Goal: Information Seeking & Learning: Learn about a topic

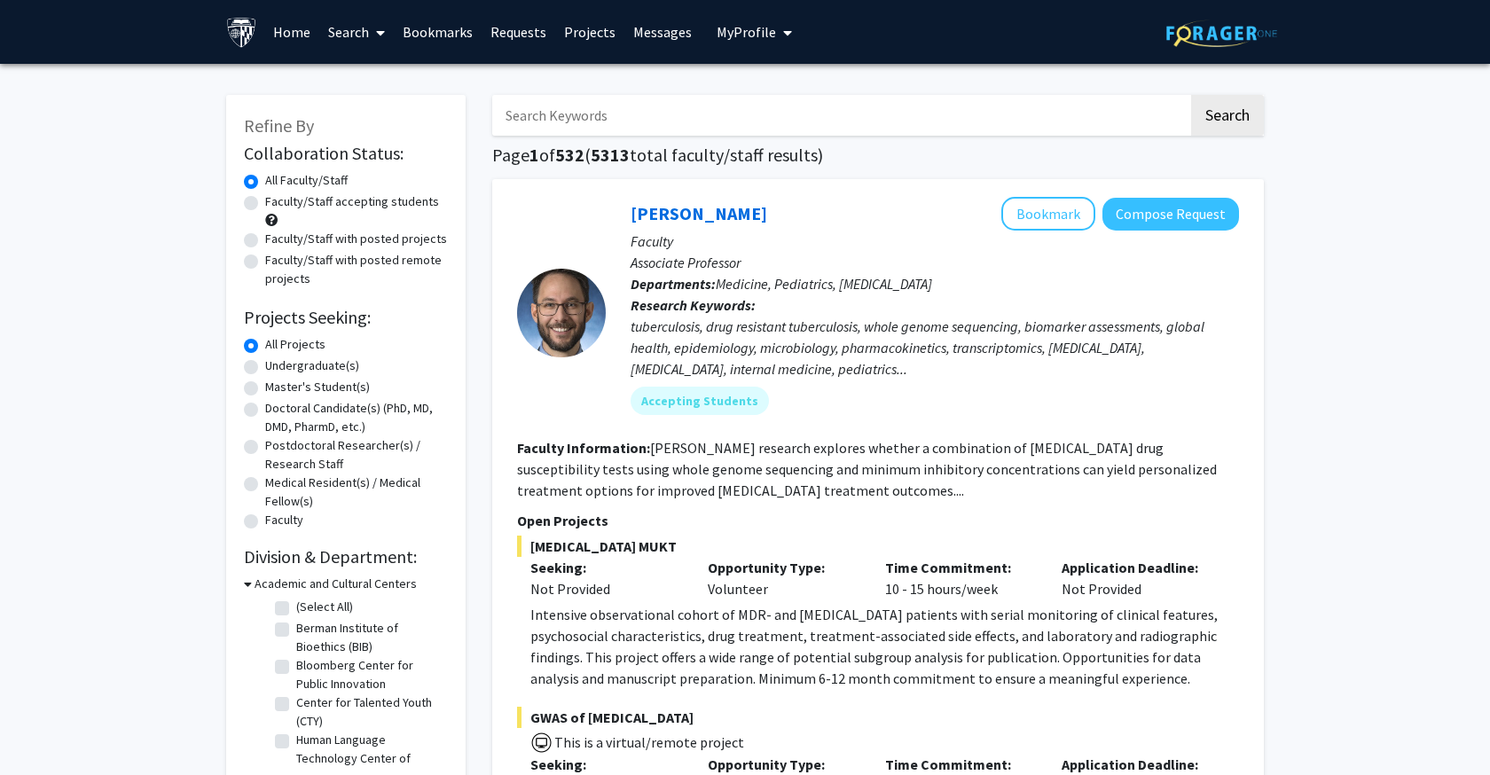
click at [776, 29] on span "My profile dropdown to access profile and logout" at bounding box center [784, 33] width 16 height 62
click at [595, 114] on input "Search Keywords" at bounding box center [840, 115] width 696 height 41
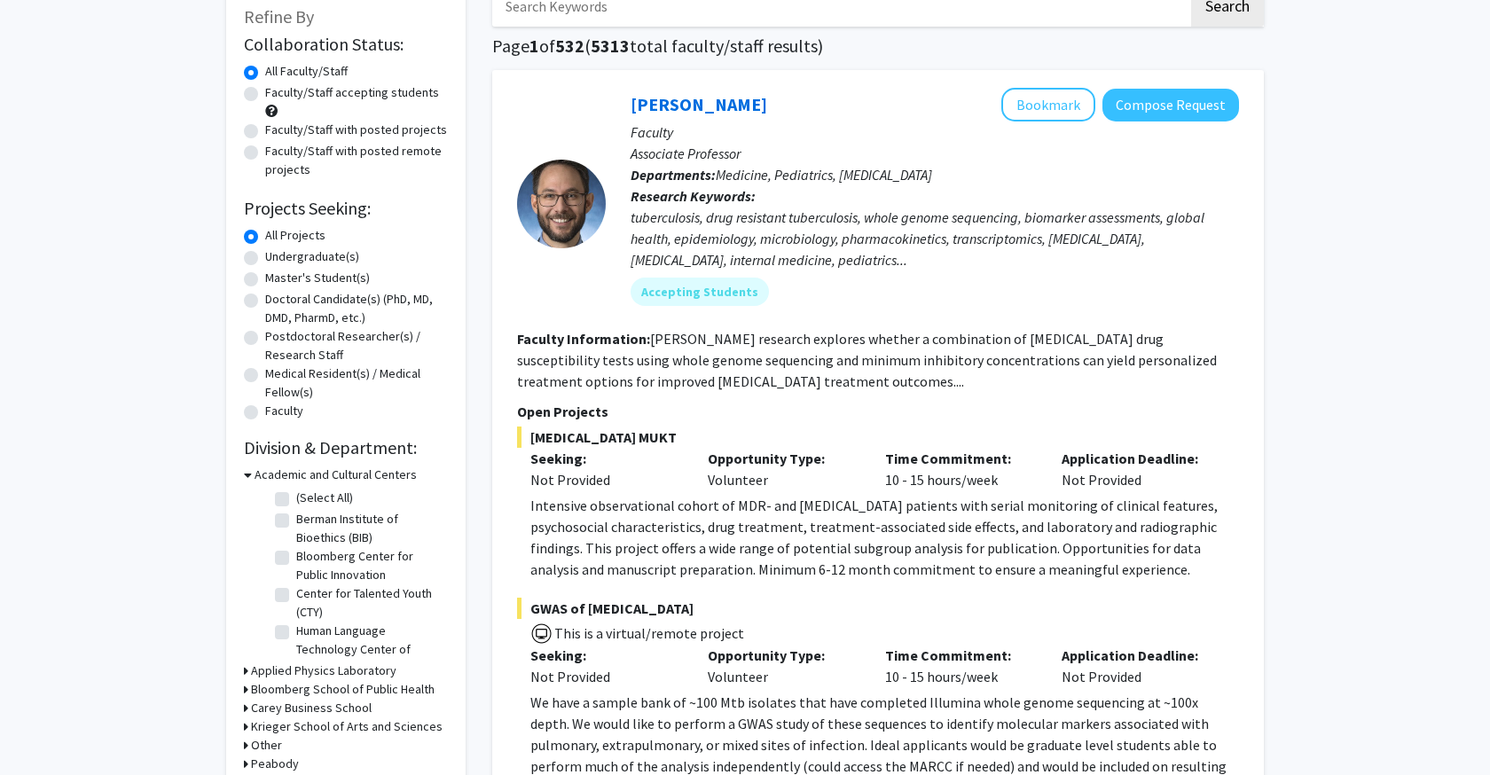
scroll to position [109, 0]
type input "drug delivery"
click at [1227, 9] on button "Search" at bounding box center [1227, 6] width 73 height 41
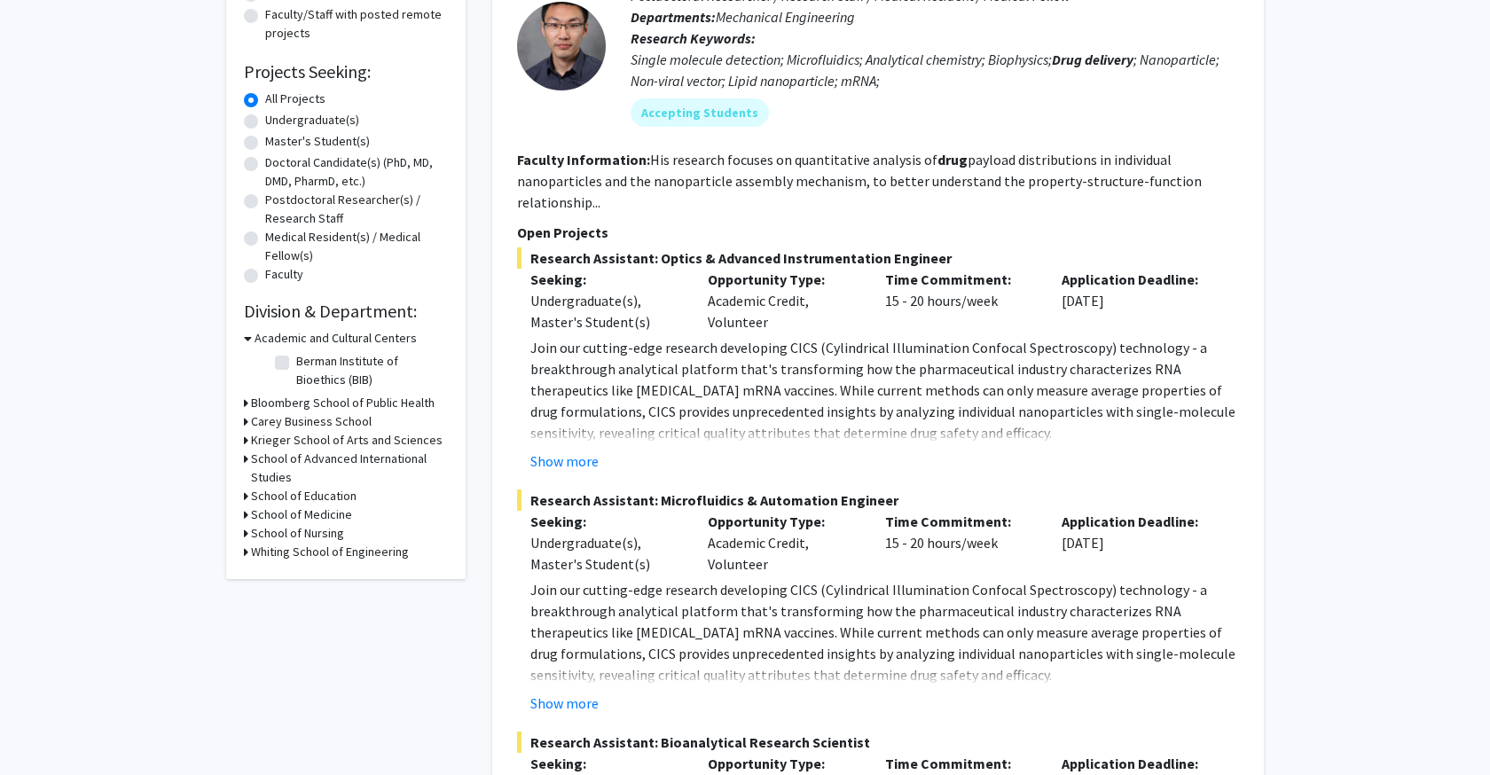
scroll to position [253, 0]
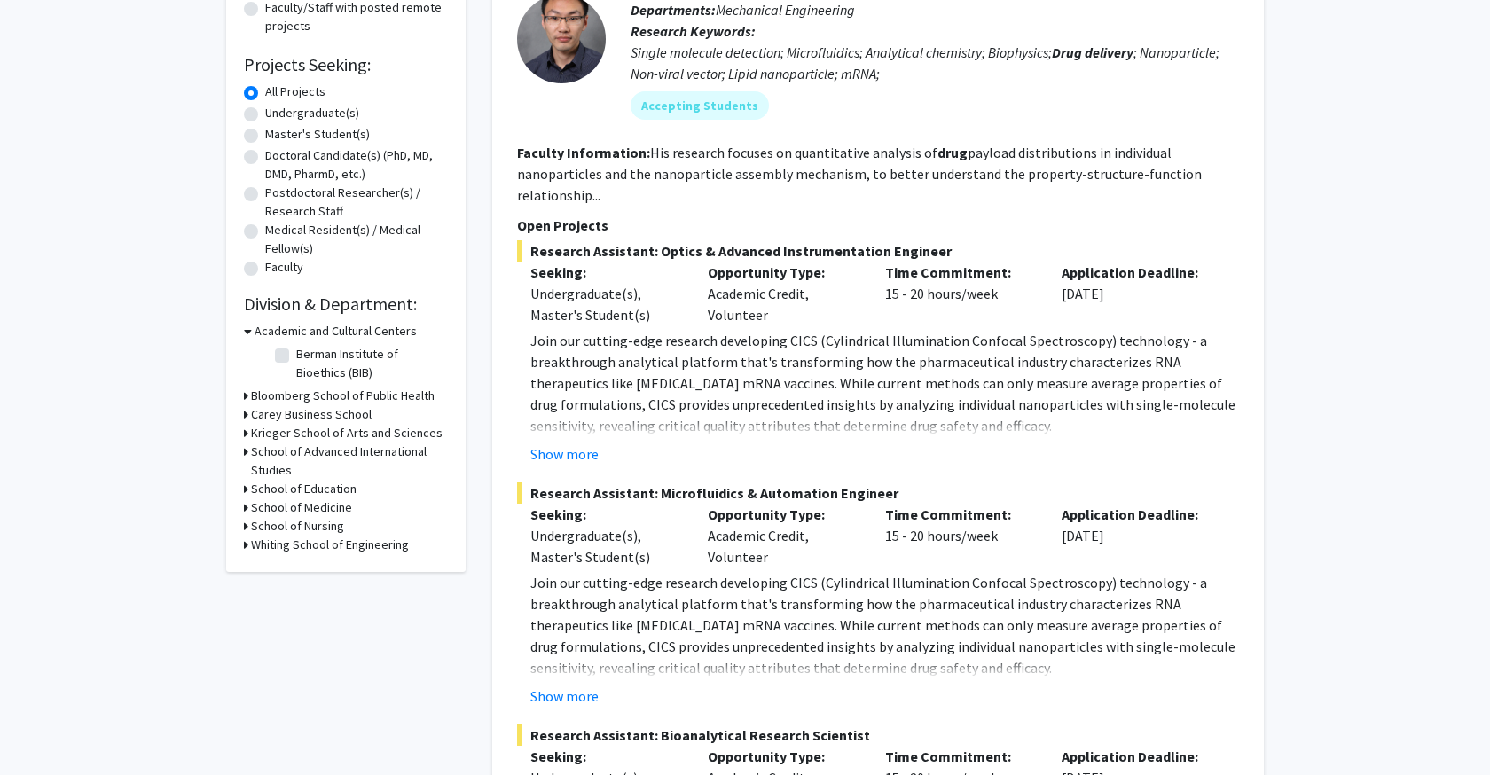
click at [244, 395] on icon at bounding box center [246, 396] width 4 height 19
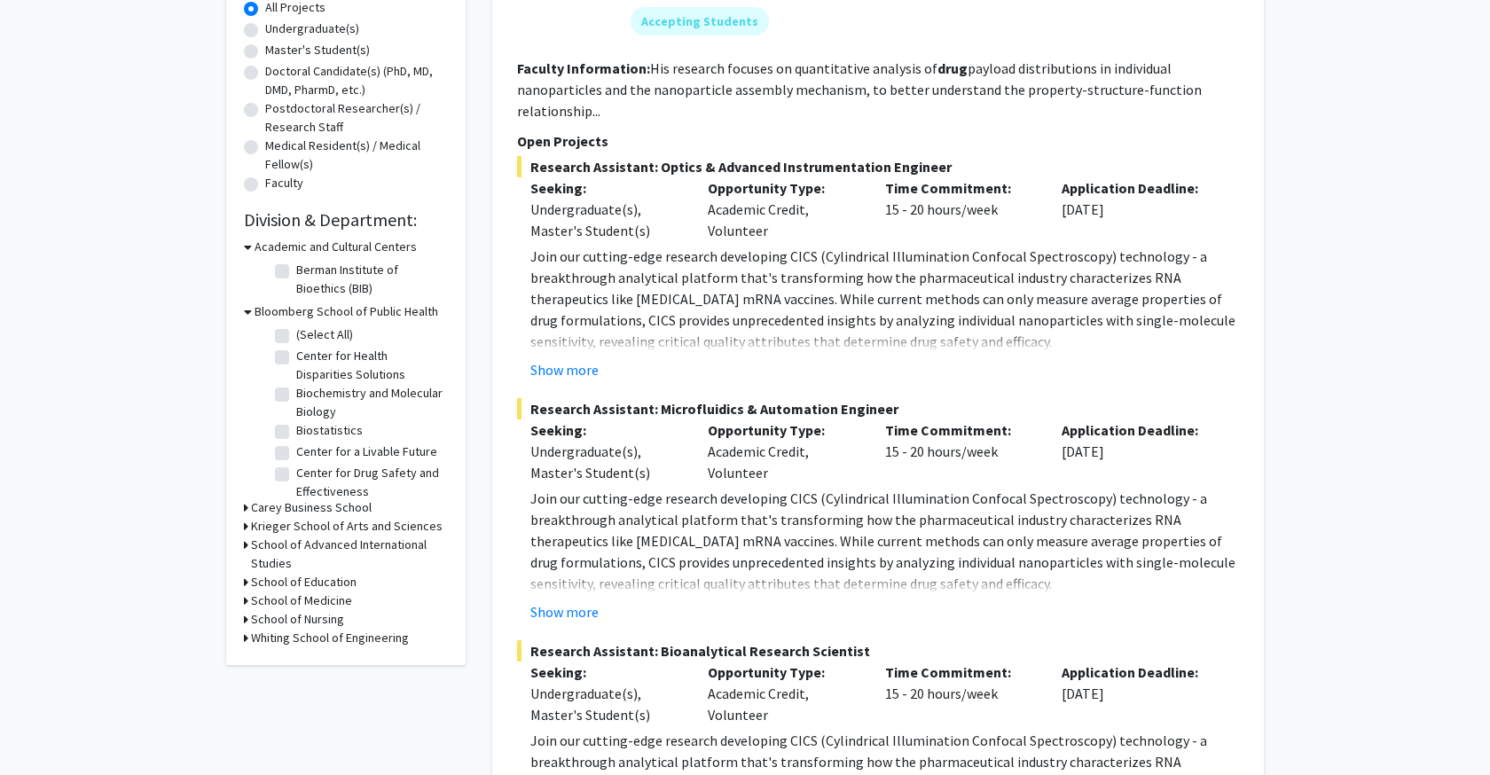
scroll to position [357, 0]
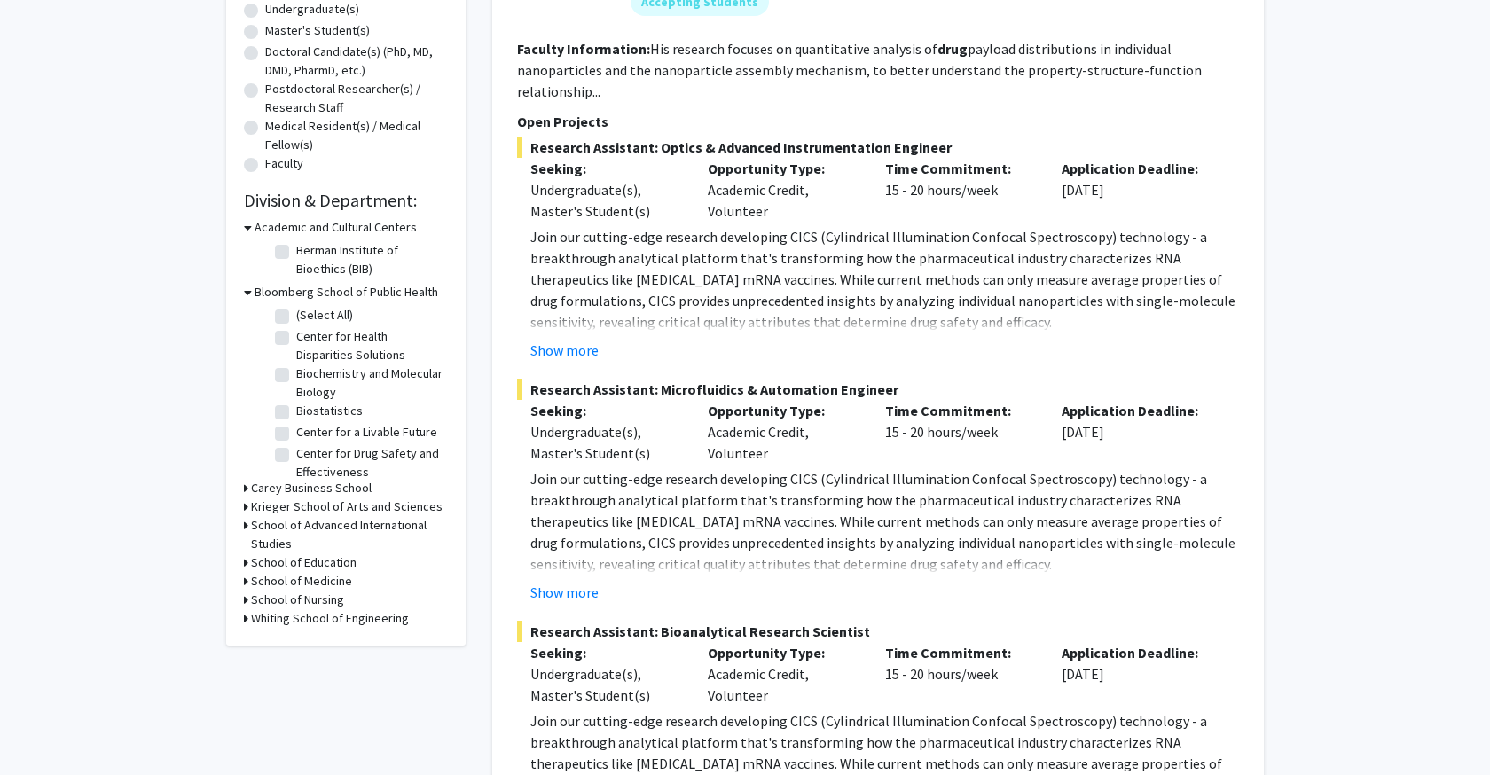
click at [246, 490] on icon at bounding box center [246, 488] width 4 height 19
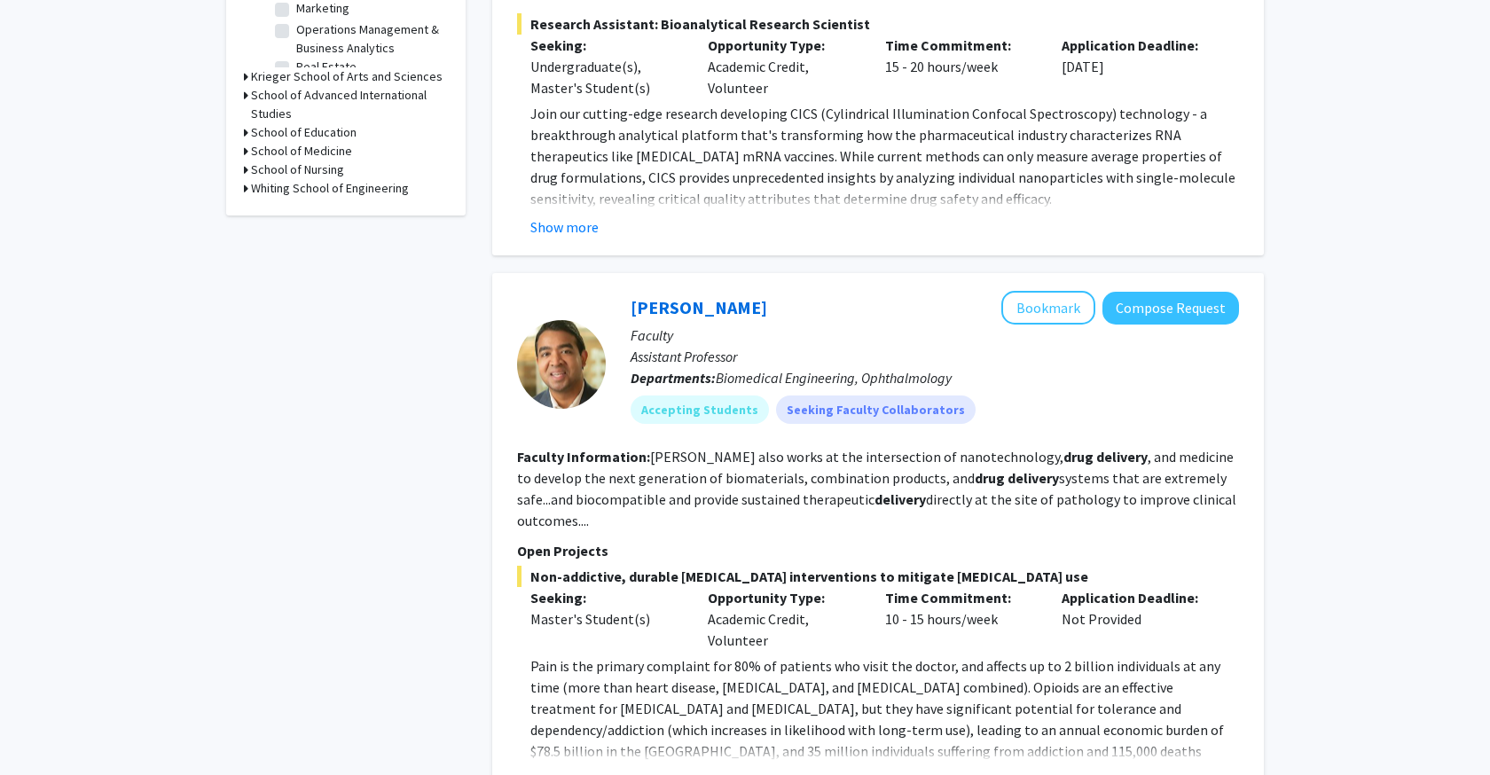
scroll to position [957, 0]
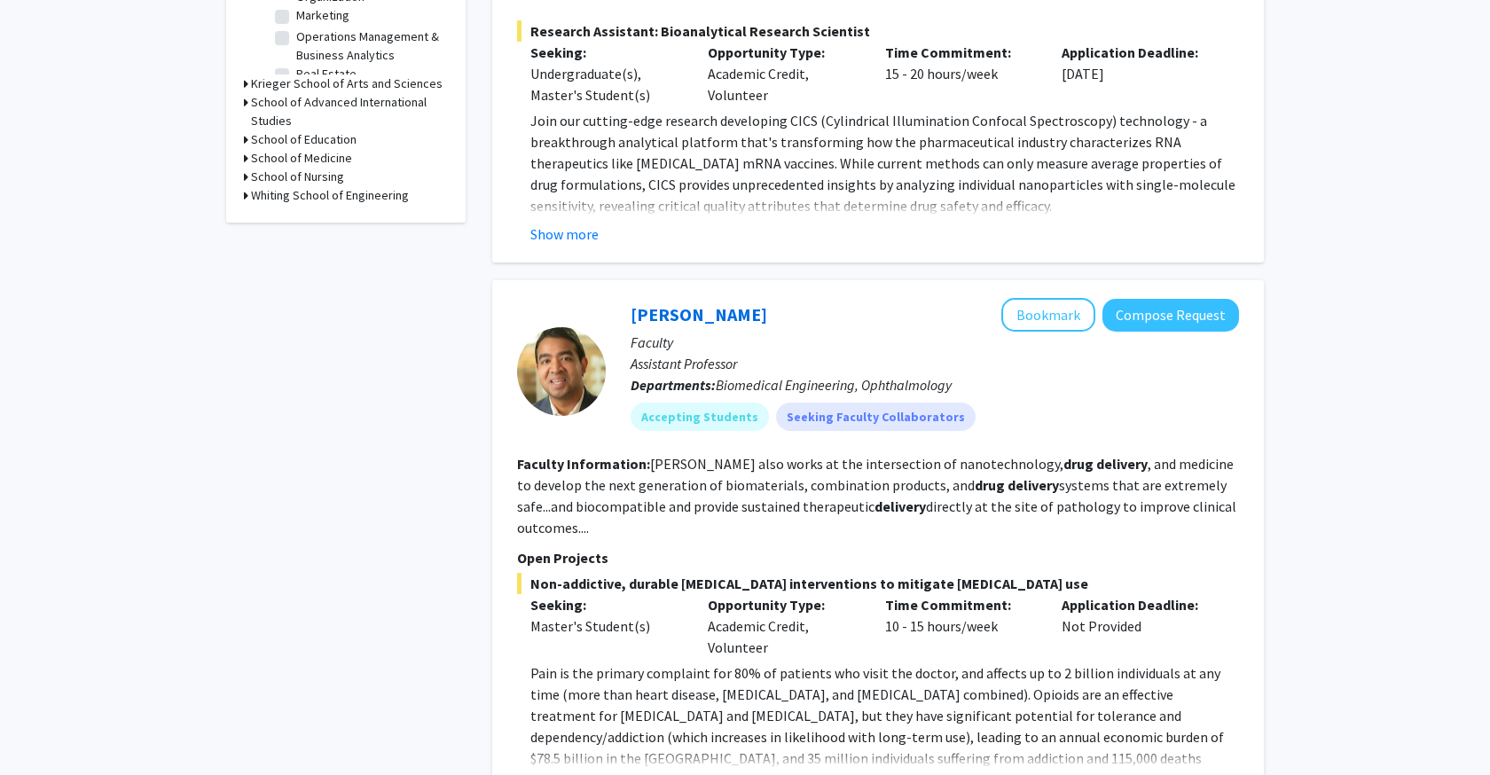
click at [245, 195] on icon at bounding box center [246, 195] width 4 height 19
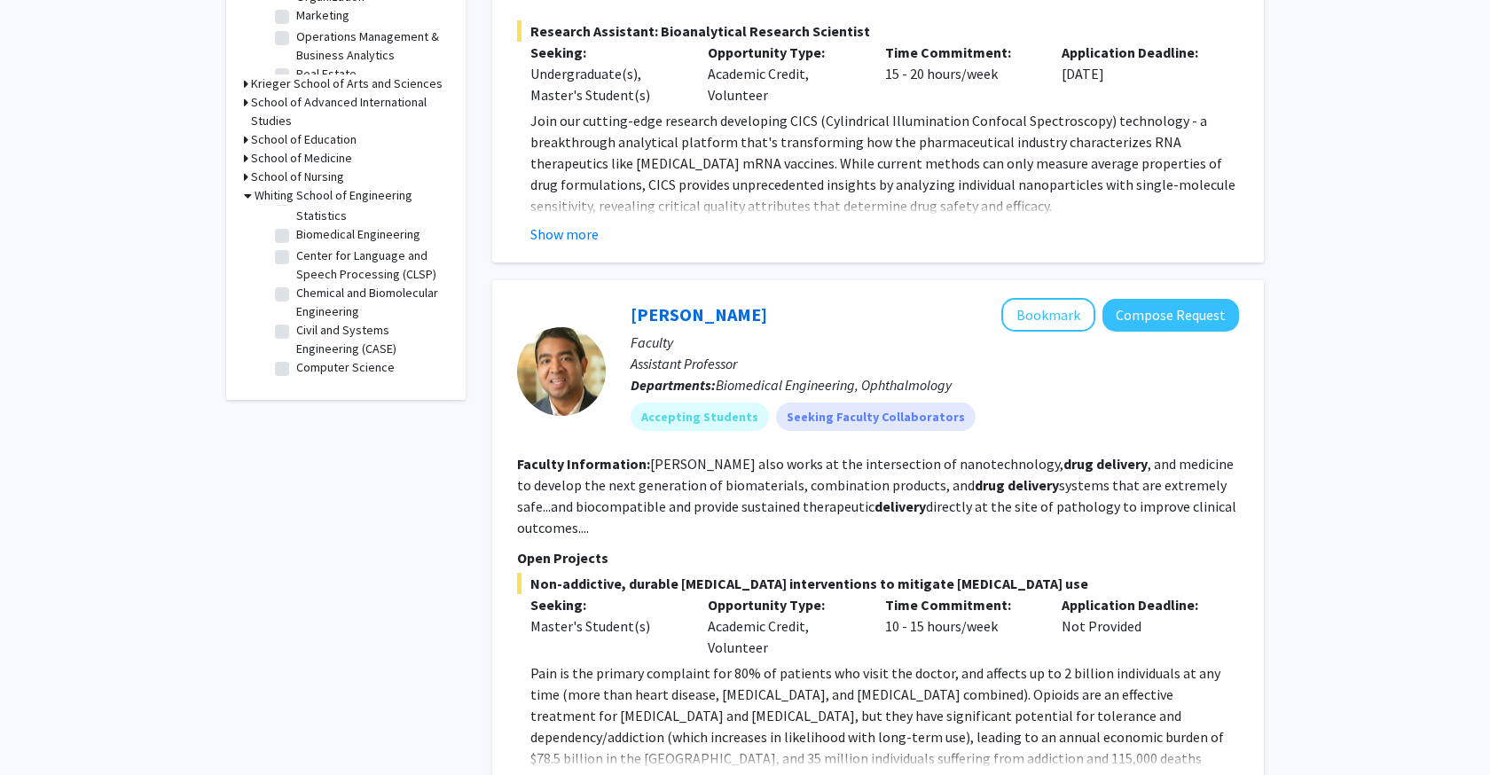
scroll to position [67, 0]
click at [316, 292] on label "Chemical and Biomolecular Engineering" at bounding box center [369, 299] width 147 height 37
click at [308, 292] on input "Chemical and Biomolecular Engineering" at bounding box center [302, 287] width 12 height 12
checkbox input "true"
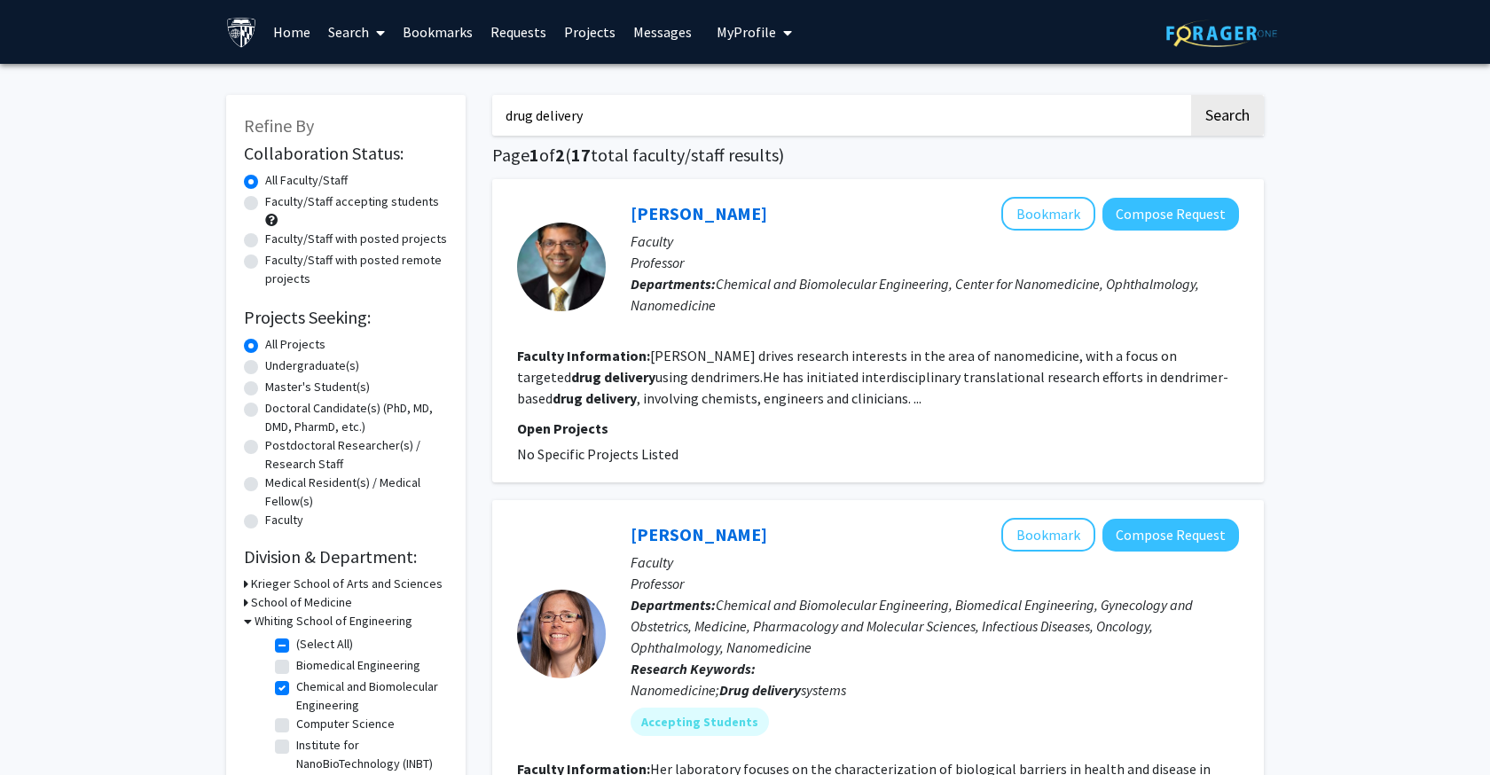
scroll to position [24, 0]
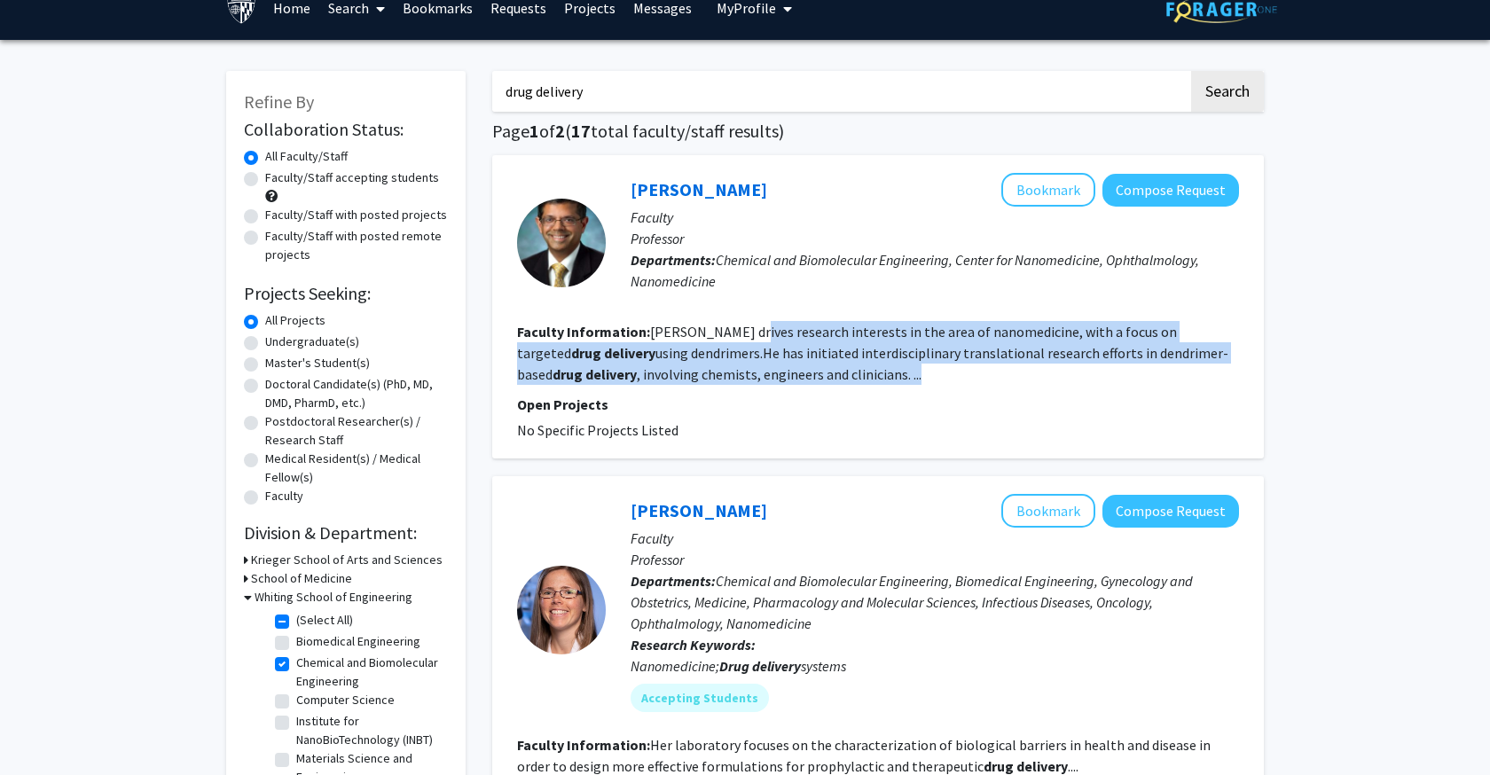
drag, startPoint x: 749, startPoint y: 334, endPoint x: 923, endPoint y: 376, distance: 178.8
click at [923, 376] on section "Faculty Information: Kannan drives research interests in the area of nanomedici…" at bounding box center [878, 353] width 722 height 64
click at [801, 350] on fg-read-more "Kannan drives research interests in the area of nanomedicine, with a focus on t…" at bounding box center [872, 353] width 711 height 60
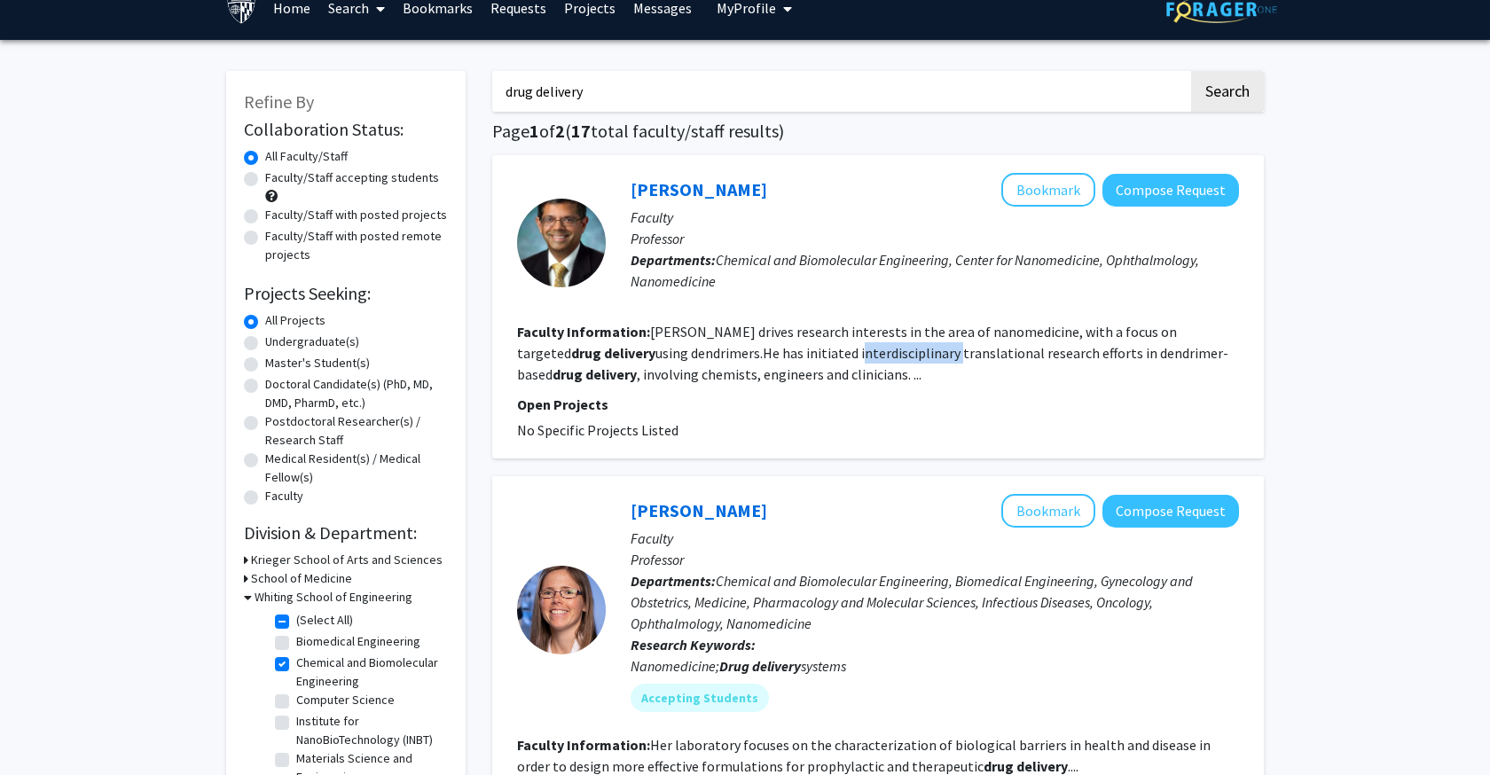
click at [801, 350] on fg-read-more "Kannan drives research interests in the area of nanomedicine, with a focus on t…" at bounding box center [872, 353] width 711 height 60
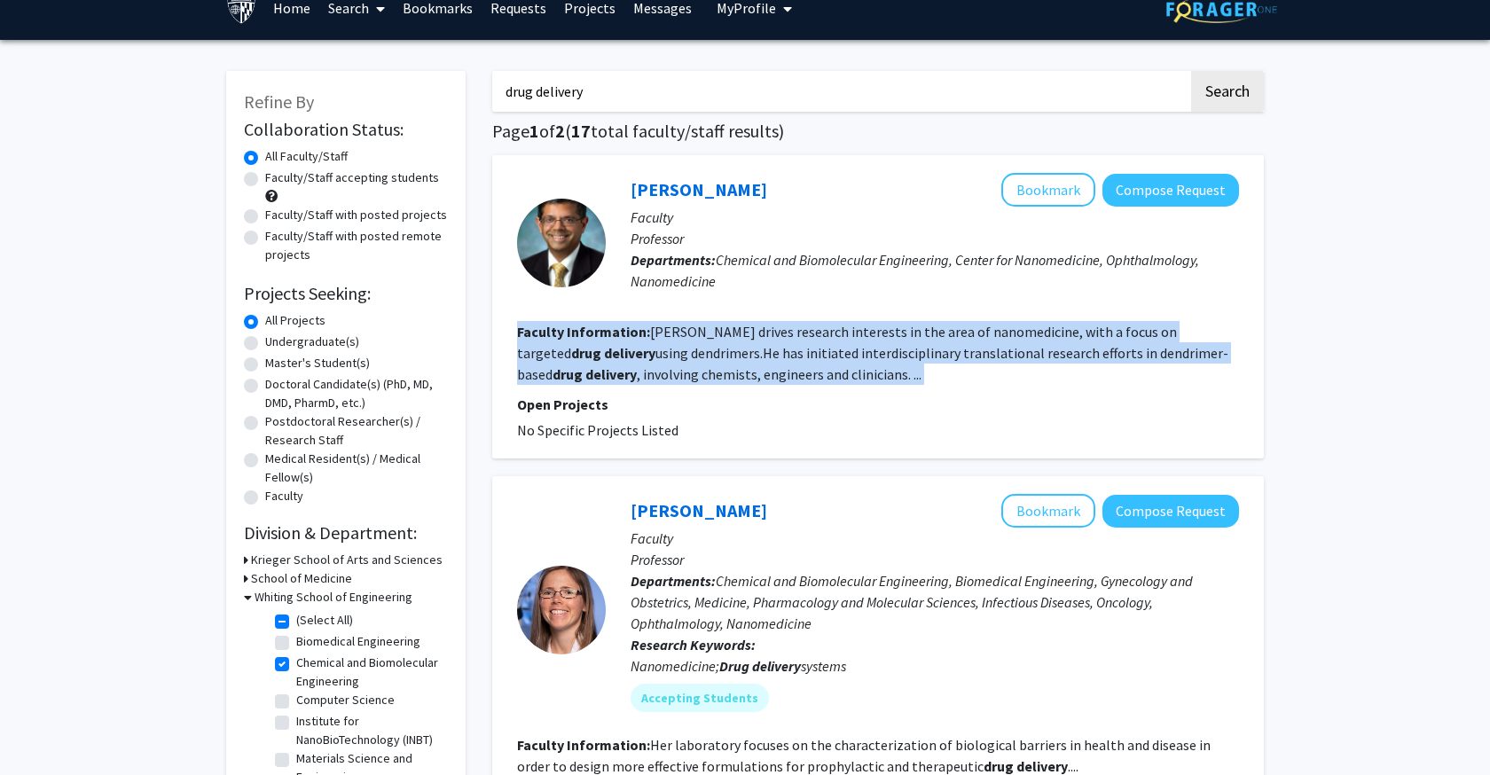
click at [801, 350] on fg-read-more "Kannan drives research interests in the area of nanomedicine, with a focus on t…" at bounding box center [872, 353] width 711 height 60
click at [845, 379] on fg-read-more "Kannan drives research interests in the area of nanomedicine, with a focus on t…" at bounding box center [872, 353] width 711 height 60
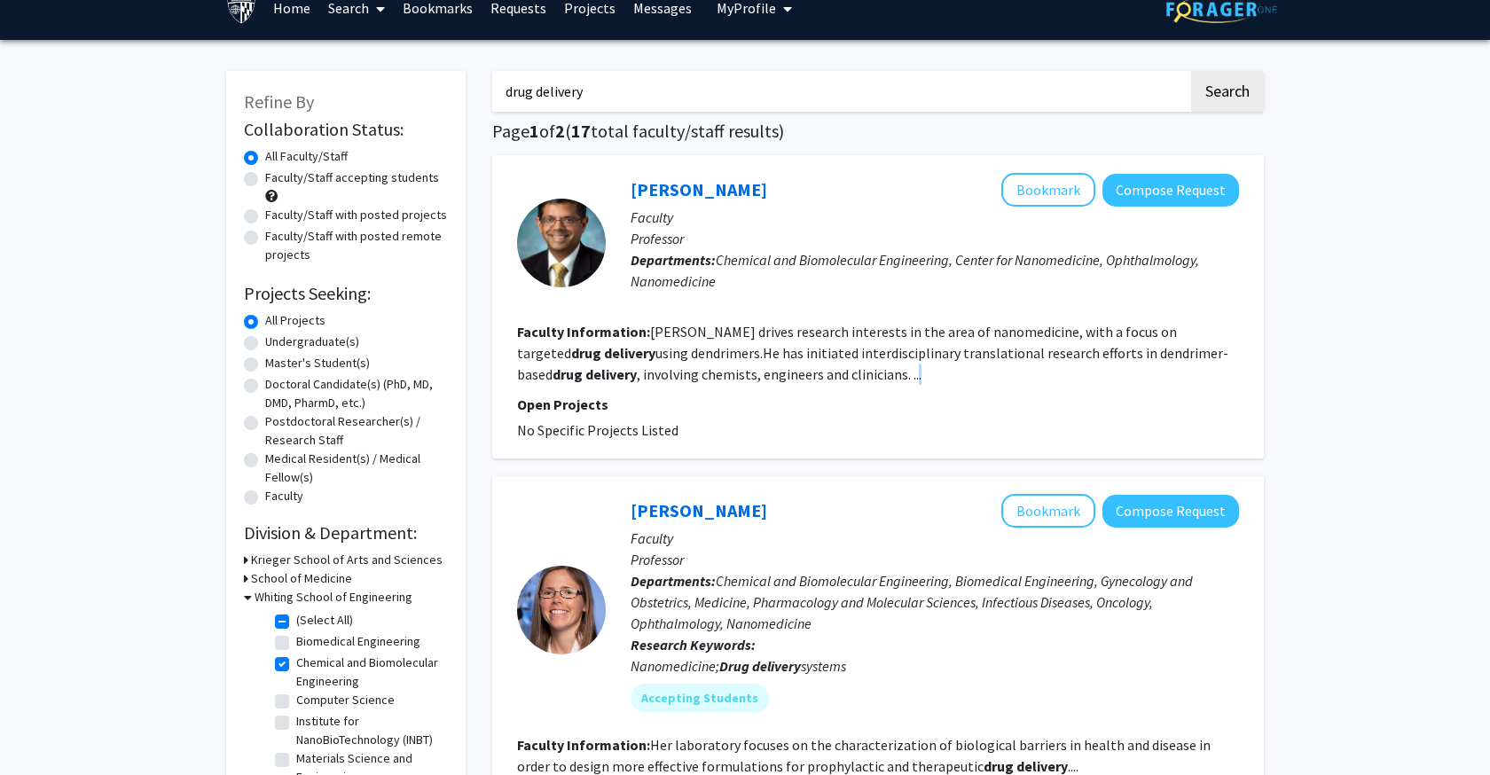
click at [845, 379] on fg-read-more "Kannan drives research interests in the area of nanomedicine, with a focus on t…" at bounding box center [872, 353] width 711 height 60
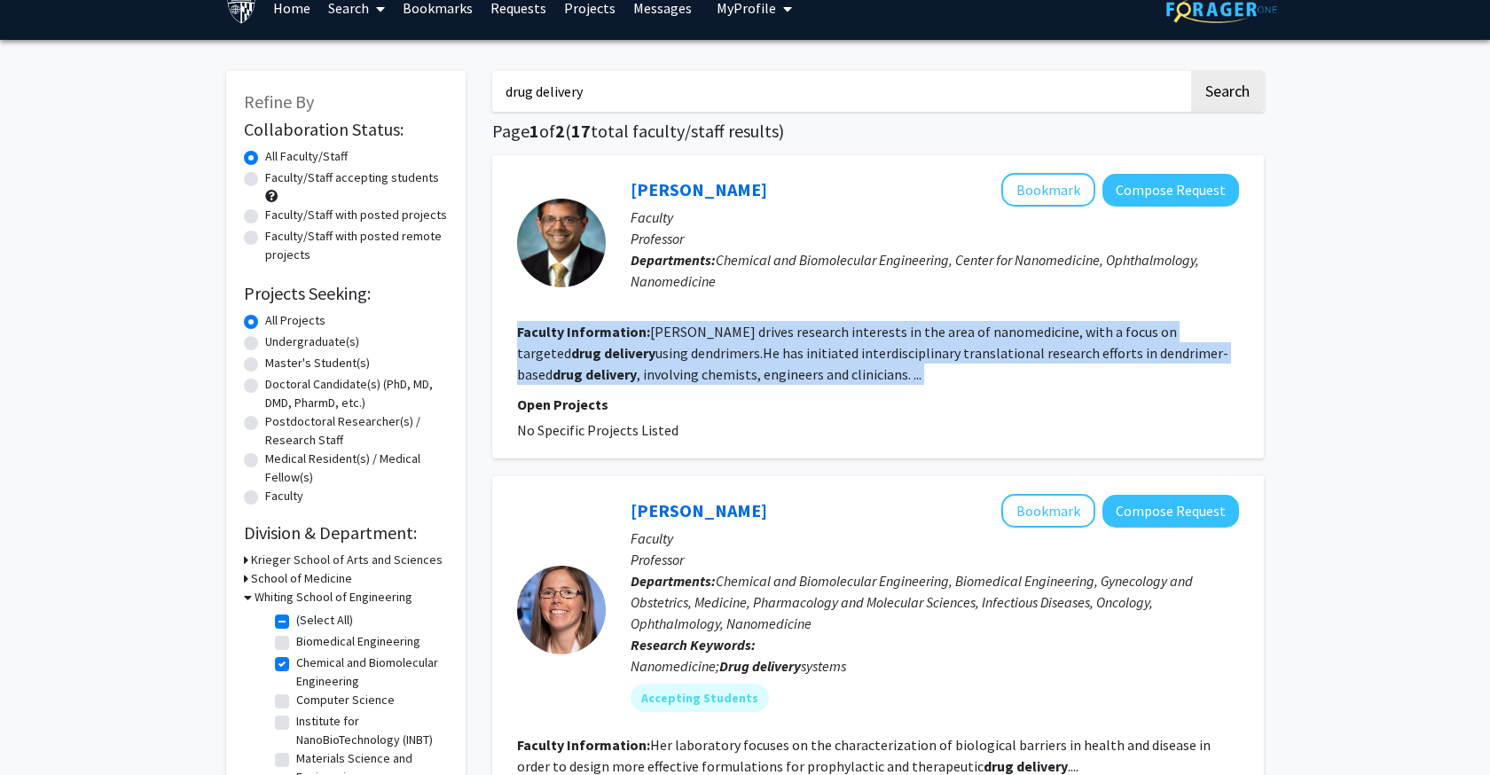
click at [845, 379] on fg-read-more "Kannan drives research interests in the area of nanomedicine, with a focus on t…" at bounding box center [872, 353] width 711 height 60
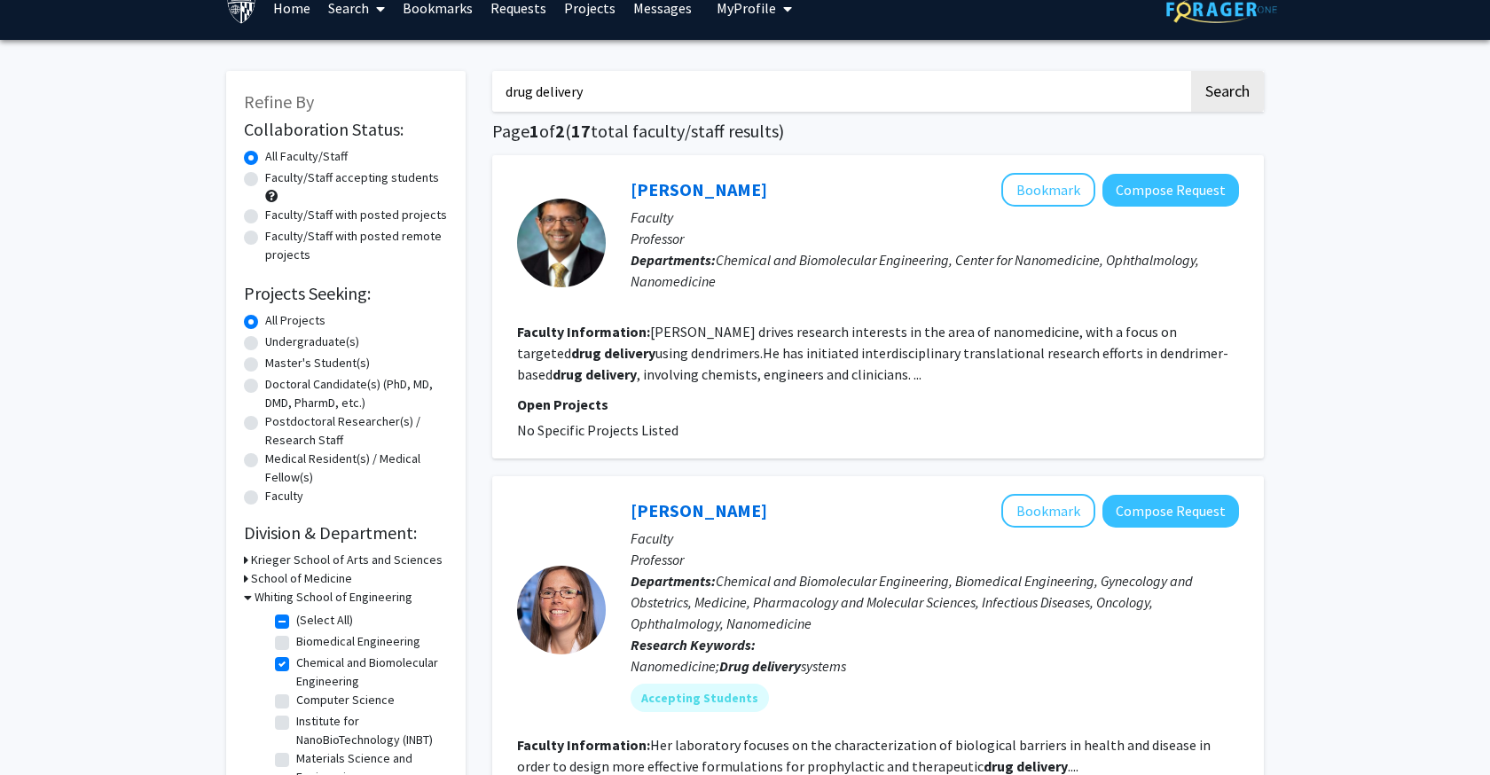
click at [794, 362] on fg-read-more "Kannan drives research interests in the area of nanomedicine, with a focus on t…" at bounding box center [872, 353] width 711 height 60
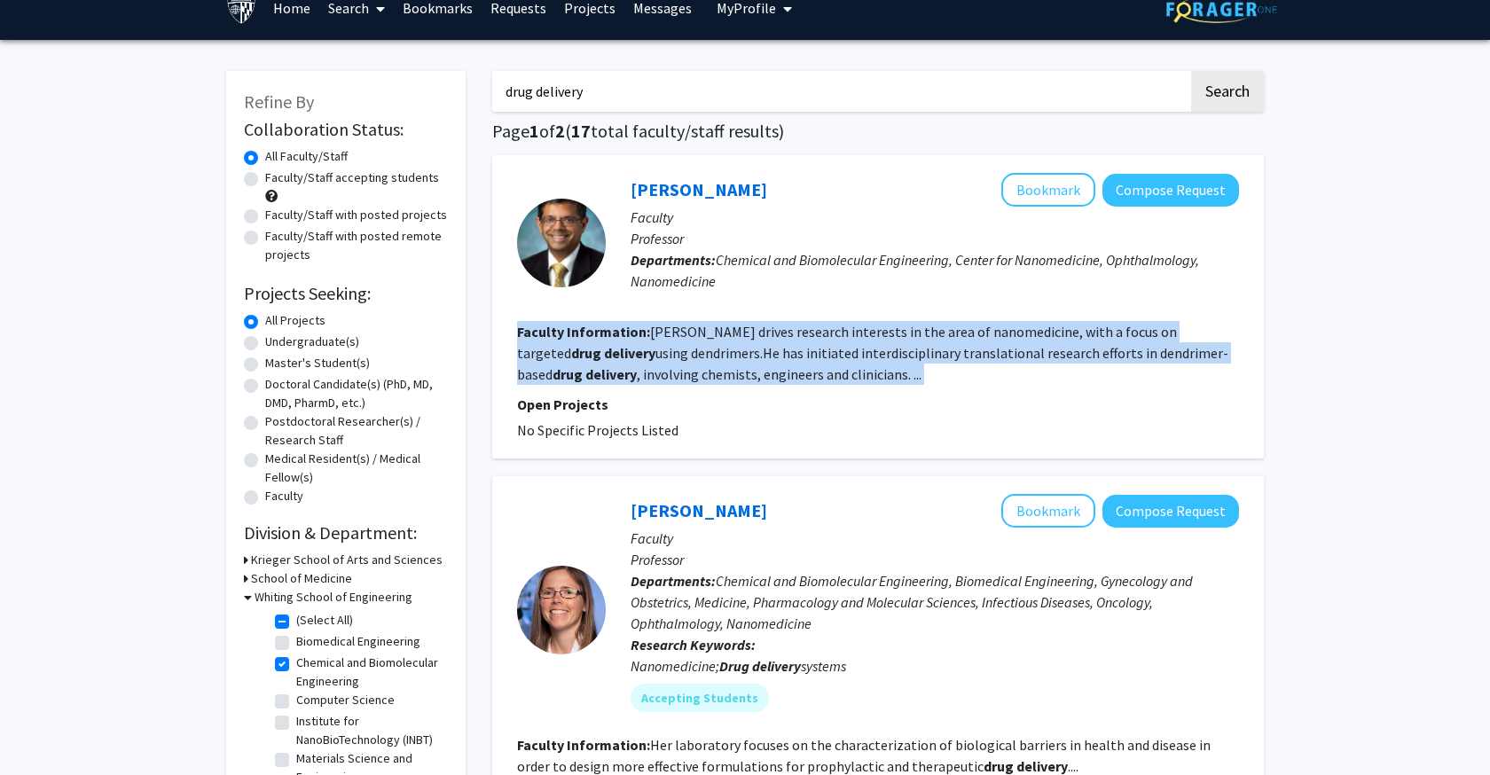
click at [794, 362] on fg-read-more "Kannan drives research interests in the area of nanomedicine, with a focus on t…" at bounding box center [872, 353] width 711 height 60
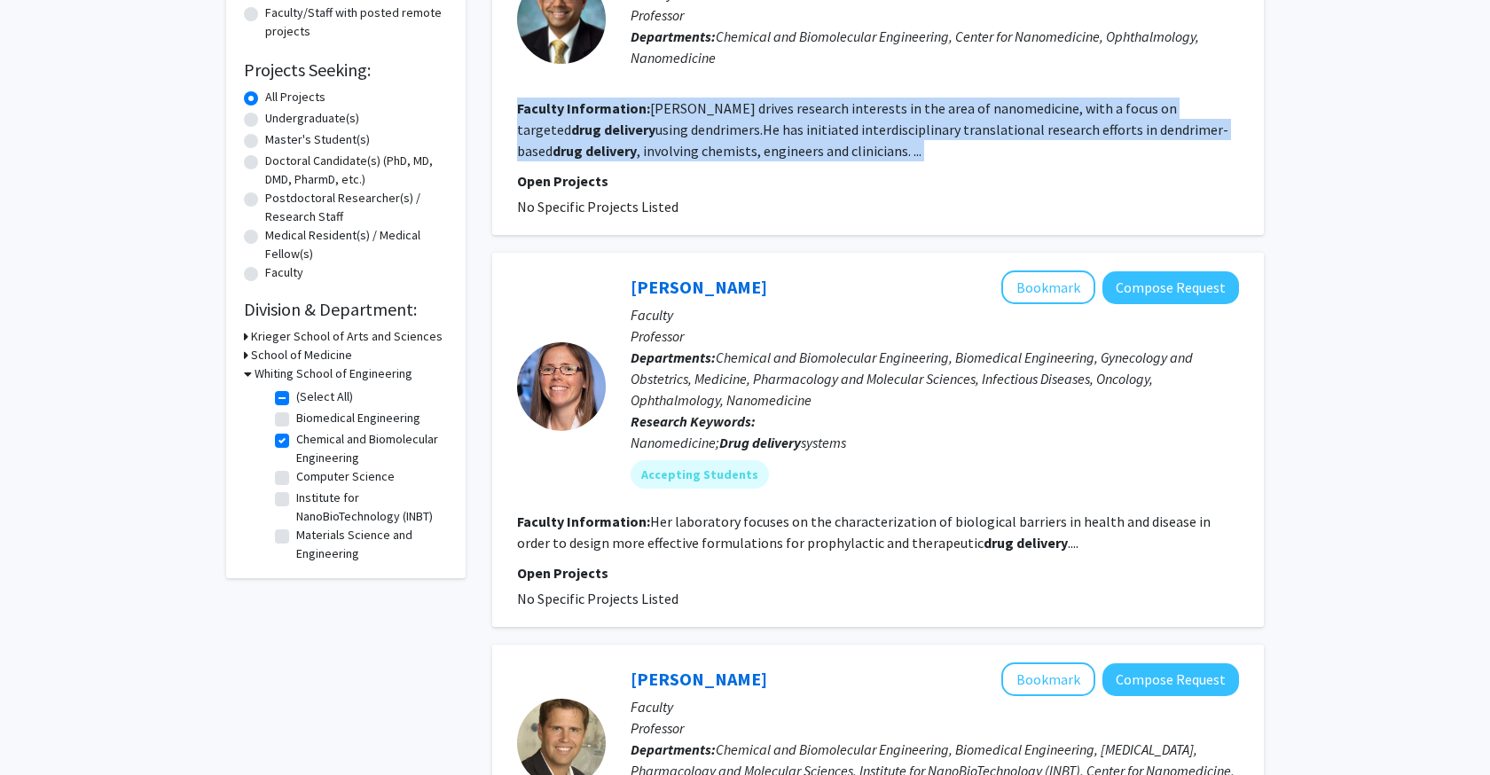
scroll to position [250, 0]
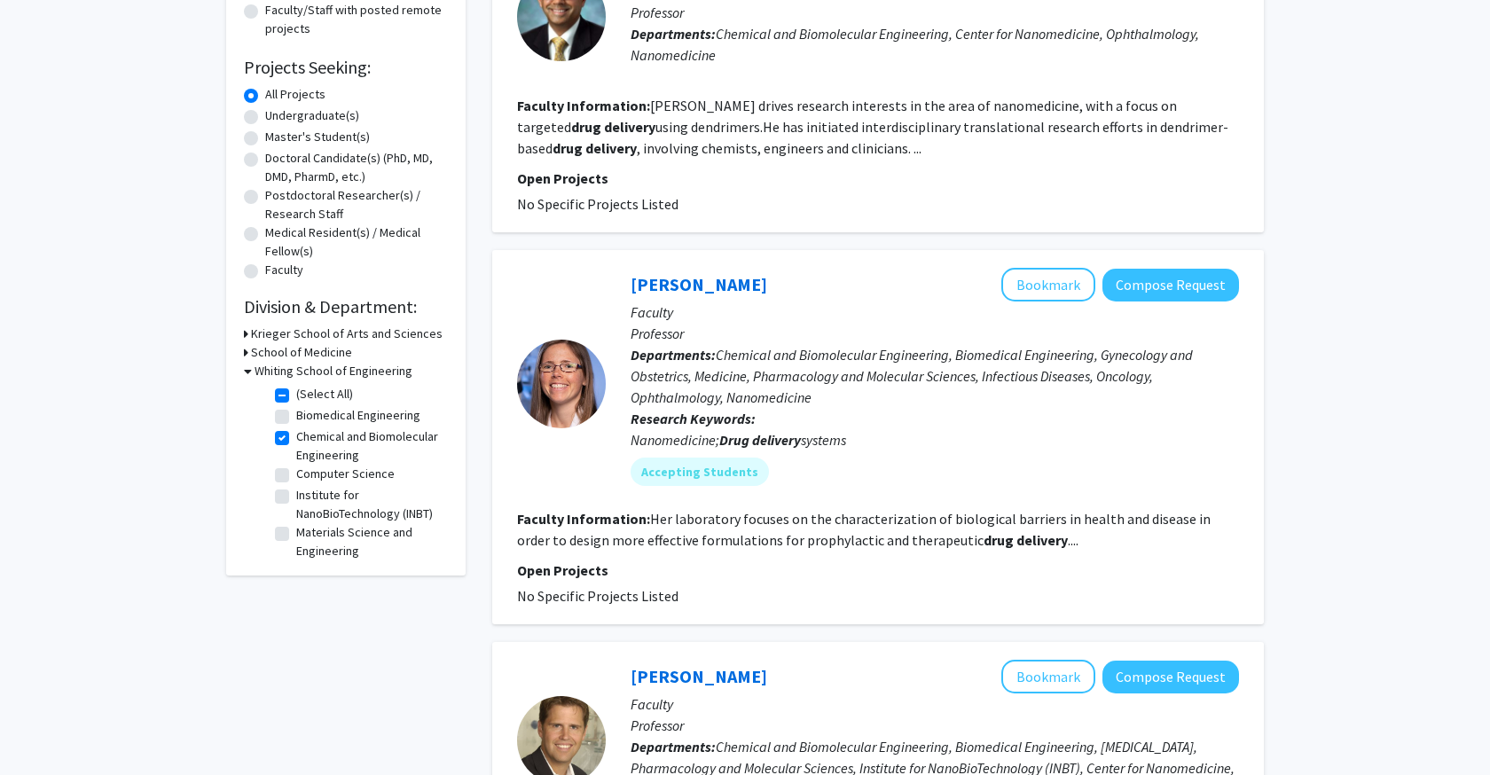
click at [794, 362] on span "Chemical and Biomolecular Engineering, Biomedical Engineering, Gynecology and O…" at bounding box center [912, 376] width 562 height 60
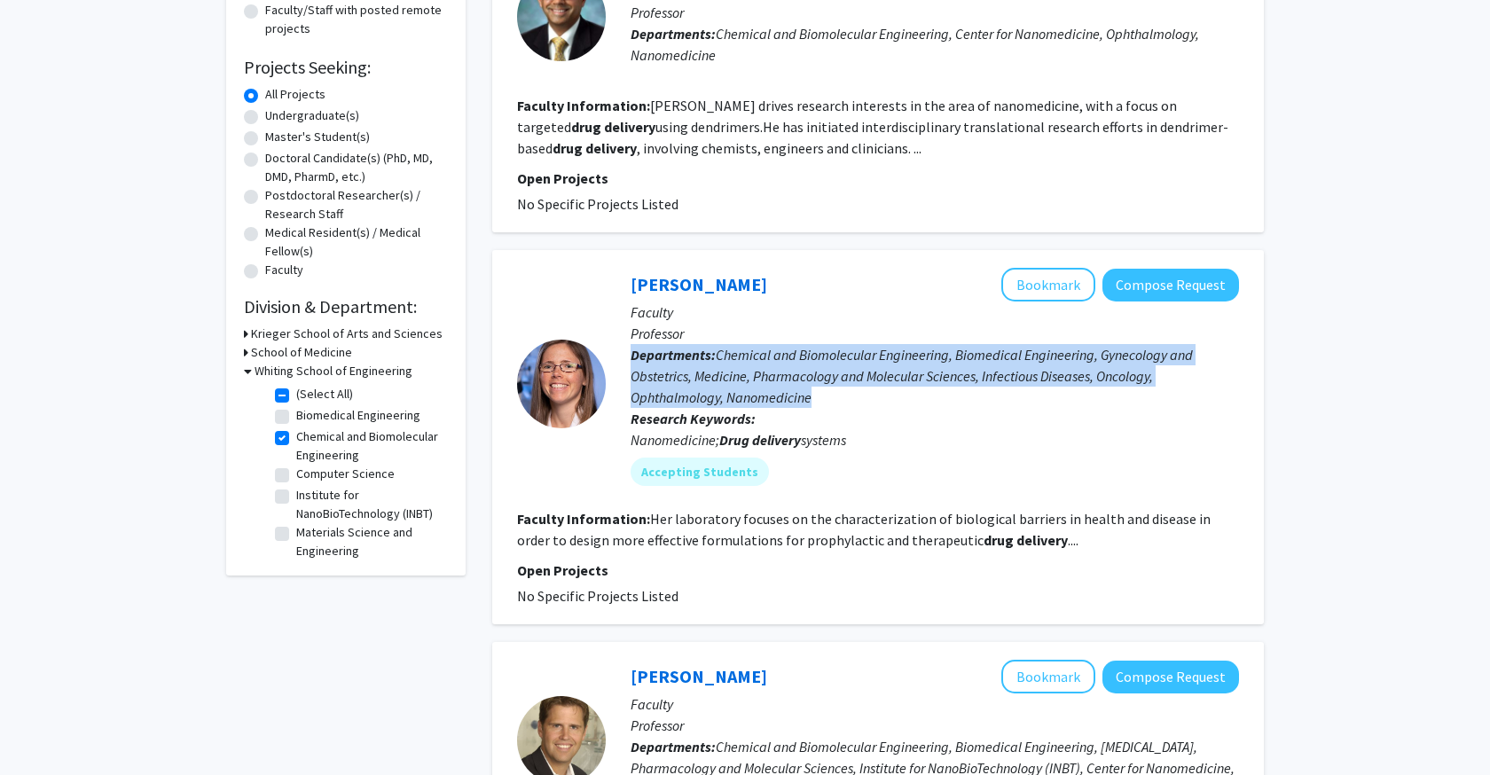
click at [794, 362] on span "Chemical and Biomolecular Engineering, Biomedical Engineering, Gynecology and O…" at bounding box center [912, 376] width 562 height 60
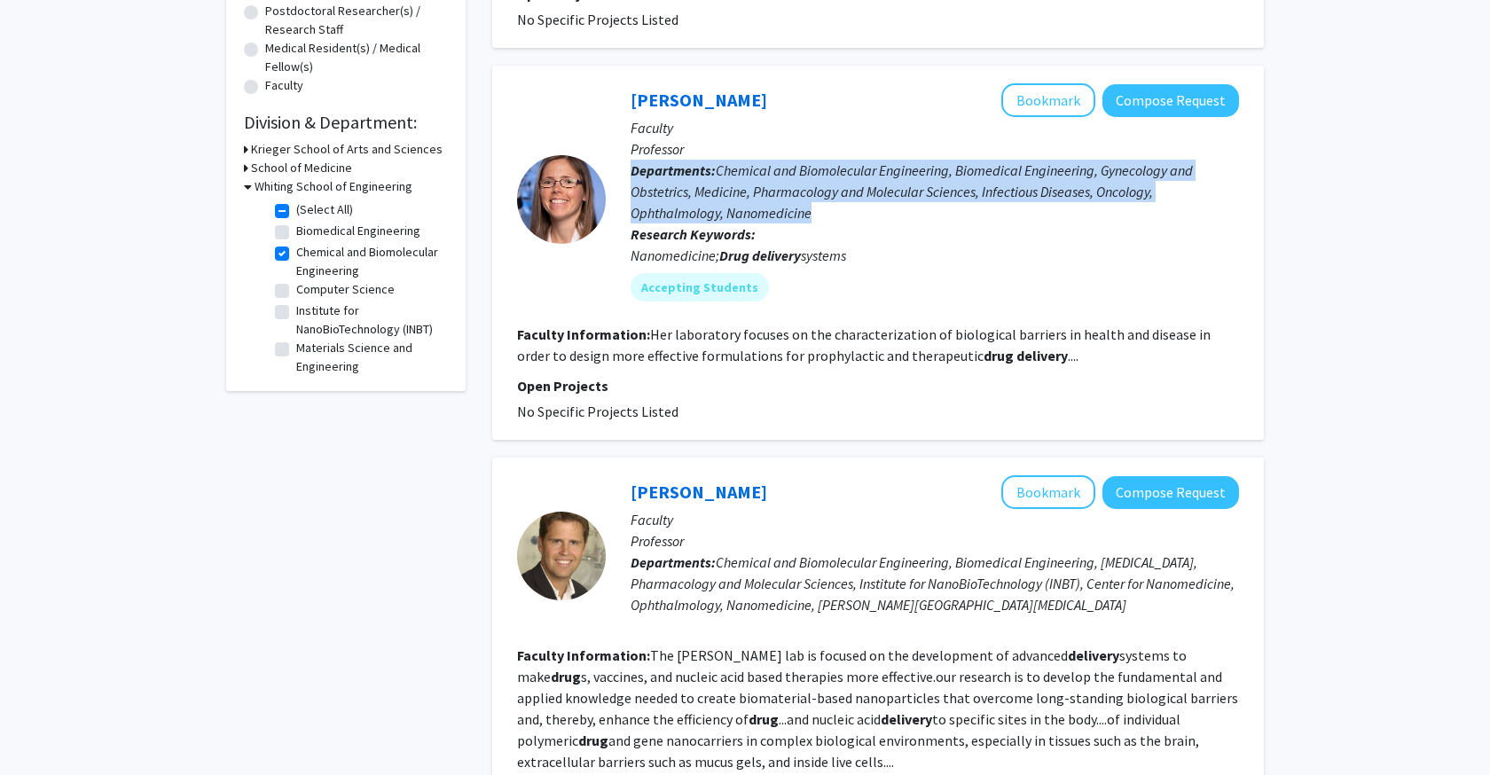
scroll to position [441, 0]
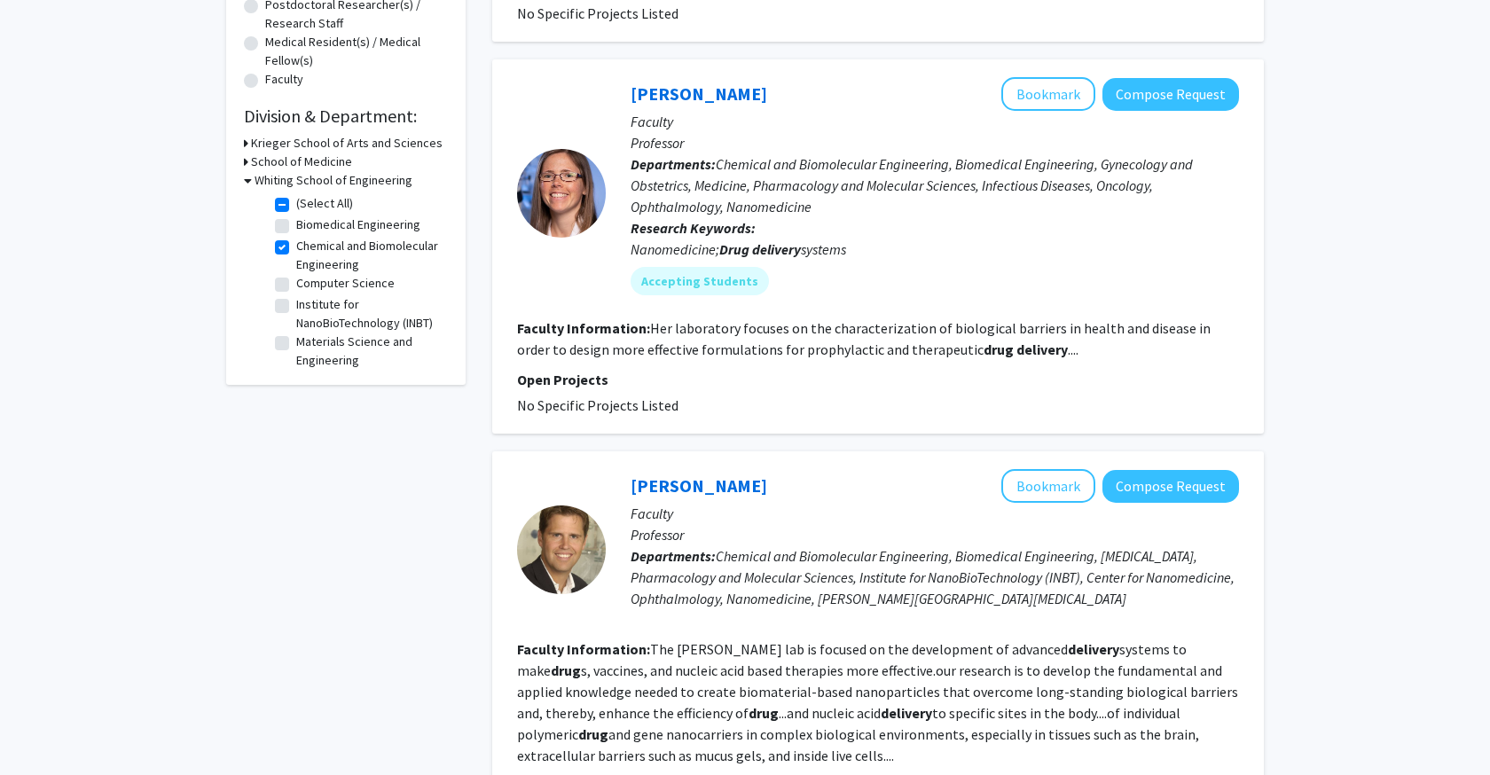
click at [836, 578] on span "Chemical and Biomolecular Engineering, Biomedical Engineering, [MEDICAL_DATA], …" at bounding box center [933, 577] width 604 height 60
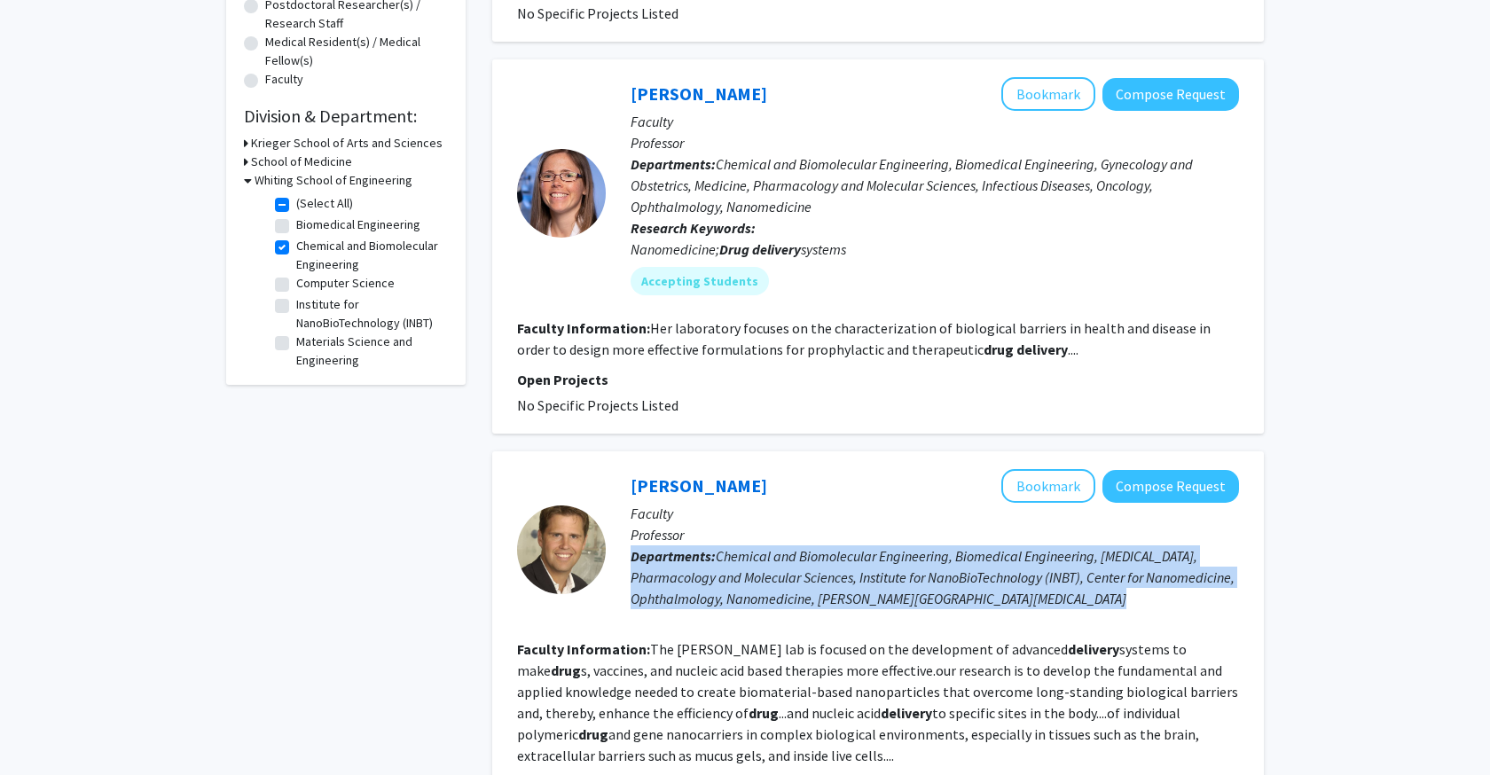
click at [836, 578] on span "Chemical and Biomolecular Engineering, Biomedical Engineering, [MEDICAL_DATA], …" at bounding box center [933, 577] width 604 height 60
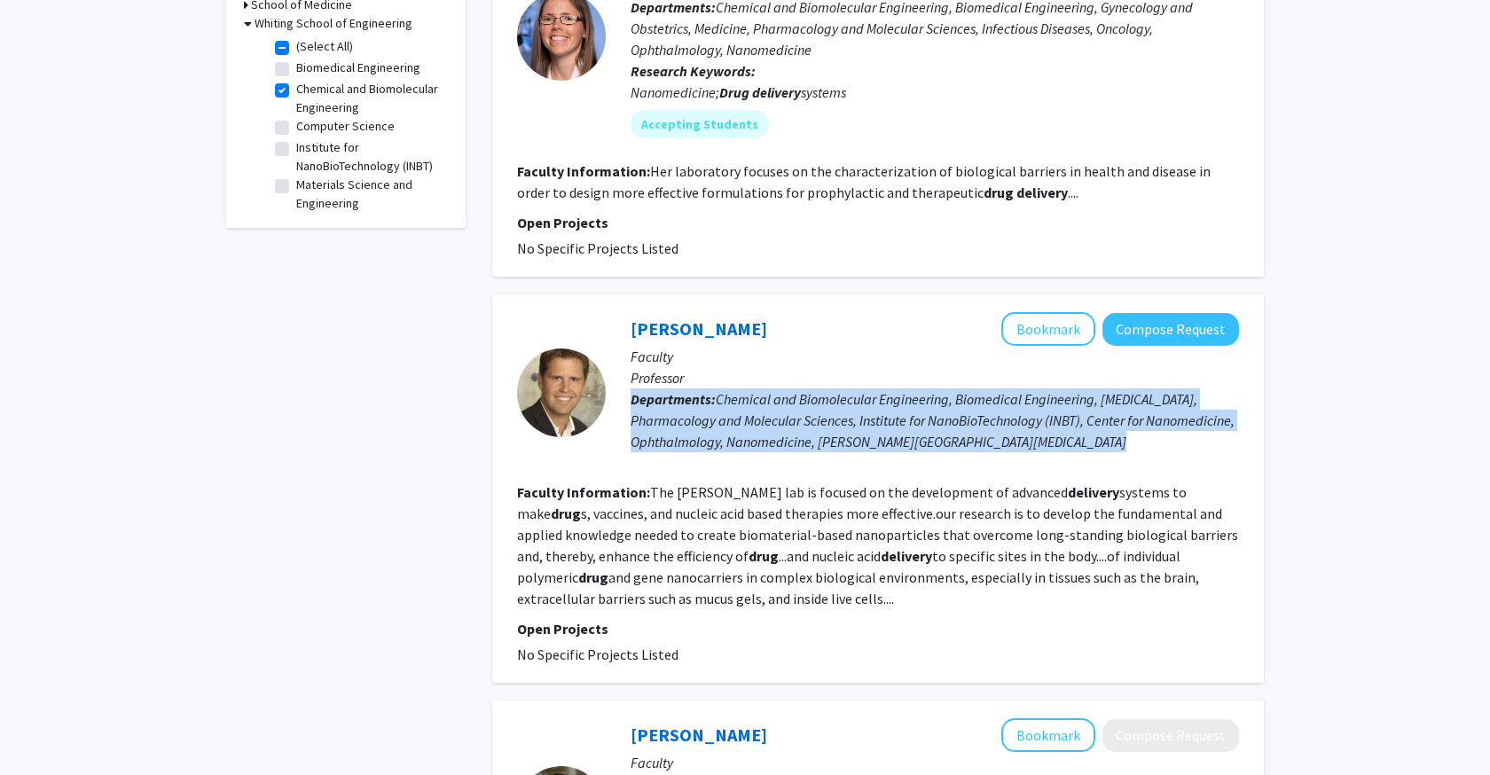
scroll to position [609, 0]
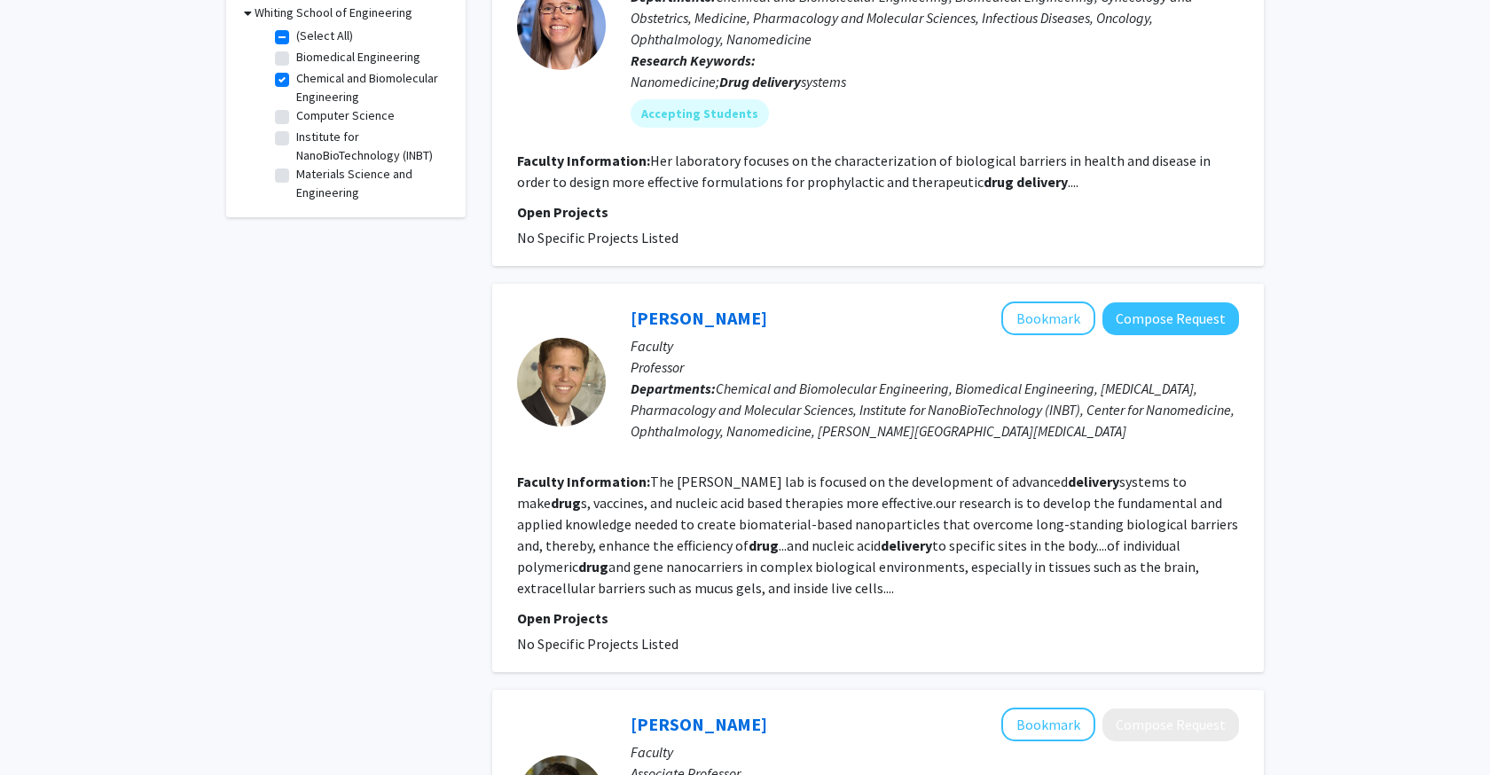
click at [822, 538] on section "Faculty Information: The Hanes lab is focused on the development of advanced de…" at bounding box center [878, 535] width 722 height 128
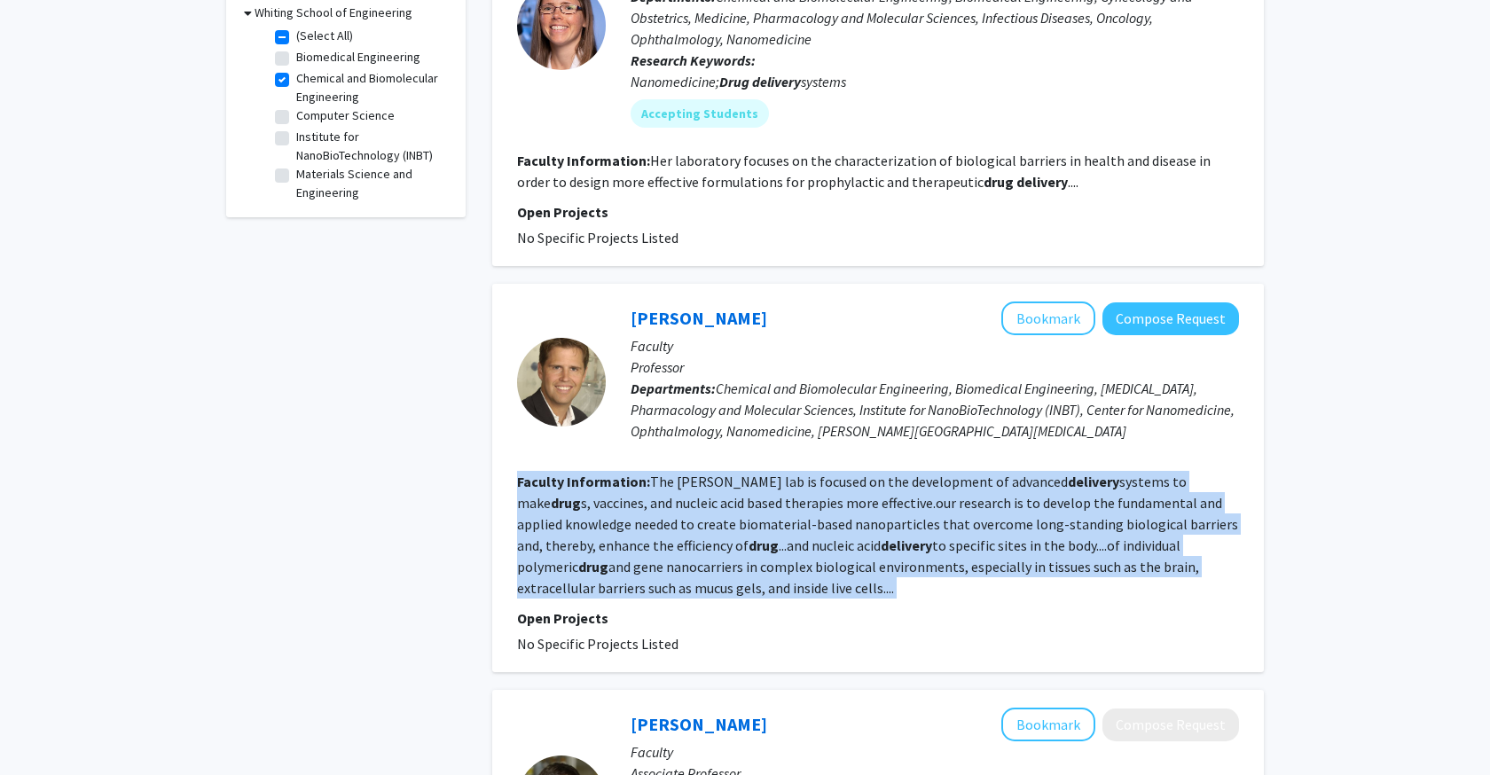
click at [822, 538] on section "Faculty Information: The Hanes lab is focused on the development of advanced de…" at bounding box center [878, 535] width 722 height 128
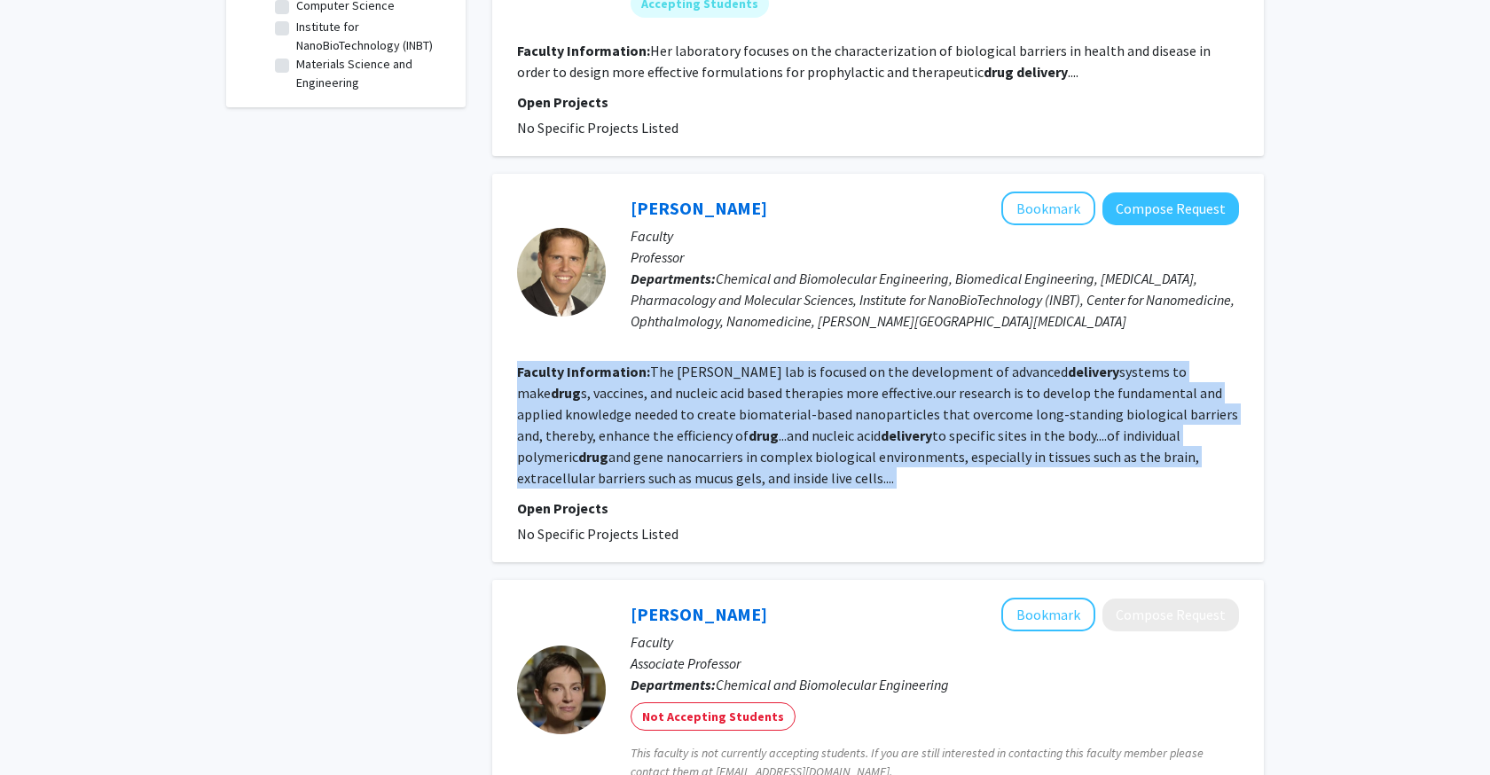
scroll to position [960, 0]
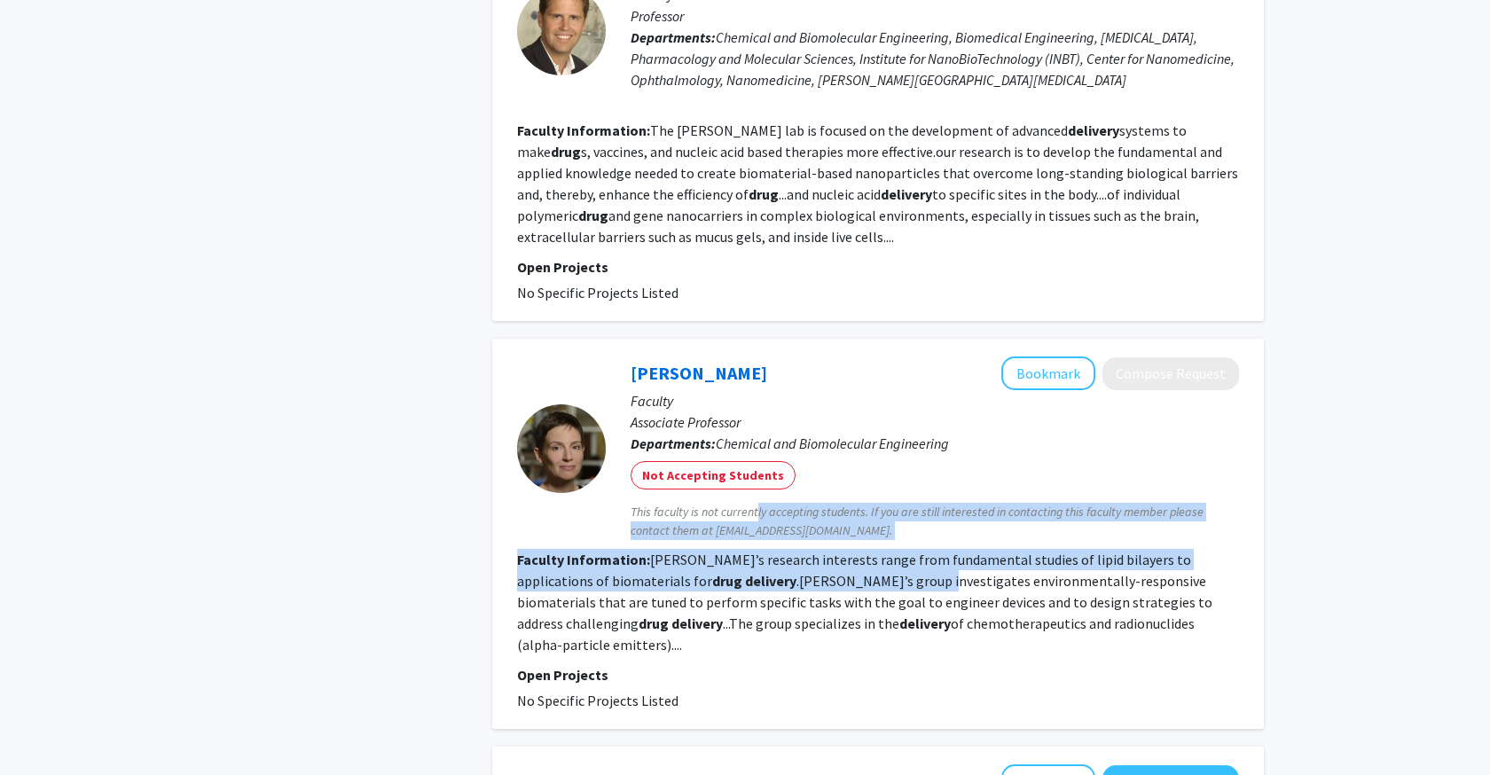
drag, startPoint x: 755, startPoint y: 516, endPoint x: 839, endPoint y: 584, distance: 107.9
click at [839, 584] on fg-search-faculty "Stavroula Sofou Bookmark Compose Request Faculty Associate Professor Department…" at bounding box center [878, 534] width 722 height 355
click at [839, 585] on fg-read-more "Sofou’s research interests range from fundamental studies of lipid bilayers to …" at bounding box center [864, 602] width 695 height 103
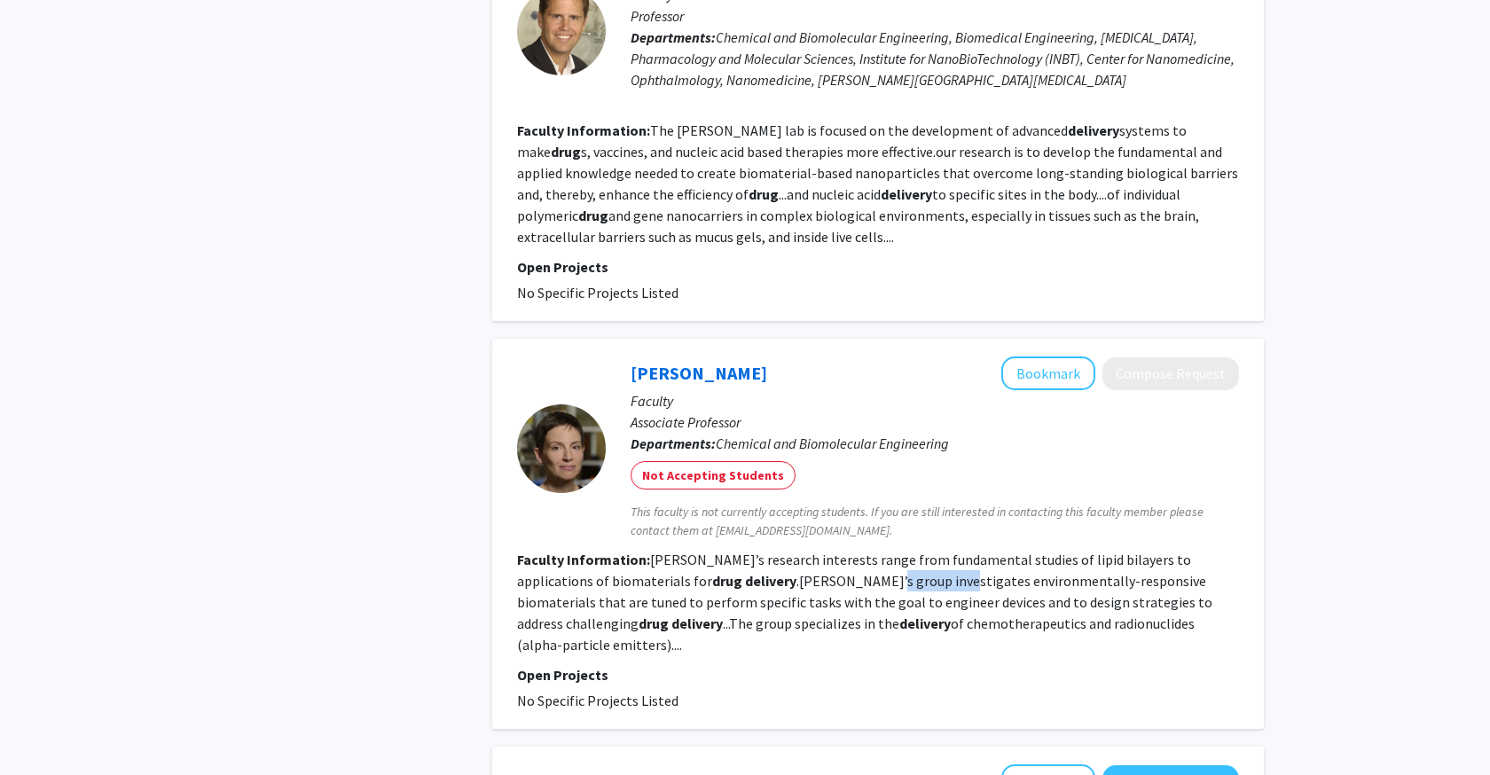
click at [839, 585] on fg-read-more "Sofou’s research interests range from fundamental studies of lipid bilayers to …" at bounding box center [864, 602] width 695 height 103
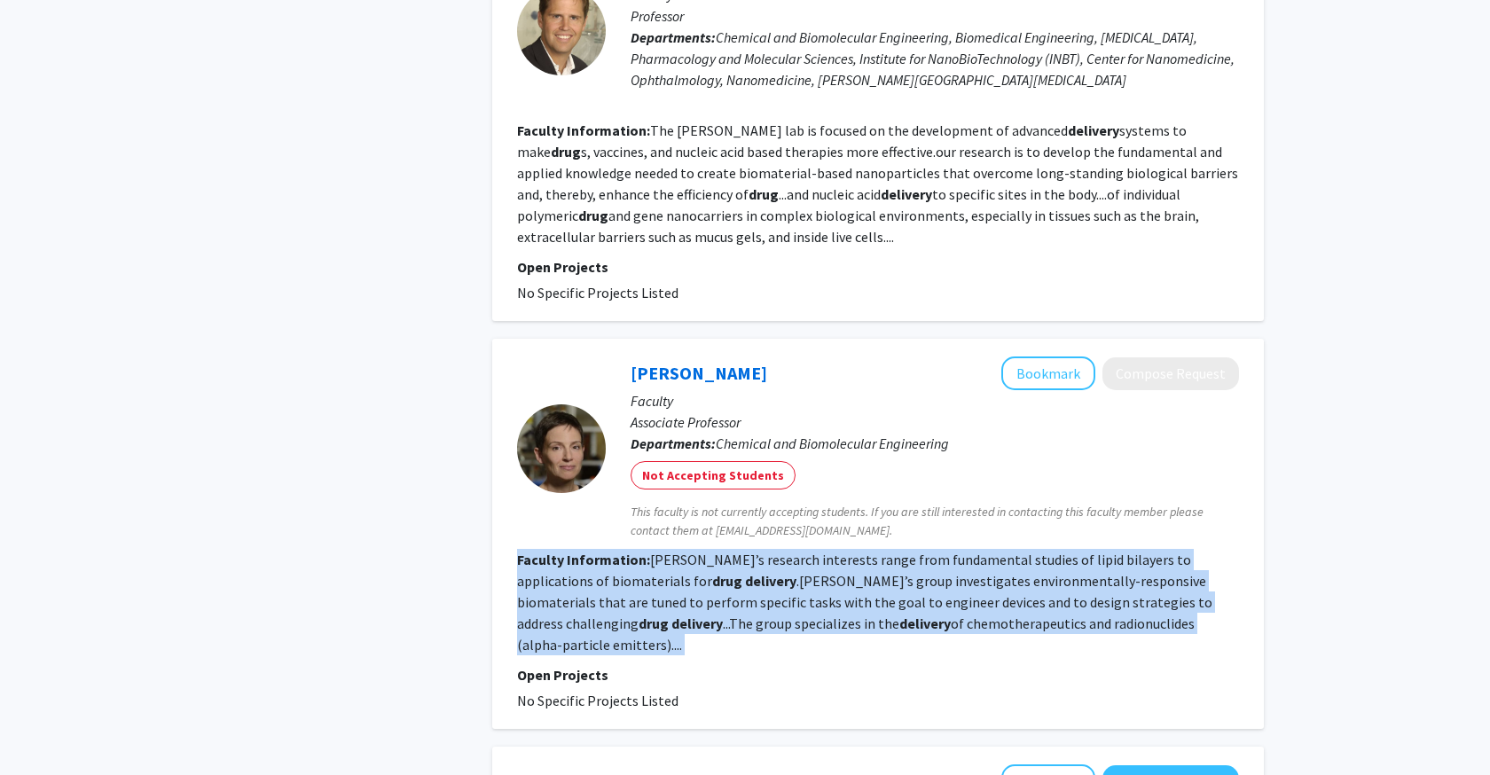
click at [839, 585] on fg-read-more "Sofou’s research interests range from fundamental studies of lipid bilayers to …" at bounding box center [864, 602] width 695 height 103
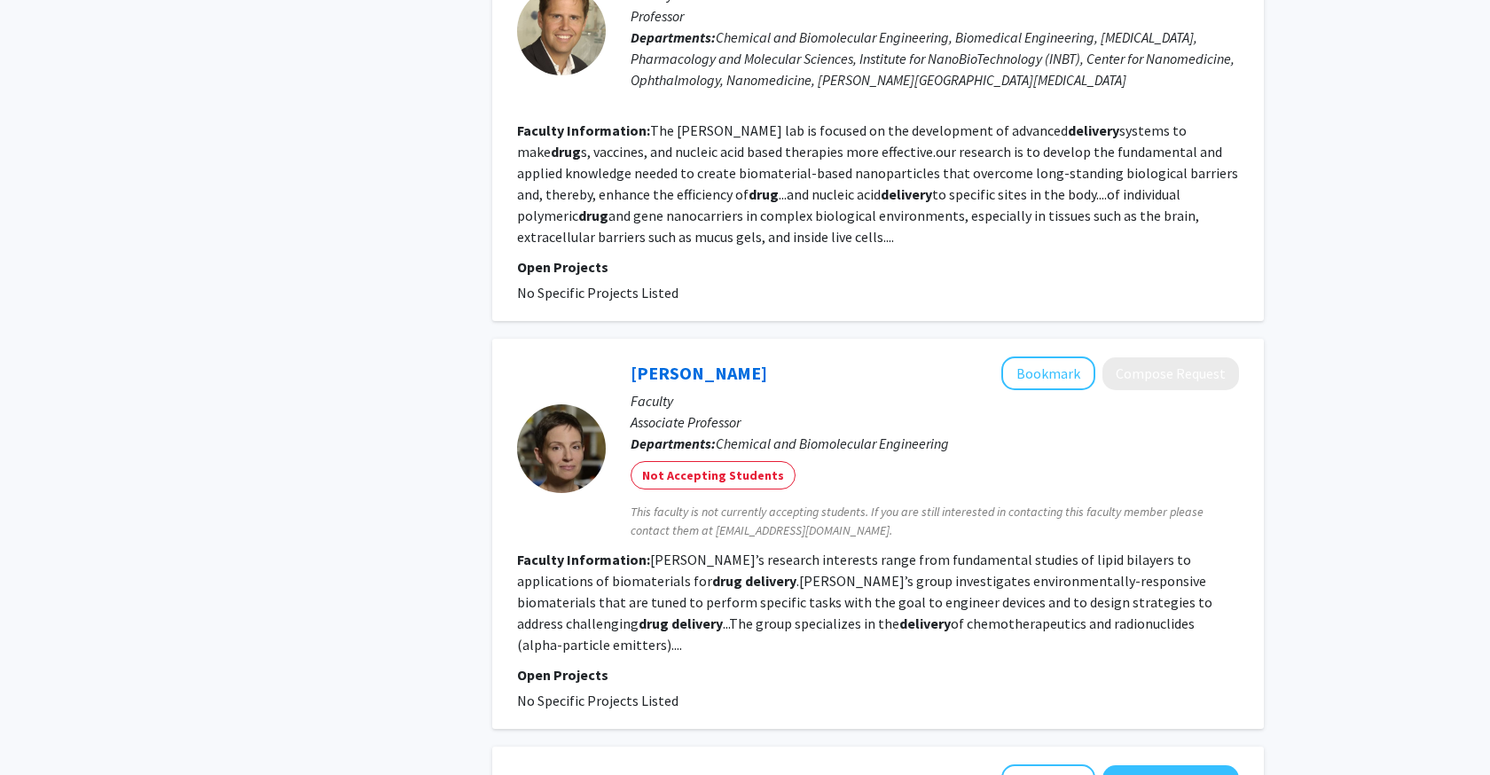
click at [839, 585] on fg-read-more "Sofou’s research interests range from fundamental studies of lipid bilayers to …" at bounding box center [864, 602] width 695 height 103
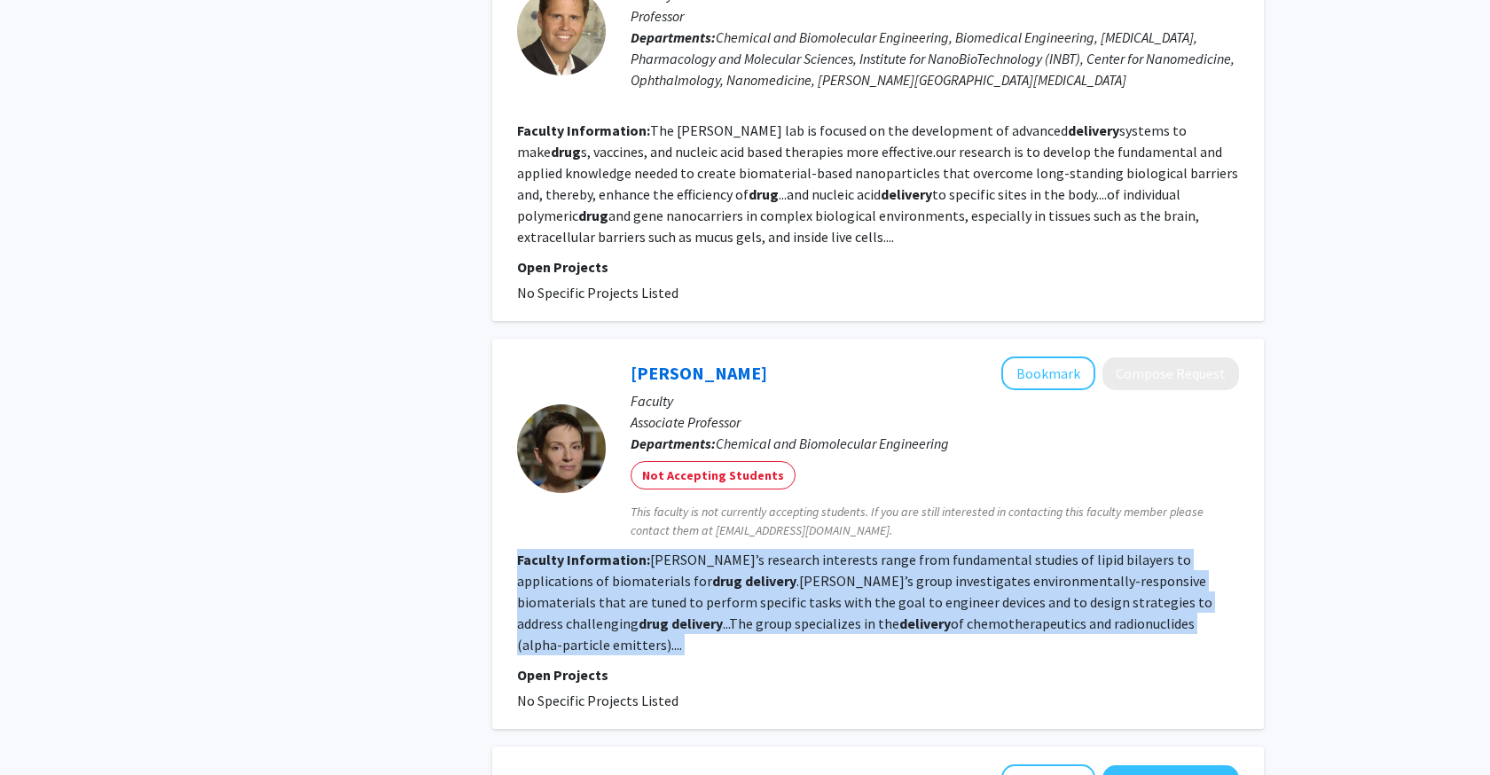
click at [839, 585] on fg-read-more "Sofou’s research interests range from fundamental studies of lipid bilayers to …" at bounding box center [864, 602] width 695 height 103
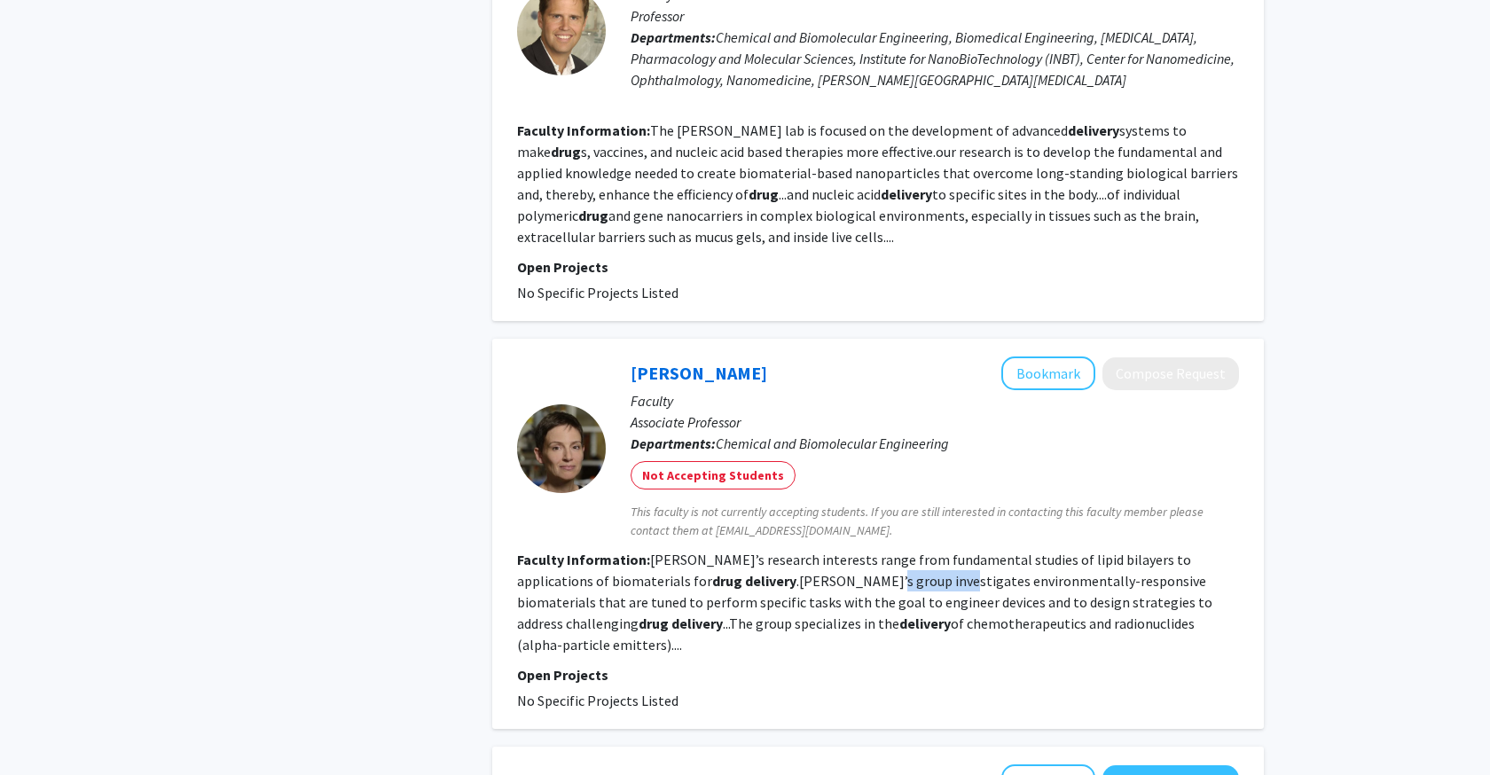
click at [839, 585] on fg-read-more "Sofou’s research interests range from fundamental studies of lipid bilayers to …" at bounding box center [864, 602] width 695 height 103
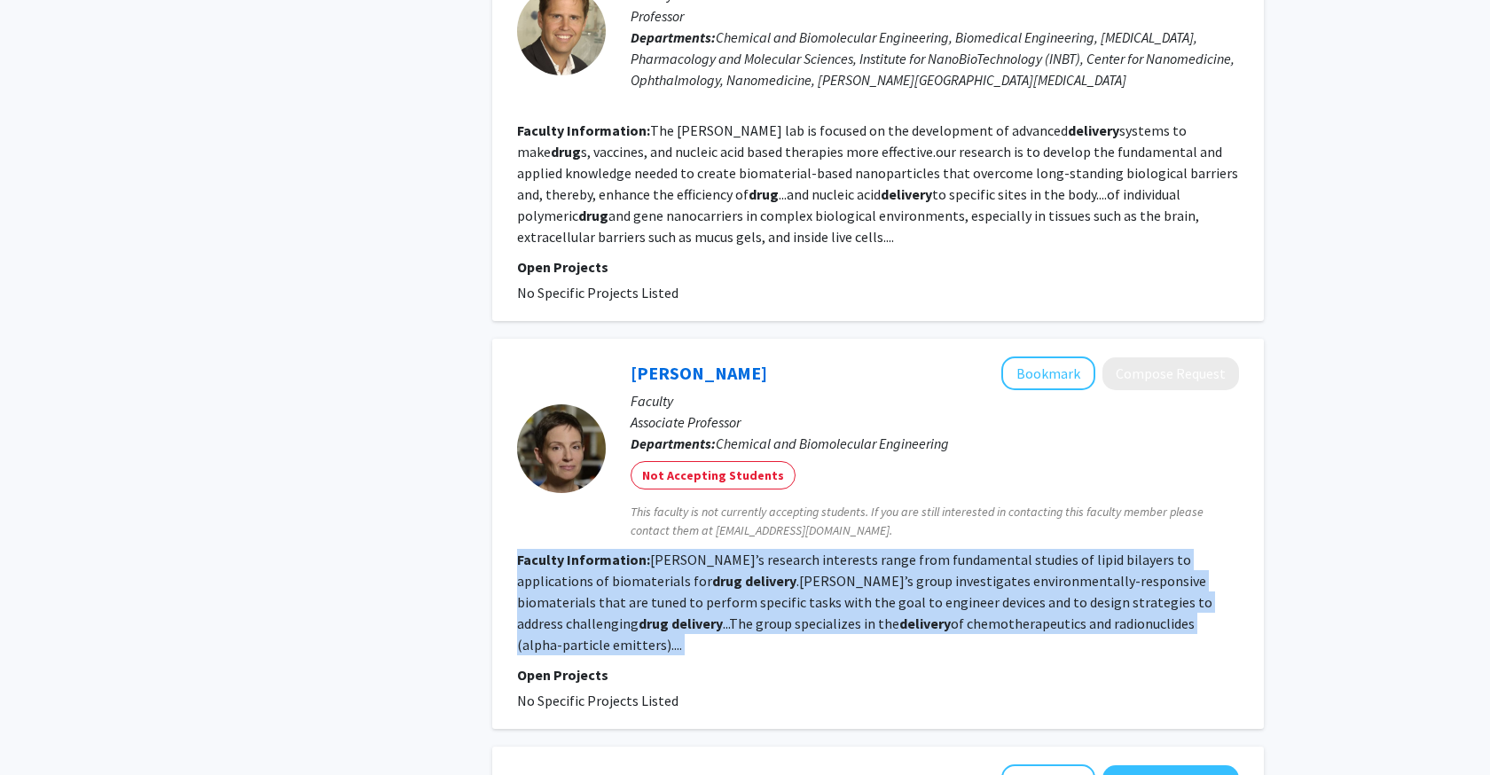
click at [839, 585] on fg-read-more "Sofou’s research interests range from fundamental studies of lipid bilayers to …" at bounding box center [864, 602] width 695 height 103
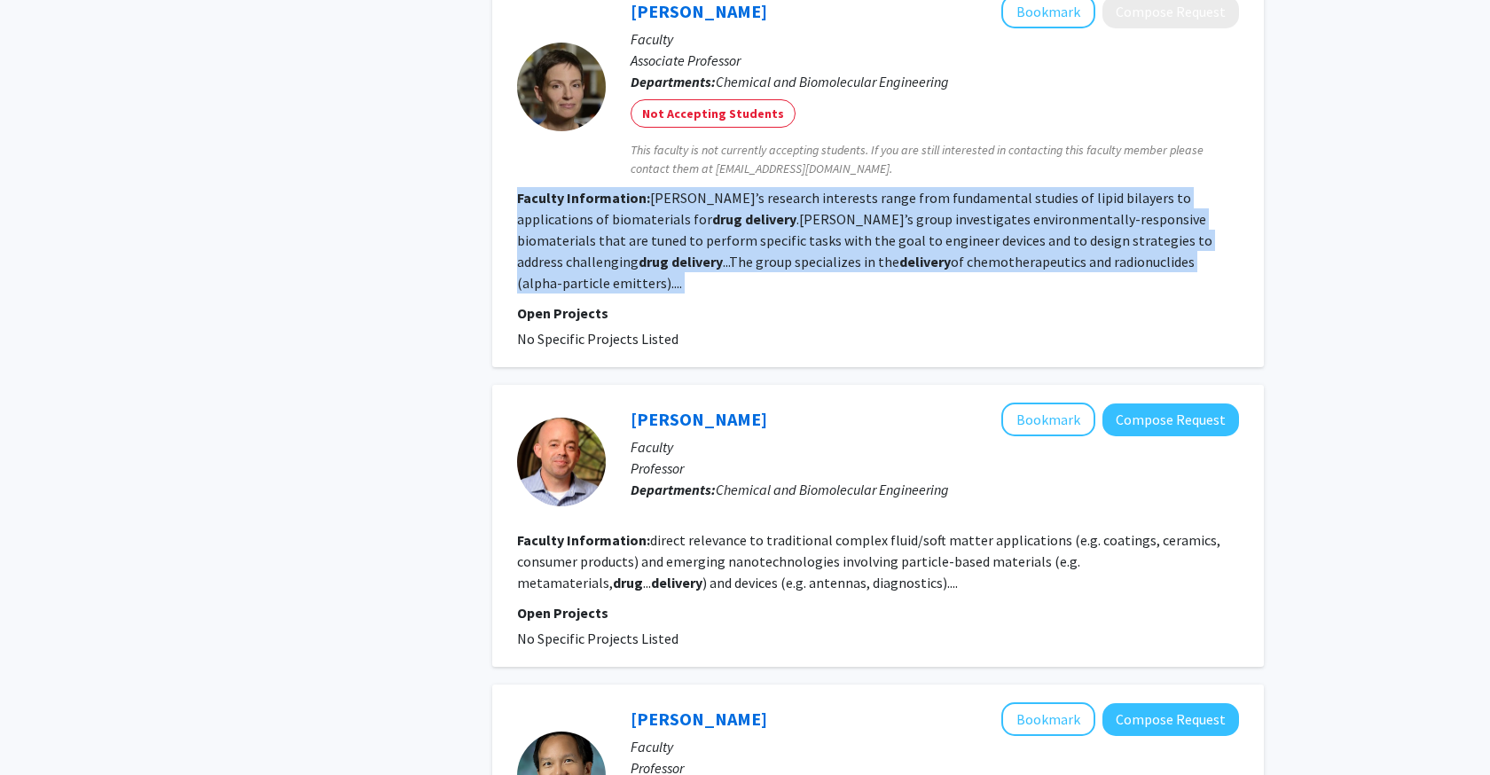
scroll to position [1357, 0]
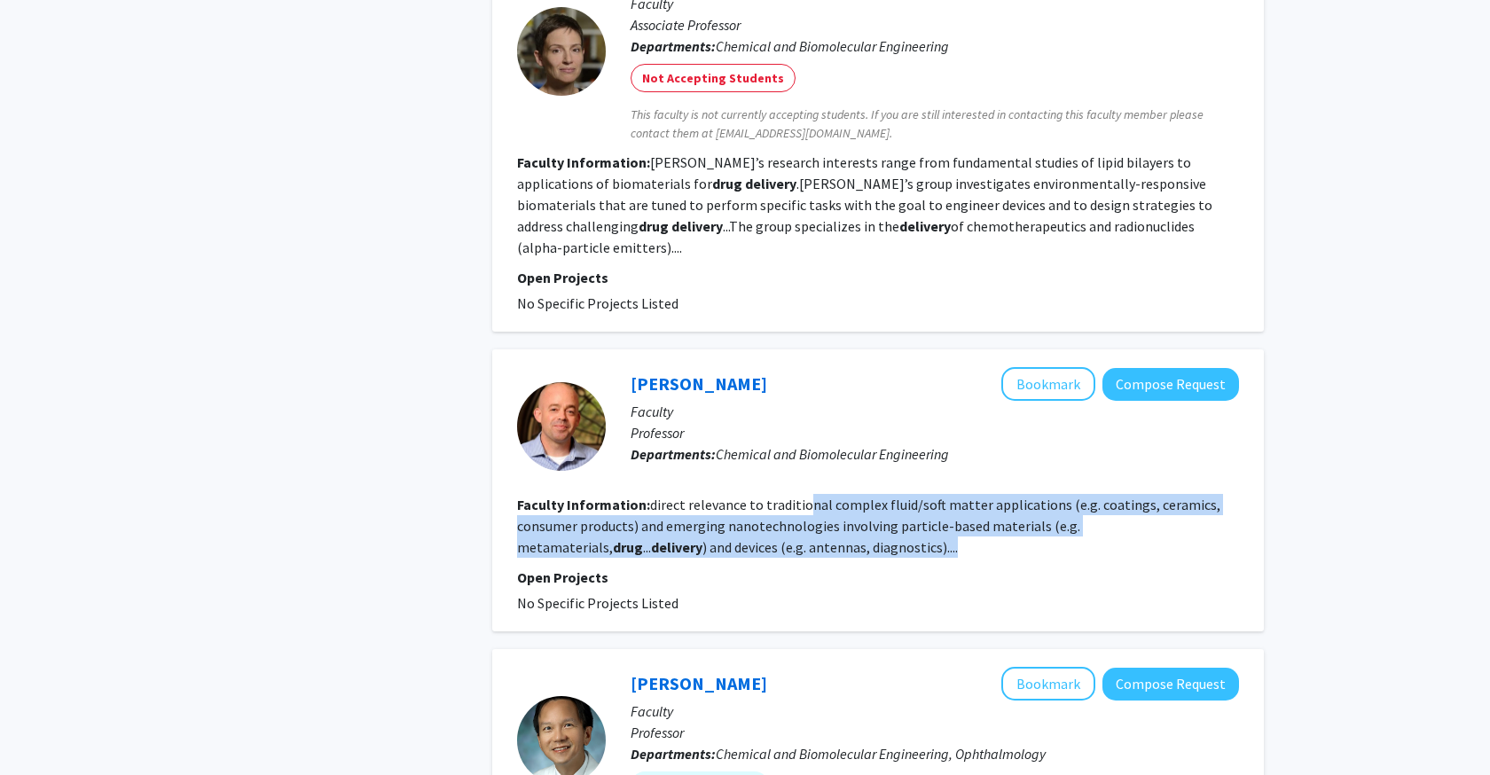
drag, startPoint x: 805, startPoint y: 481, endPoint x: 978, endPoint y: 537, distance: 180.9
click at [978, 537] on section "Faculty Information: direct relevance to traditional complex fluid/soft matter …" at bounding box center [878, 526] width 722 height 64
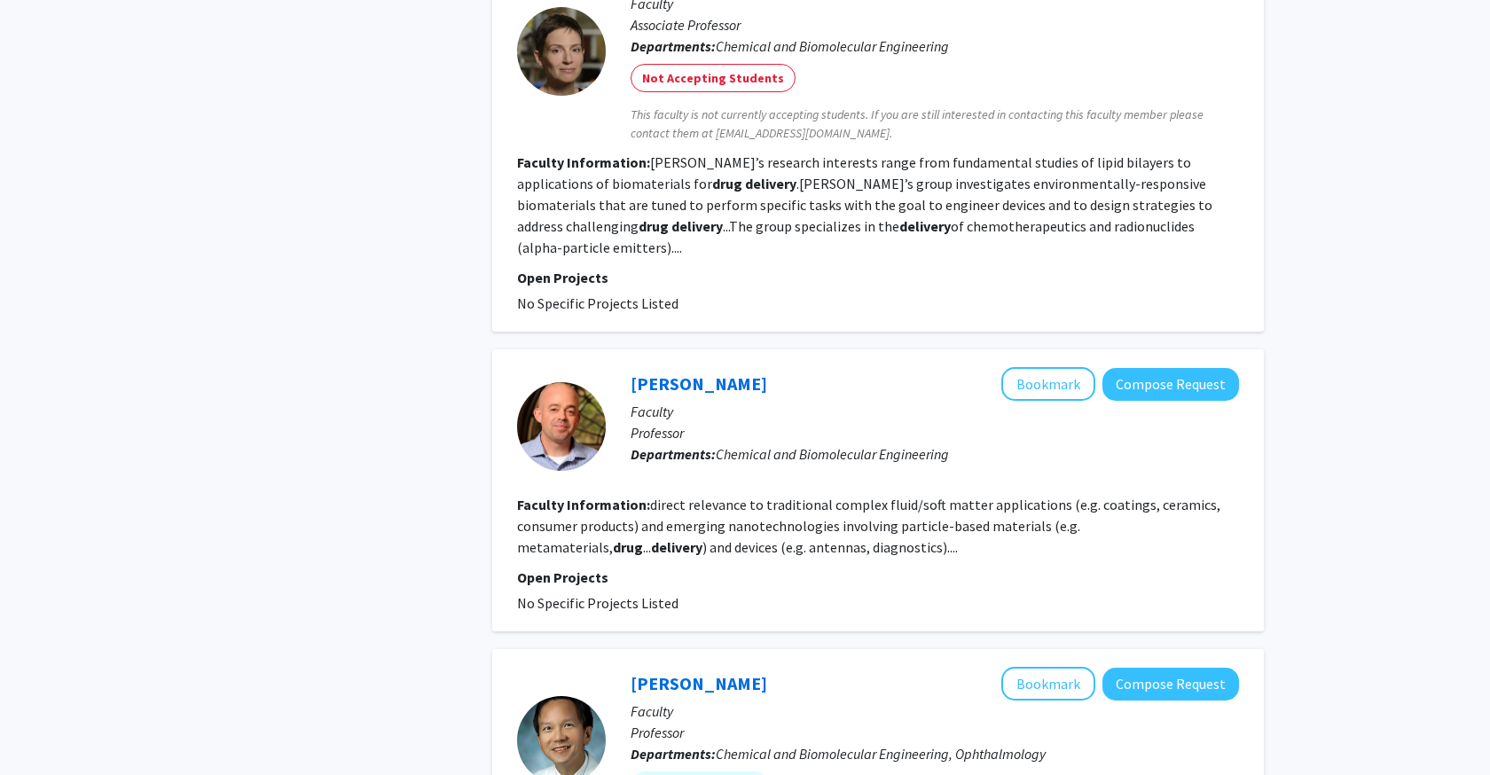
click at [946, 528] on fg-read-more "direct relevance to traditional complex fluid/soft matter applications (e.g. co…" at bounding box center [868, 526] width 703 height 60
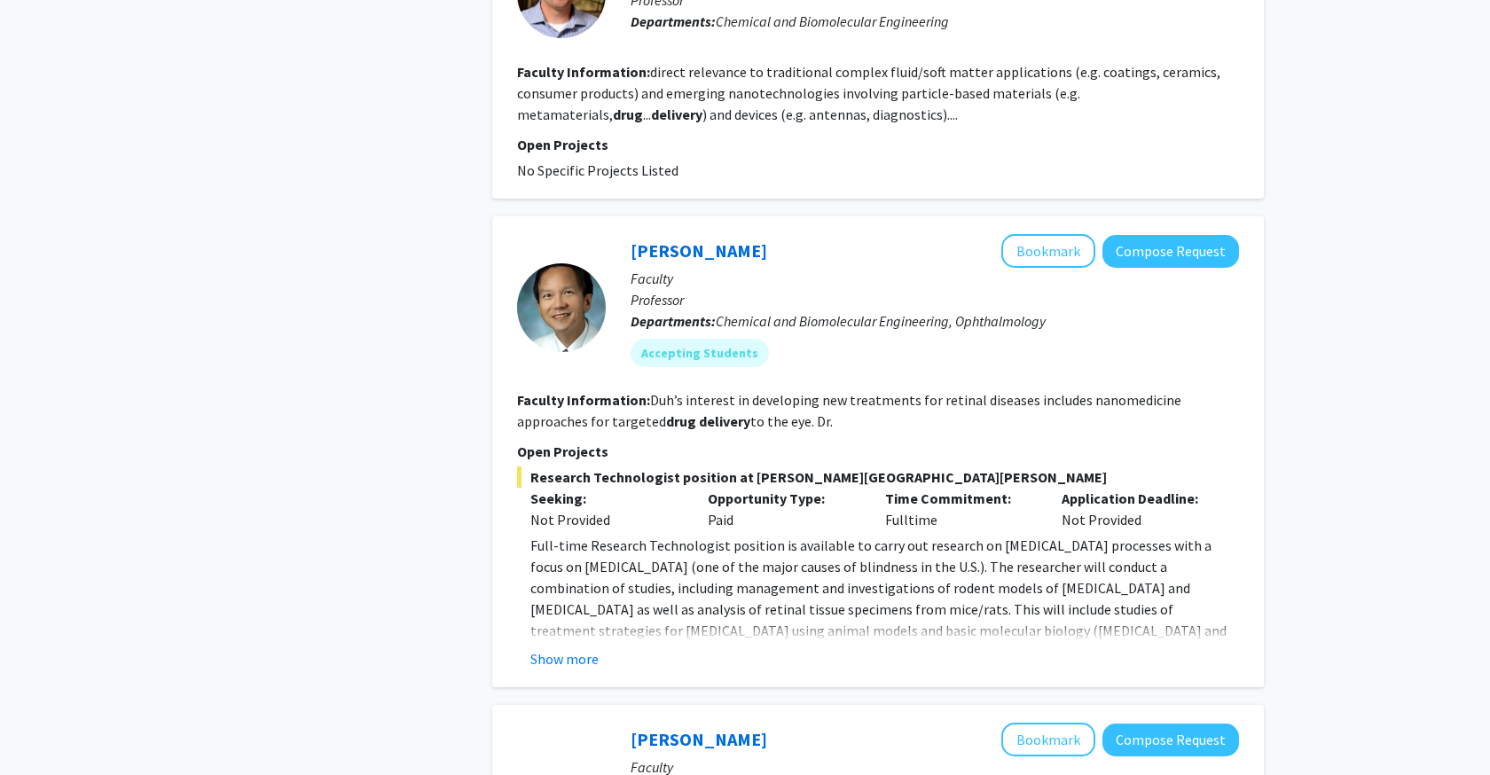
scroll to position [1796, 0]
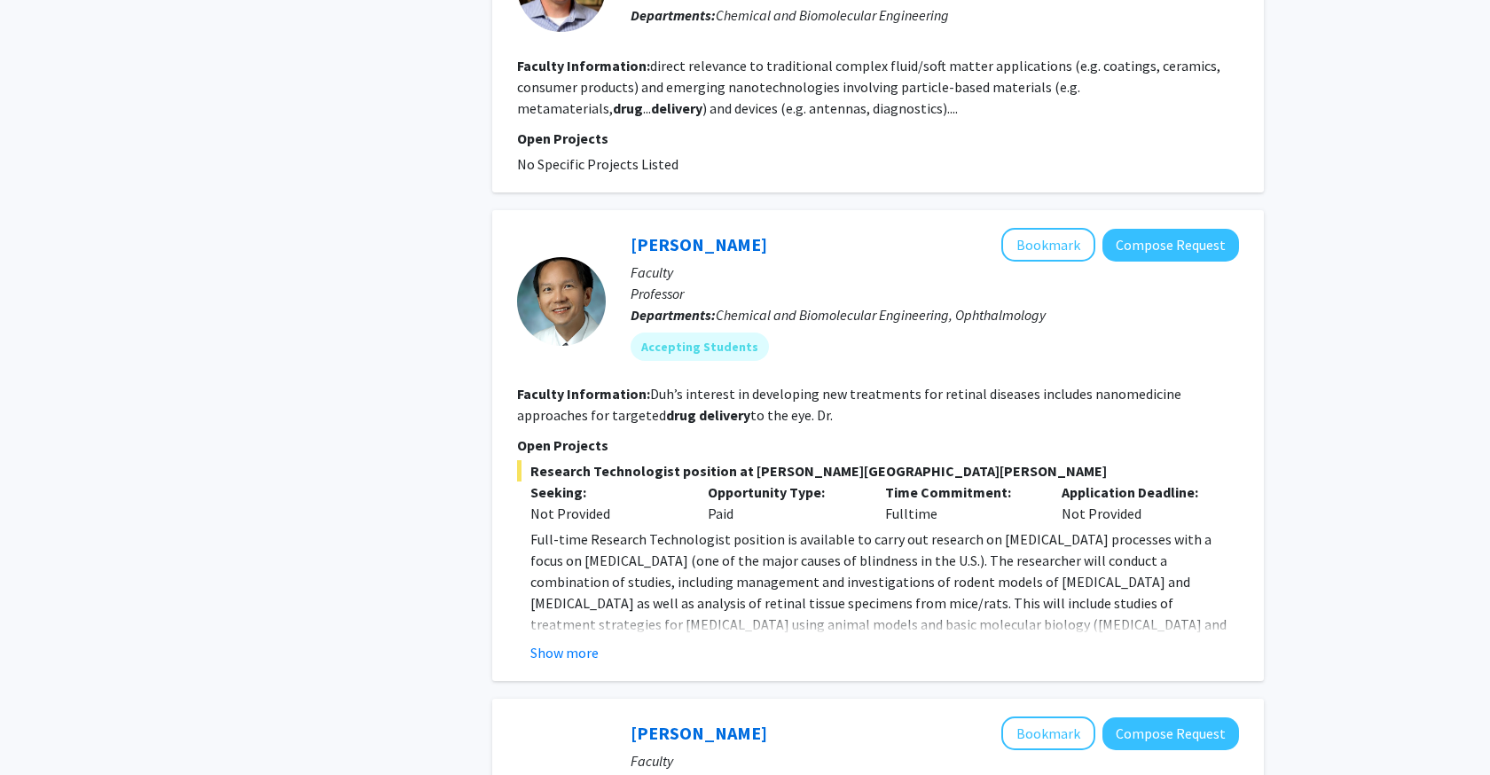
click at [680, 385] on fg-read-more "Duh’s interest in developing new treatments for retinal diseases includes nanom…" at bounding box center [849, 404] width 664 height 39
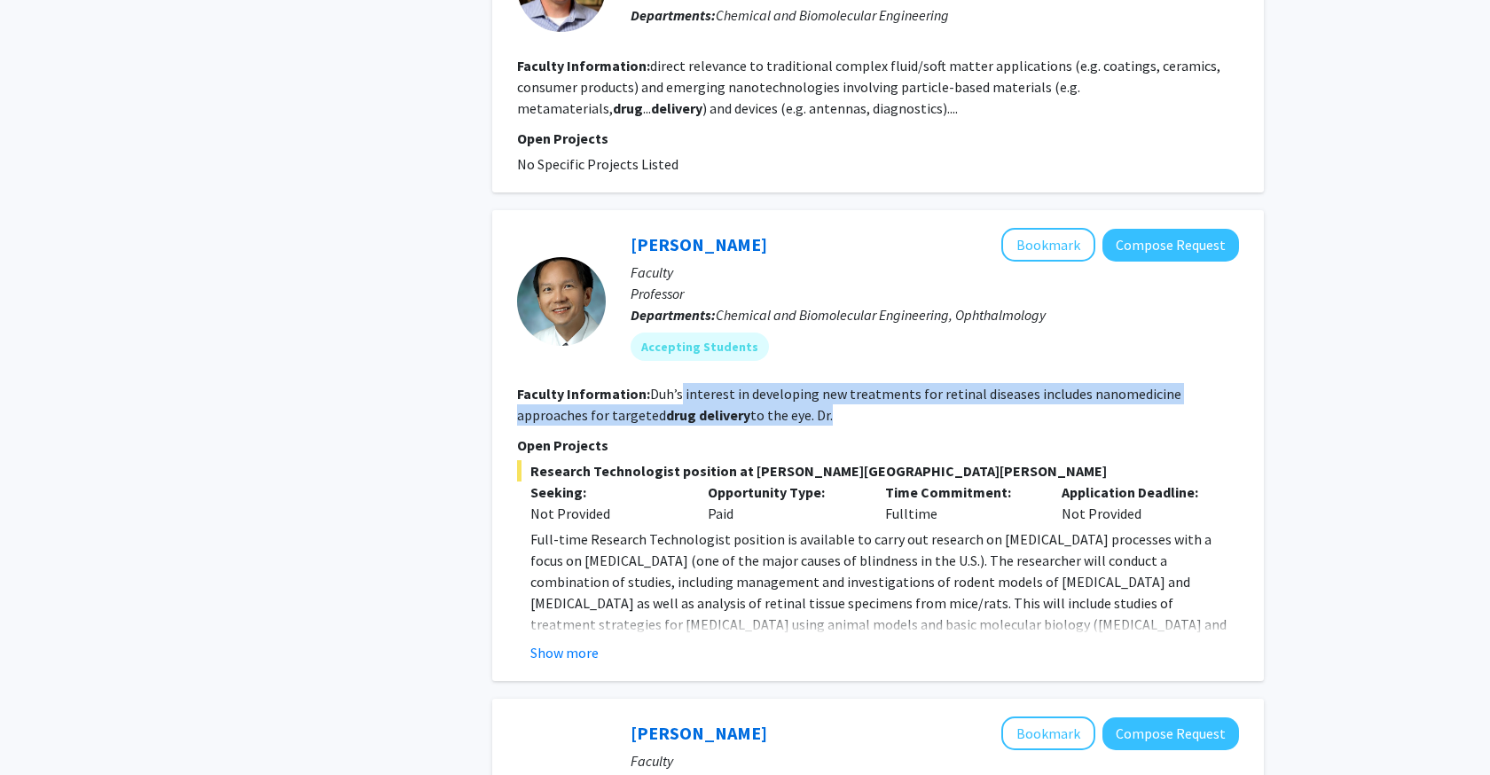
drag, startPoint x: 680, startPoint y: 378, endPoint x: 752, endPoint y: 392, distance: 73.2
click at [752, 392] on fg-read-more "Duh’s interest in developing new treatments for retinal diseases includes nanom…" at bounding box center [849, 404] width 664 height 39
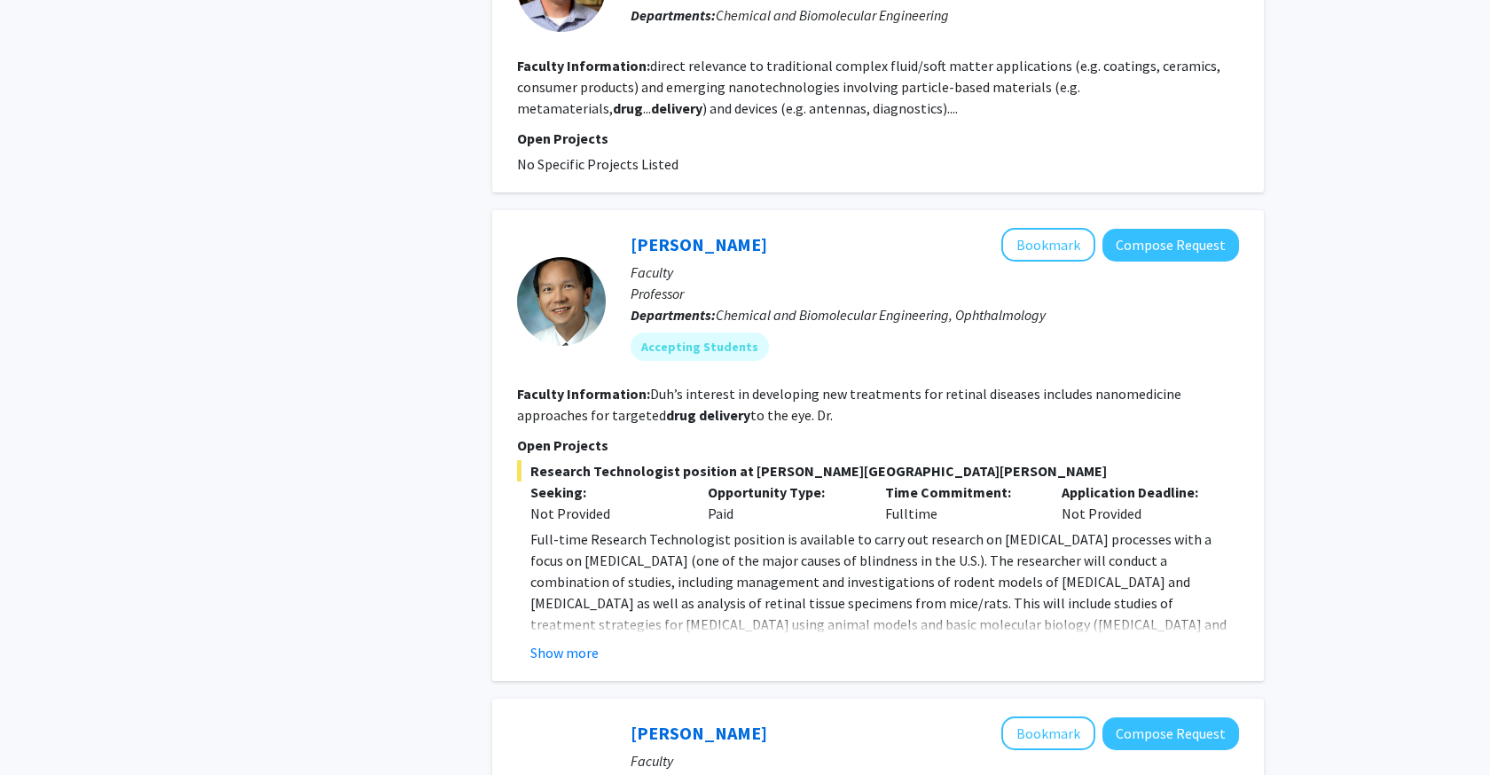
click at [787, 564] on p "Full-time Research Technologist position is available to carry out research on …" at bounding box center [884, 614] width 709 height 170
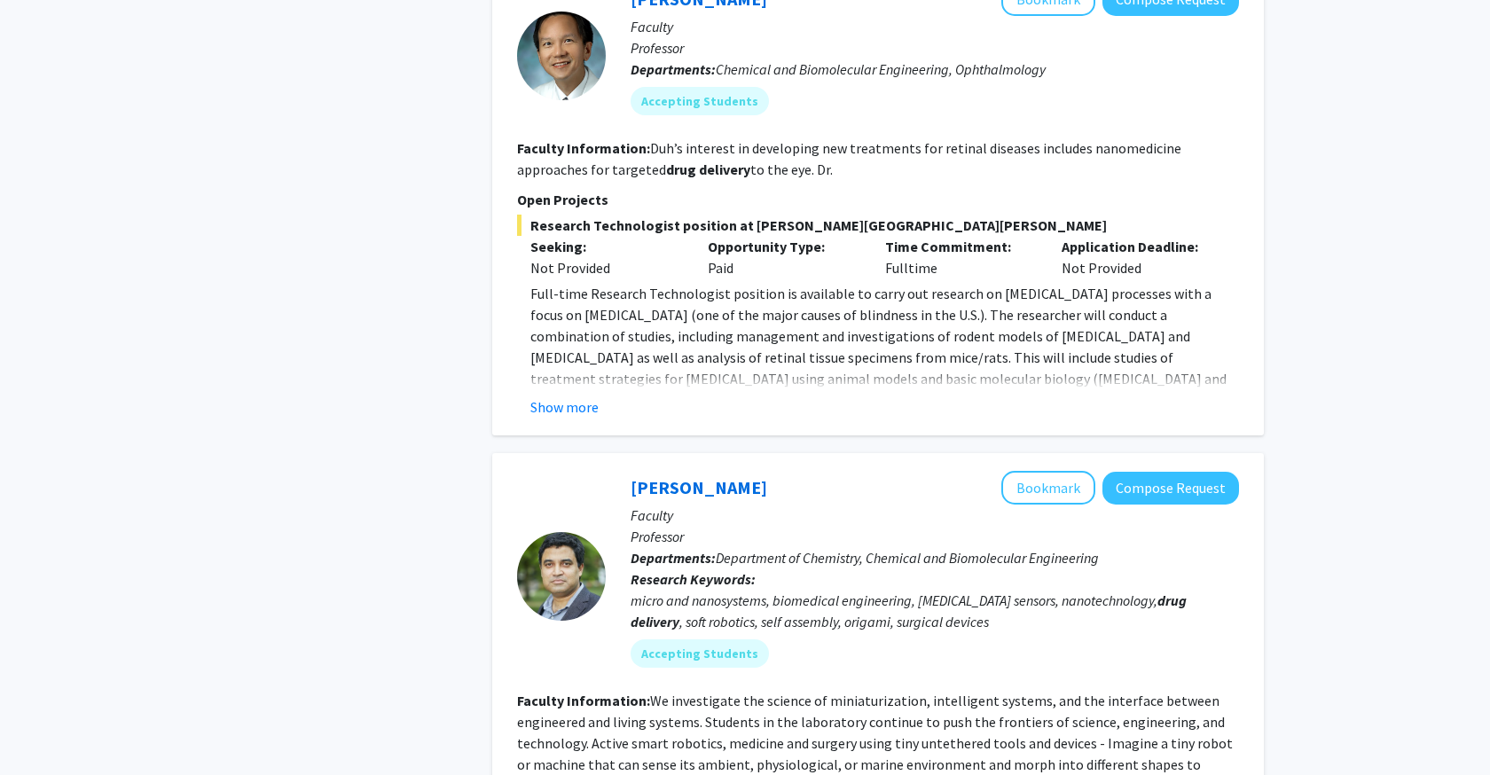
scroll to position [2095, 0]
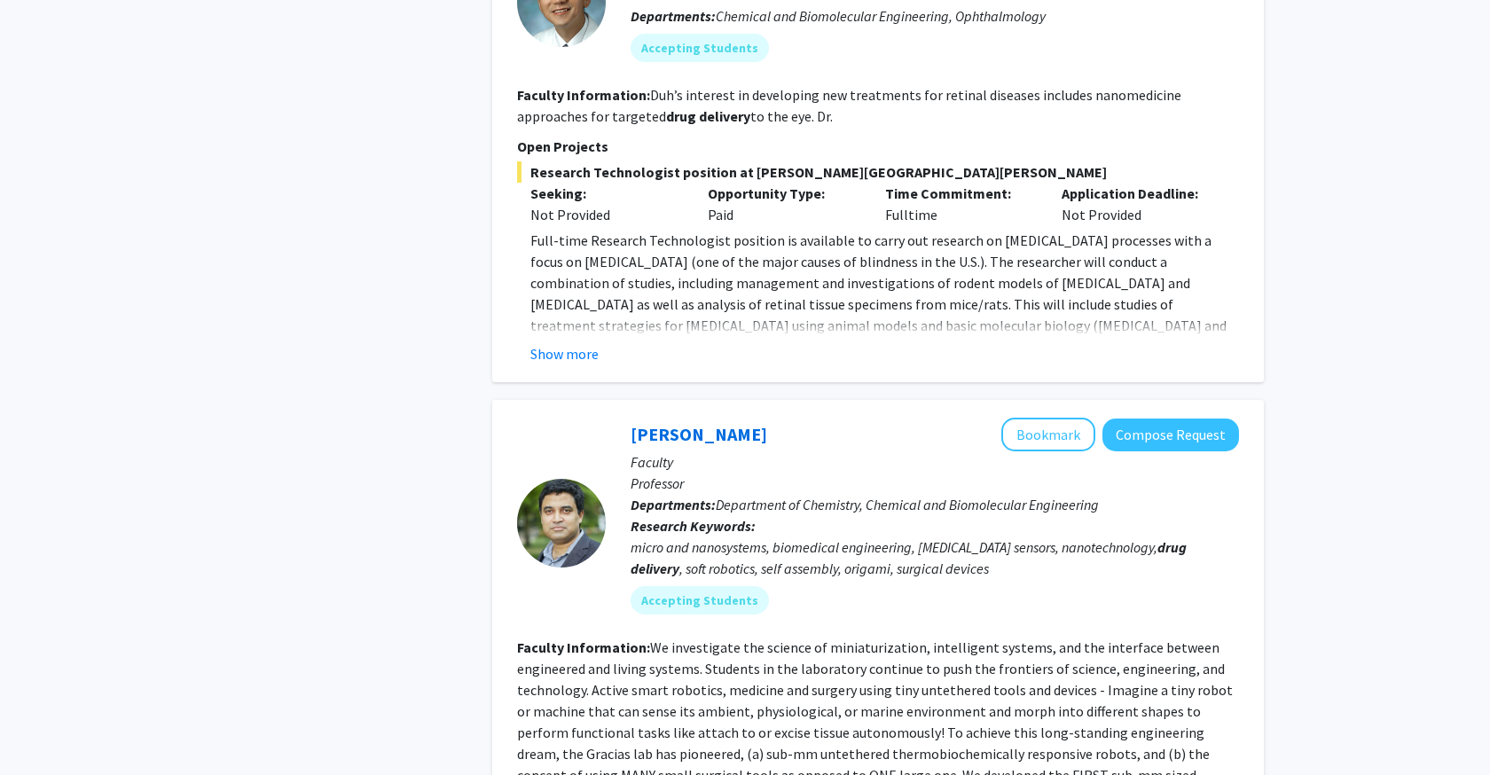
click at [806, 537] on div "micro and nanosystems, biomedical engineering, COVID sensors, nanotechnology, d…" at bounding box center [935, 558] width 609 height 43
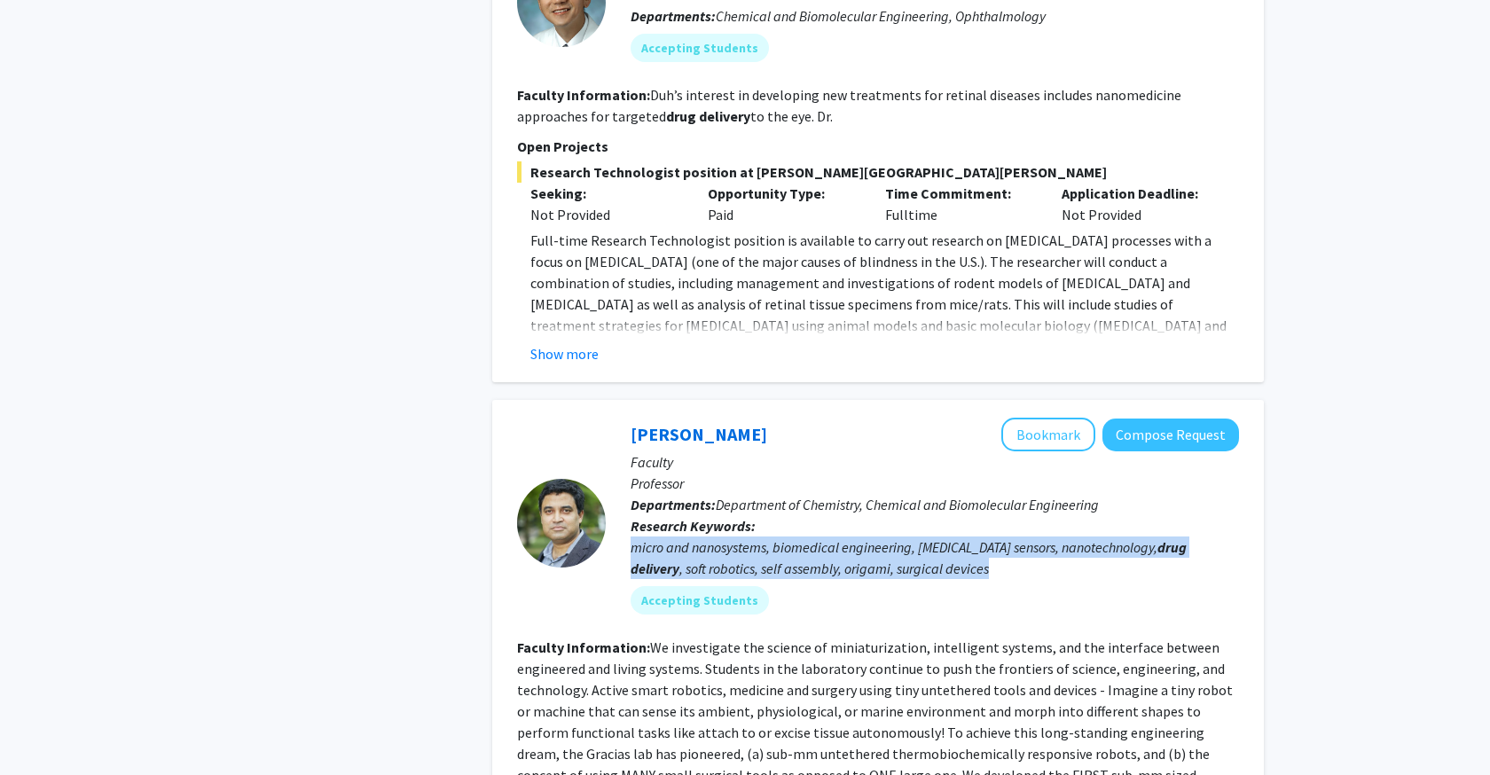
click at [806, 537] on div "micro and nanosystems, biomedical engineering, COVID sensors, nanotechnology, d…" at bounding box center [935, 558] width 609 height 43
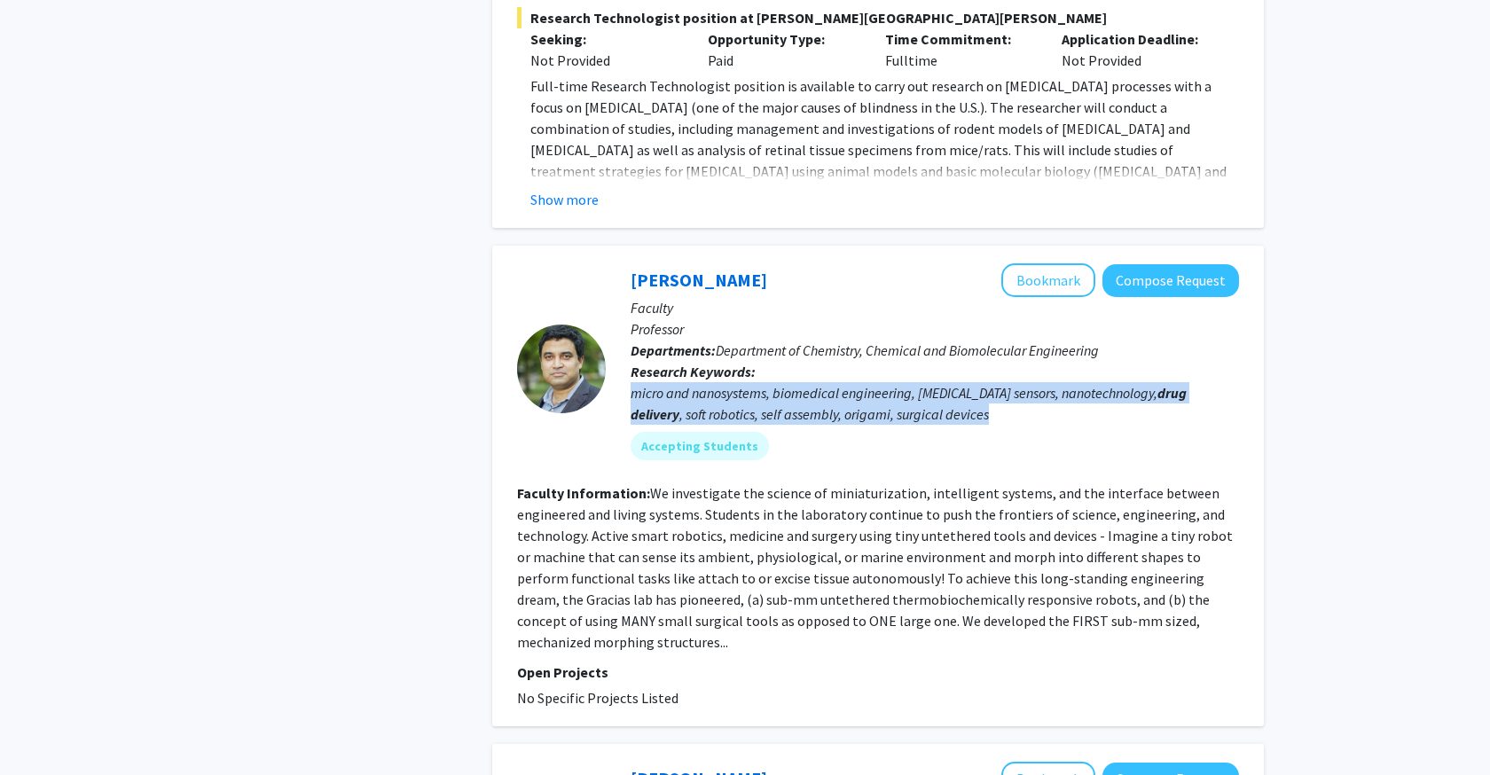
scroll to position [2253, 0]
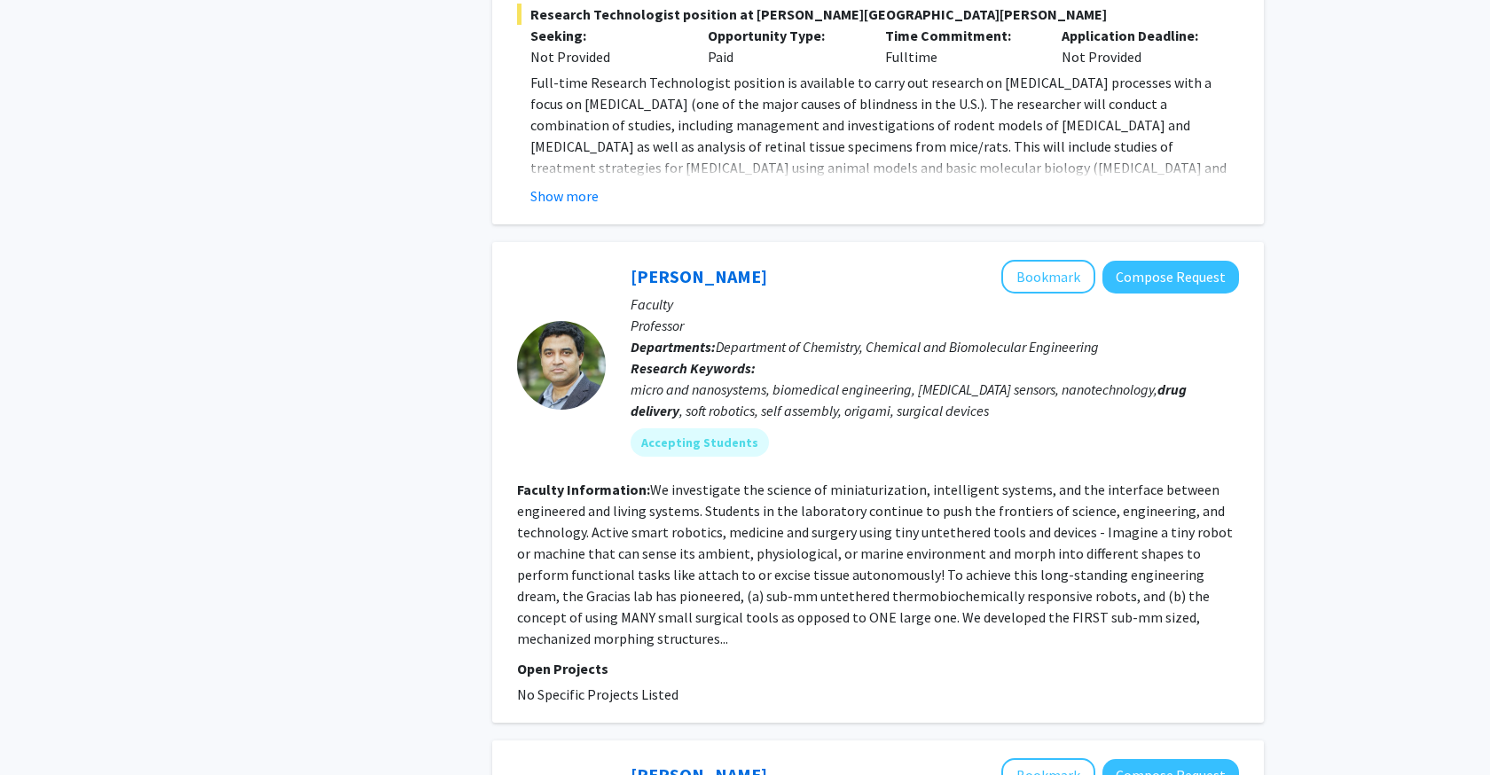
click at [806, 534] on fg-read-more "We investigate the science of miniaturization, intelligent systems, and the int…" at bounding box center [875, 564] width 716 height 167
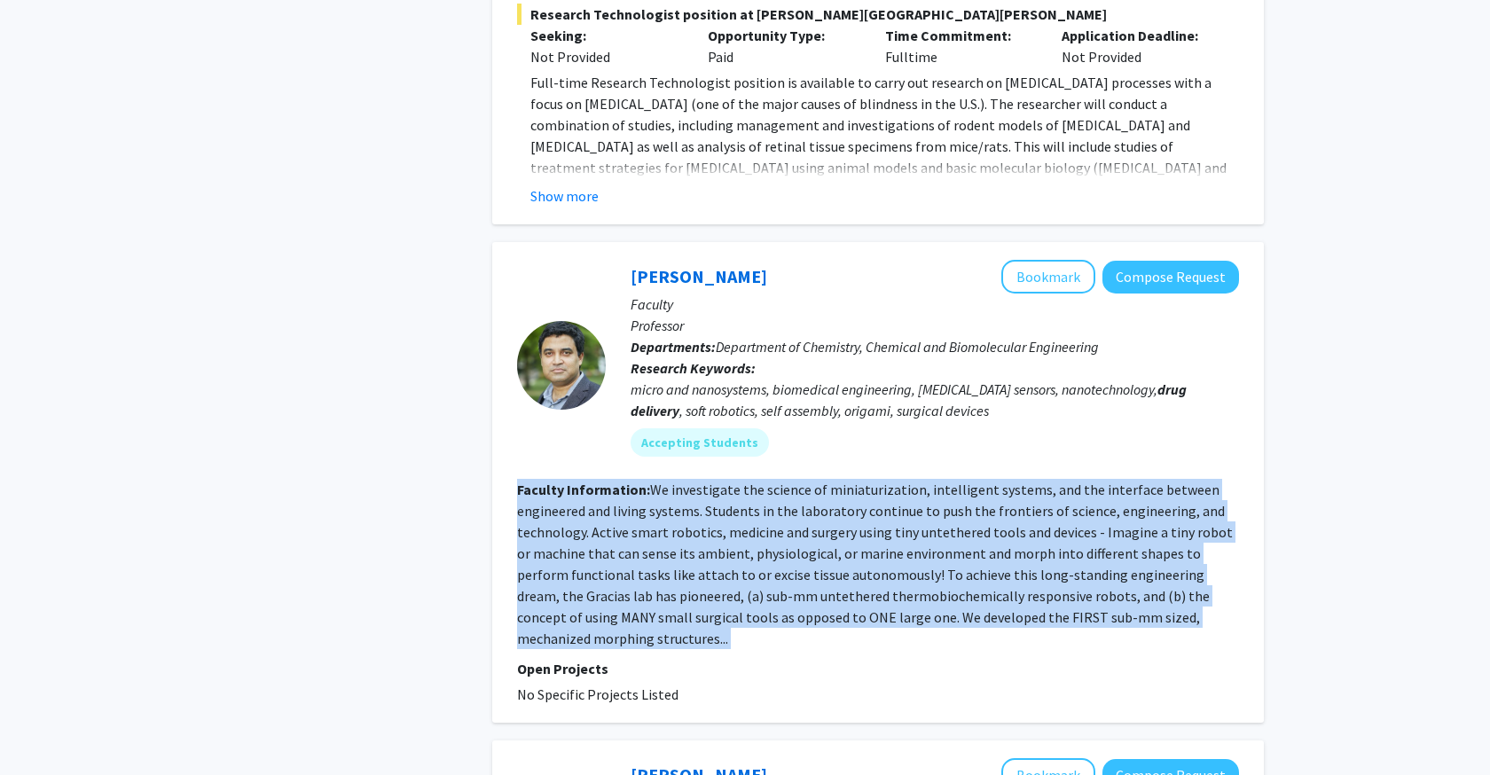
click at [806, 534] on fg-read-more "We investigate the science of miniaturization, intelligent systems, and the int…" at bounding box center [875, 564] width 716 height 167
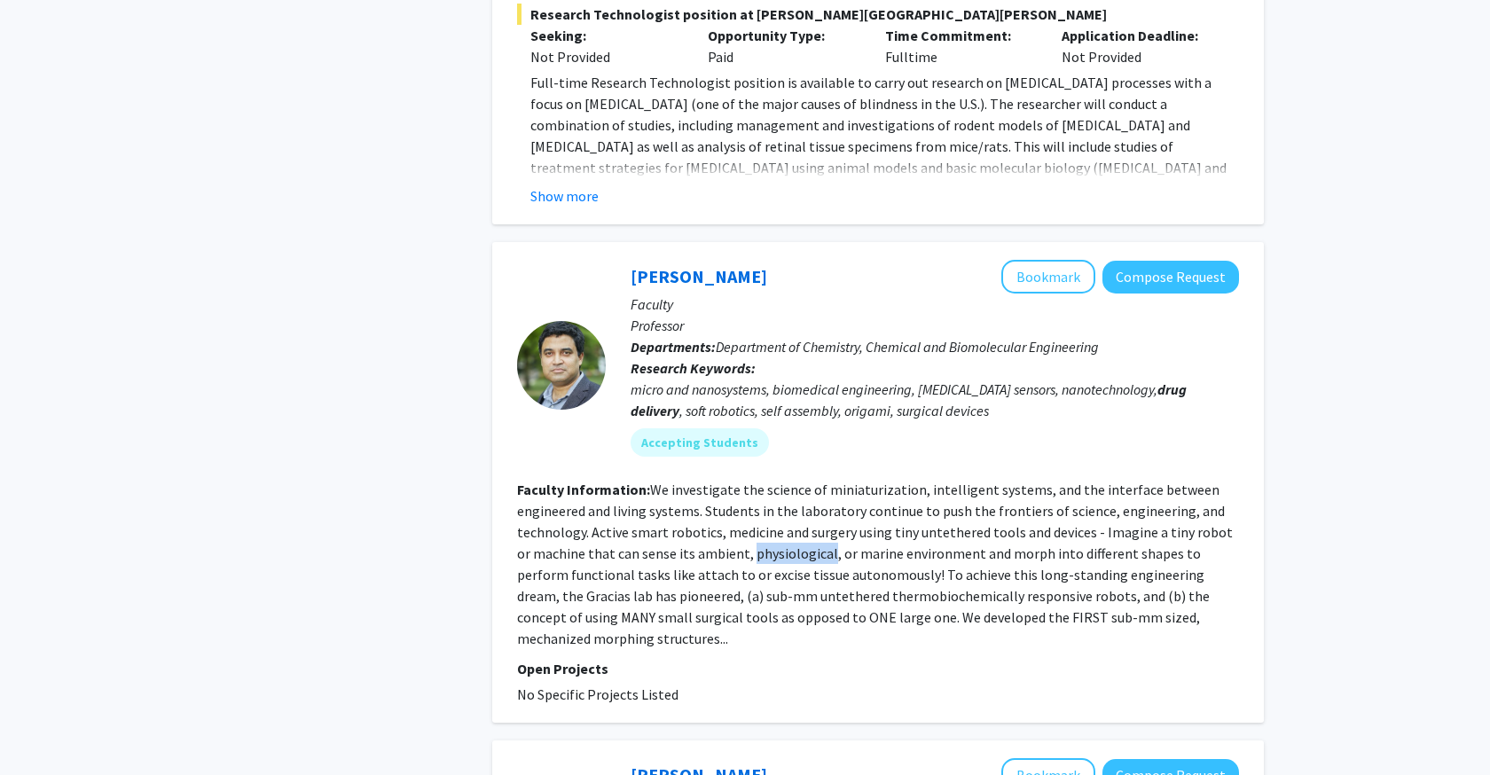
click at [806, 534] on fg-read-more "We investigate the science of miniaturization, intelligent systems, and the int…" at bounding box center [875, 564] width 716 height 167
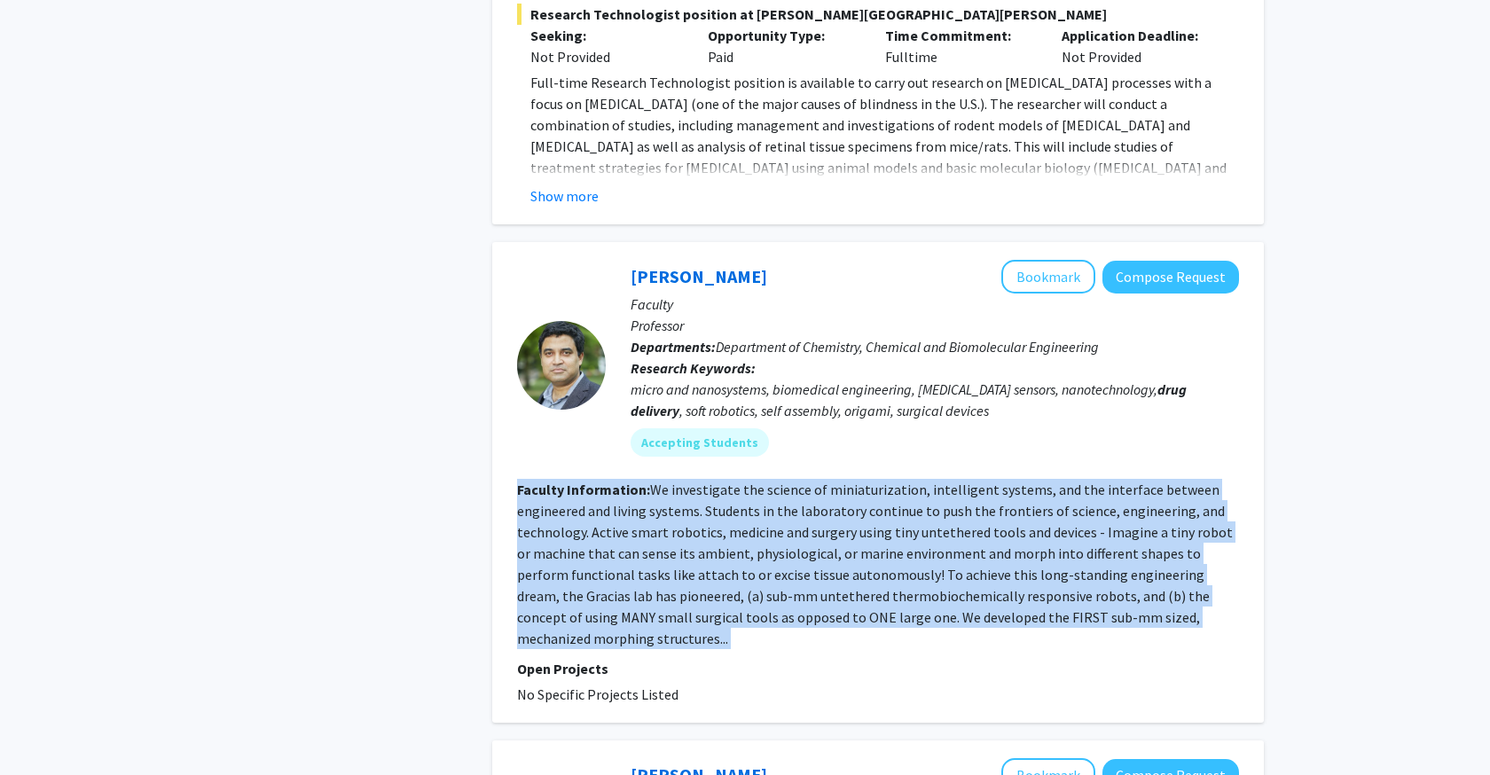
click at [806, 534] on fg-read-more "We investigate the science of miniaturization, intelligent systems, and the int…" at bounding box center [875, 564] width 716 height 167
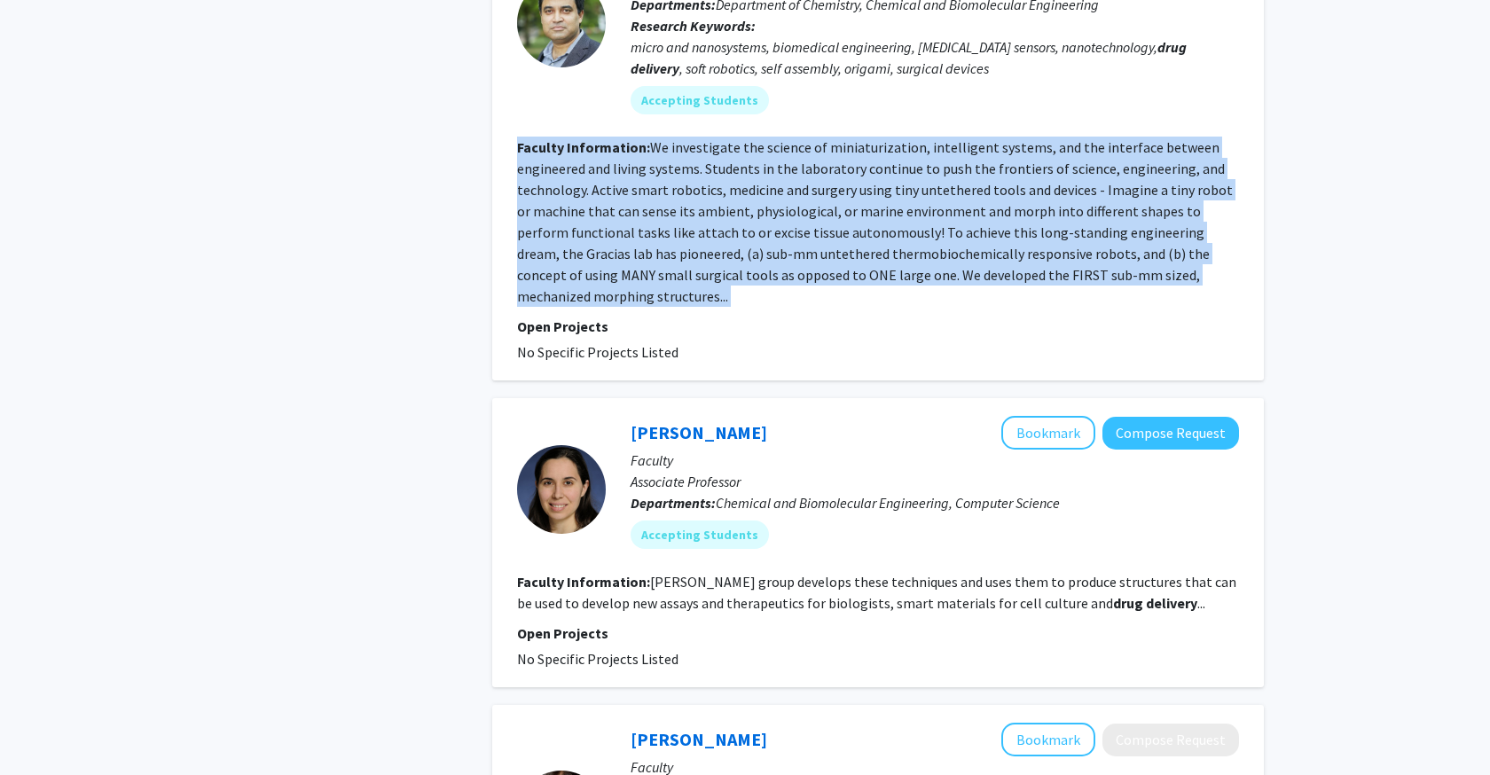
scroll to position [2597, 0]
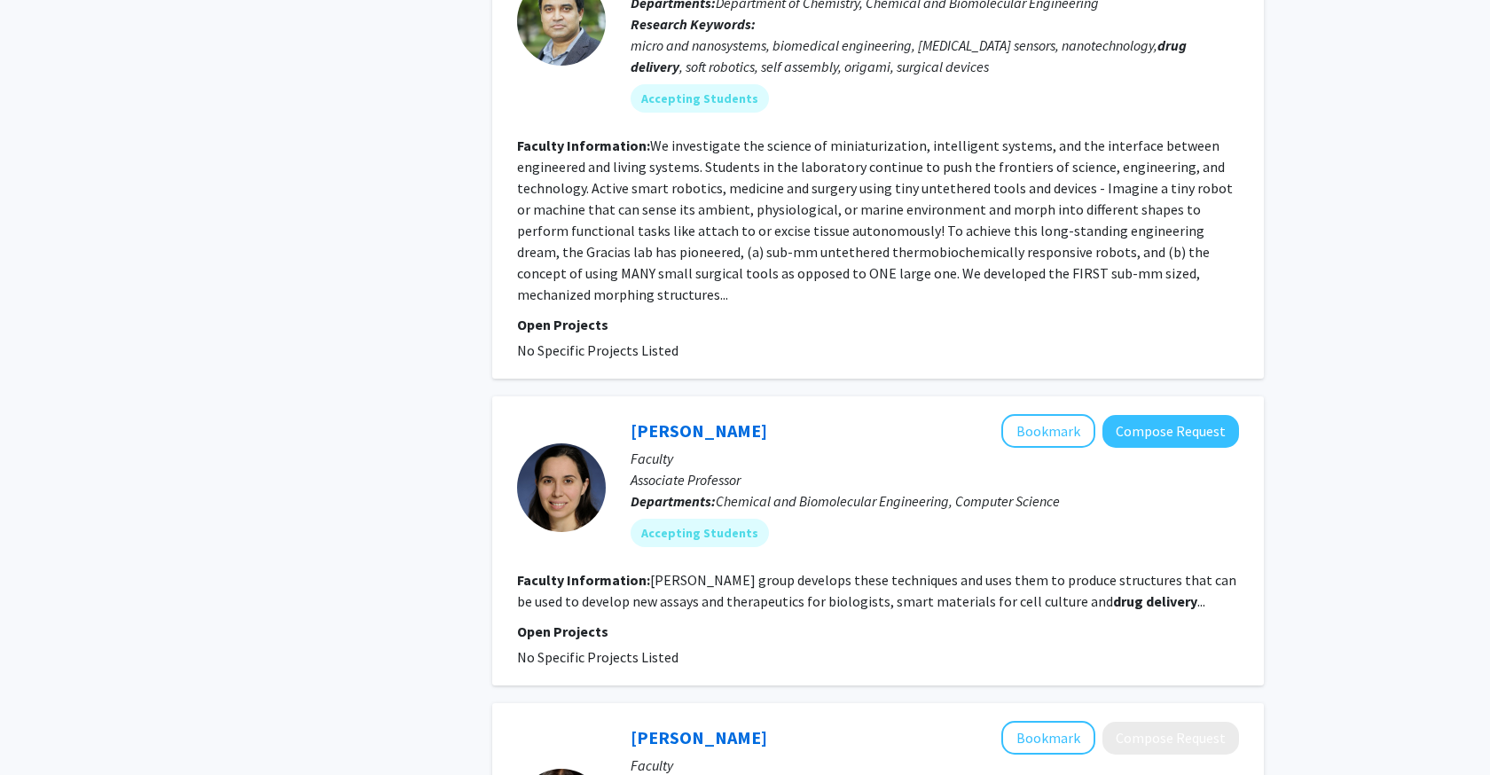
click at [752, 571] on fg-read-more "Schulman’s group develops these techniques and uses them to produce structures …" at bounding box center [876, 590] width 719 height 39
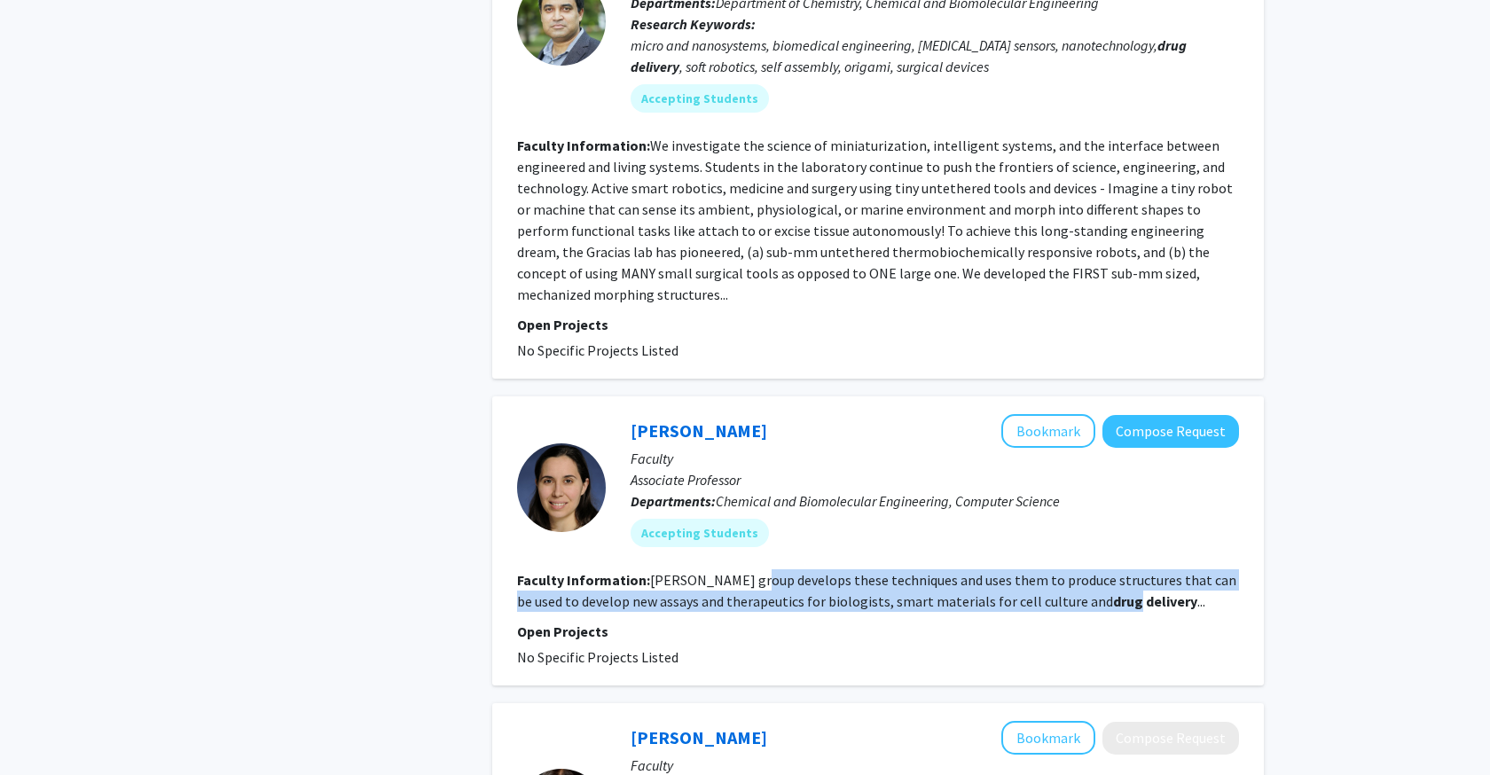
drag, startPoint x: 752, startPoint y: 569, endPoint x: 1053, endPoint y: 577, distance: 300.9
click at [1053, 577] on fg-read-more "Schulman’s group develops these techniques and uses them to produce structures …" at bounding box center [876, 590] width 719 height 39
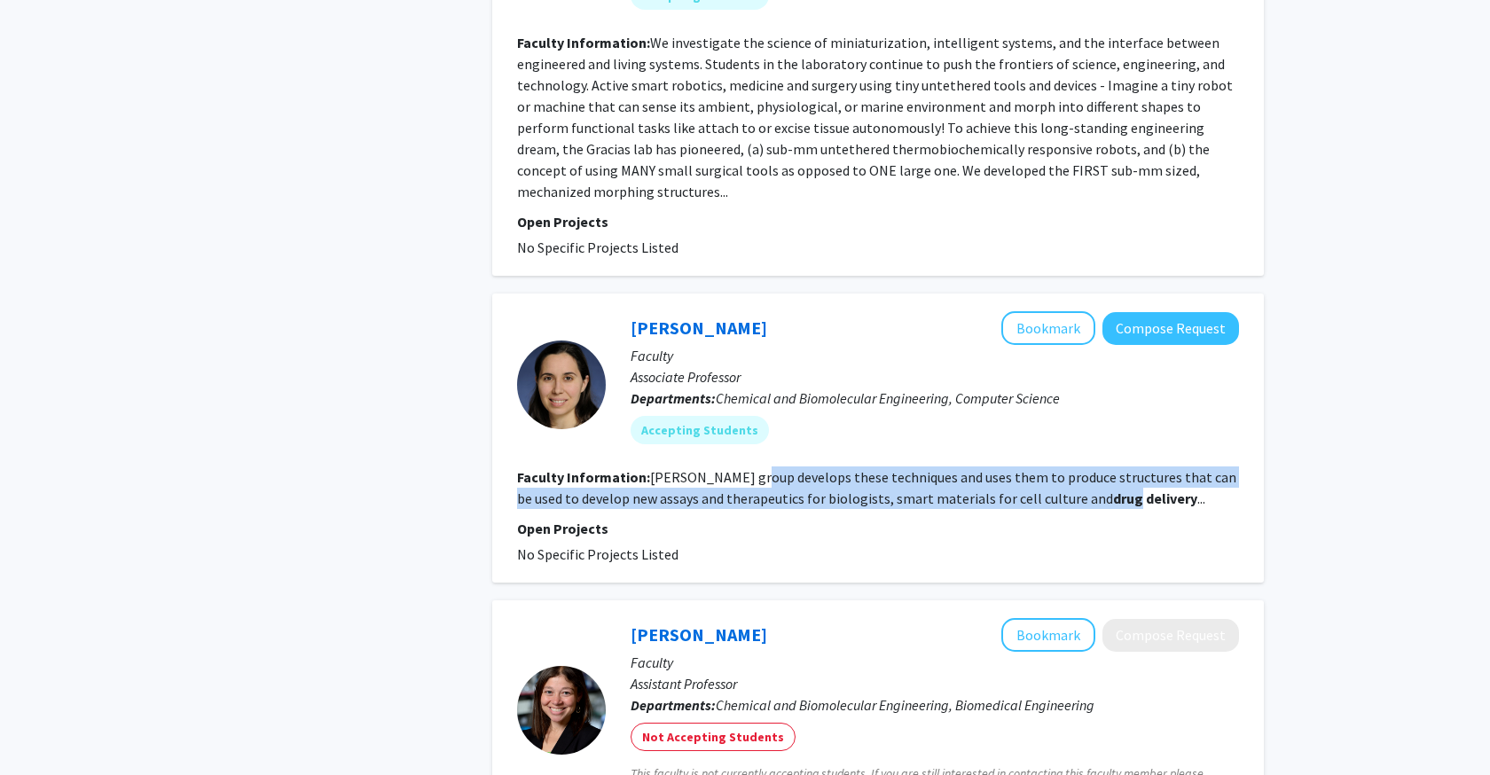
scroll to position [3011, 0]
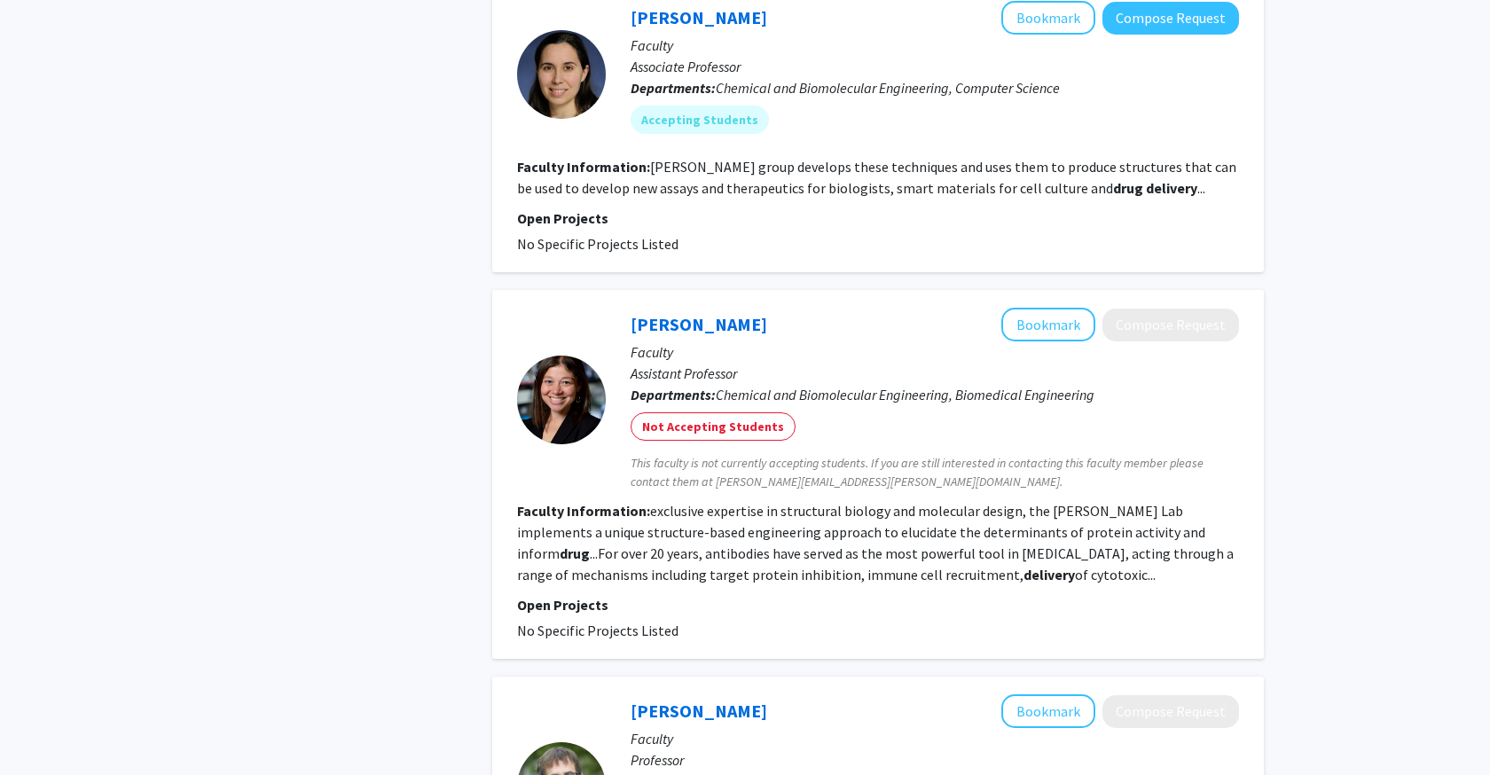
click at [736, 502] on fg-read-more "exclusive expertise in structural biology and molecular design, the Spangler La…" at bounding box center [875, 543] width 717 height 82
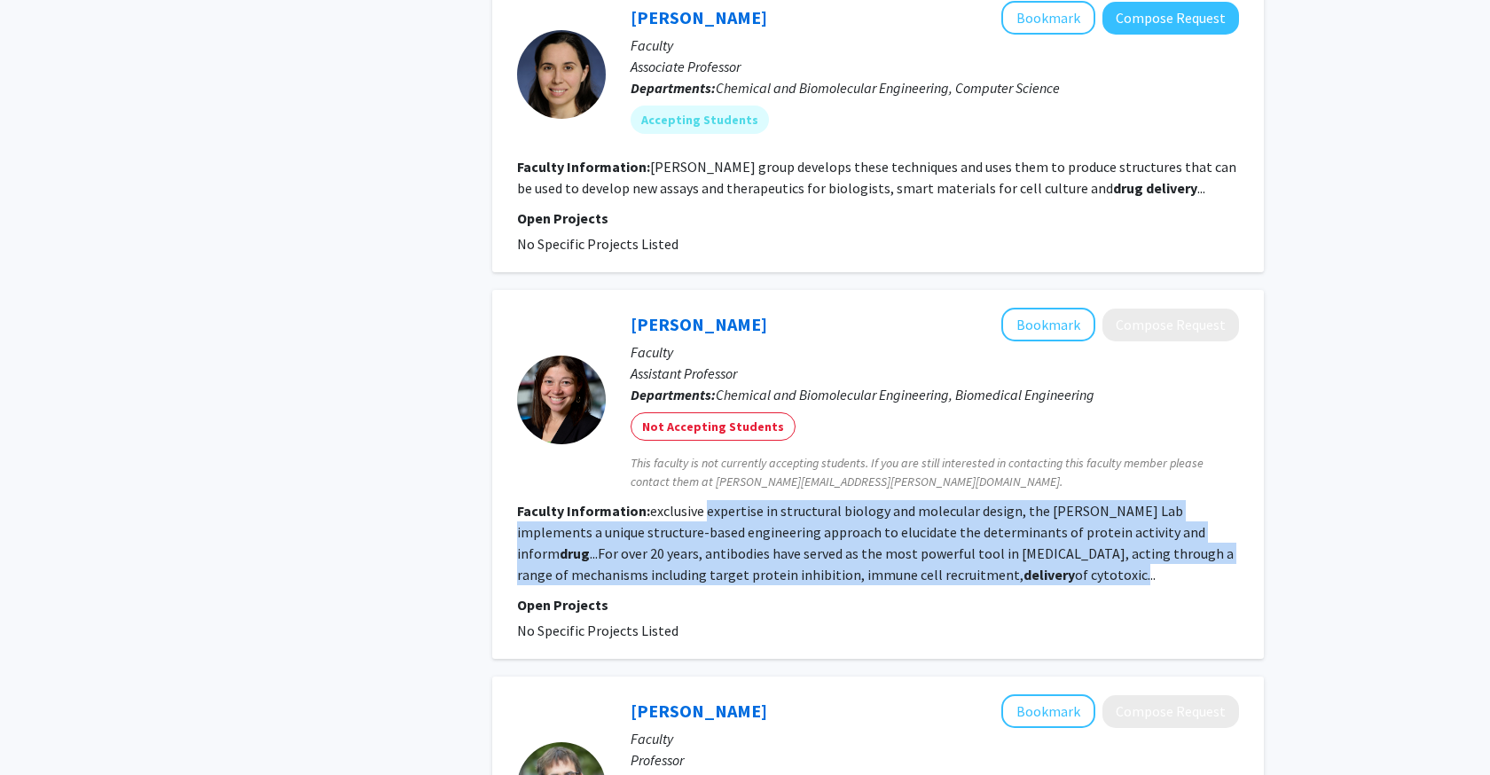
drag, startPoint x: 736, startPoint y: 484, endPoint x: 984, endPoint y: 553, distance: 256.7
click at [984, 553] on fg-read-more "exclusive expertise in structural biology and molecular design, the Spangler La…" at bounding box center [875, 543] width 717 height 82
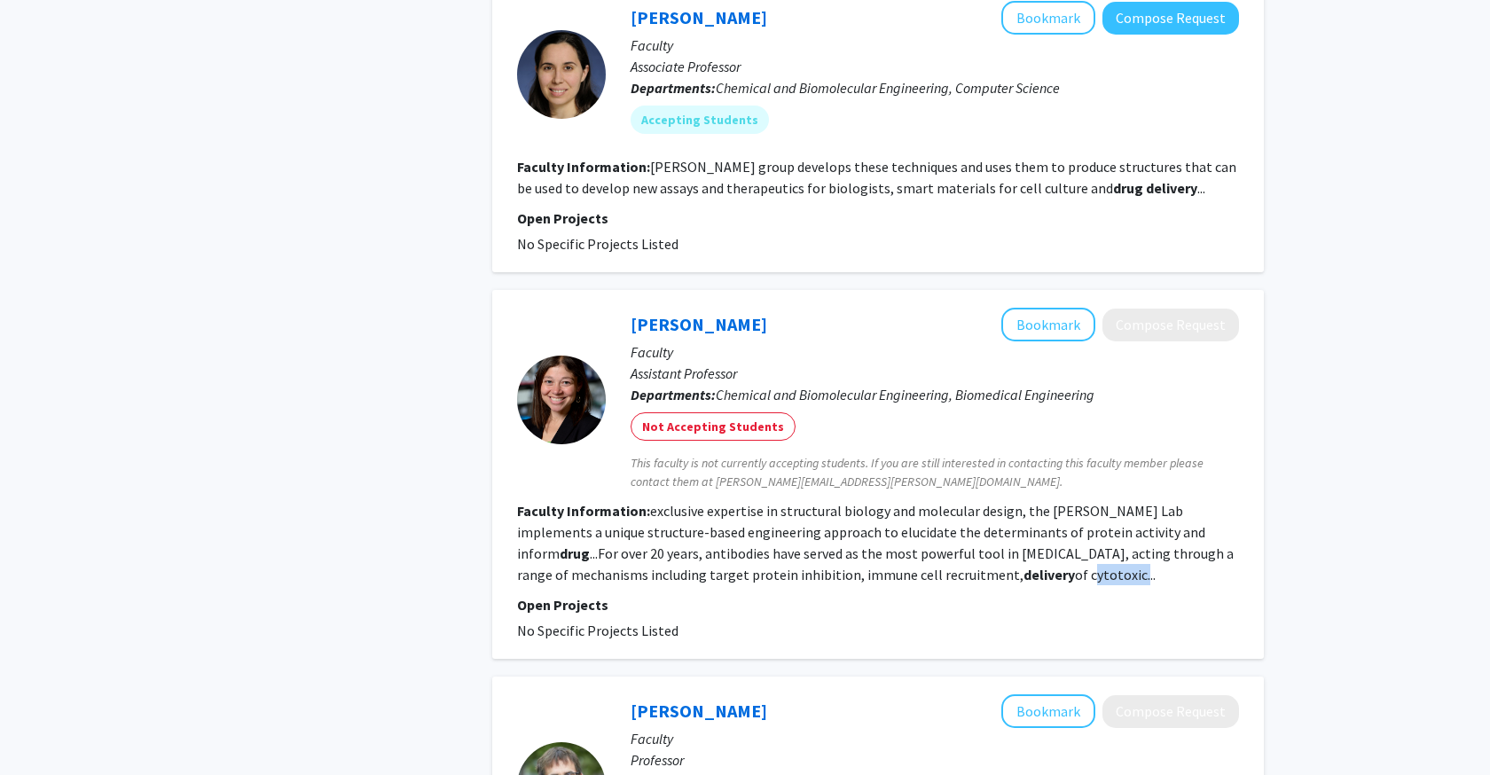
click at [984, 553] on fg-read-more "exclusive expertise in structural biology and molecular design, the Spangler La…" at bounding box center [875, 543] width 717 height 82
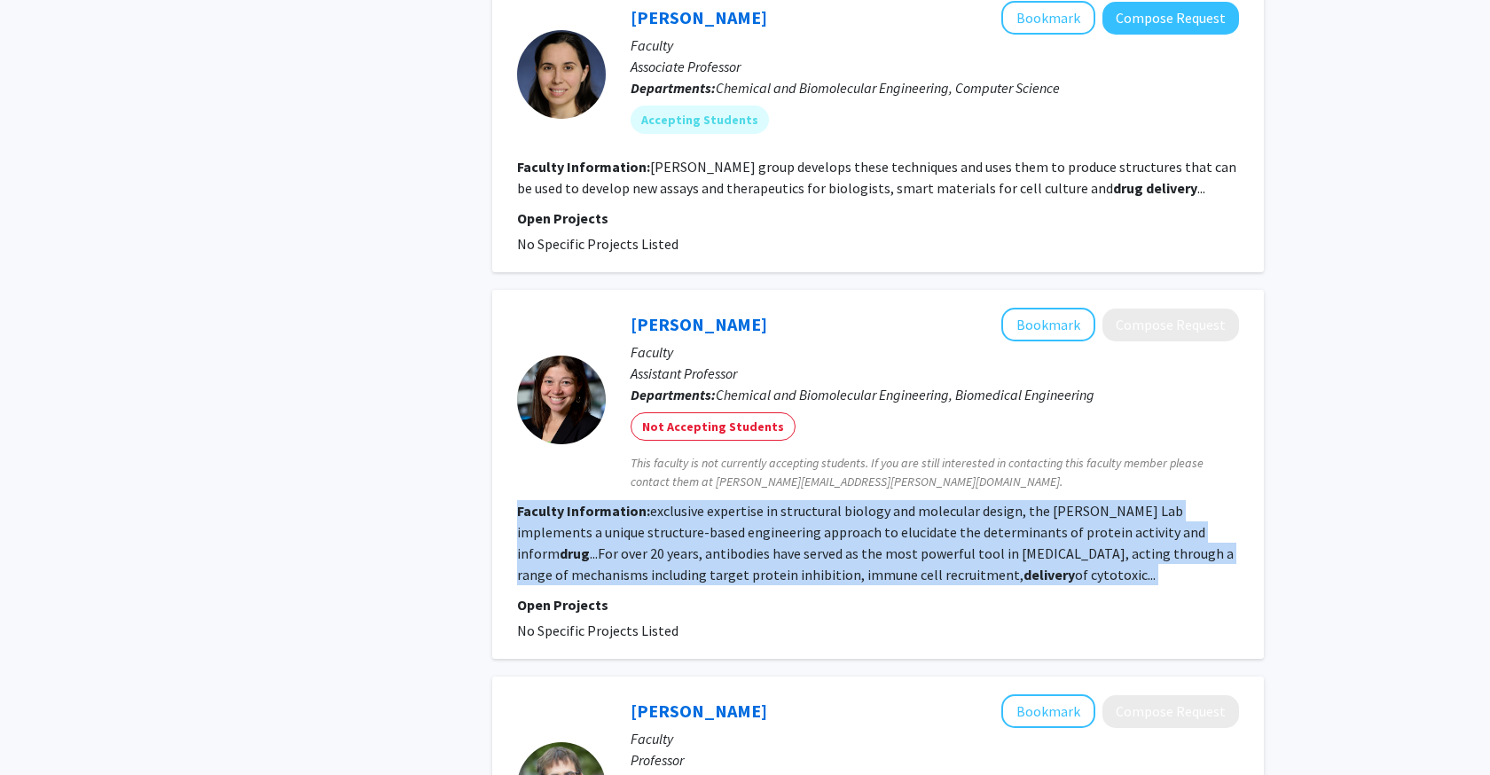
click at [984, 553] on fg-read-more "exclusive expertise in structural biology and molecular design, the Spangler La…" at bounding box center [875, 543] width 717 height 82
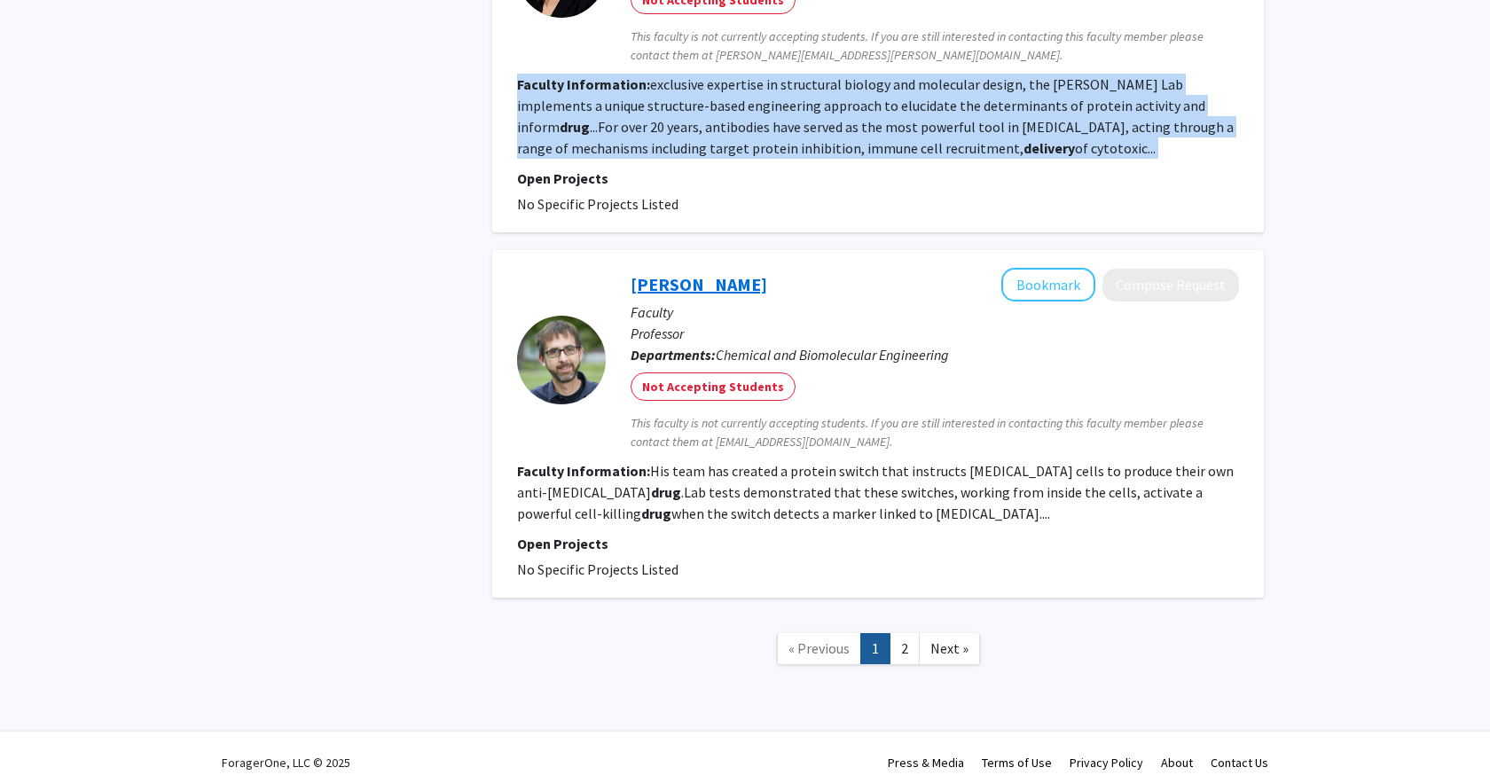
scroll to position [3437, 0]
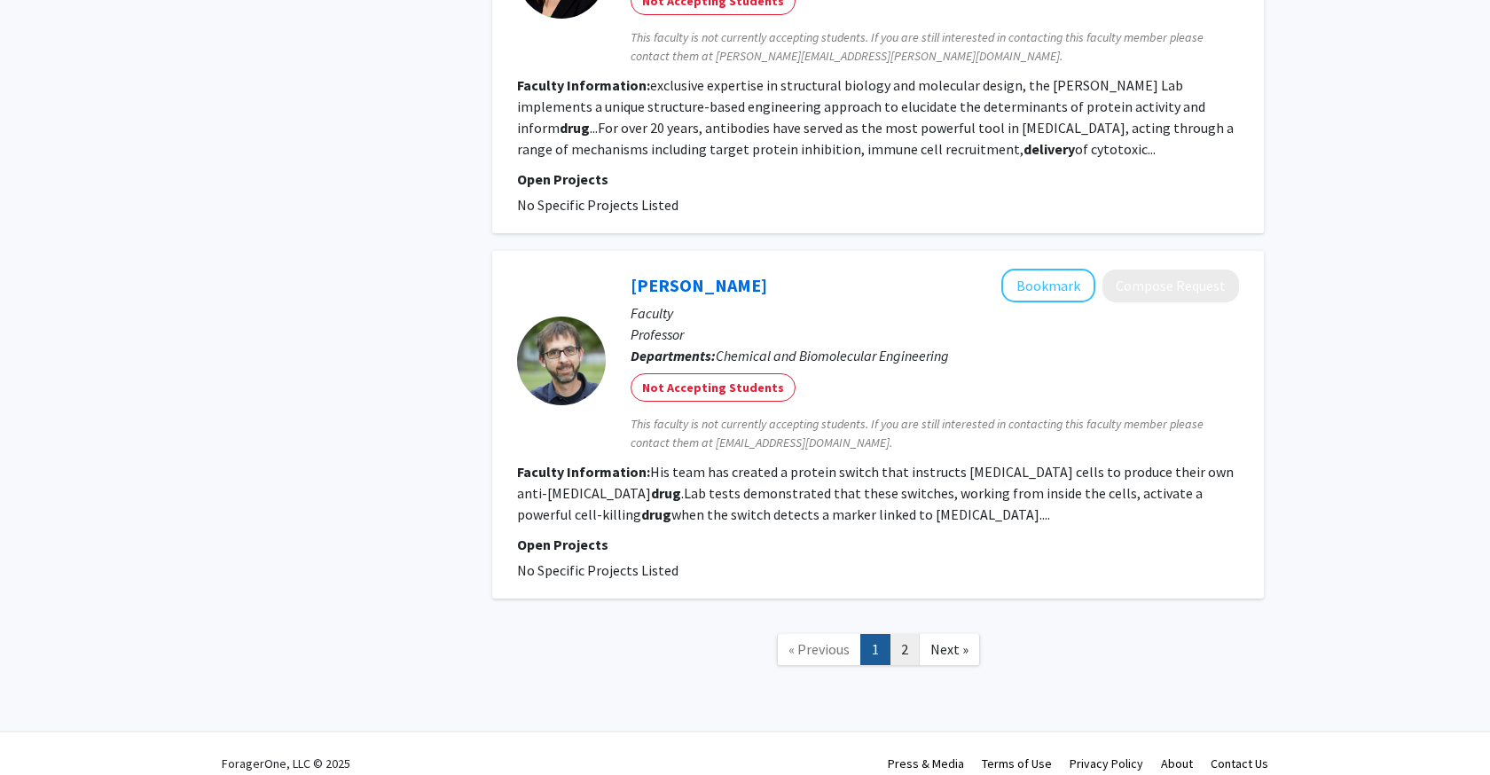
click at [906, 634] on link "2" at bounding box center [905, 649] width 30 height 31
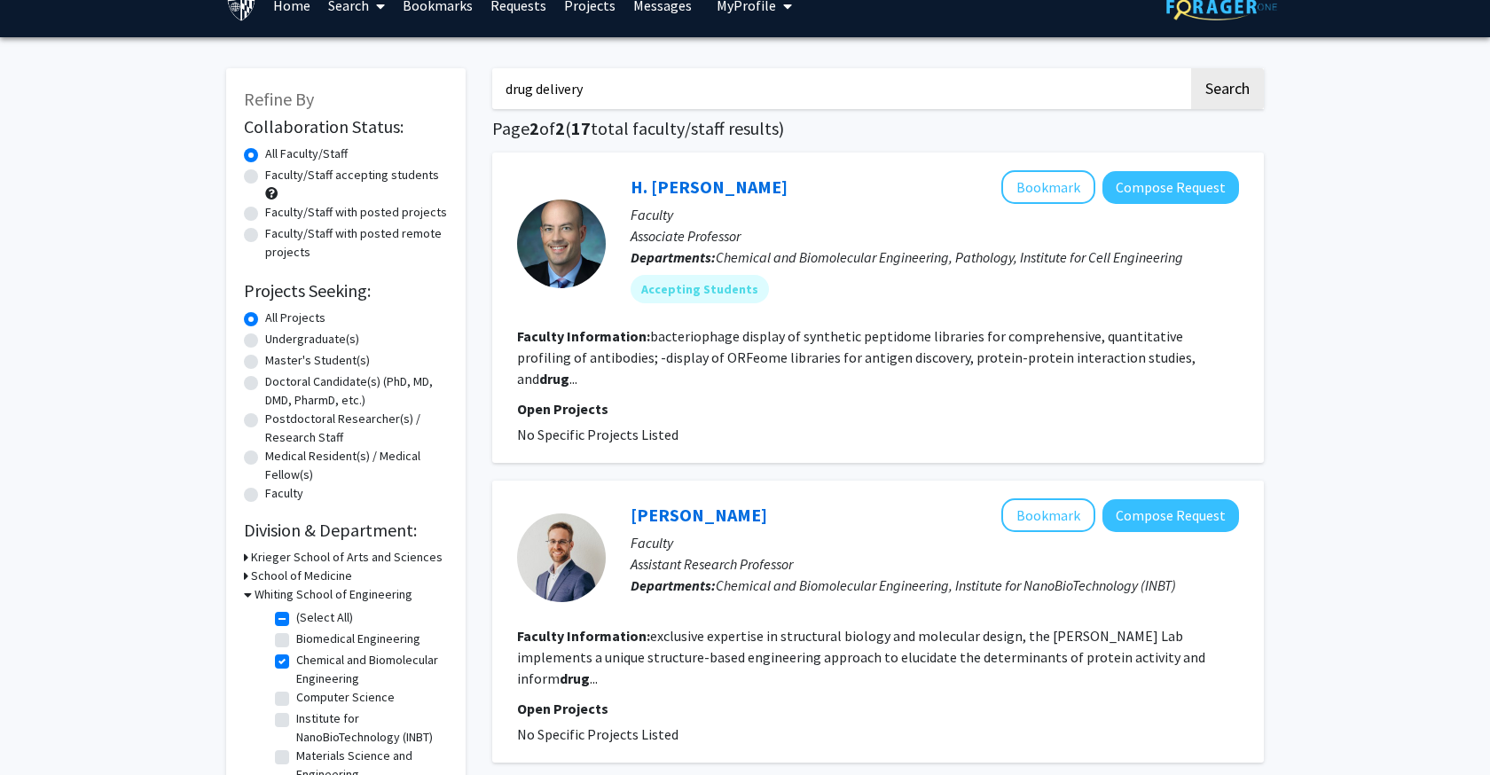
scroll to position [23, 0]
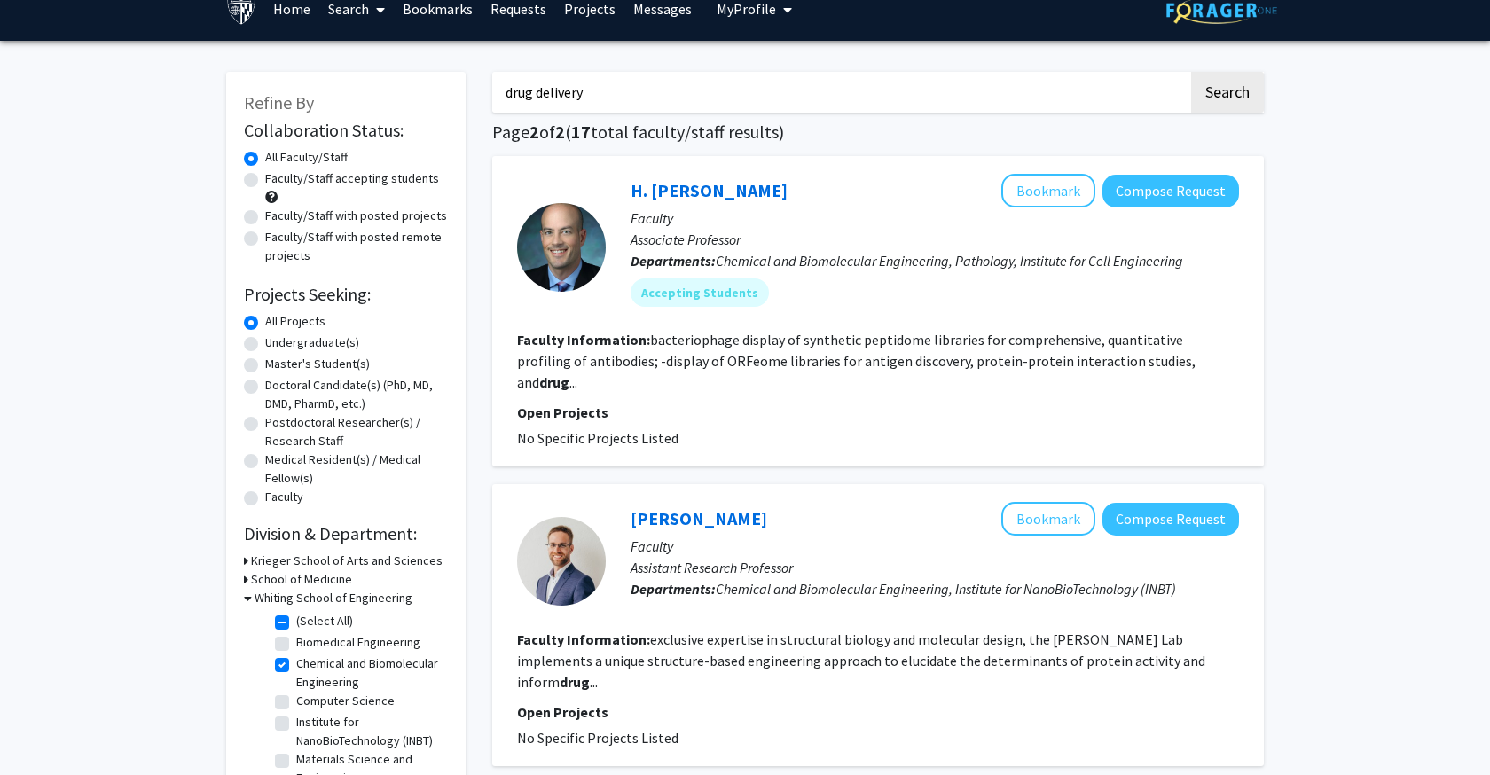
click at [609, 348] on b "Faculty Information:" at bounding box center [583, 340] width 133 height 18
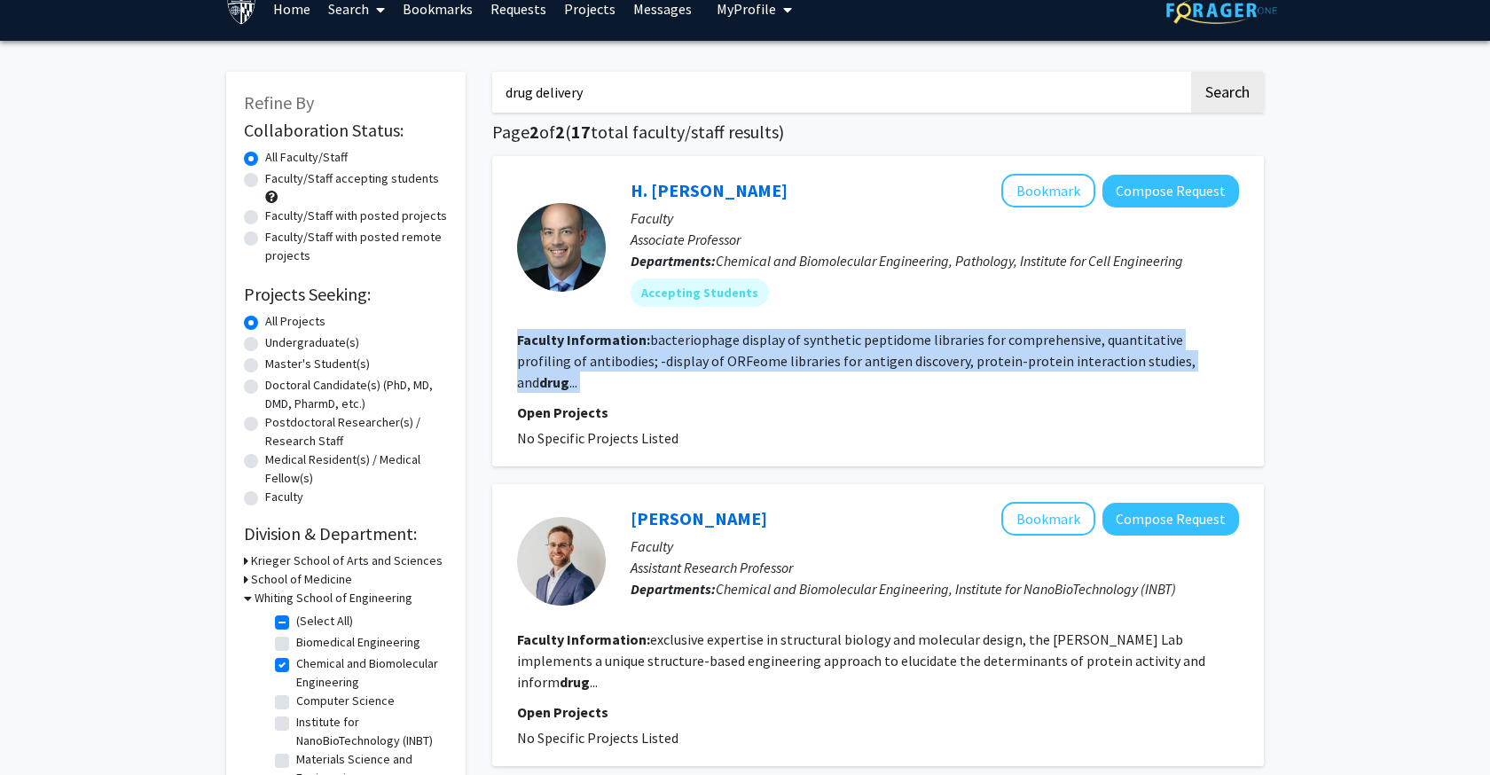
click at [609, 348] on b "Faculty Information:" at bounding box center [583, 340] width 133 height 18
click at [663, 200] on link "H. Benjamin Larman" at bounding box center [709, 190] width 157 height 22
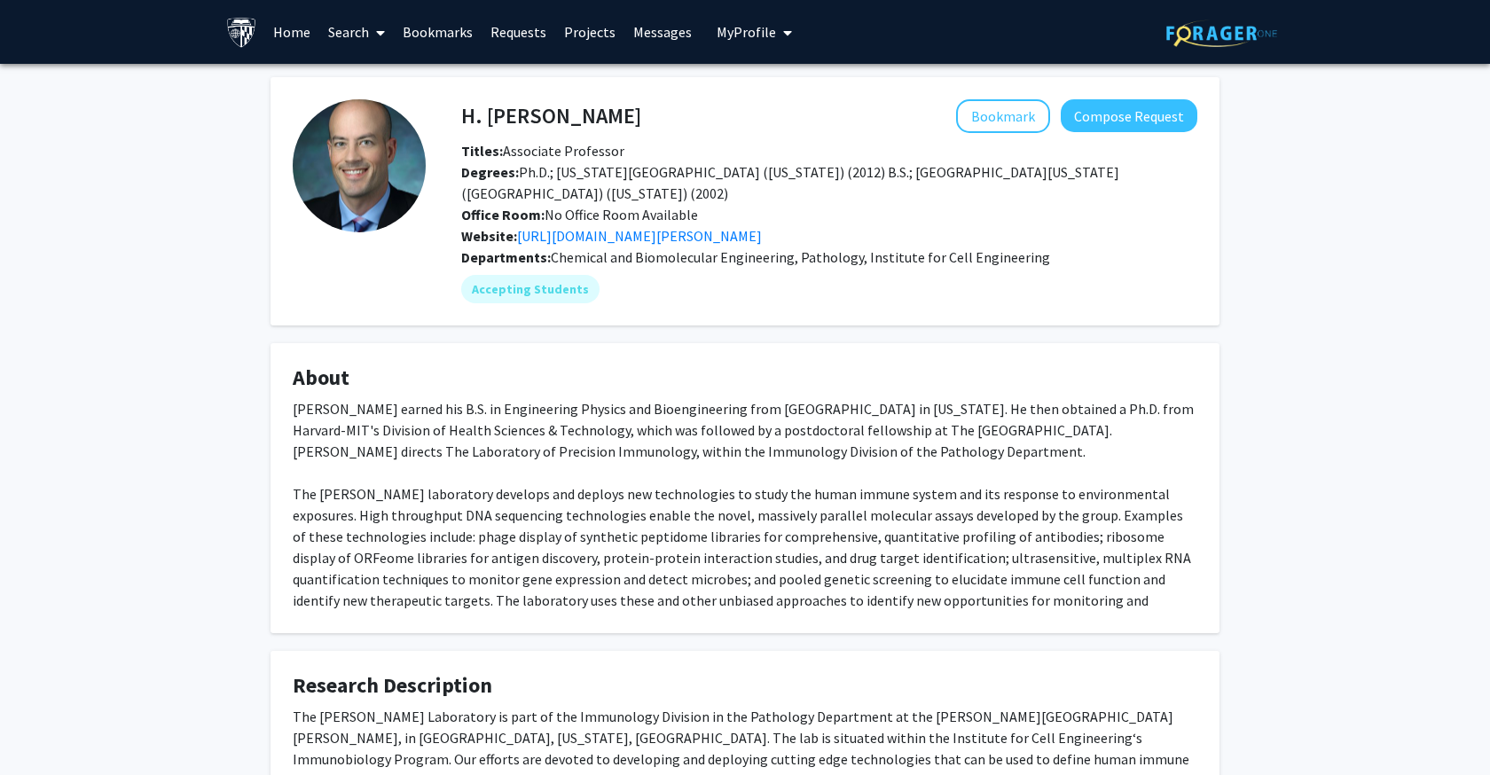
click at [631, 413] on div "Dr. Larman earned his B.S. in Engineering Physics and Bioengineering from UC Be…" at bounding box center [745, 515] width 905 height 234
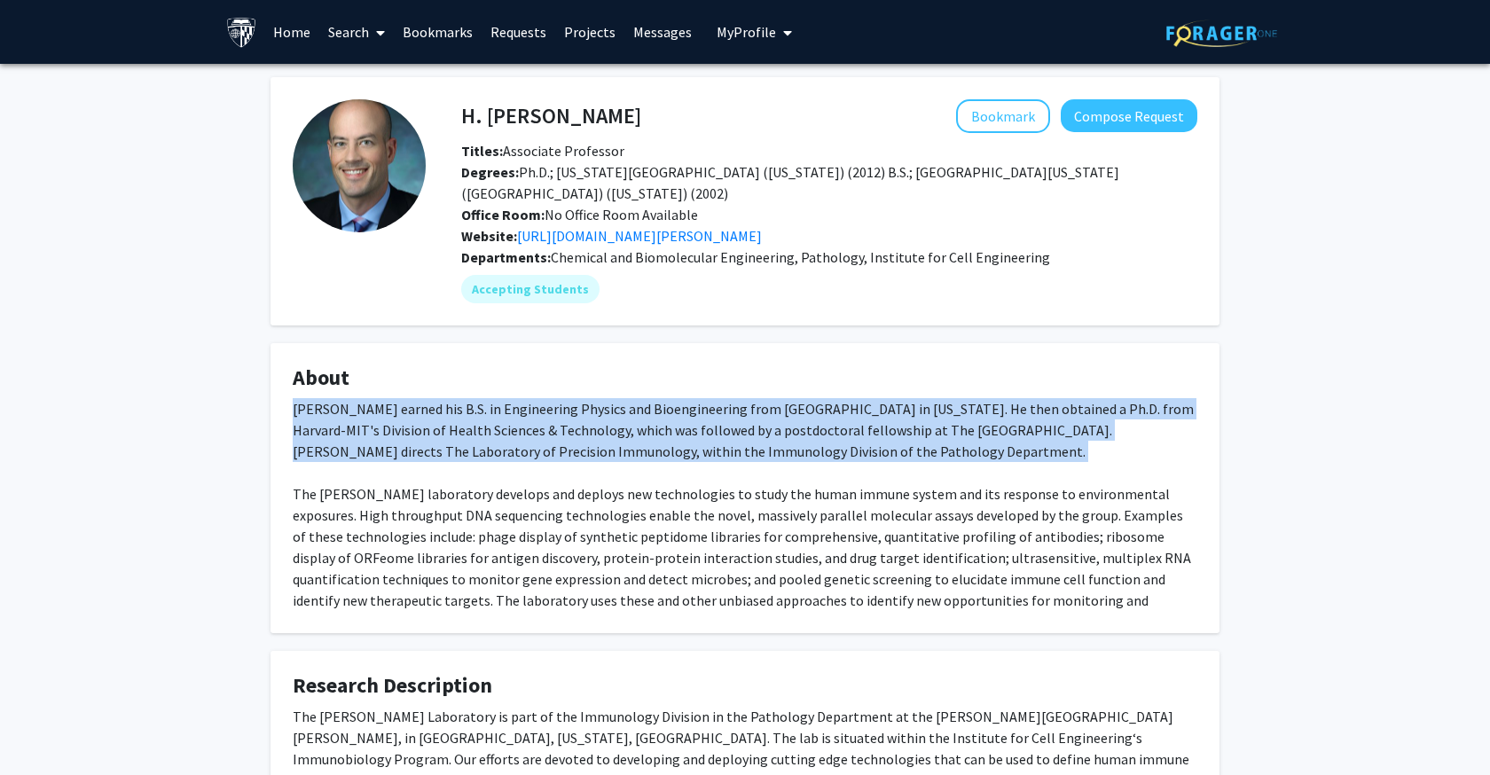
click at [631, 413] on div "Dr. Larman earned his B.S. in Engineering Physics and Bioengineering from UC Be…" at bounding box center [745, 515] width 905 height 234
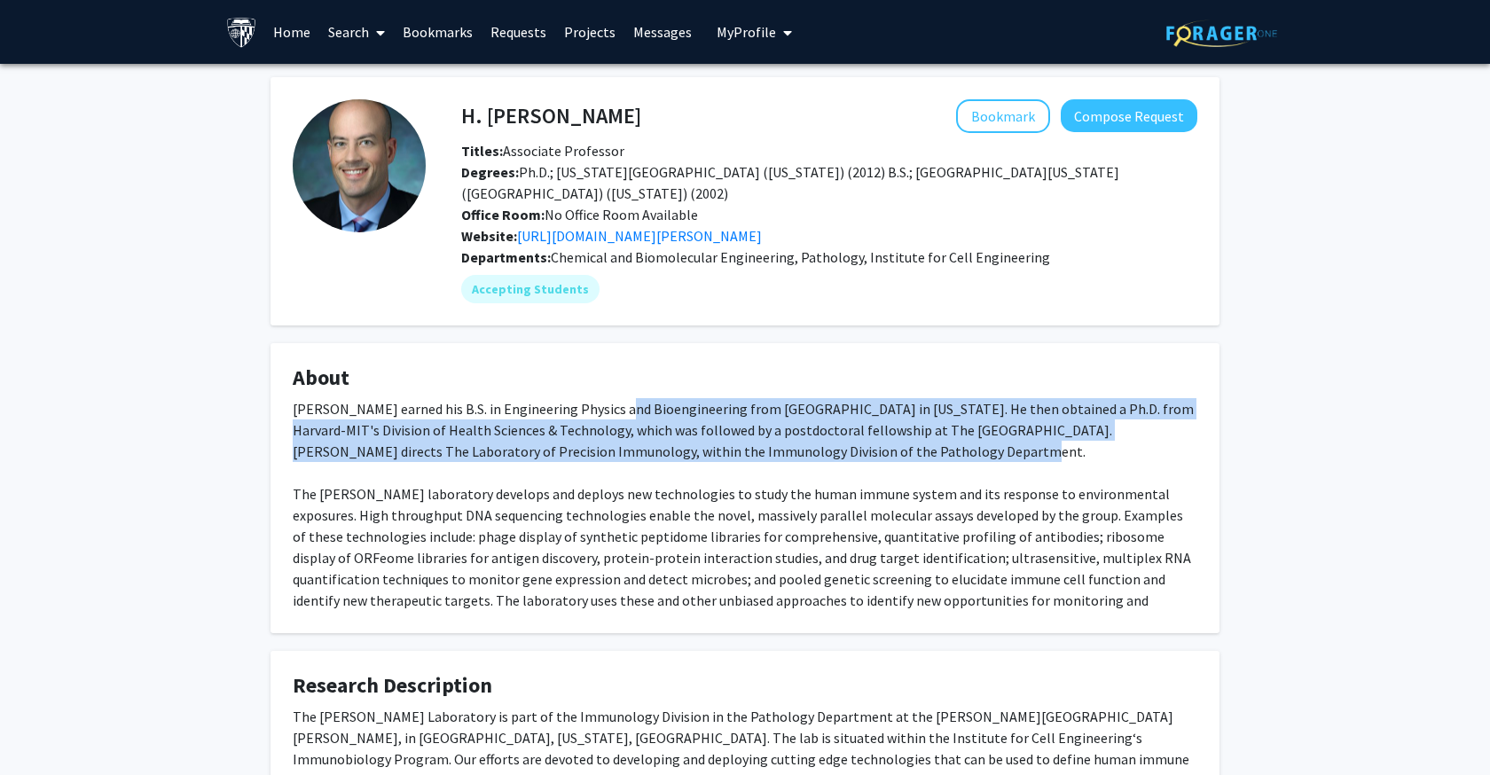
drag, startPoint x: 631, startPoint y: 413, endPoint x: 874, endPoint y: 455, distance: 246.6
click at [874, 455] on div "Dr. Larman earned his B.S. in Engineering Physics and Bioengineering from UC Be…" at bounding box center [745, 515] width 905 height 234
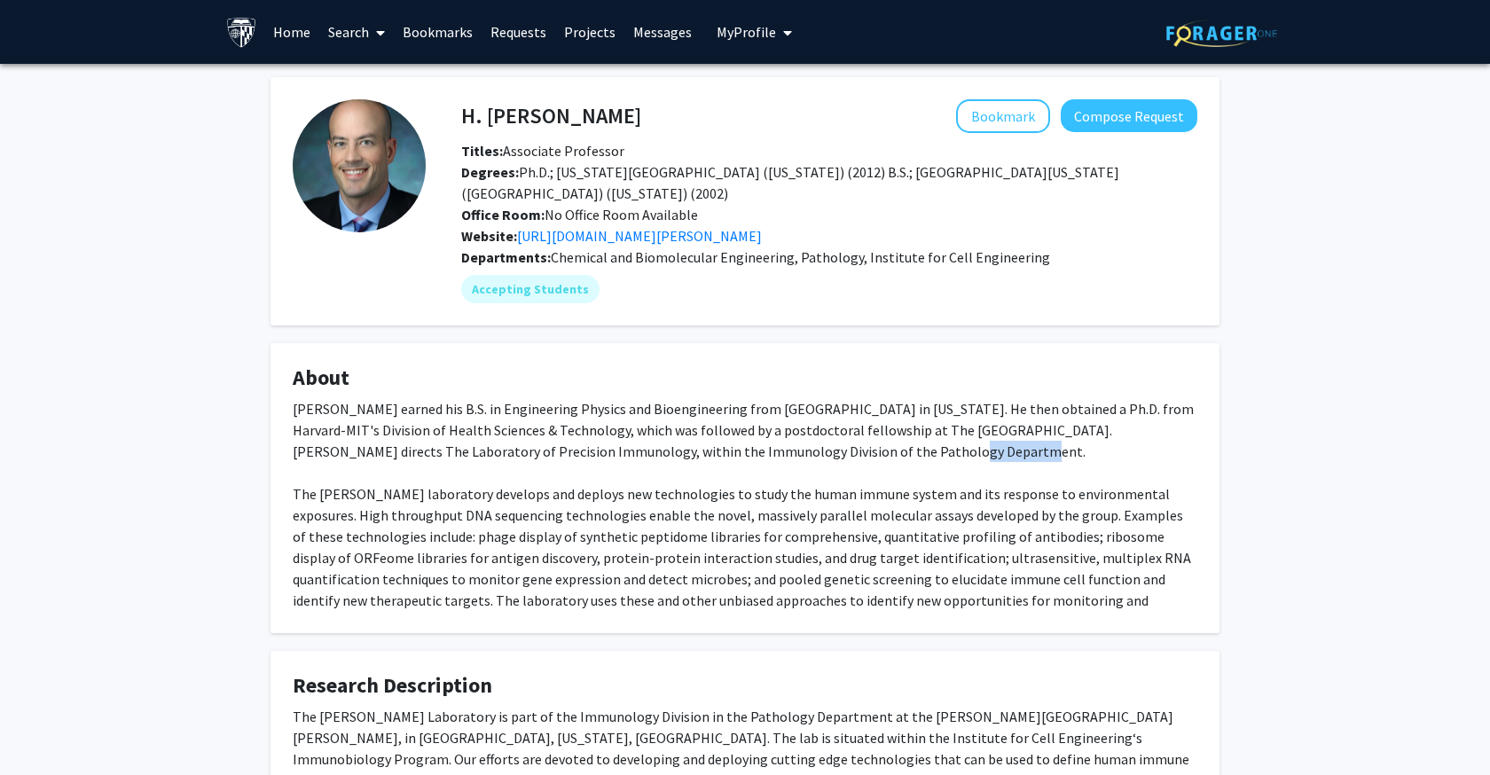
click at [874, 455] on div "Dr. Larman earned his B.S. in Engineering Physics and Bioengineering from UC Be…" at bounding box center [745, 515] width 905 height 234
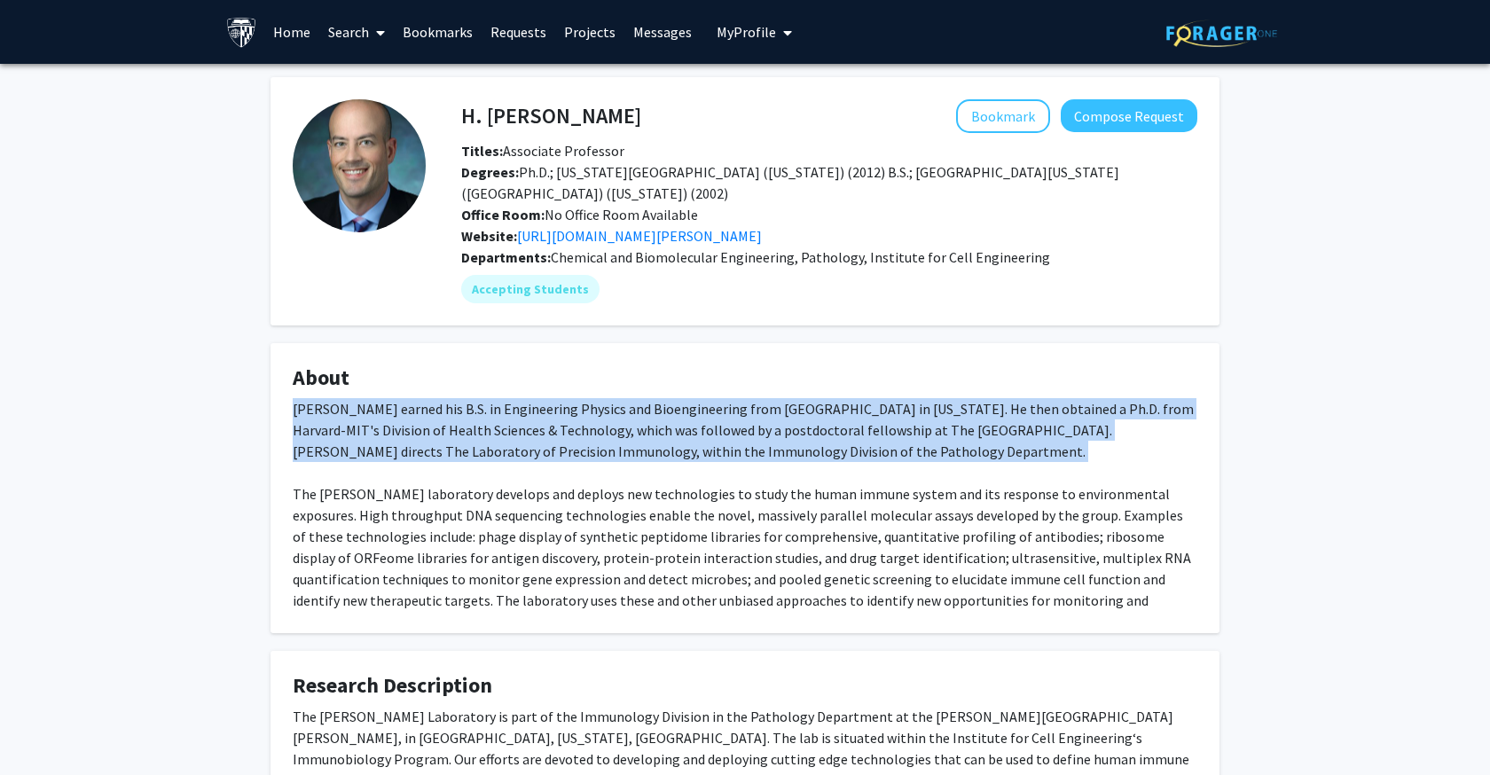
click at [874, 455] on div "Dr. Larman earned his B.S. in Engineering Physics and Bioengineering from UC Be…" at bounding box center [745, 515] width 905 height 234
click at [875, 454] on div "Dr. Larman earned his B.S. in Engineering Physics and Bioengineering from UC Be…" at bounding box center [745, 515] width 905 height 234
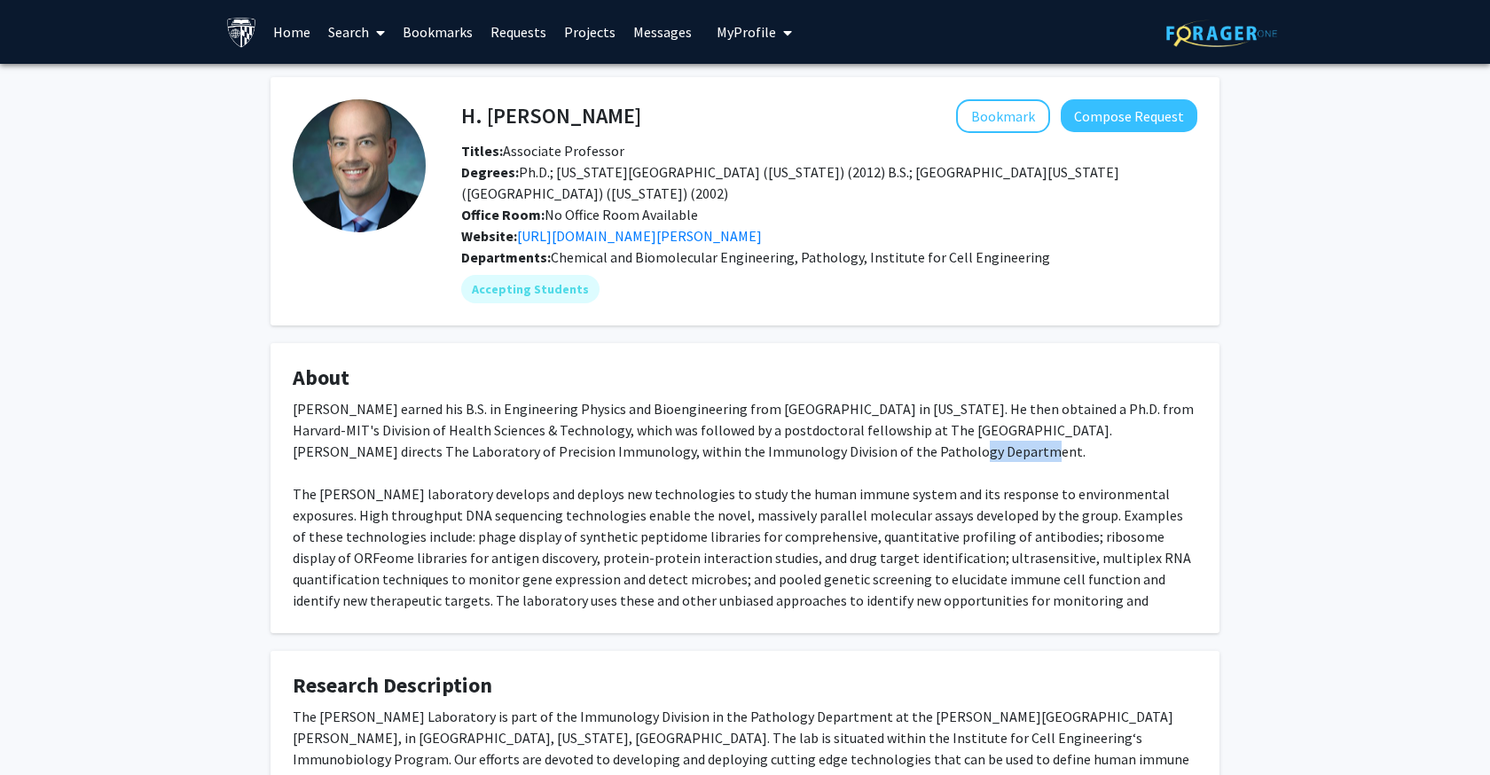
click at [875, 454] on div "Dr. Larman earned his B.S. in Engineering Physics and Bioengineering from UC Be…" at bounding box center [745, 515] width 905 height 234
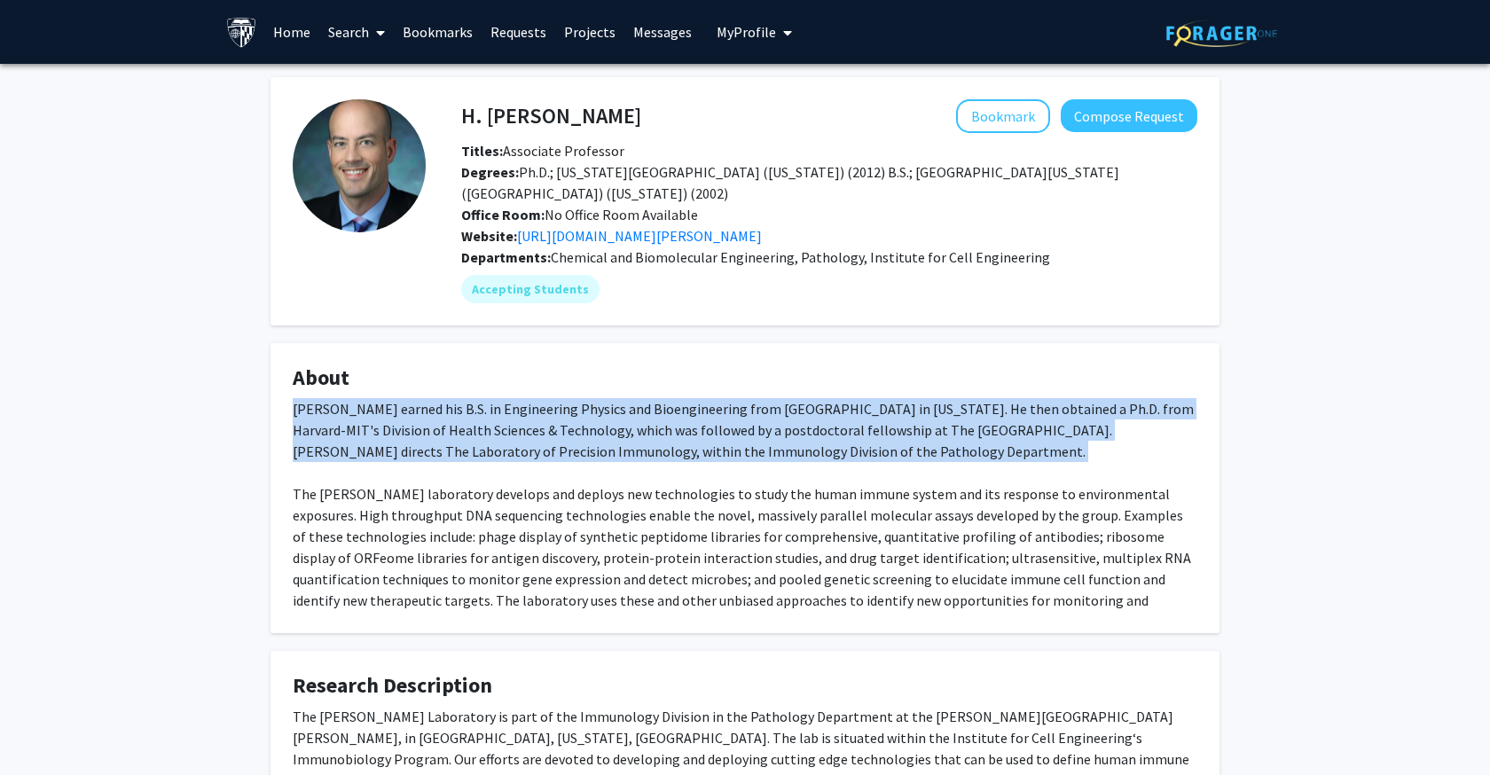
click at [875, 454] on div "Dr. Larman earned his B.S. in Engineering Physics and Bioengineering from UC Be…" at bounding box center [745, 515] width 905 height 234
click at [875, 455] on div "Dr. Larman earned his B.S. in Engineering Physics and Bioengineering from UC Be…" at bounding box center [745, 515] width 905 height 234
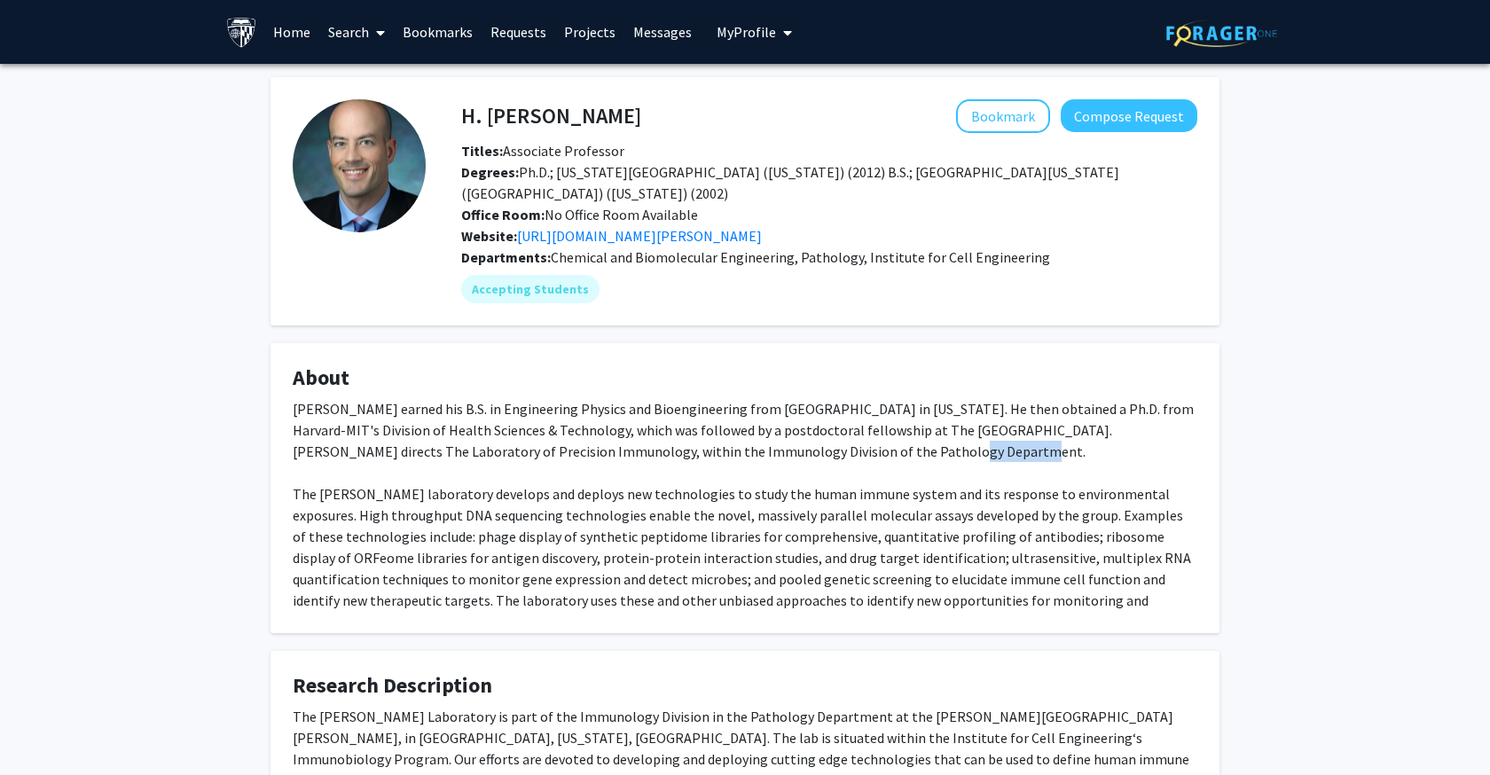
click at [875, 455] on div "Dr. Larman earned his B.S. in Engineering Physics and Bioengineering from UC Be…" at bounding box center [745, 515] width 905 height 234
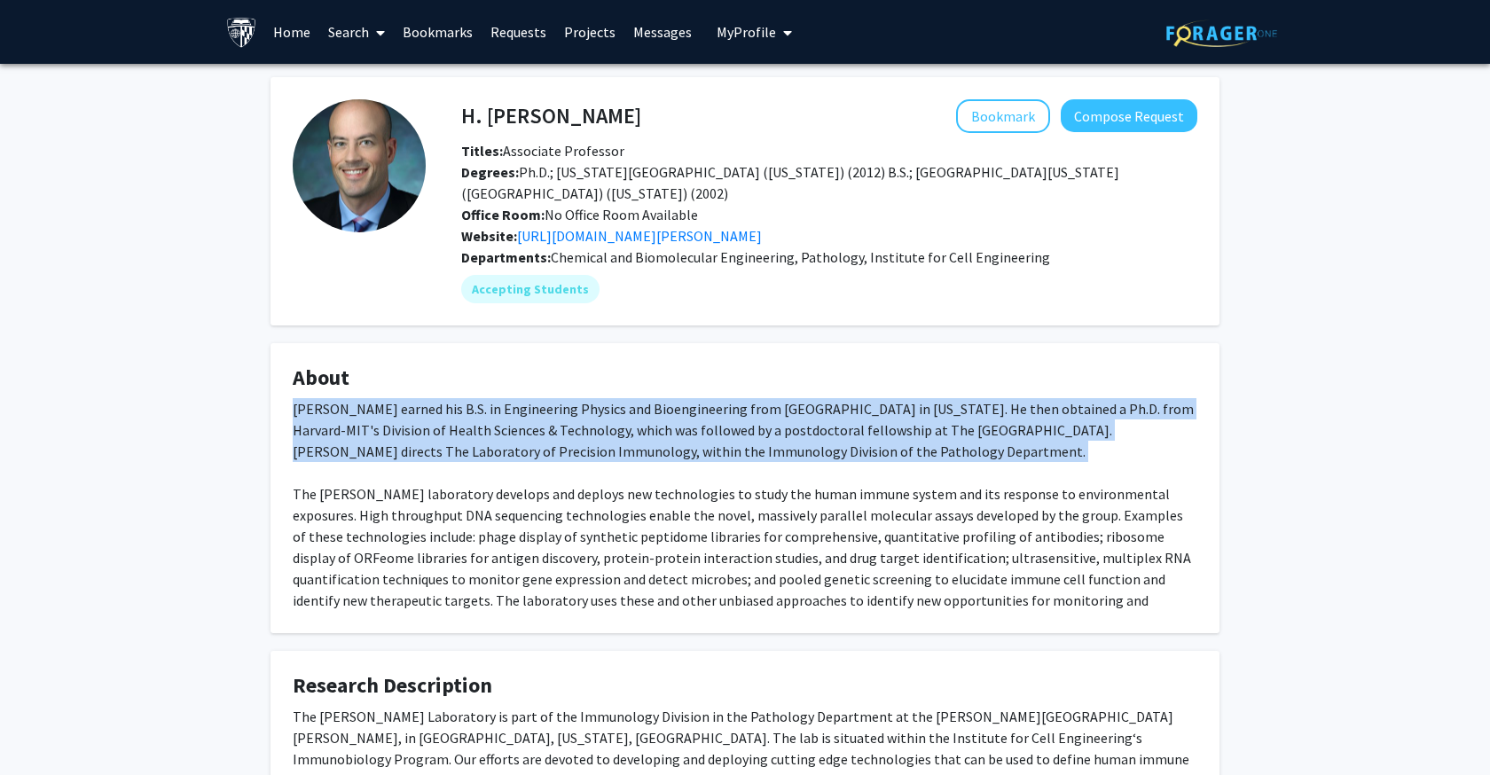
click at [875, 455] on div "Dr. Larman earned his B.S. in Engineering Physics and Bioengineering from UC Be…" at bounding box center [745, 515] width 905 height 234
click at [884, 452] on div "Dr. Larman earned his B.S. in Engineering Physics and Bioengineering from UC Be…" at bounding box center [745, 515] width 905 height 234
click at [822, 448] on div "Dr. Larman earned his B.S. in Engineering Physics and Bioengineering from UC Be…" at bounding box center [745, 515] width 905 height 234
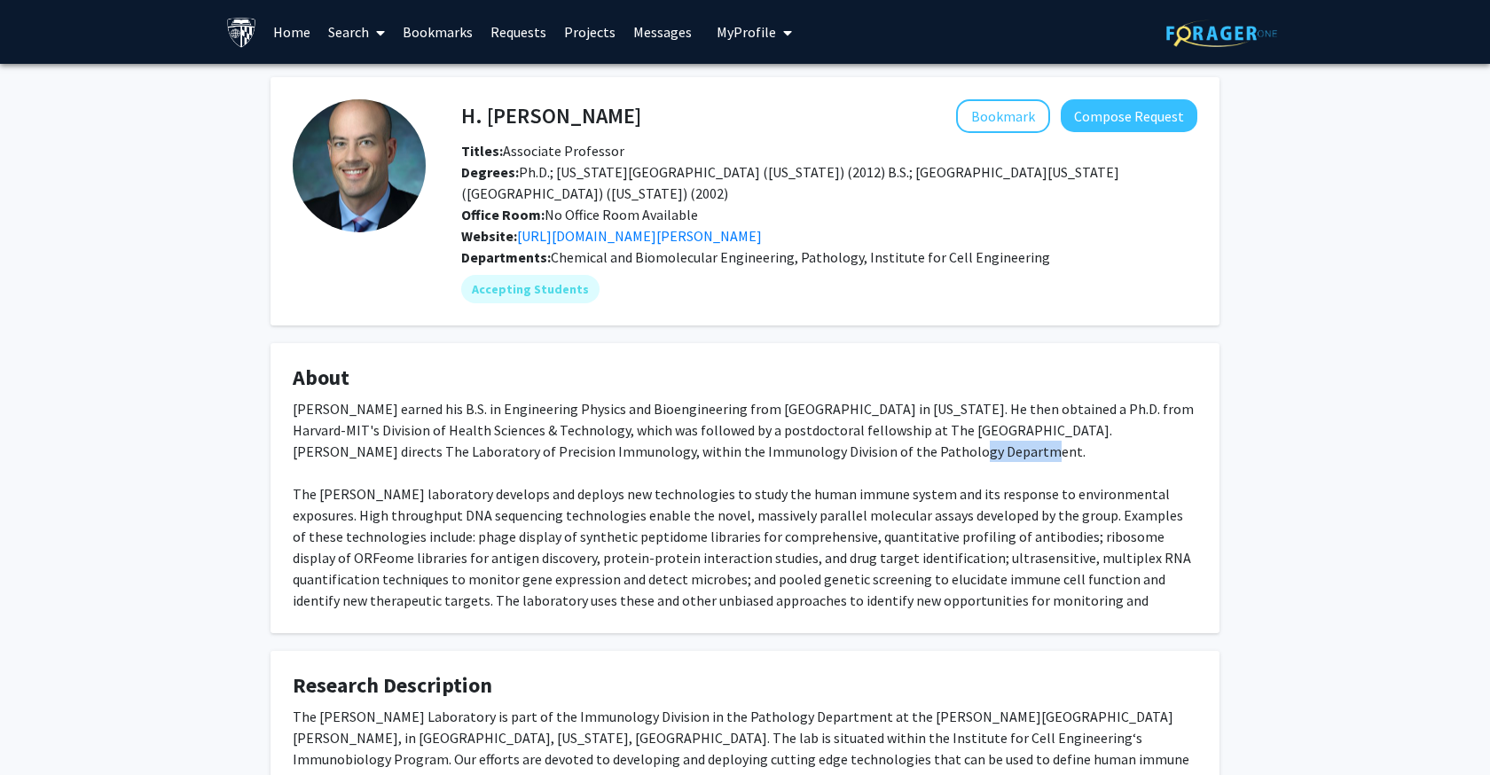
click at [822, 448] on div "Dr. Larman earned his B.S. in Engineering Physics and Bioengineering from UC Be…" at bounding box center [745, 515] width 905 height 234
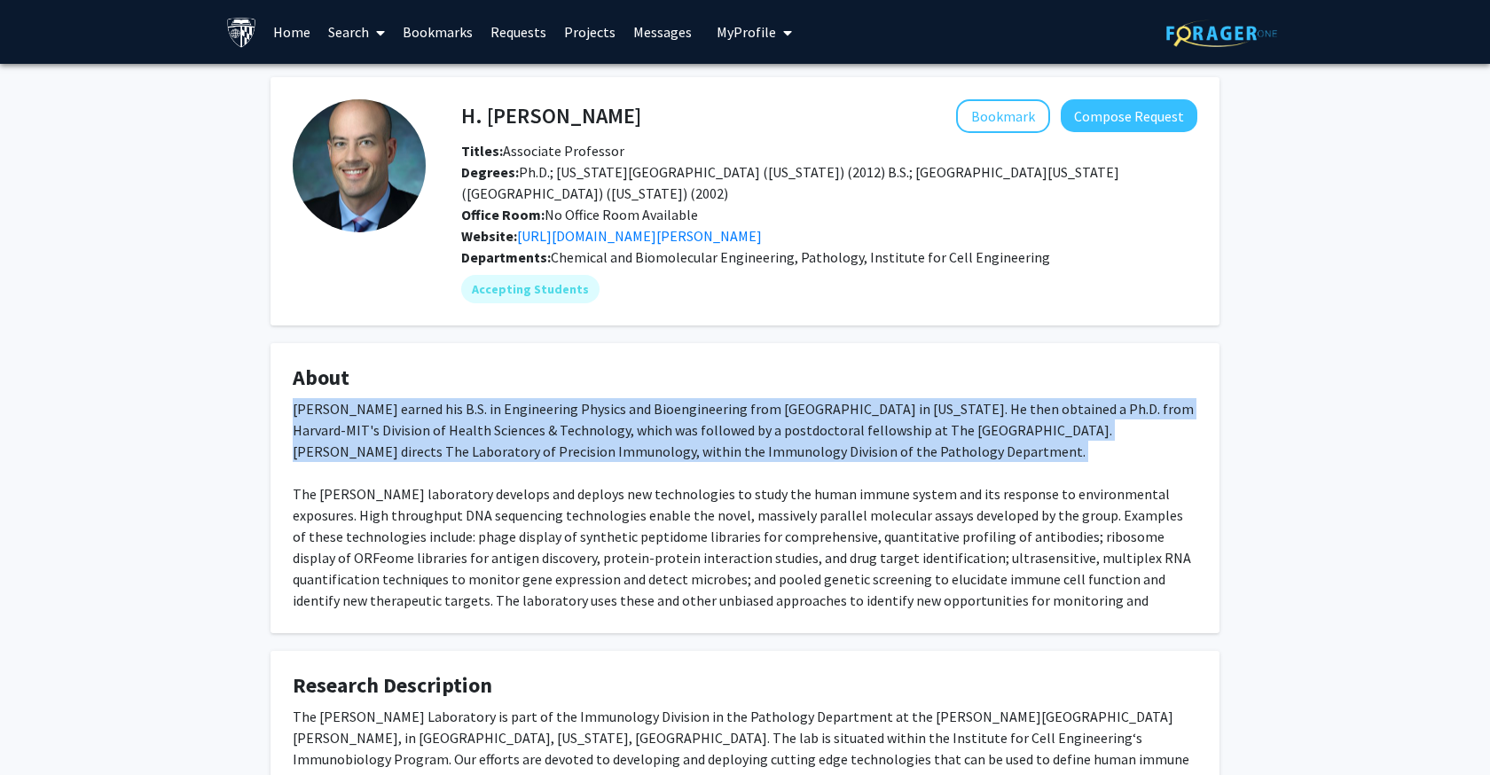
click at [822, 448] on div "Dr. Larman earned his B.S. in Engineering Physics and Bioengineering from UC Be…" at bounding box center [745, 515] width 905 height 234
click at [931, 452] on div "Dr. Larman earned his B.S. in Engineering Physics and Bioengineering from UC Be…" at bounding box center [745, 515] width 905 height 234
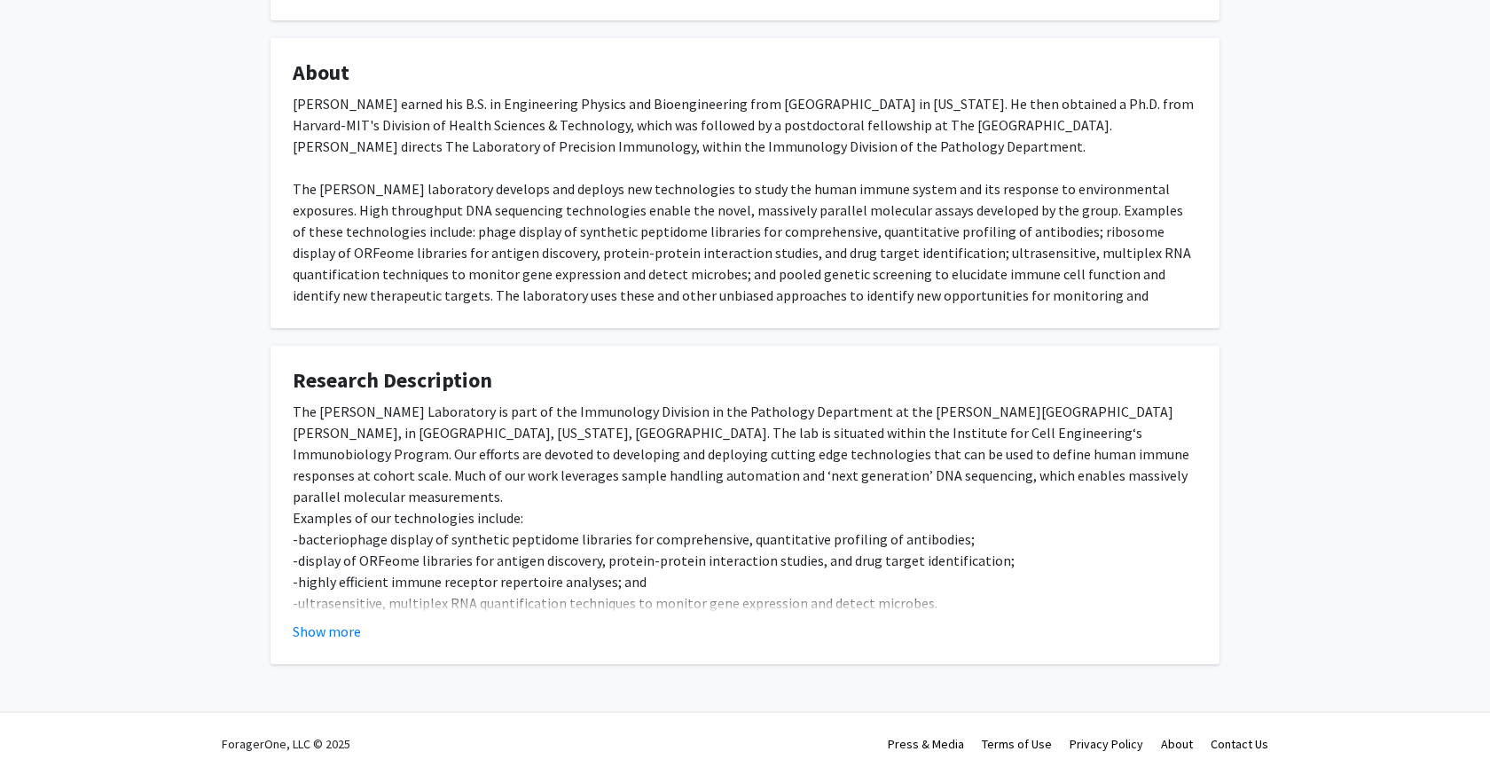
scroll to position [306, 0]
click at [723, 150] on div "Dr. Larman earned his B.S. in Engineering Physics and Bioengineering from UC Be…" at bounding box center [745, 210] width 905 height 234
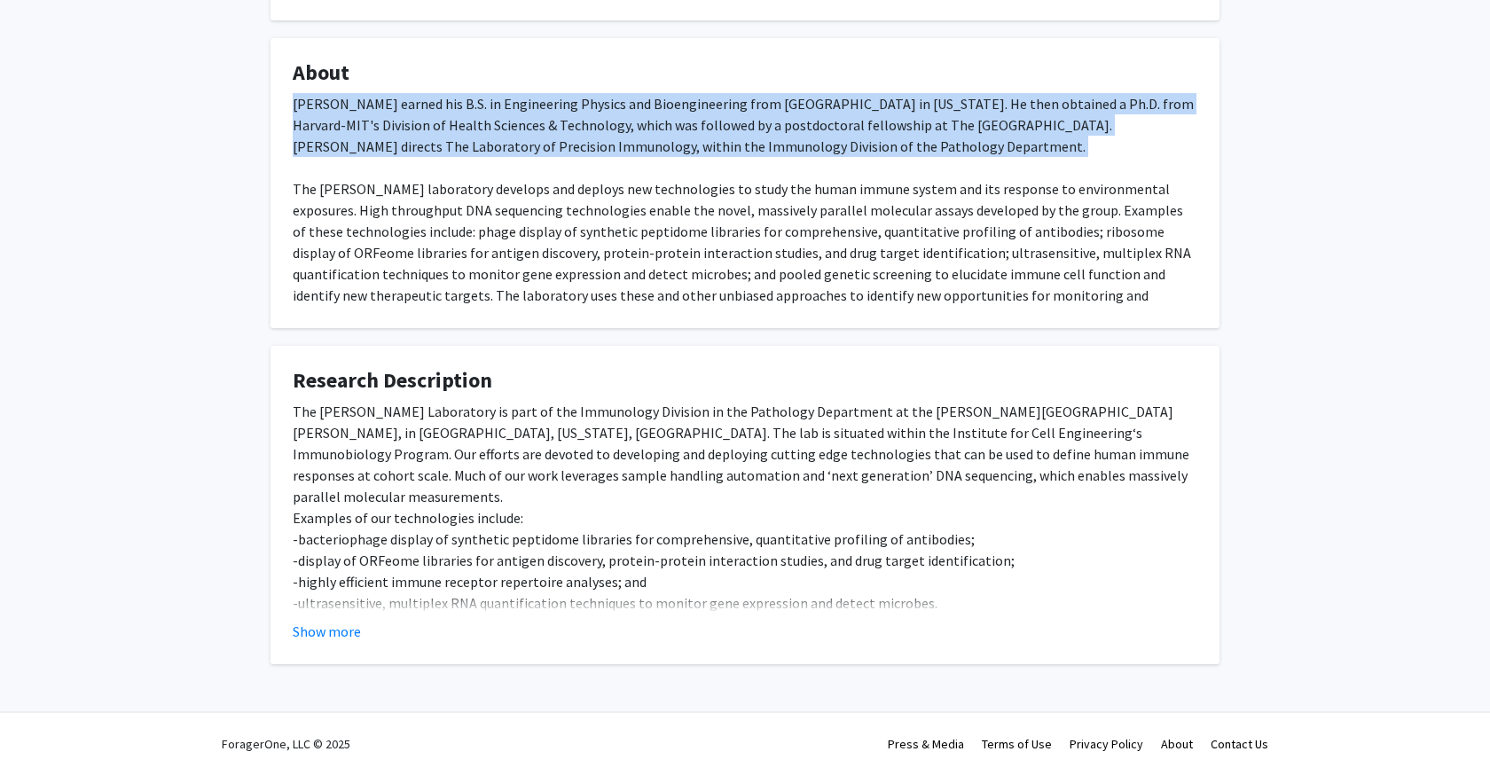
click at [723, 150] on div "Dr. Larman earned his B.S. in Engineering Physics and Bioengineering from UC Be…" at bounding box center [745, 210] width 905 height 234
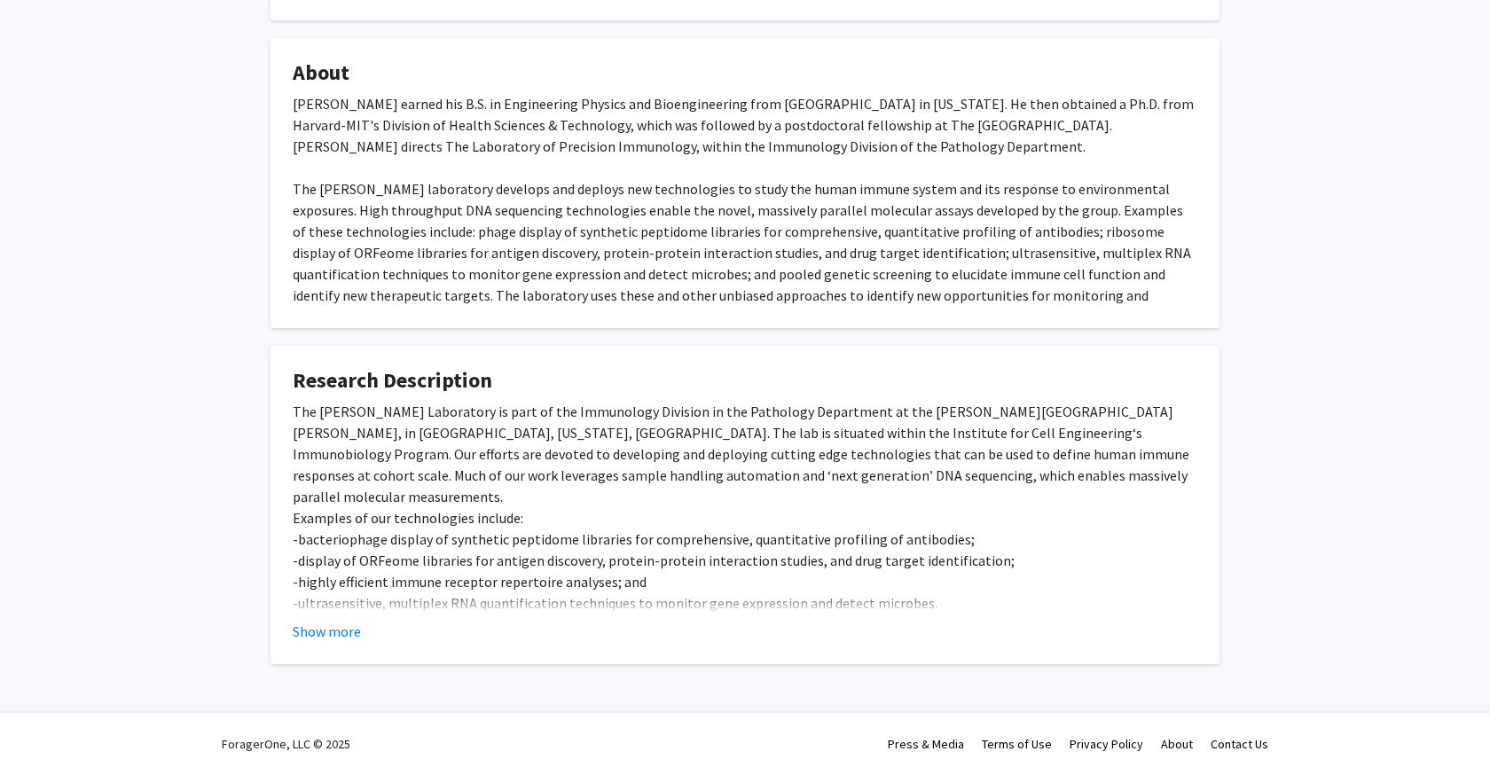
click at [711, 216] on div "Dr. Larman earned his B.S. in Engineering Physics and Bioengineering from UC Be…" at bounding box center [745, 210] width 905 height 234
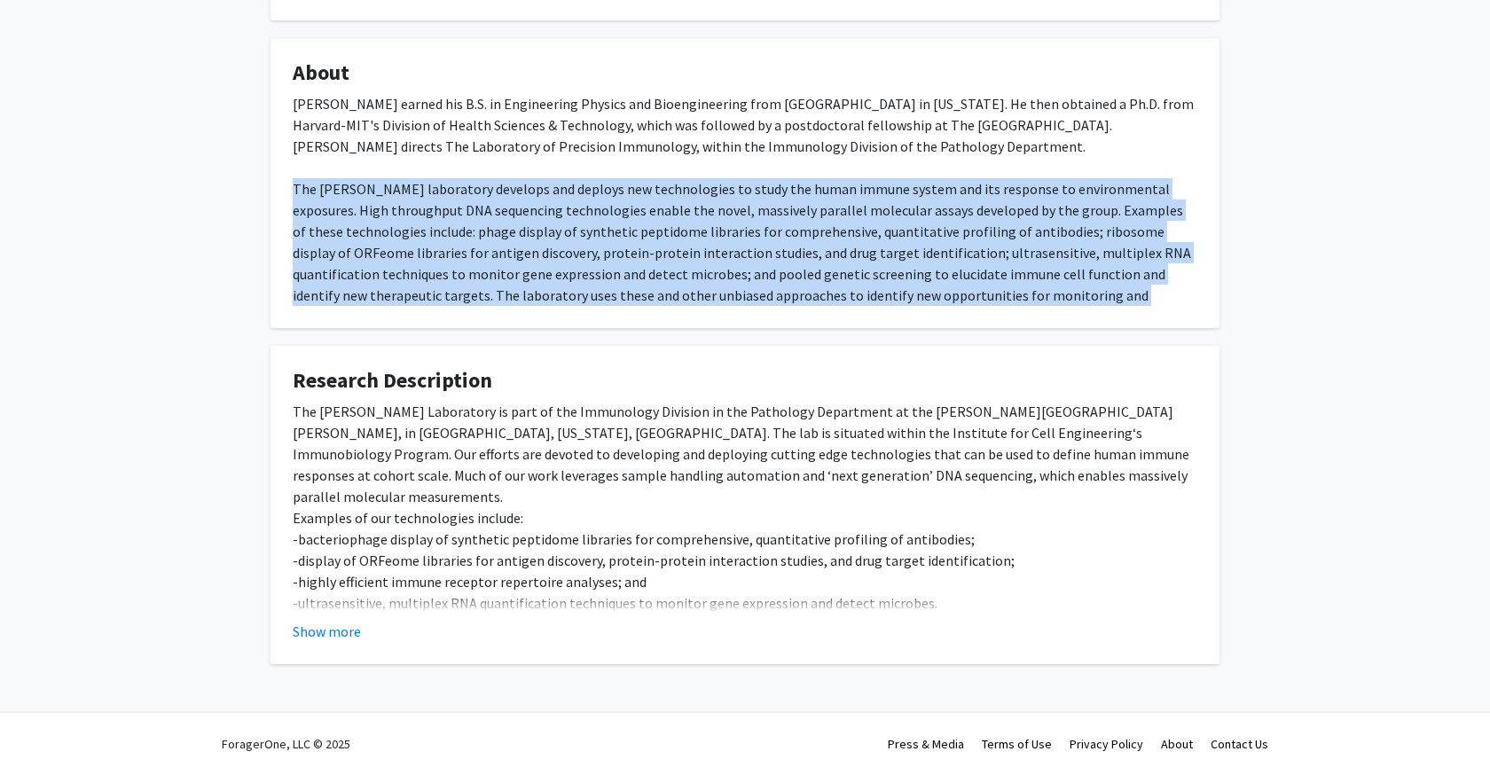
click at [711, 216] on div "Dr. Larman earned his B.S. in Engineering Physics and Bioengineering from UC Be…" at bounding box center [745, 210] width 905 height 234
click at [711, 214] on div "Dr. Larman earned his B.S. in Engineering Physics and Bioengineering from UC Be…" at bounding box center [745, 210] width 905 height 234
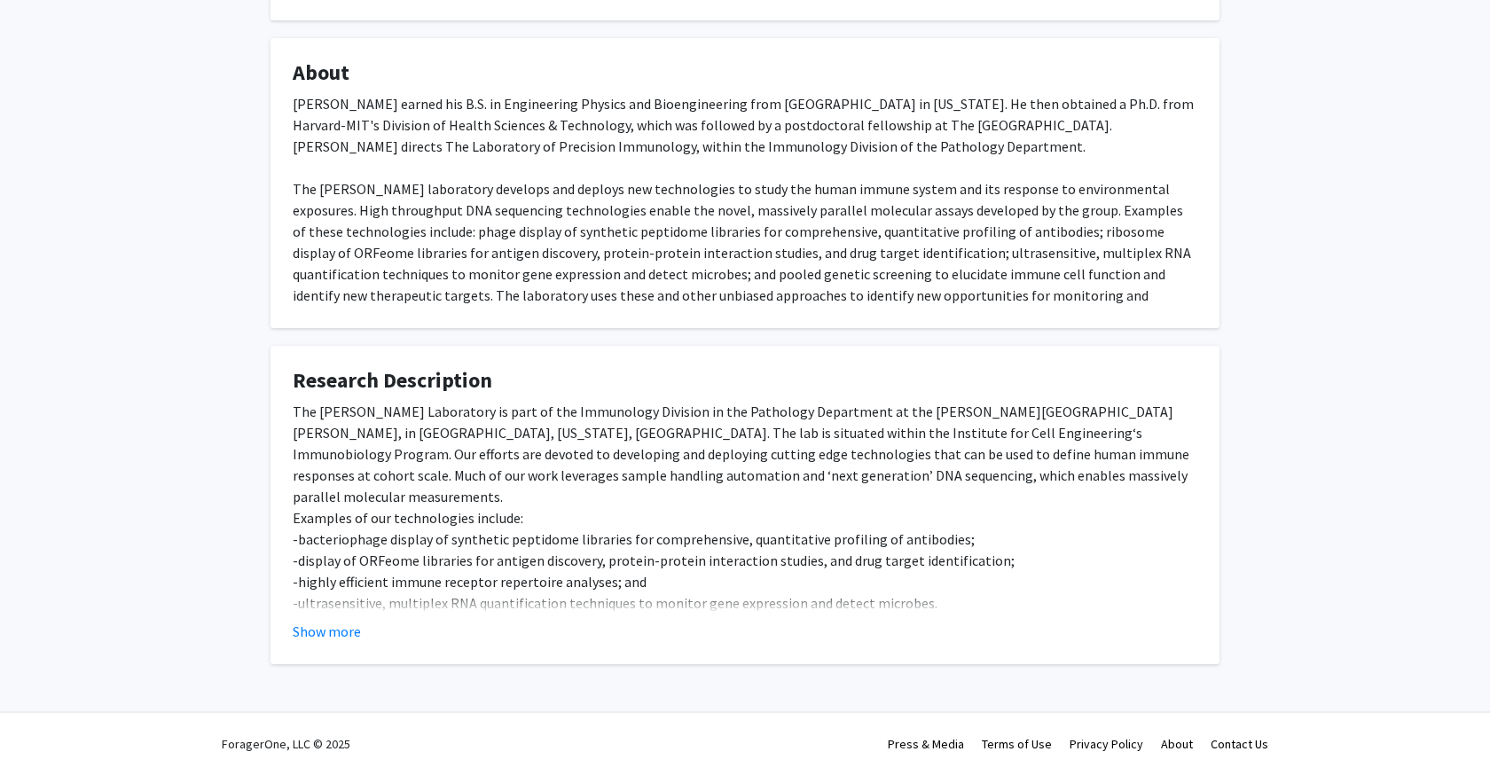
click at [672, 185] on div "Dr. Larman earned his B.S. in Engineering Physics and Bioengineering from UC Be…" at bounding box center [745, 210] width 905 height 234
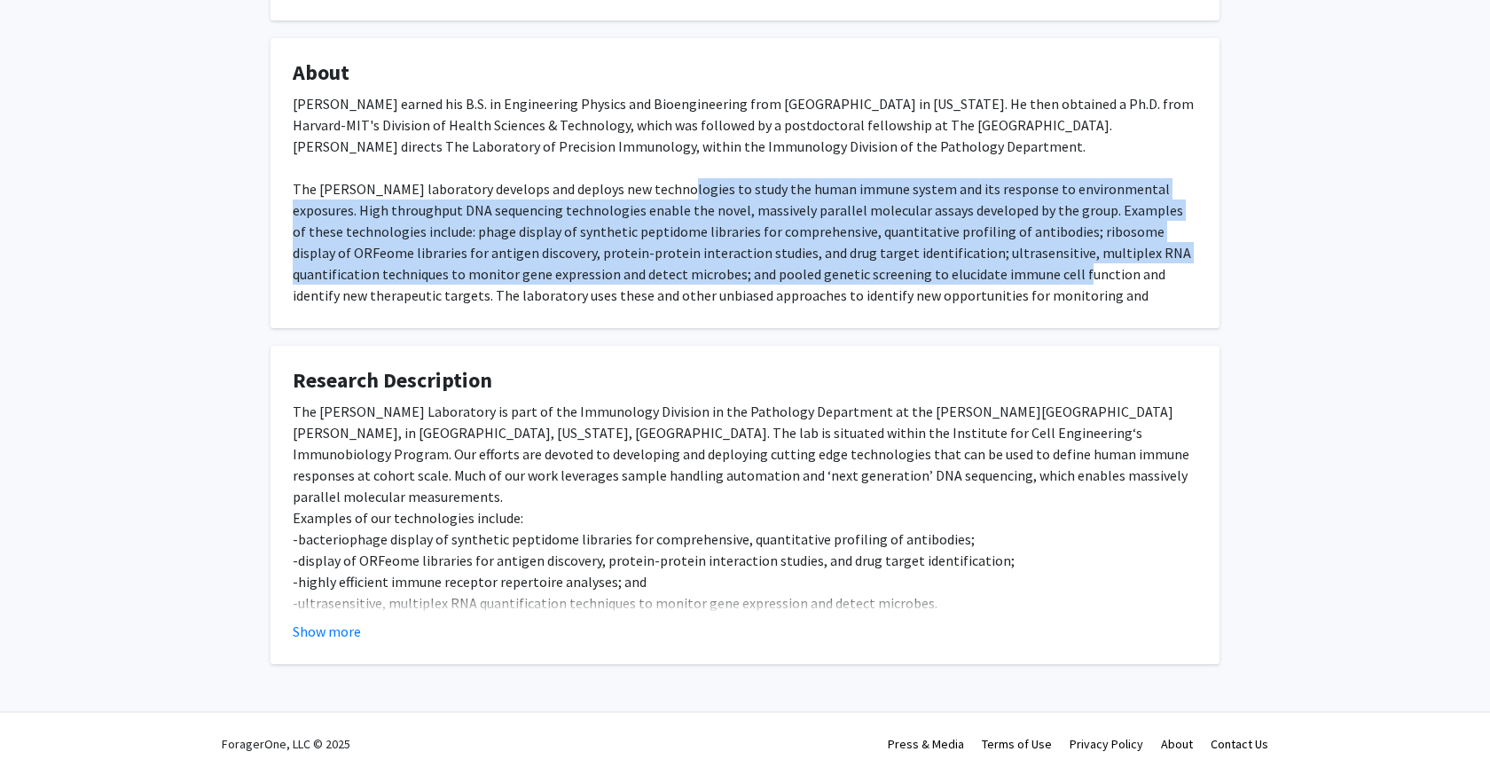
drag, startPoint x: 672, startPoint y: 185, endPoint x: 889, endPoint y: 267, distance: 231.3
click at [889, 267] on div "Dr. Larman earned his B.S. in Engineering Physics and Bioengineering from UC Be…" at bounding box center [745, 210] width 905 height 234
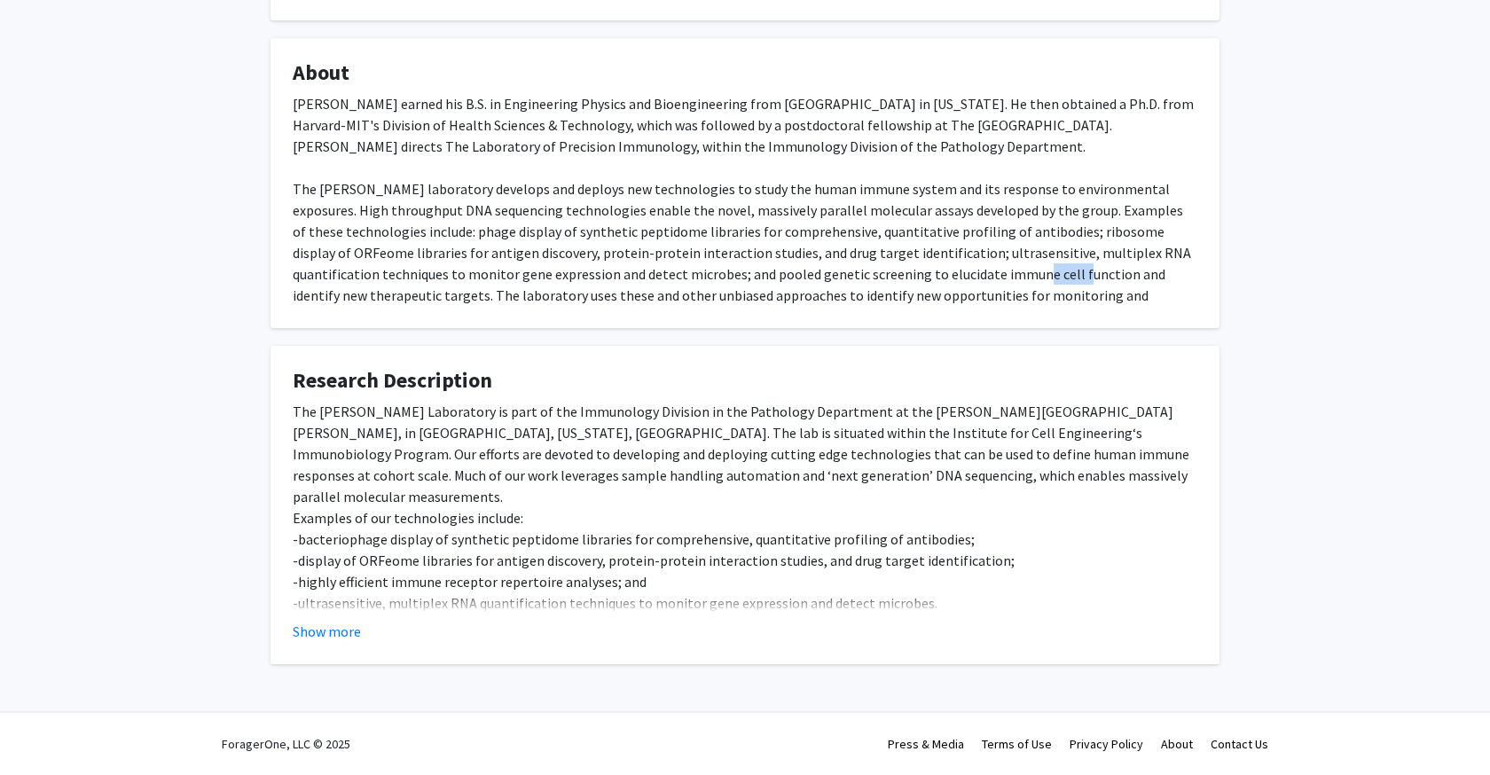
click at [889, 267] on div "Dr. Larman earned his B.S. in Engineering Physics and Bioengineering from UC Be…" at bounding box center [745, 210] width 905 height 234
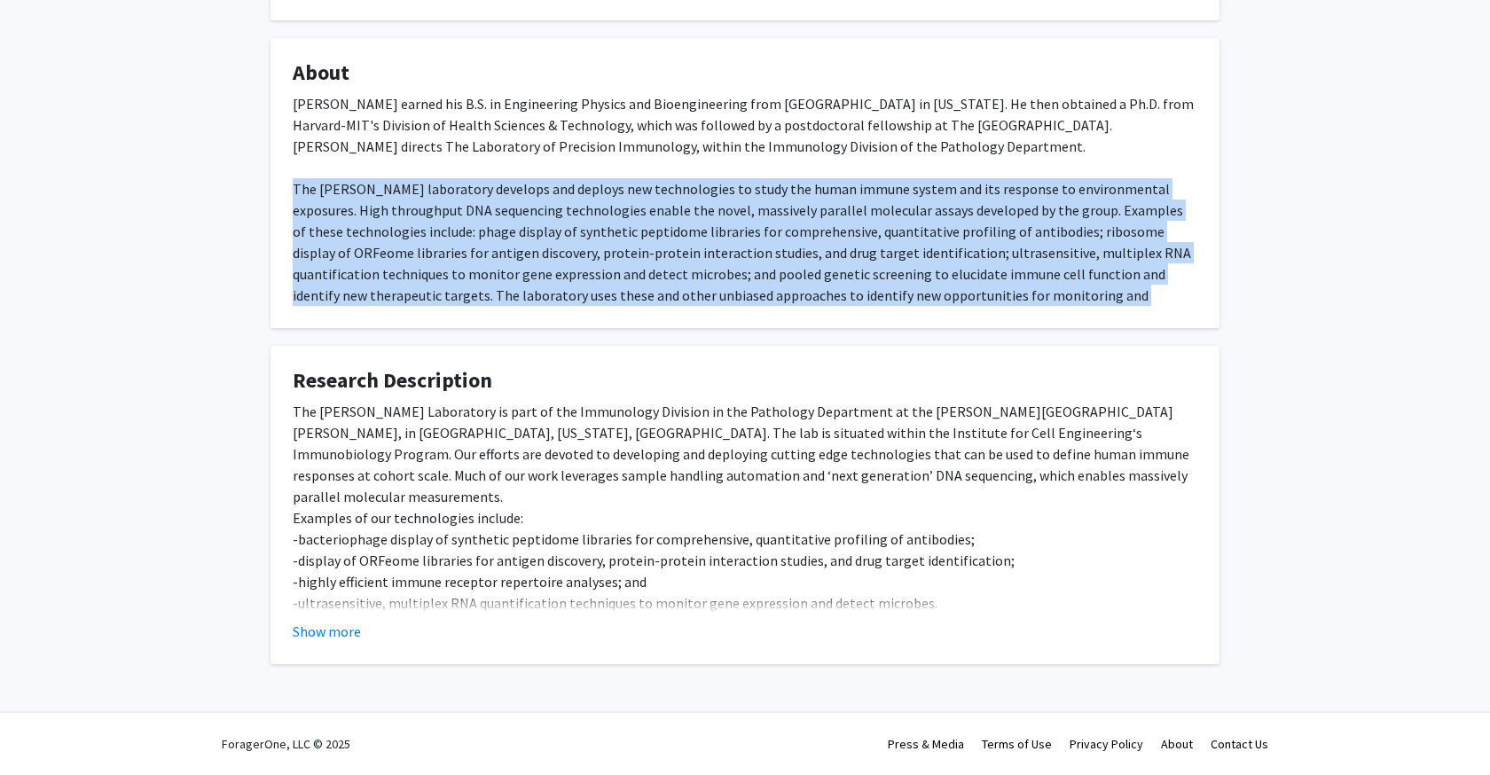
click at [889, 267] on div "Dr. Larman earned his B.S. in Engineering Physics and Bioengineering from UC Be…" at bounding box center [745, 210] width 905 height 234
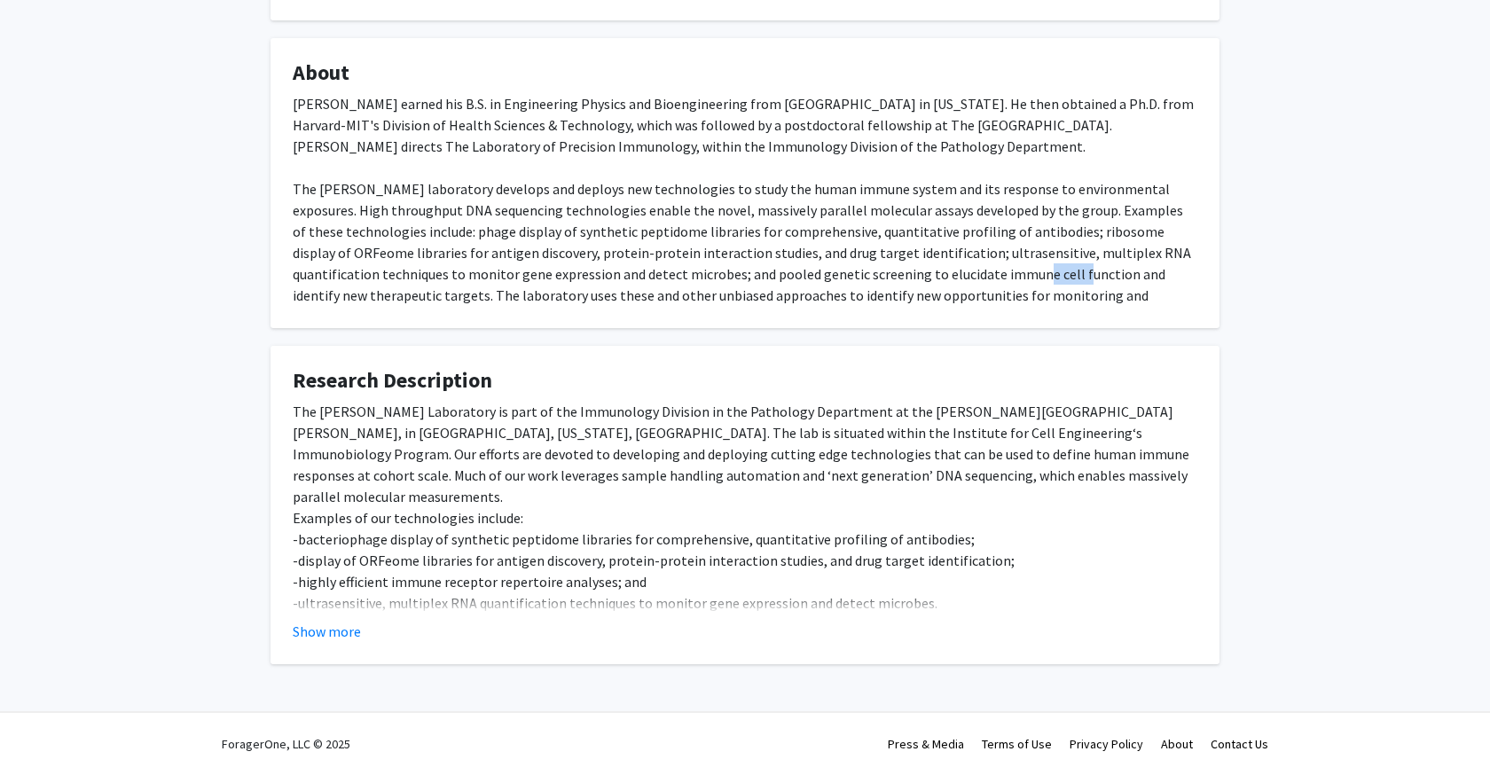
click at [889, 267] on div "Dr. Larman earned his B.S. in Engineering Physics and Bioengineering from UC Be…" at bounding box center [745, 210] width 905 height 234
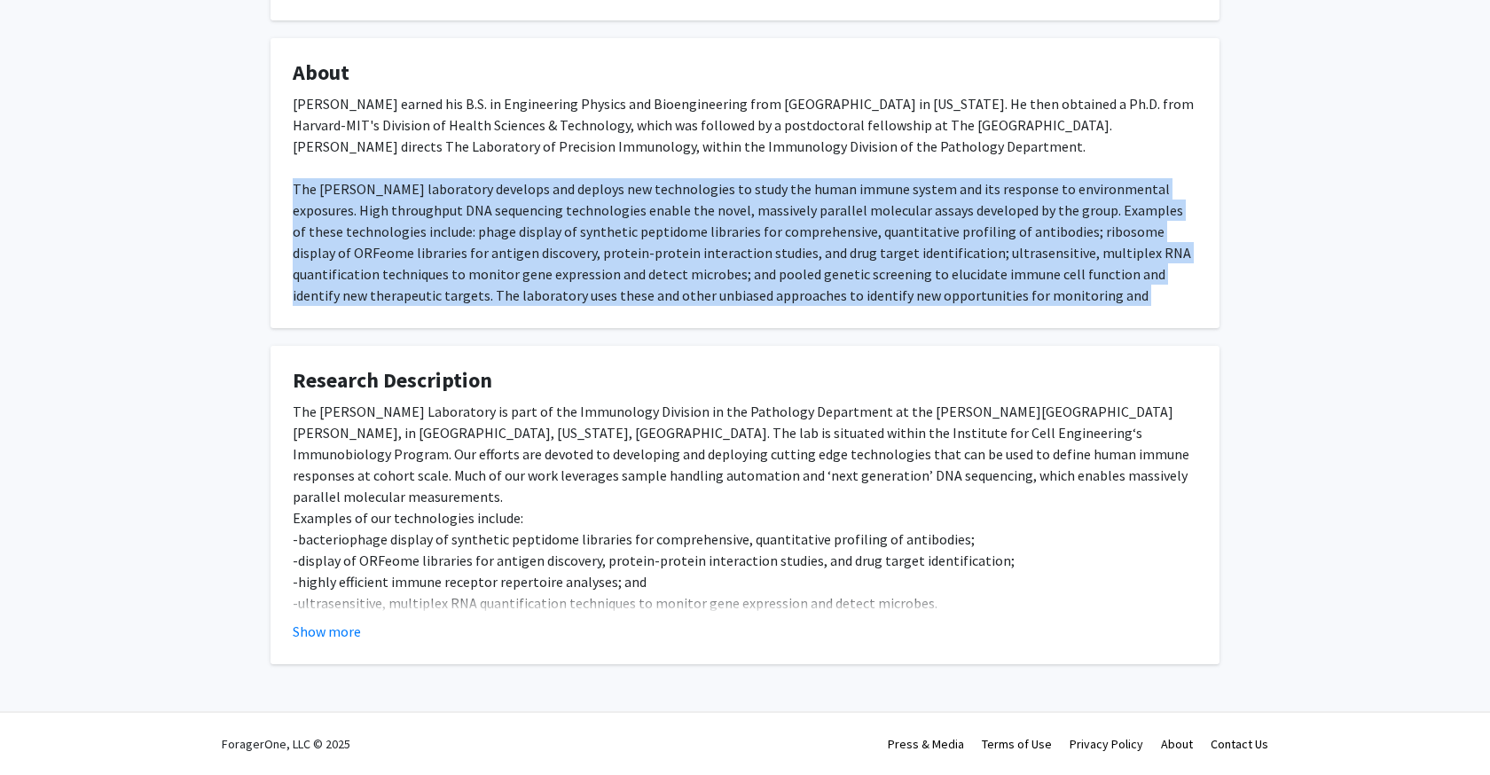
click at [889, 267] on div "Dr. Larman earned his B.S. in Engineering Physics and Bioengineering from UC Be…" at bounding box center [745, 210] width 905 height 234
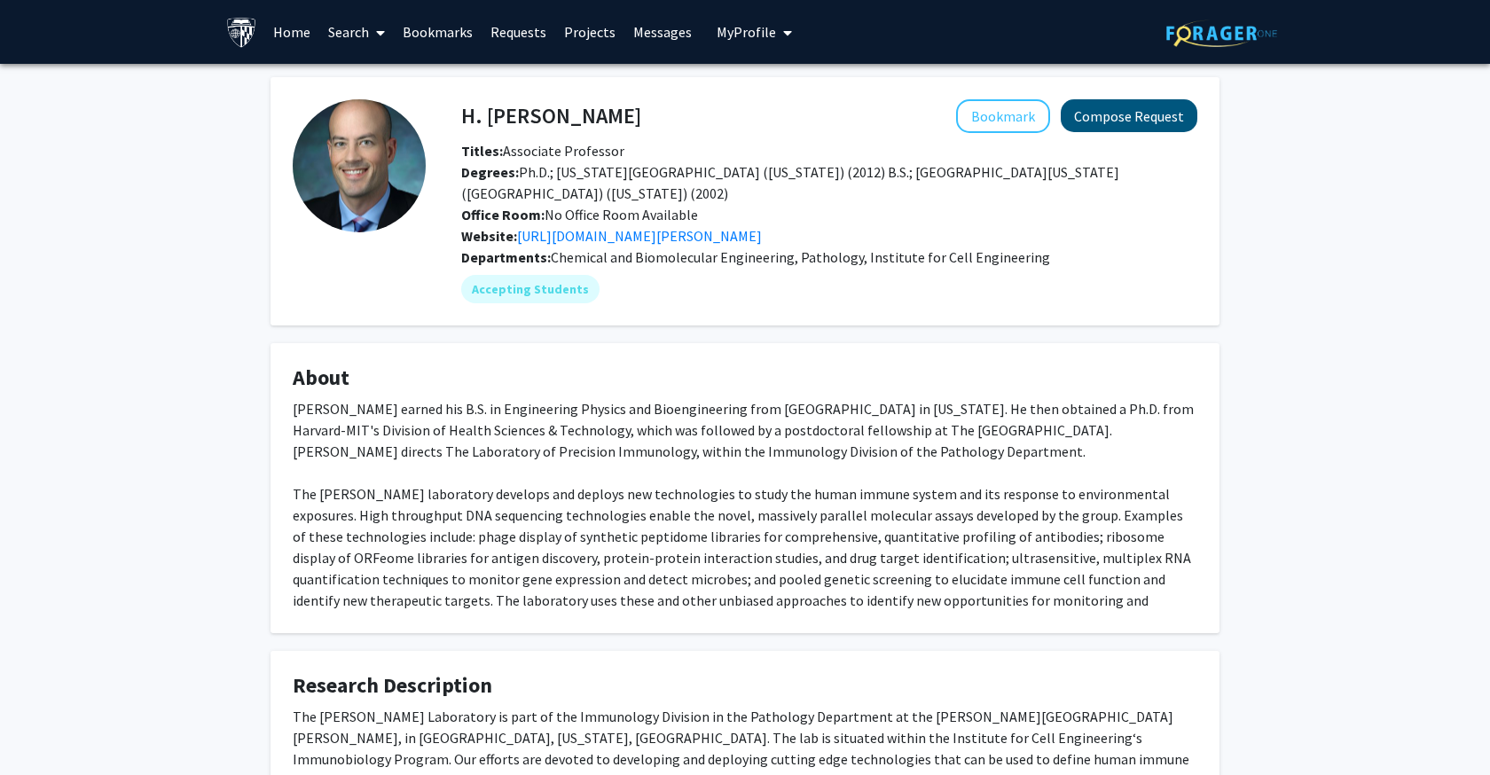
scroll to position [0, 0]
click at [1132, 120] on button "Compose Request" at bounding box center [1129, 115] width 137 height 33
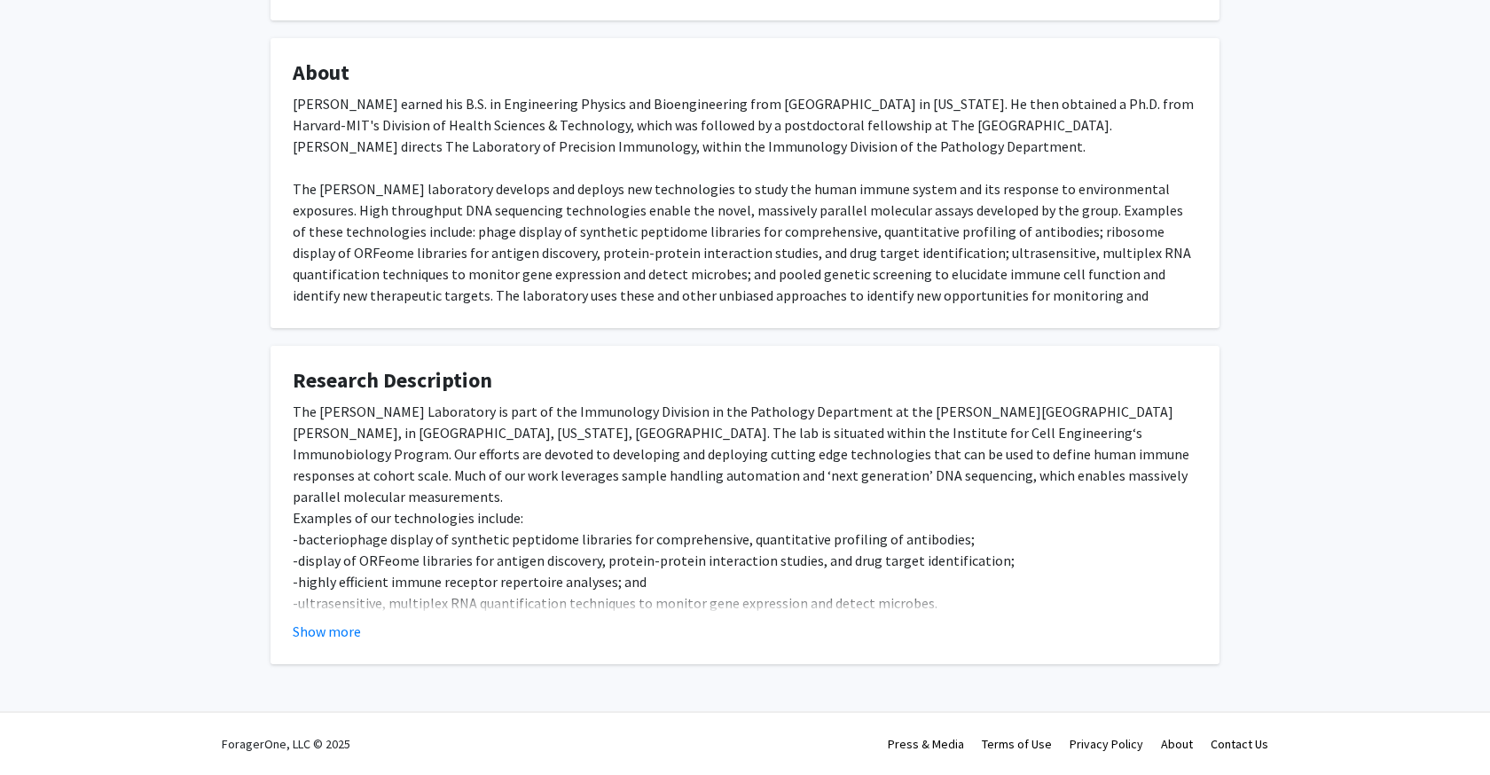
scroll to position [306, 0]
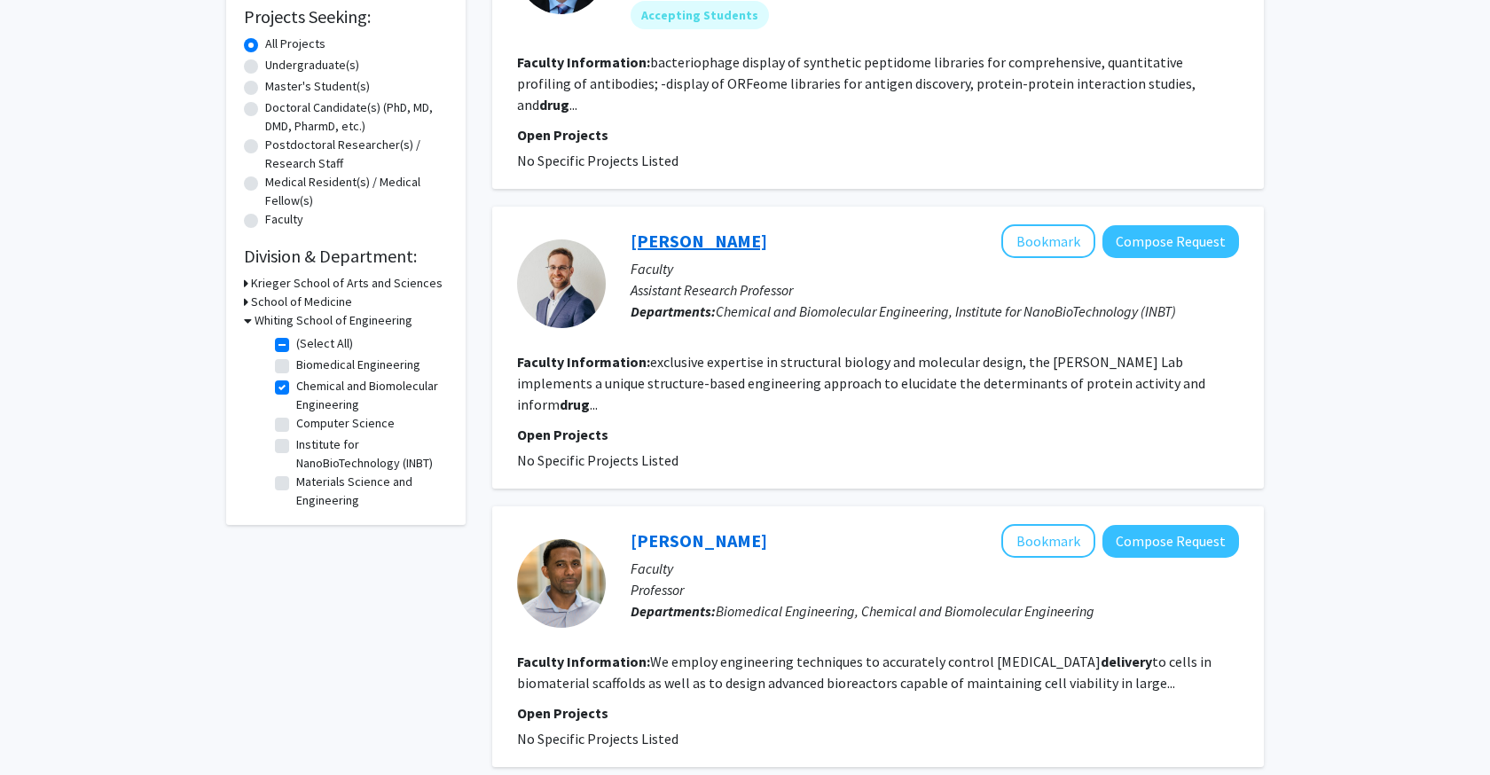
scroll to position [687, 0]
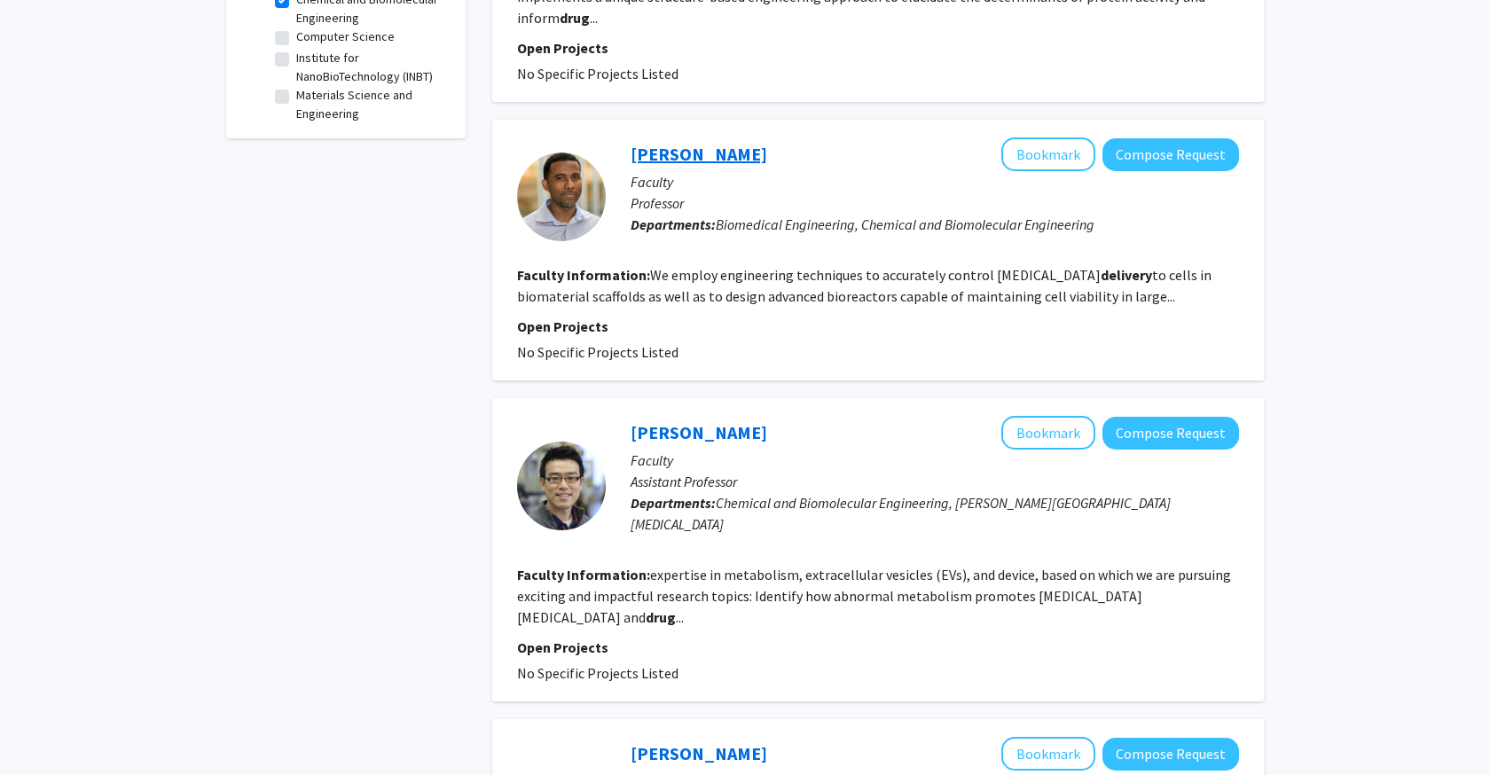
click at [719, 143] on link "Warren Grayson" at bounding box center [699, 154] width 137 height 22
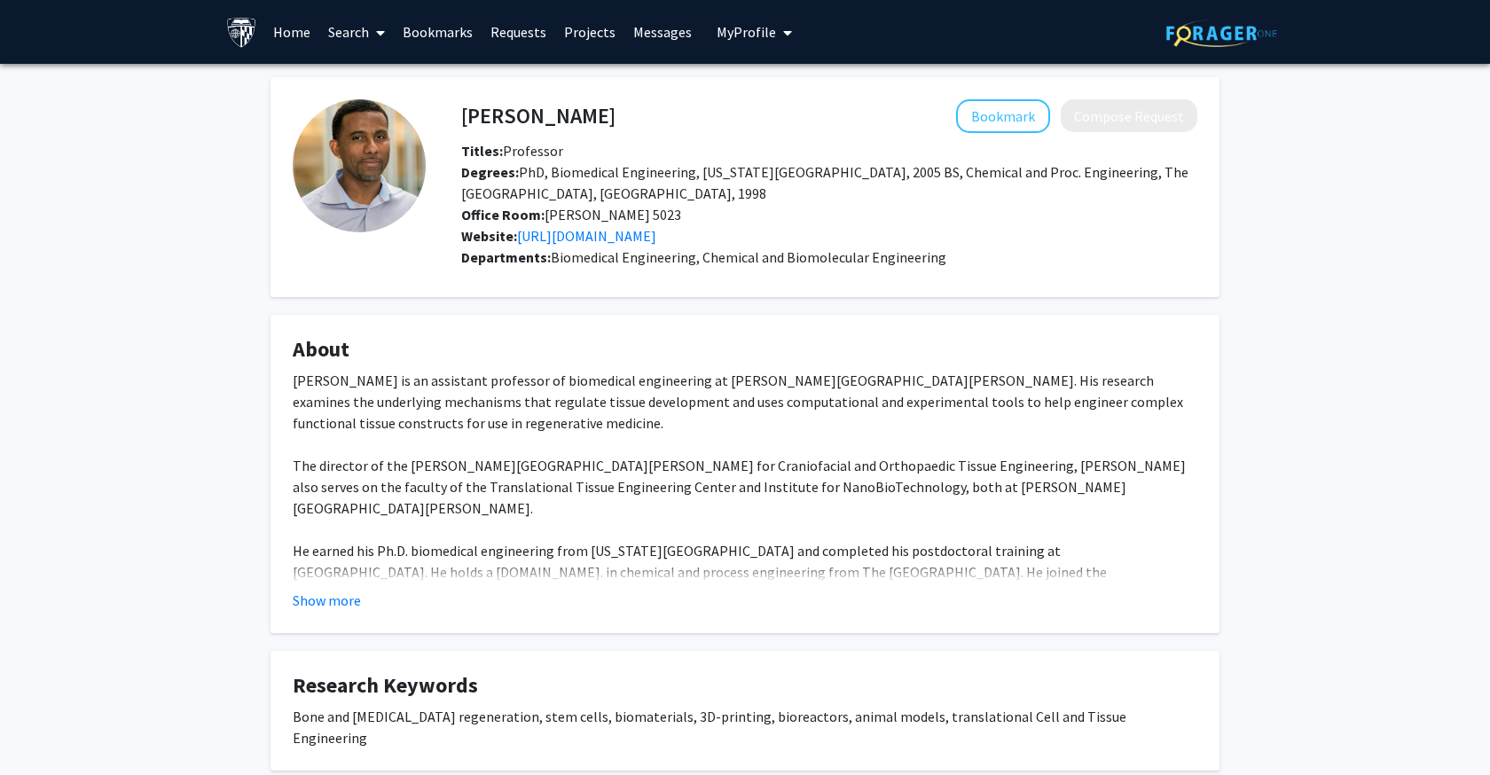
click at [546, 387] on div "Dr. Warren L. Grayson is an assistant professor of biomedical engineering at Jo…" at bounding box center [745, 572] width 905 height 405
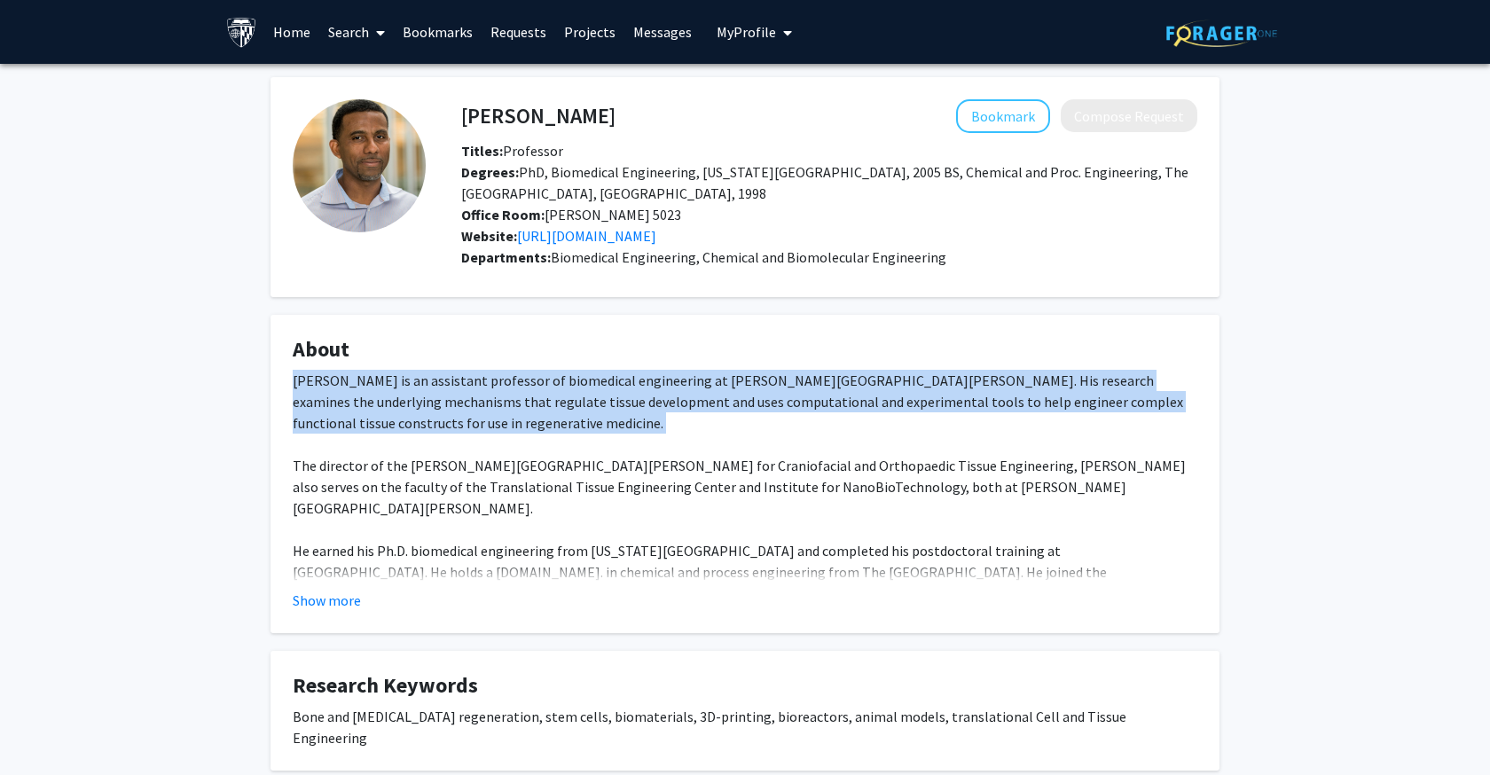
click at [546, 387] on div "Dr. Warren L. Grayson is an assistant professor of biomedical engineering at Jo…" at bounding box center [745, 572] width 905 height 405
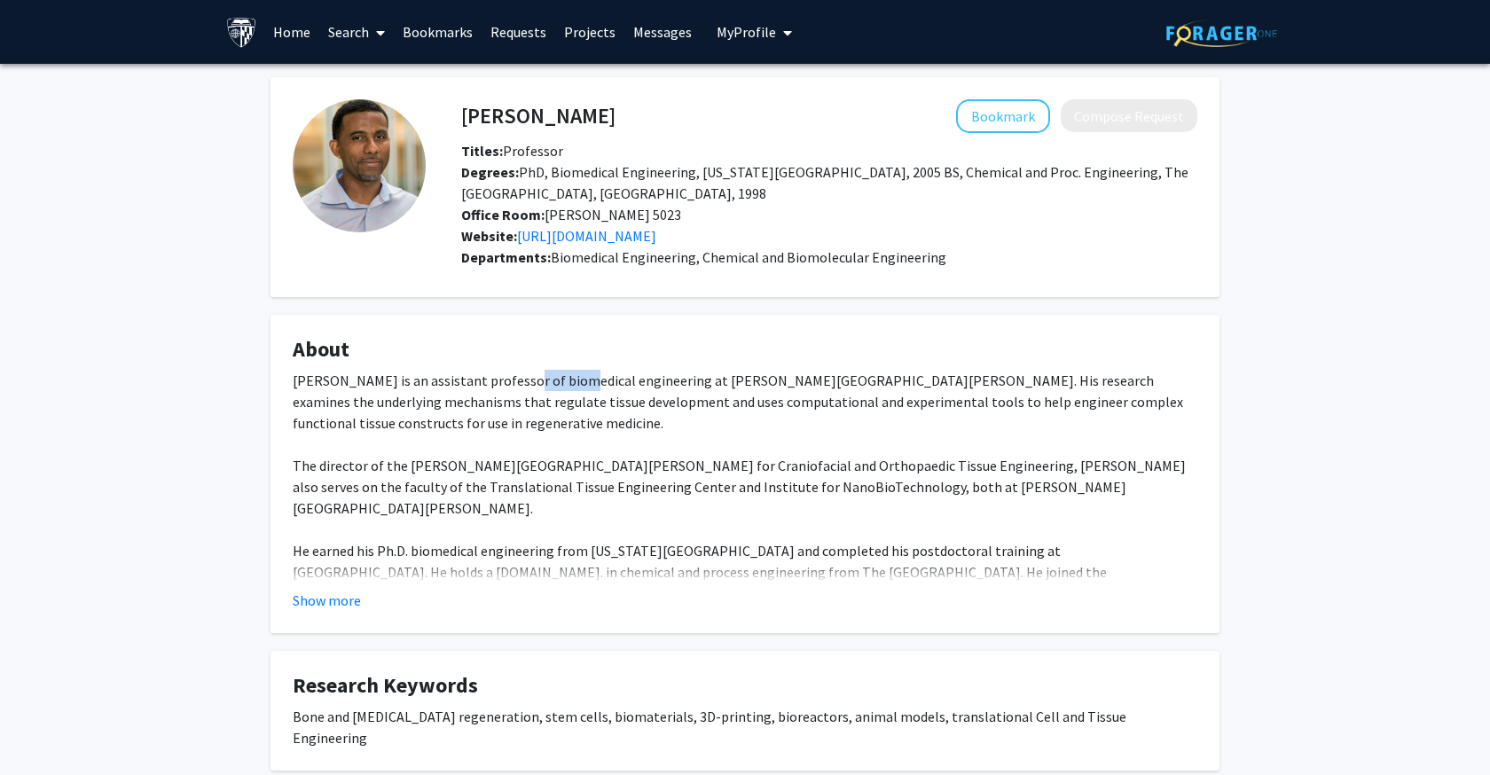
click at [546, 387] on div "Dr. Warren L. Grayson is an assistant professor of biomedical engineering at Jo…" at bounding box center [745, 572] width 905 height 405
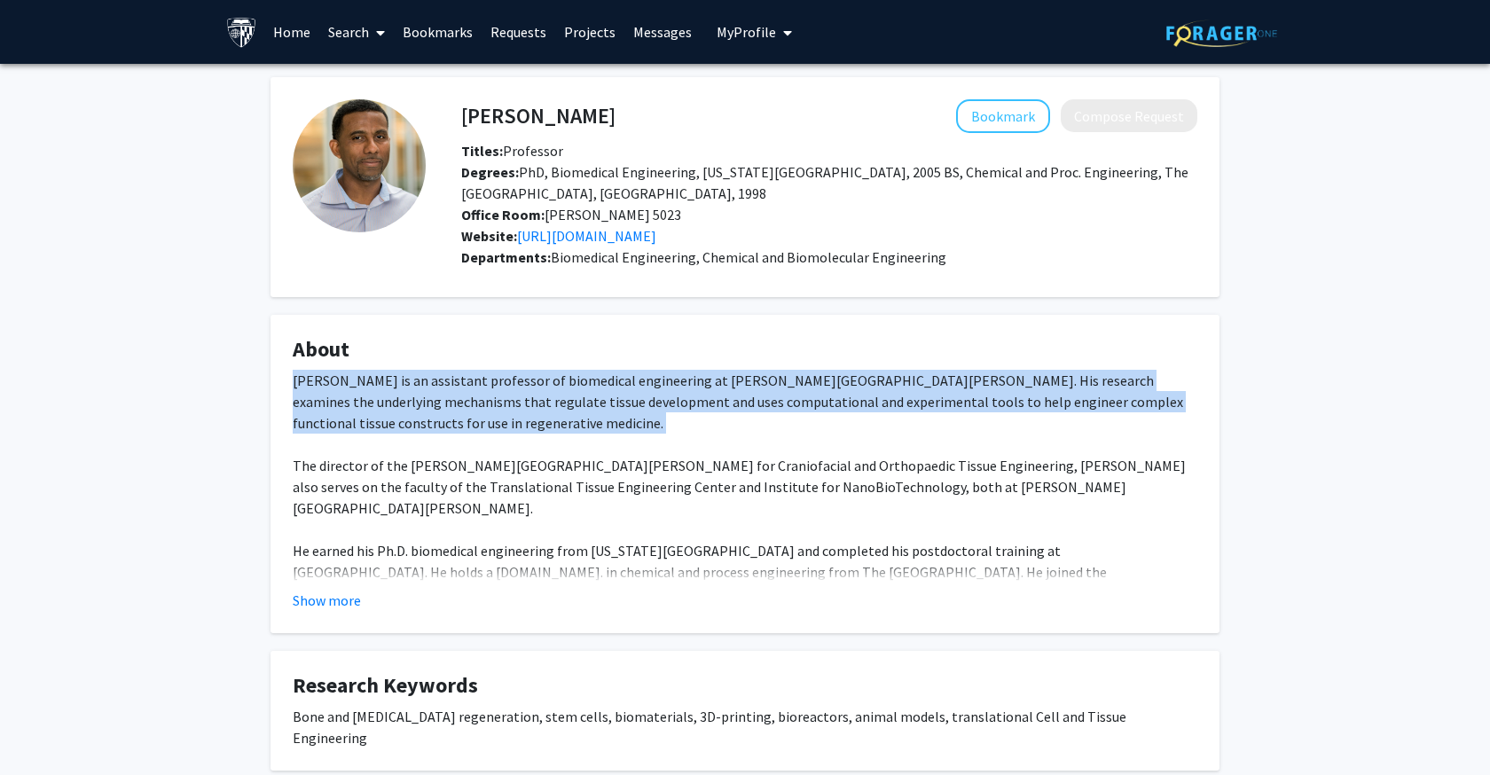
click at [546, 387] on div "Dr. Warren L. Grayson is an assistant professor of biomedical engineering at Jo…" at bounding box center [745, 572] width 905 height 405
click at [550, 390] on div "Dr. Warren L. Grayson is an assistant professor of biomedical engineering at Jo…" at bounding box center [745, 572] width 905 height 405
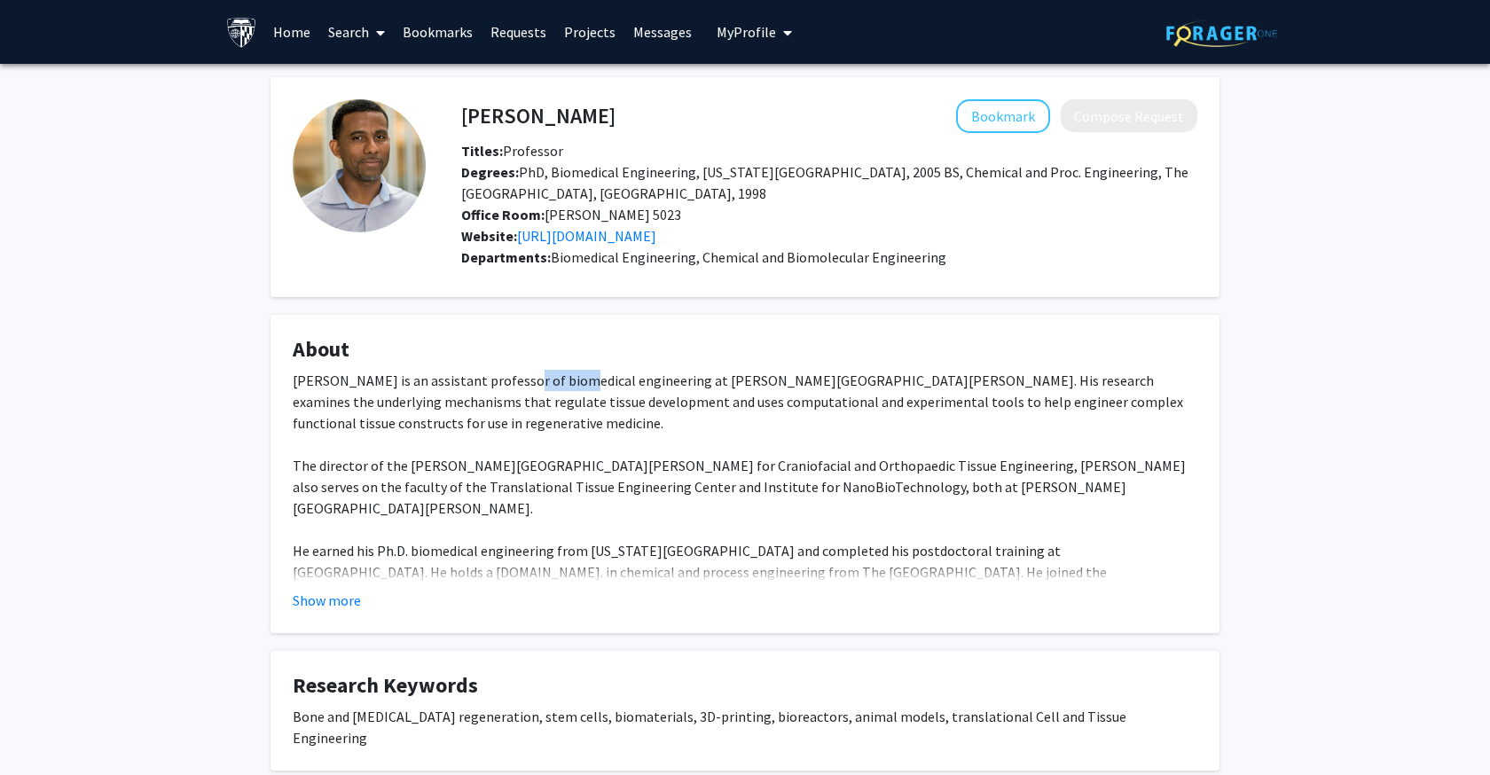
click at [550, 390] on div "Dr. Warren L. Grayson is an assistant professor of biomedical engineering at Jo…" at bounding box center [745, 572] width 905 height 405
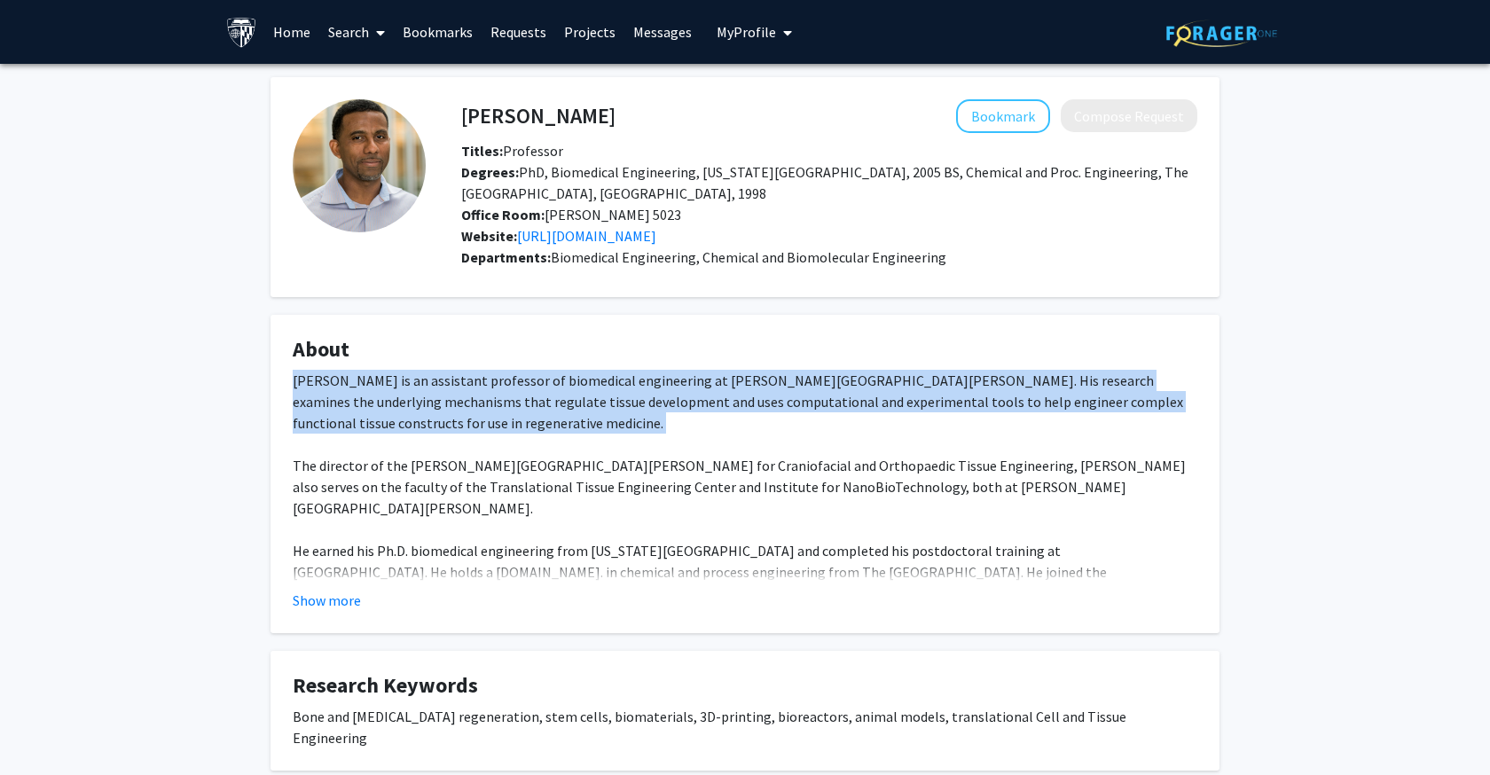
click at [550, 390] on div "Dr. Warren L. Grayson is an assistant professor of biomedical engineering at Jo…" at bounding box center [745, 572] width 905 height 405
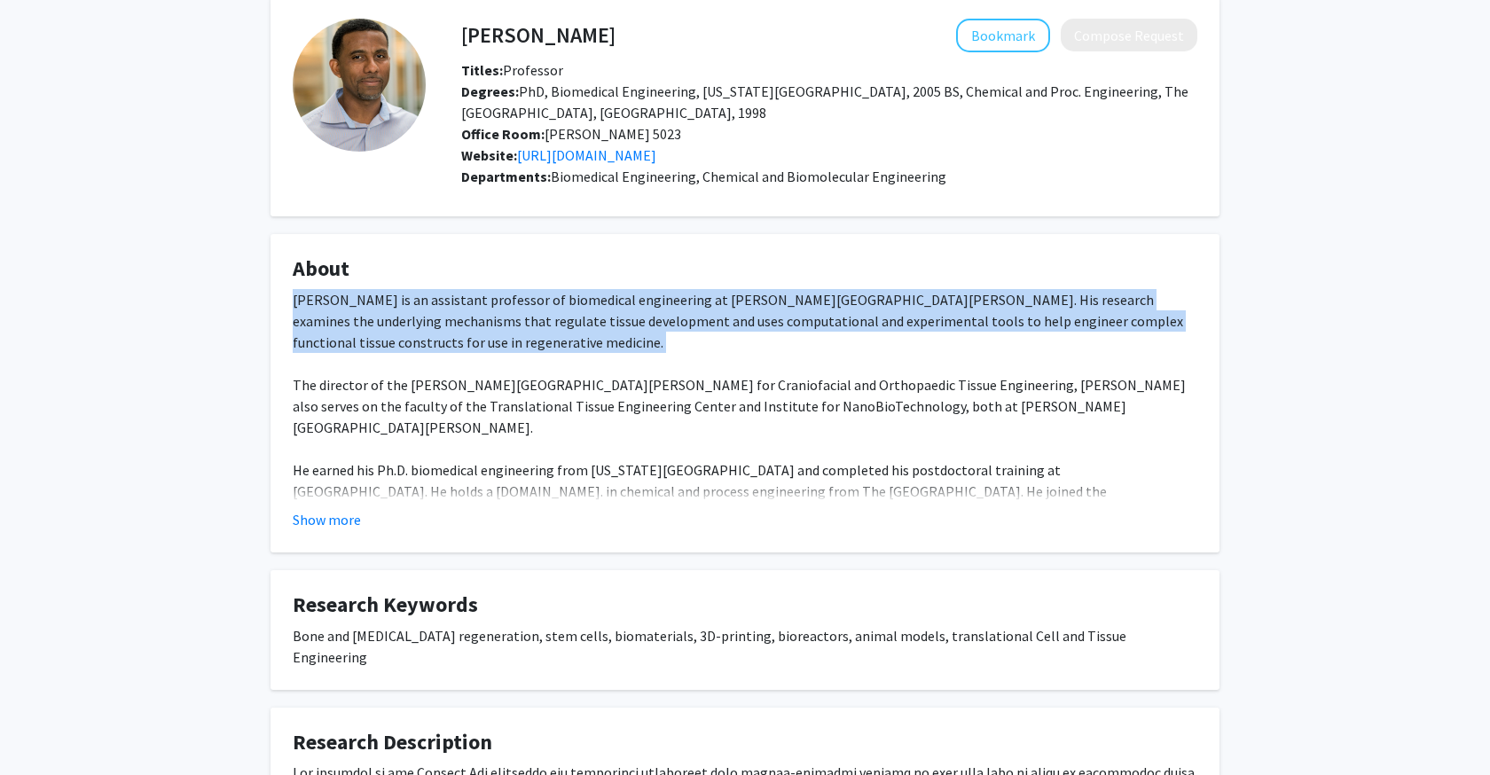
scroll to position [82, 0]
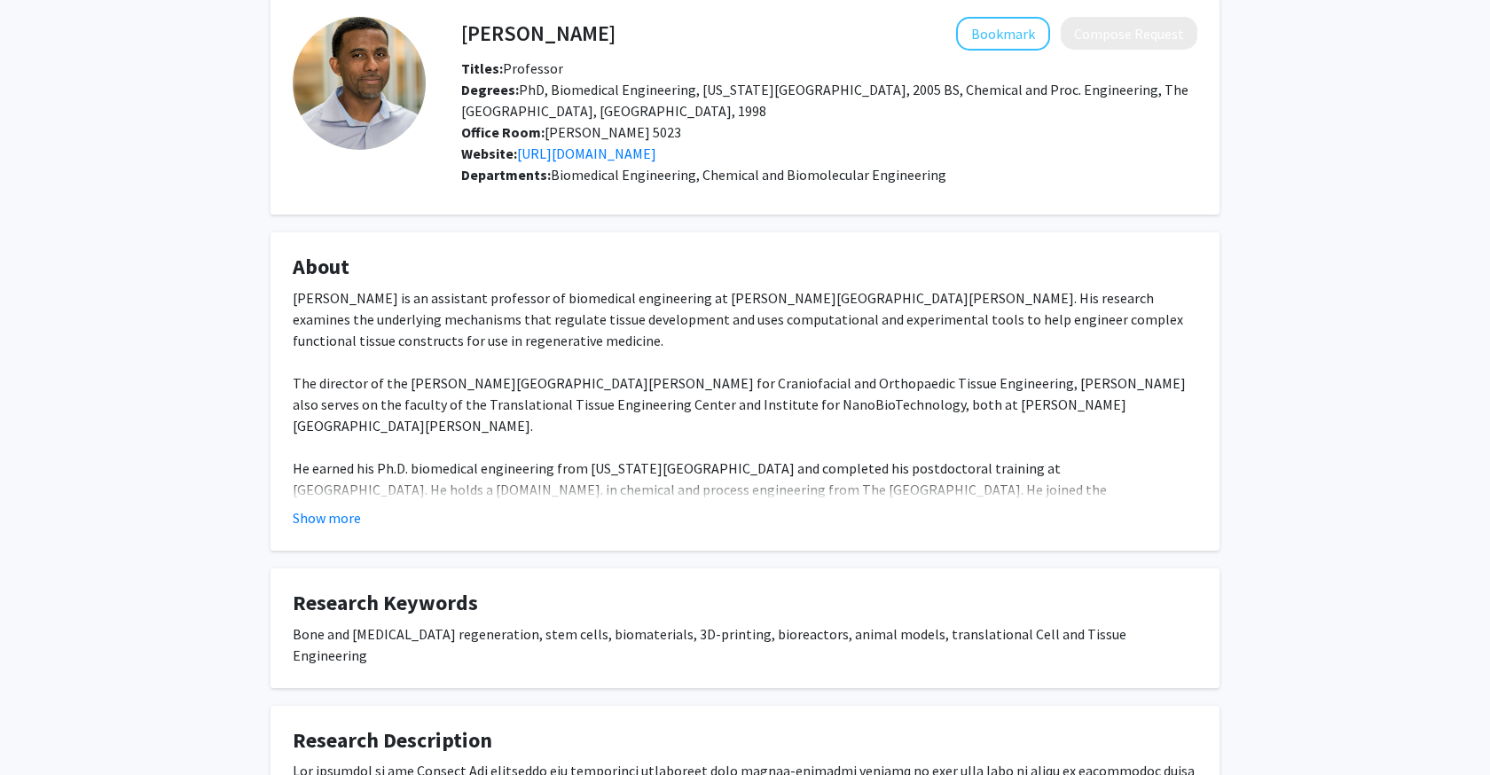
click at [550, 390] on div "Dr. Warren L. Grayson is an assistant professor of biomedical engineering at Jo…" at bounding box center [745, 489] width 905 height 405
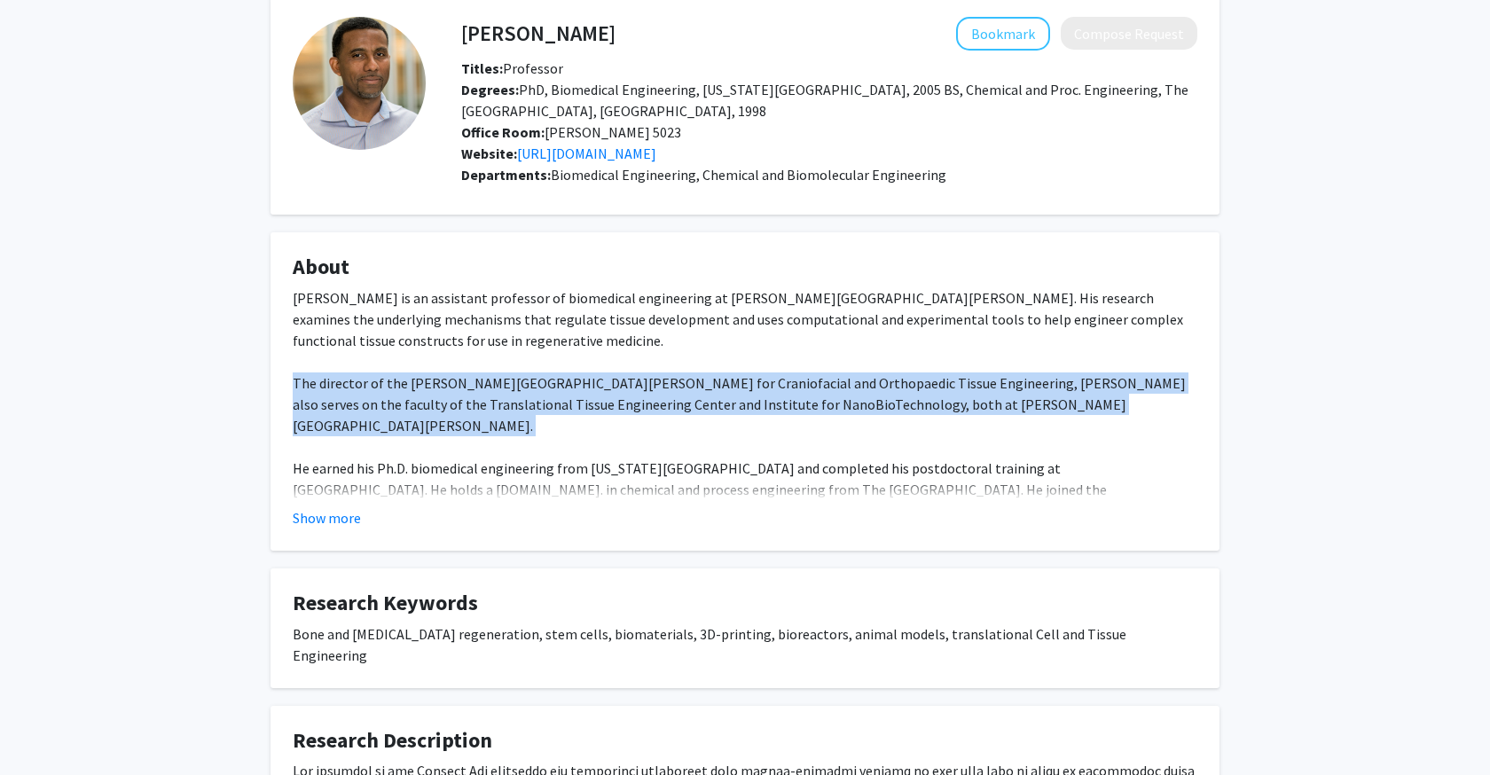
click at [550, 390] on div "Dr. Warren L. Grayson is an assistant professor of biomedical engineering at Jo…" at bounding box center [745, 489] width 905 height 405
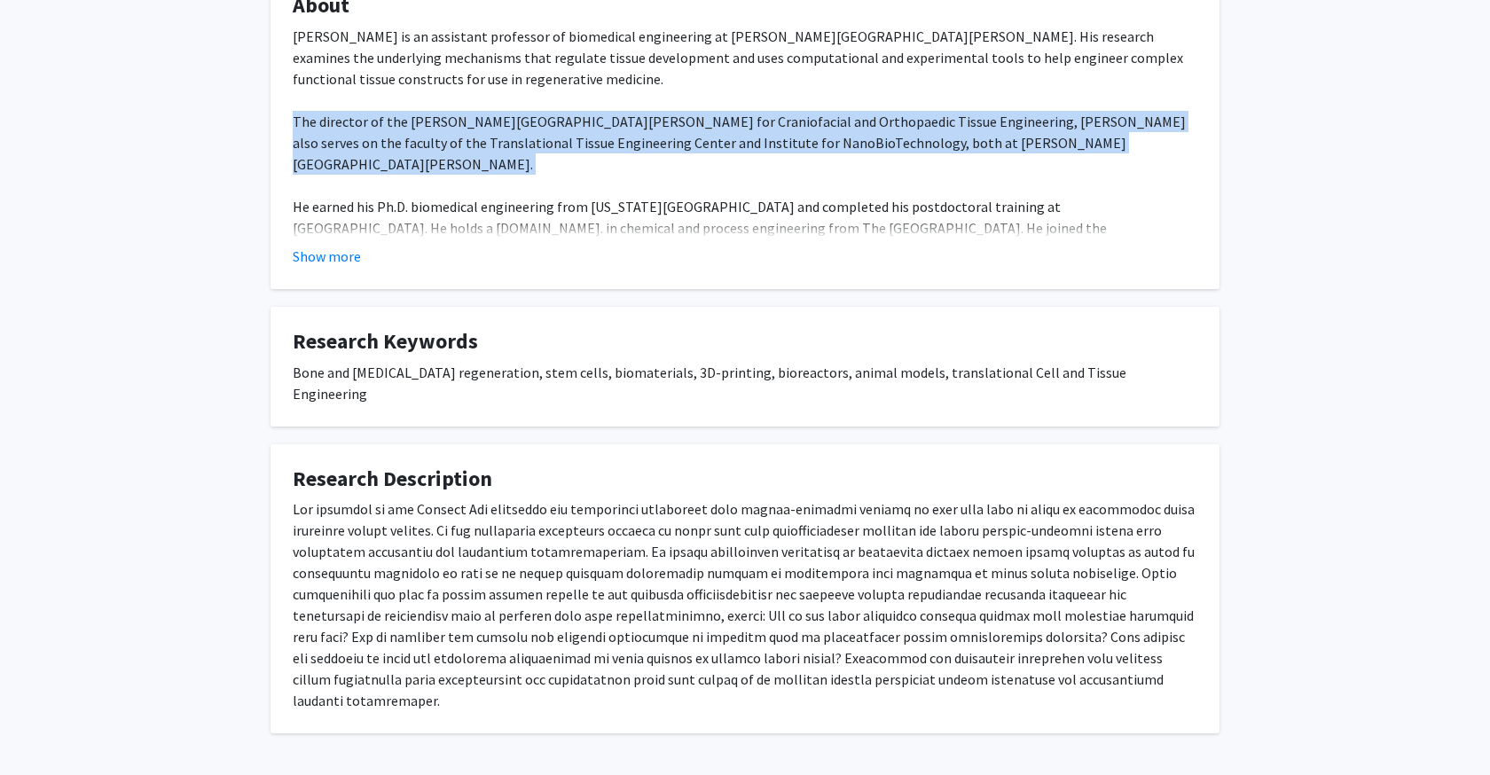
scroll to position [357, 0]
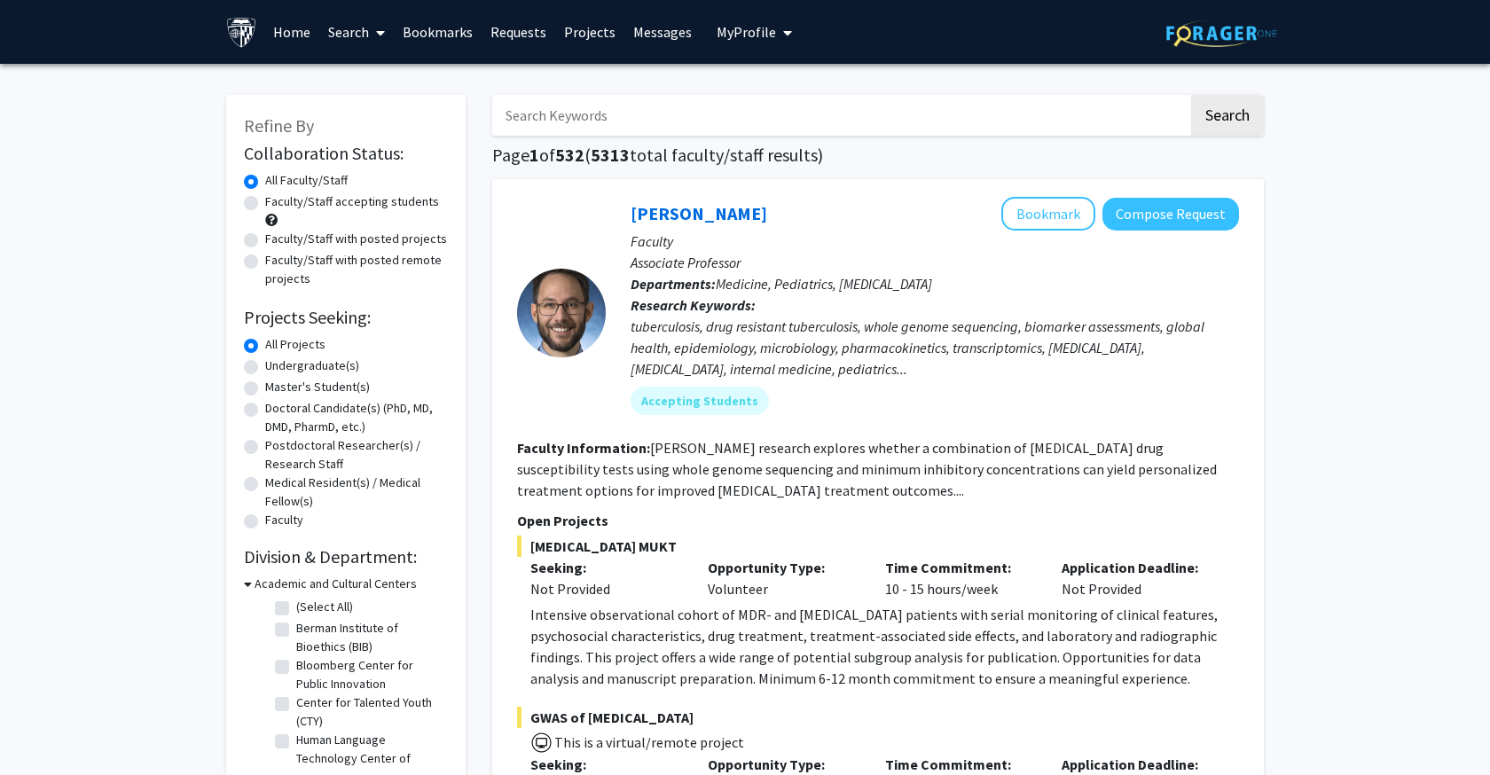
click at [565, 122] on input "Search Keywords" at bounding box center [840, 115] width 696 height 41
click at [1227, 118] on button "Search" at bounding box center [1227, 115] width 73 height 41
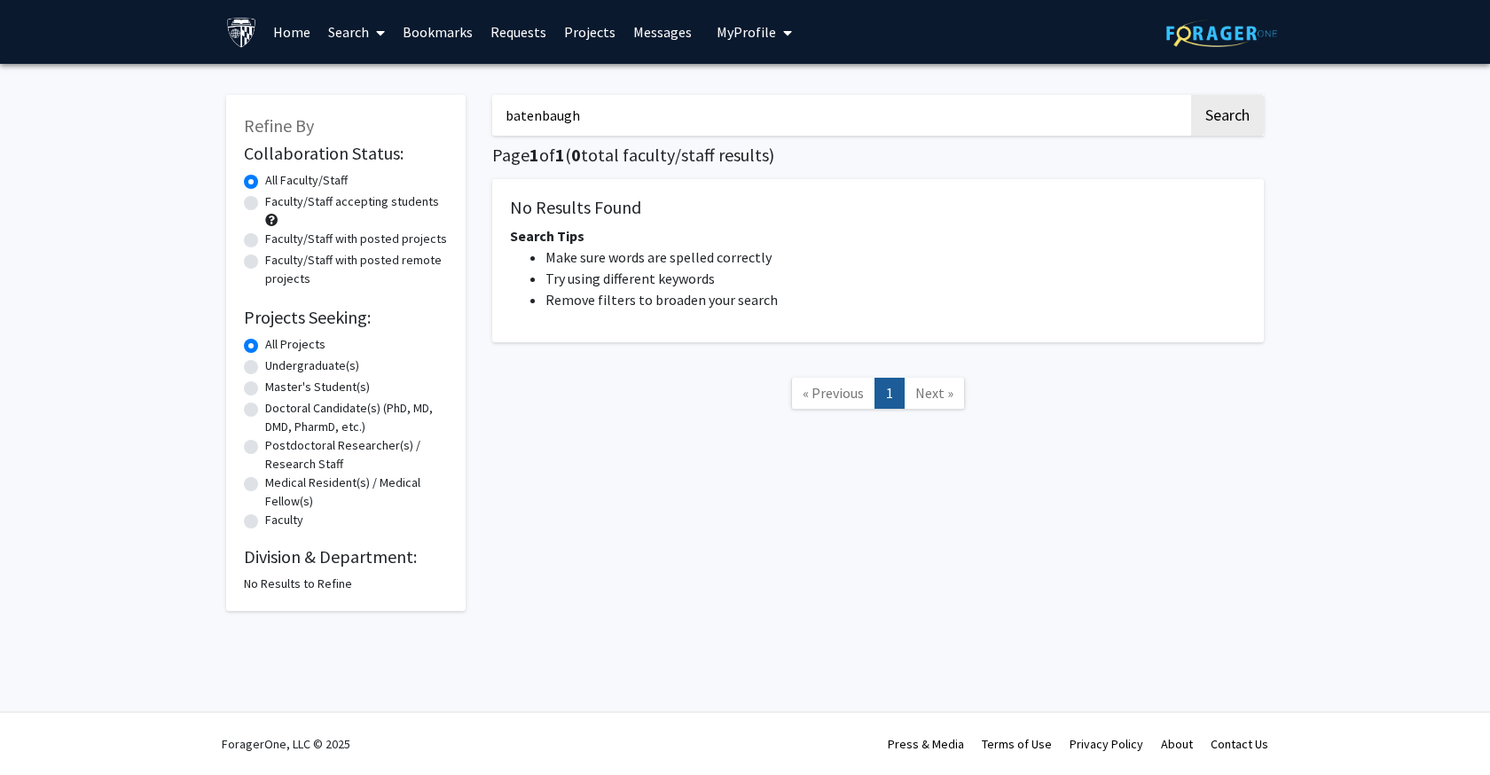
click at [535, 112] on input "batenbaugh" at bounding box center [840, 115] width 696 height 41
click at [550, 136] on input "batenbaugh" at bounding box center [840, 115] width 696 height 41
click at [539, 123] on input "batenbaugh" at bounding box center [840, 115] width 696 height 41
paste input "Be"
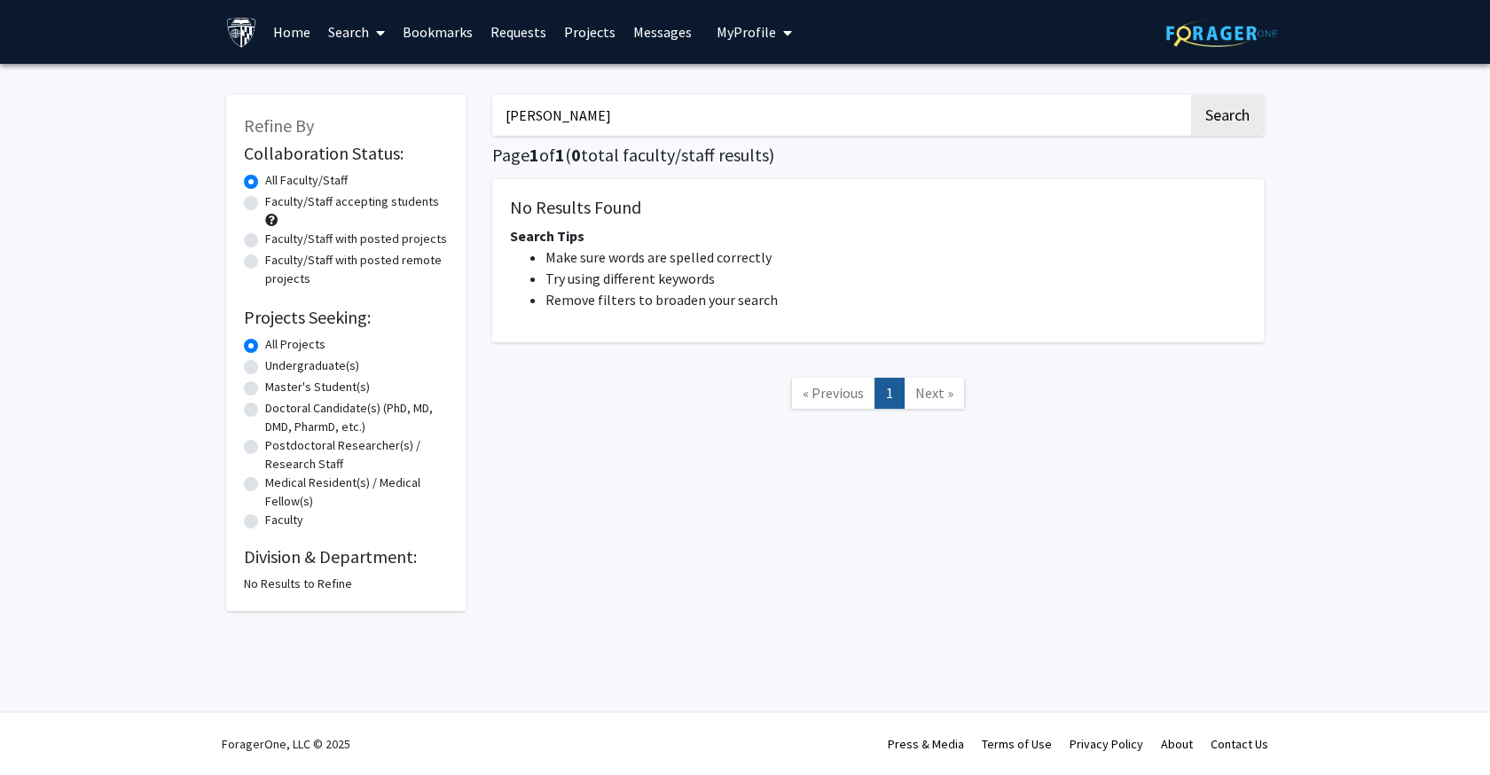
type input "[PERSON_NAME]"
click at [1227, 118] on button "Search" at bounding box center [1227, 115] width 73 height 41
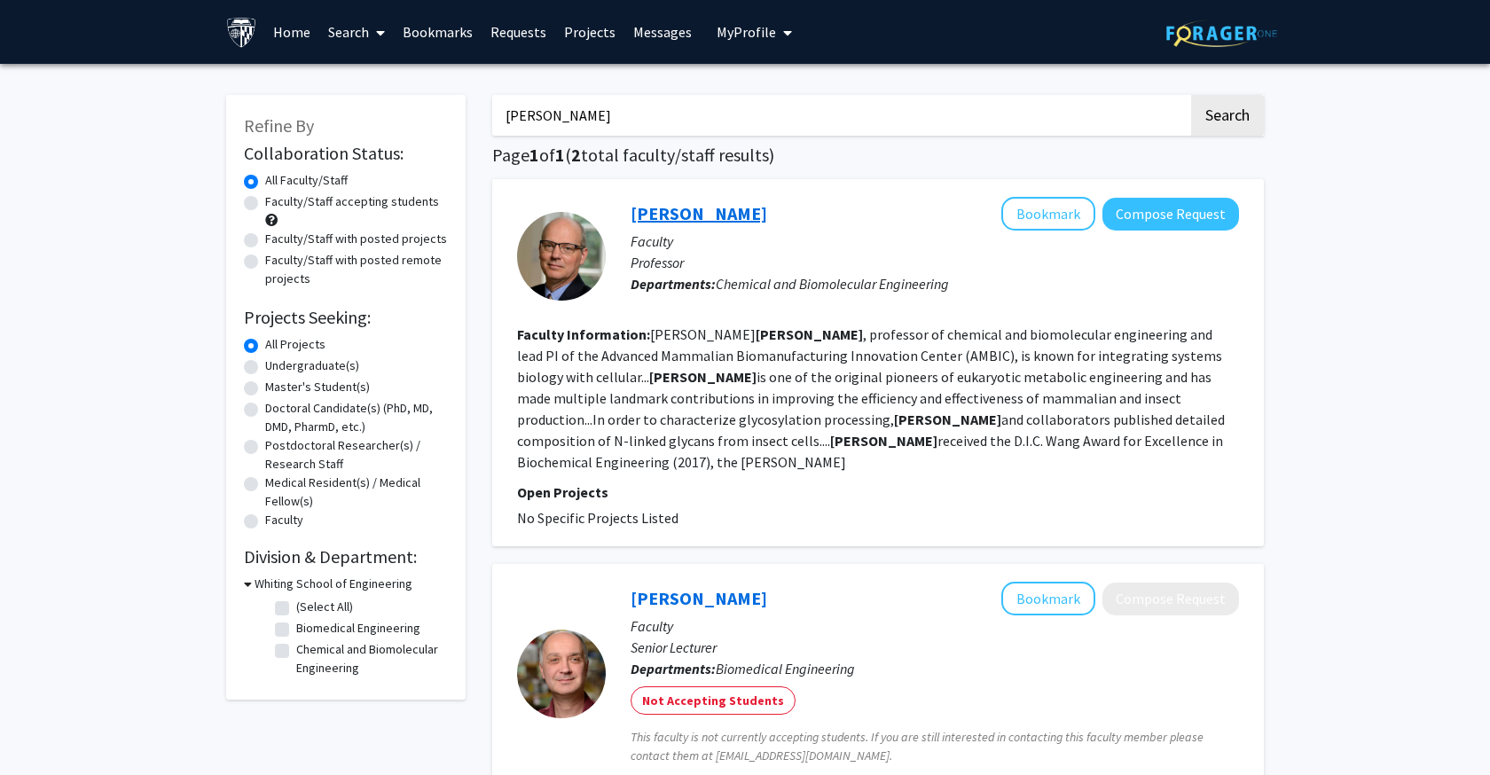
click at [718, 214] on link "[PERSON_NAME]" at bounding box center [699, 213] width 137 height 22
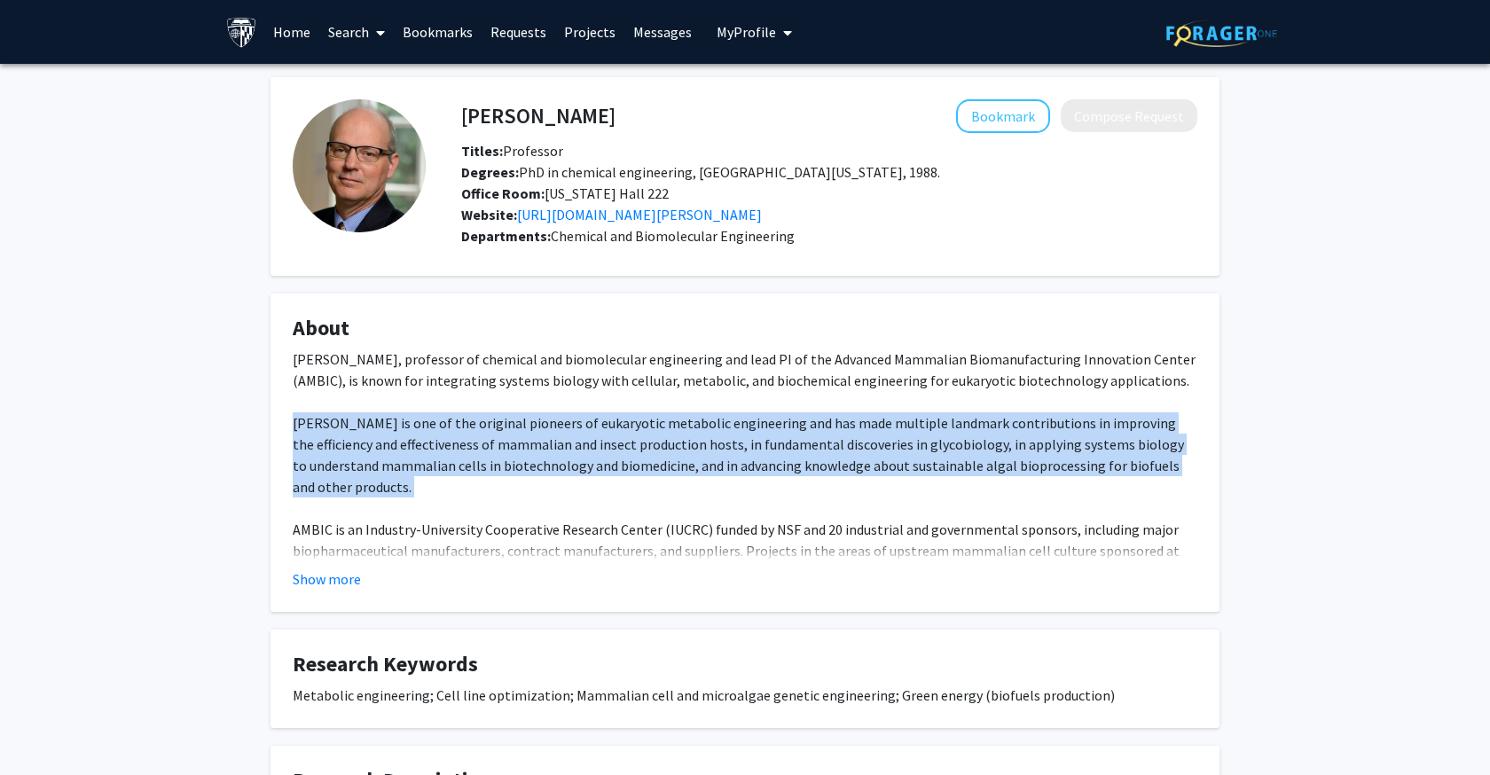
click at [321, 570] on button "Show more" at bounding box center [327, 579] width 68 height 21
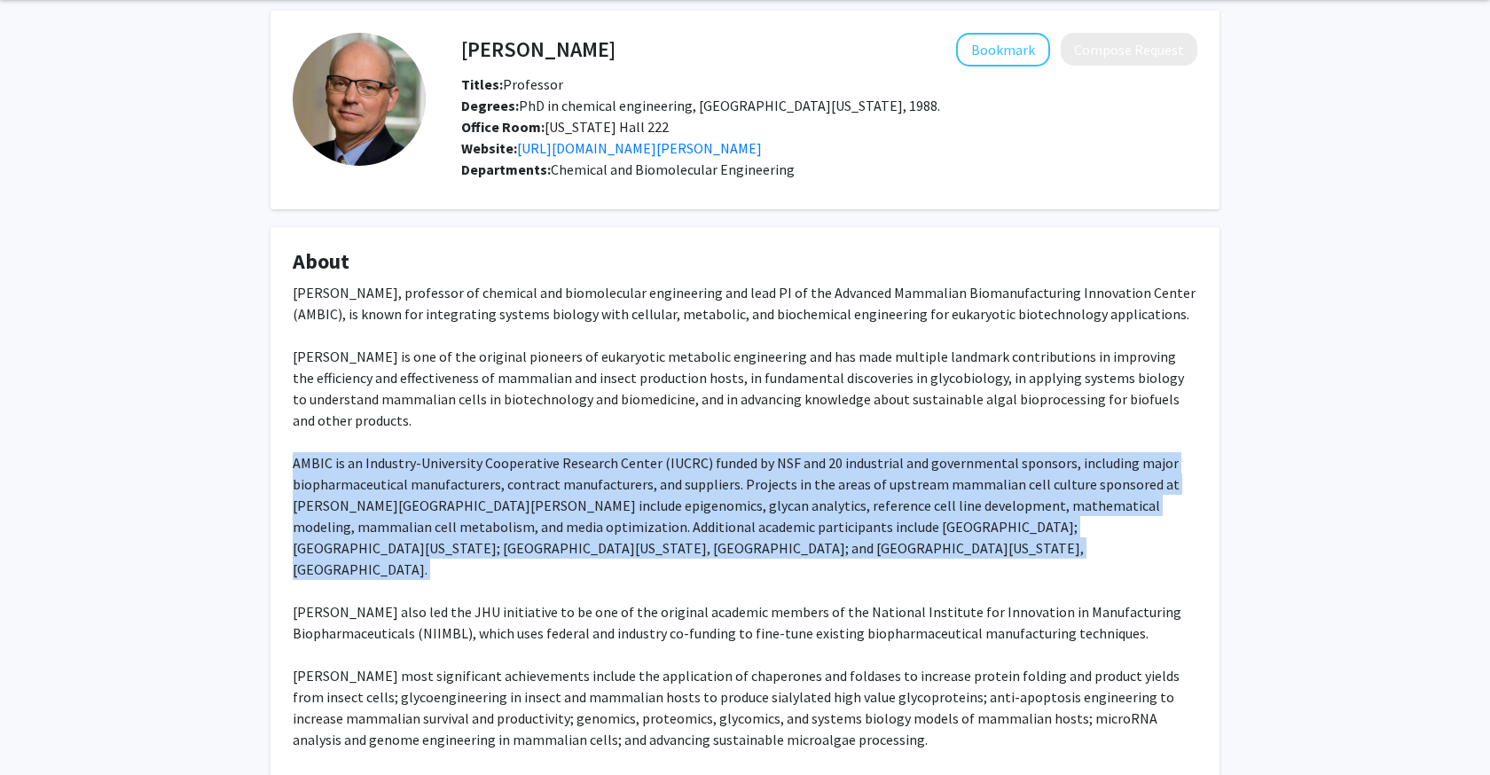
scroll to position [68, 0]
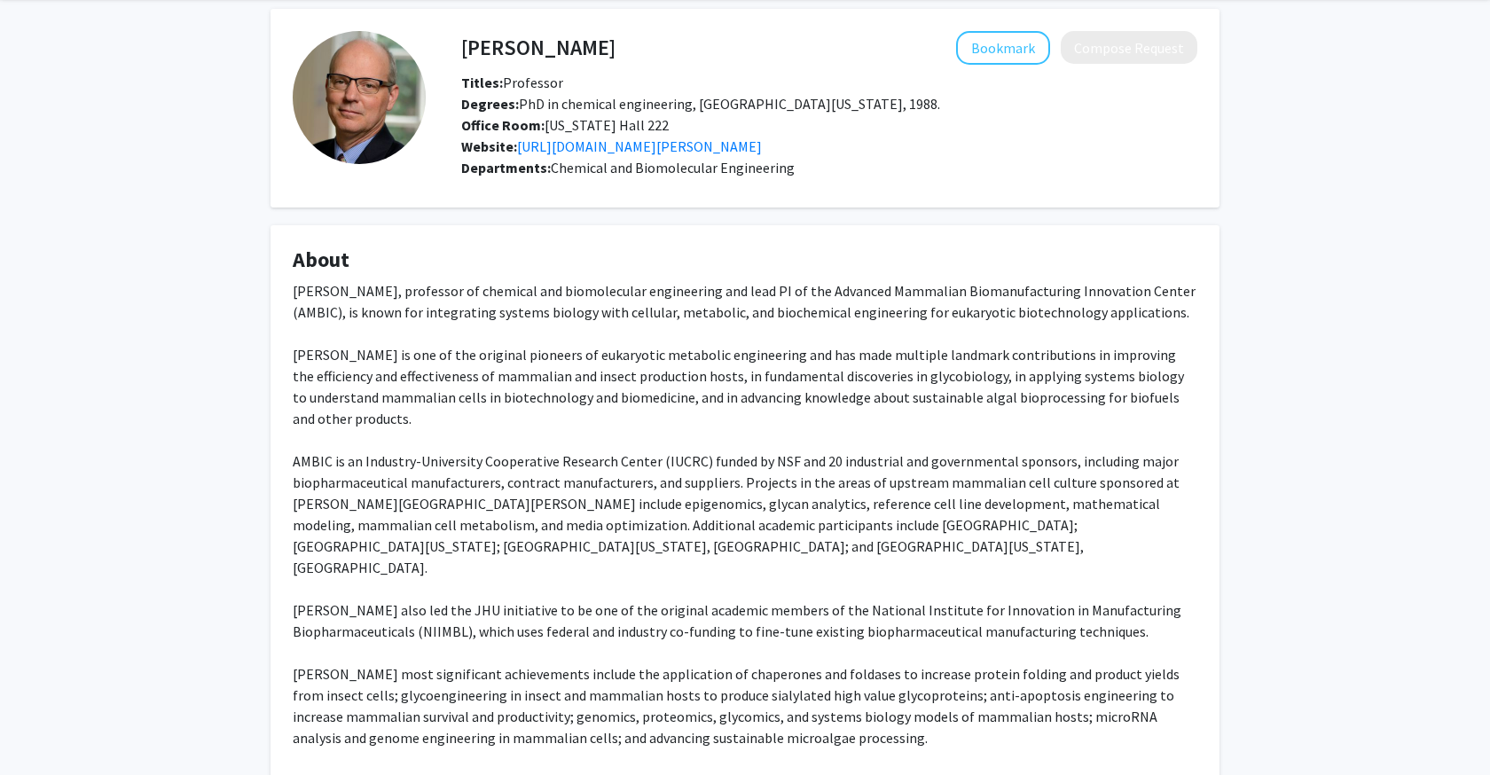
click at [468, 594] on div "[PERSON_NAME], professor of chemical and biomolecular engineering and lead PI o…" at bounding box center [745, 780] width 905 height 1001
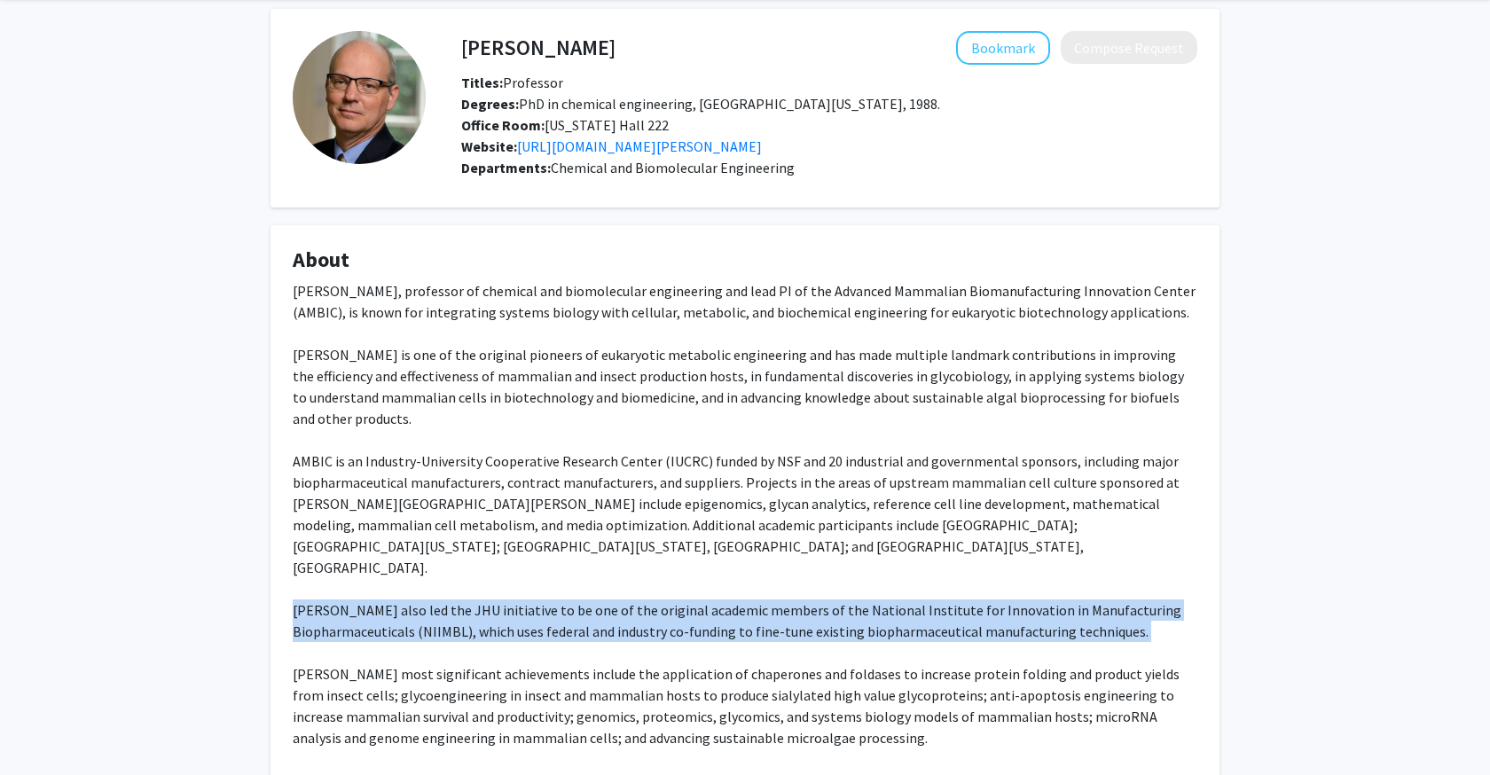
click at [468, 594] on div "[PERSON_NAME], professor of chemical and biomolecular engineering and lead PI o…" at bounding box center [745, 780] width 905 height 1001
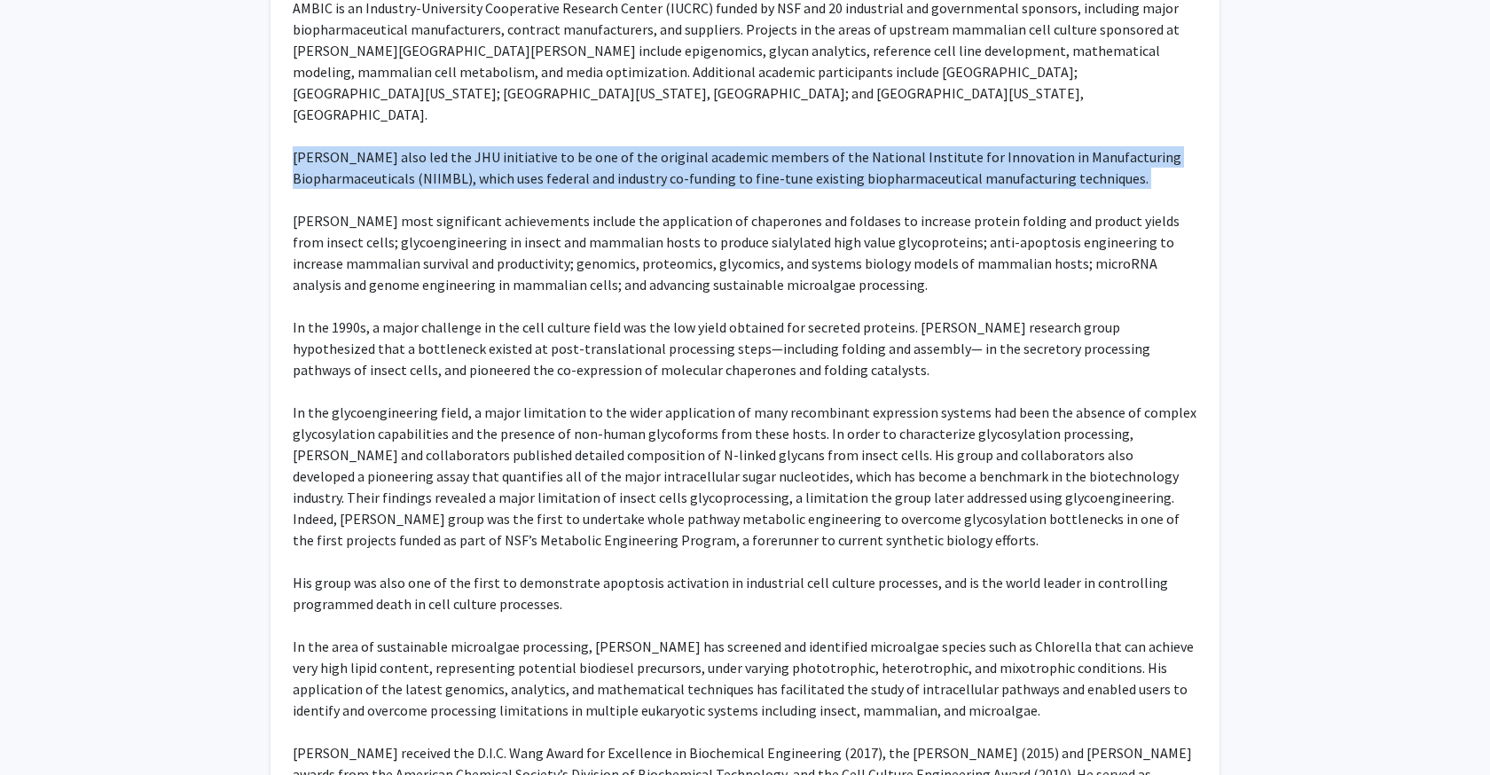
scroll to position [523, 0]
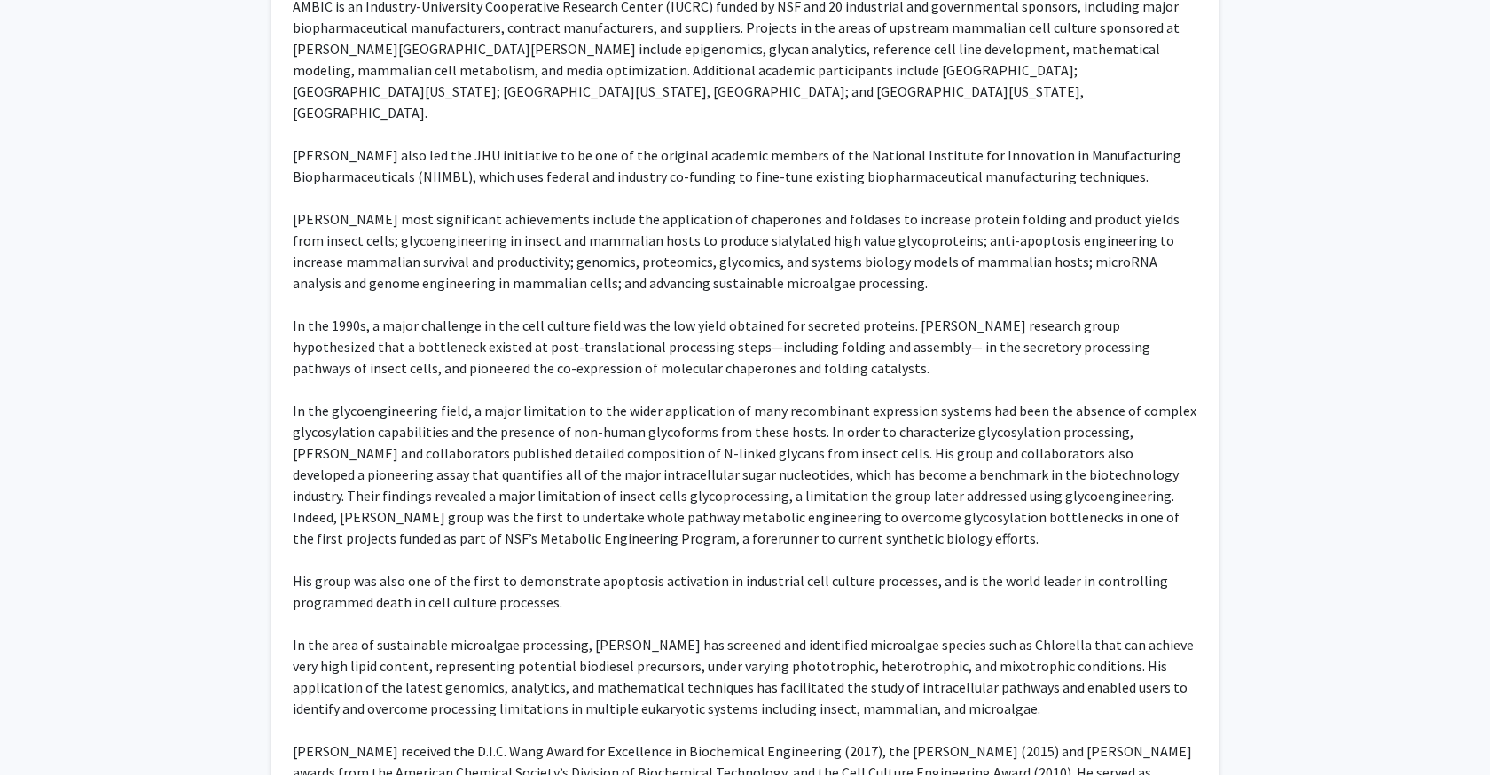
click at [593, 470] on div "[PERSON_NAME], professor of chemical and biomolecular engineering and lead PI o…" at bounding box center [745, 325] width 905 height 1001
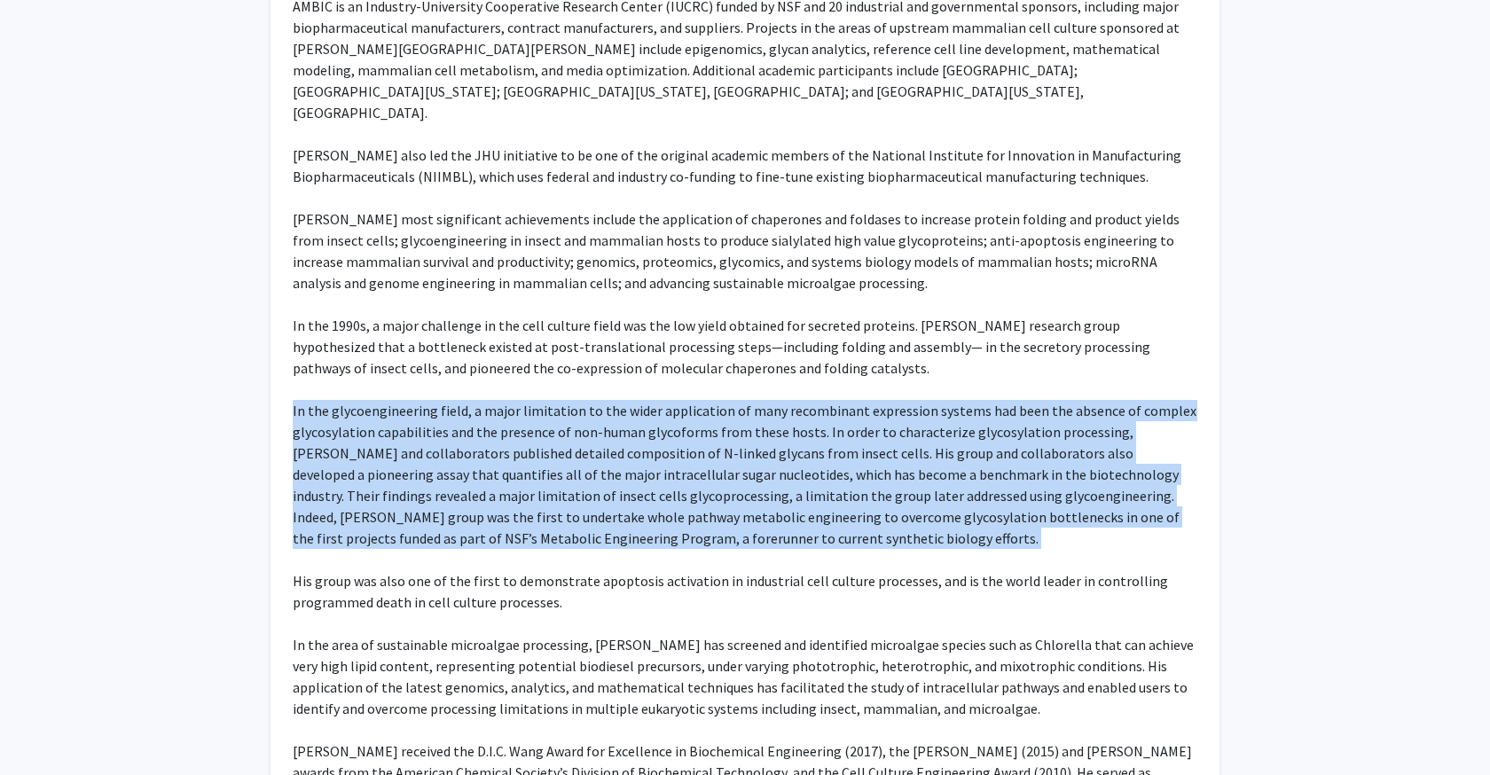
click at [593, 470] on div "[PERSON_NAME], professor of chemical and biomolecular engineering and lead PI o…" at bounding box center [745, 325] width 905 height 1001
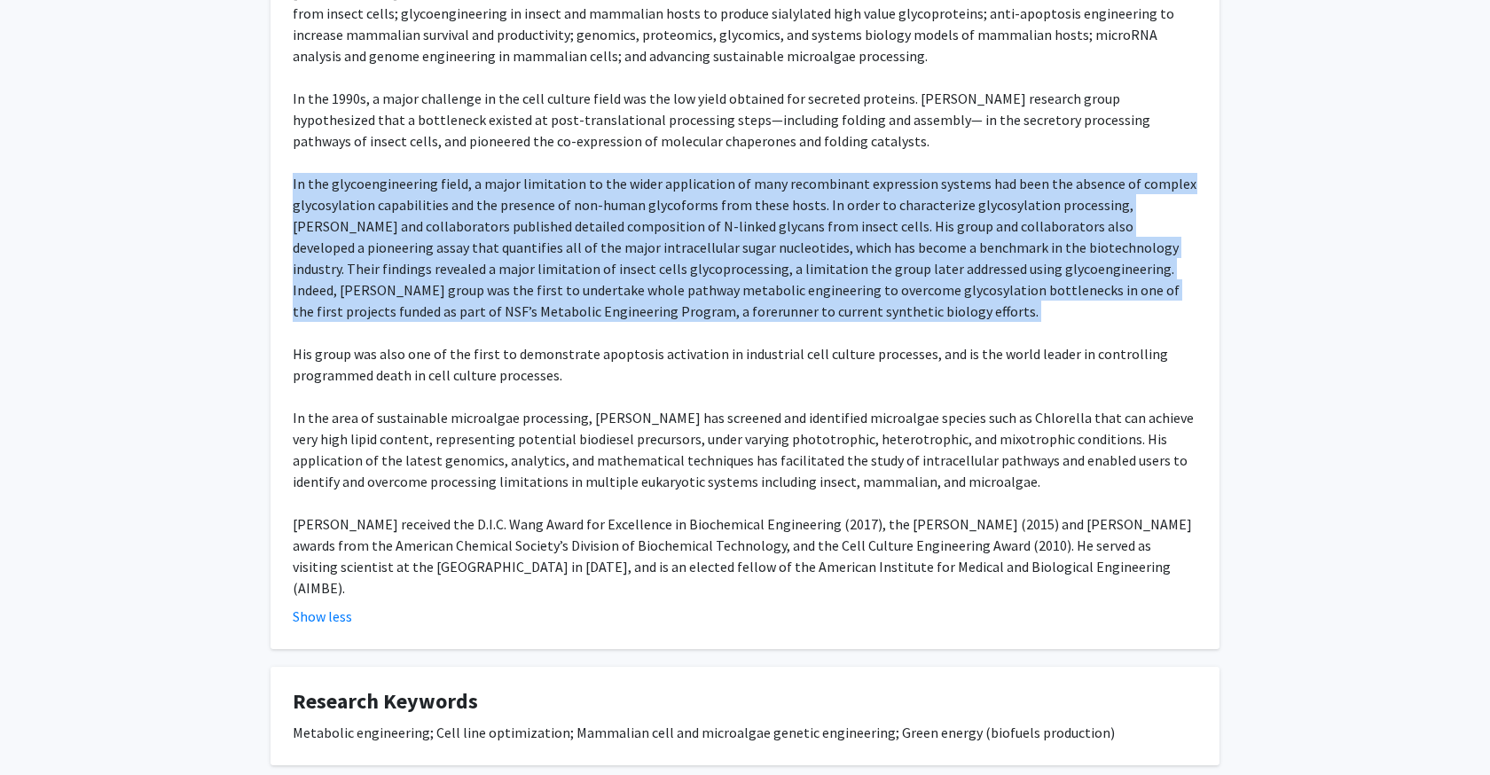
scroll to position [769, 0]
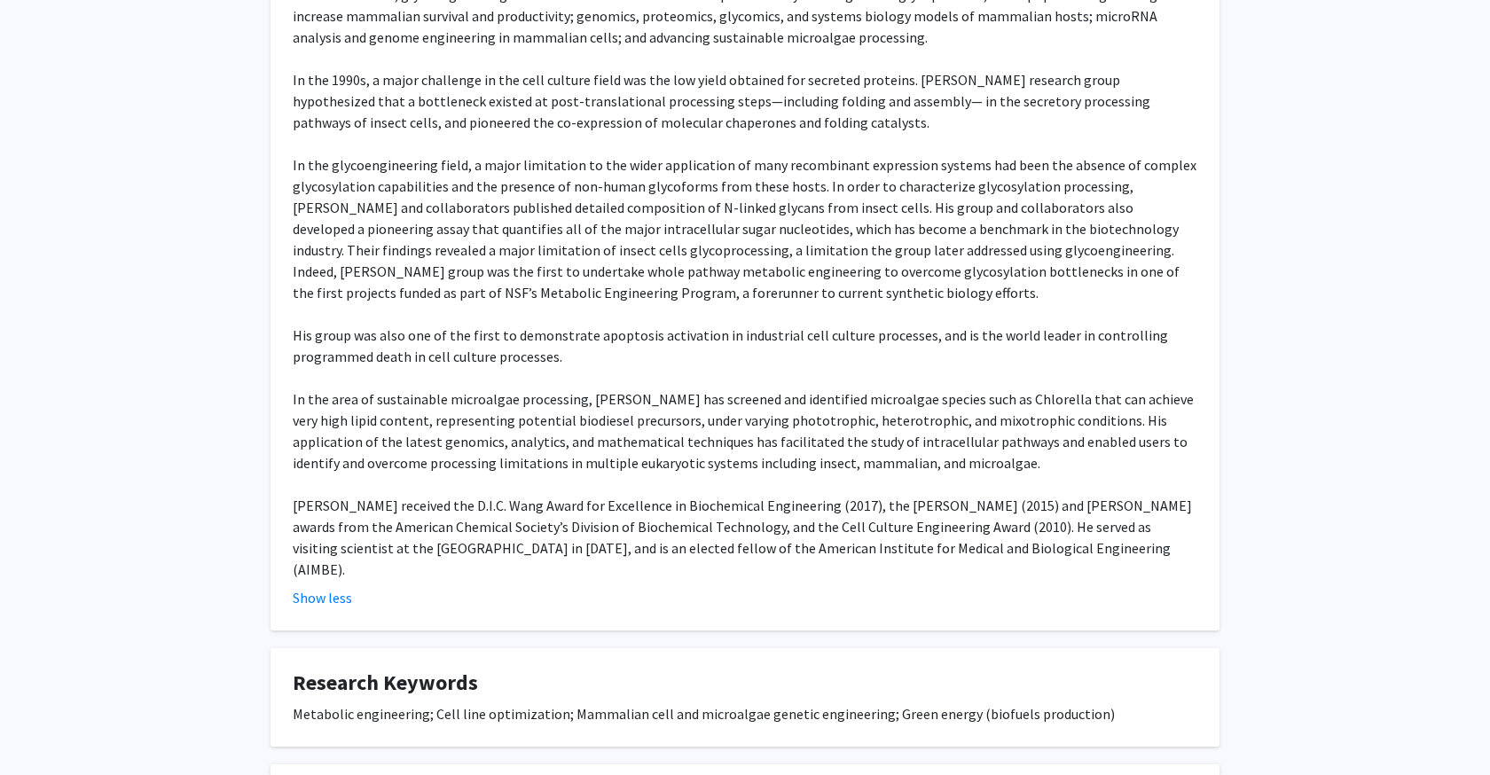
click at [593, 470] on div "[PERSON_NAME], professor of chemical and biomolecular engineering and lead PI o…" at bounding box center [745, 80] width 905 height 1001
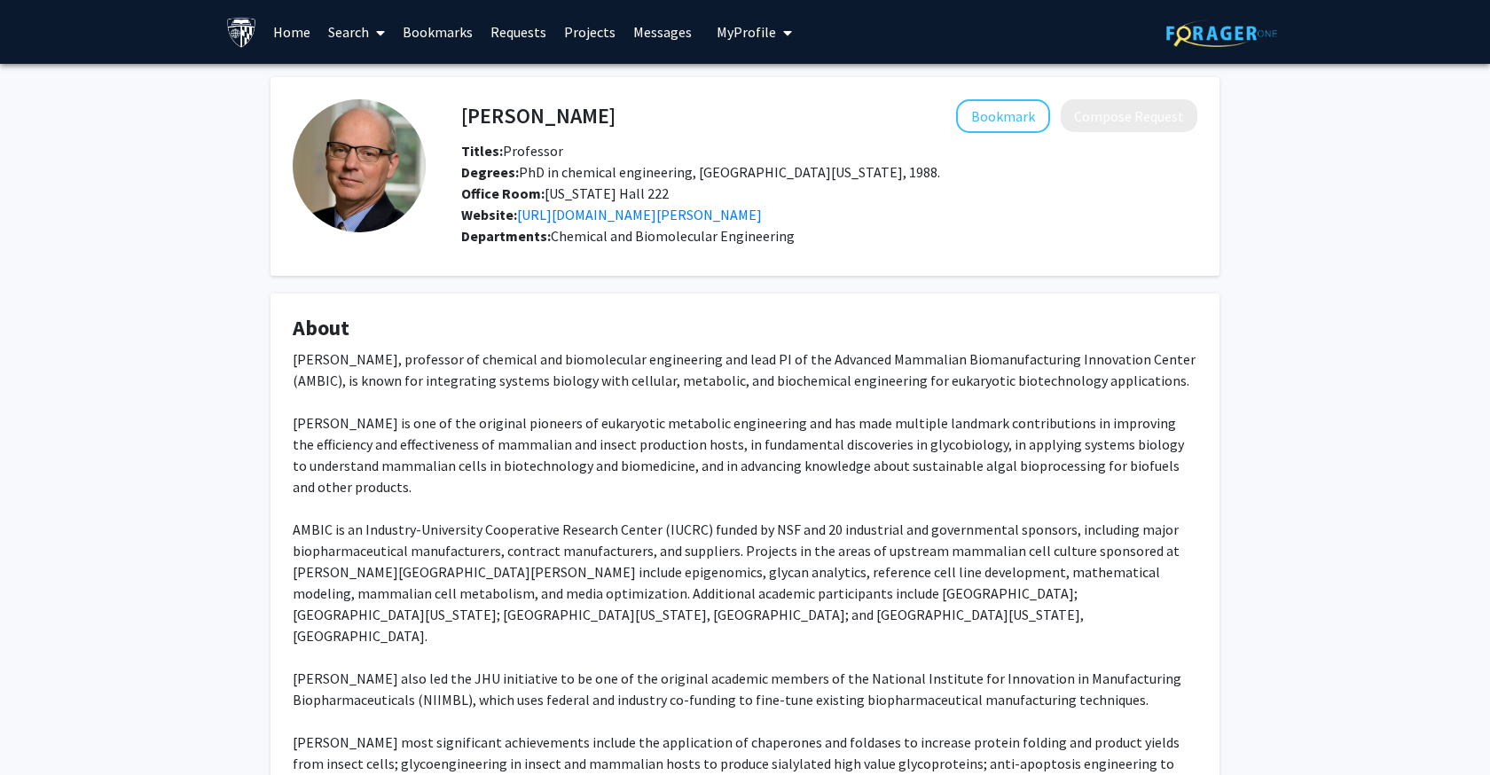
scroll to position [0, 0]
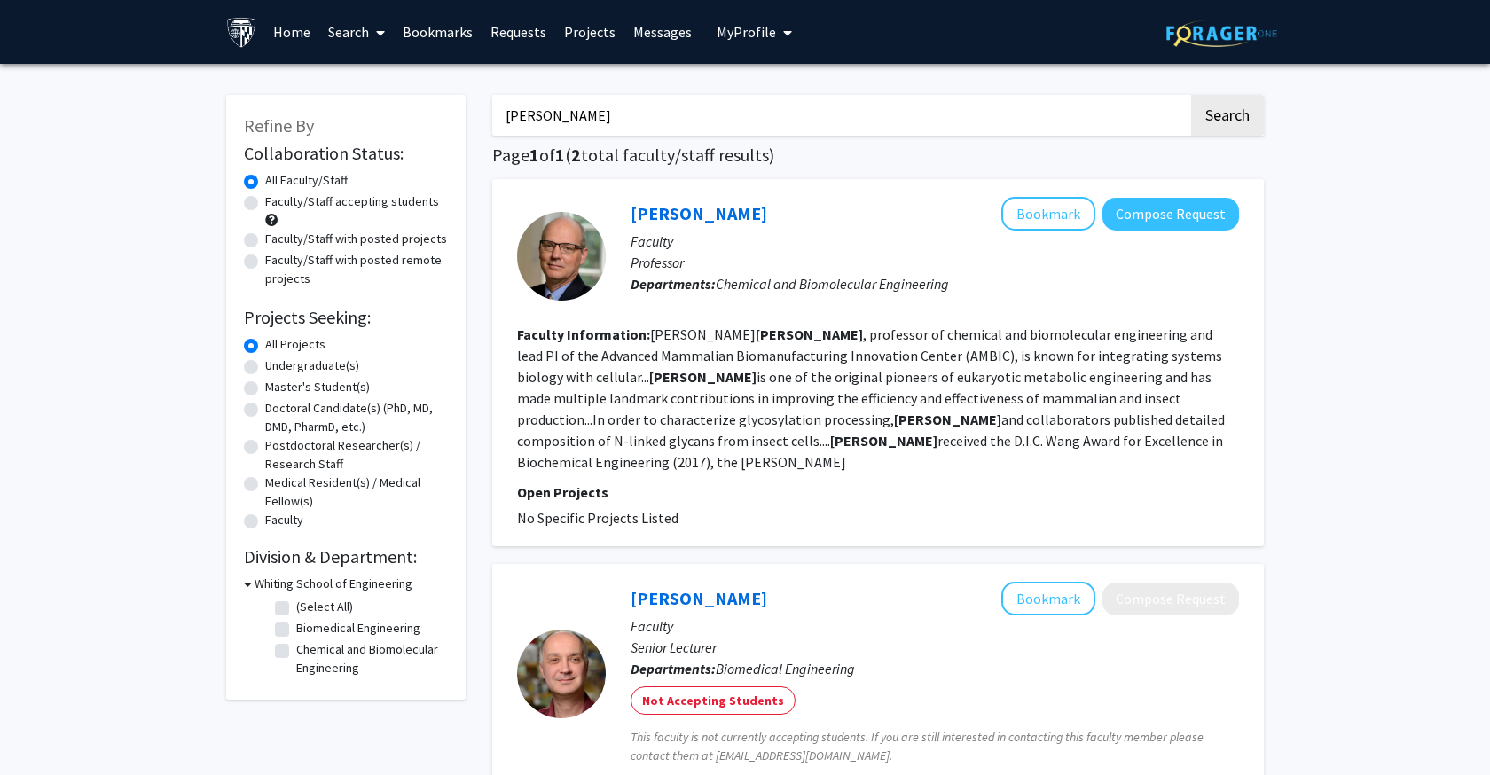
click at [539, 116] on input "[PERSON_NAME]" at bounding box center [840, 115] width 696 height 41
type input "f"
type input "gracias"
click at [1227, 118] on button "Search" at bounding box center [1227, 115] width 73 height 41
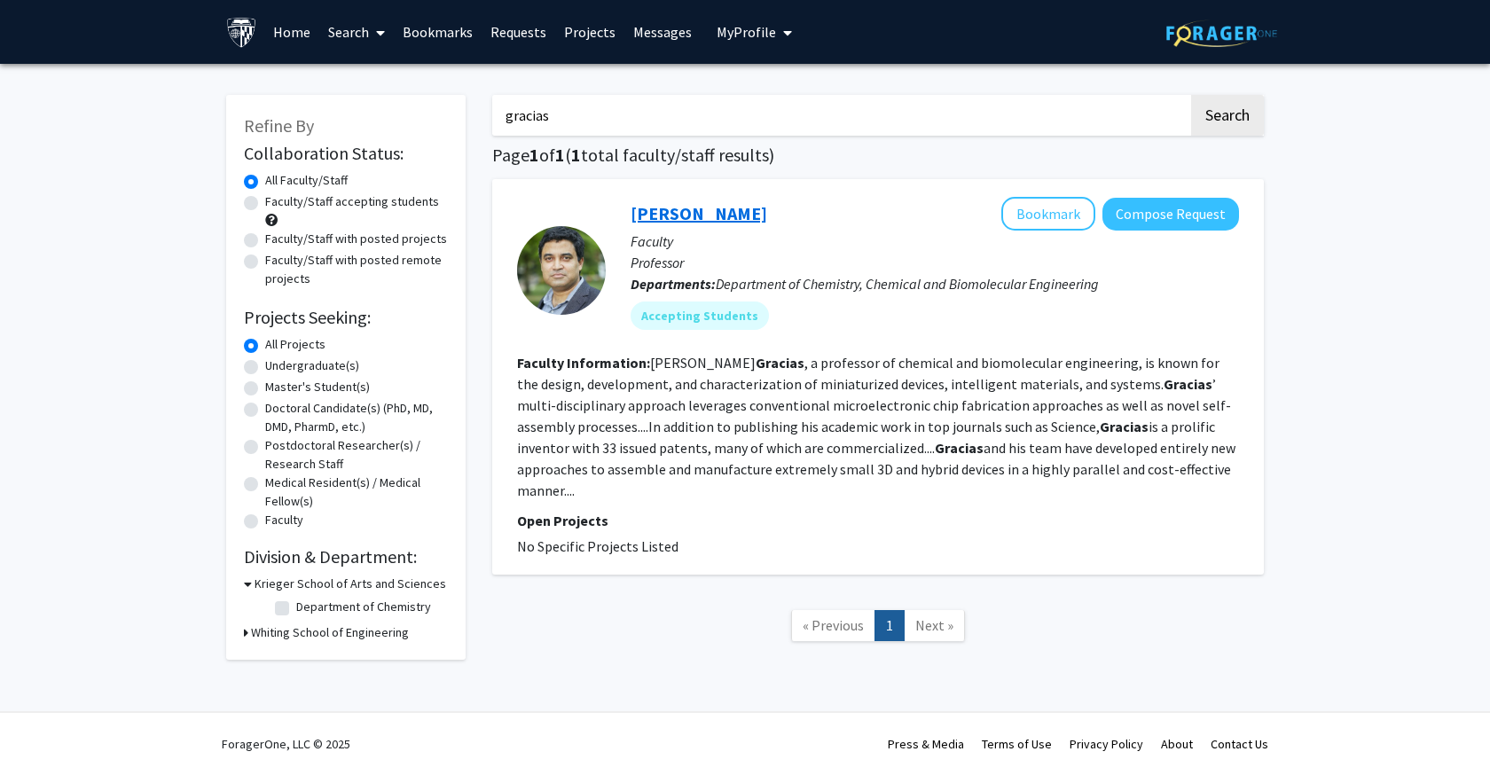
click at [671, 210] on link "[PERSON_NAME]" at bounding box center [699, 213] width 137 height 22
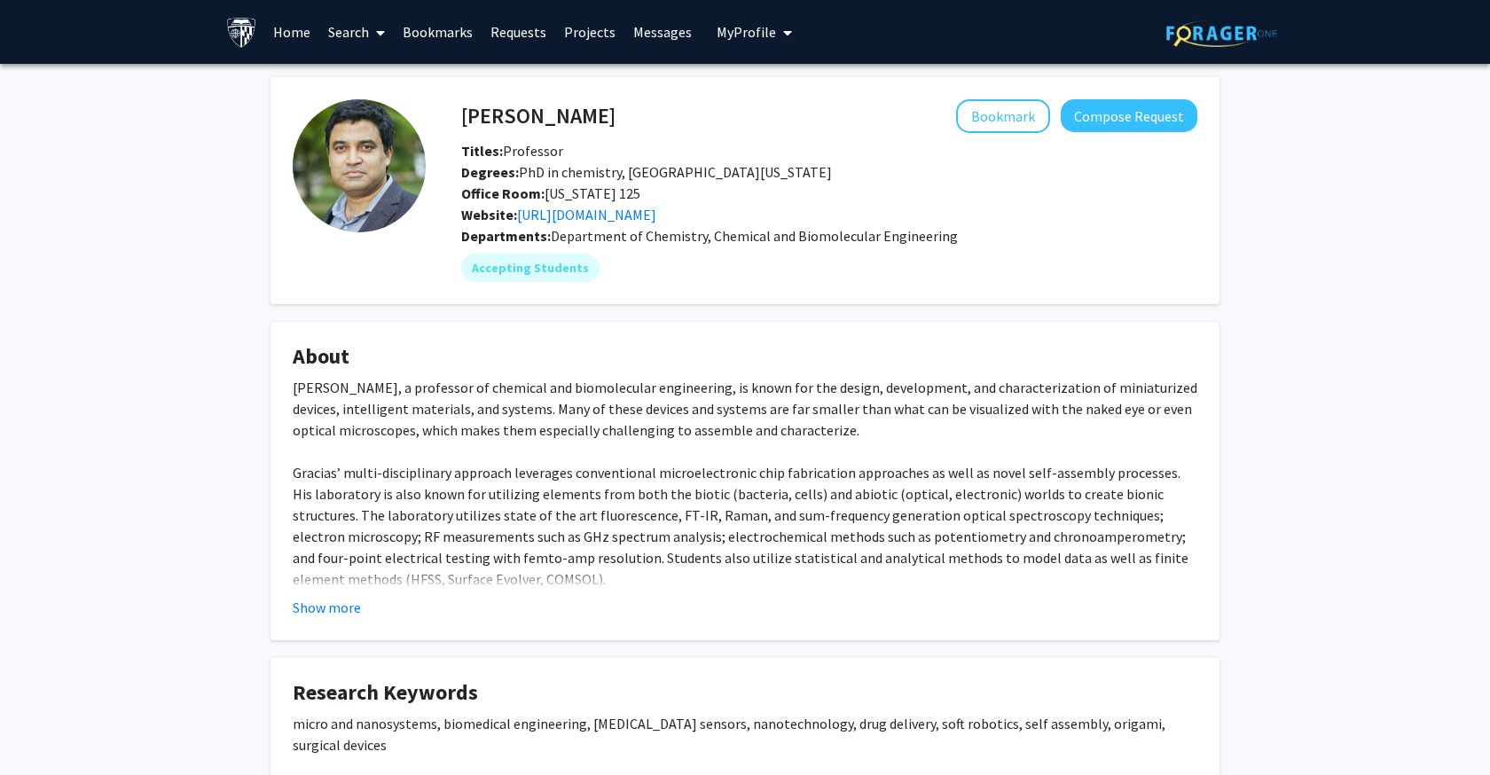
click at [446, 413] on div "[PERSON_NAME], a professor of chemical and biomolecular engineering, is known f…" at bounding box center [745, 739] width 905 height 724
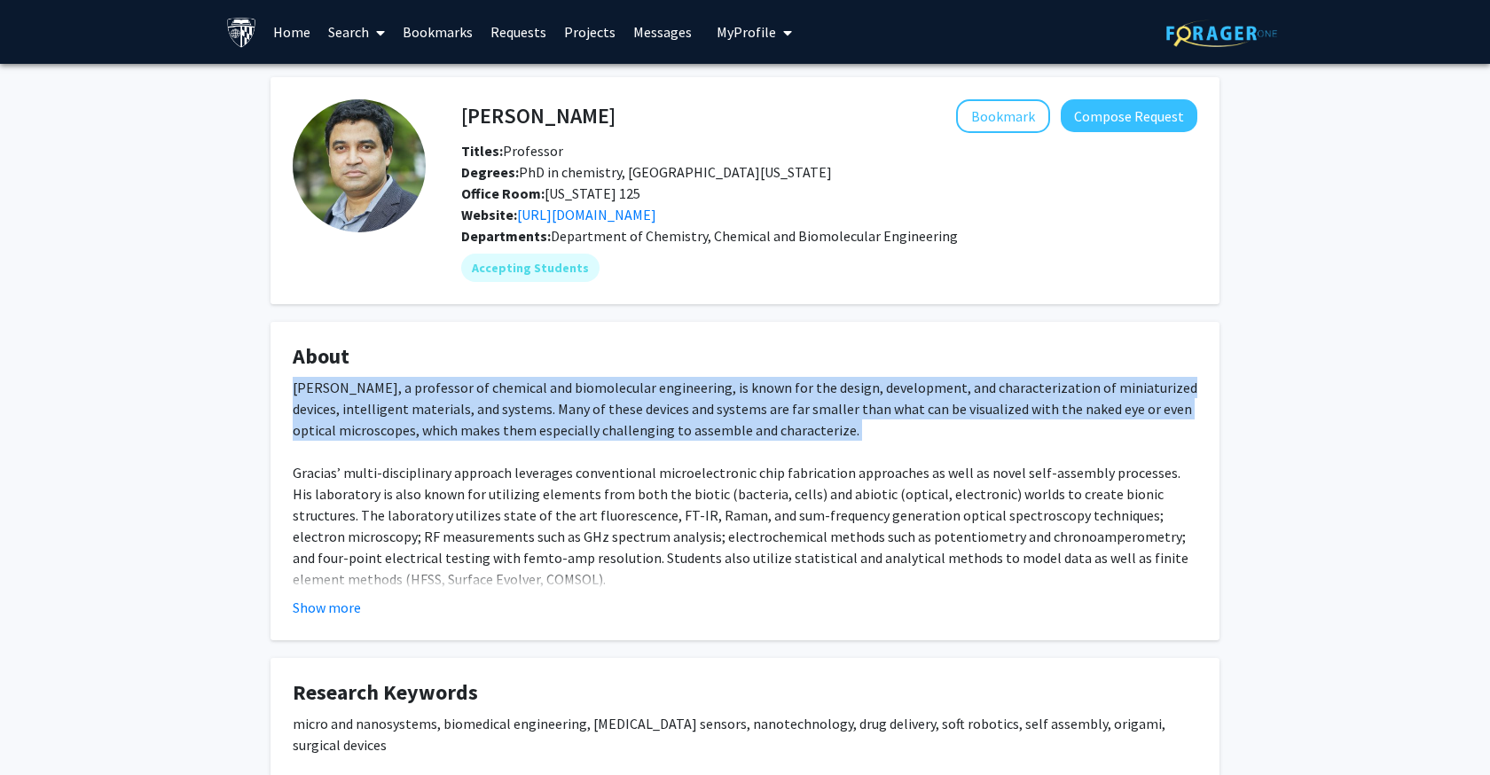
click at [446, 413] on div "[PERSON_NAME], a professor of chemical and biomolecular engineering, is known f…" at bounding box center [745, 739] width 905 height 724
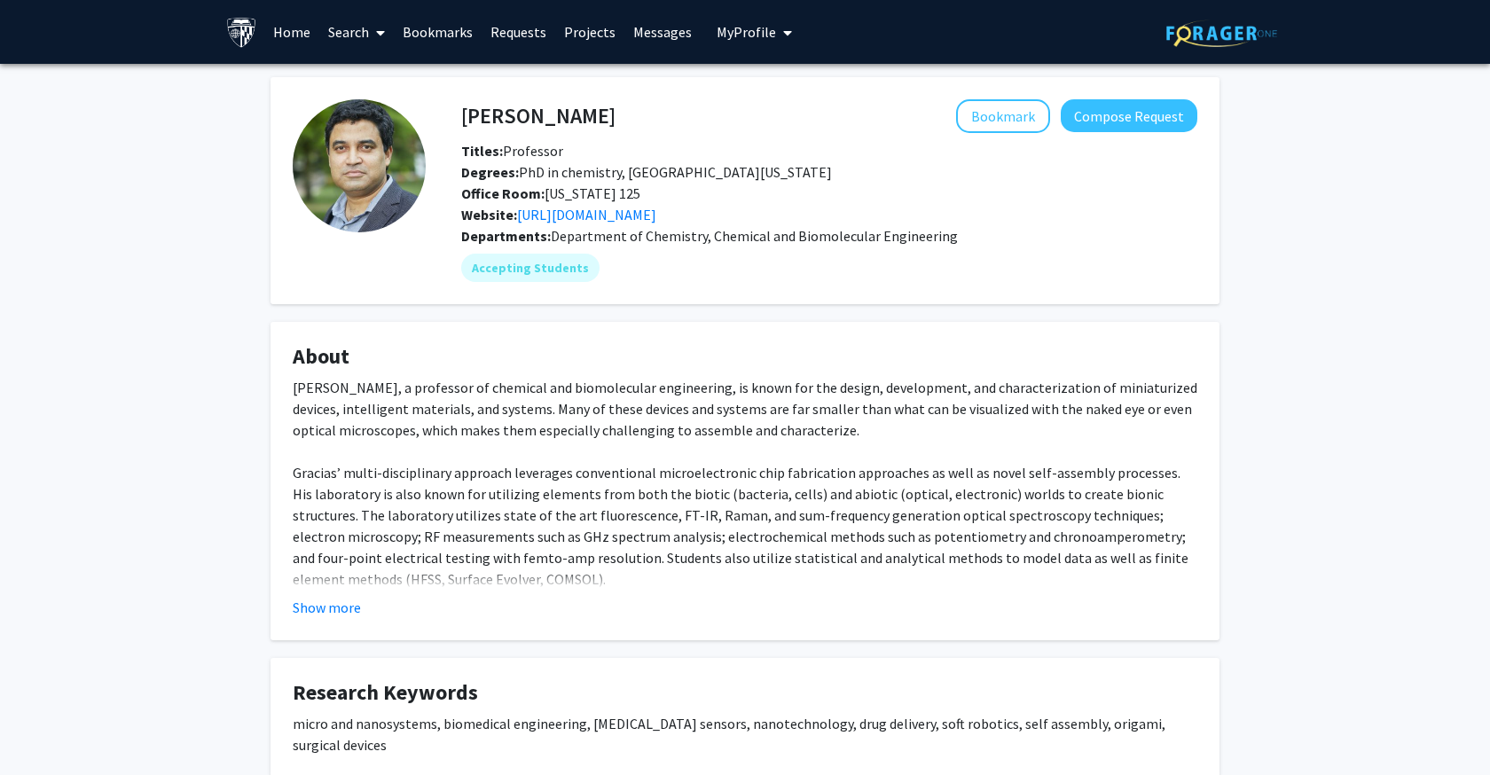
click at [507, 467] on div "[PERSON_NAME], a professor of chemical and biomolecular engineering, is known f…" at bounding box center [745, 739] width 905 height 724
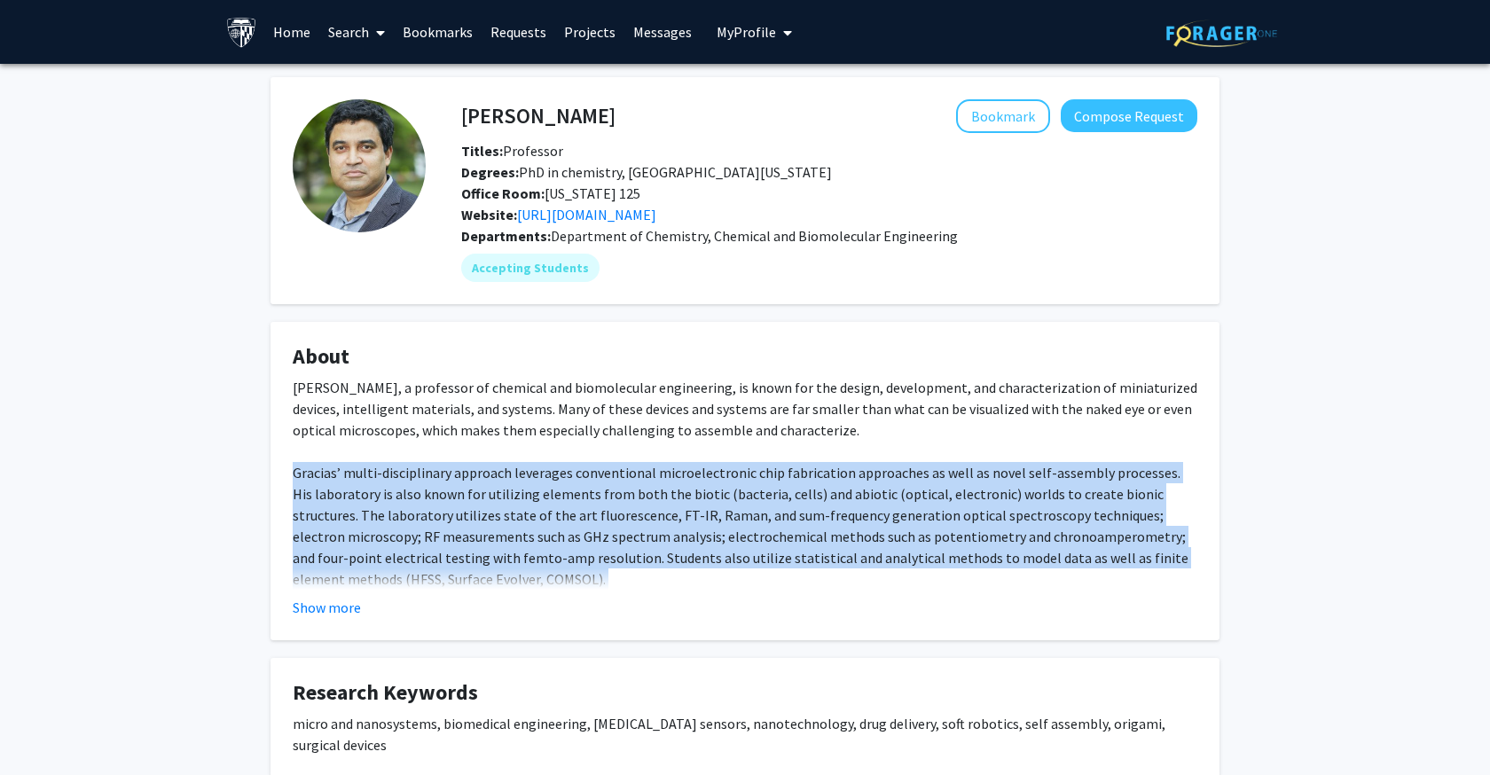
click at [507, 467] on div "[PERSON_NAME], a professor of chemical and biomolecular engineering, is known f…" at bounding box center [745, 739] width 905 height 724
click at [538, 498] on div "[PERSON_NAME], a professor of chemical and biomolecular engineering, is known f…" at bounding box center [745, 739] width 905 height 724
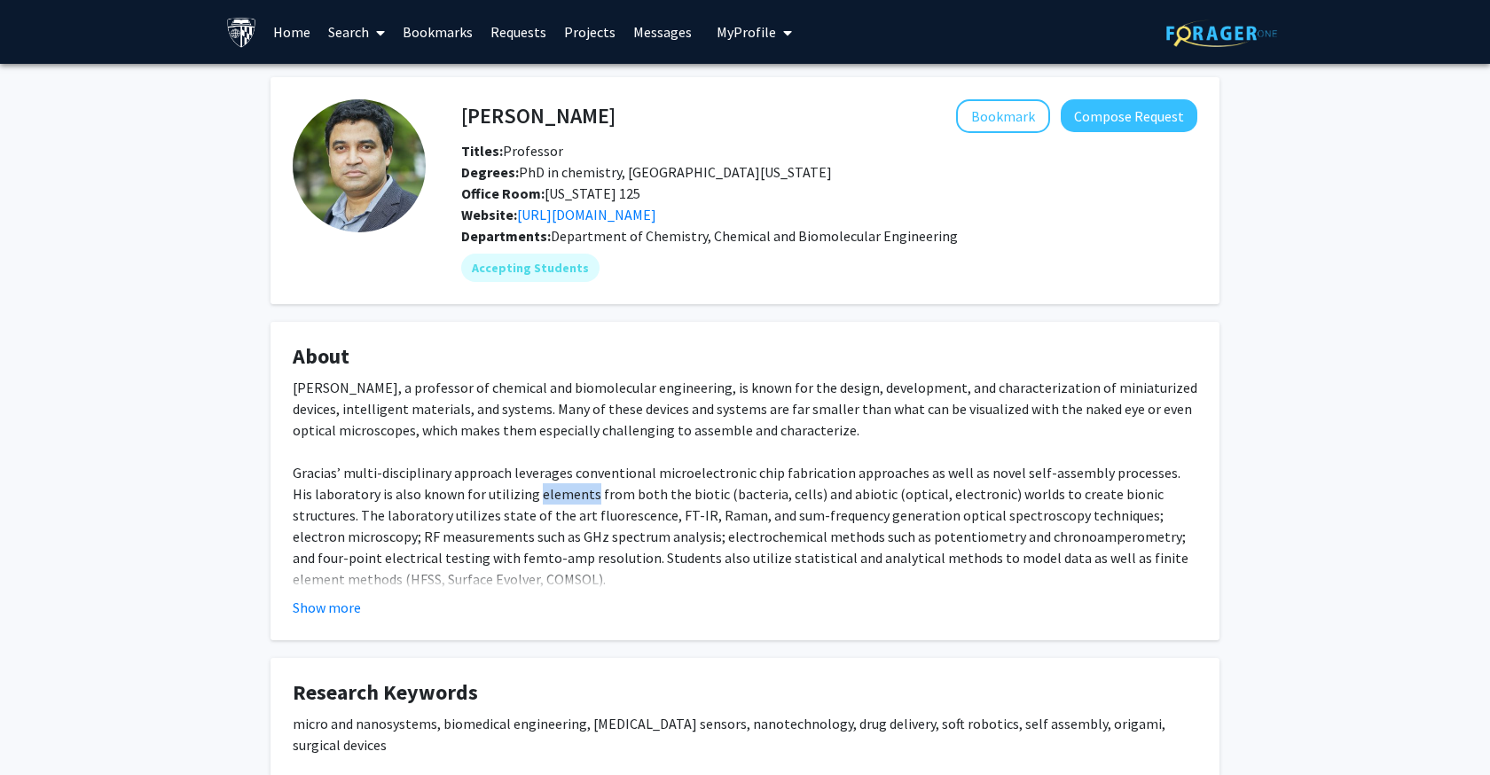
click at [538, 498] on div "[PERSON_NAME], a professor of chemical and biomolecular engineering, is known f…" at bounding box center [745, 739] width 905 height 724
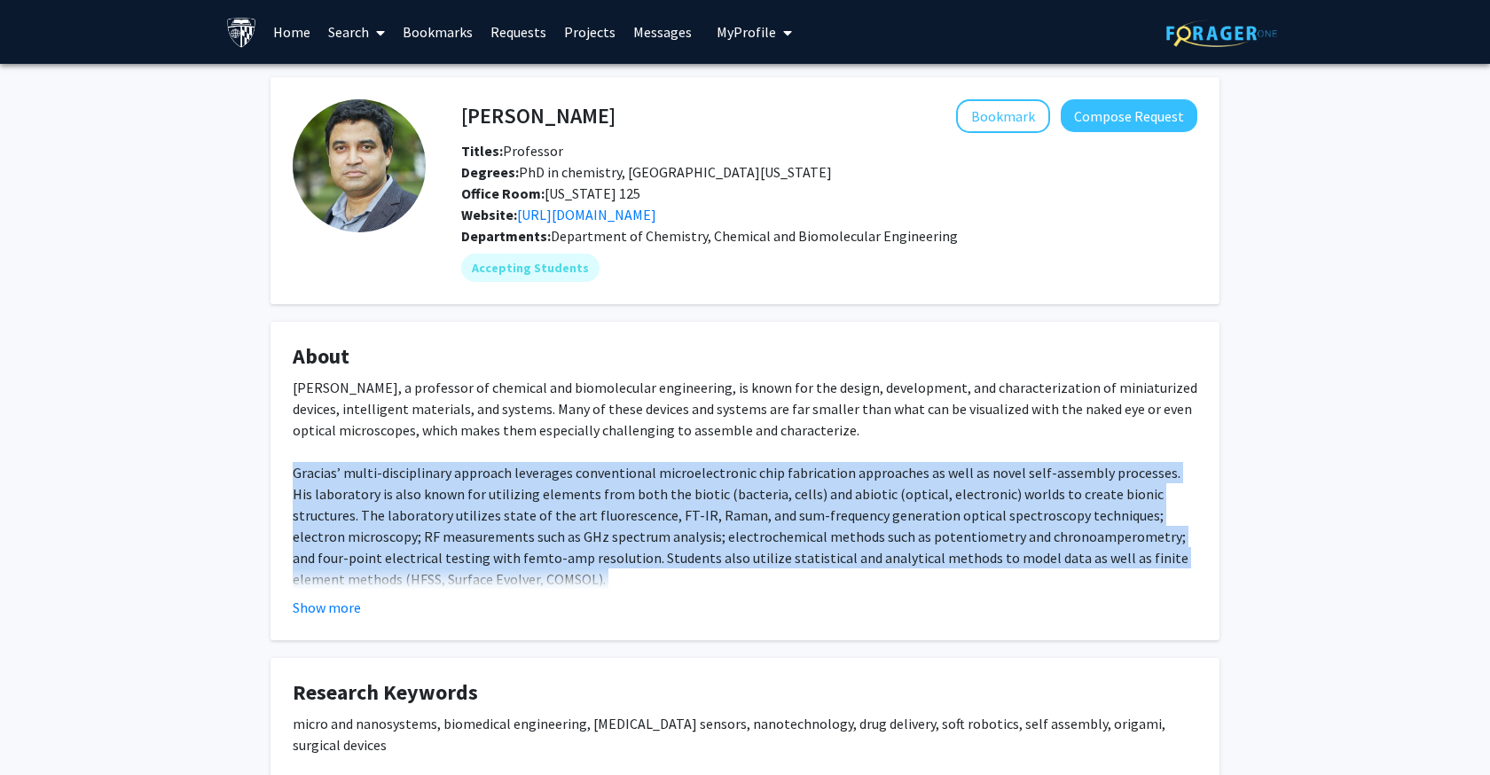
click at [538, 498] on div "[PERSON_NAME], a professor of chemical and biomolecular engineering, is known f…" at bounding box center [745, 739] width 905 height 724
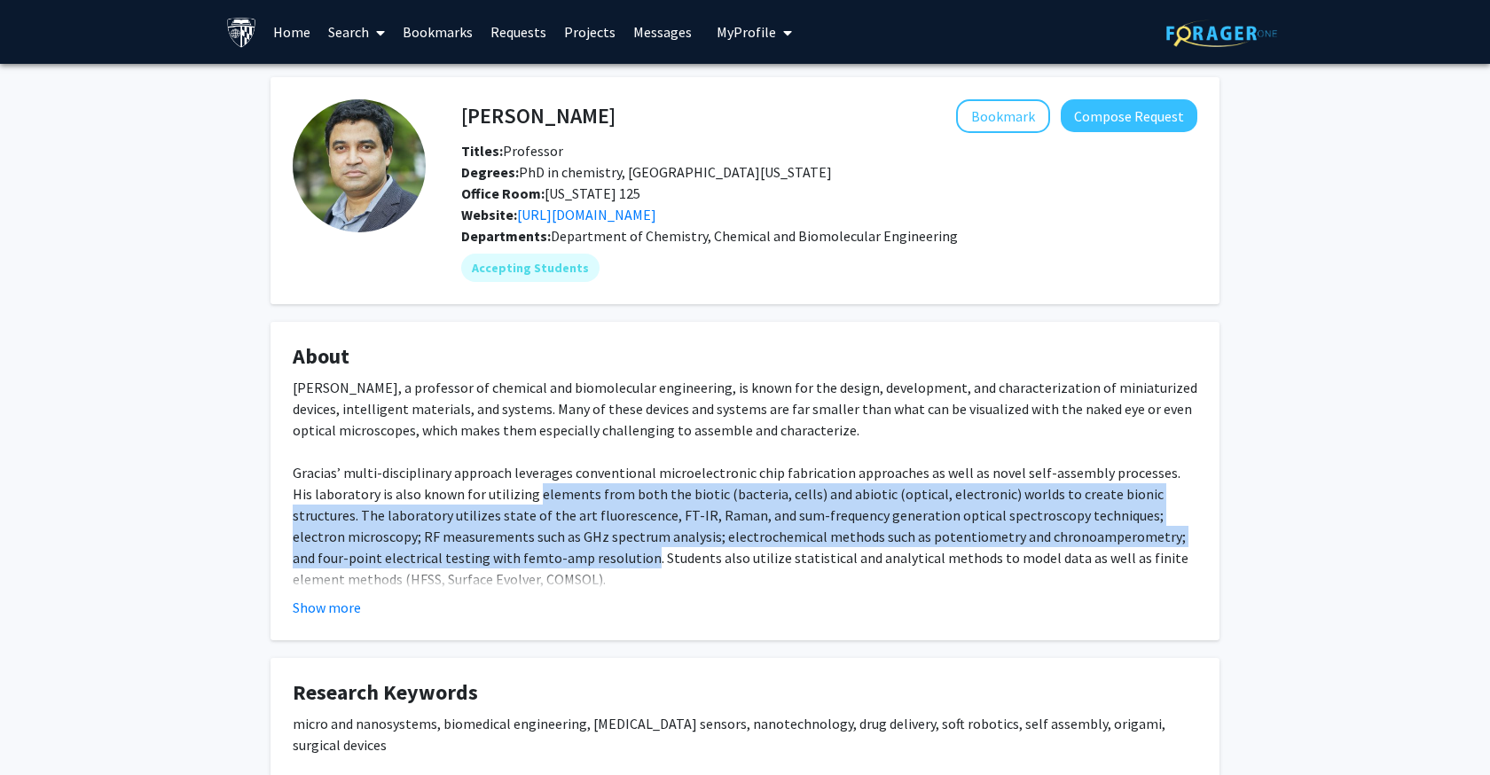
drag, startPoint x: 538, startPoint y: 498, endPoint x: 482, endPoint y: 568, distance: 89.6
click at [482, 568] on div "[PERSON_NAME], a professor of chemical and biomolecular engineering, is known f…" at bounding box center [745, 739] width 905 height 724
click at [453, 562] on div "[PERSON_NAME], a professor of chemical and biomolecular engineering, is known f…" at bounding box center [745, 739] width 905 height 724
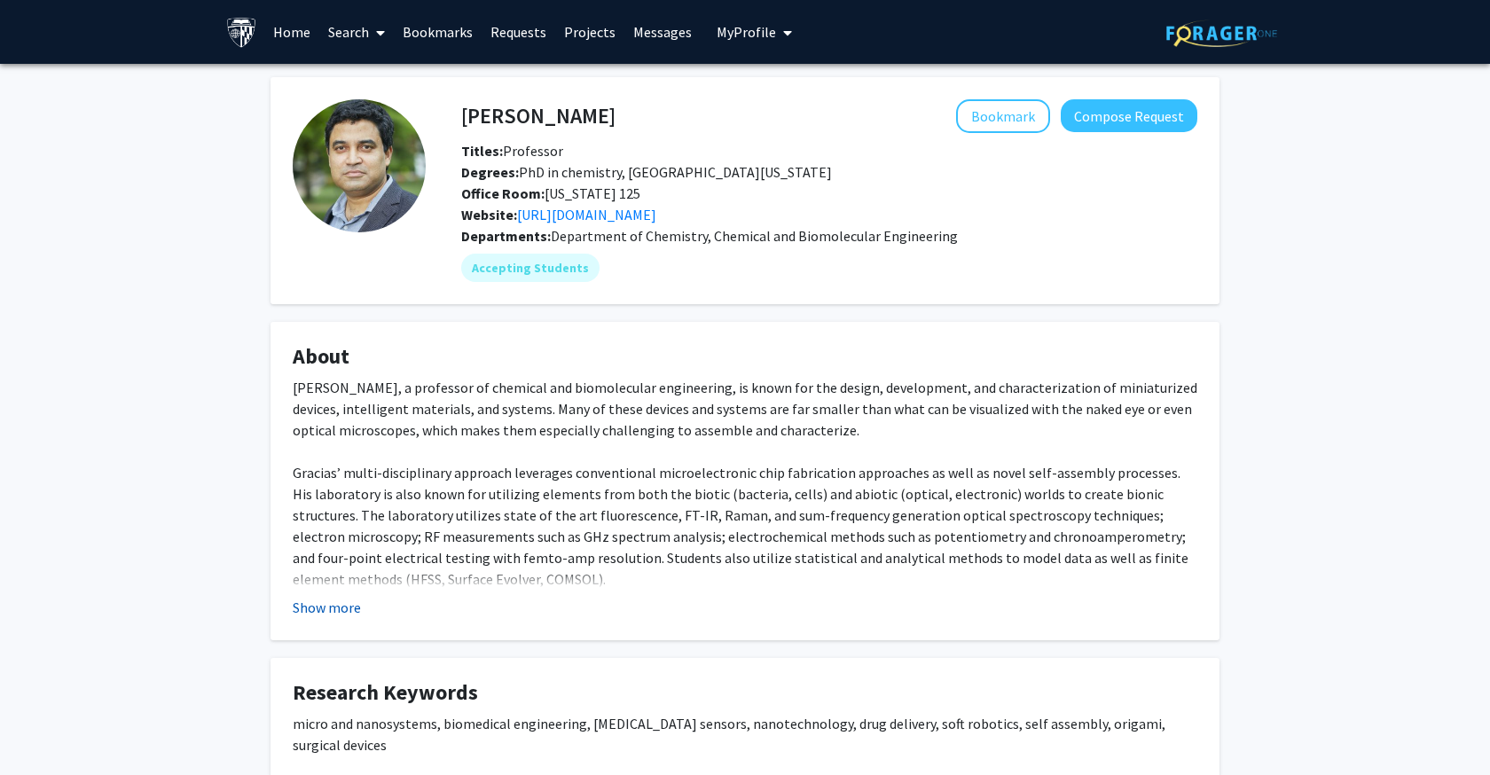
click at [339, 604] on button "Show more" at bounding box center [327, 607] width 68 height 21
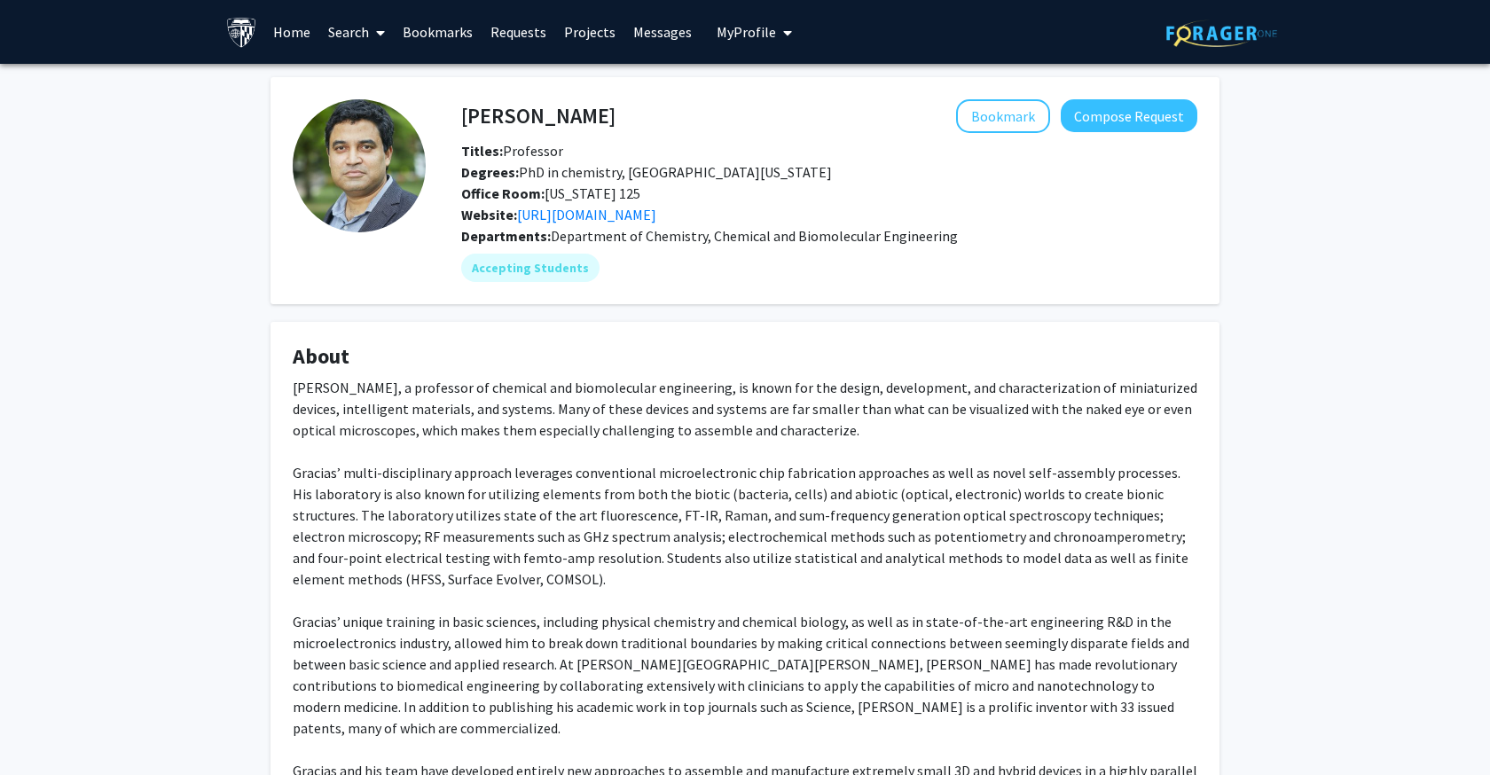
click at [727, 558] on div "[PERSON_NAME], a professor of chemical and biomolecular engineering, is known f…" at bounding box center [745, 739] width 905 height 724
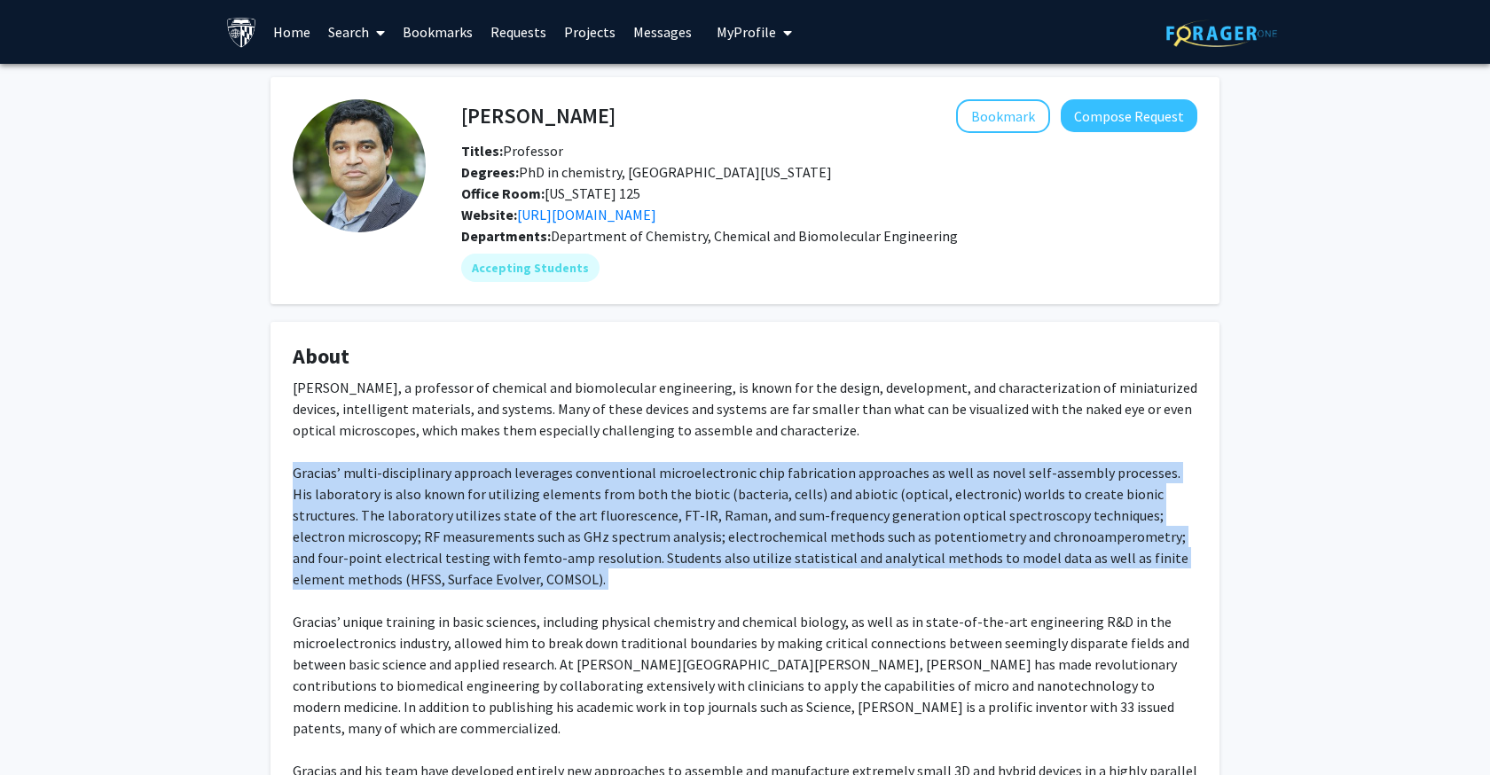
click at [727, 558] on div "[PERSON_NAME], a professor of chemical and biomolecular engineering, is known f…" at bounding box center [745, 739] width 905 height 724
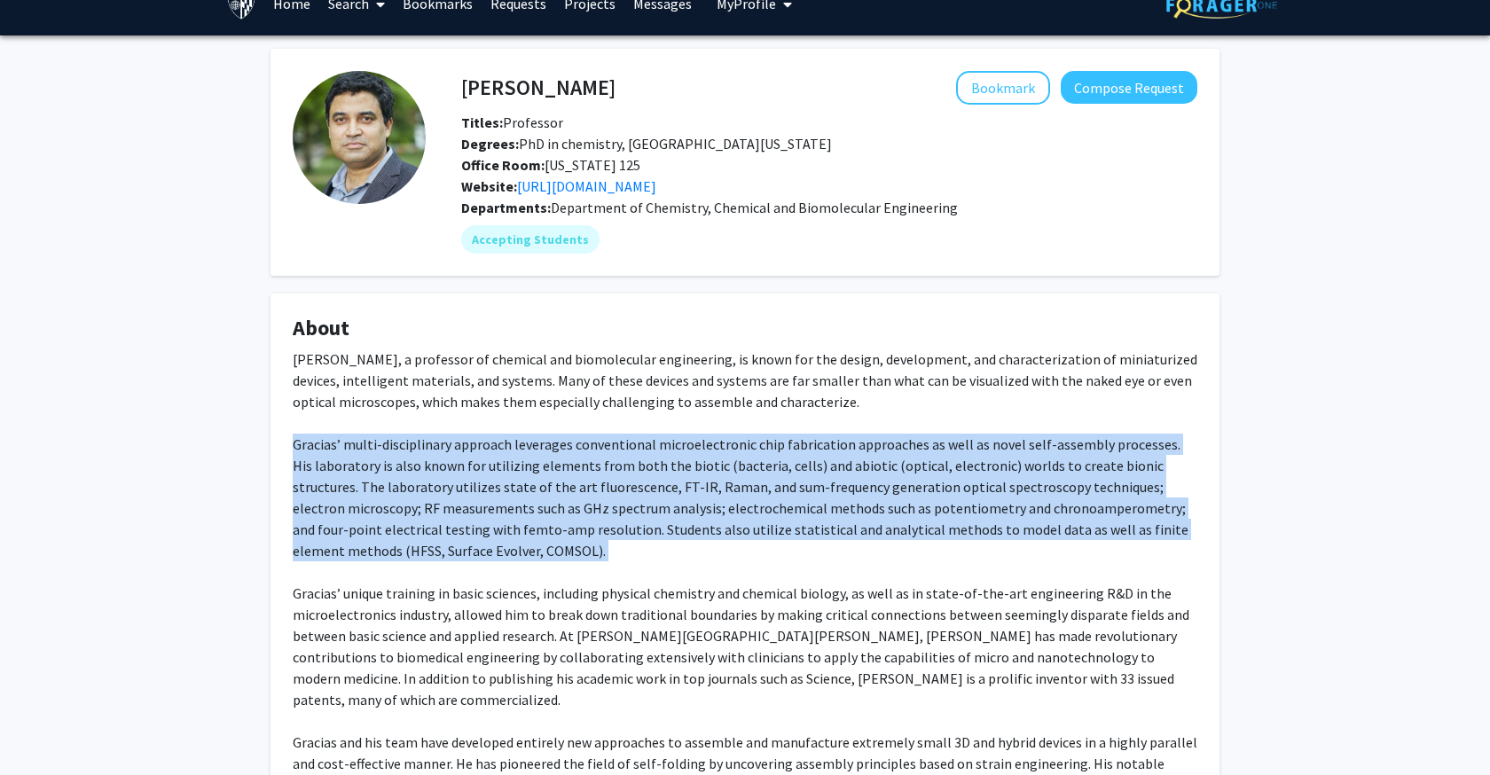
scroll to position [35, 0]
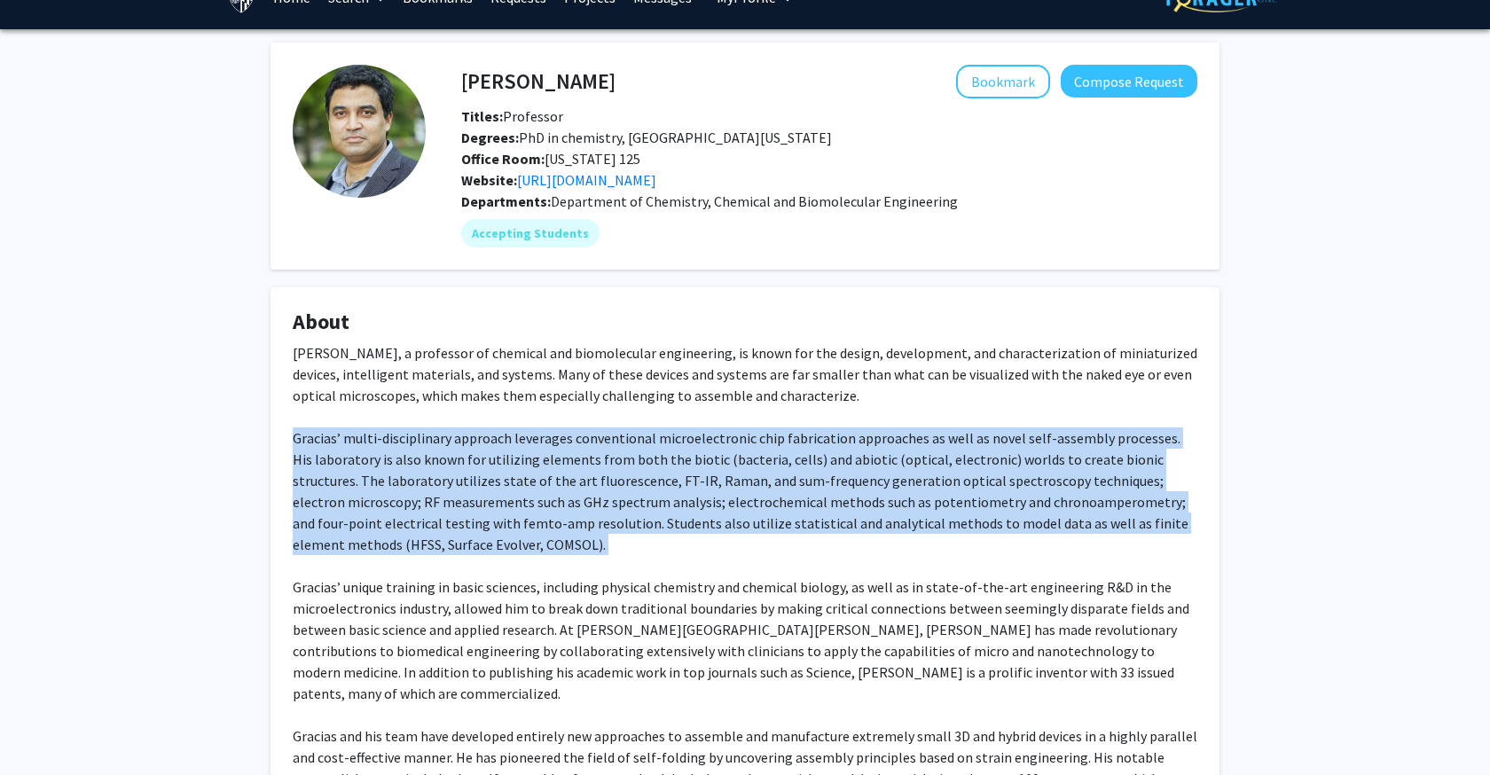
click at [727, 558] on div "[PERSON_NAME], a professor of chemical and biomolecular engineering, is known f…" at bounding box center [745, 704] width 905 height 724
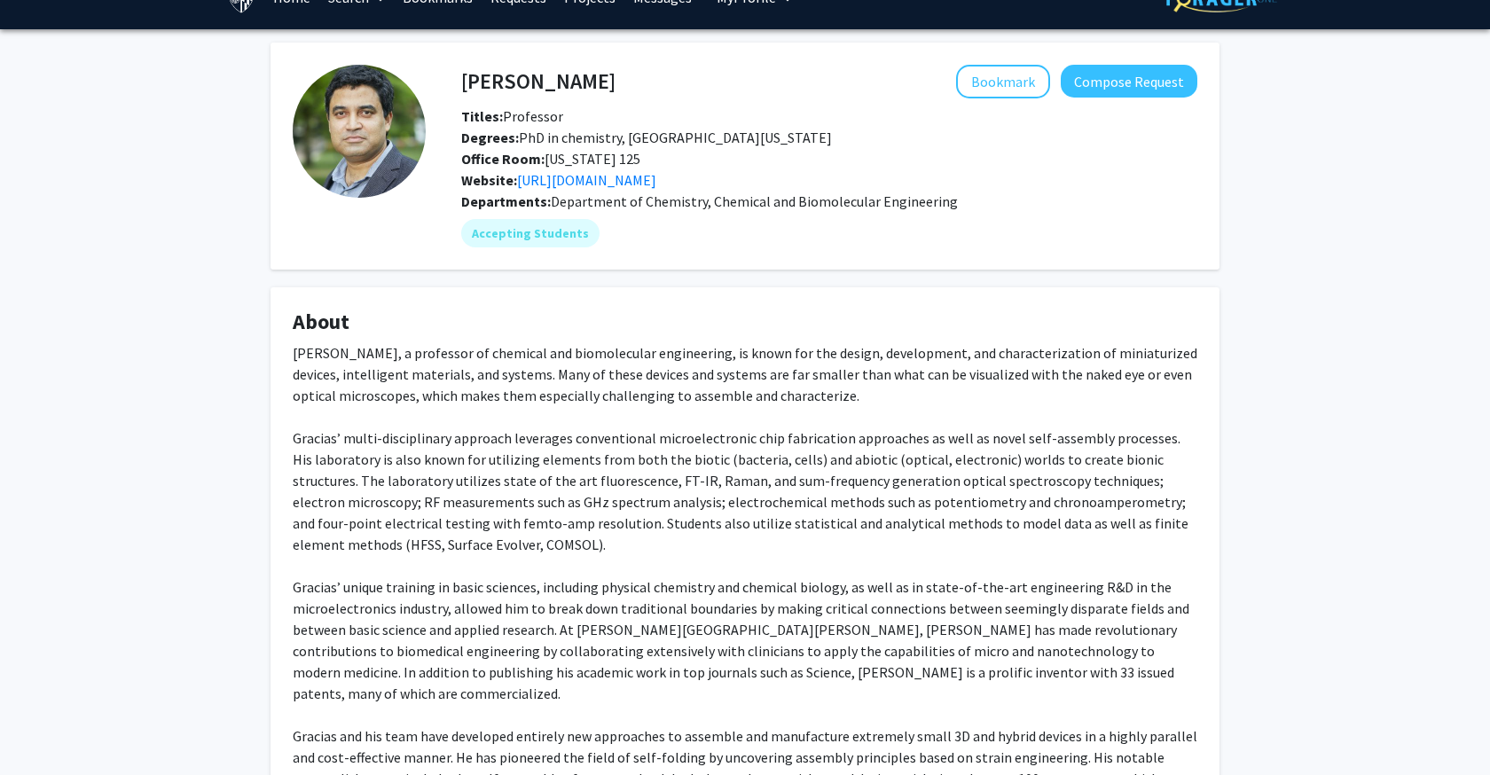
click at [727, 543] on div "[PERSON_NAME], a professor of chemical and biomolecular engineering, is known f…" at bounding box center [745, 704] width 905 height 724
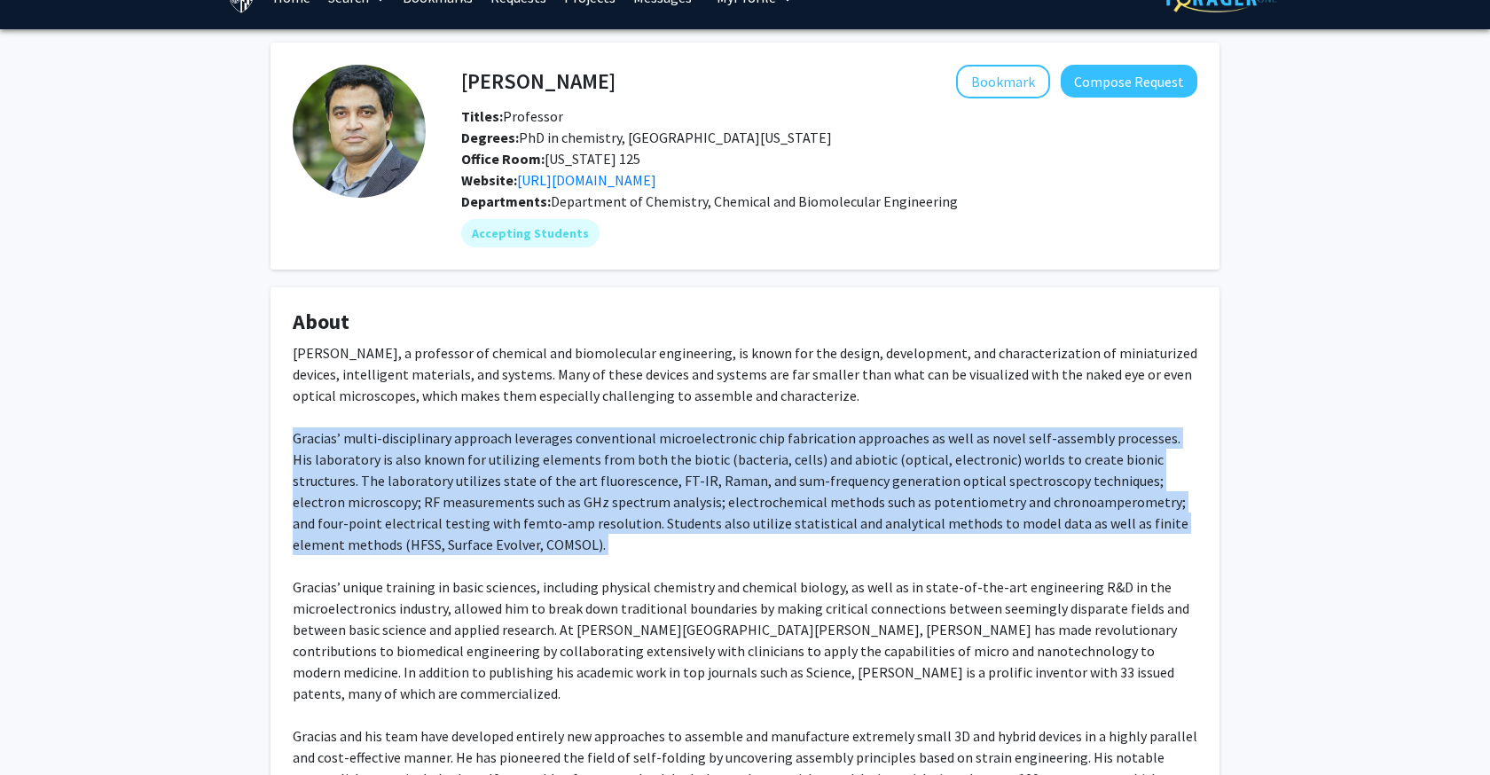
click at [727, 543] on div "[PERSON_NAME], a professor of chemical and biomolecular engineering, is known f…" at bounding box center [745, 704] width 905 height 724
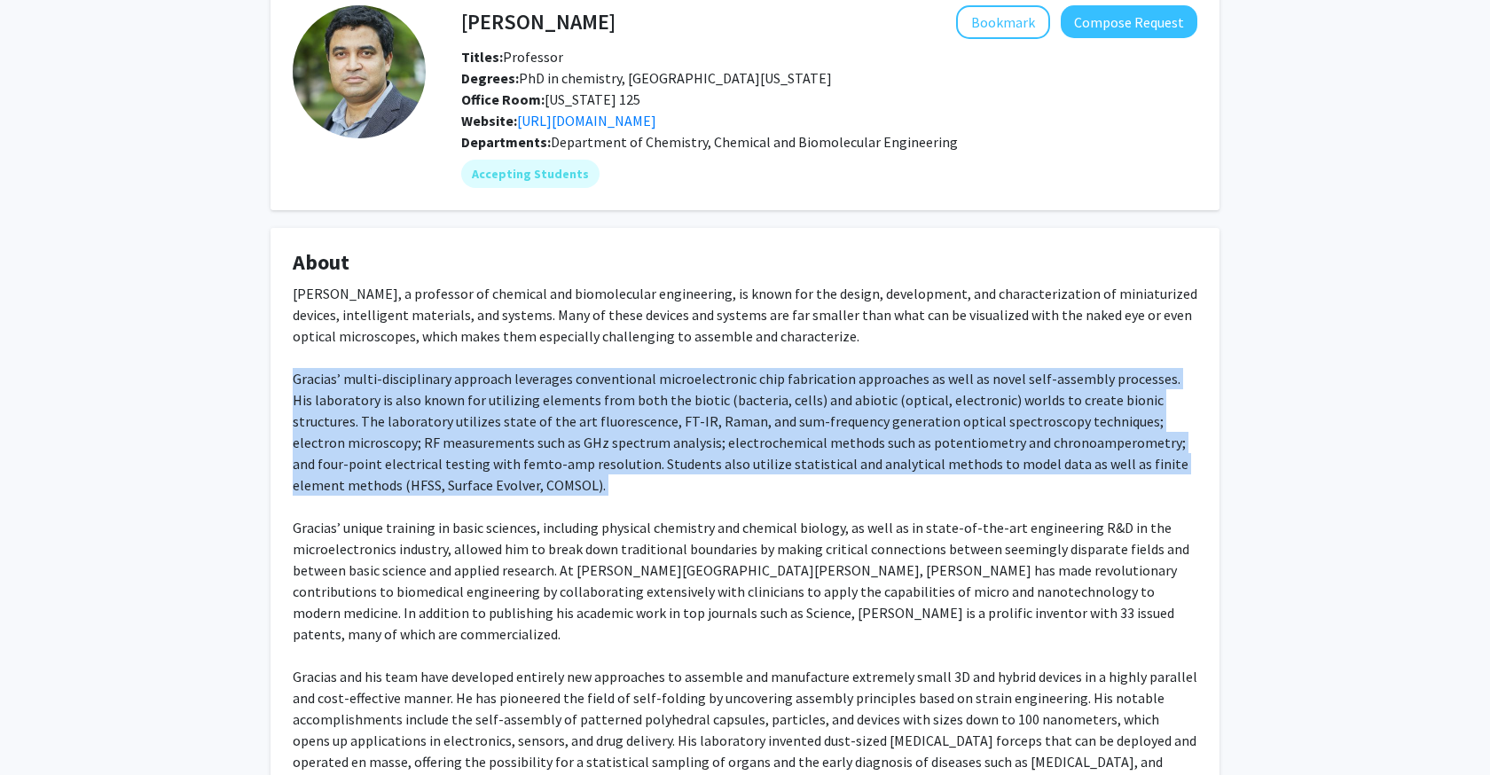
scroll to position [111, 0]
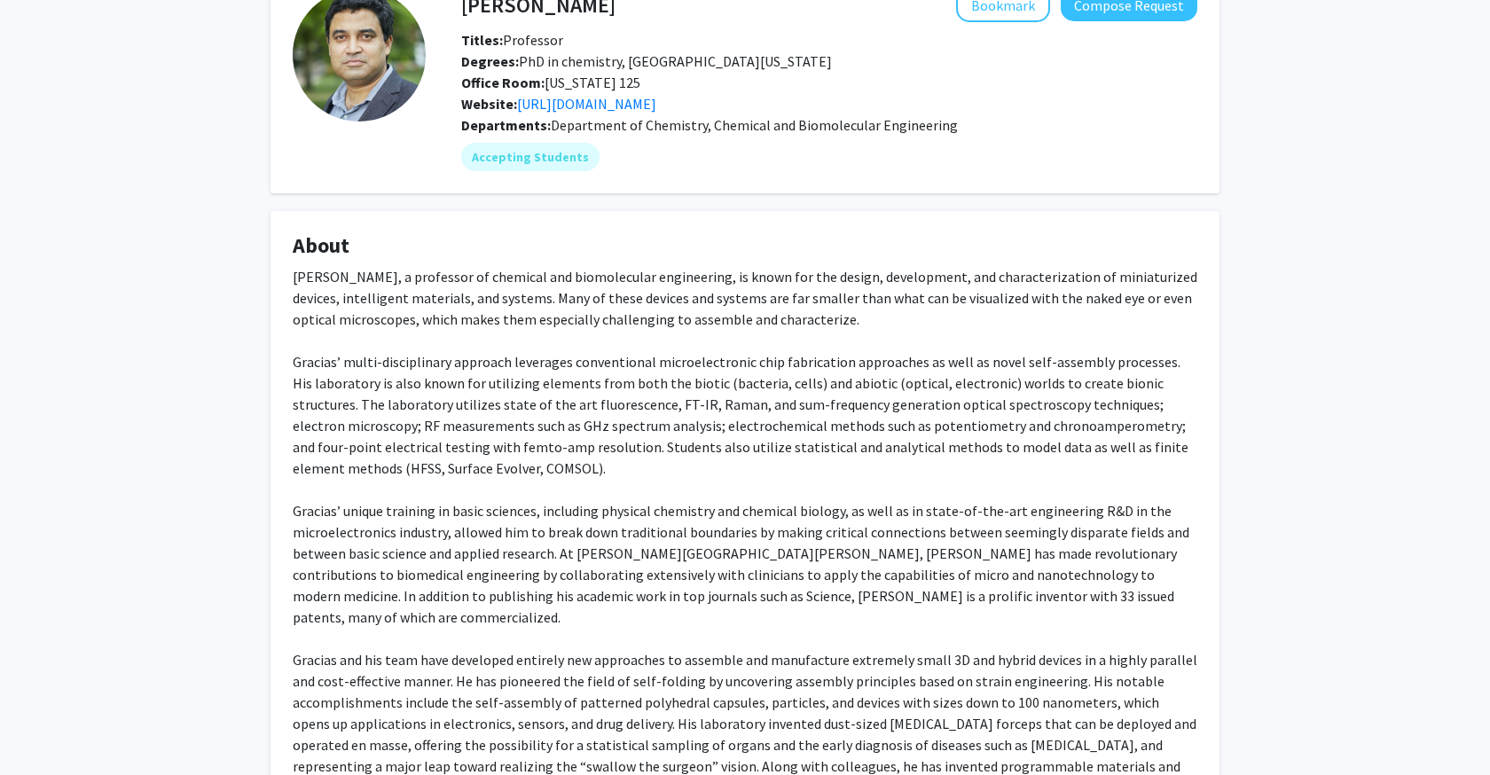
click at [727, 543] on div "[PERSON_NAME], a professor of chemical and biomolecular engineering, is known f…" at bounding box center [745, 628] width 905 height 724
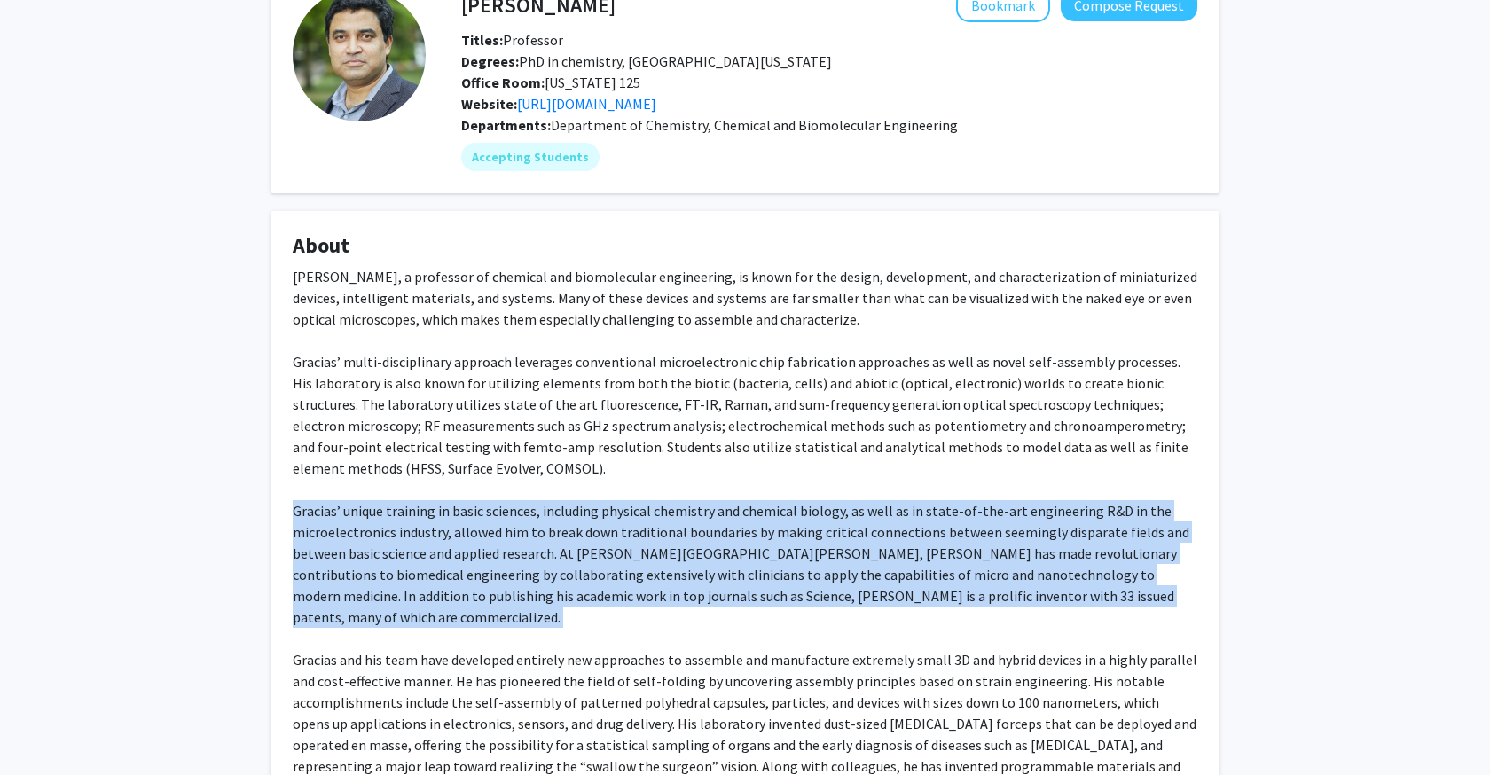
click at [727, 543] on div "[PERSON_NAME], a professor of chemical and biomolecular engineering, is known f…" at bounding box center [745, 628] width 905 height 724
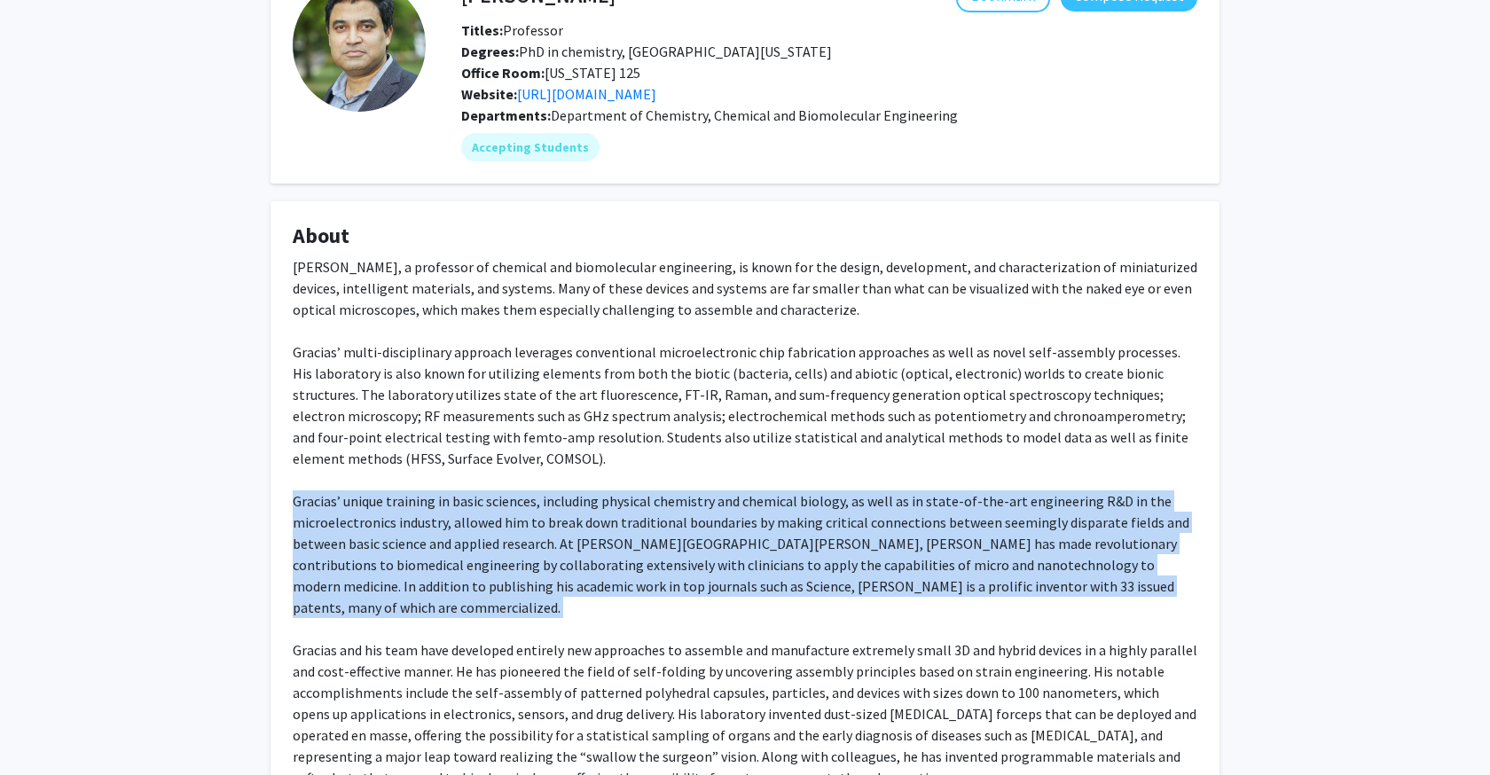
click at [727, 543] on div "[PERSON_NAME], a professor of chemical and biomolecular engineering, is known f…" at bounding box center [745, 618] width 905 height 724
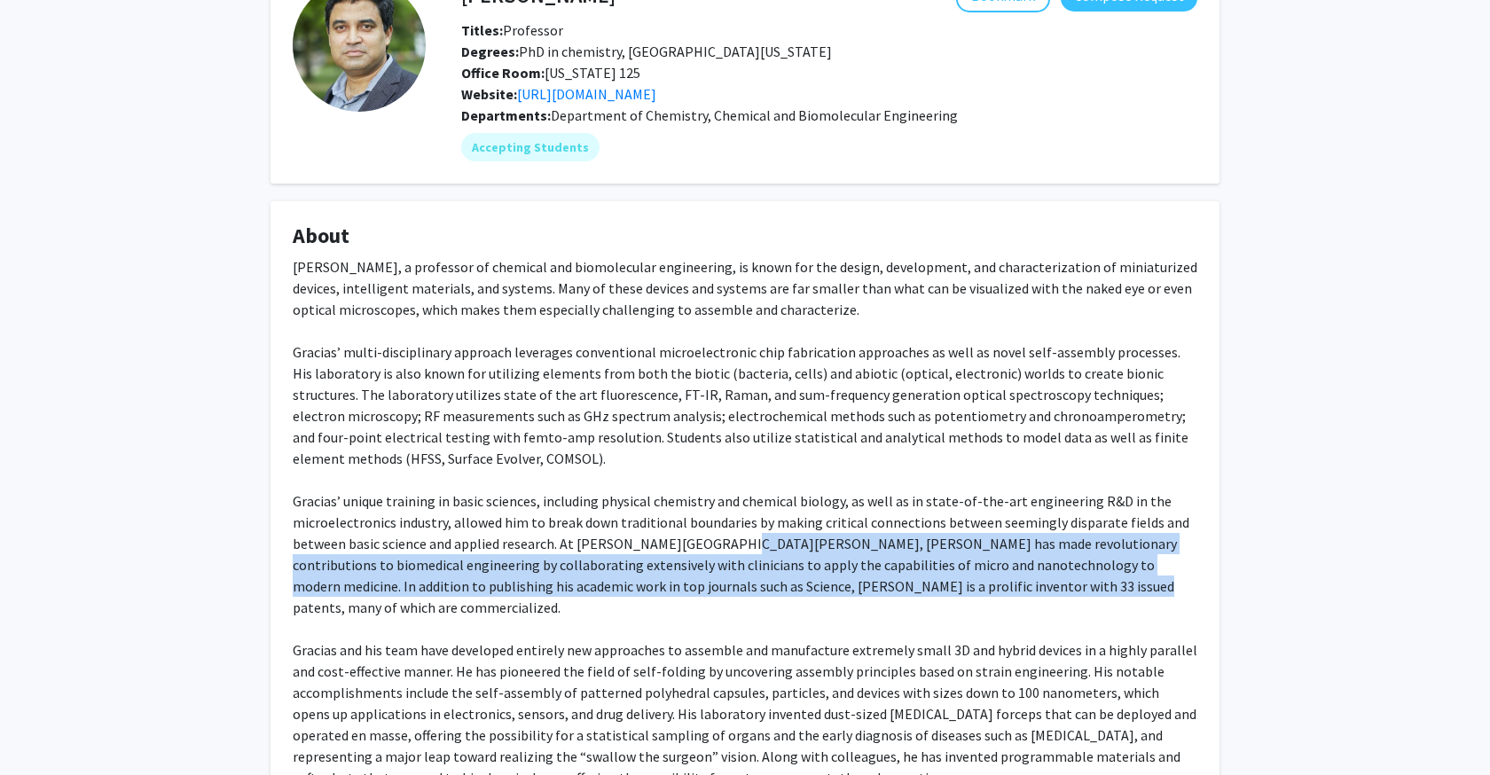
drag, startPoint x: 727, startPoint y: 543, endPoint x: 889, endPoint y: 592, distance: 168.7
click at [889, 592] on div "[PERSON_NAME], a professor of chemical and biomolecular engineering, is known f…" at bounding box center [745, 618] width 905 height 724
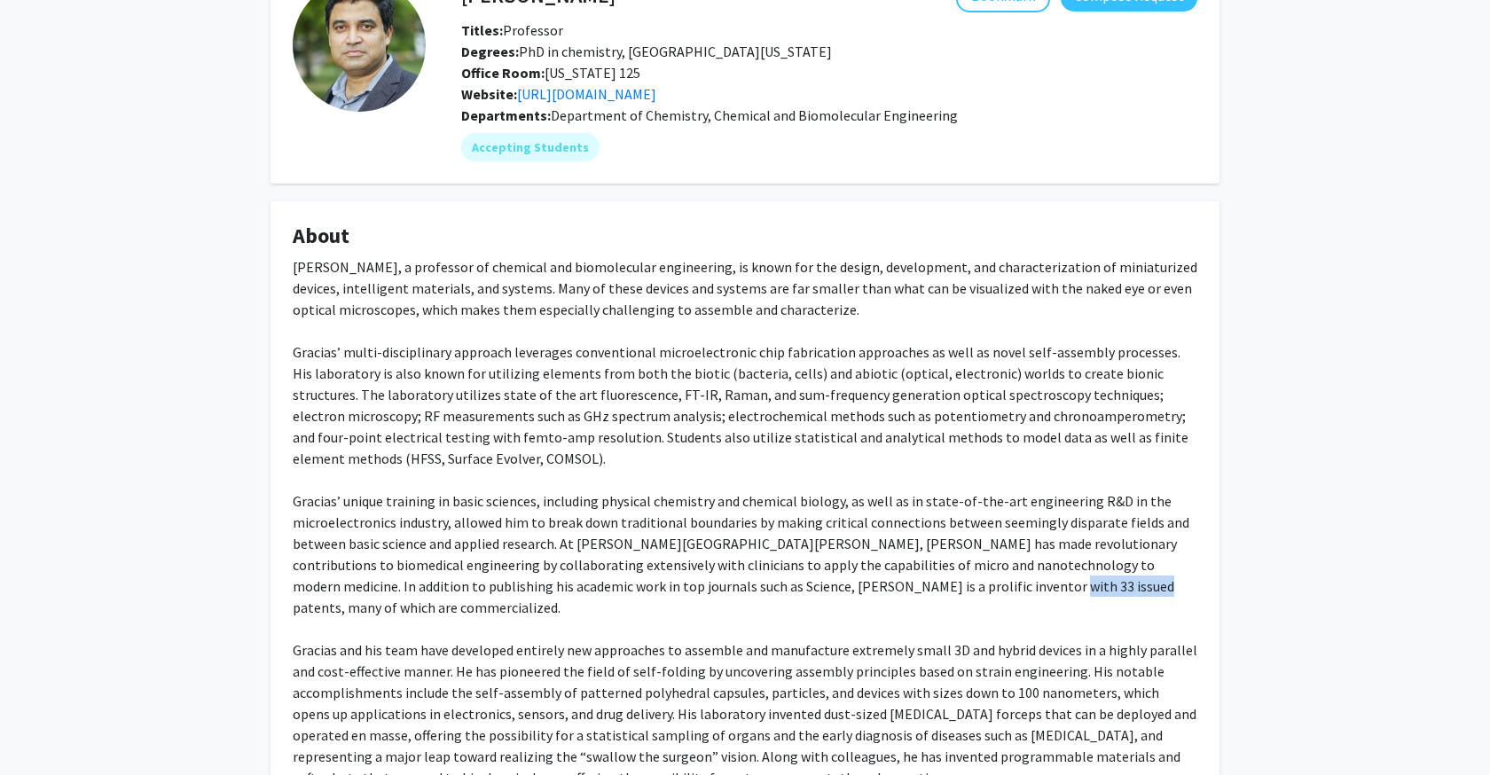
click at [889, 592] on div "[PERSON_NAME], a professor of chemical and biomolecular engineering, is known f…" at bounding box center [745, 618] width 905 height 724
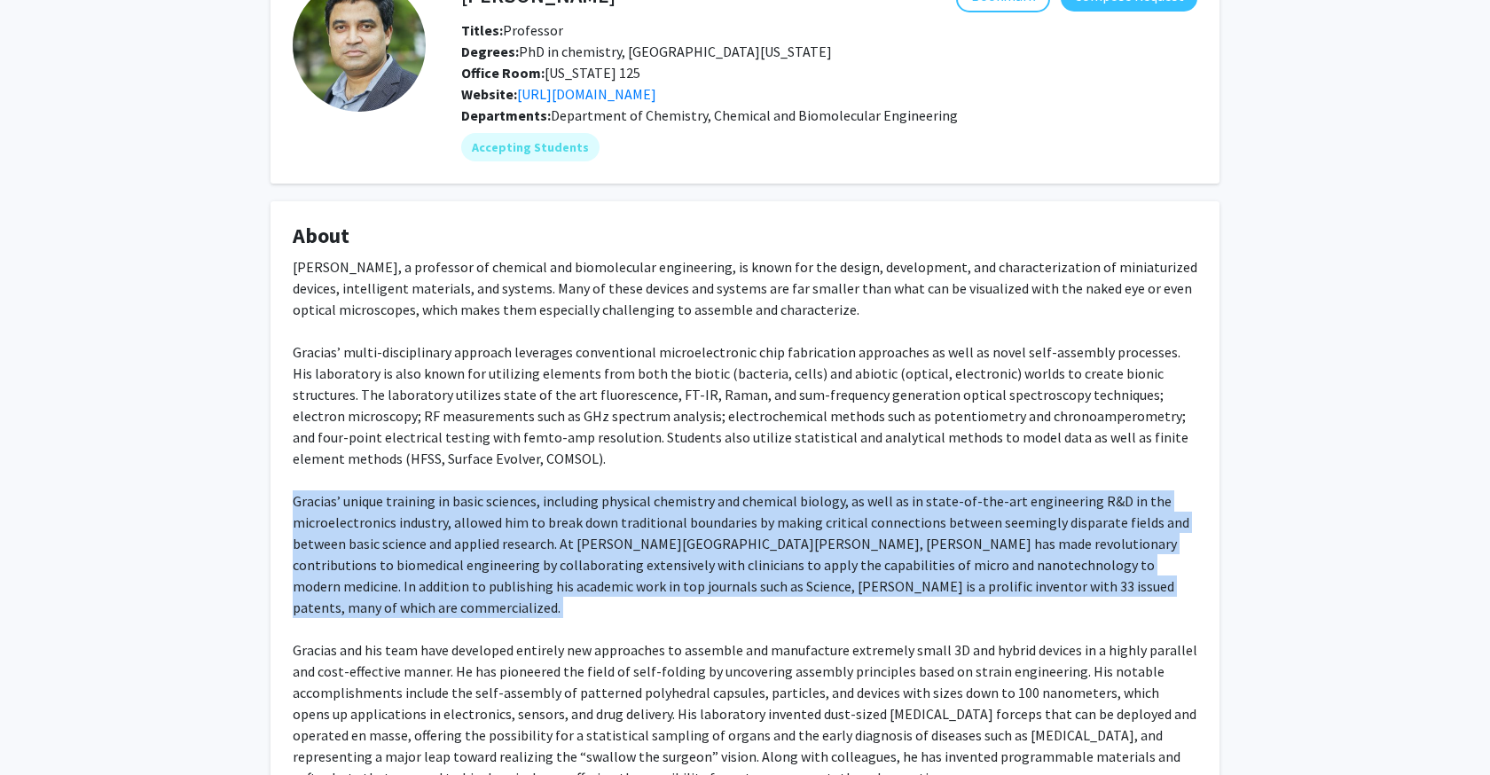
click at [889, 592] on div "[PERSON_NAME], a professor of chemical and biomolecular engineering, is known f…" at bounding box center [745, 618] width 905 height 724
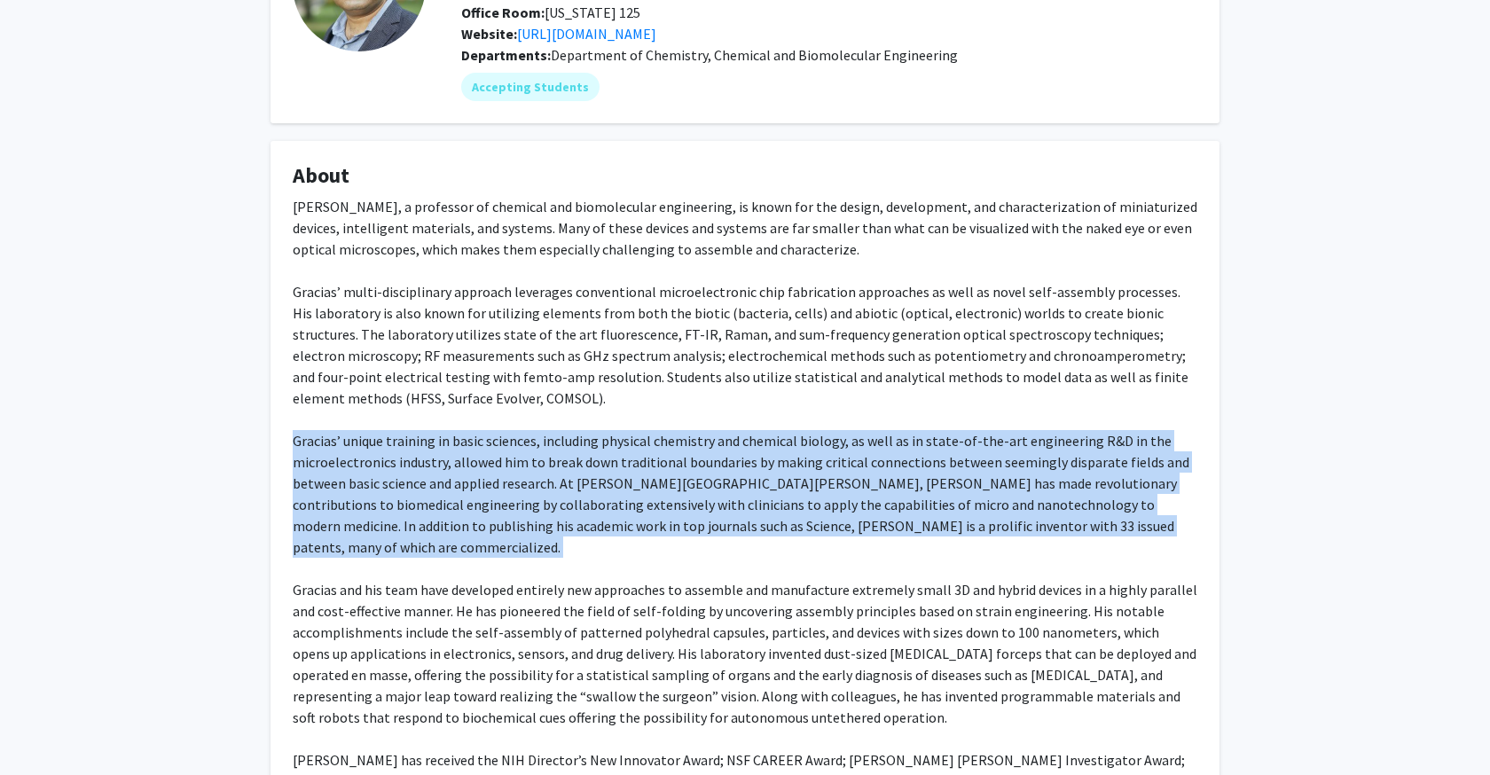
scroll to position [232, 0]
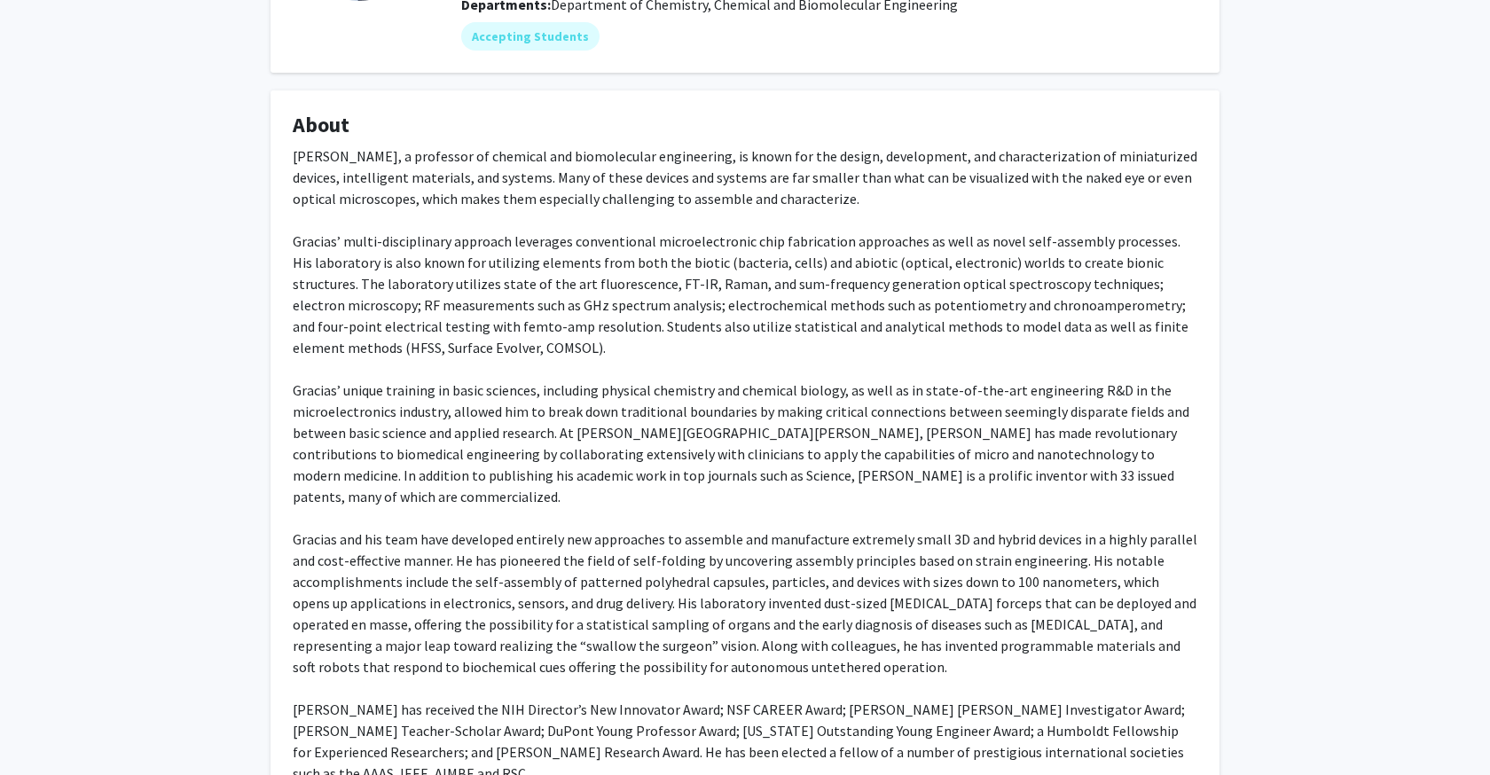
click at [892, 590] on div "[PERSON_NAME], a professor of chemical and biomolecular engineering, is known f…" at bounding box center [745, 507] width 905 height 724
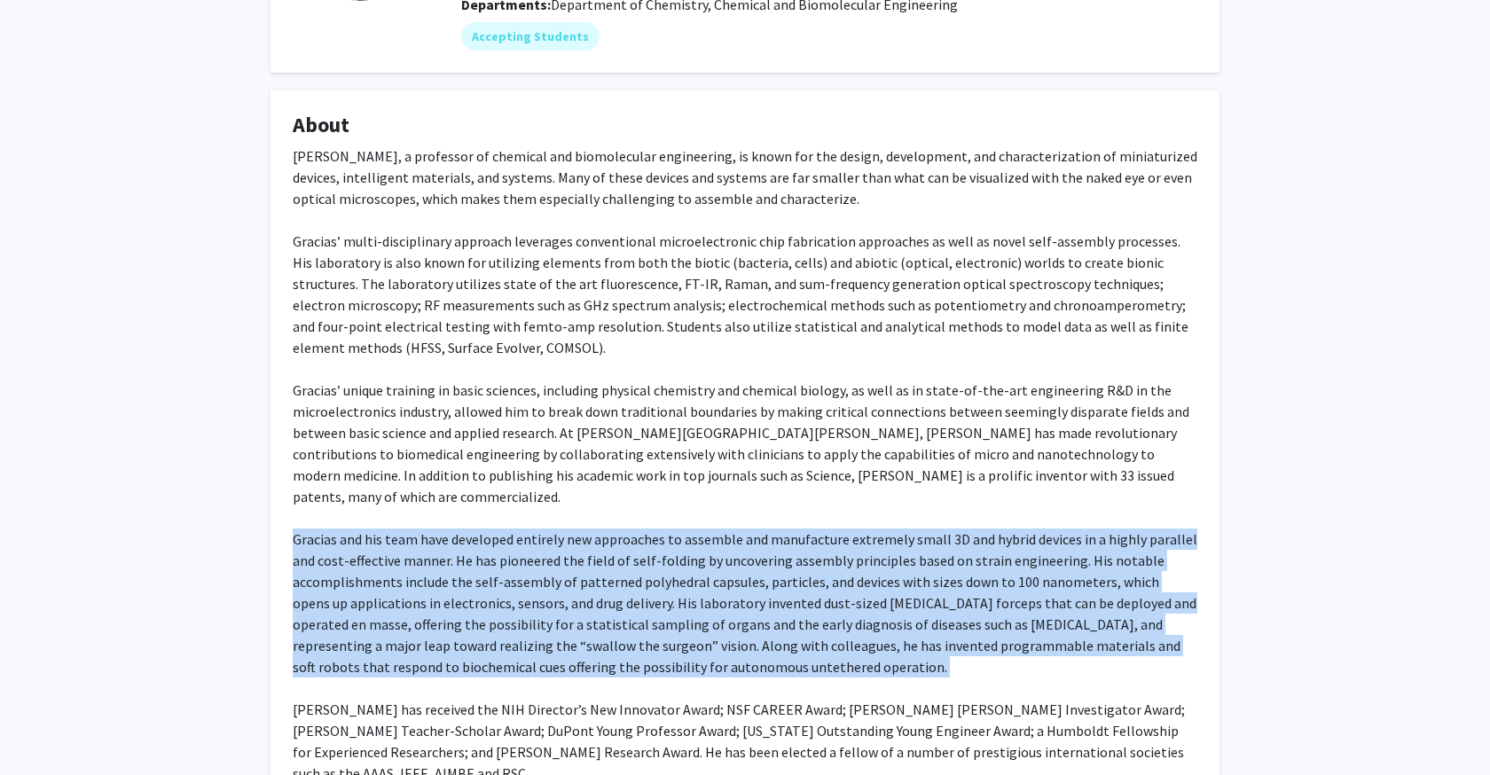
click at [892, 590] on div "[PERSON_NAME], a professor of chemical and biomolecular engineering, is known f…" at bounding box center [745, 507] width 905 height 724
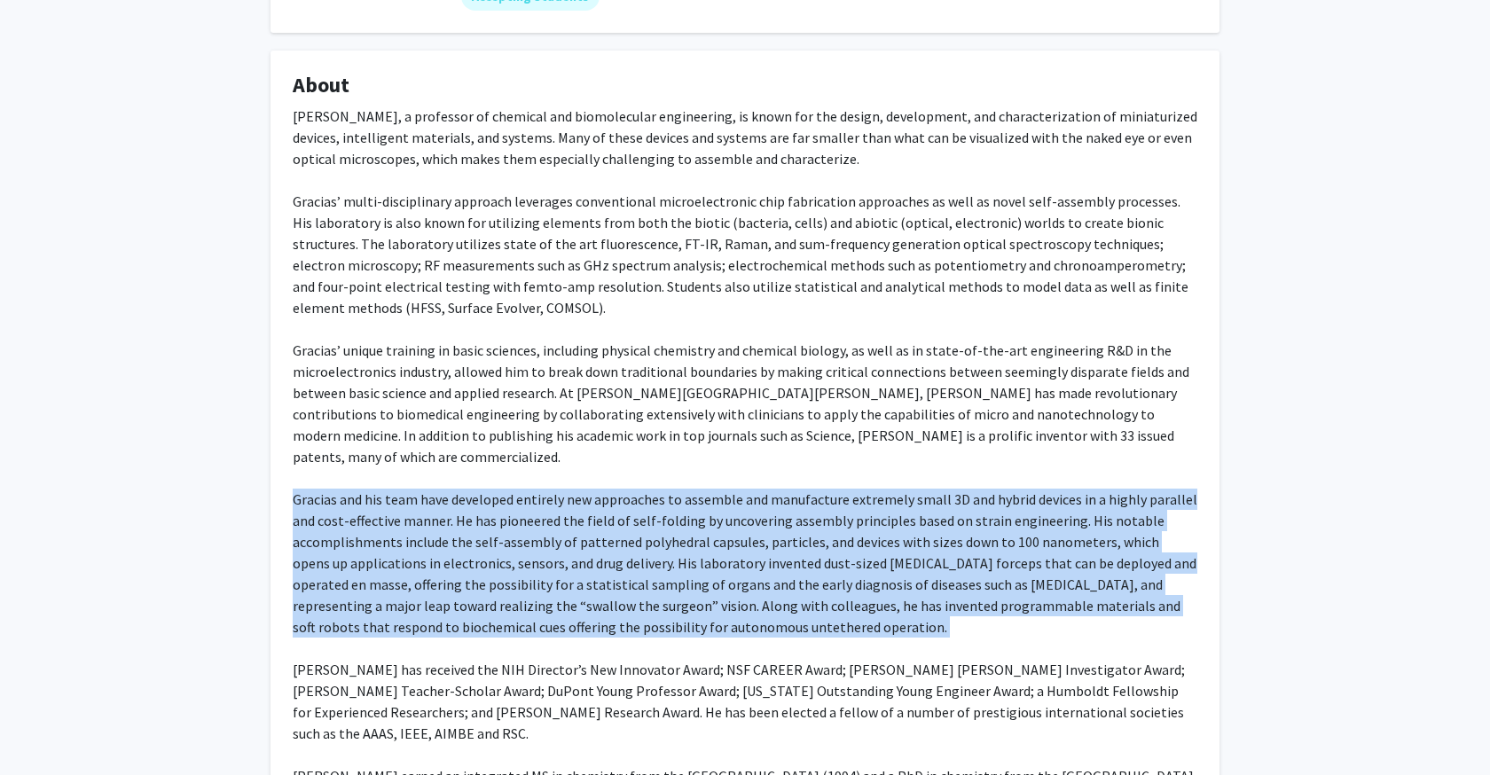
scroll to position [278, 0]
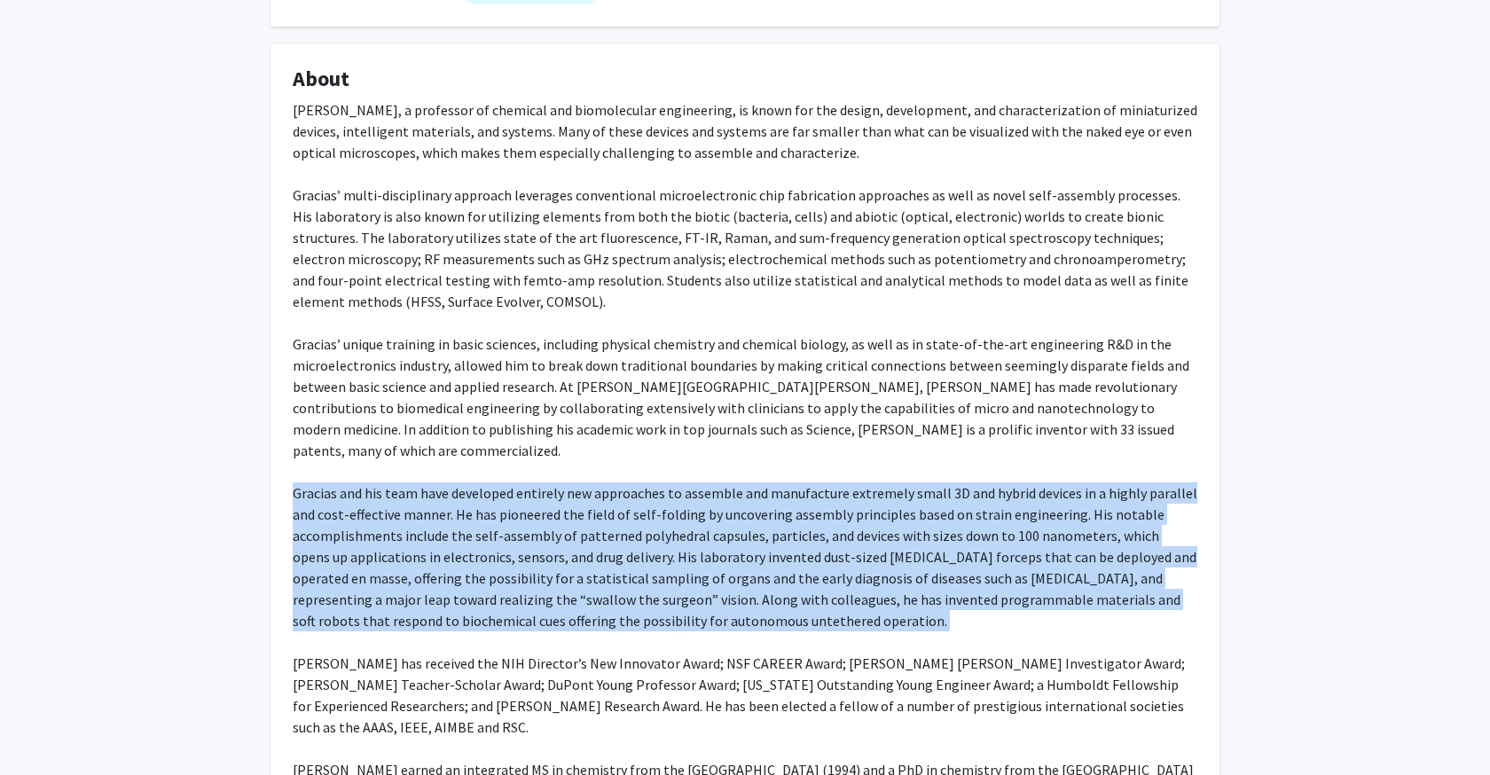
click at [808, 493] on div "[PERSON_NAME], a professor of chemical and biomolecular engineering, is known f…" at bounding box center [745, 461] width 905 height 724
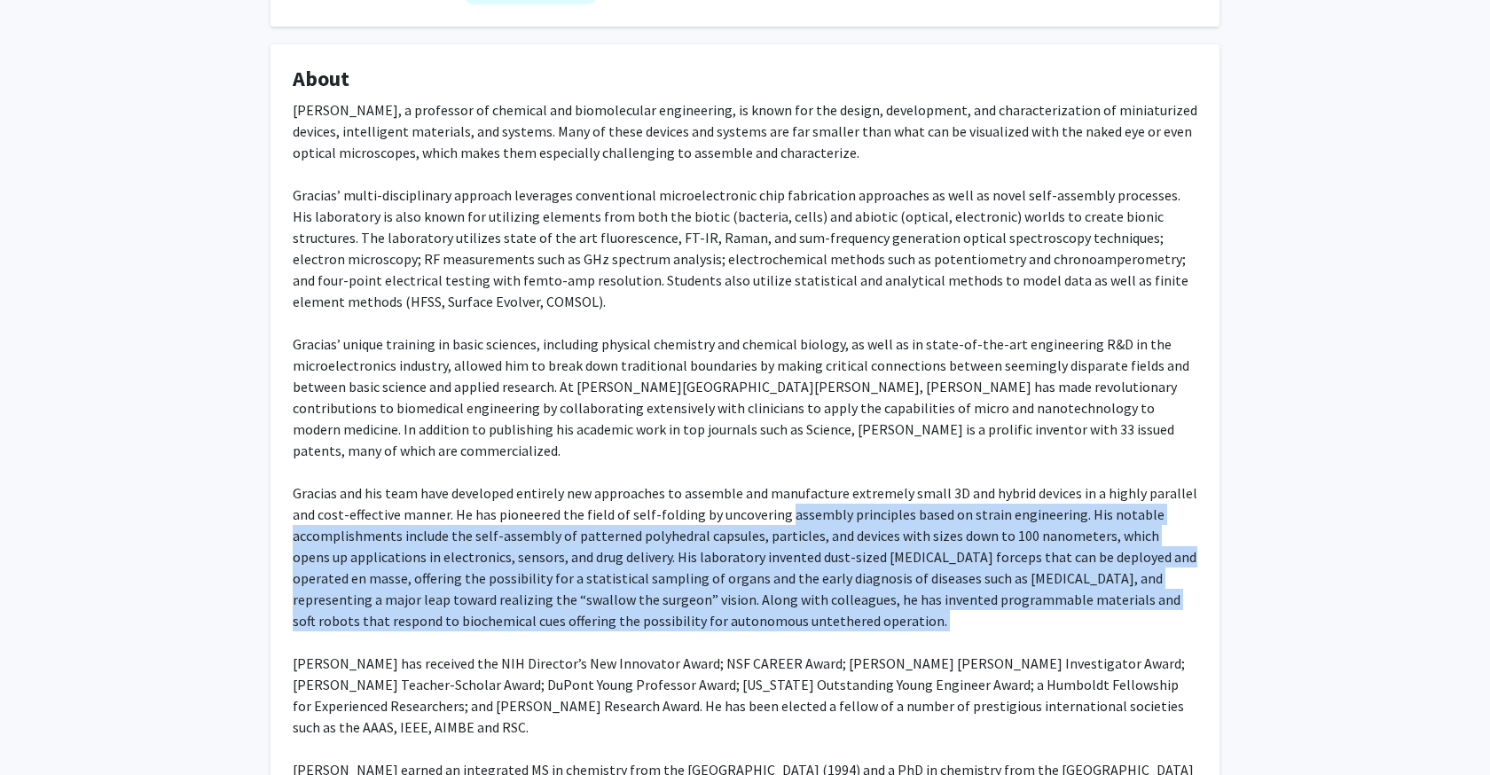
drag, startPoint x: 808, startPoint y: 493, endPoint x: 719, endPoint y: 602, distance: 140.6
click at [716, 602] on div "[PERSON_NAME], a professor of chemical and biomolecular engineering, is known f…" at bounding box center [745, 461] width 905 height 724
click at [719, 602] on div "[PERSON_NAME], a professor of chemical and biomolecular engineering, is known f…" at bounding box center [745, 461] width 905 height 724
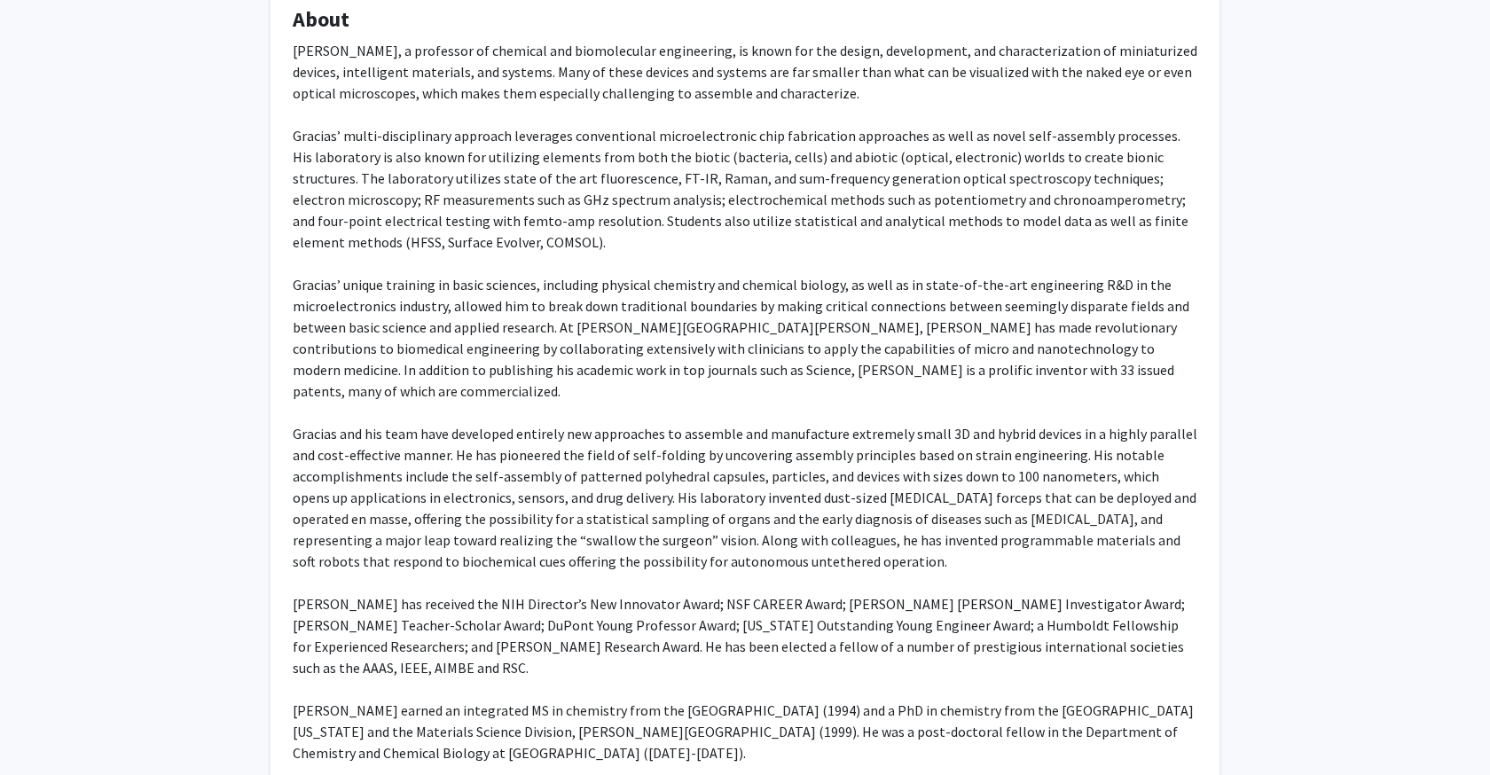
click at [719, 602] on div "[PERSON_NAME], a professor of chemical and biomolecular engineering, is known f…" at bounding box center [745, 402] width 905 height 724
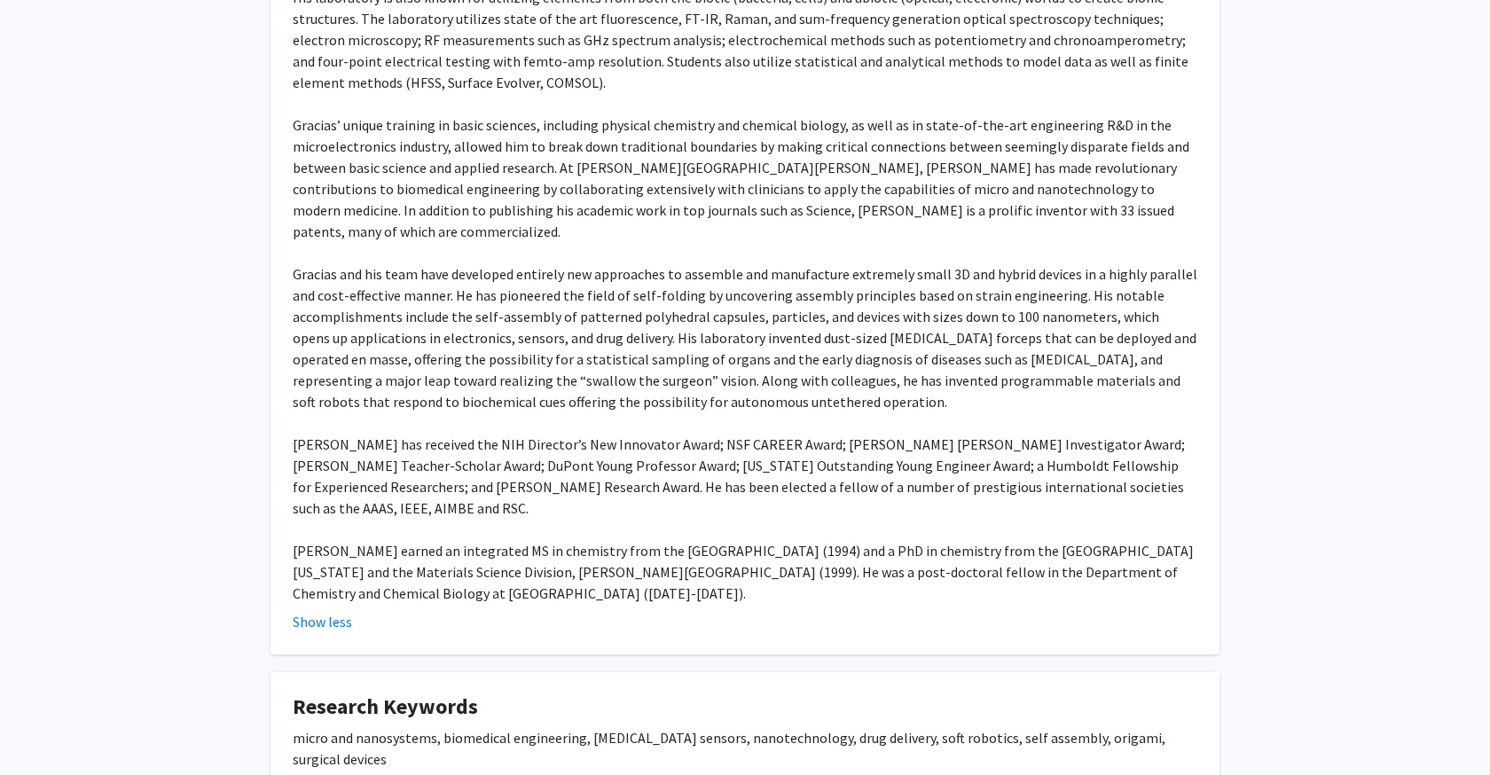
scroll to position [498, 0]
click at [522, 508] on div "[PERSON_NAME], a professor of chemical and biomolecular engineering, is known f…" at bounding box center [745, 241] width 905 height 724
drag, startPoint x: 522, startPoint y: 508, endPoint x: 621, endPoint y: 551, distance: 107.3
click at [621, 551] on div "[PERSON_NAME], a professor of chemical and biomolecular engineering, is known f…" at bounding box center [745, 241] width 905 height 724
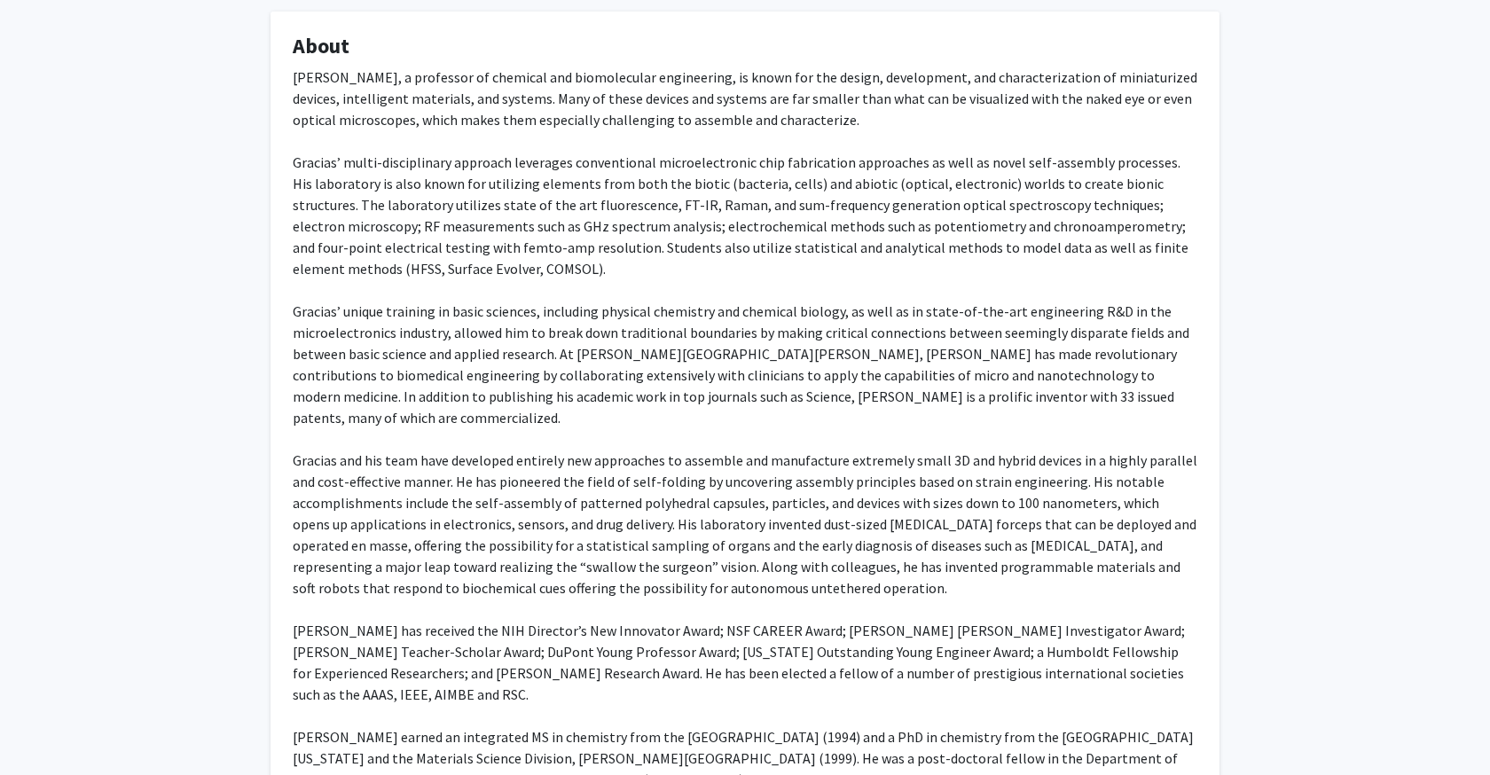
scroll to position [675, 0]
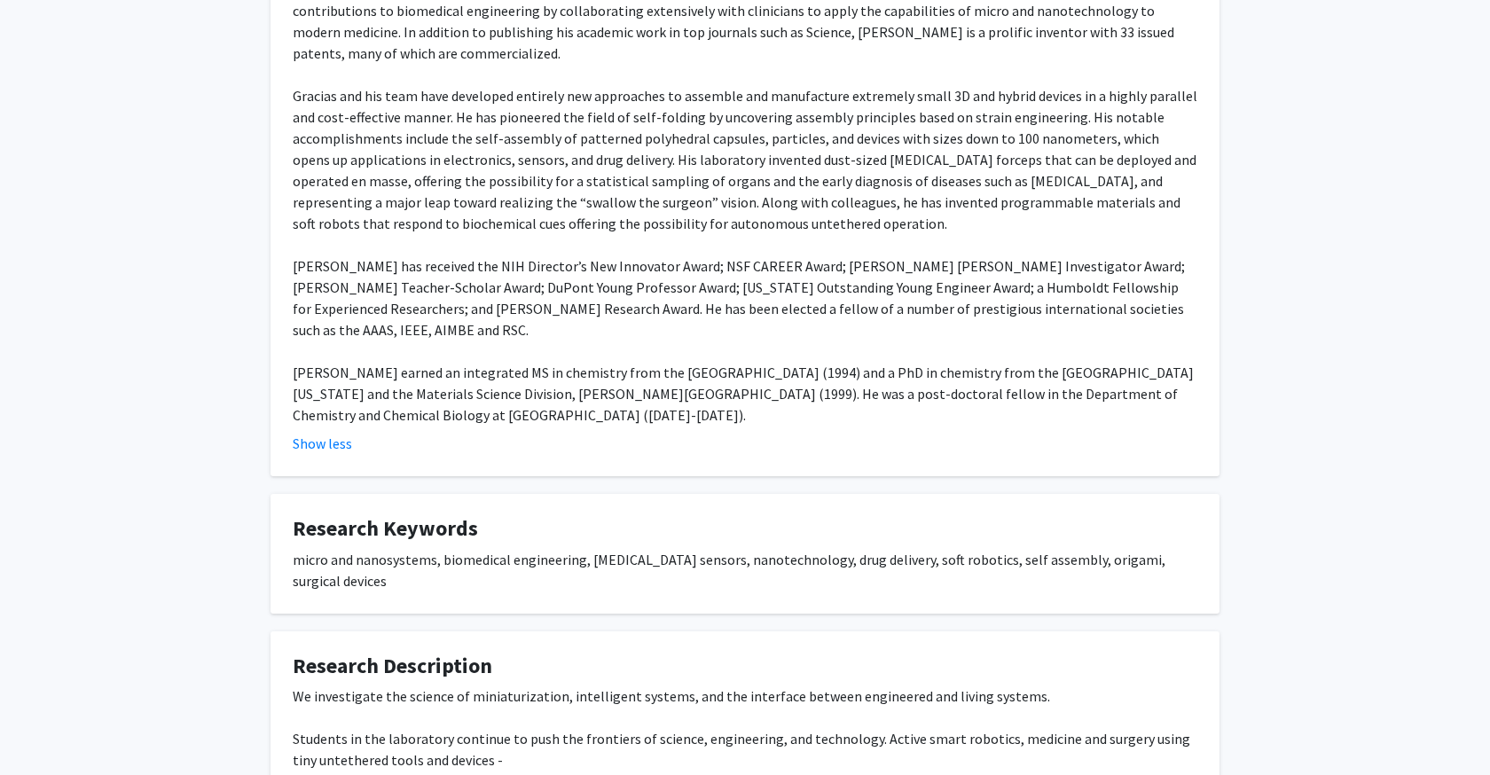
click at [421, 337] on div "[PERSON_NAME], a professor of chemical and biomolecular engineering, is known f…" at bounding box center [745, 64] width 905 height 724
drag, startPoint x: 421, startPoint y: 337, endPoint x: 617, endPoint y: 372, distance: 199.1
click at [617, 372] on div "[PERSON_NAME], a professor of chemical and biomolecular engineering, is known f…" at bounding box center [745, 64] width 905 height 724
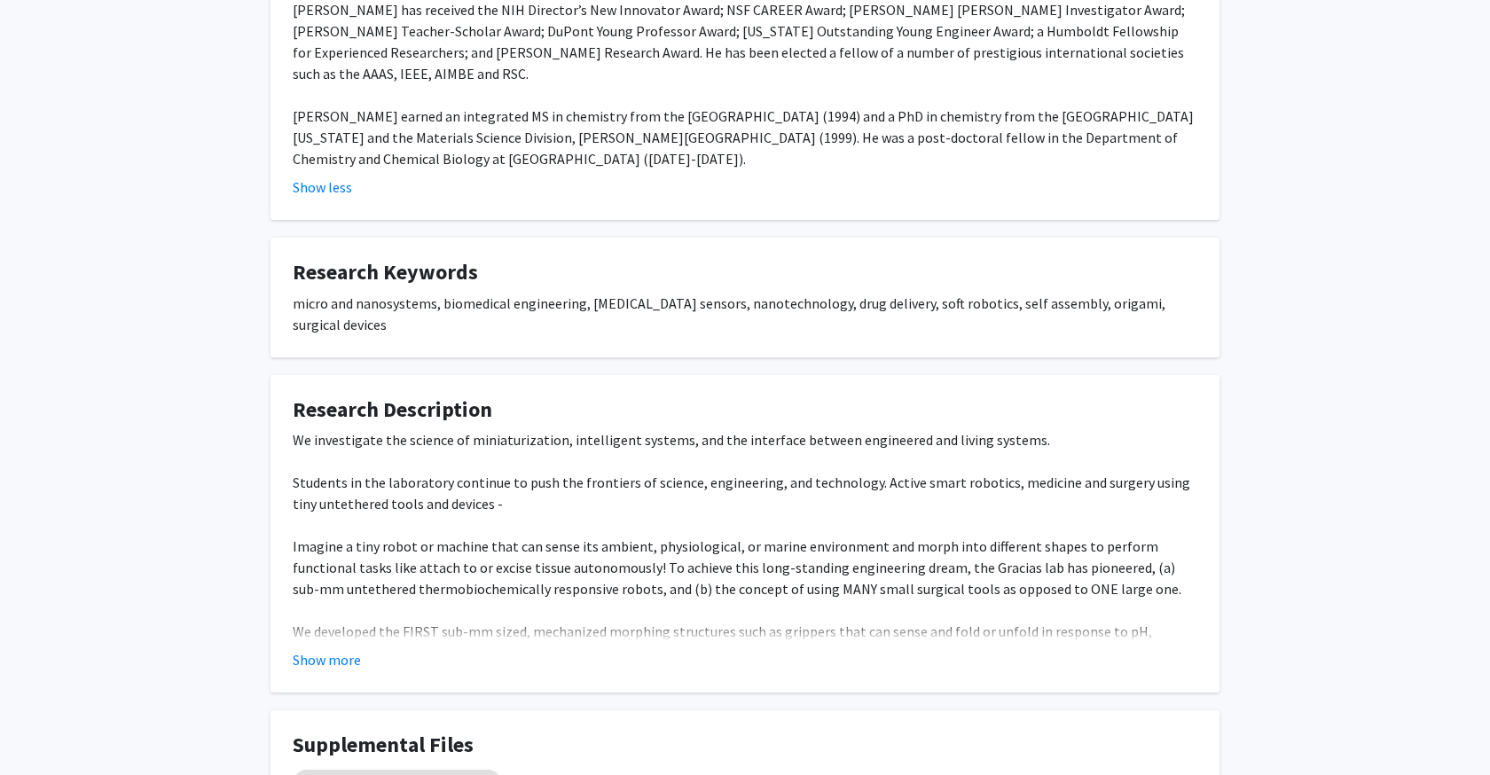
scroll to position [938, 0]
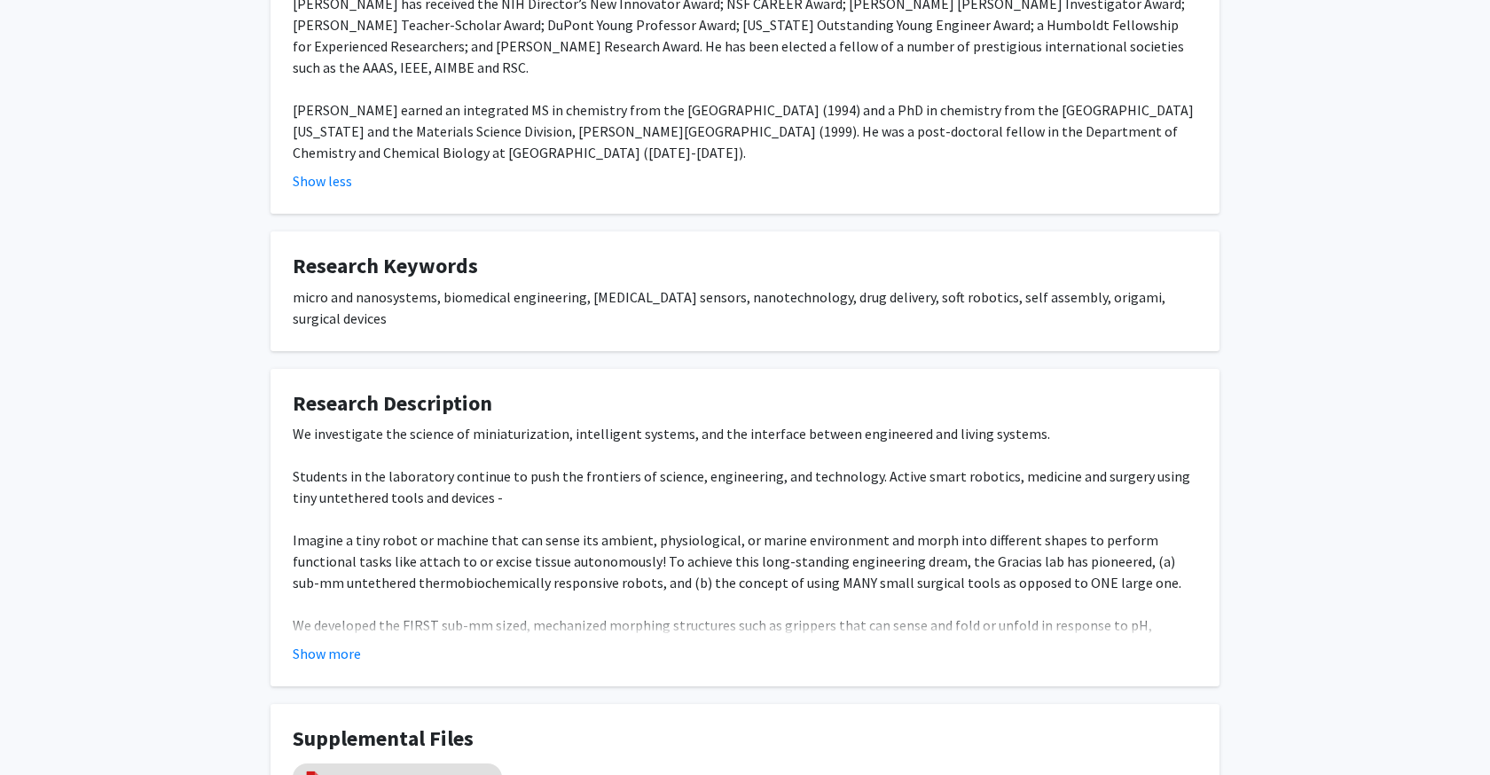
click at [547, 423] on div "We investigate the science of miniaturization, intelligent systems, and the int…" at bounding box center [745, 561] width 905 height 277
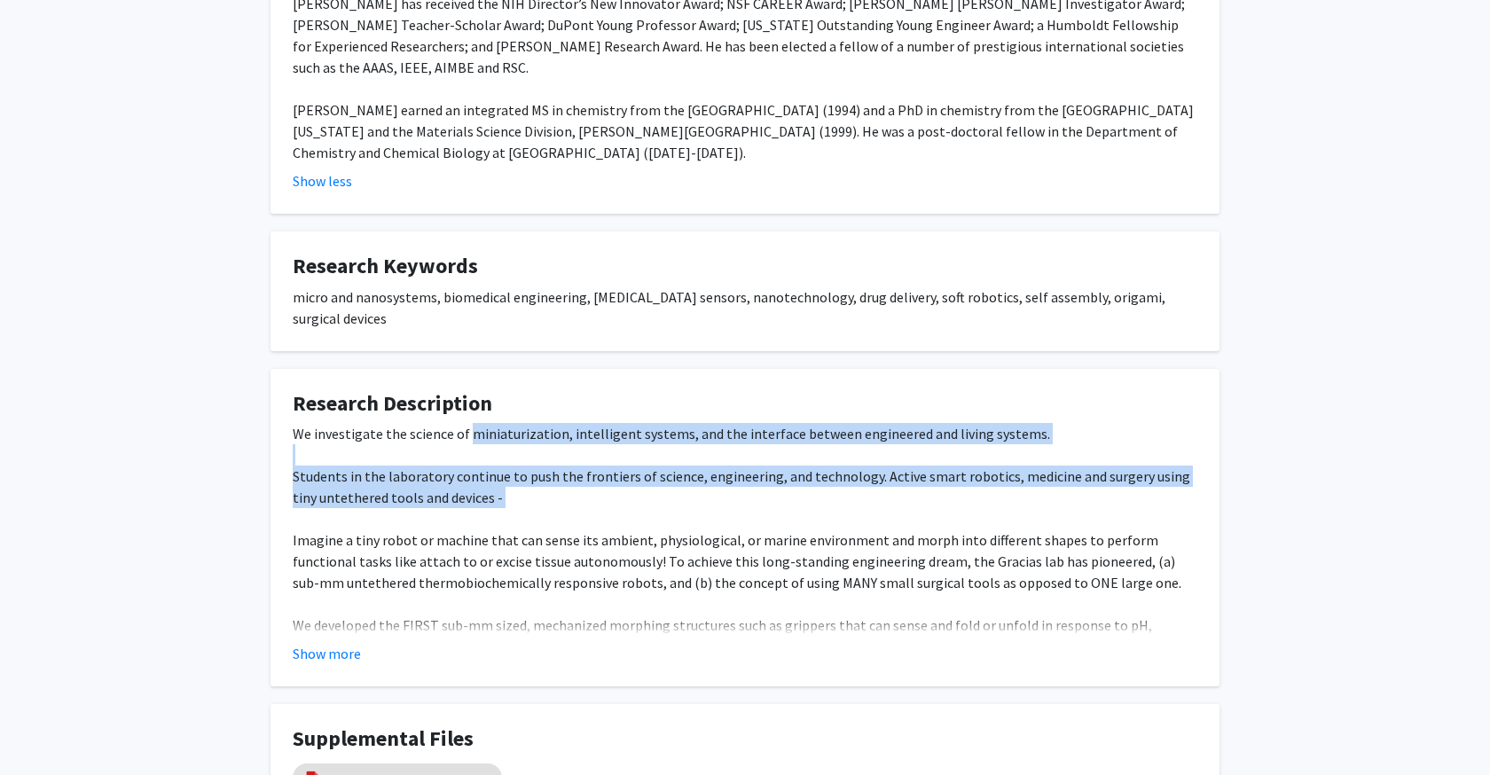
drag, startPoint x: 547, startPoint y: 373, endPoint x: 594, endPoint y: 438, distance: 80.0
click at [594, 438] on div "We investigate the science of miniaturization, intelligent systems, and the int…" at bounding box center [745, 561] width 905 height 277
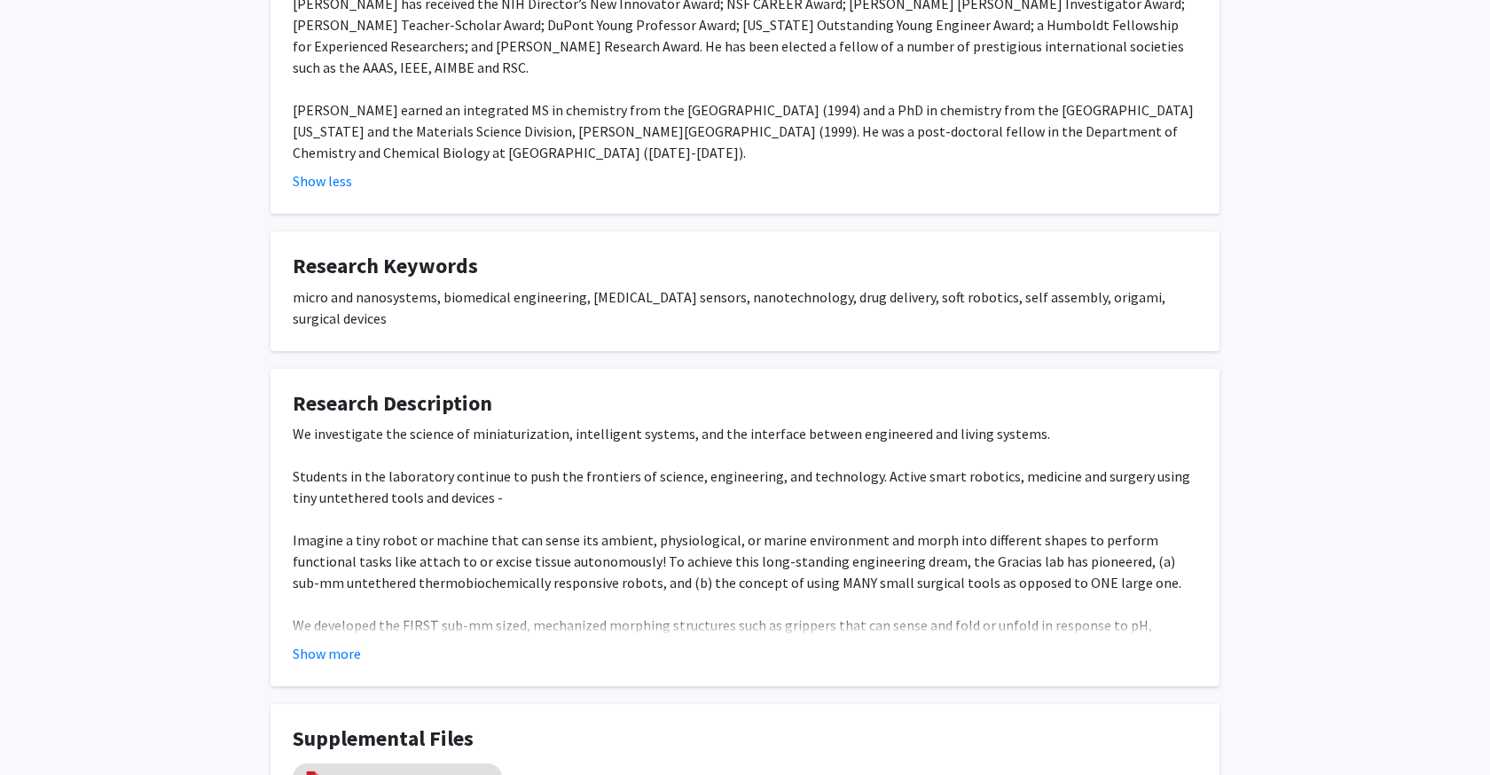
click at [326, 603] on fg-card "Research Description We investigate the science of miniaturization, intelligent…" at bounding box center [745, 528] width 949 height 318
click at [327, 643] on button "Show more" at bounding box center [327, 653] width 68 height 21
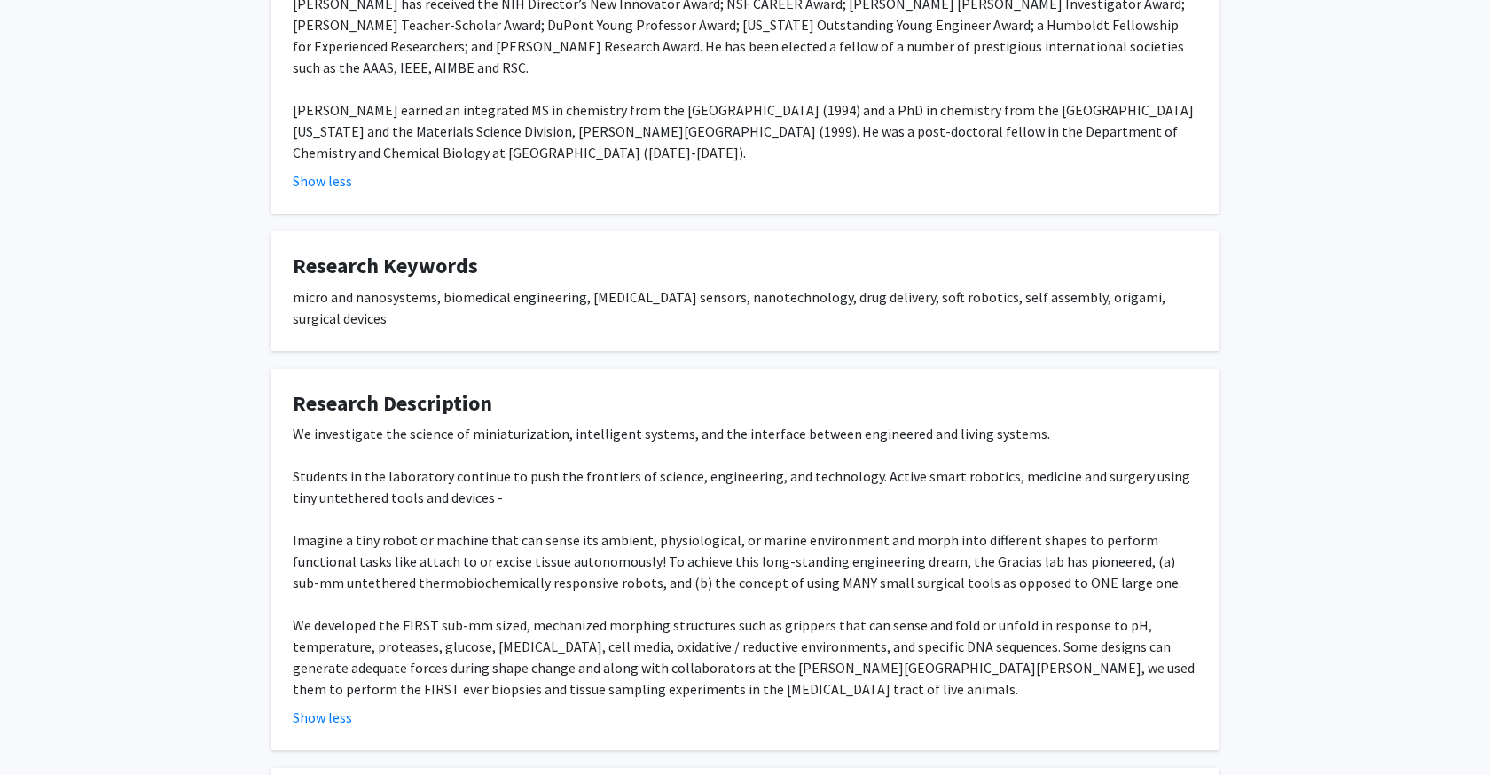
click at [540, 559] on div "We investigate the science of miniaturization, intelligent systems, and the int…" at bounding box center [745, 561] width 905 height 277
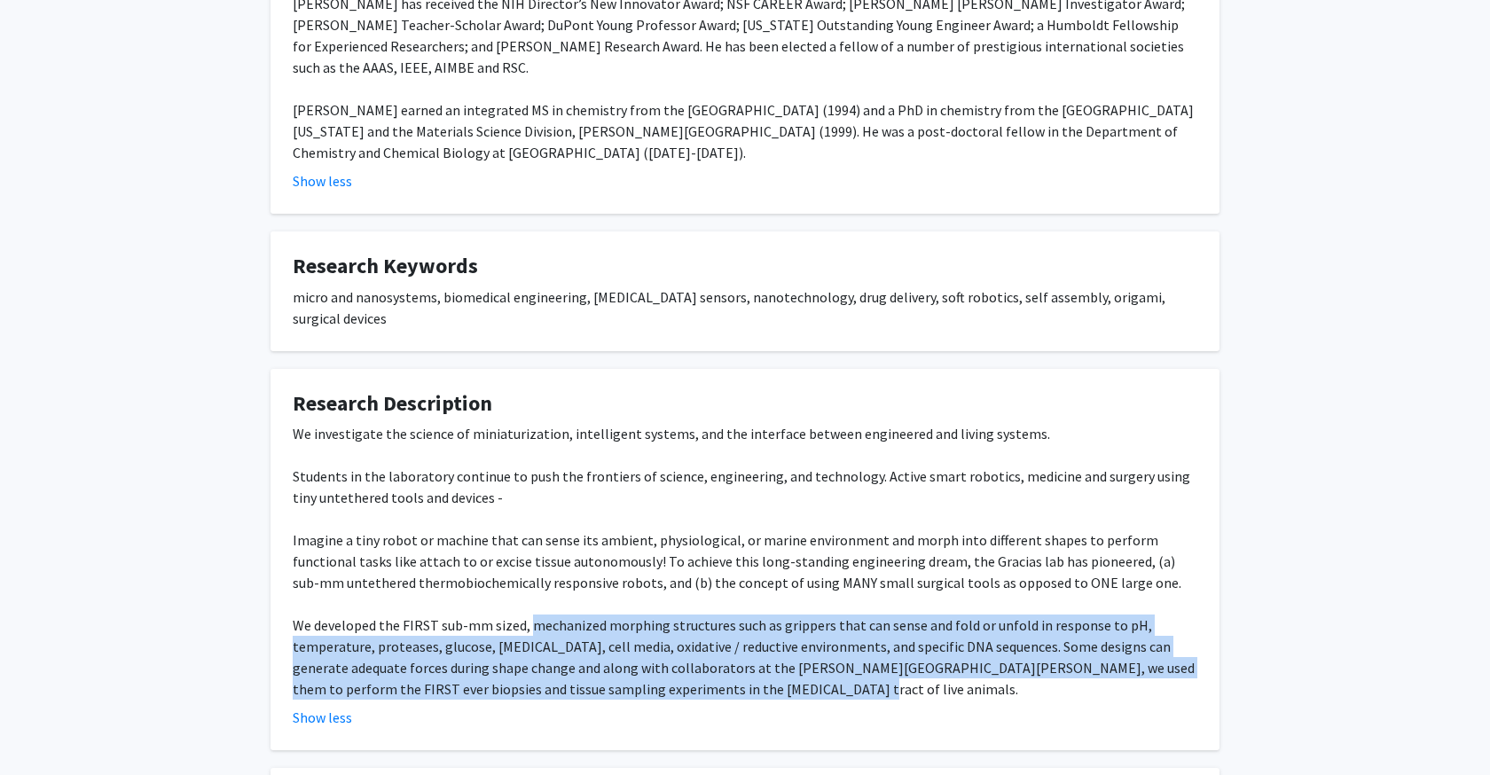
drag, startPoint x: 540, startPoint y: 559, endPoint x: 737, endPoint y: 622, distance: 206.8
click at [737, 623] on div "We investigate the science of miniaturization, intelligent systems, and the int…" at bounding box center [745, 561] width 905 height 277
click at [737, 622] on div "We investigate the science of miniaturization, intelligent systems, and the int…" at bounding box center [745, 561] width 905 height 277
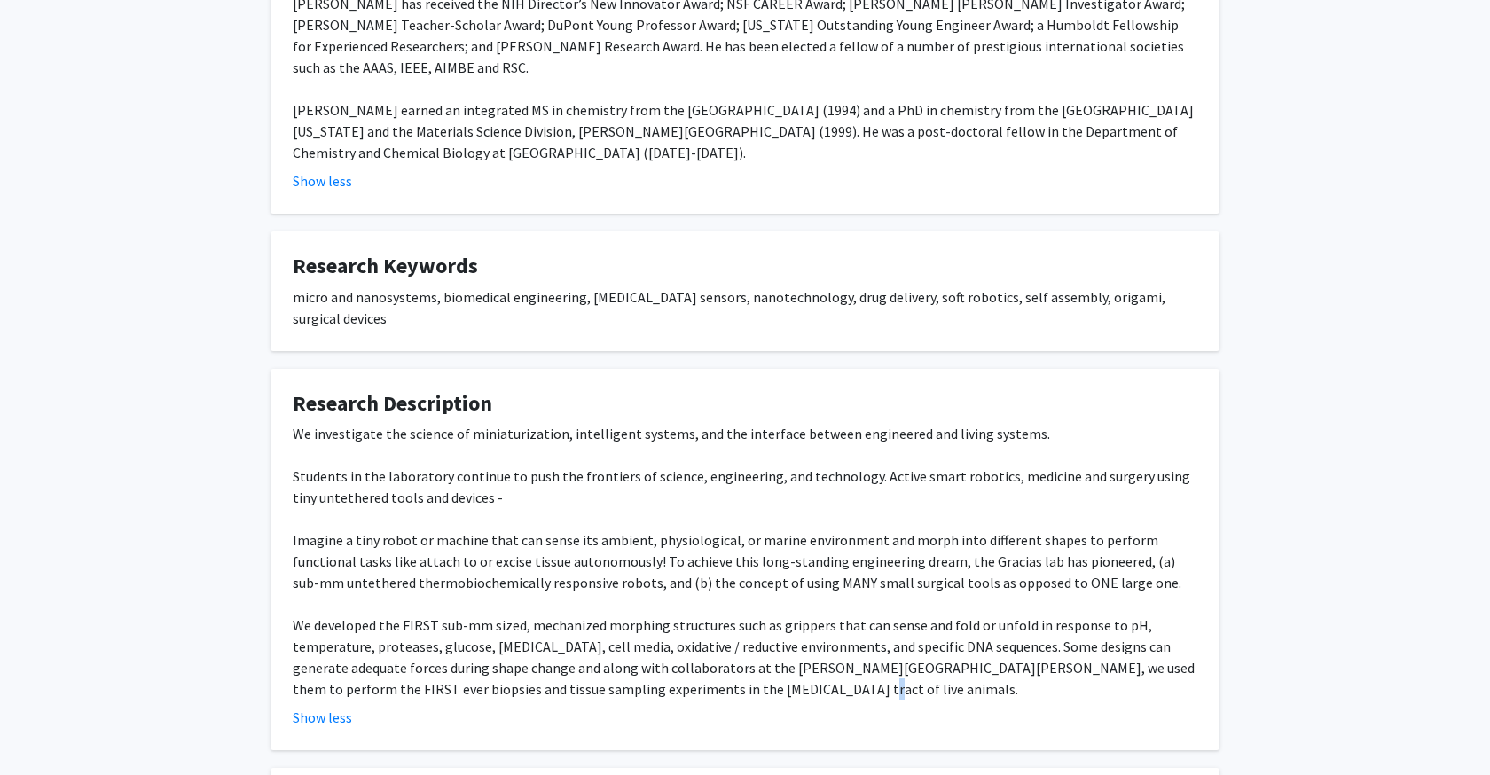
click at [737, 622] on div "We investigate the science of miniaturization, intelligent systems, and the int…" at bounding box center [745, 561] width 905 height 277
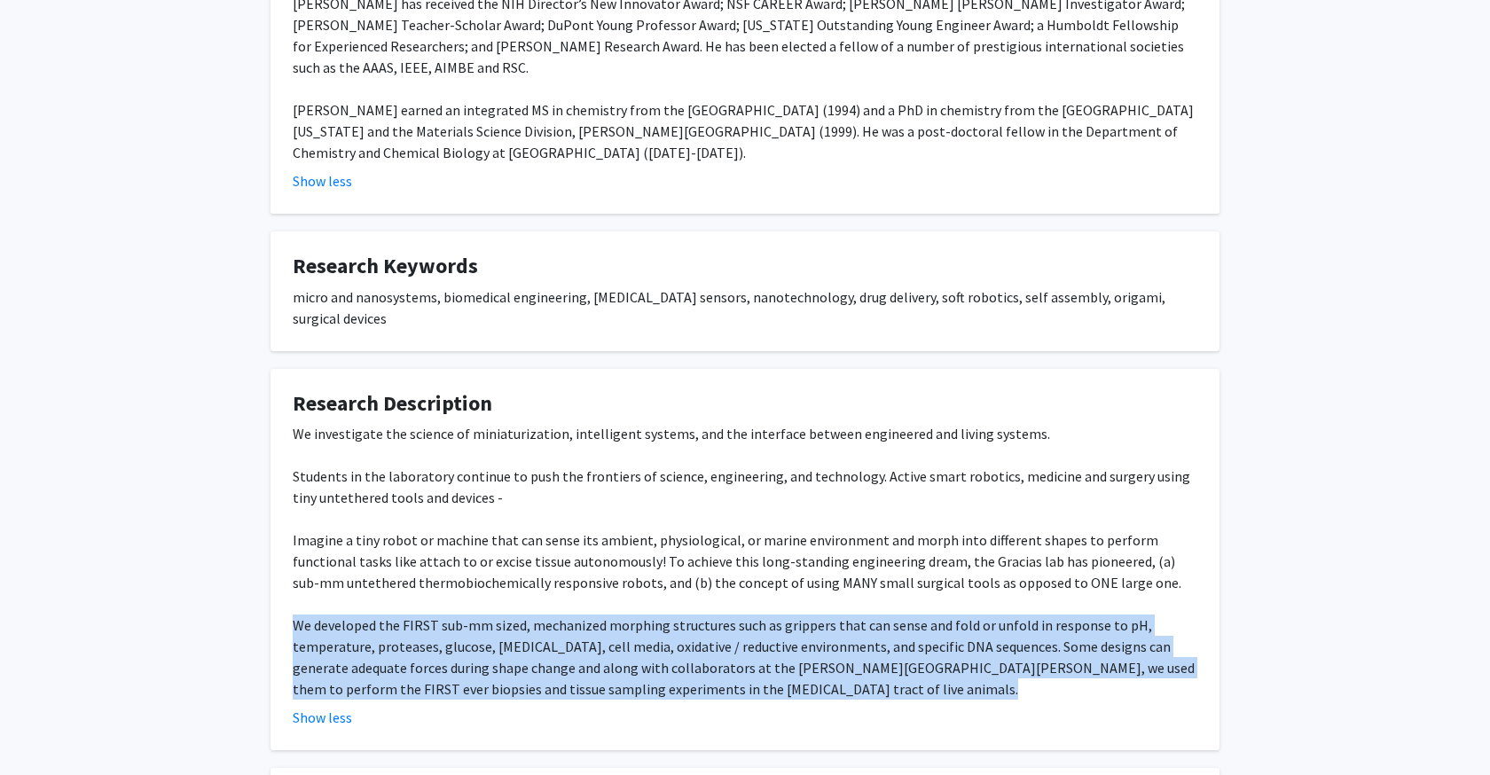
click at [737, 622] on div "We investigate the science of miniaturization, intelligent systems, and the int…" at bounding box center [745, 561] width 905 height 277
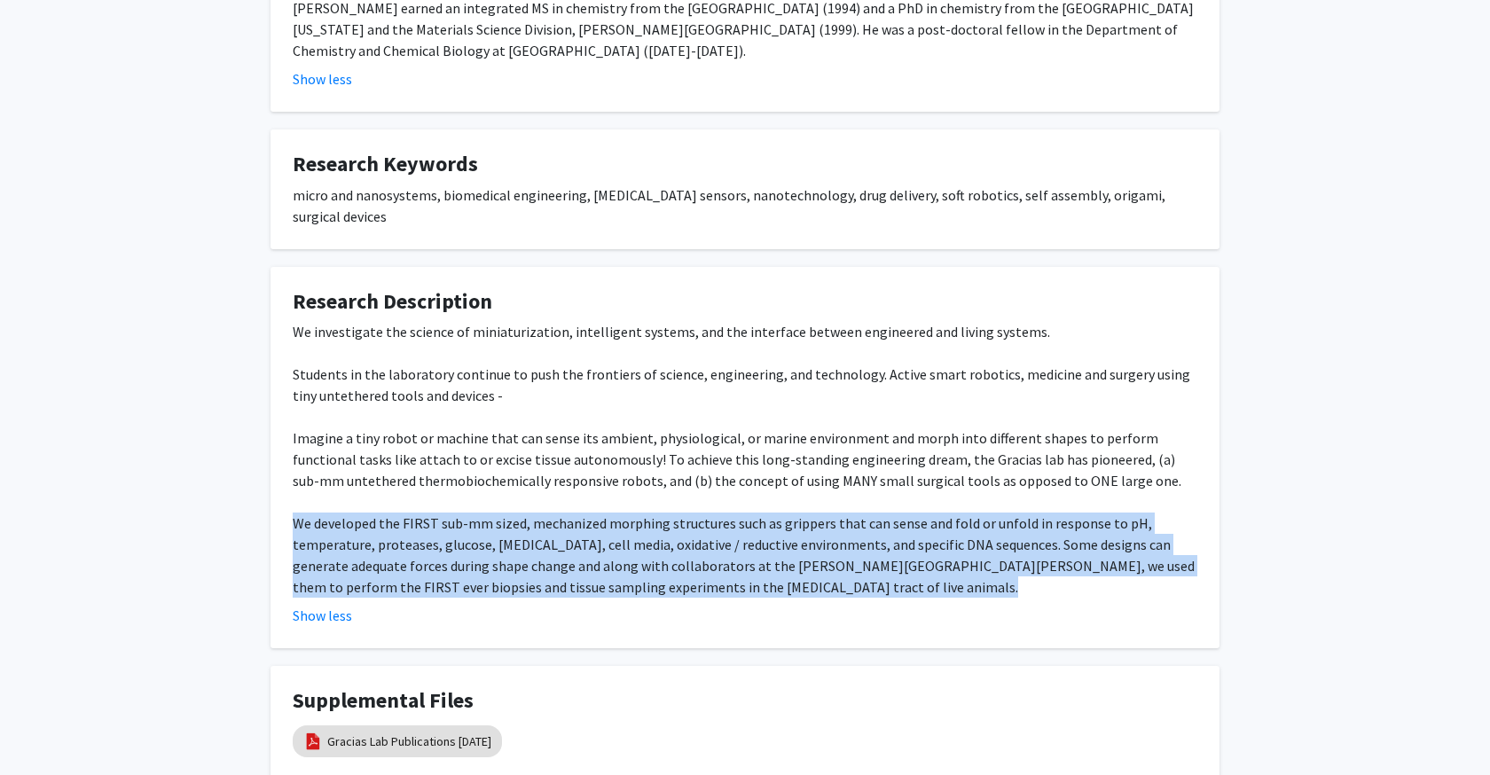
scroll to position [1042, 0]
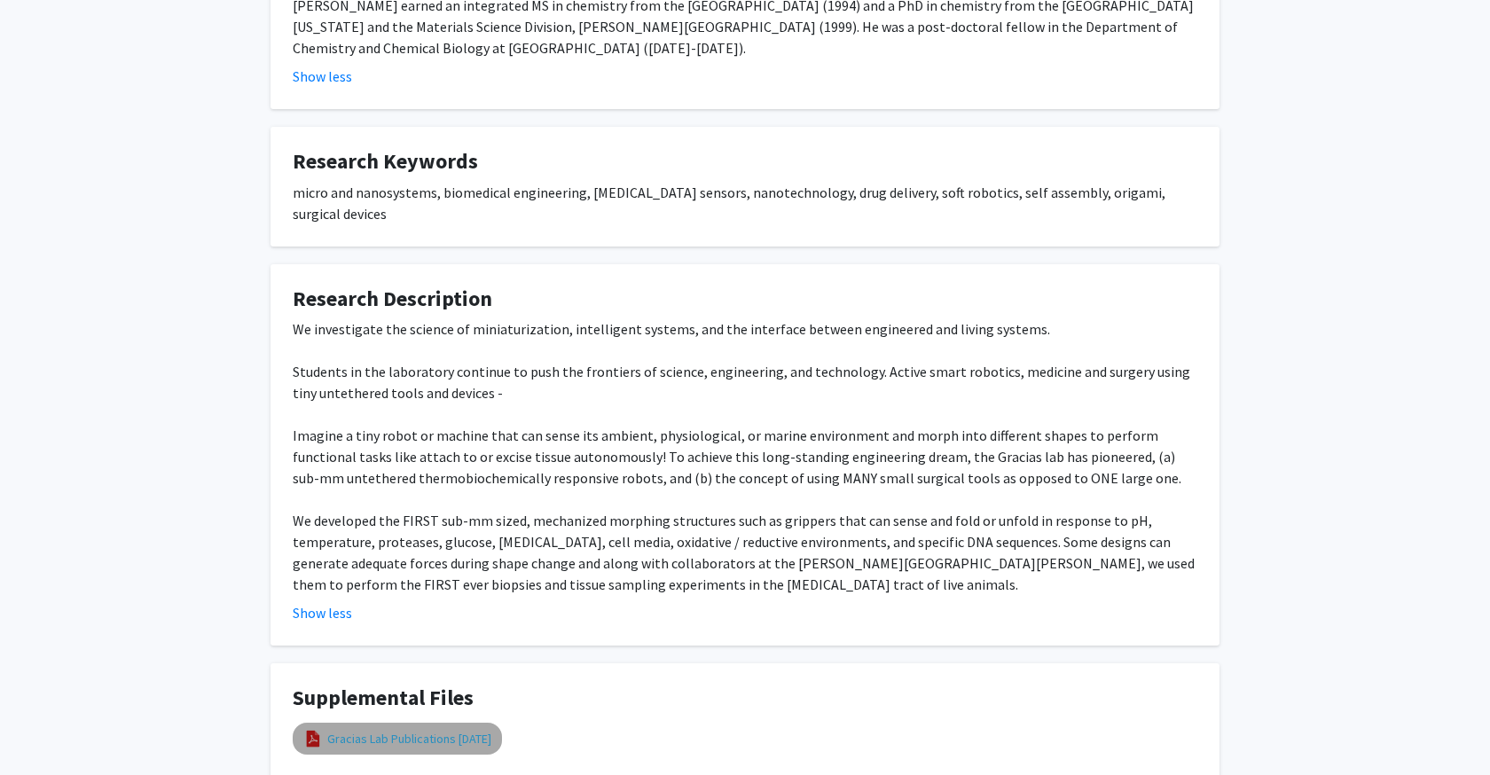
click at [370, 730] on link "Gracias Lab Publications [DATE]" at bounding box center [409, 739] width 164 height 19
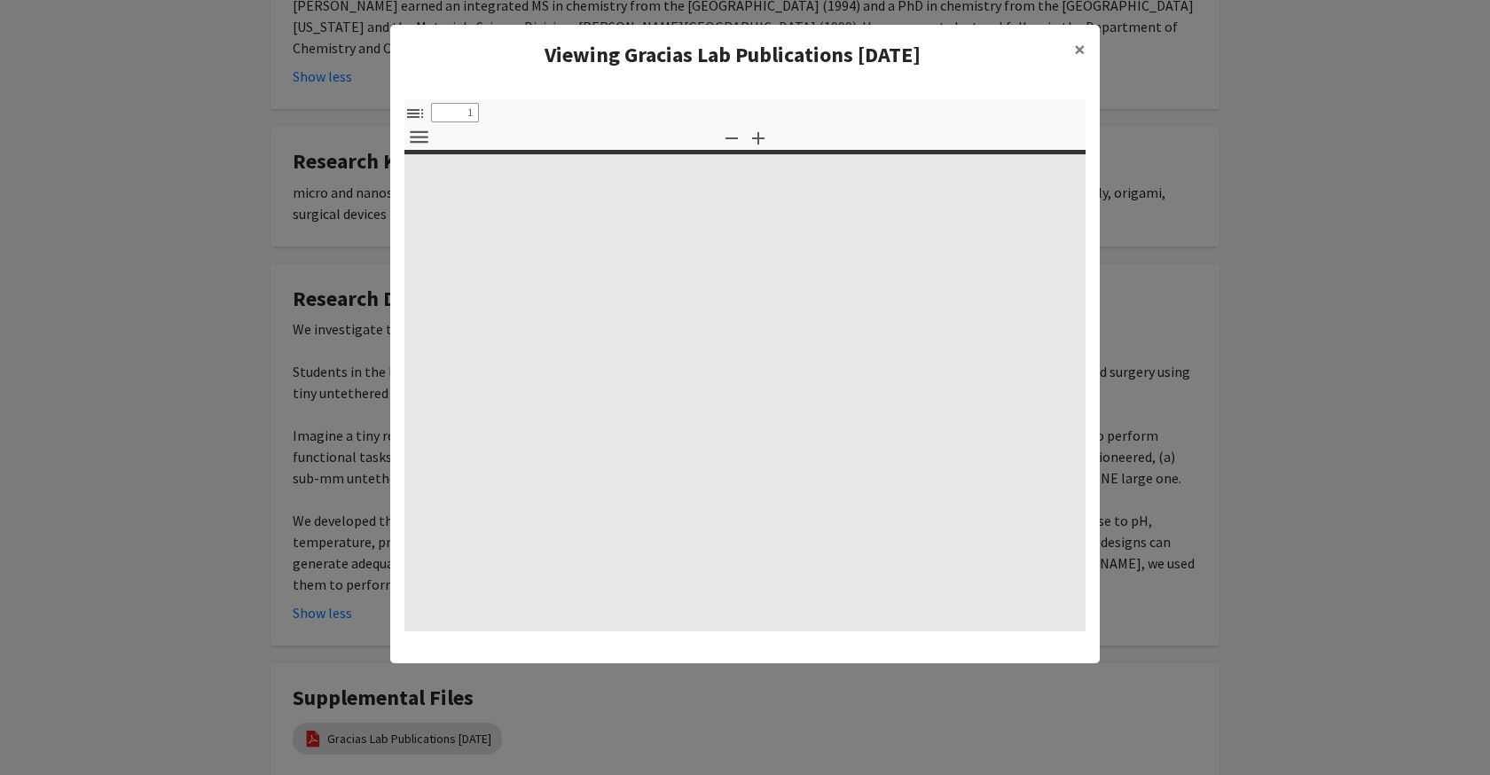
select select "custom"
type input "0"
select select "custom"
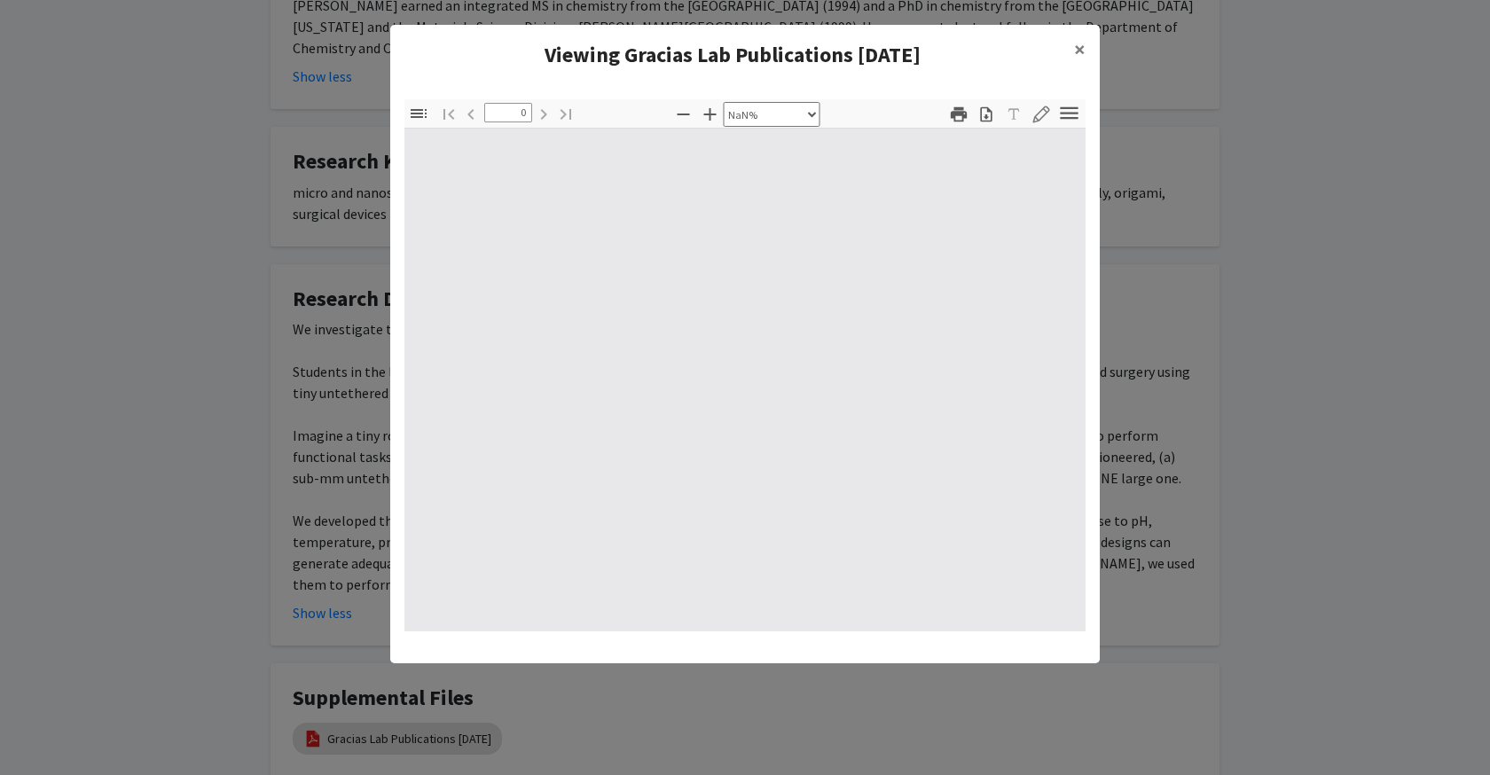
type input "1"
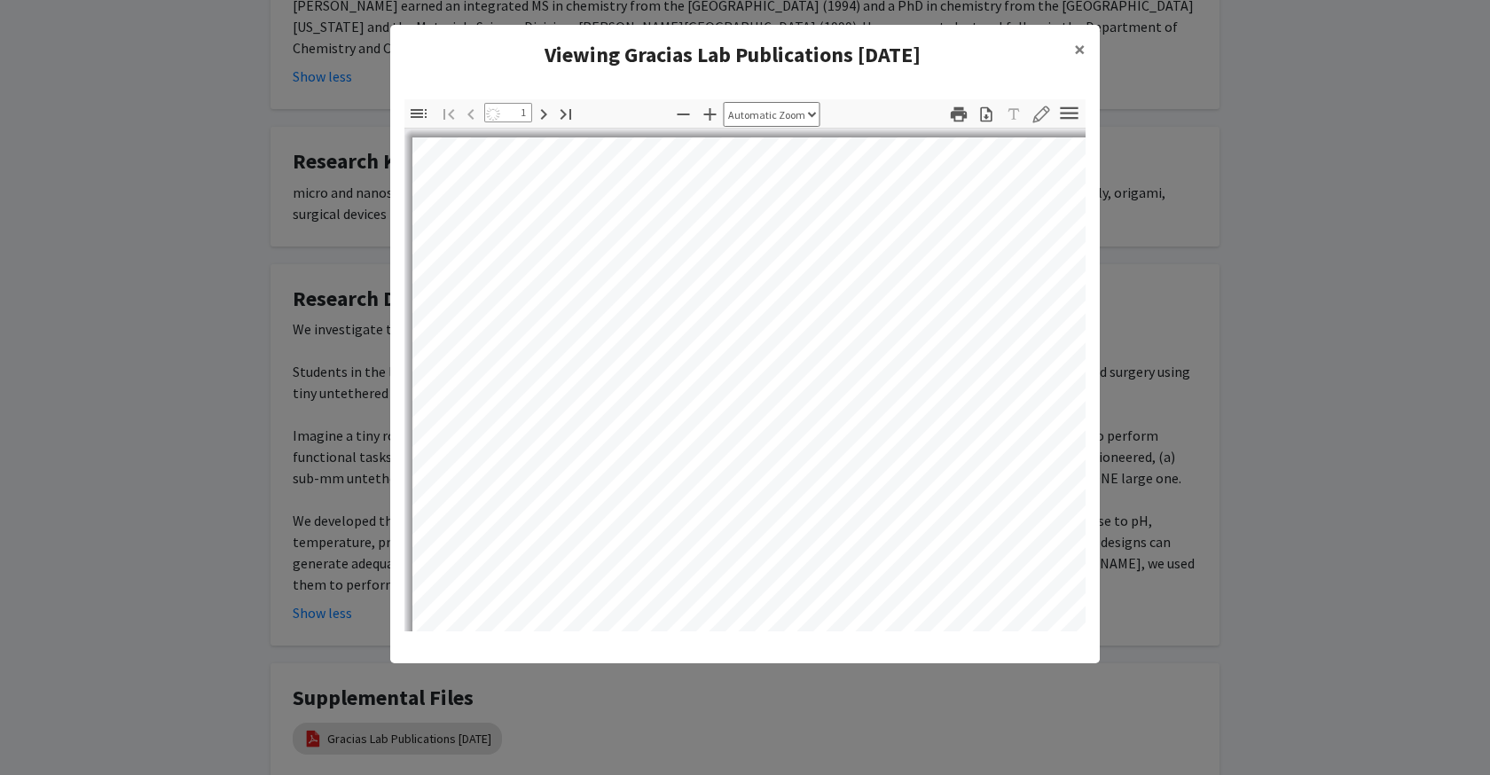
select select "auto"
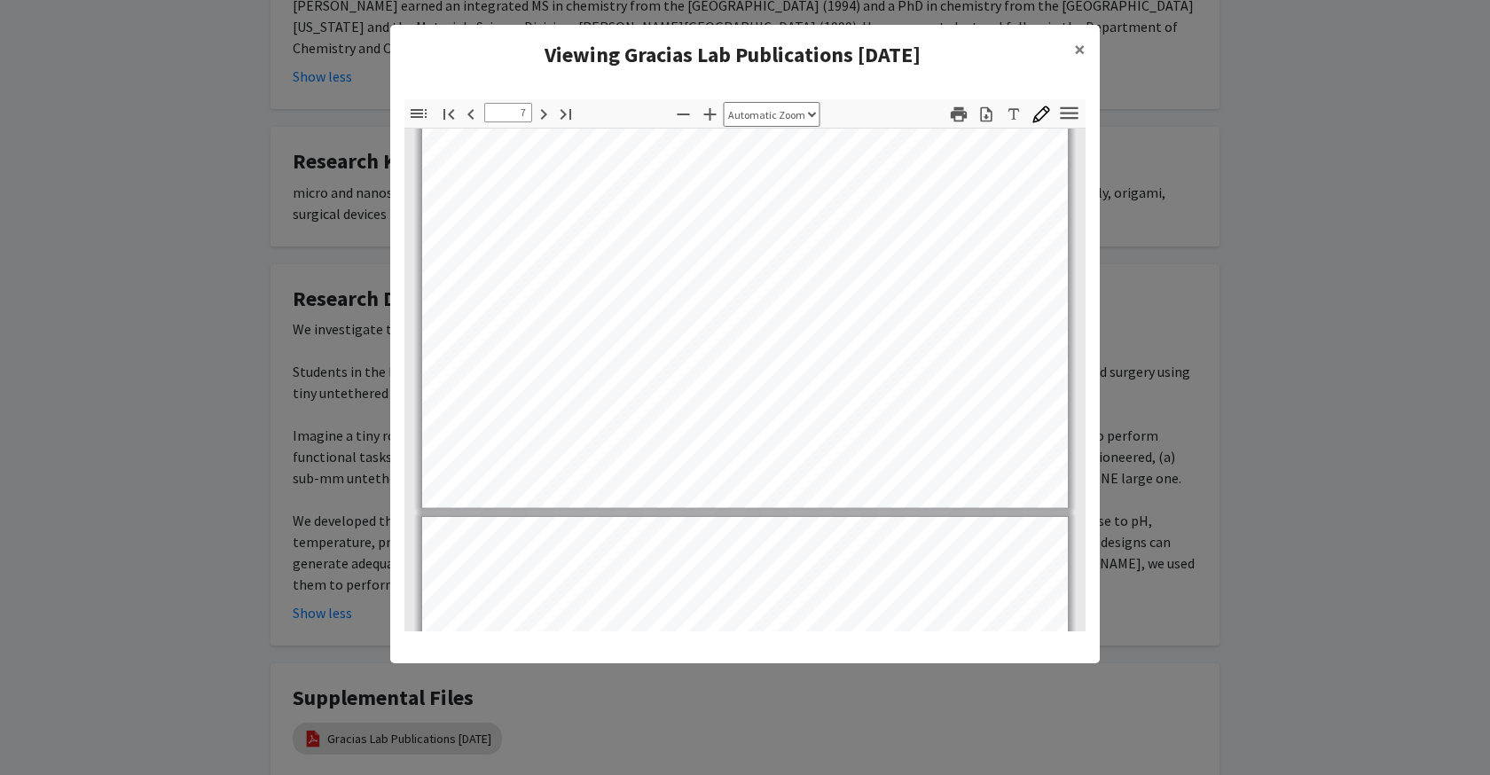
type input "8"
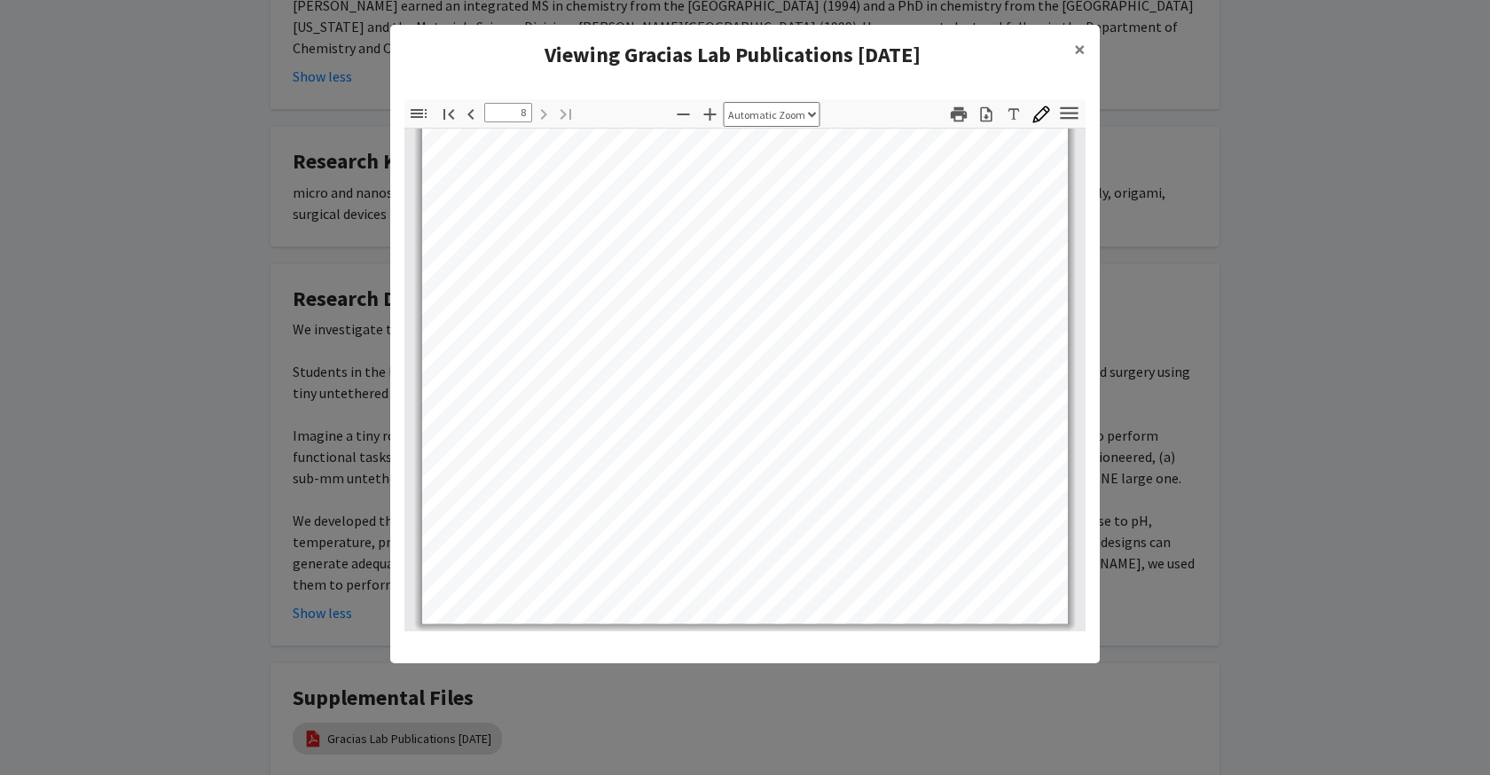
scroll to position [6268, 0]
click at [1075, 49] on span "×" at bounding box center [1080, 48] width 12 height 27
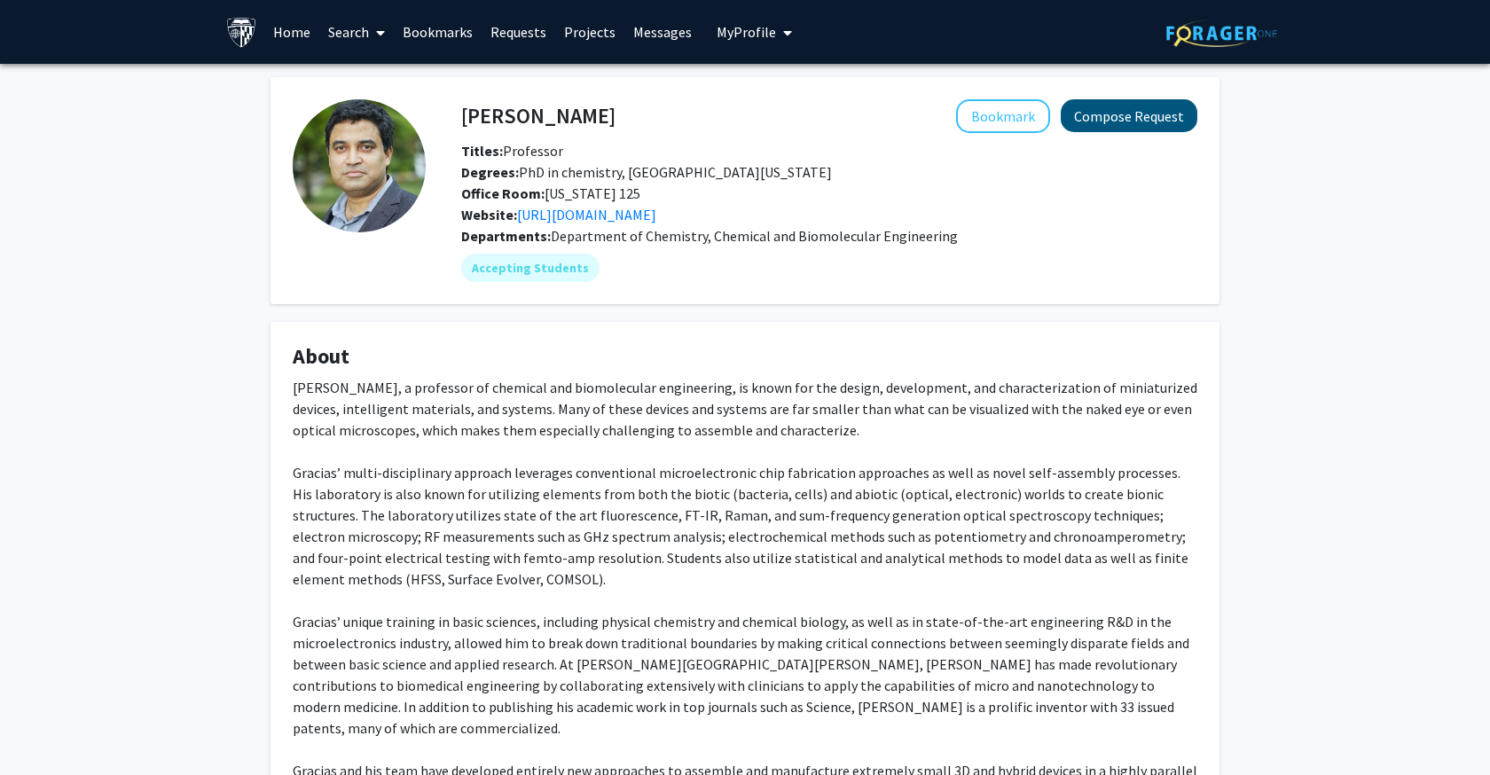
scroll to position [0, 0]
click at [1117, 112] on button "Compose Request" at bounding box center [1129, 115] width 137 height 33
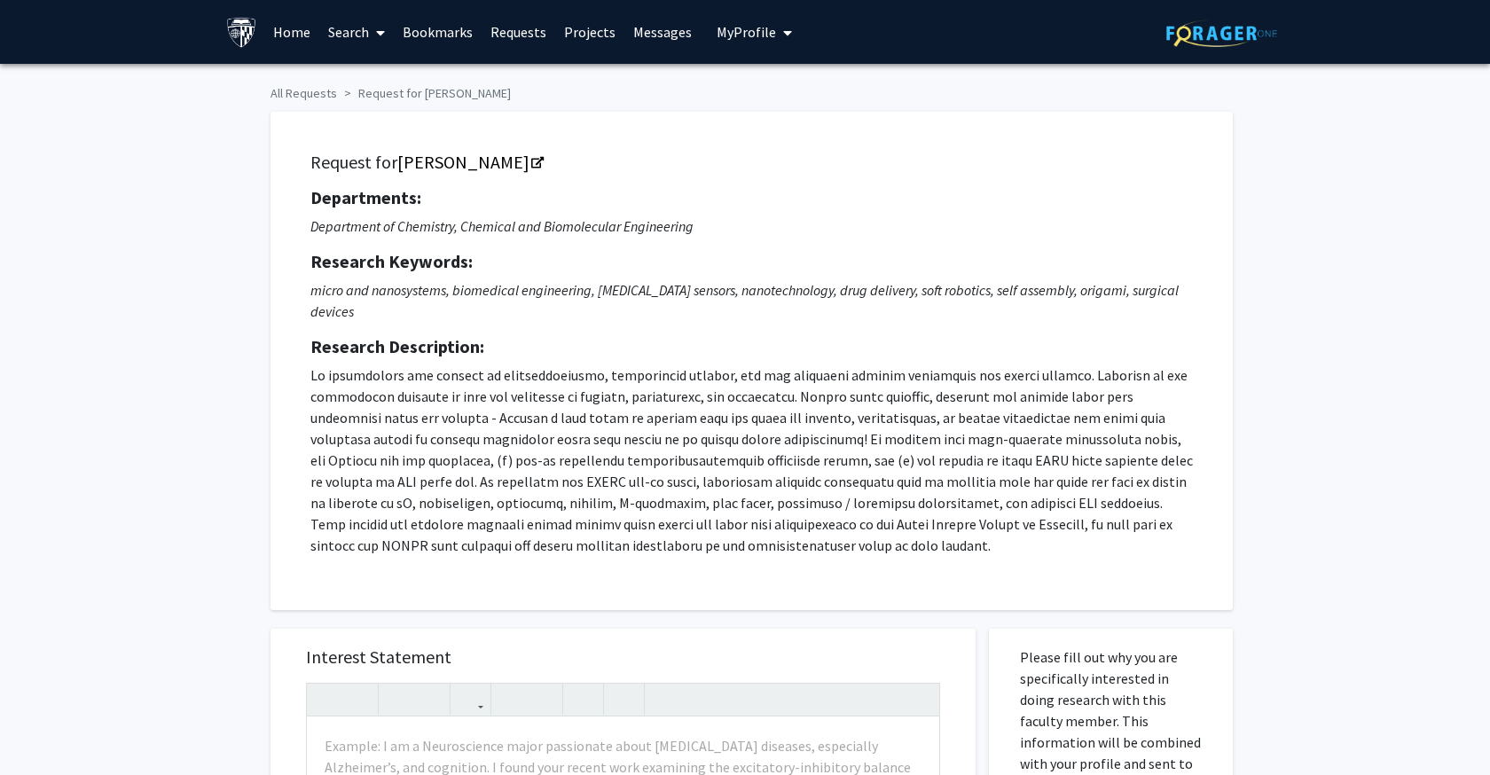
click at [340, 34] on link "Search" at bounding box center [356, 32] width 75 height 62
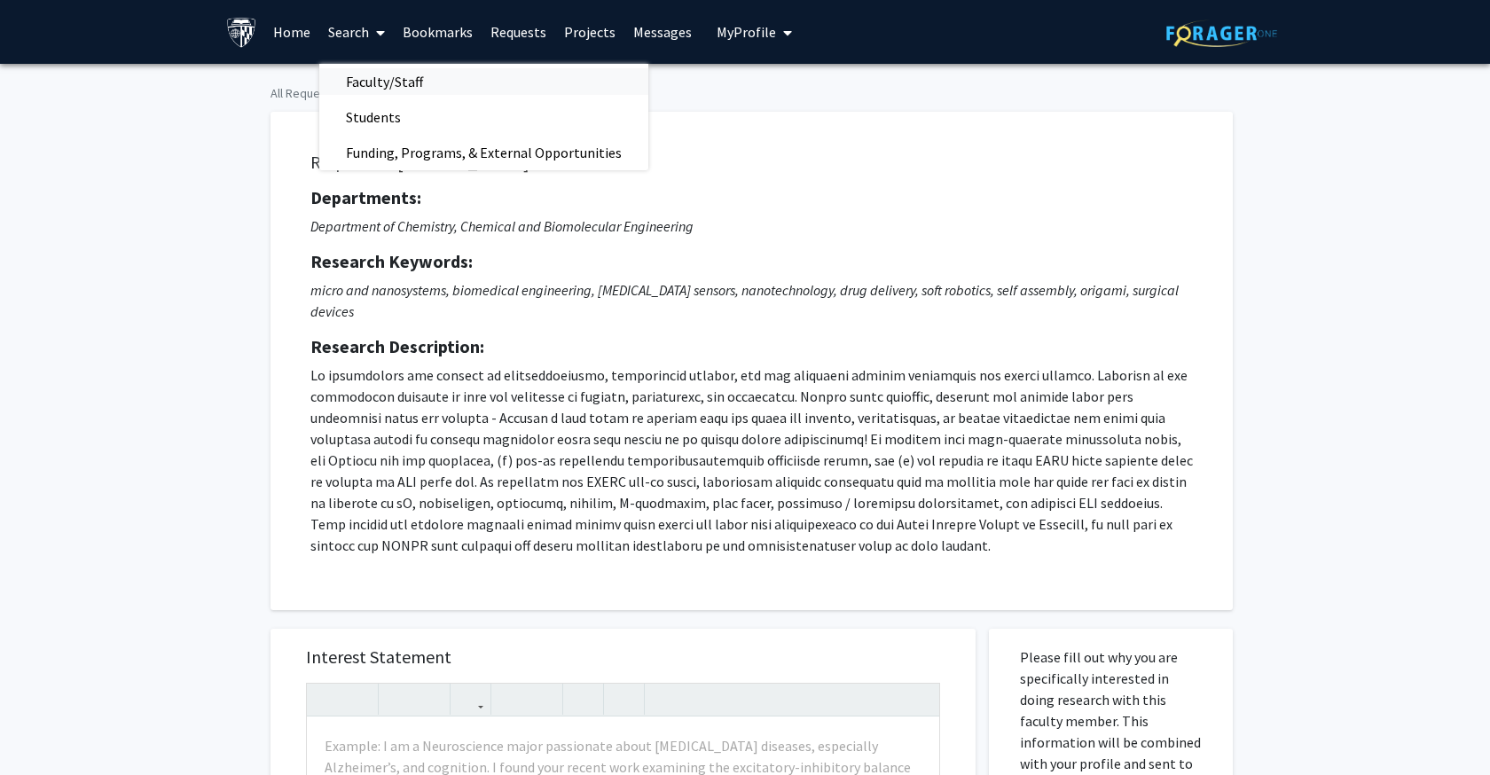
click at [367, 86] on span "Faculty/Staff" at bounding box center [384, 81] width 130 height 35
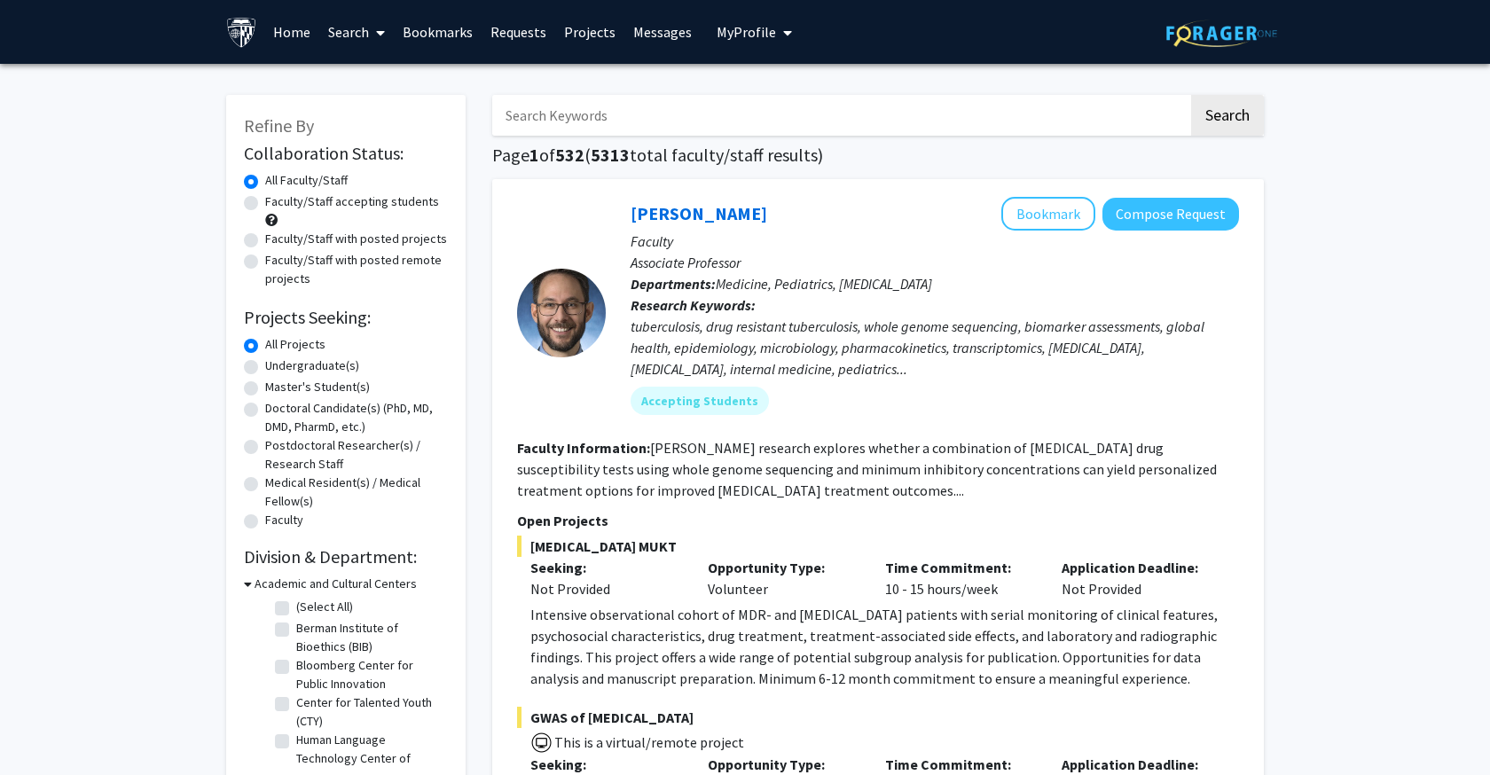
click at [556, 131] on input "Search Keywords" at bounding box center [840, 115] width 696 height 41
paste input "Hai-[PERSON_NAME]"
type input "Hai-[PERSON_NAME]"
click at [1227, 118] on button "Search" at bounding box center [1227, 115] width 73 height 41
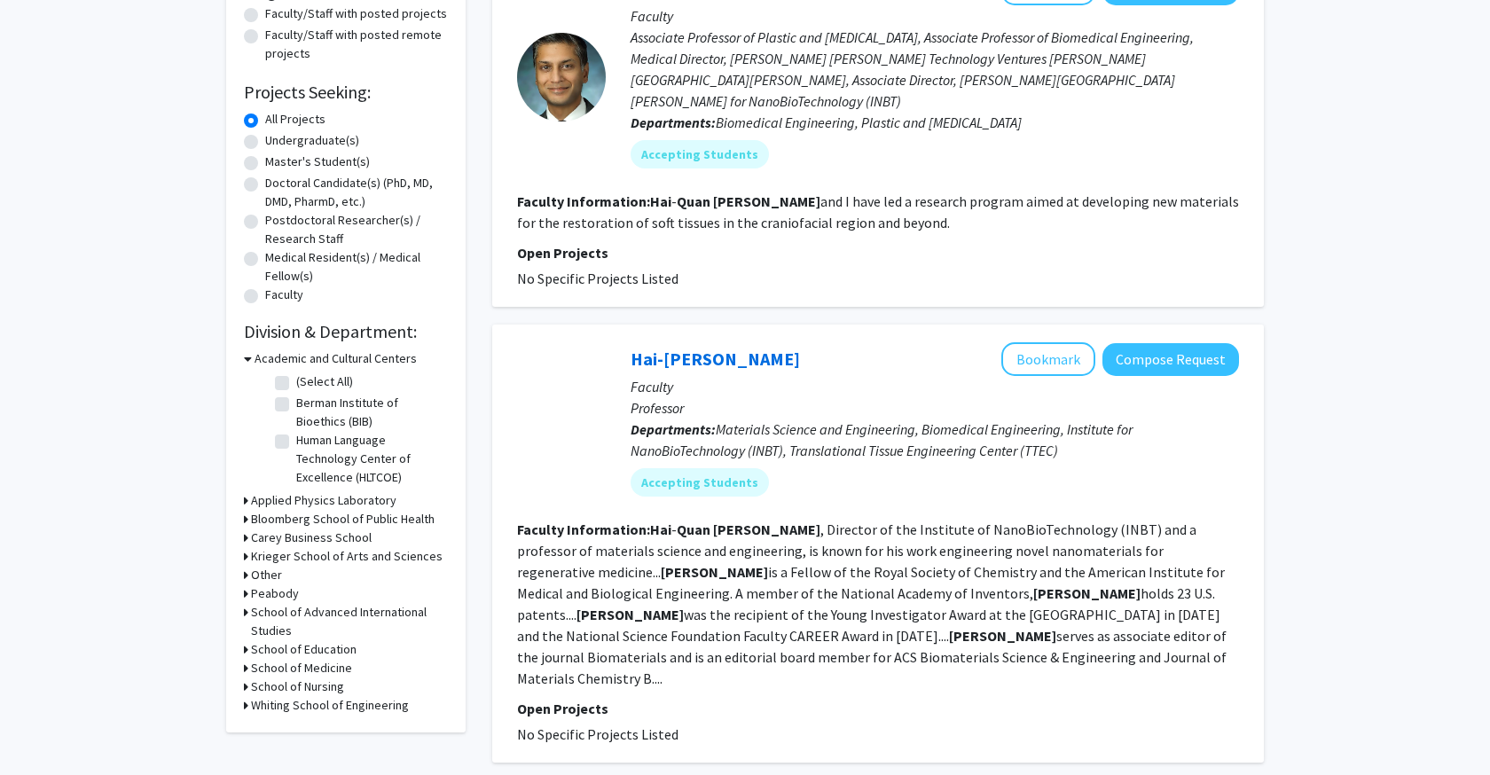
scroll to position [227, 0]
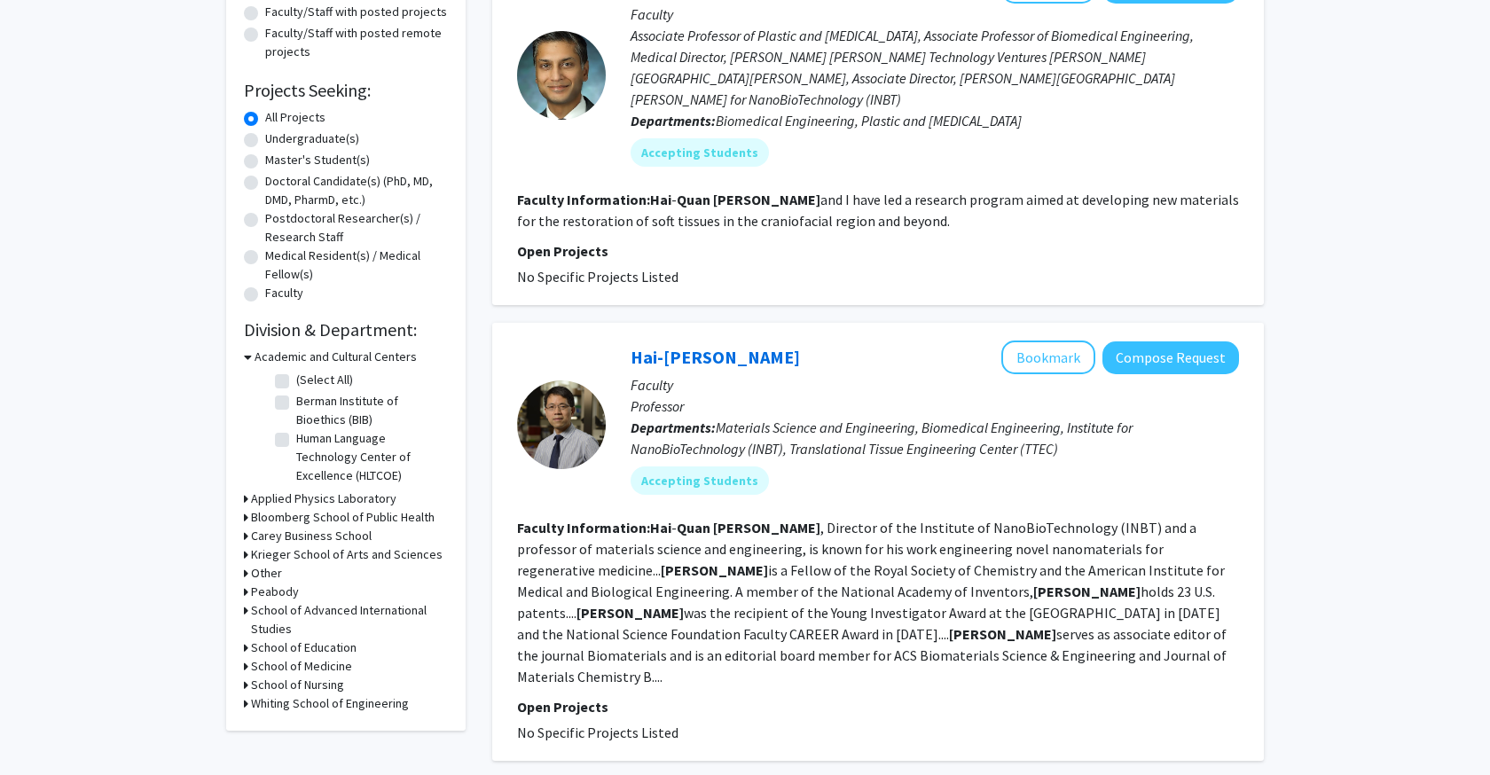
click at [713, 519] on b "[PERSON_NAME]" at bounding box center [766, 528] width 107 height 18
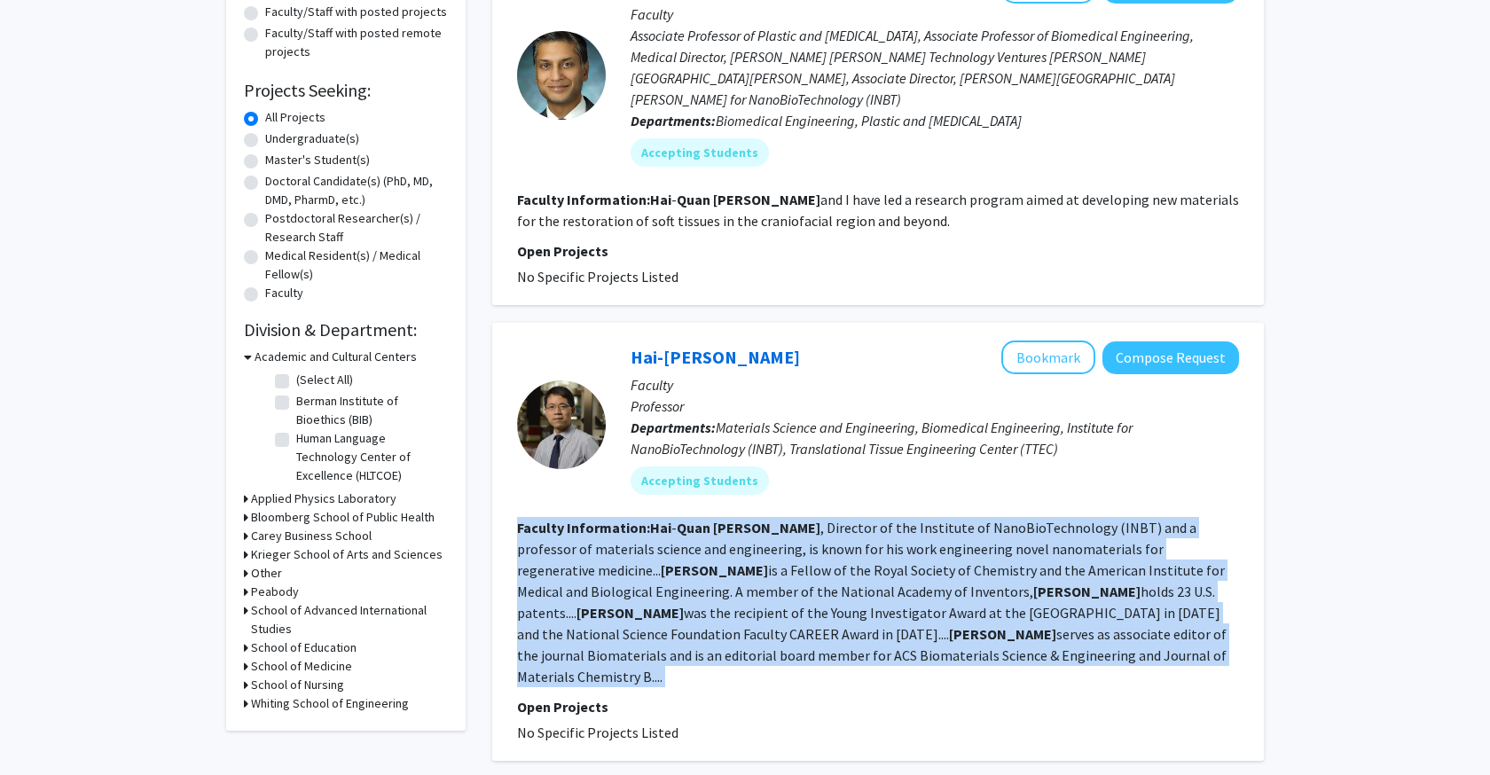
click at [713, 519] on b "[PERSON_NAME]" at bounding box center [766, 528] width 107 height 18
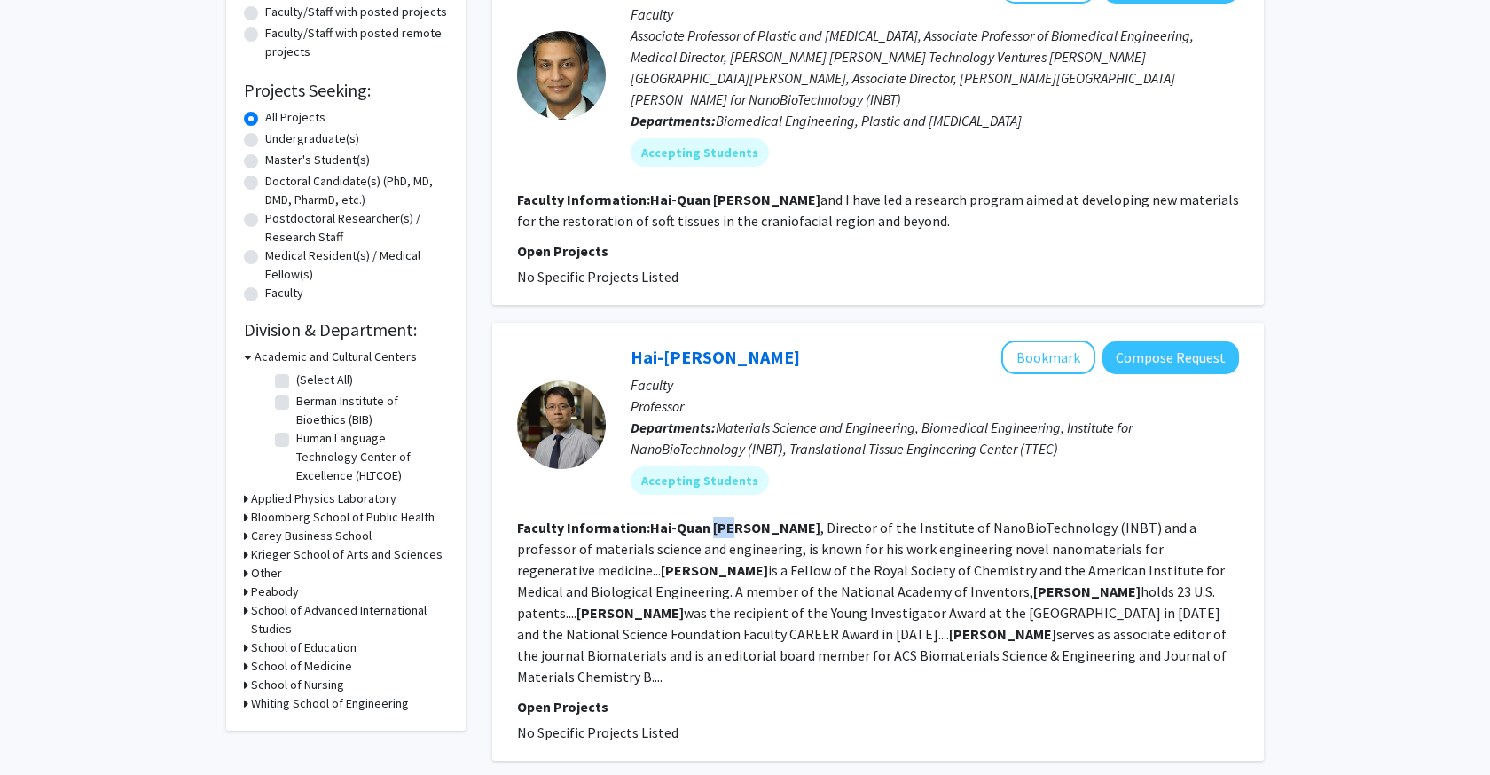
click at [713, 519] on b "[PERSON_NAME]" at bounding box center [766, 528] width 107 height 18
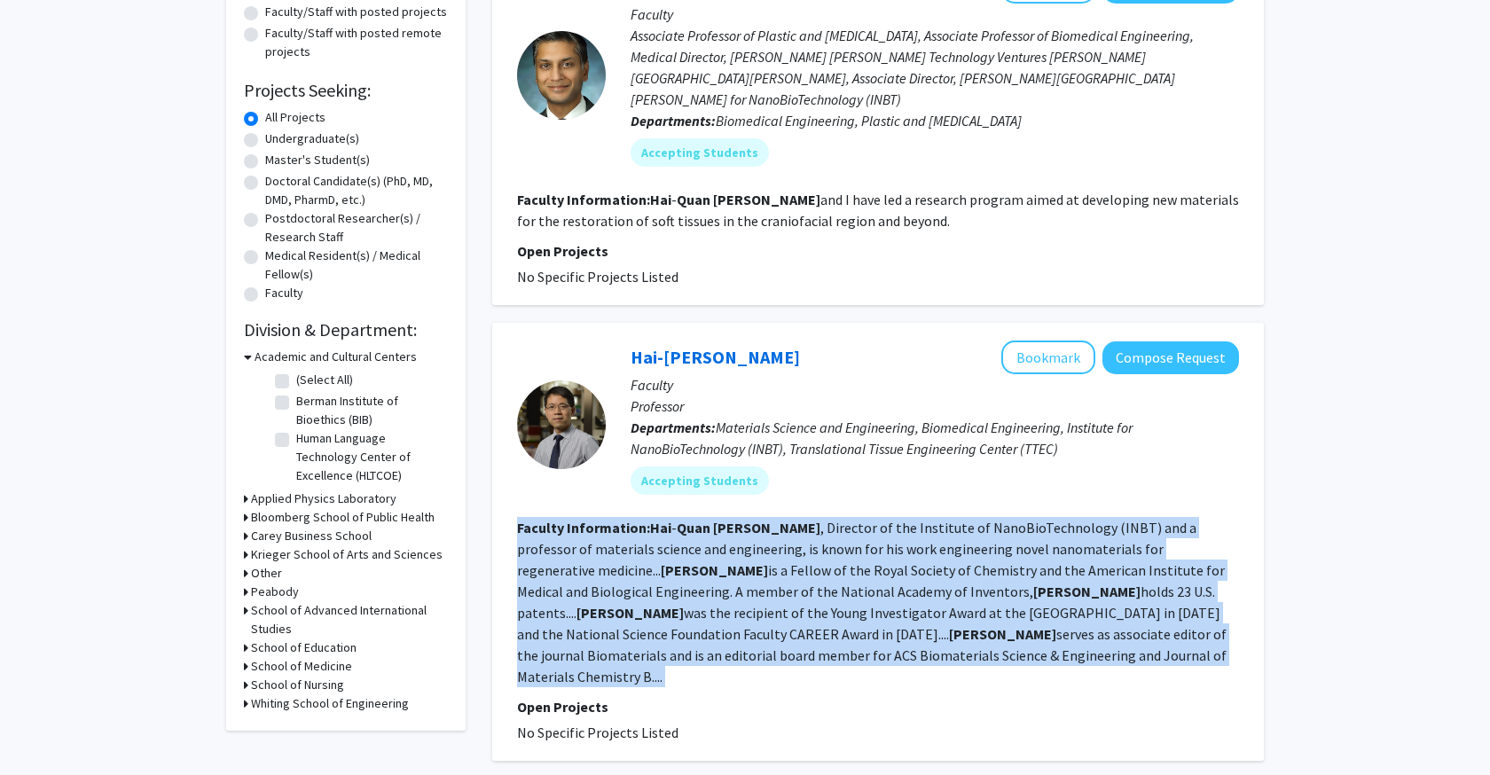
click at [713, 519] on b "[PERSON_NAME]" at bounding box center [766, 528] width 107 height 18
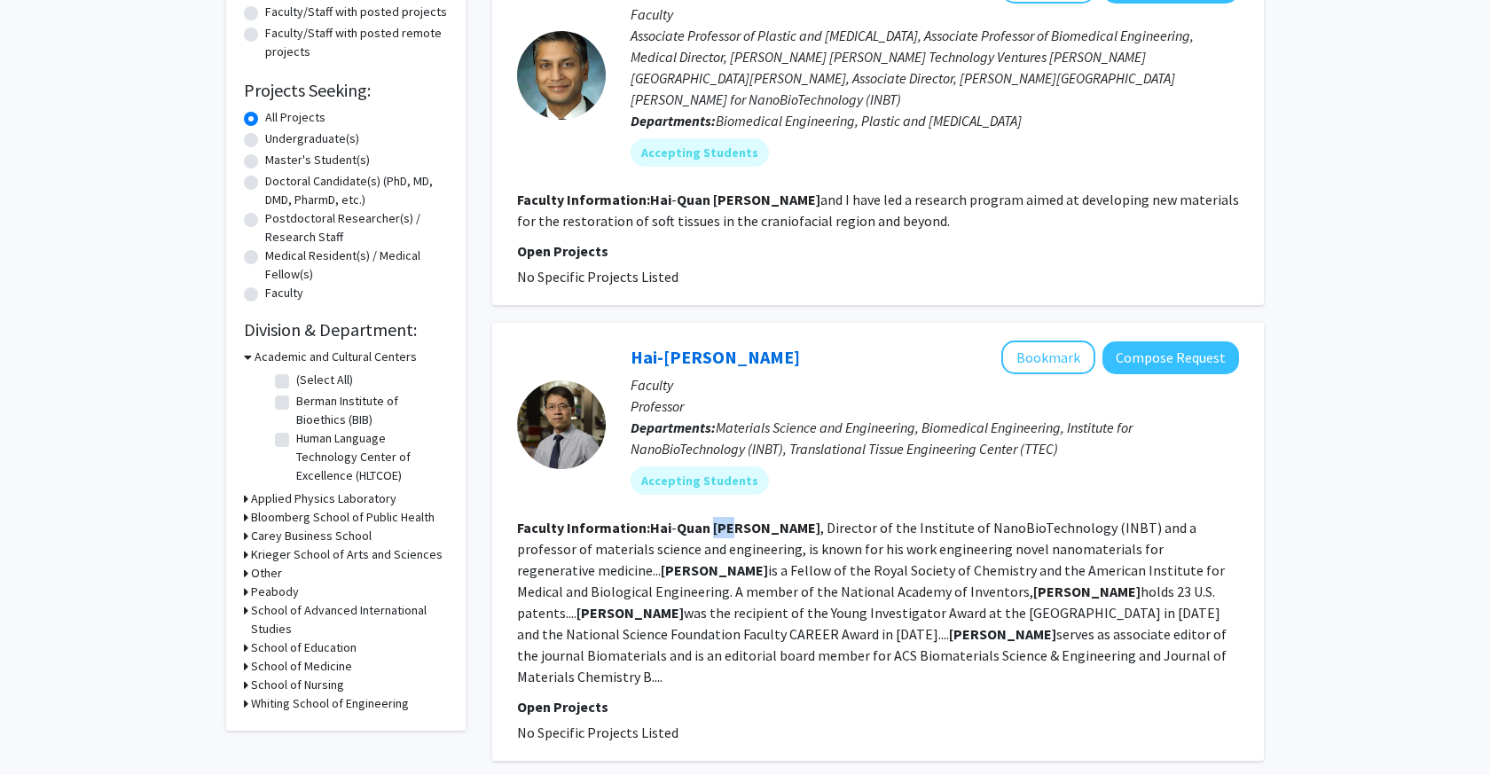
click at [713, 519] on b "[PERSON_NAME]" at bounding box center [766, 528] width 107 height 18
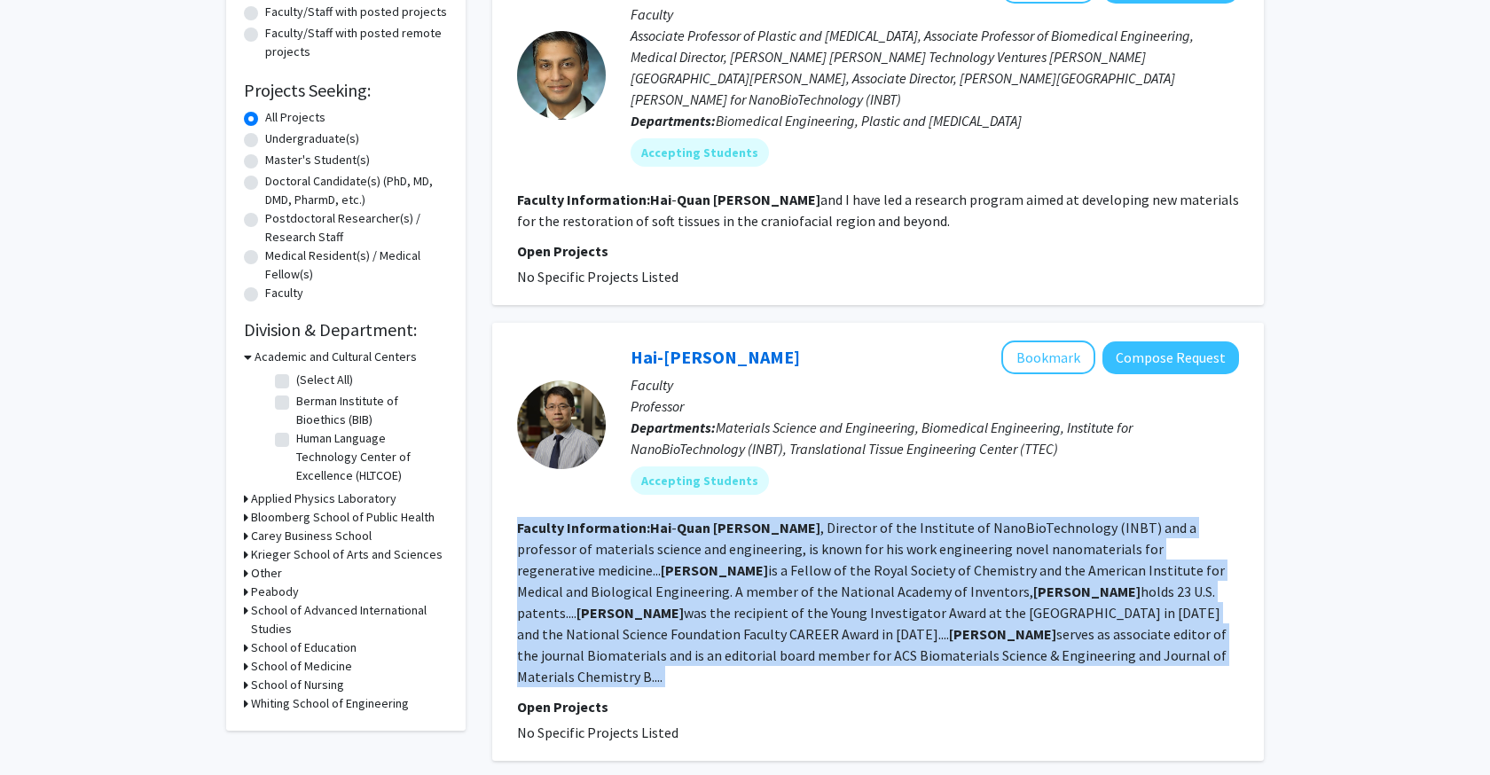
click at [713, 519] on b "[PERSON_NAME]" at bounding box center [766, 528] width 107 height 18
click at [686, 346] on link "Hai-[PERSON_NAME]" at bounding box center [715, 357] width 169 height 22
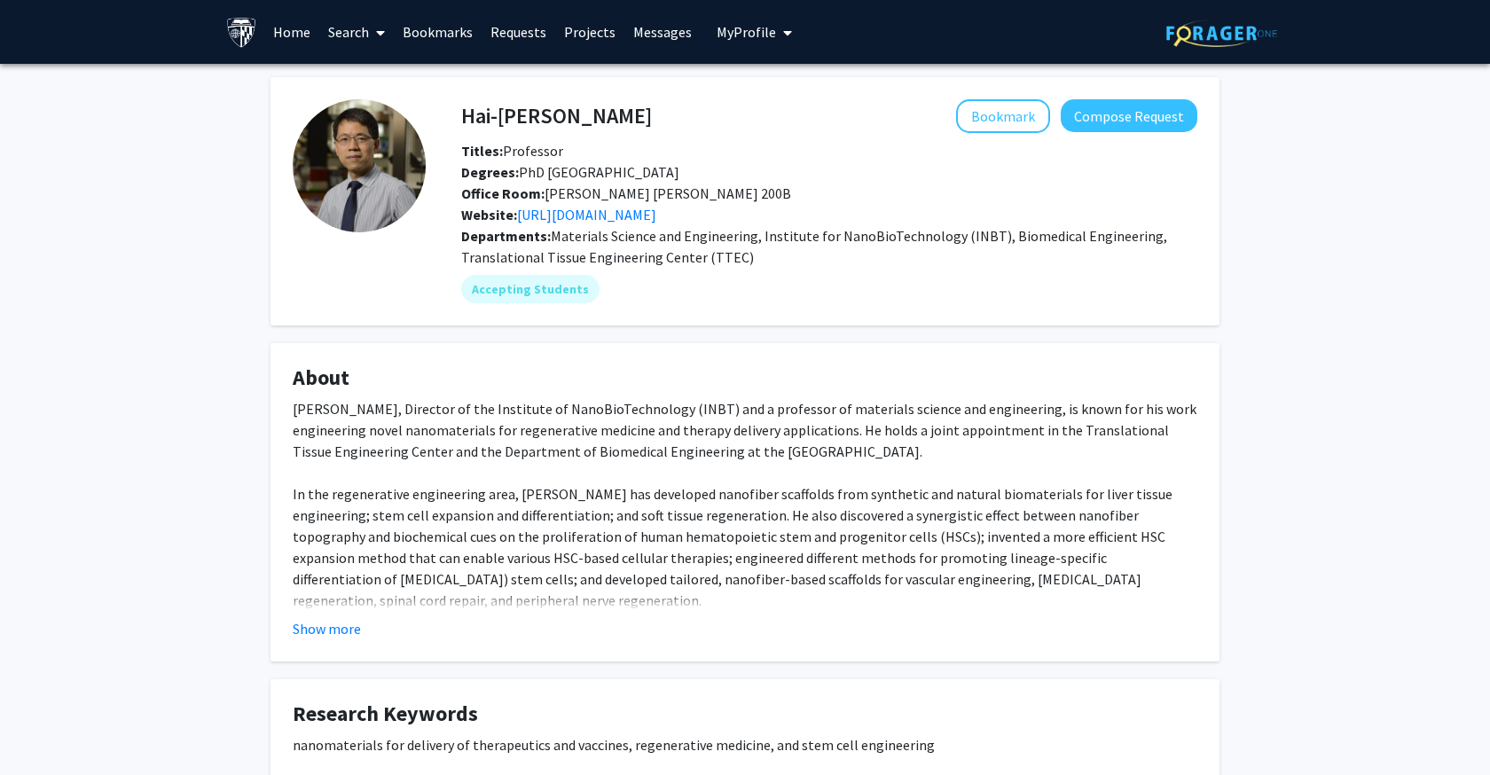
click at [661, 419] on div "[PERSON_NAME], Director of the Institute of NanoBioTechnology (INBT) and a prof…" at bounding box center [745, 717] width 905 height 639
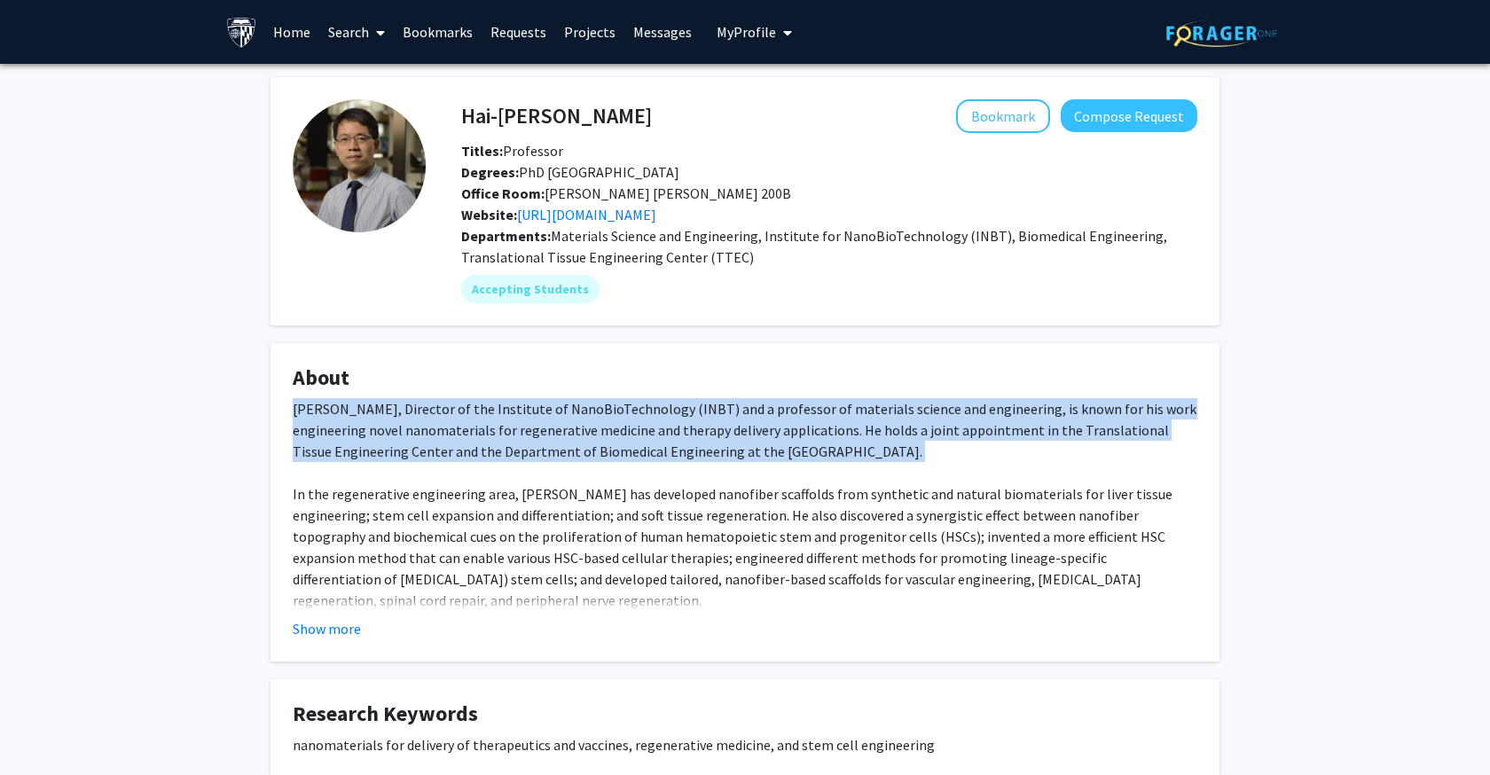
click at [661, 419] on div "[PERSON_NAME], Director of the Institute of NanoBioTechnology (INBT) and a prof…" at bounding box center [745, 717] width 905 height 639
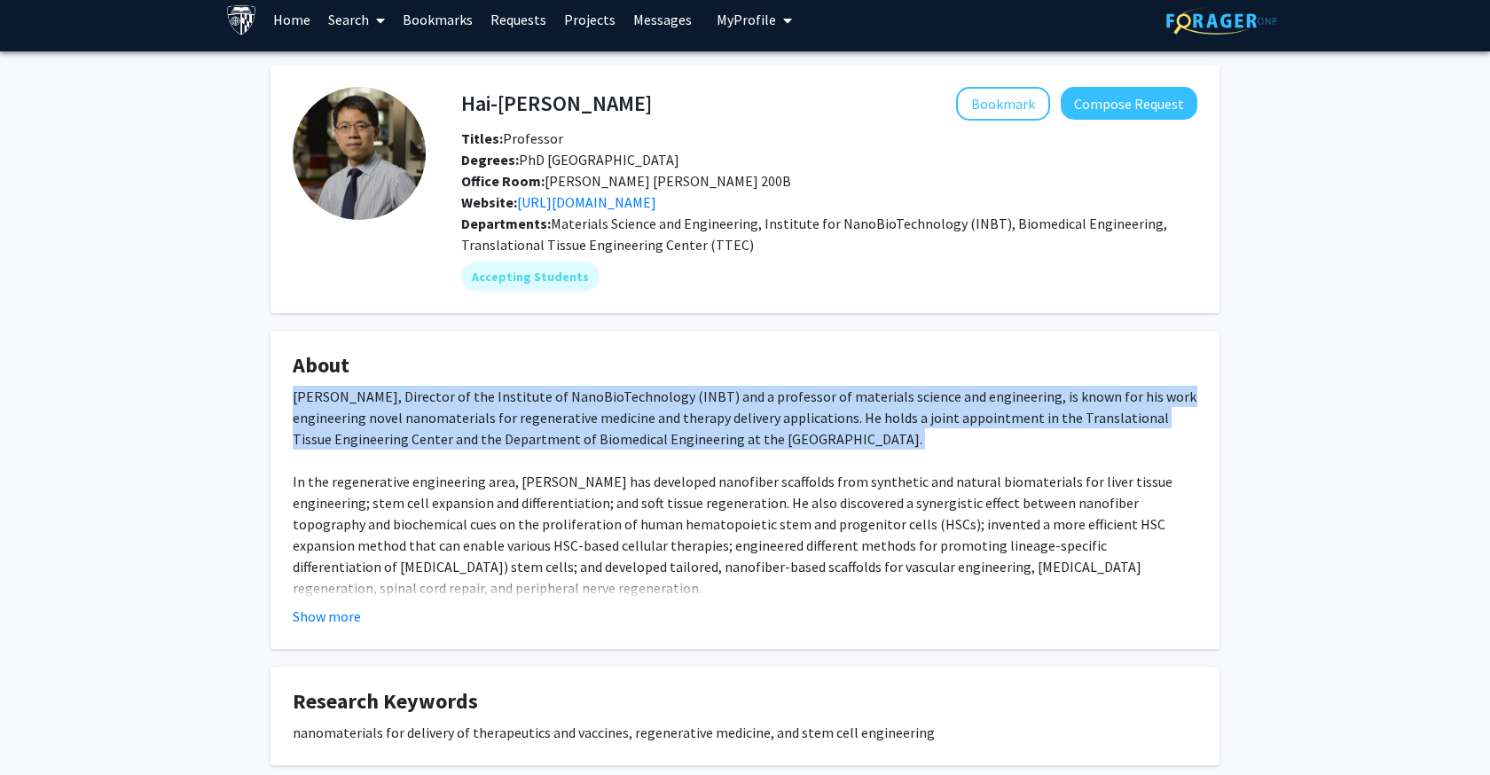
scroll to position [13, 0]
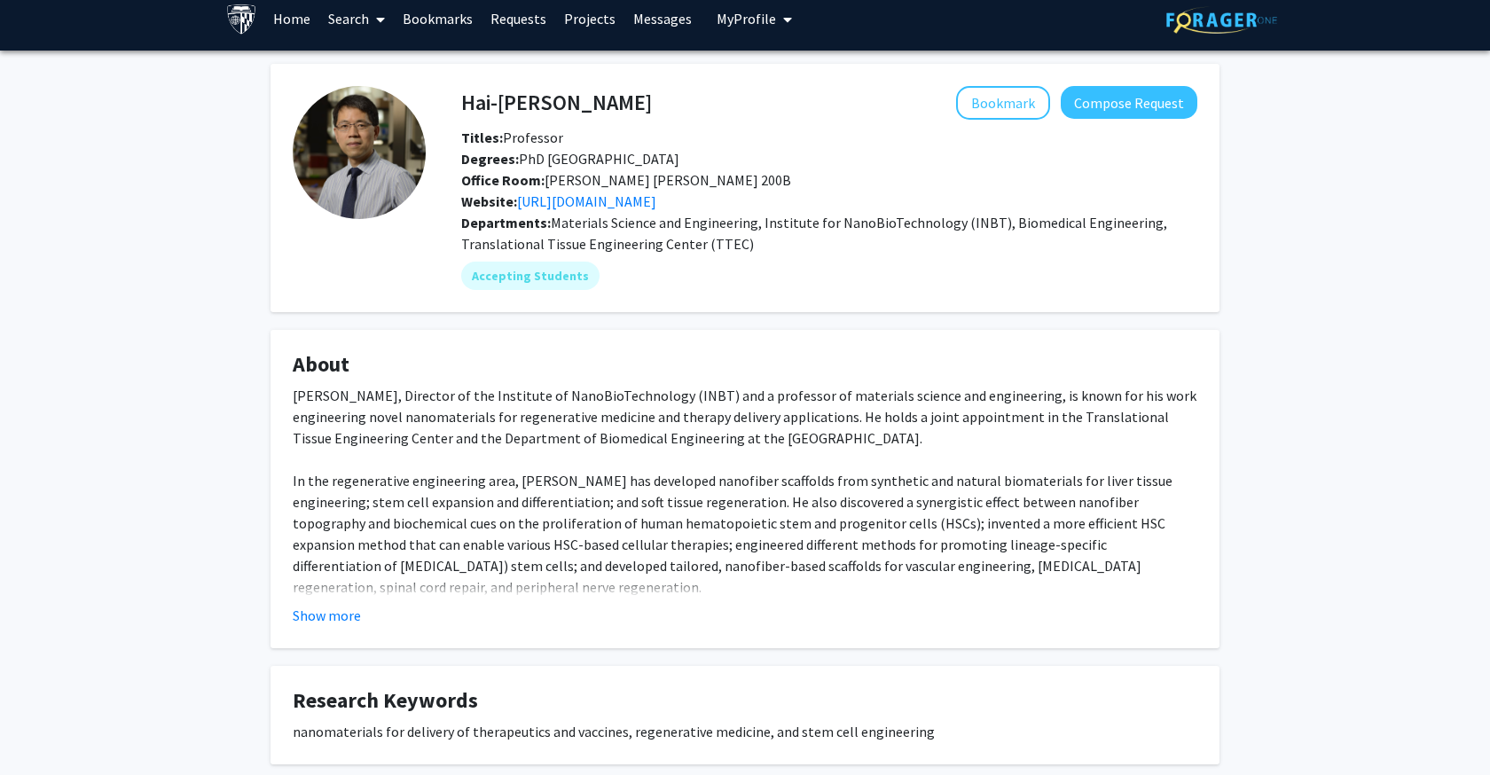
click at [763, 492] on div "[PERSON_NAME], Director of the Institute of NanoBioTechnology (INBT) and a prof…" at bounding box center [745, 704] width 905 height 639
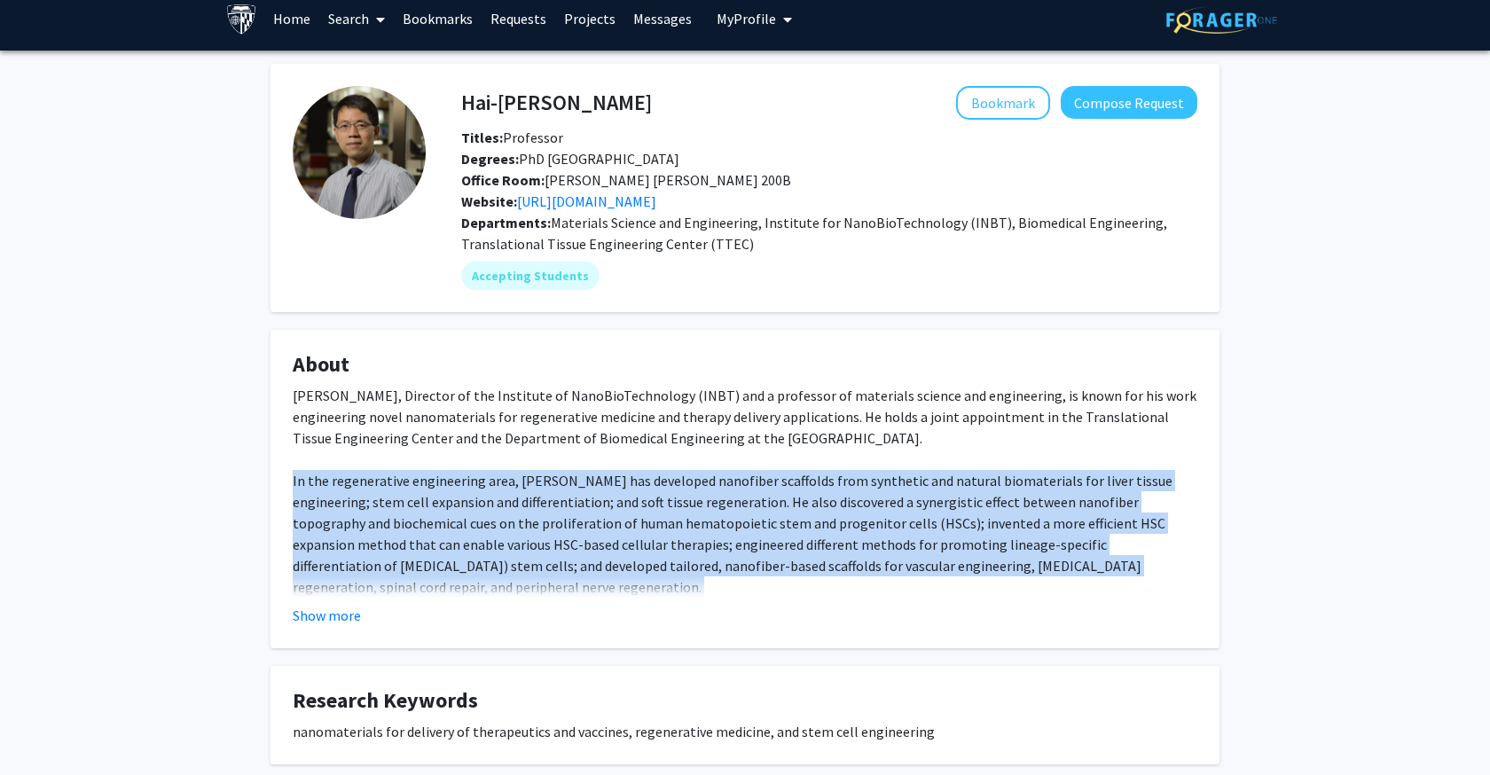
click at [763, 492] on div "[PERSON_NAME], Director of the Institute of NanoBioTechnology (INBT) and a prof…" at bounding box center [745, 704] width 905 height 639
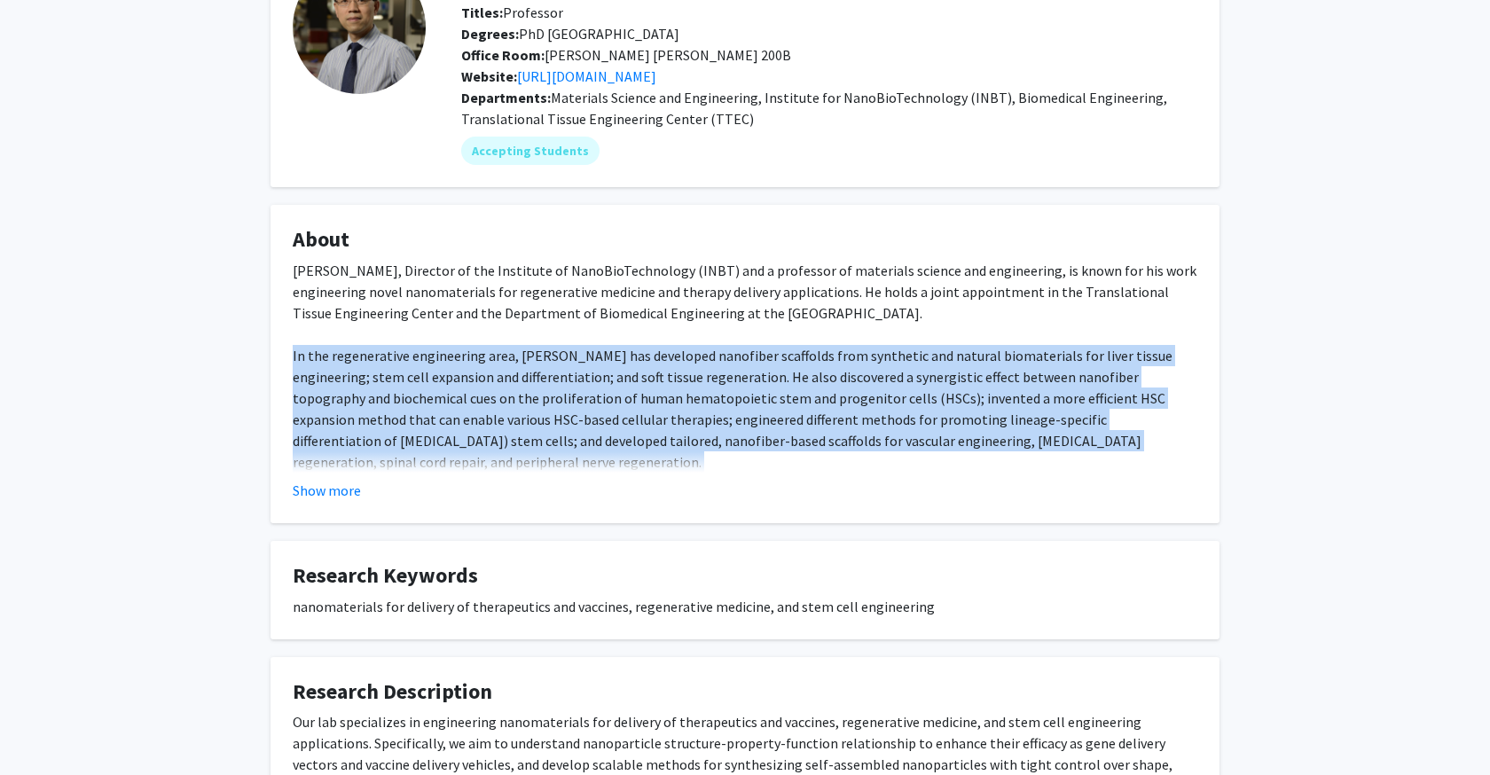
scroll to position [232, 0]
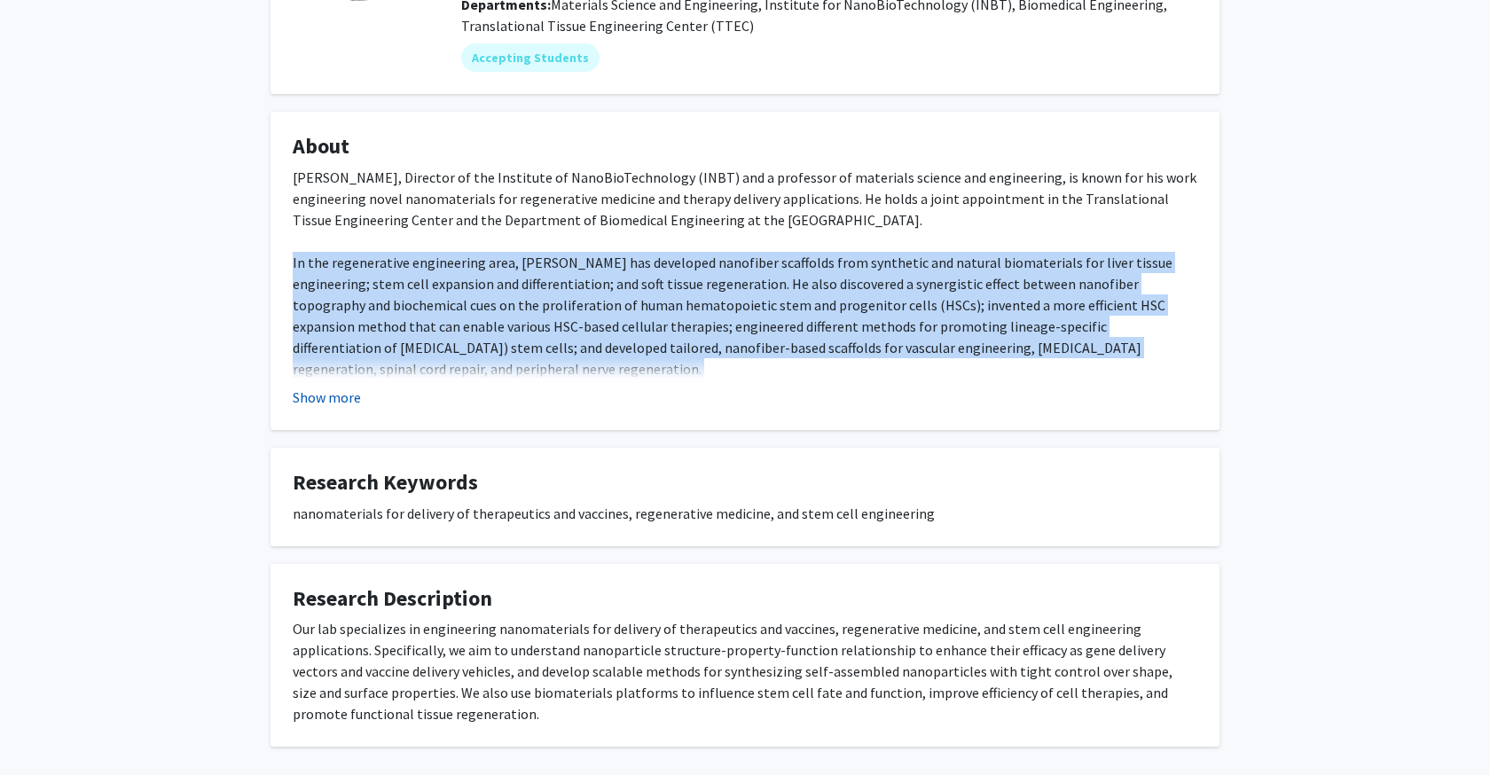
click at [323, 400] on button "Show more" at bounding box center [327, 397] width 68 height 21
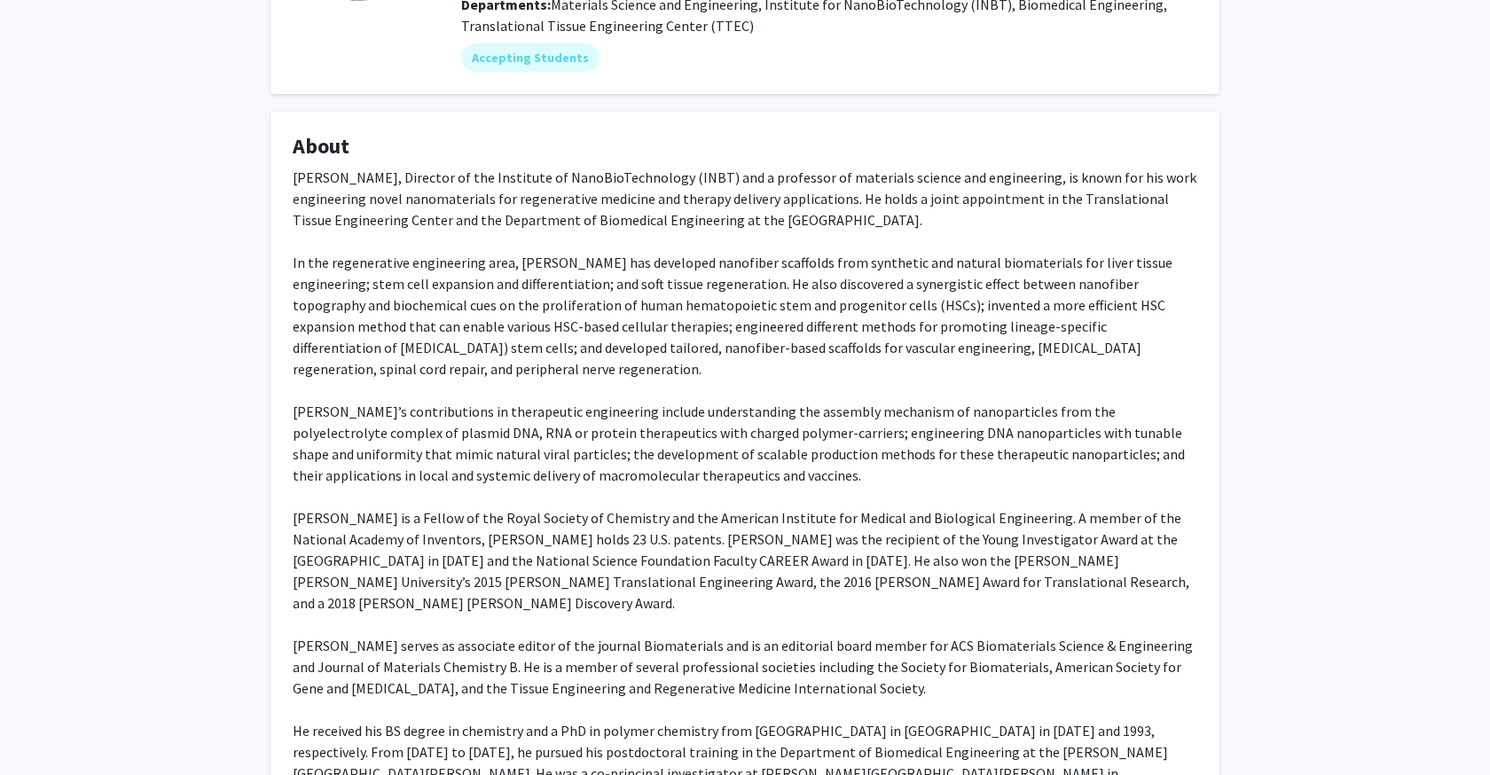
click at [491, 386] on div "[PERSON_NAME], Director of the Institute of NanoBioTechnology (INBT) and a prof…" at bounding box center [745, 486] width 905 height 639
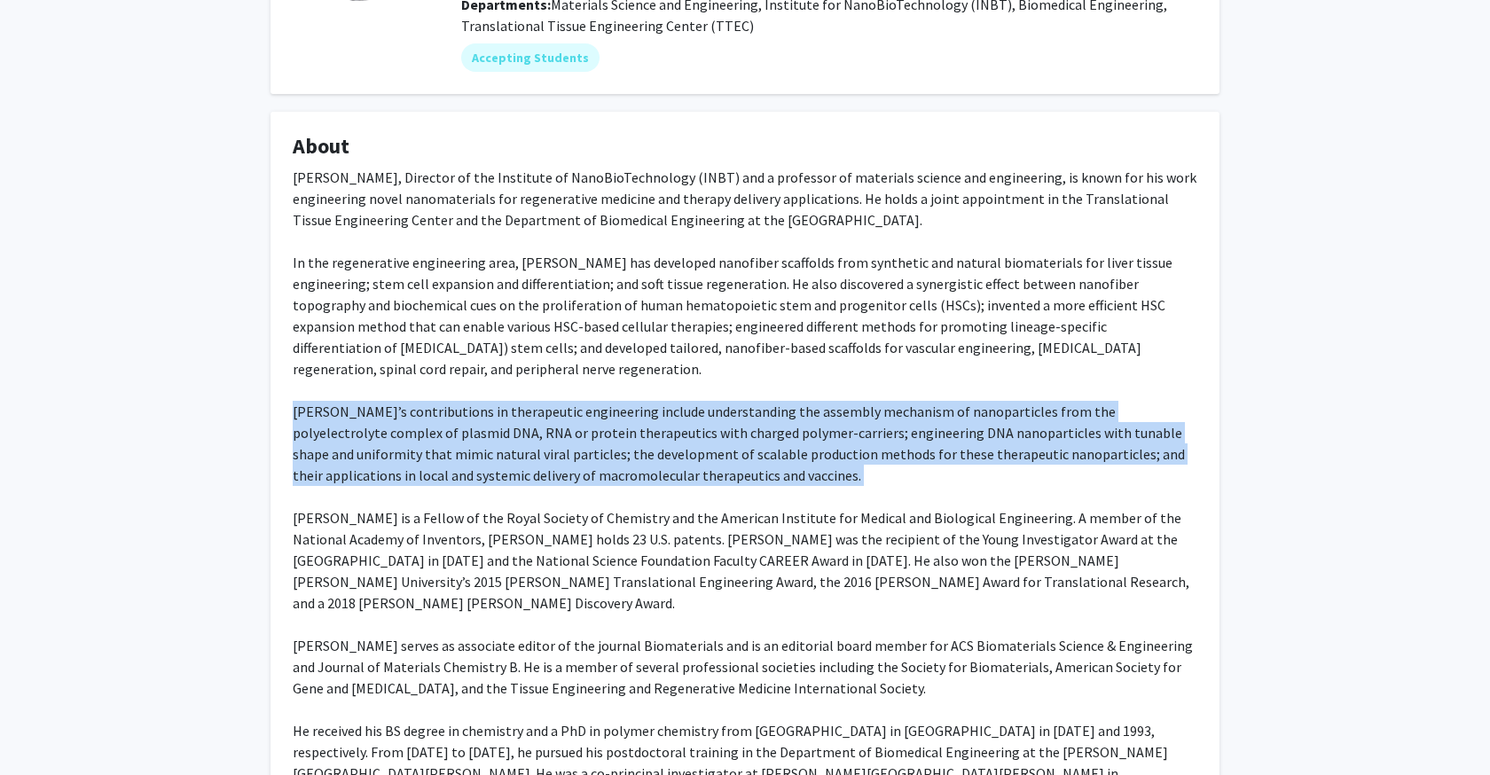
click at [491, 386] on div "[PERSON_NAME], Director of the Institute of NanoBioTechnology (INBT) and a prof…" at bounding box center [745, 486] width 905 height 639
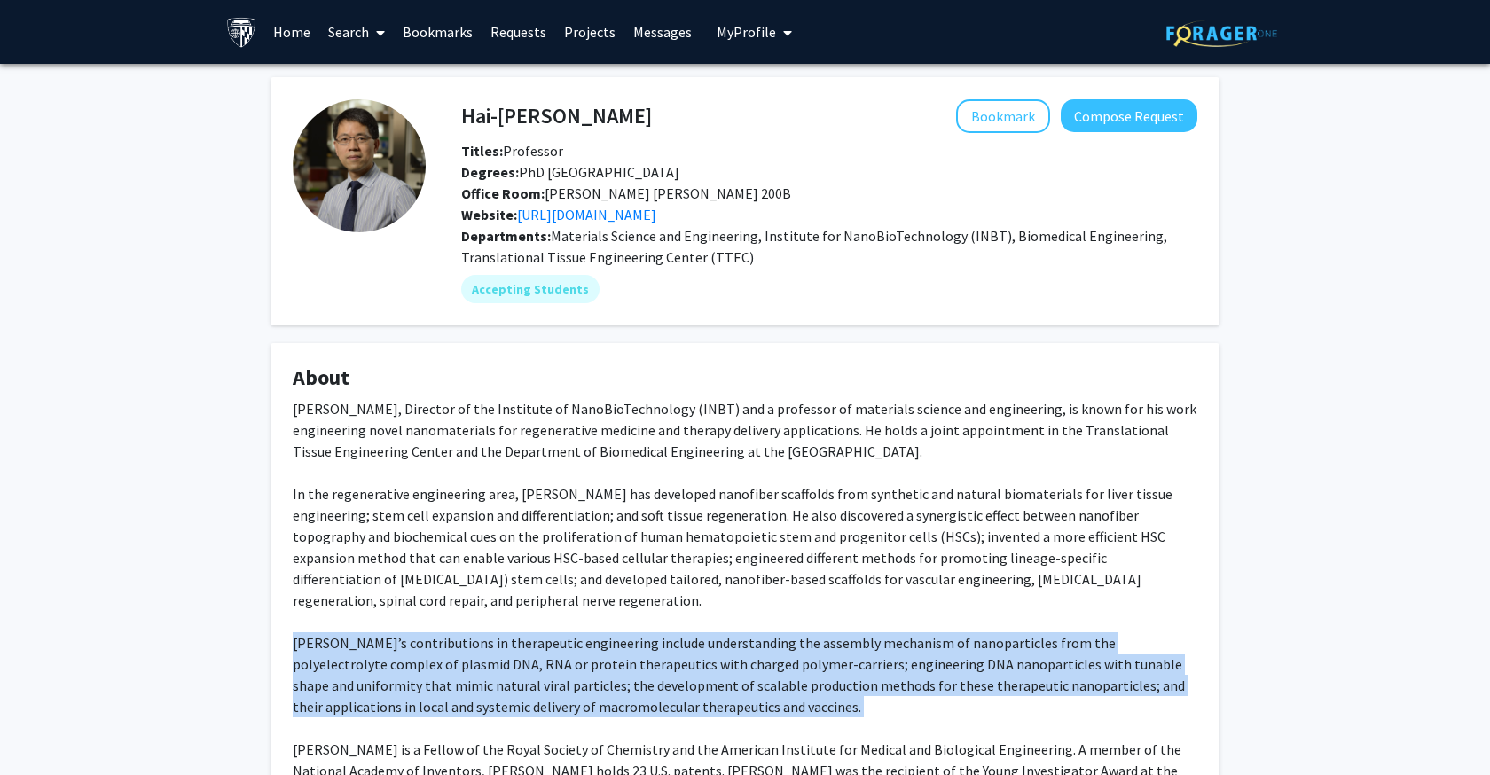
scroll to position [0, 0]
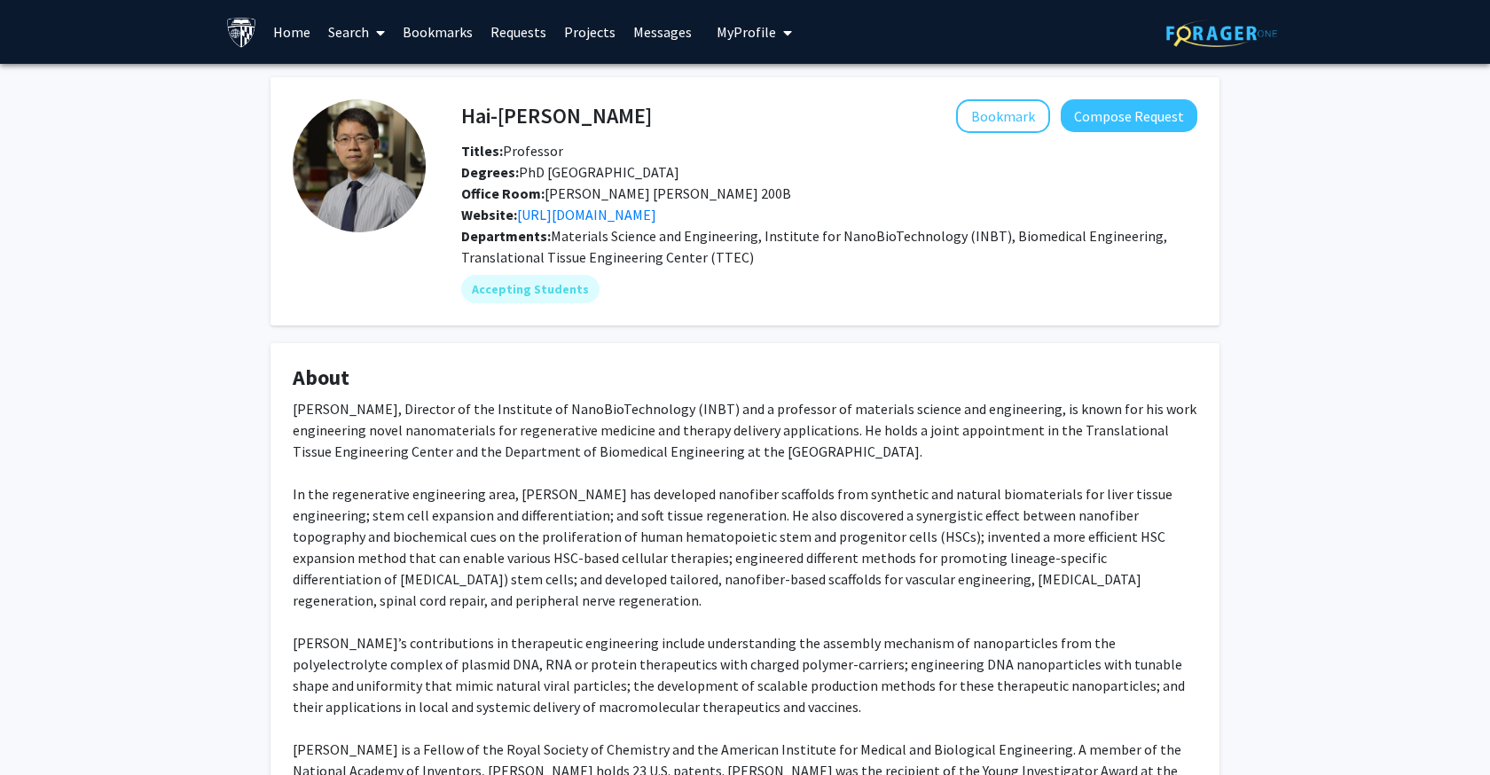
click at [350, 30] on link "Search" at bounding box center [356, 32] width 75 height 62
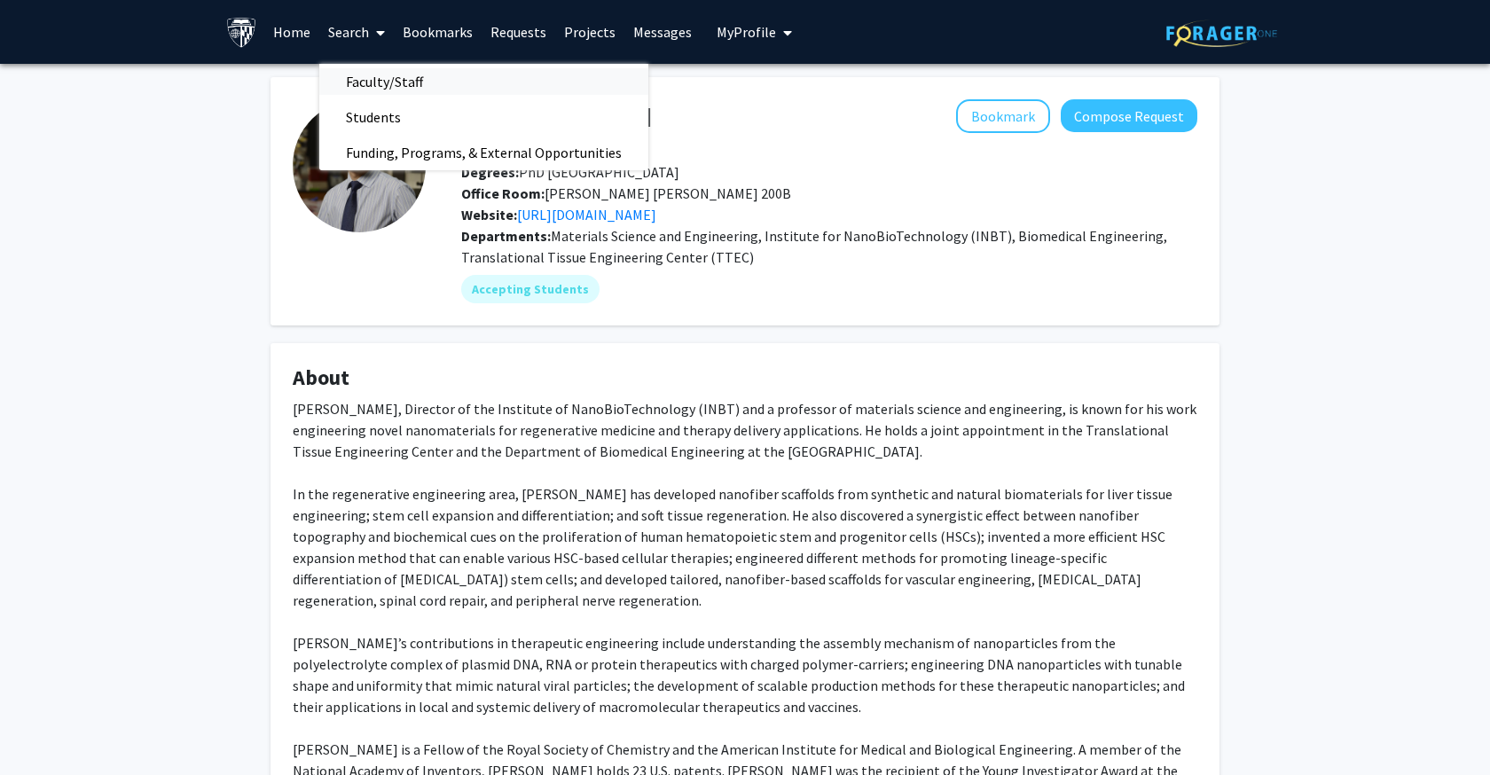
click at [363, 77] on span "Faculty/Staff" at bounding box center [384, 81] width 130 height 35
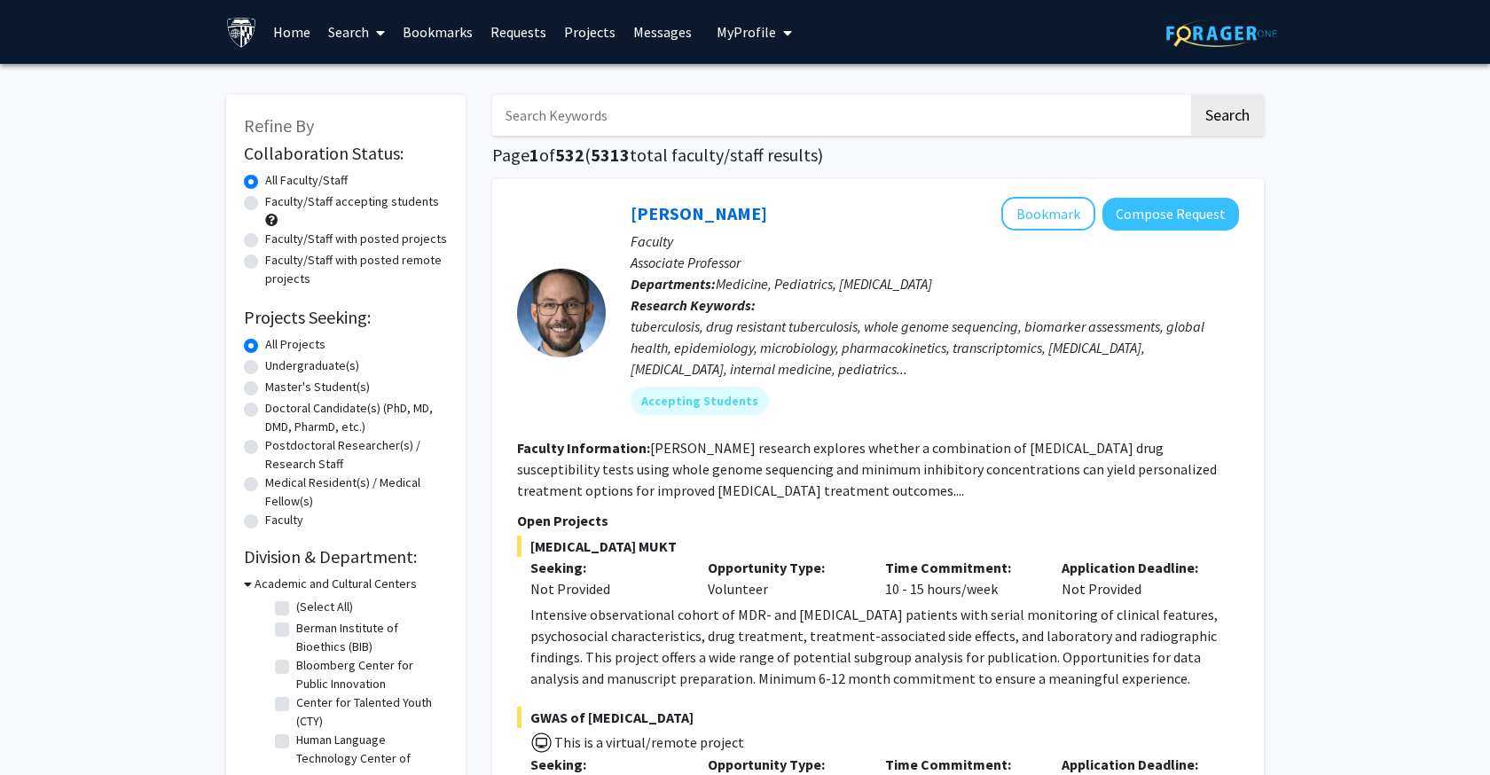
click at [570, 119] on input "Search Keywords" at bounding box center [840, 115] width 696 height 41
type input "gracias"
click at [1227, 118] on button "Search" at bounding box center [1227, 115] width 73 height 41
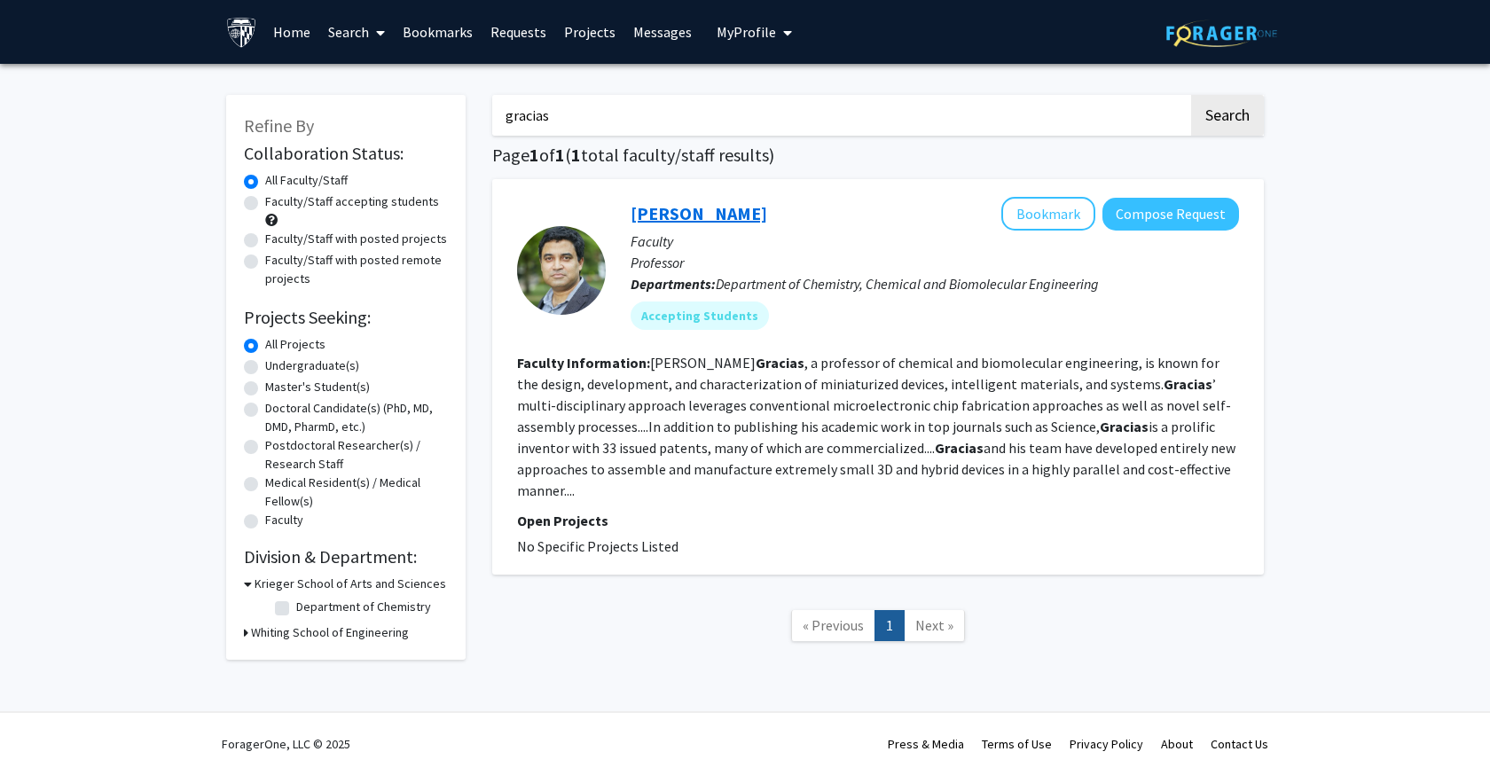
click at [678, 219] on link "[PERSON_NAME]" at bounding box center [699, 213] width 137 height 22
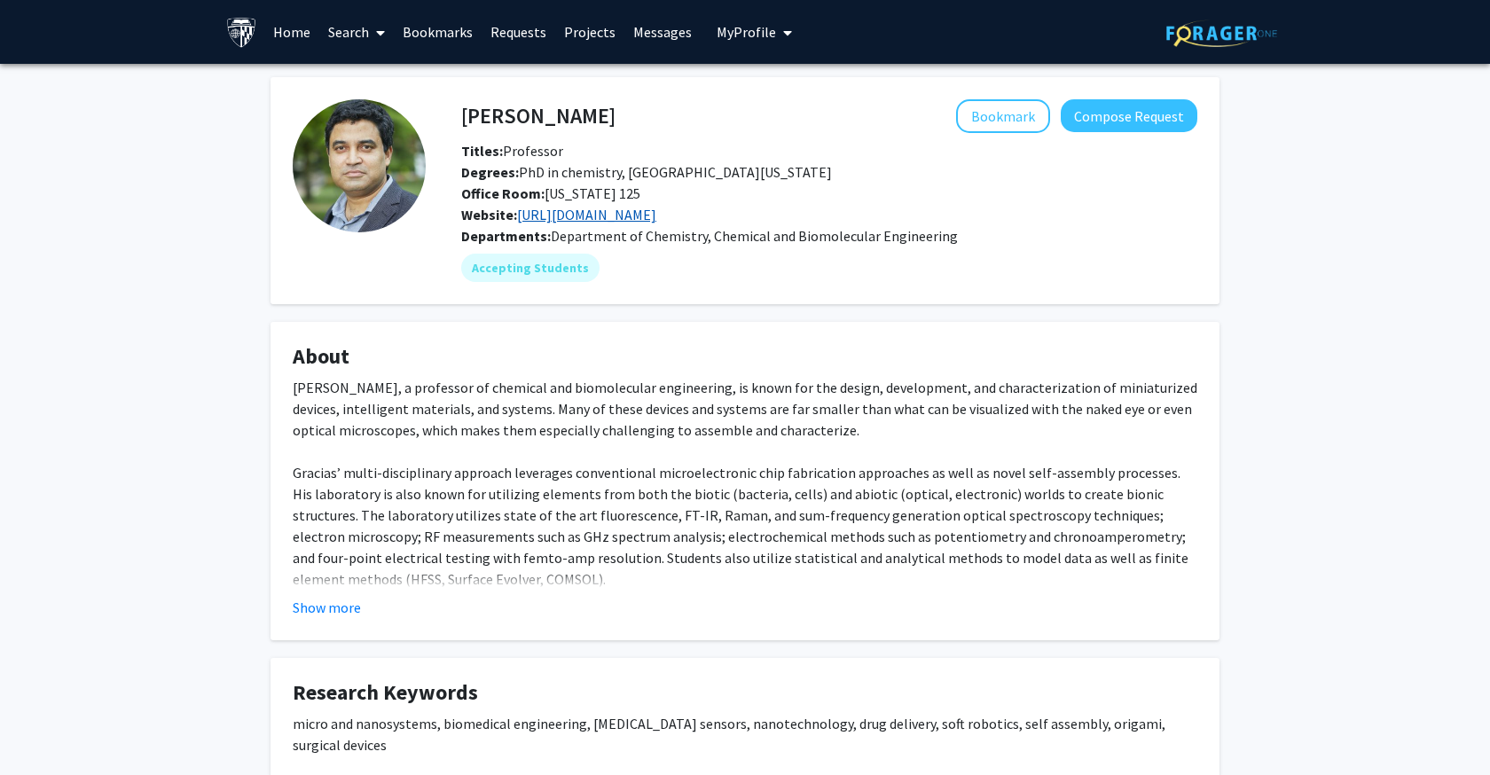
click at [570, 224] on link "[URL][DOMAIN_NAME]" at bounding box center [586, 215] width 139 height 18
click at [325, 35] on link "Search" at bounding box center [356, 32] width 75 height 62
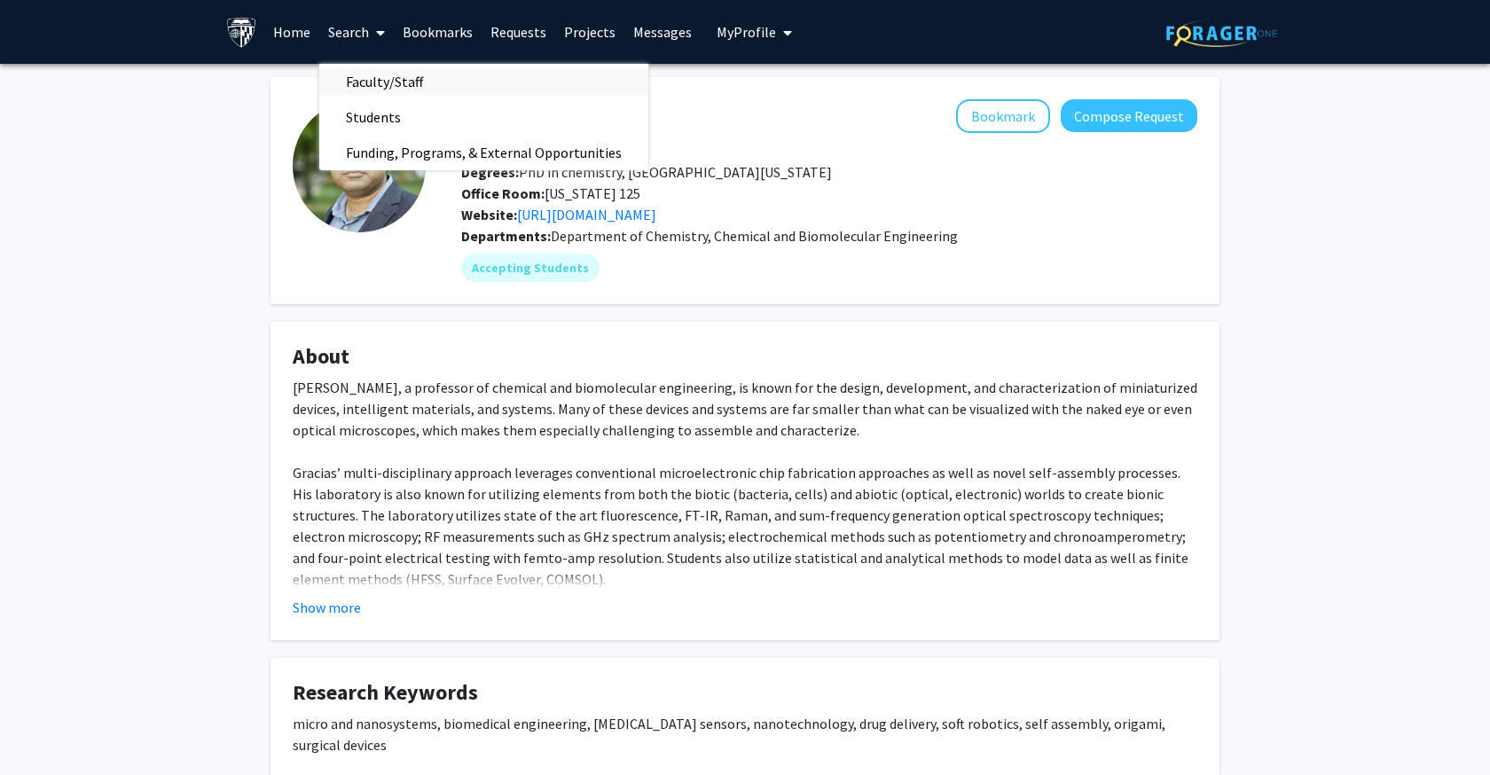
click at [377, 82] on span "Faculty/Staff" at bounding box center [384, 81] width 130 height 35
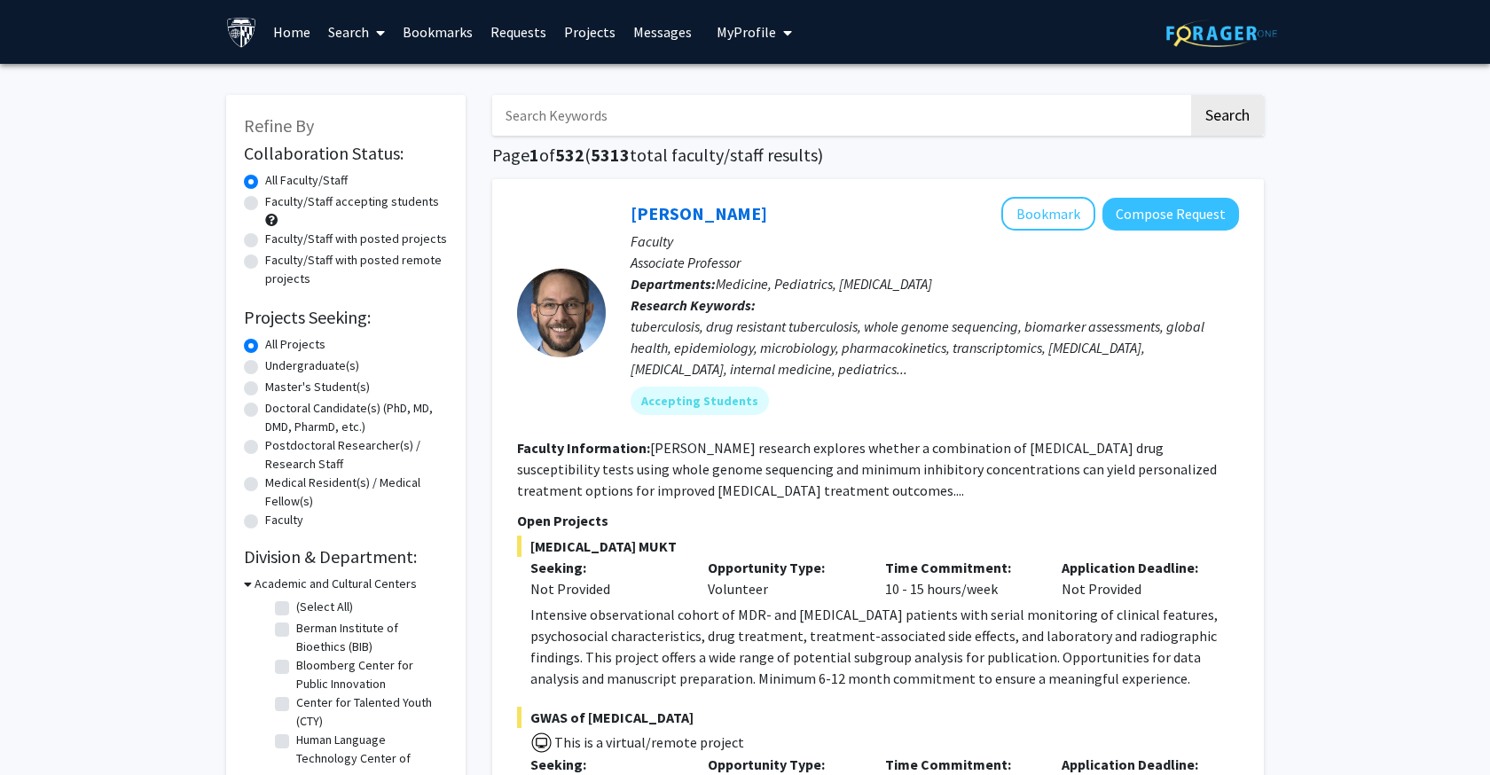
click at [558, 118] on input "Search Keywords" at bounding box center [840, 115] width 696 height 41
type input "drug delivery"
click at [1227, 118] on button "Search" at bounding box center [1227, 115] width 73 height 41
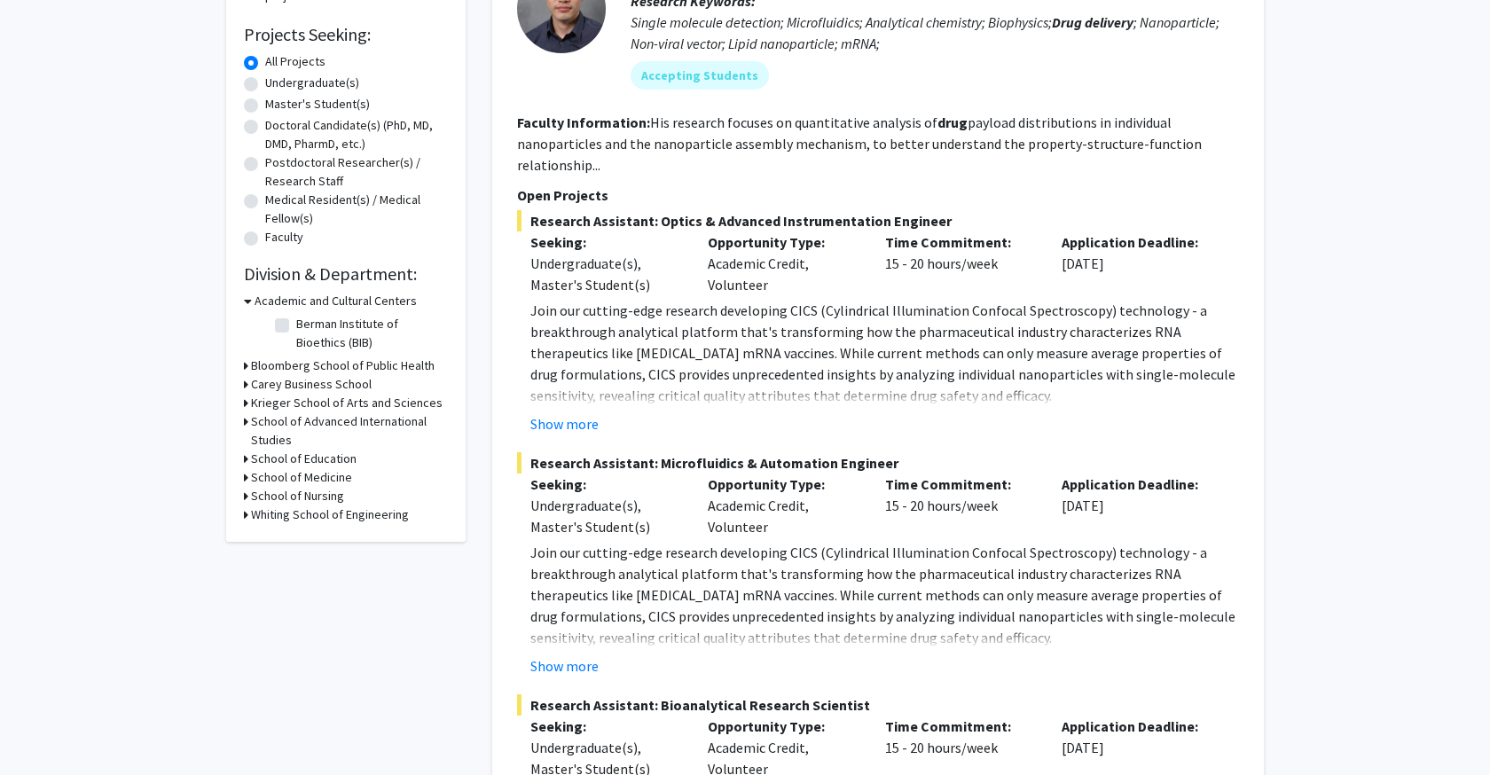
scroll to position [656, 0]
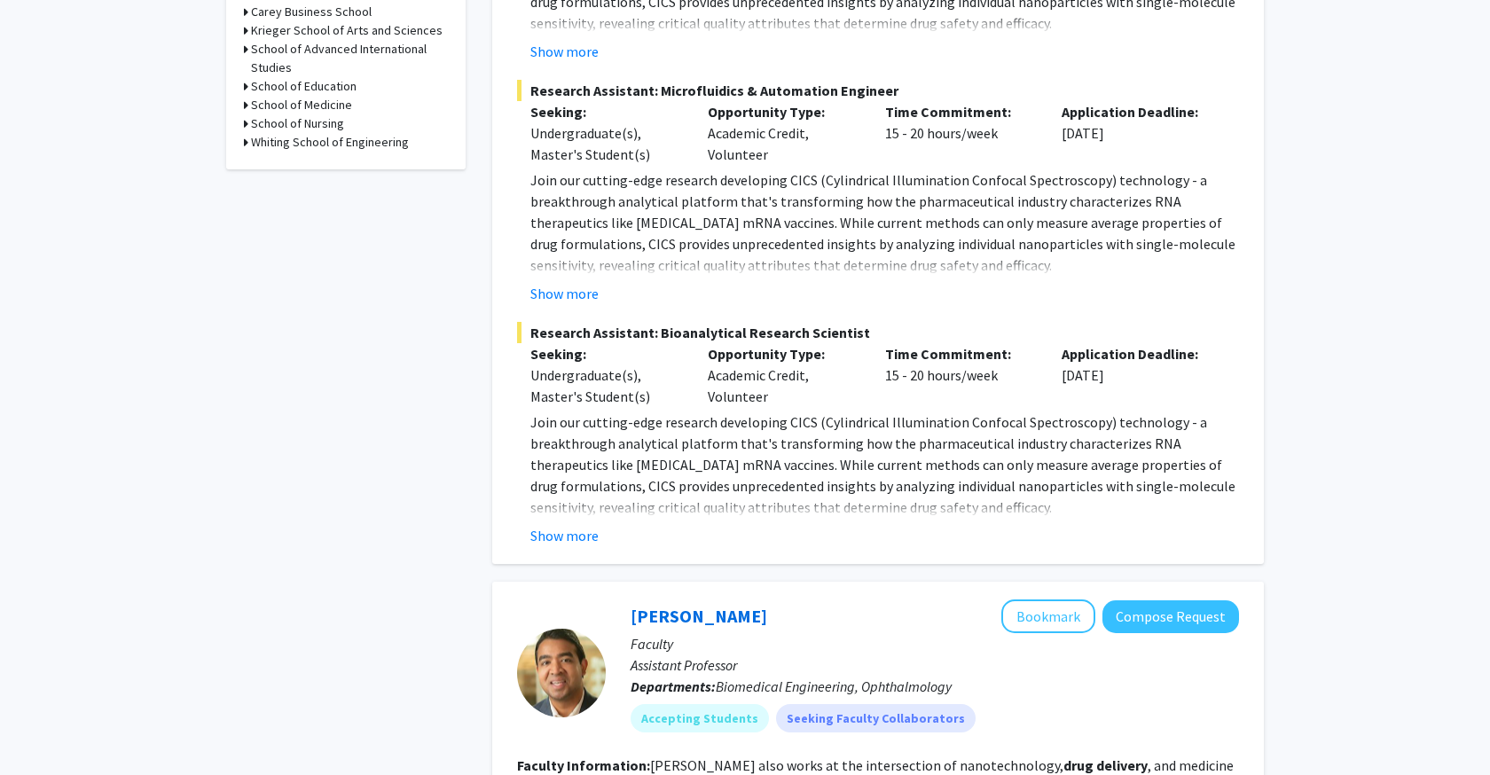
click at [247, 141] on icon at bounding box center [246, 142] width 4 height 19
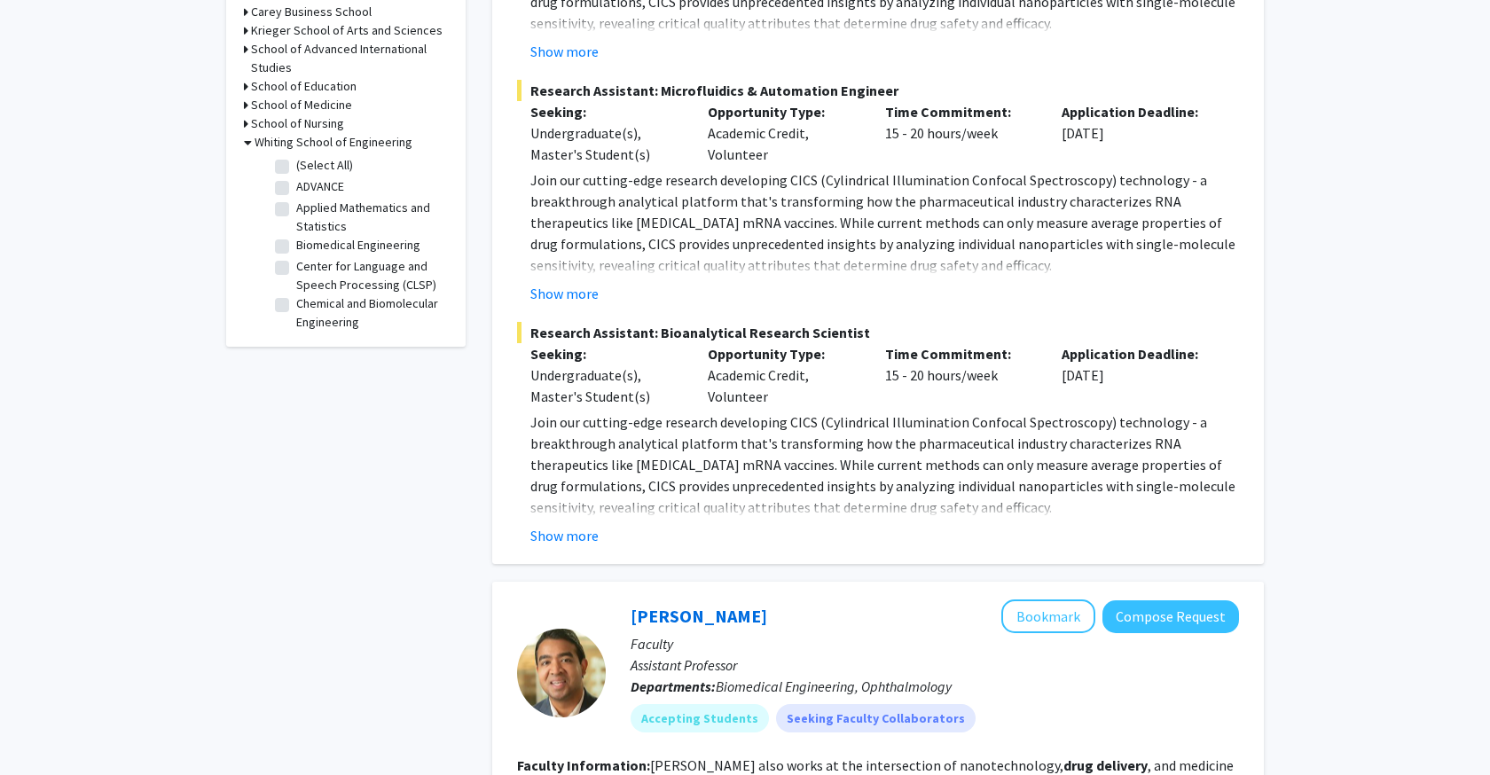
click at [296, 312] on label "Chemical and Biomolecular Engineering" at bounding box center [369, 313] width 147 height 37
click at [296, 306] on input "Chemical and Biomolecular Engineering" at bounding box center [302, 301] width 12 height 12
checkbox input "true"
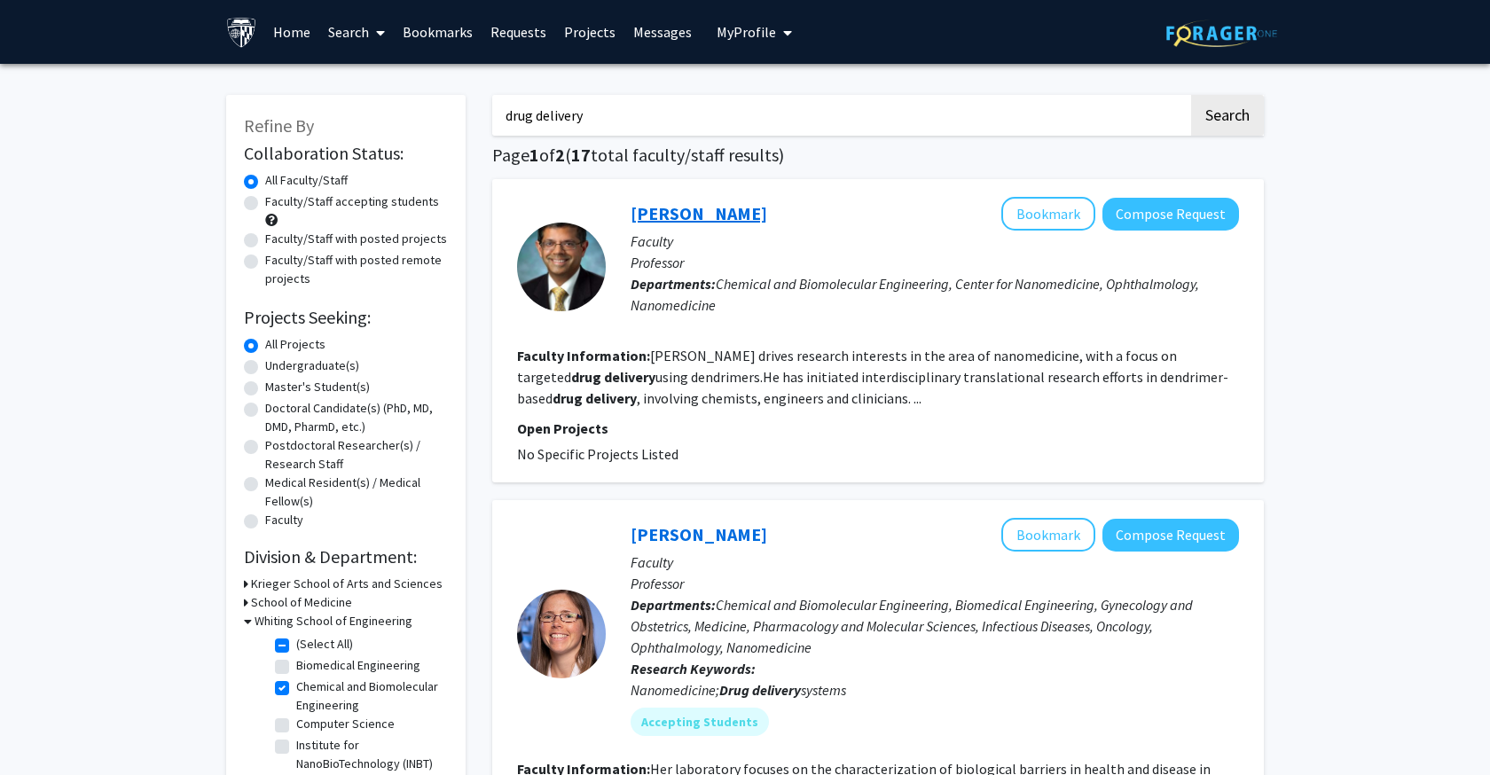
click at [687, 220] on link "[PERSON_NAME]" at bounding box center [699, 213] width 137 height 22
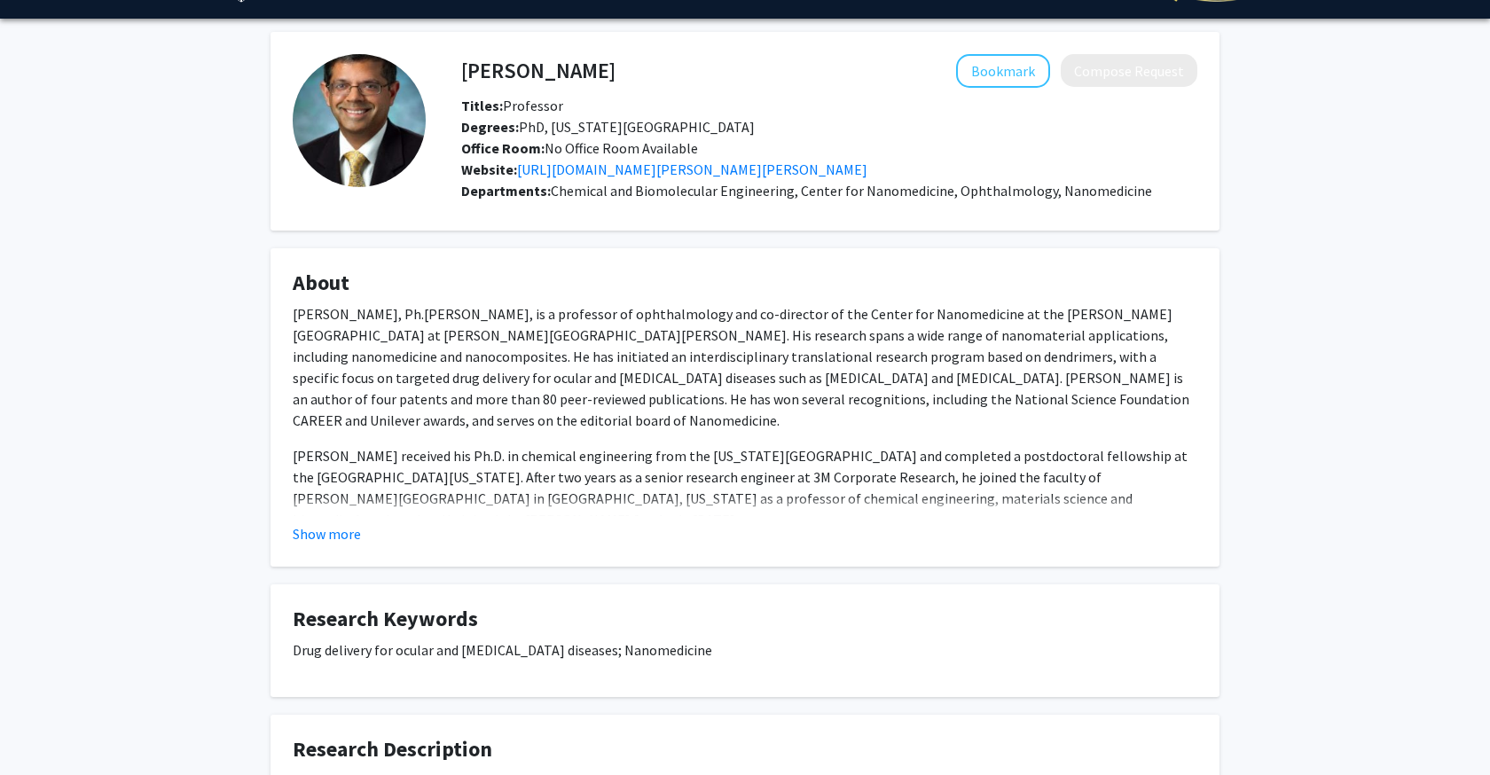
scroll to position [47, 0]
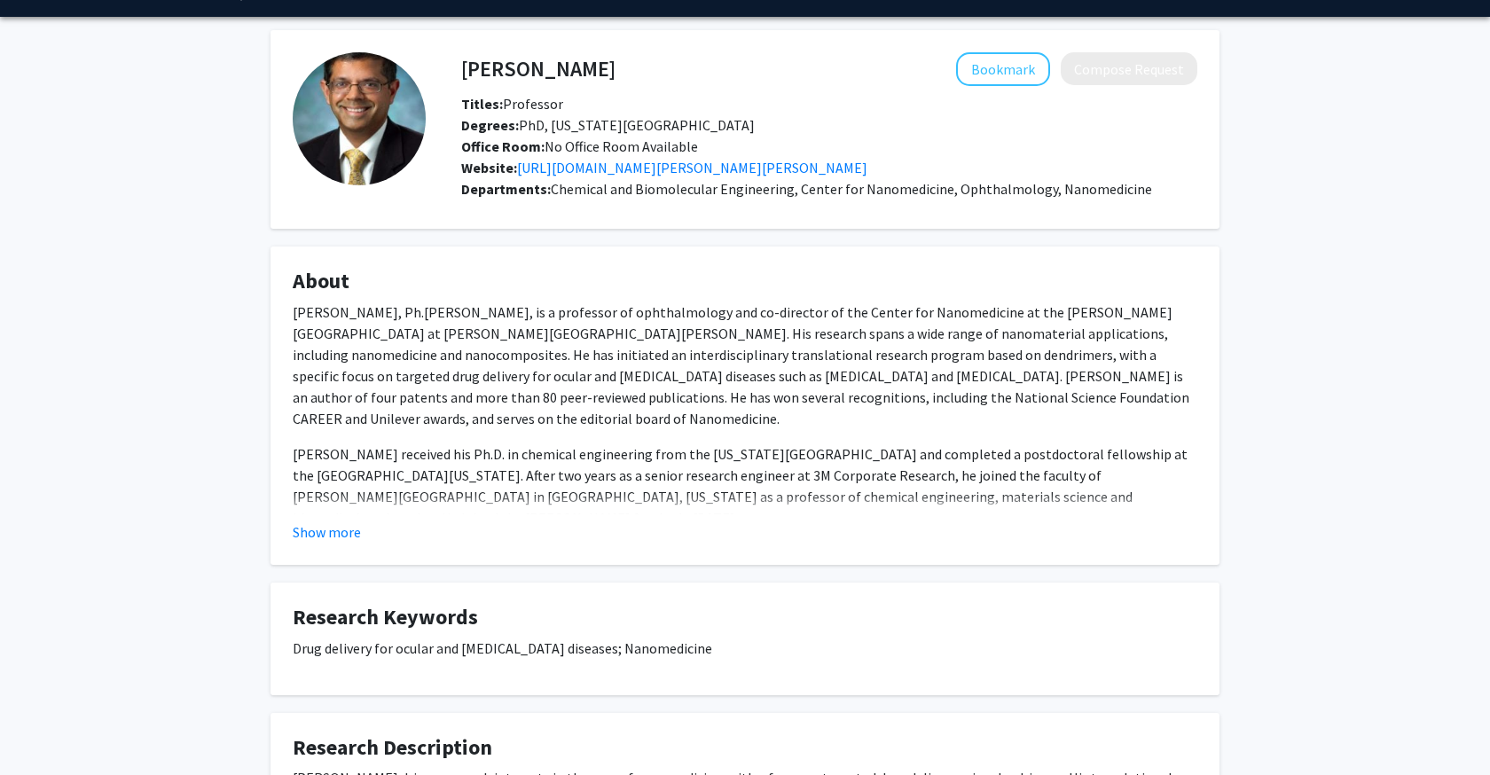
click at [581, 390] on p "[PERSON_NAME], Ph.[PERSON_NAME], is a professor of ophthalmology and co-directo…" at bounding box center [745, 366] width 905 height 128
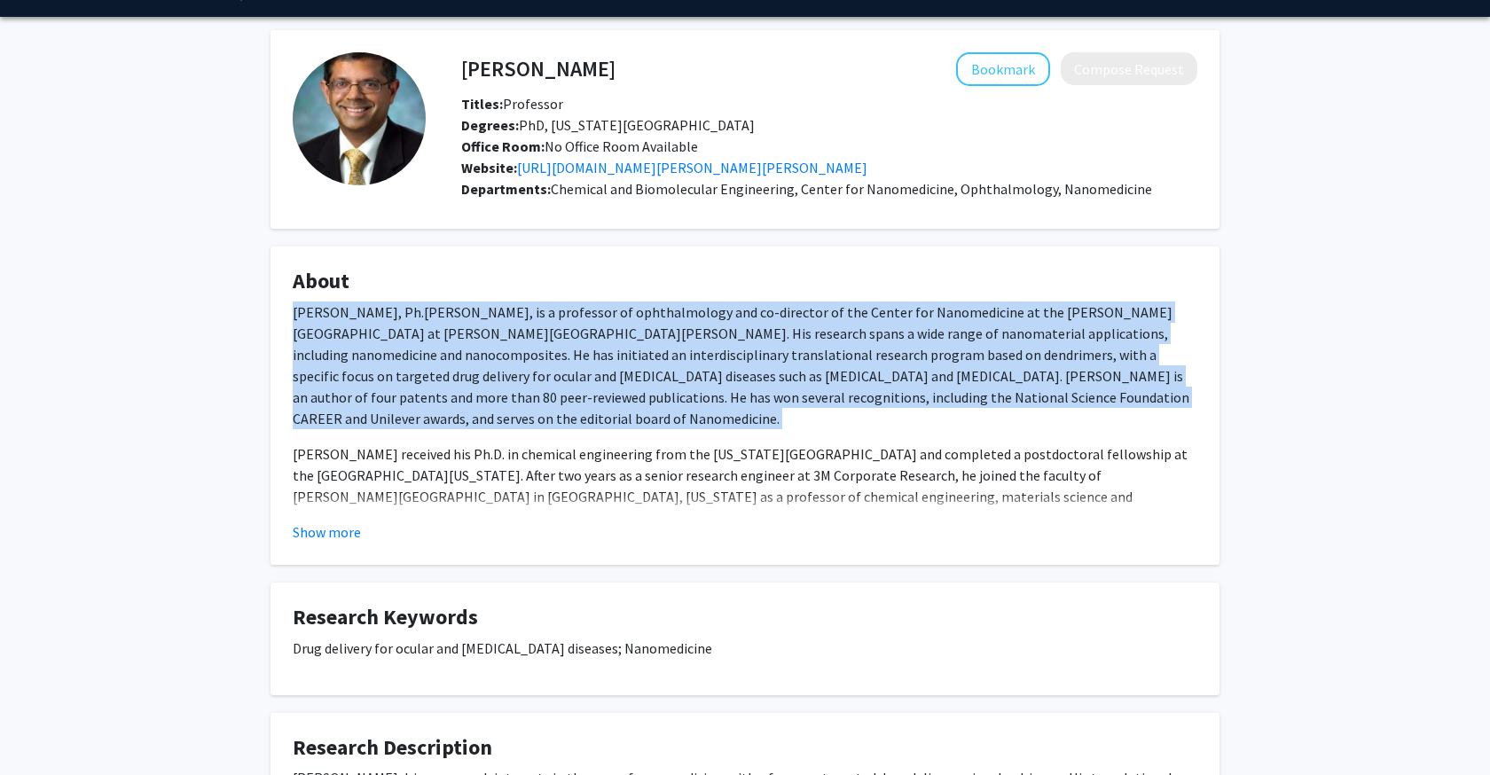
click at [581, 390] on p "[PERSON_NAME], Ph.[PERSON_NAME], is a professor of ophthalmology and co-directo…" at bounding box center [745, 366] width 905 height 128
click at [347, 523] on button "Show more" at bounding box center [327, 532] width 68 height 21
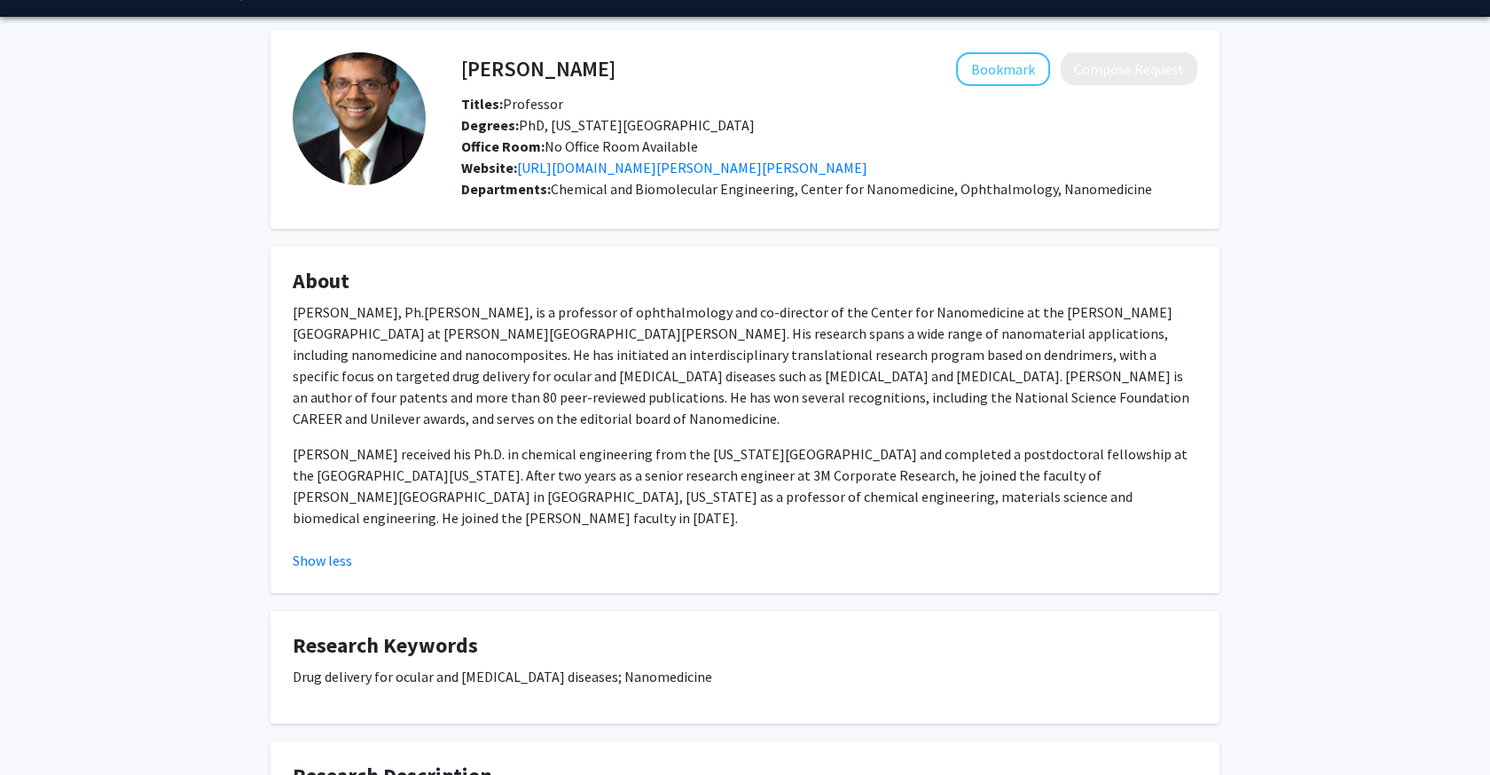
click at [664, 460] on p "[PERSON_NAME] received his Ph.D. in chemical engineering from the [US_STATE][GE…" at bounding box center [745, 486] width 905 height 85
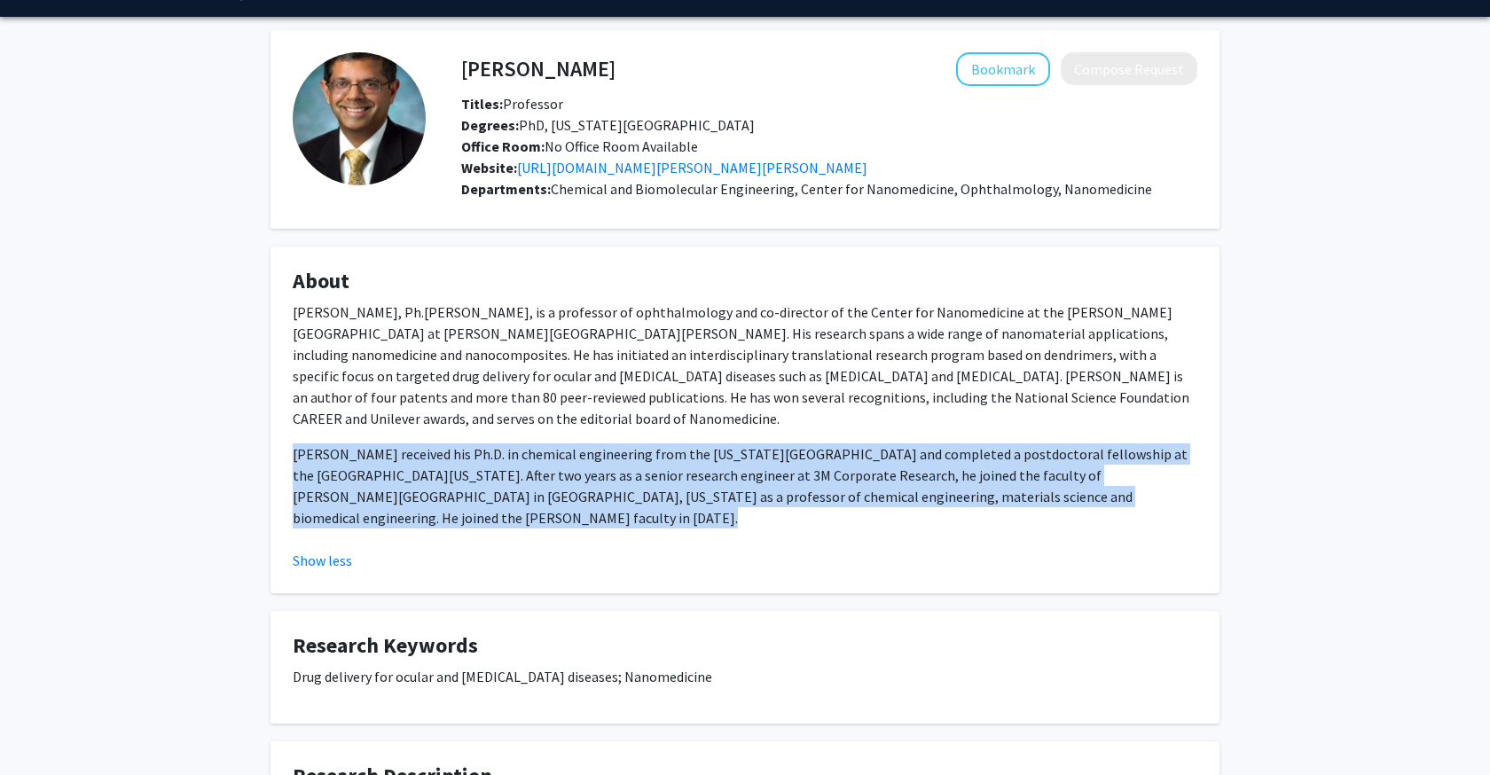
click at [664, 460] on p "[PERSON_NAME] received his Ph.D. in chemical engineering from the [US_STATE][GE…" at bounding box center [745, 486] width 905 height 85
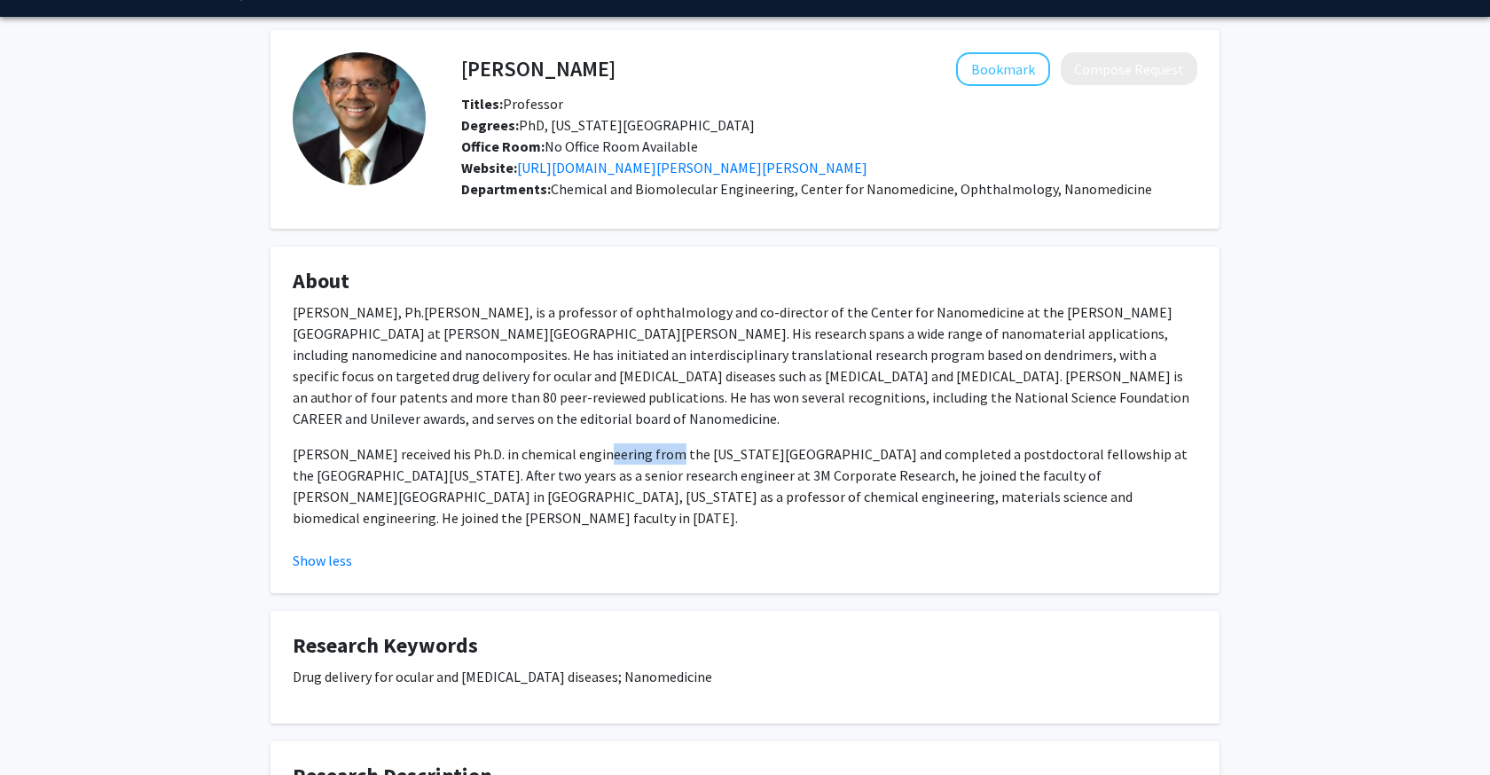
click at [664, 460] on p "[PERSON_NAME] received his Ph.D. in chemical engineering from the [US_STATE][GE…" at bounding box center [745, 486] width 905 height 85
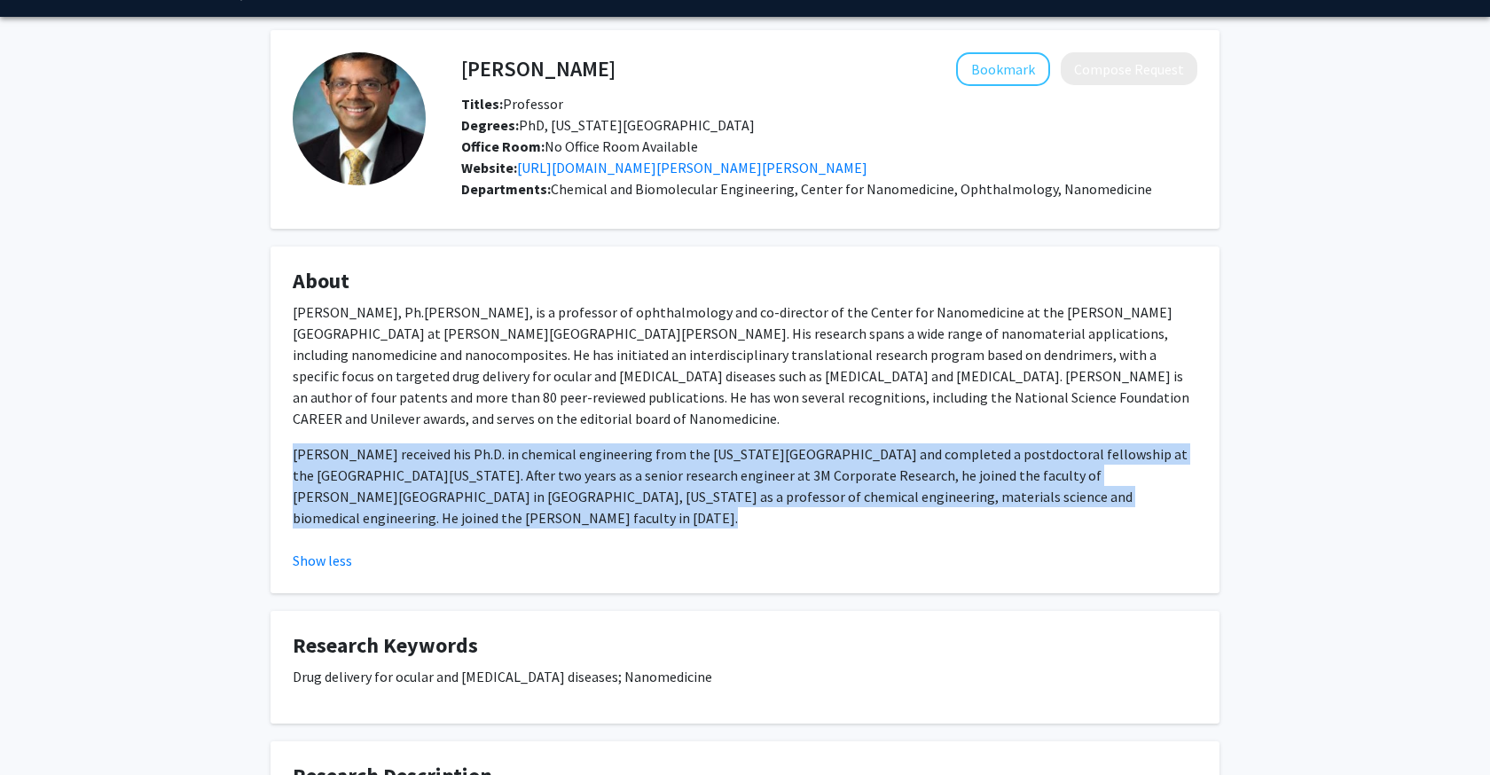
click at [664, 460] on p "[PERSON_NAME] received his Ph.D. in chemical engineering from the [US_STATE][GE…" at bounding box center [745, 486] width 905 height 85
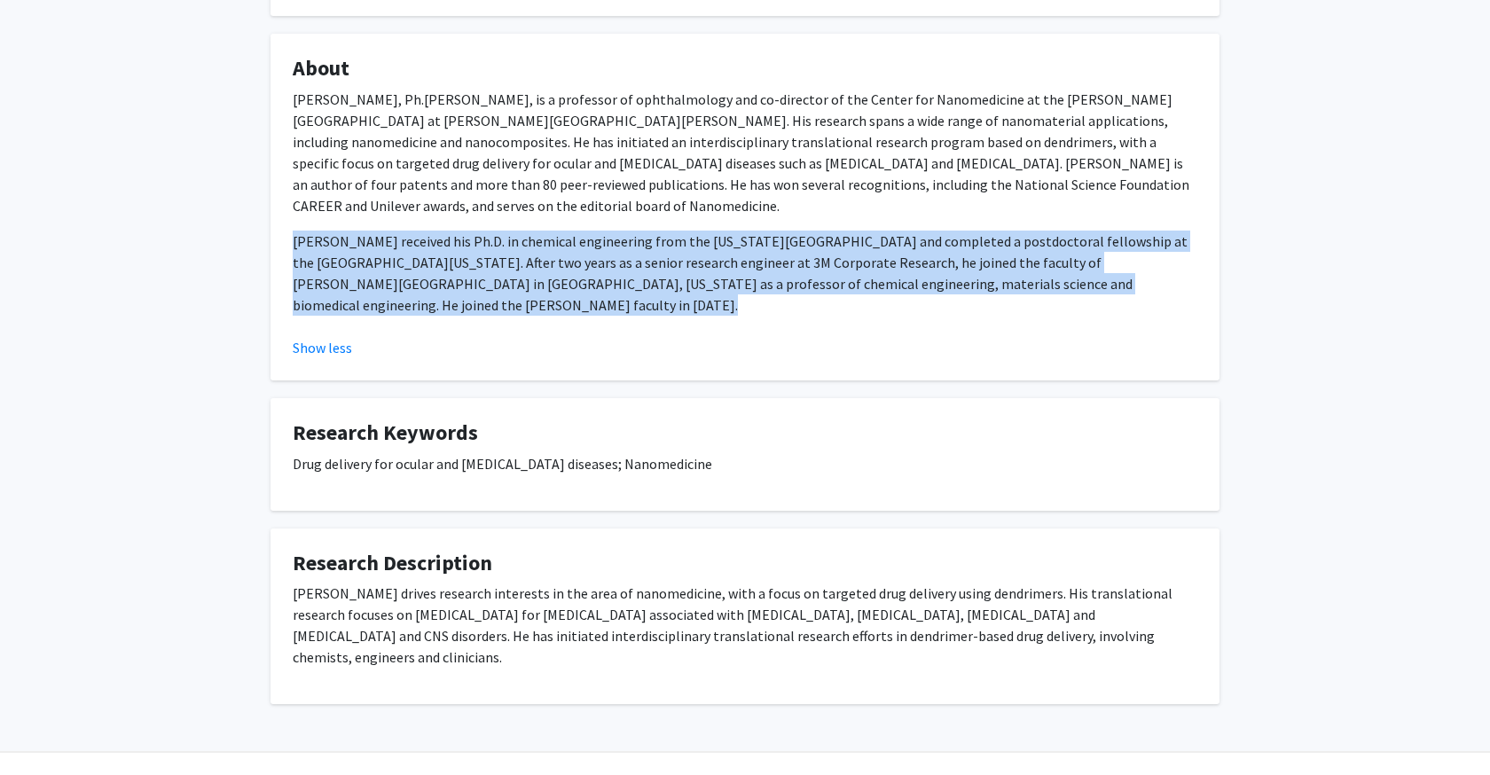
scroll to position [258, 0]
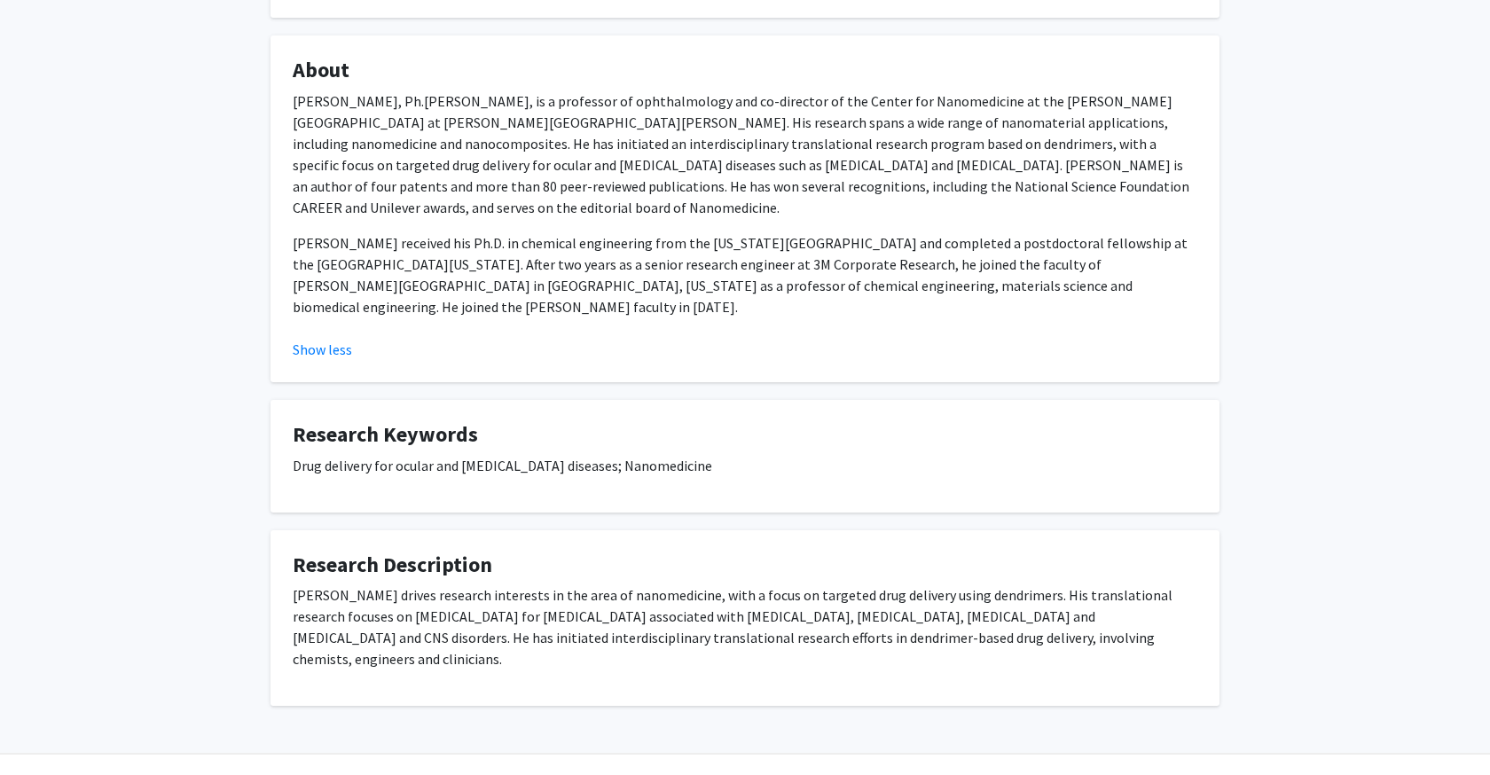
click at [475, 585] on p "[PERSON_NAME] drives research interests in the area of nanomedicine, with a foc…" at bounding box center [745, 627] width 905 height 85
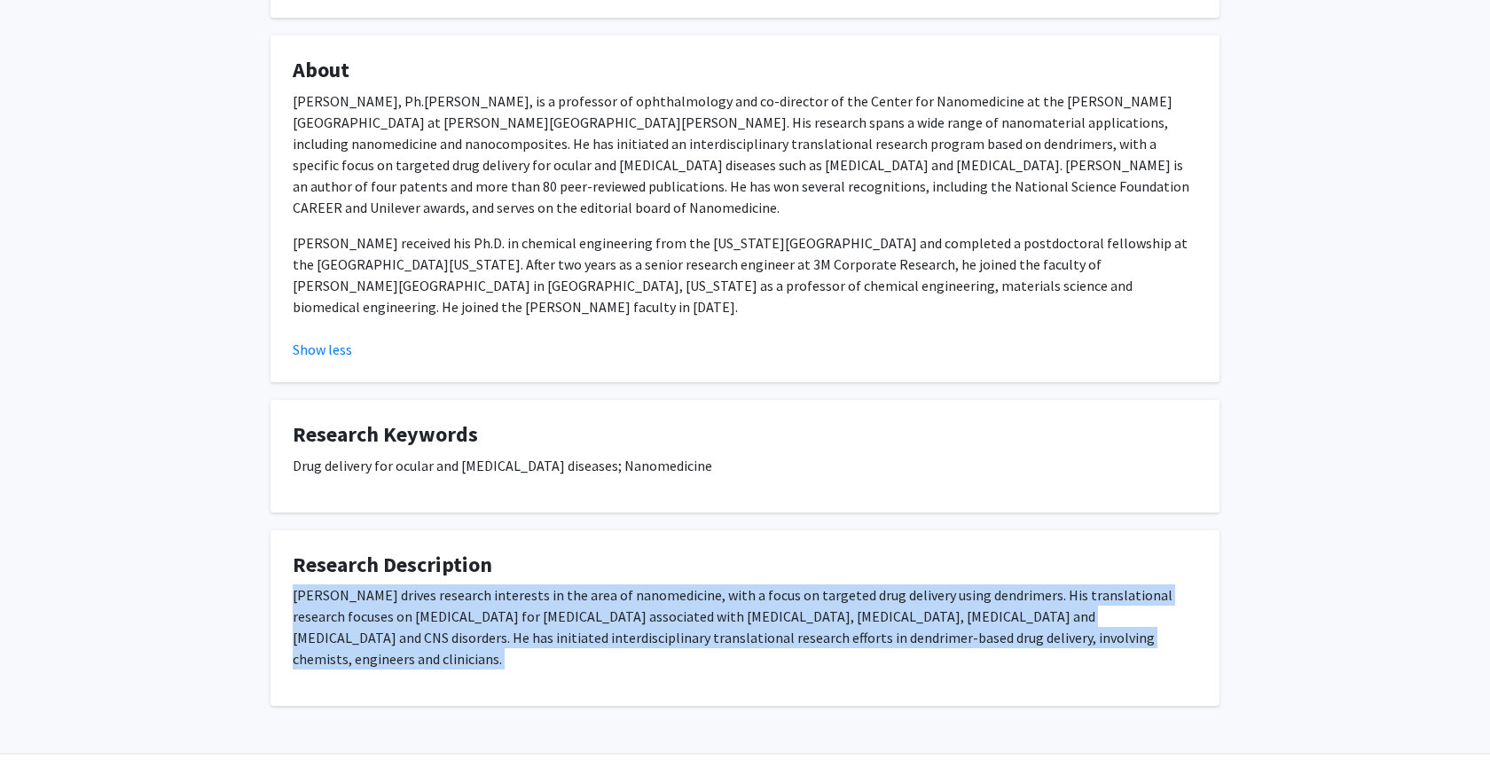
click at [475, 585] on p "[PERSON_NAME] drives research interests in the area of nanomedicine, with a foc…" at bounding box center [745, 627] width 905 height 85
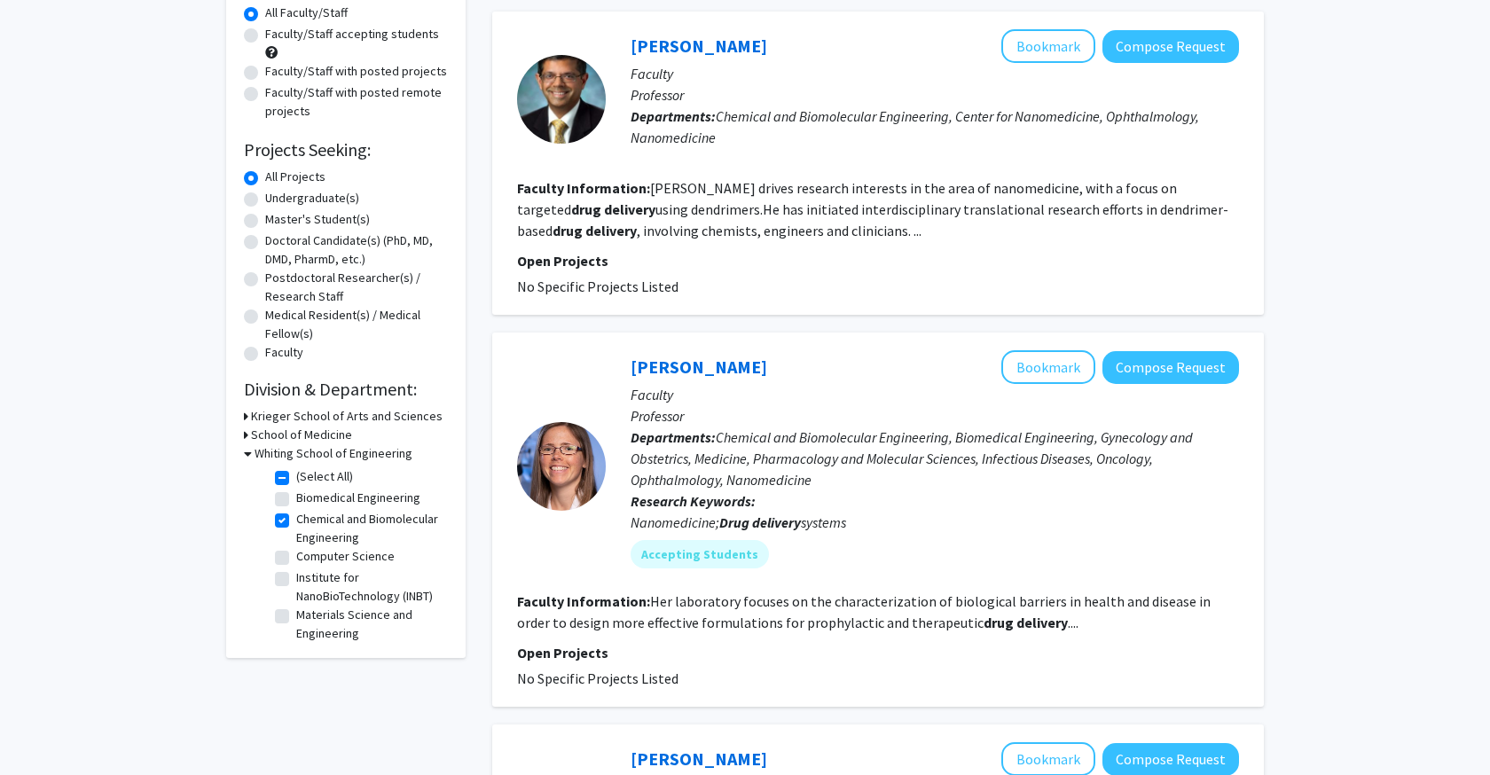
scroll to position [242, 0]
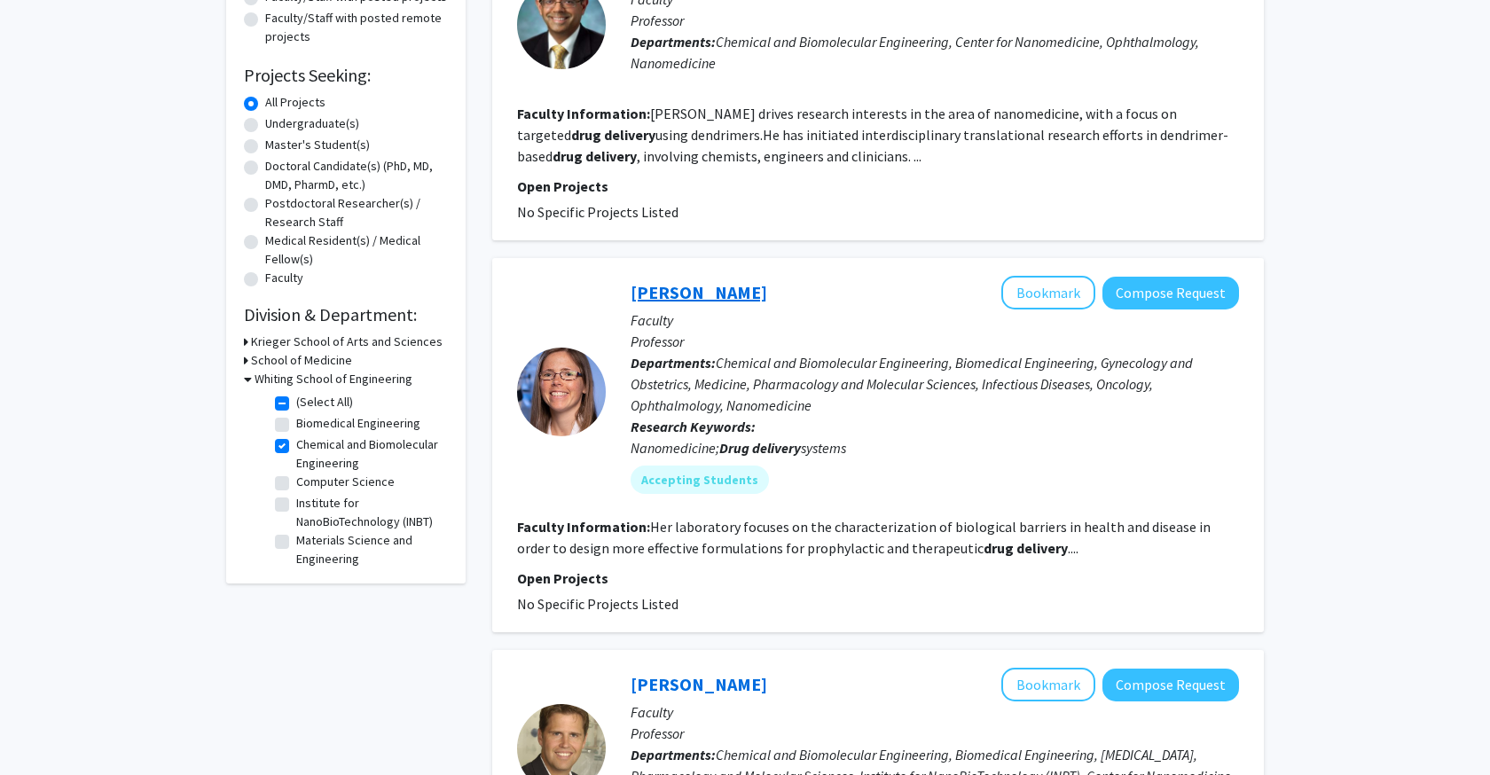
click at [710, 300] on link "[PERSON_NAME]" at bounding box center [699, 292] width 137 height 22
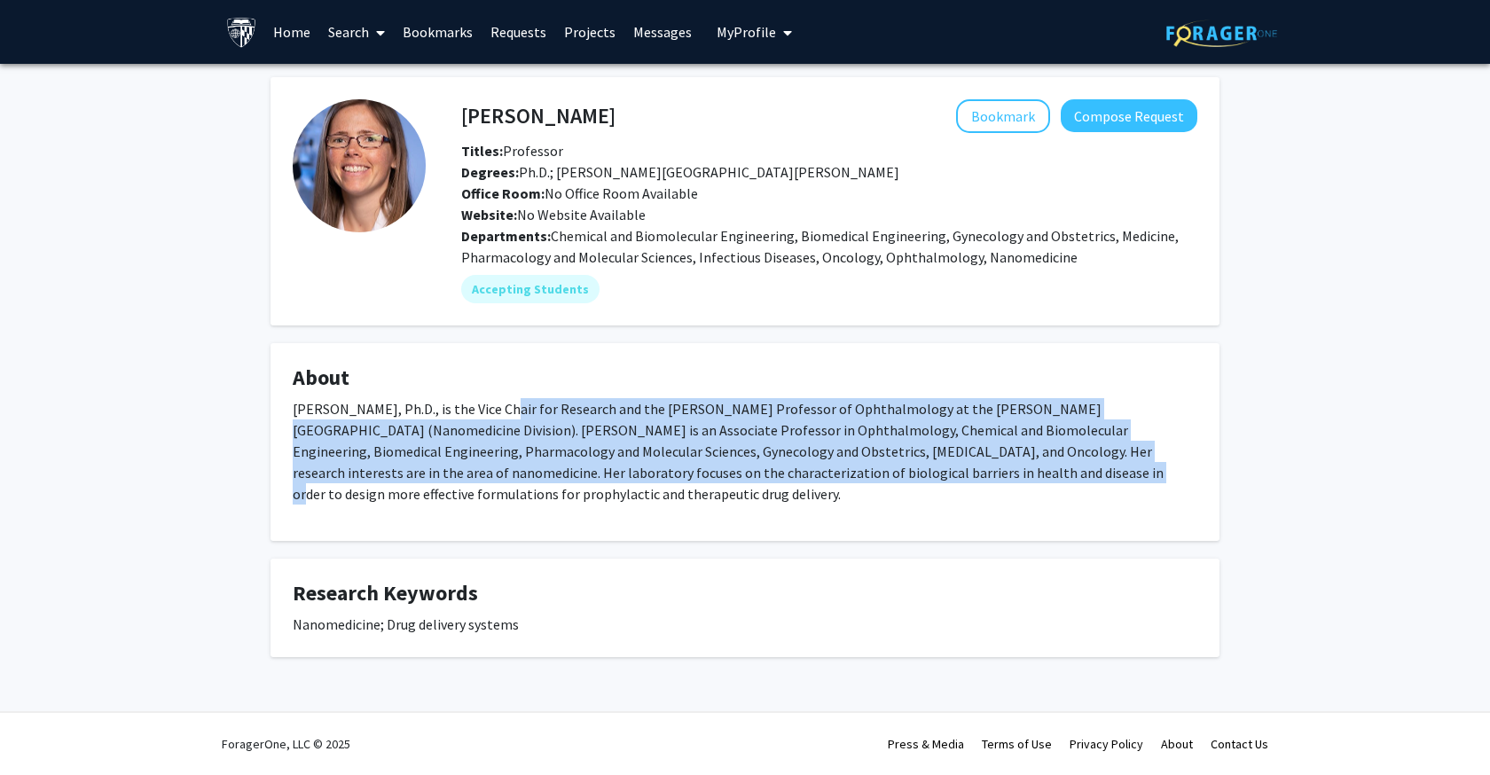
drag, startPoint x: 498, startPoint y: 400, endPoint x: 815, endPoint y: 480, distance: 327.5
click at [815, 480] on p "[PERSON_NAME], Ph.D., is the Vice Chair for Research and the [PERSON_NAME] Prof…" at bounding box center [745, 451] width 905 height 106
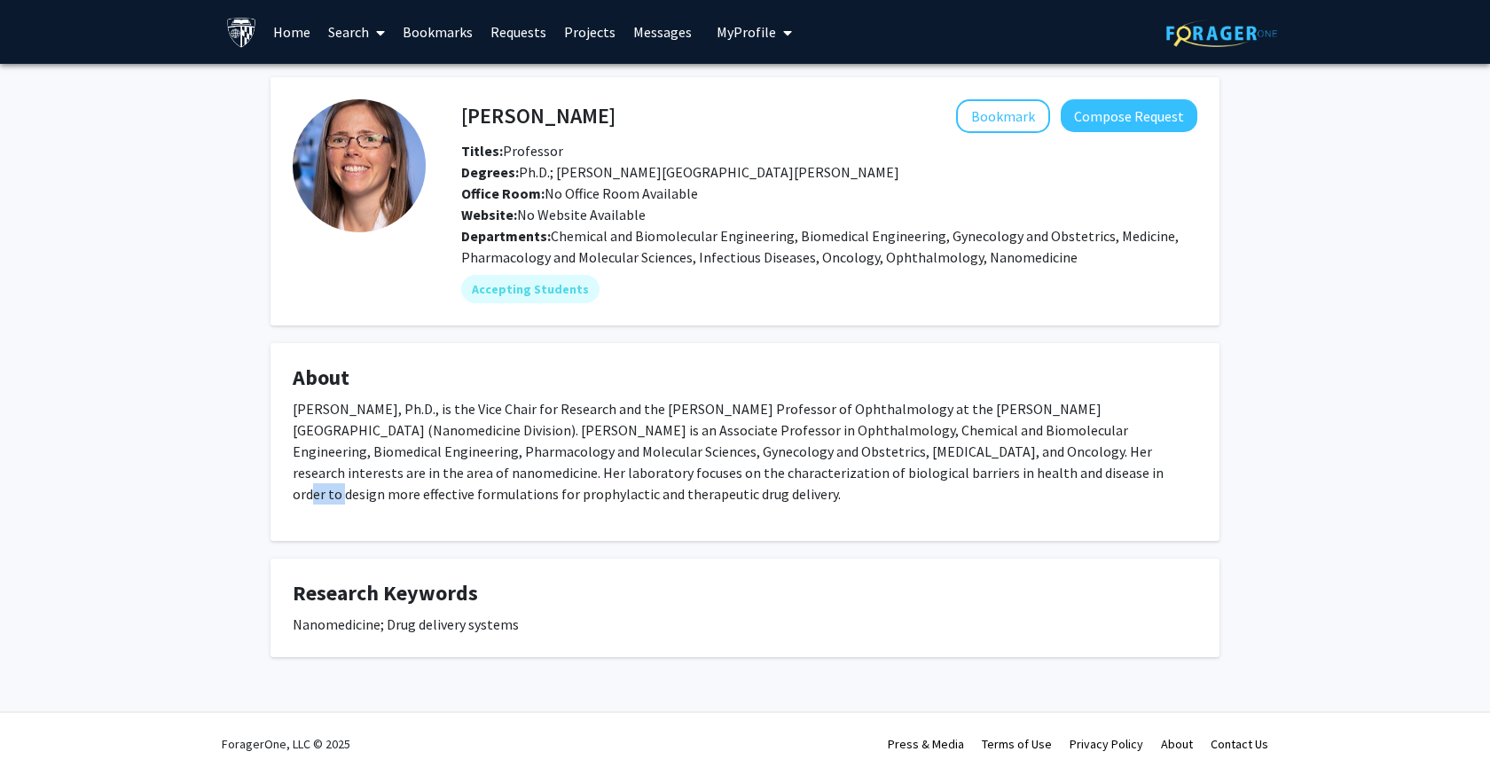
click at [815, 480] on p "[PERSON_NAME], Ph.D., is the Vice Chair for Research and the [PERSON_NAME] Prof…" at bounding box center [745, 451] width 905 height 106
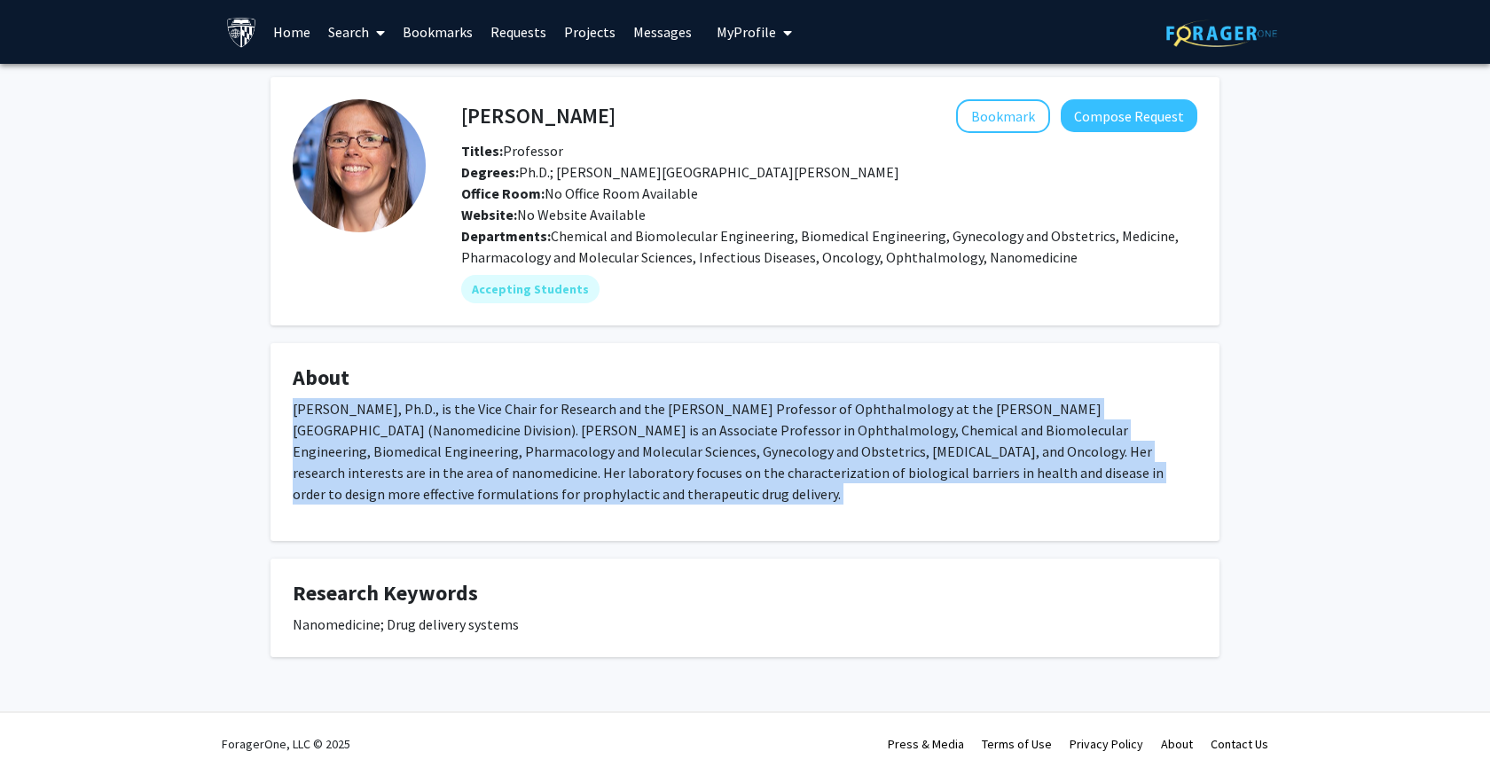
click at [815, 480] on p "[PERSON_NAME], Ph.D., is the Vice Chair for Research and the [PERSON_NAME] Prof…" at bounding box center [745, 451] width 905 height 106
click at [747, 466] on p "[PERSON_NAME], Ph.D., is the Vice Chair for Research and the [PERSON_NAME] Prof…" at bounding box center [745, 451] width 905 height 106
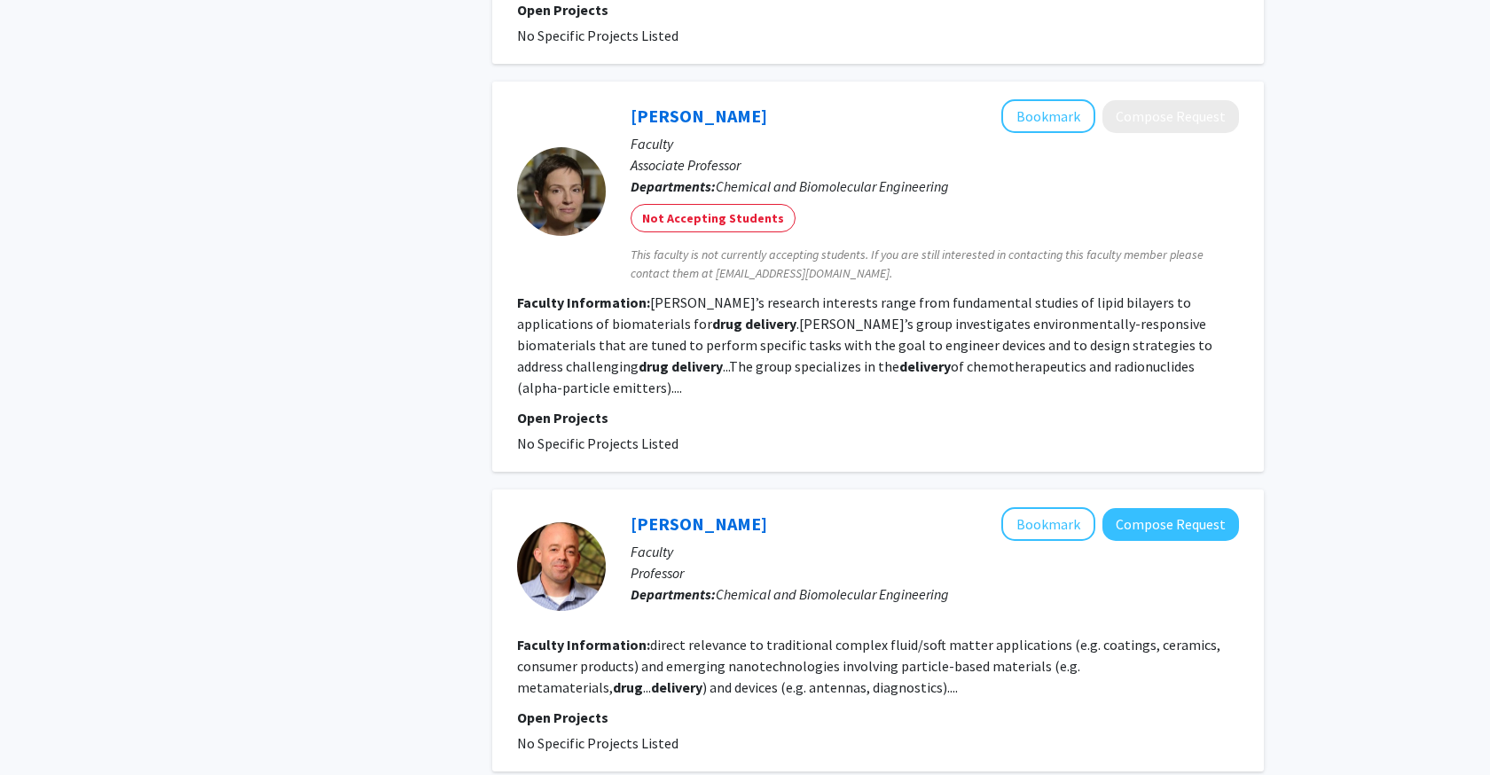
scroll to position [1361, 0]
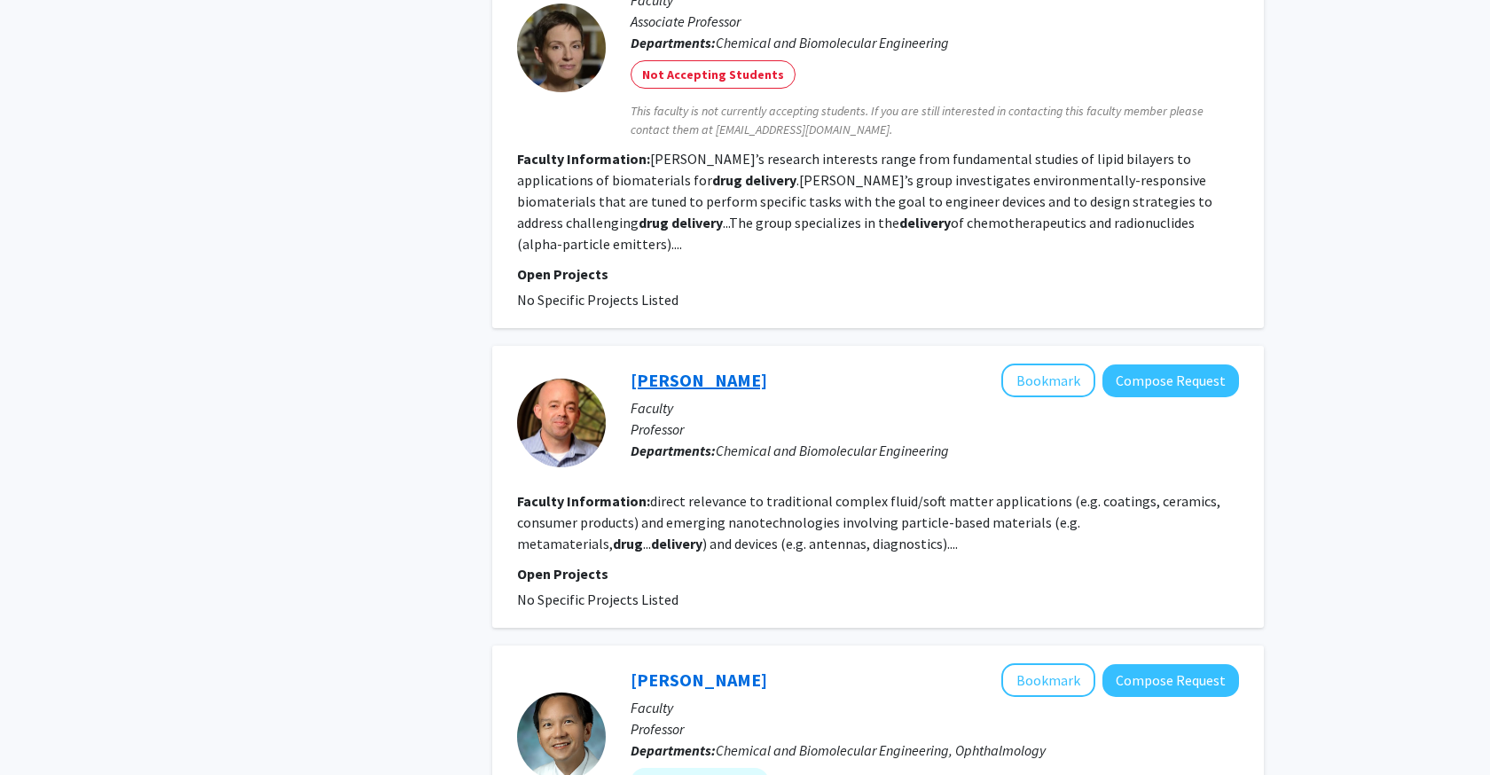
click at [679, 369] on link "[PERSON_NAME]" at bounding box center [699, 380] width 137 height 22
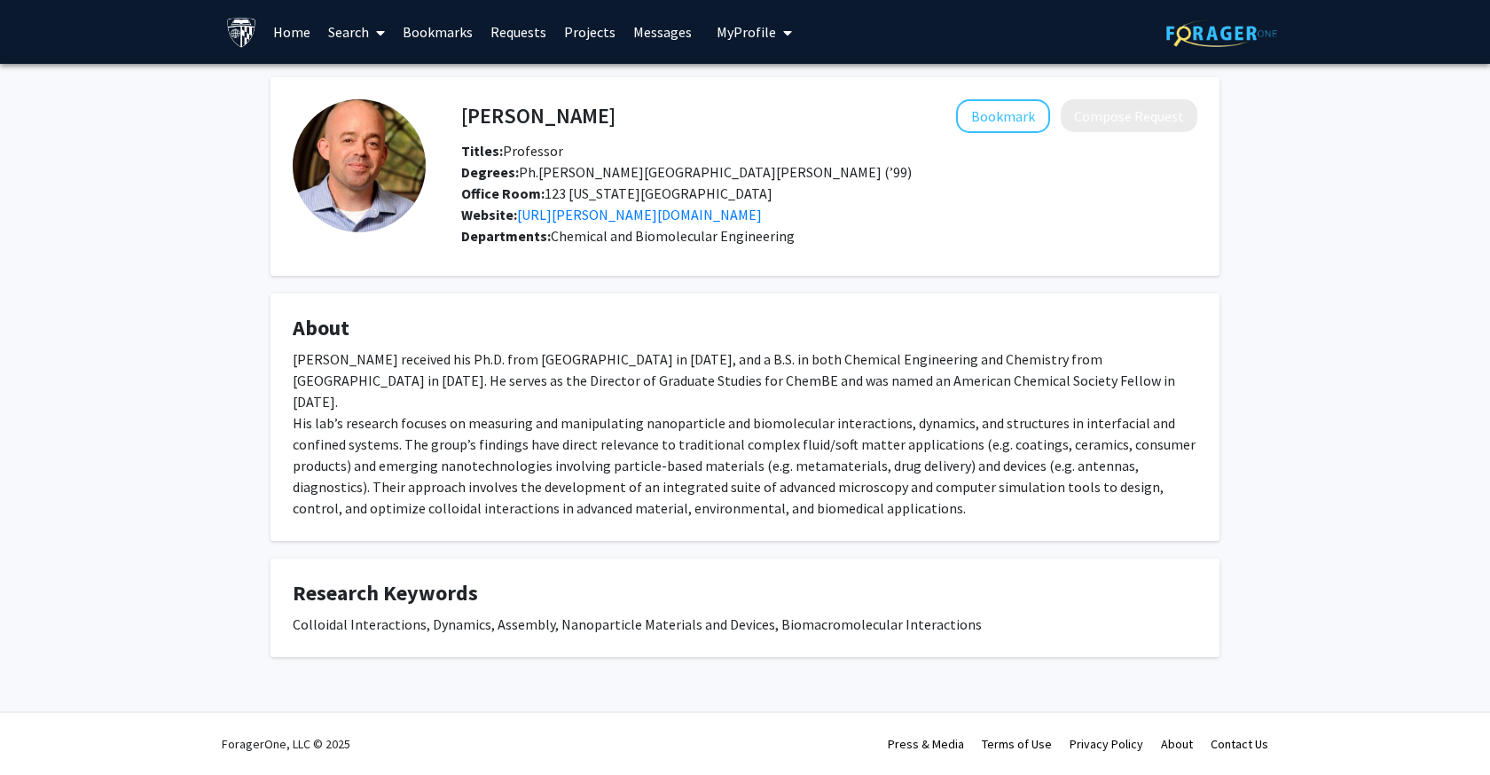
click at [552, 371] on div "[PERSON_NAME] received his Ph.D. from [GEOGRAPHIC_DATA] in [DATE], and a B.S. i…" at bounding box center [745, 434] width 905 height 170
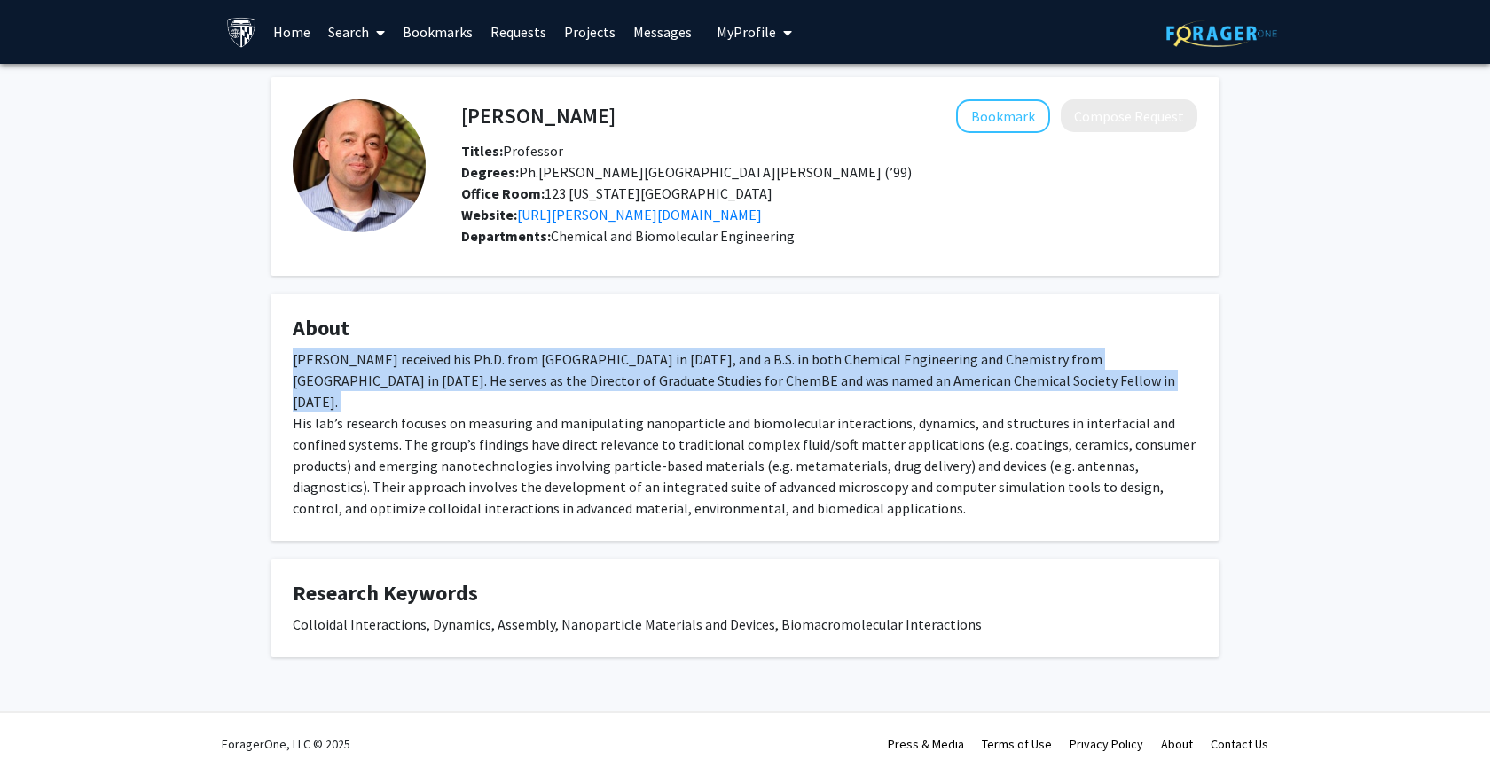
click at [552, 371] on div "[PERSON_NAME] received his Ph.D. from [GEOGRAPHIC_DATA] in [DATE], and a B.S. i…" at bounding box center [745, 434] width 905 height 170
click at [551, 371] on div "[PERSON_NAME] received his Ph.D. from [GEOGRAPHIC_DATA] in [DATE], and a B.S. i…" at bounding box center [745, 434] width 905 height 170
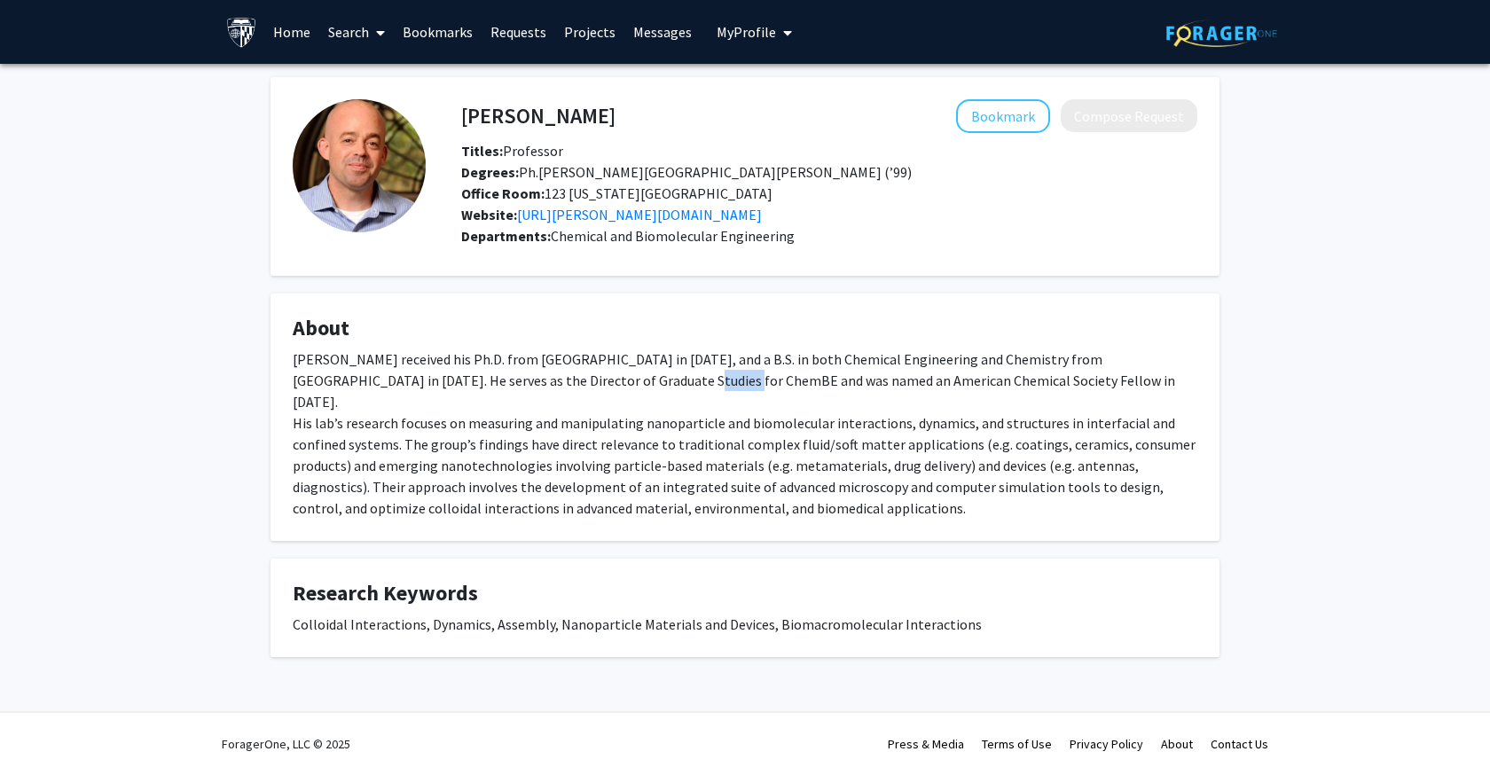
click at [551, 371] on div "[PERSON_NAME] received his Ph.D. from [GEOGRAPHIC_DATA] in [DATE], and a B.S. i…" at bounding box center [745, 434] width 905 height 170
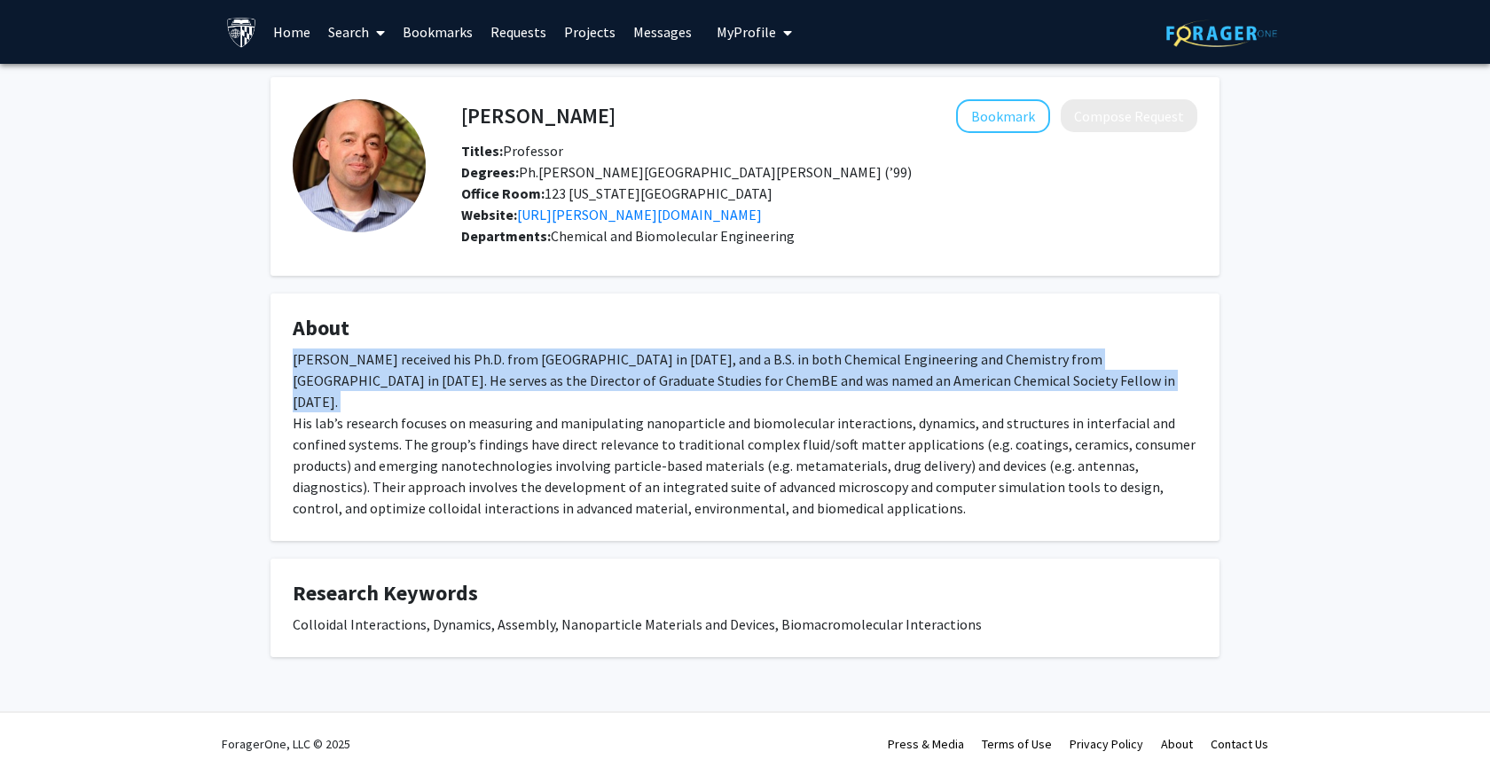
click at [551, 371] on div "[PERSON_NAME] received his Ph.D. from [GEOGRAPHIC_DATA] in [DATE], and a B.S. i…" at bounding box center [745, 434] width 905 height 170
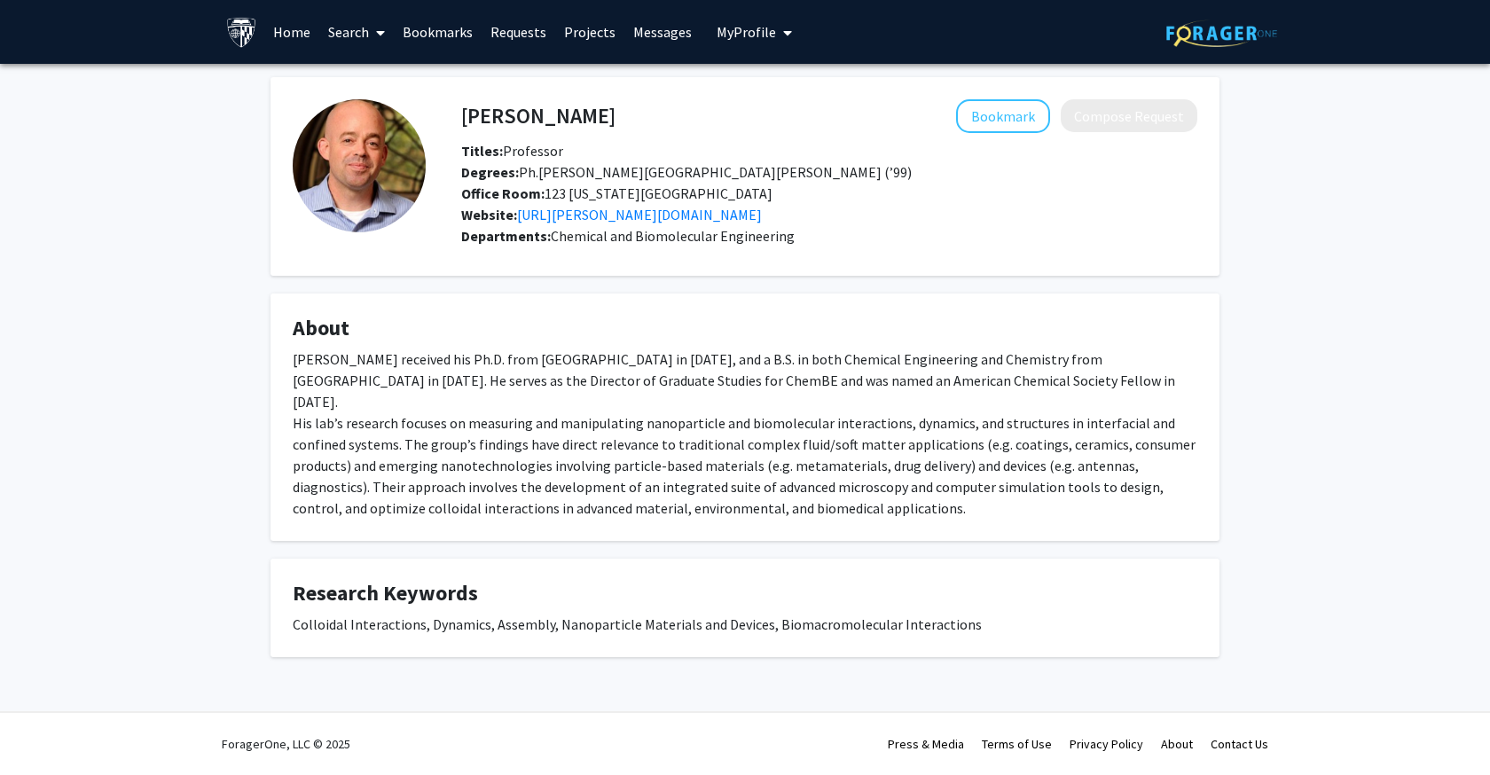
click at [551, 404] on div "[PERSON_NAME] received his Ph.D. from [GEOGRAPHIC_DATA] in [DATE], and a B.S. i…" at bounding box center [745, 434] width 905 height 170
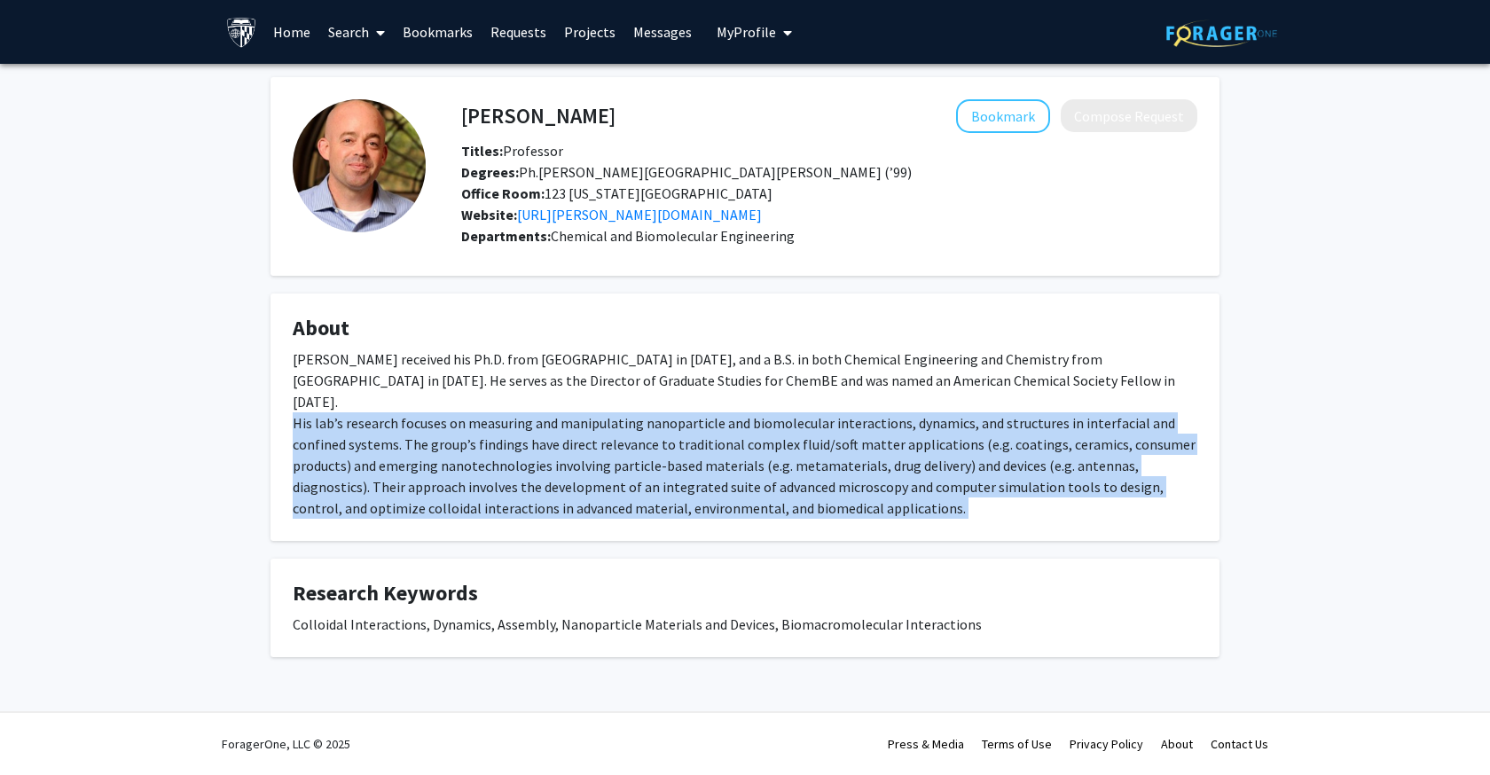
click at [551, 404] on div "[PERSON_NAME] received his Ph.D. from [GEOGRAPHIC_DATA] in [DATE], and a B.S. i…" at bounding box center [745, 434] width 905 height 170
drag, startPoint x: 551, startPoint y: 404, endPoint x: 757, endPoint y: 490, distance: 223.1
click at [757, 490] on div "[PERSON_NAME] received his Ph.D. from [GEOGRAPHIC_DATA] in [DATE], and a B.S. i…" at bounding box center [745, 434] width 905 height 170
click at [758, 490] on div "[PERSON_NAME] received his Ph.D. from [GEOGRAPHIC_DATA] in [DATE], and a B.S. i…" at bounding box center [745, 434] width 905 height 170
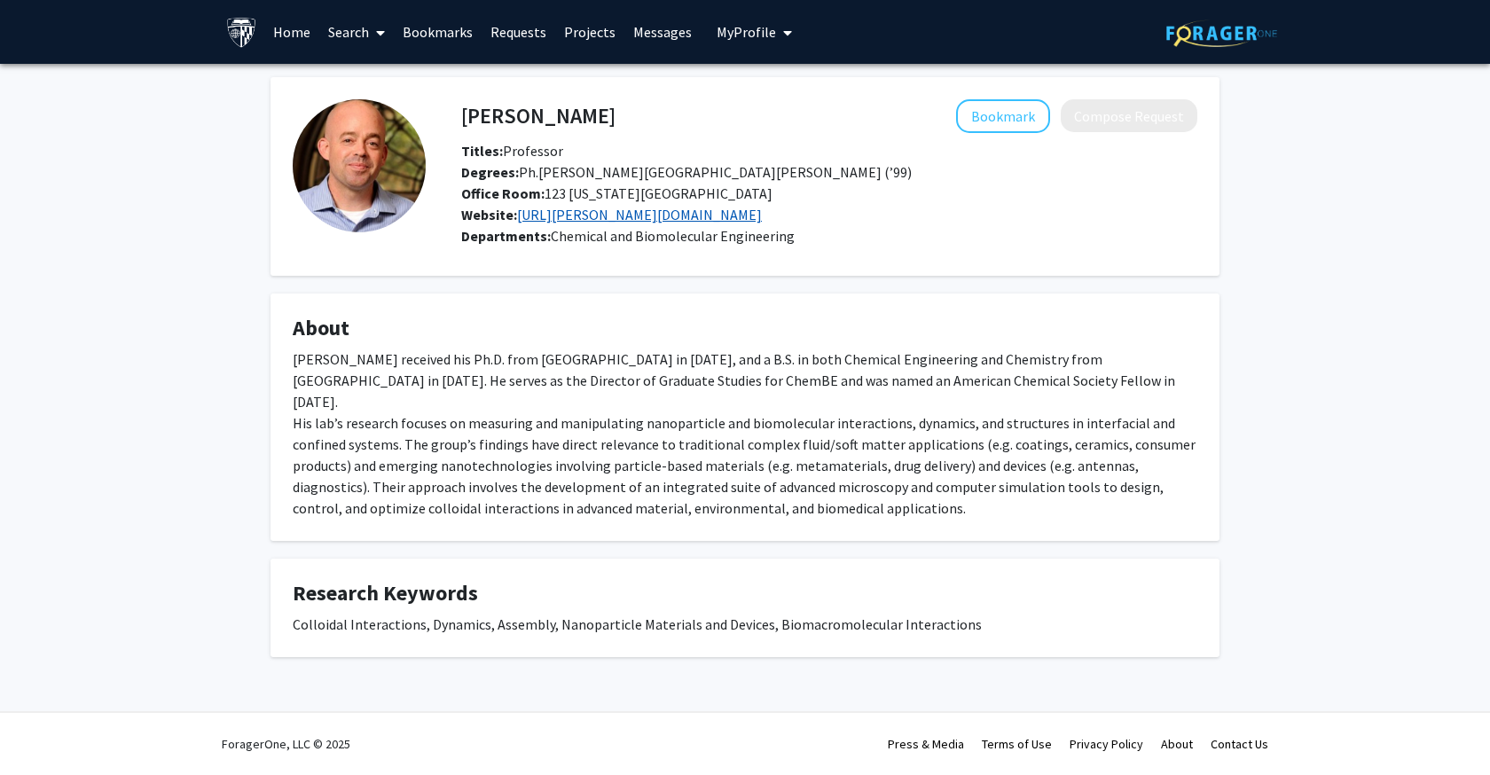
click at [598, 219] on link "[URL][PERSON_NAME][DOMAIN_NAME]" at bounding box center [639, 215] width 245 height 18
click at [339, 34] on link "Search" at bounding box center [356, 32] width 75 height 62
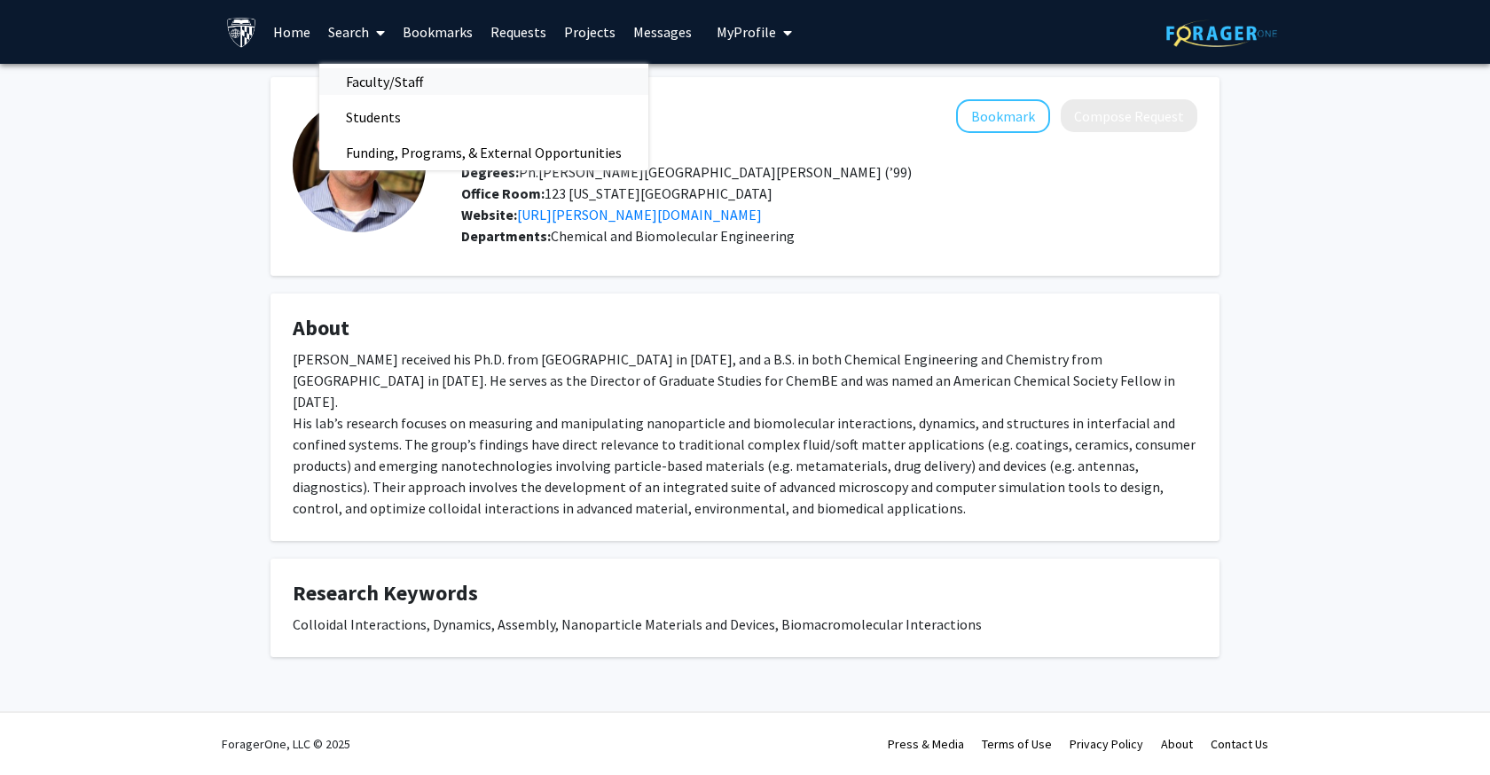
click at [379, 86] on span "Faculty/Staff" at bounding box center [384, 81] width 130 height 35
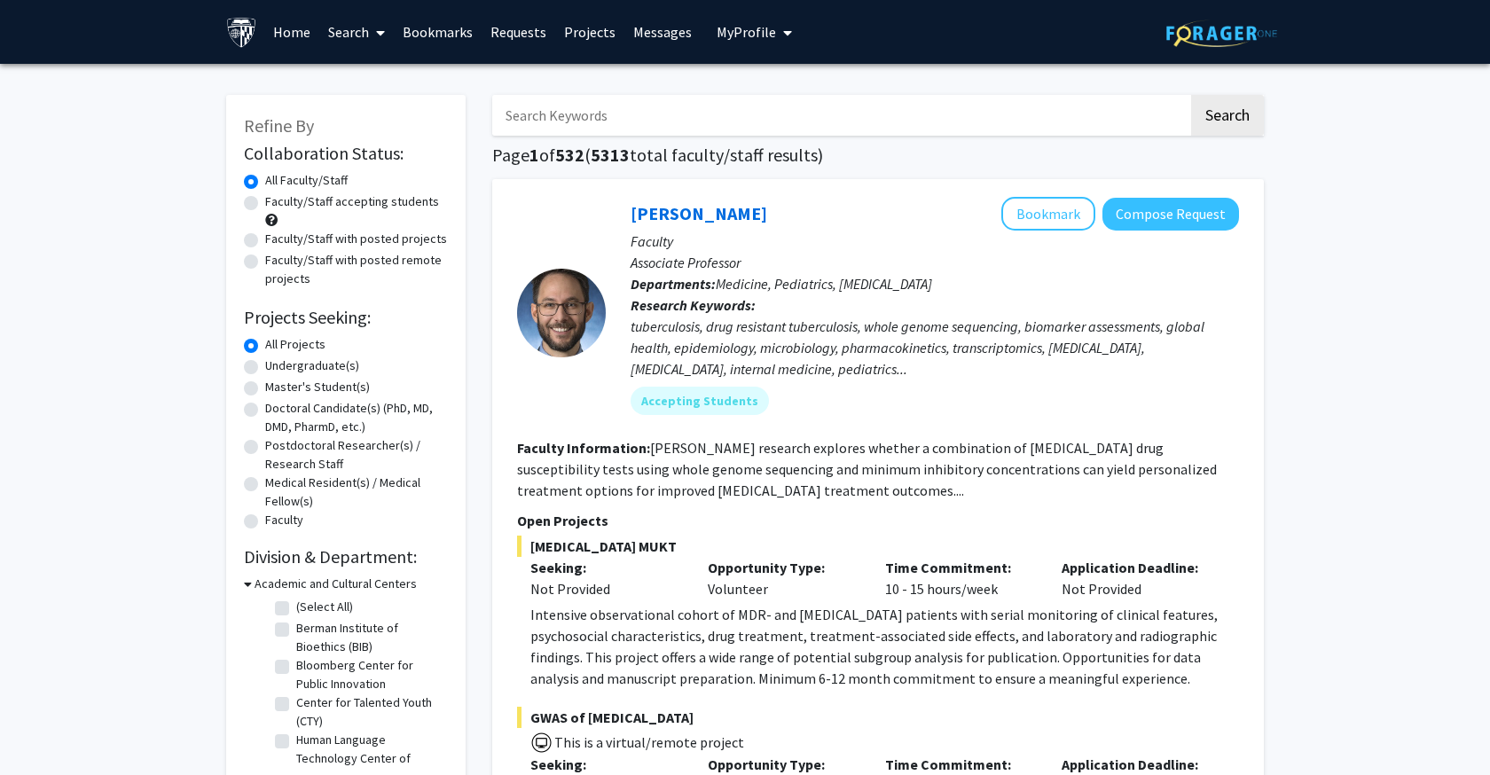
click at [716, 110] on input "Search Keywords" at bounding box center [840, 115] width 696 height 41
click at [1227, 118] on button "Search" at bounding box center [1227, 115] width 73 height 41
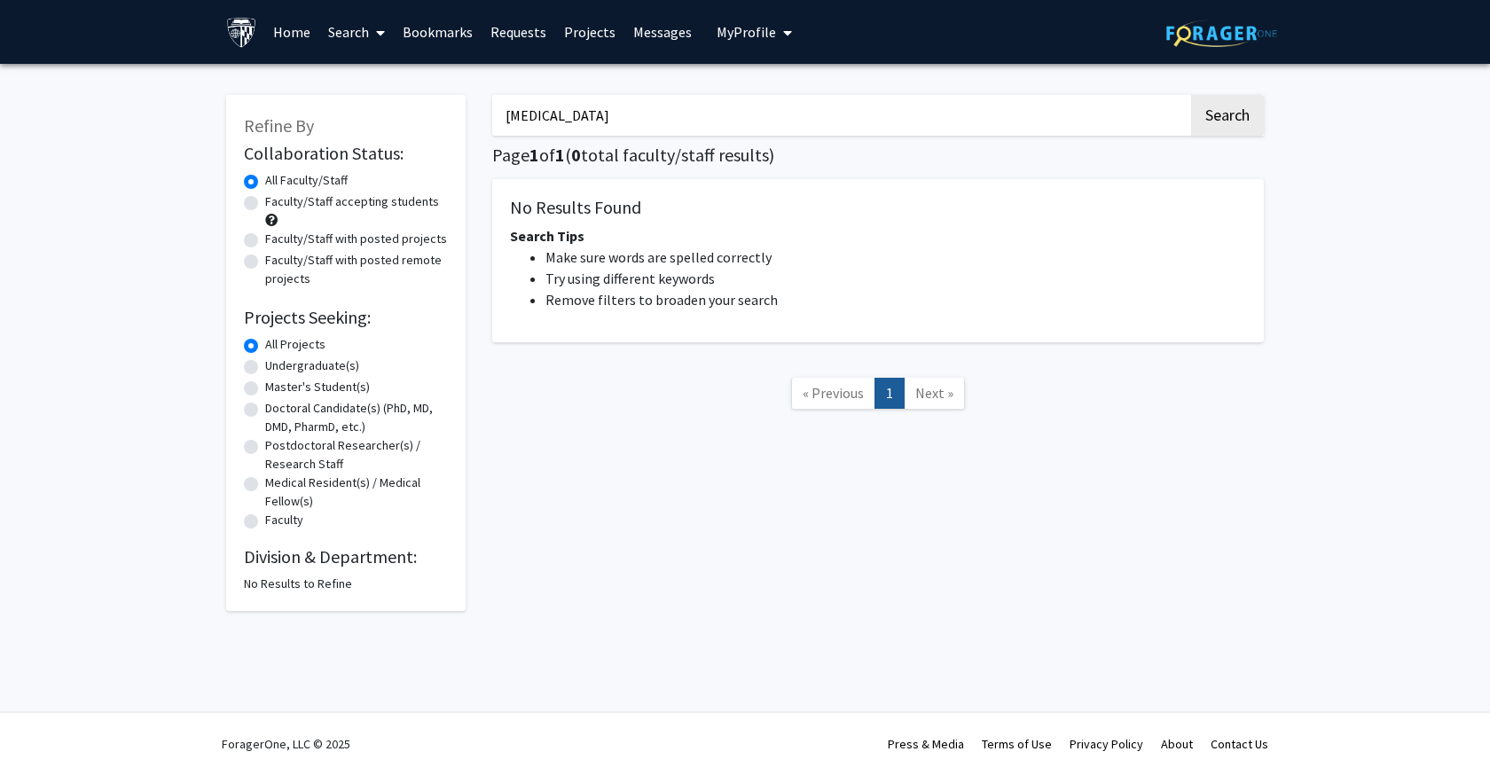
click at [566, 114] on input "[MEDICAL_DATA]" at bounding box center [840, 115] width 696 height 41
type input "[MEDICAL_DATA]"
click at [1227, 118] on button "Search" at bounding box center [1227, 115] width 73 height 41
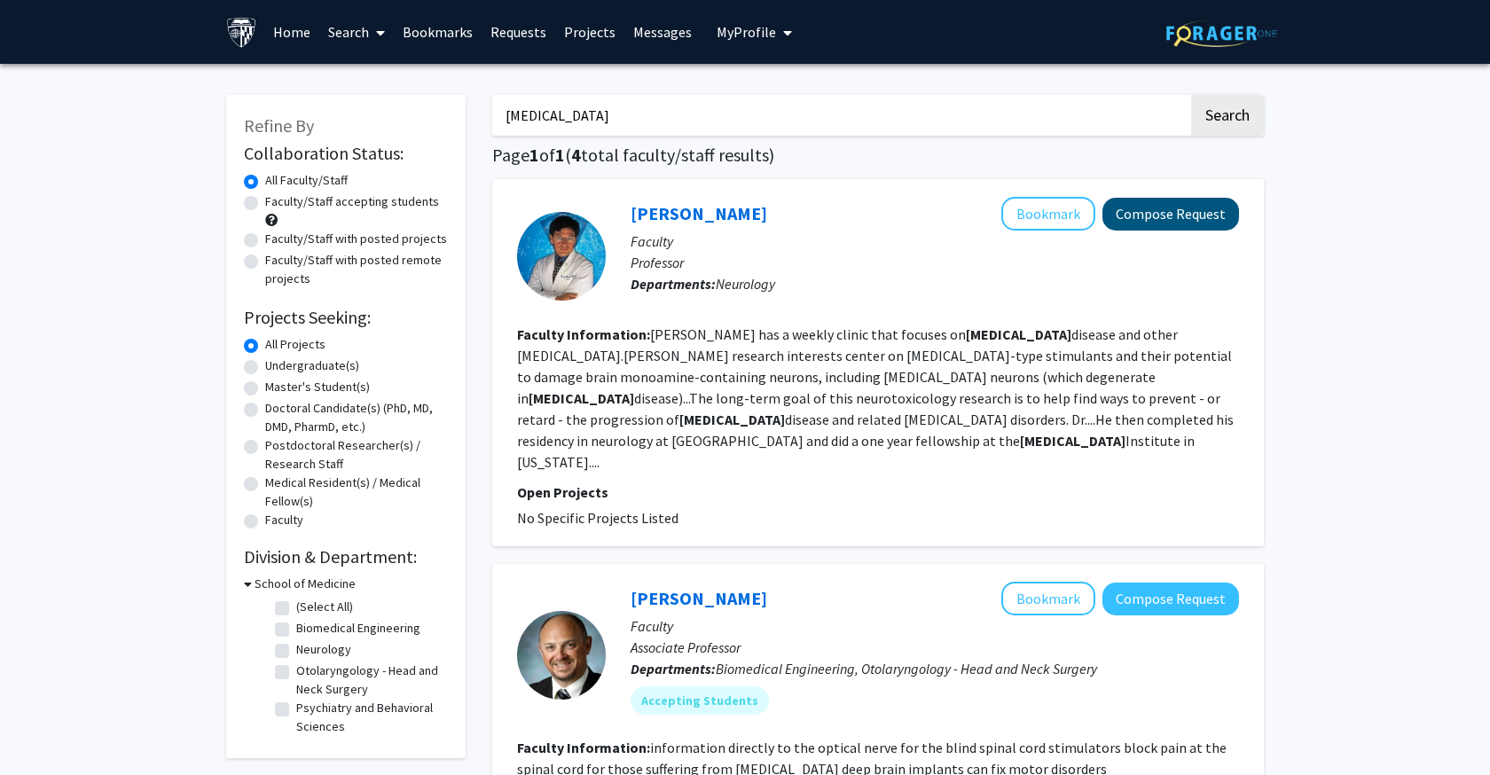
click at [1203, 214] on button "Compose Request" at bounding box center [1171, 214] width 137 height 33
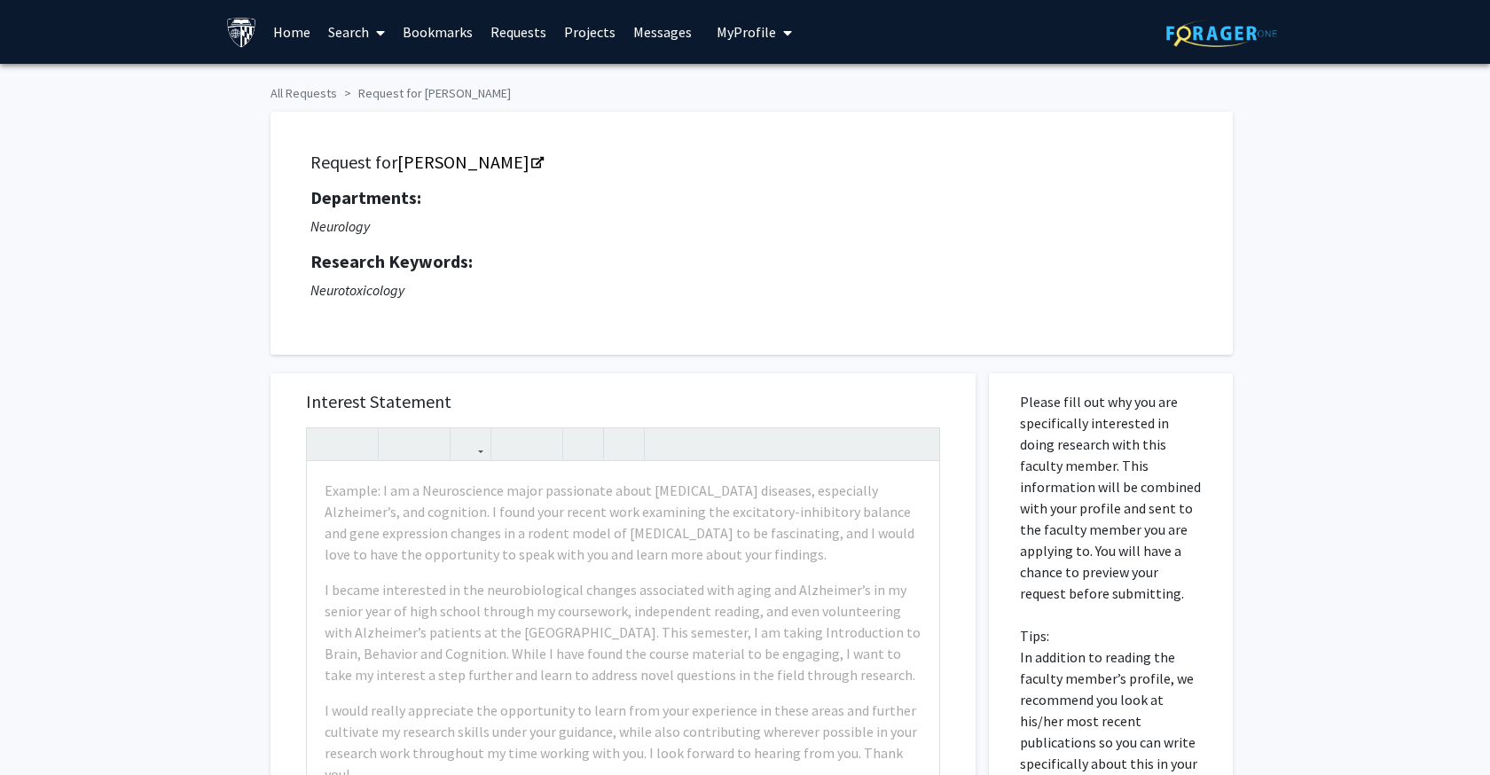
click at [355, 33] on link "Search" at bounding box center [356, 32] width 75 height 62
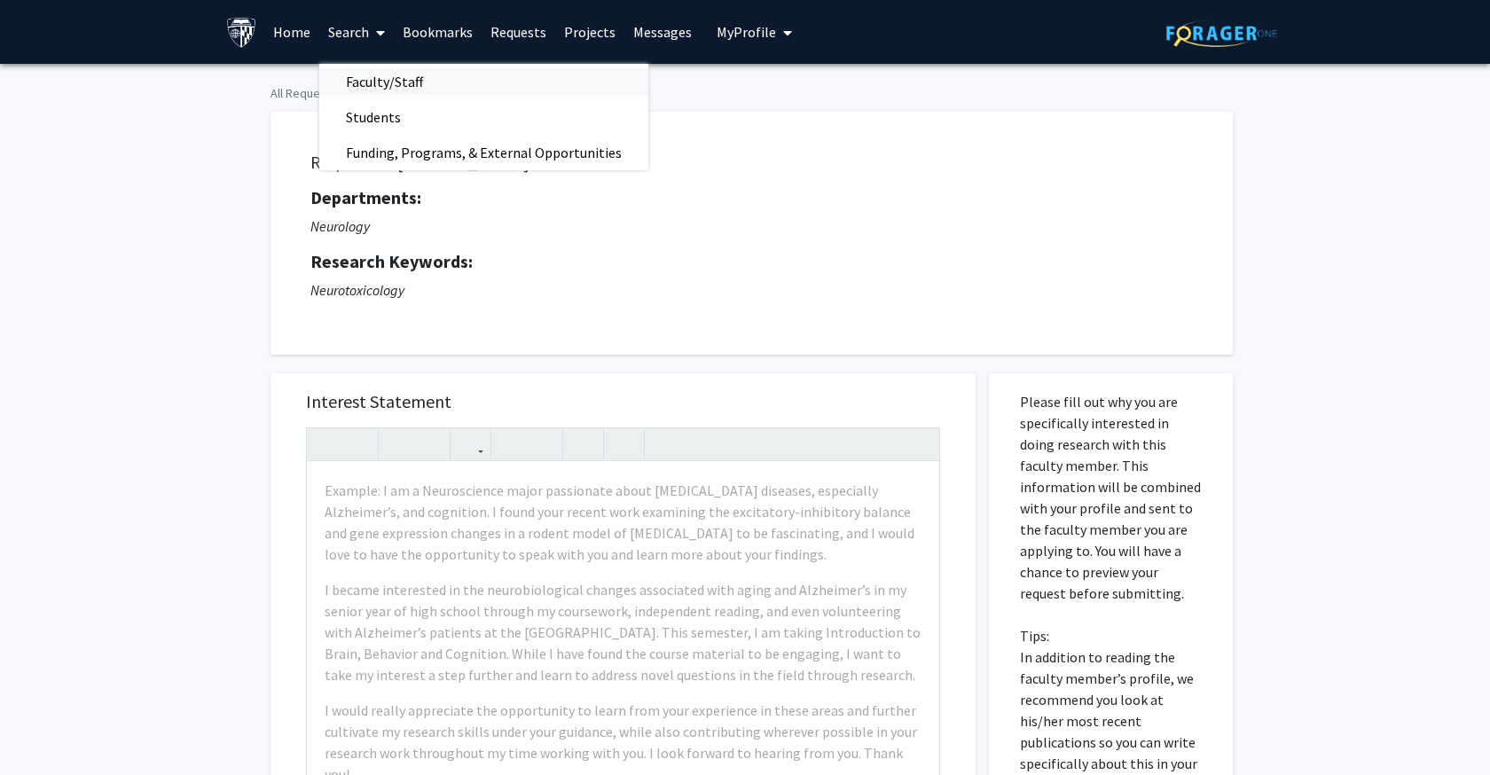
click at [369, 85] on span "Faculty/Staff" at bounding box center [384, 81] width 130 height 35
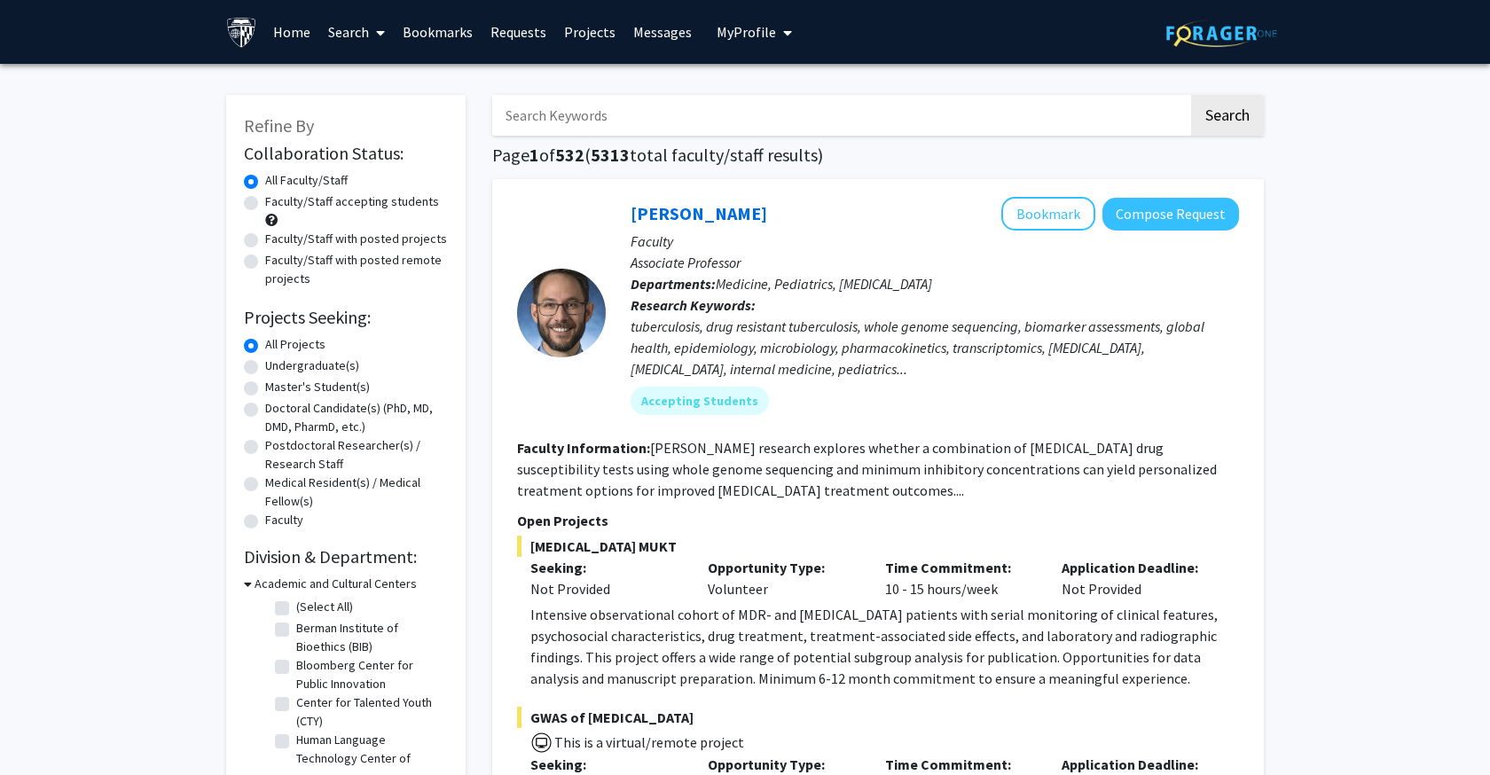
click at [525, 121] on input "Search Keywords" at bounding box center [840, 115] width 696 height 41
type input "cui lab"
click at [1227, 118] on button "Search" at bounding box center [1227, 115] width 73 height 41
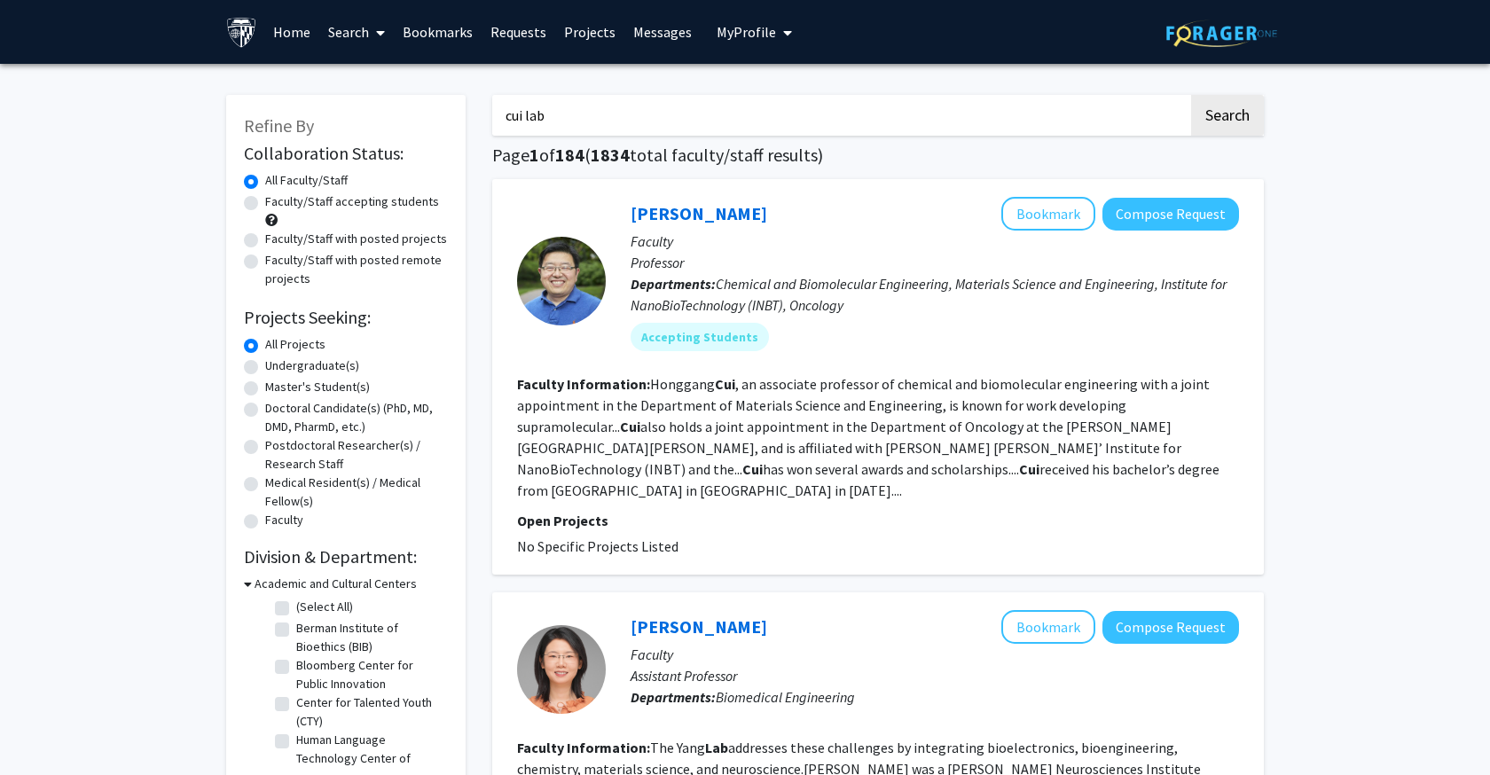
click at [530, 114] on input "cui lab" at bounding box center [840, 115] width 696 height 41
click at [695, 219] on link "[PERSON_NAME]" at bounding box center [699, 213] width 137 height 22
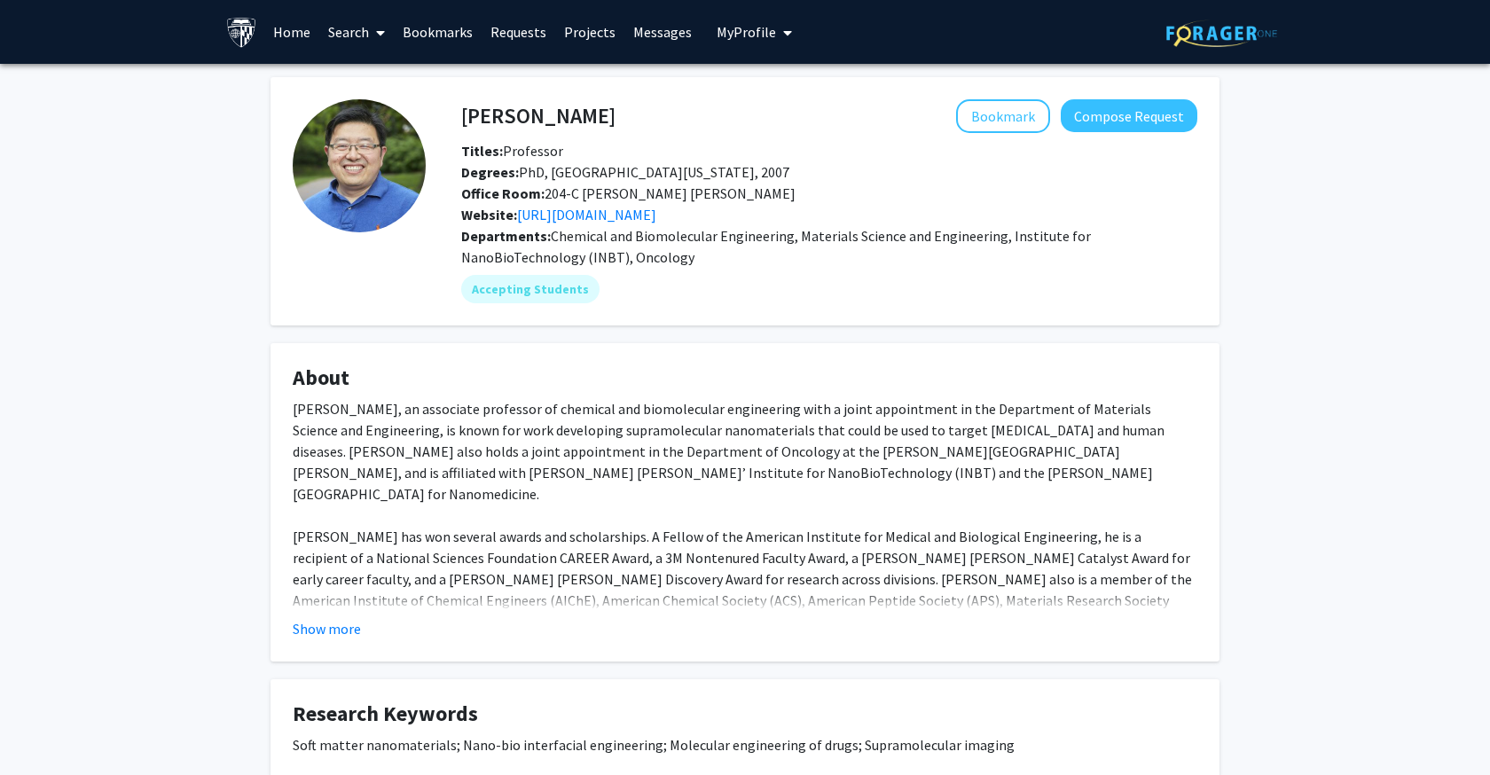
click at [365, 33] on link "Search" at bounding box center [356, 32] width 75 height 62
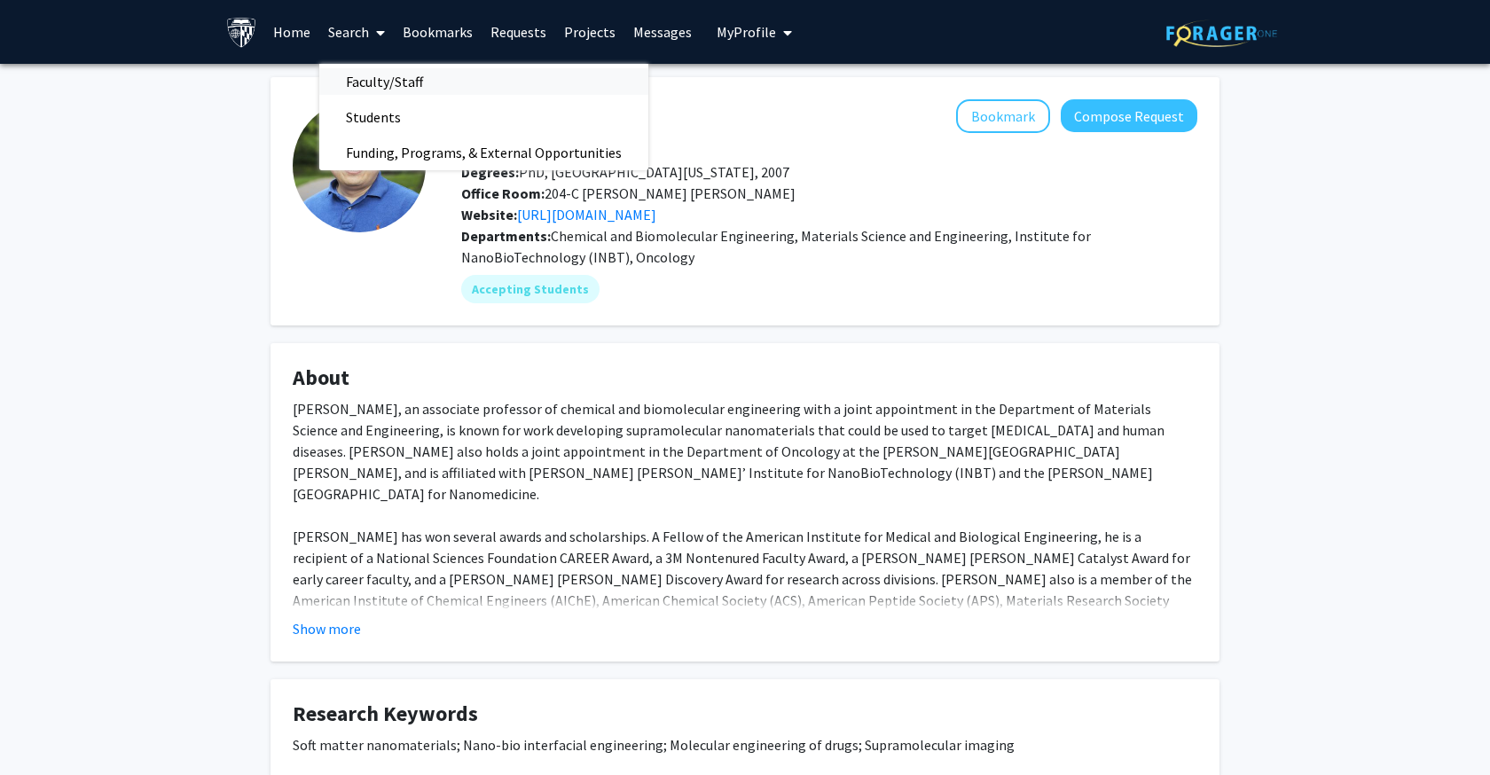
click at [383, 81] on span "Faculty/Staff" at bounding box center [384, 81] width 130 height 35
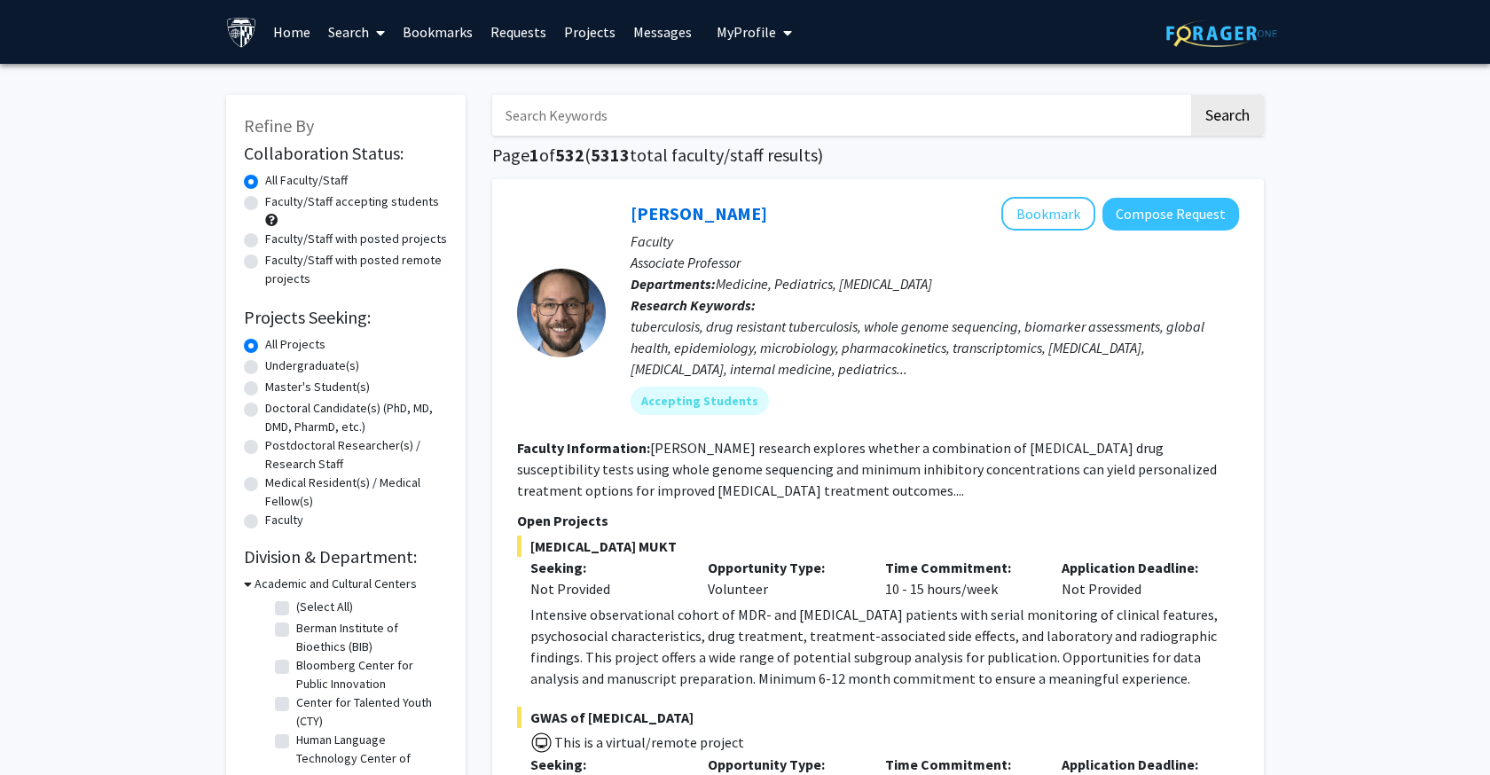
click at [548, 119] on input "Search Keywords" at bounding box center [840, 115] width 696 height 41
paste input "[PERSON_NAME]"
type input "[PERSON_NAME]"
click at [1227, 118] on button "Search" at bounding box center [1227, 115] width 73 height 41
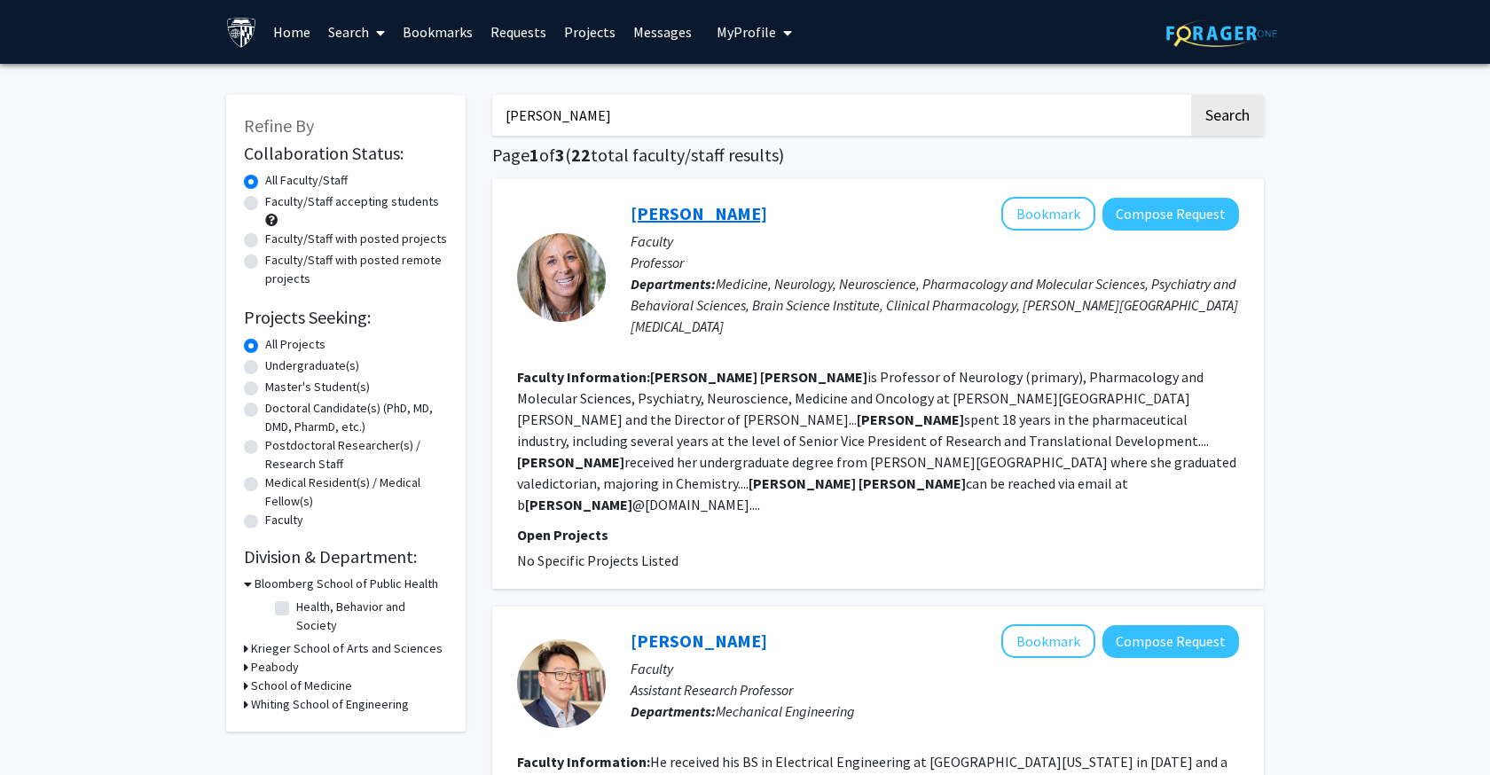
click at [695, 216] on link "[PERSON_NAME]" at bounding box center [699, 213] width 137 height 22
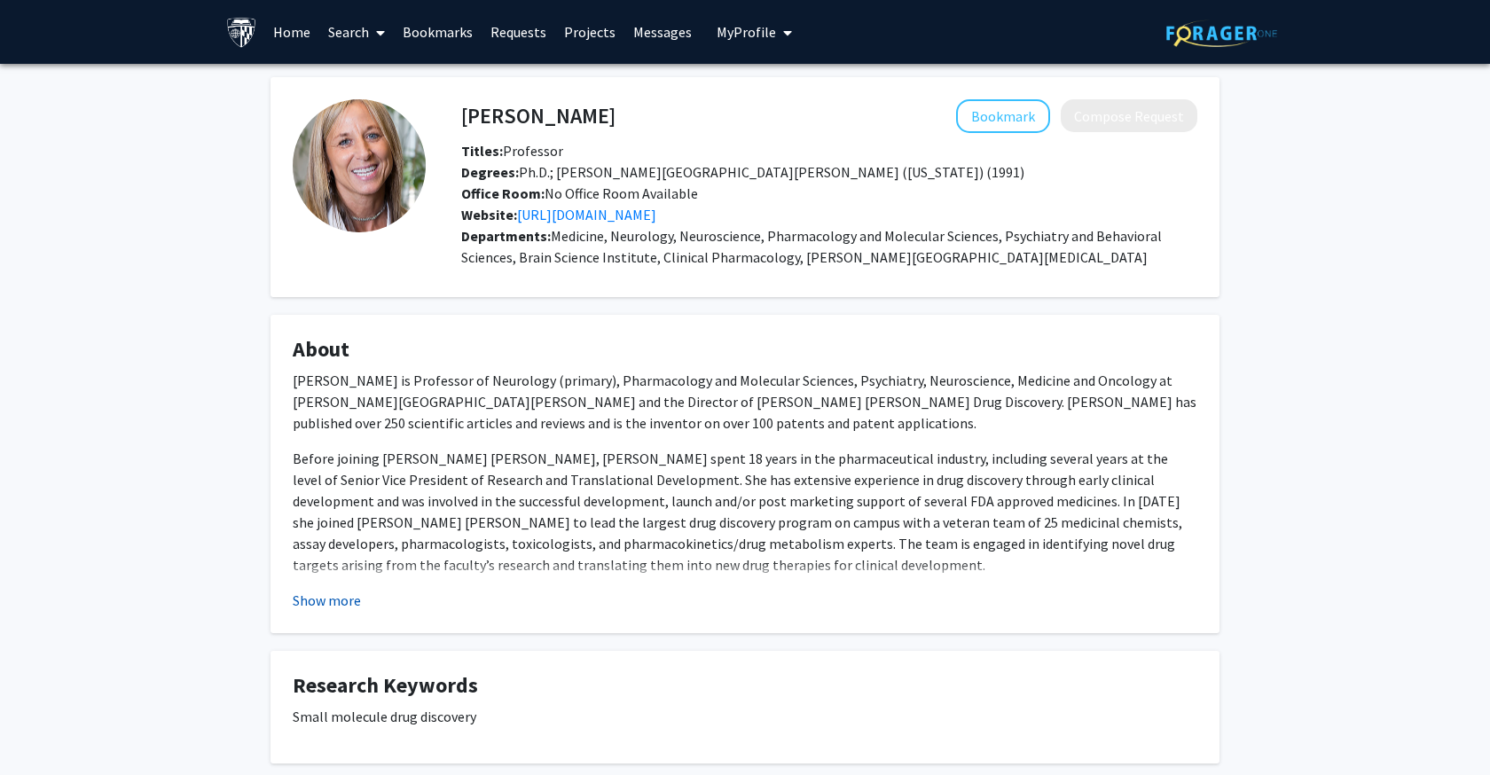
click at [334, 594] on button "Show more" at bounding box center [327, 600] width 68 height 21
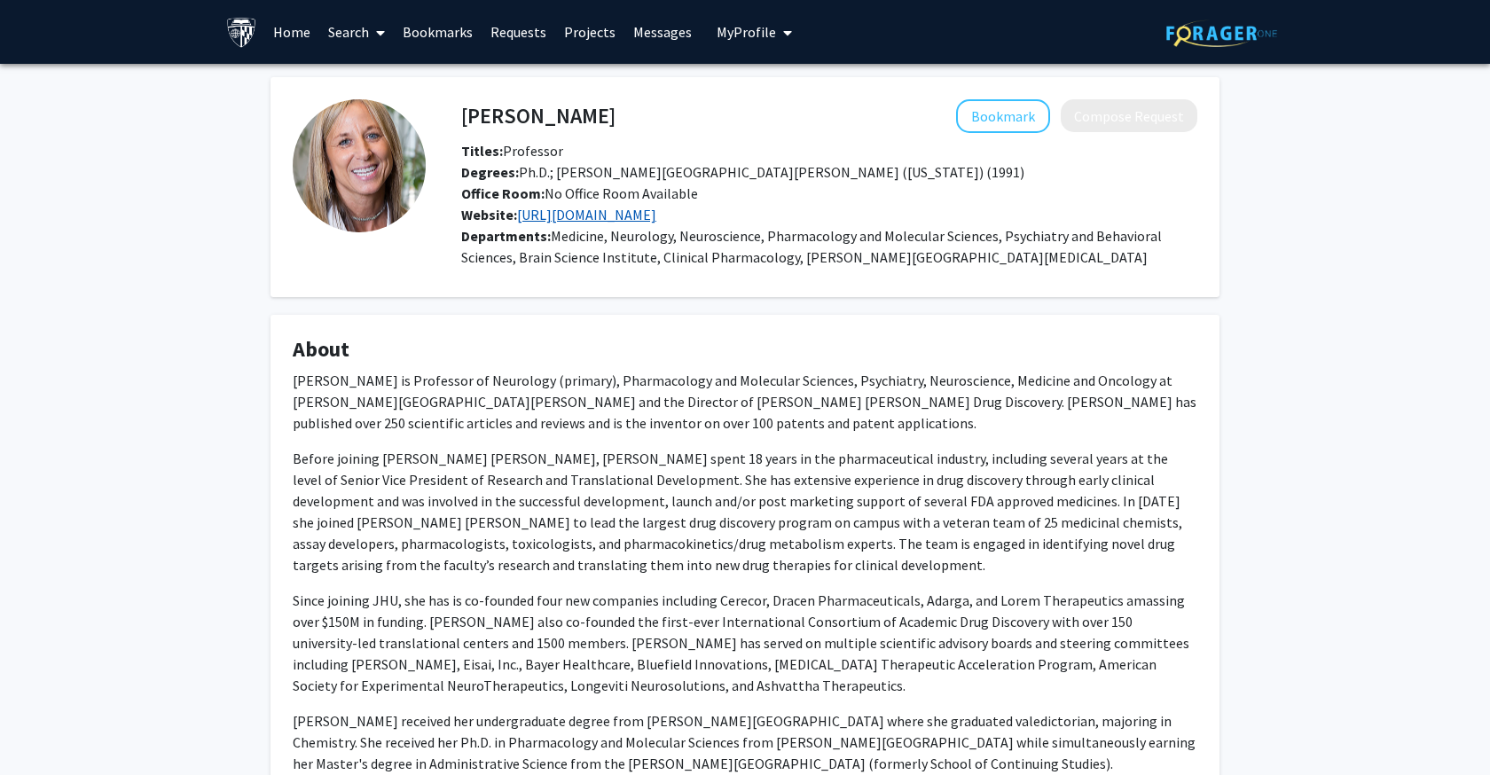
click at [650, 219] on link "[URL][DOMAIN_NAME]" at bounding box center [586, 215] width 139 height 18
click at [338, 37] on link "Search" at bounding box center [356, 32] width 75 height 62
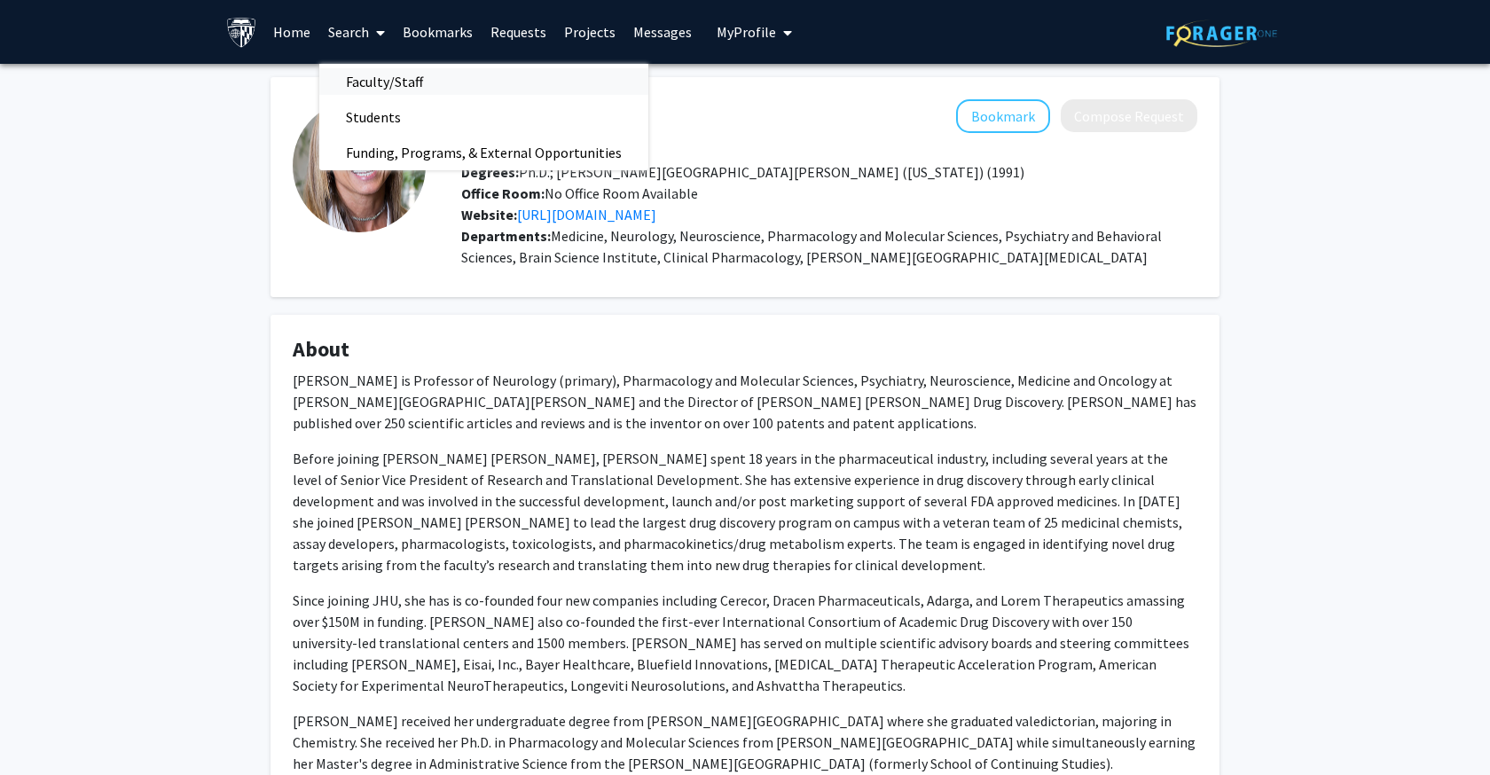
click at [379, 75] on span "Faculty/Staff" at bounding box center [384, 81] width 130 height 35
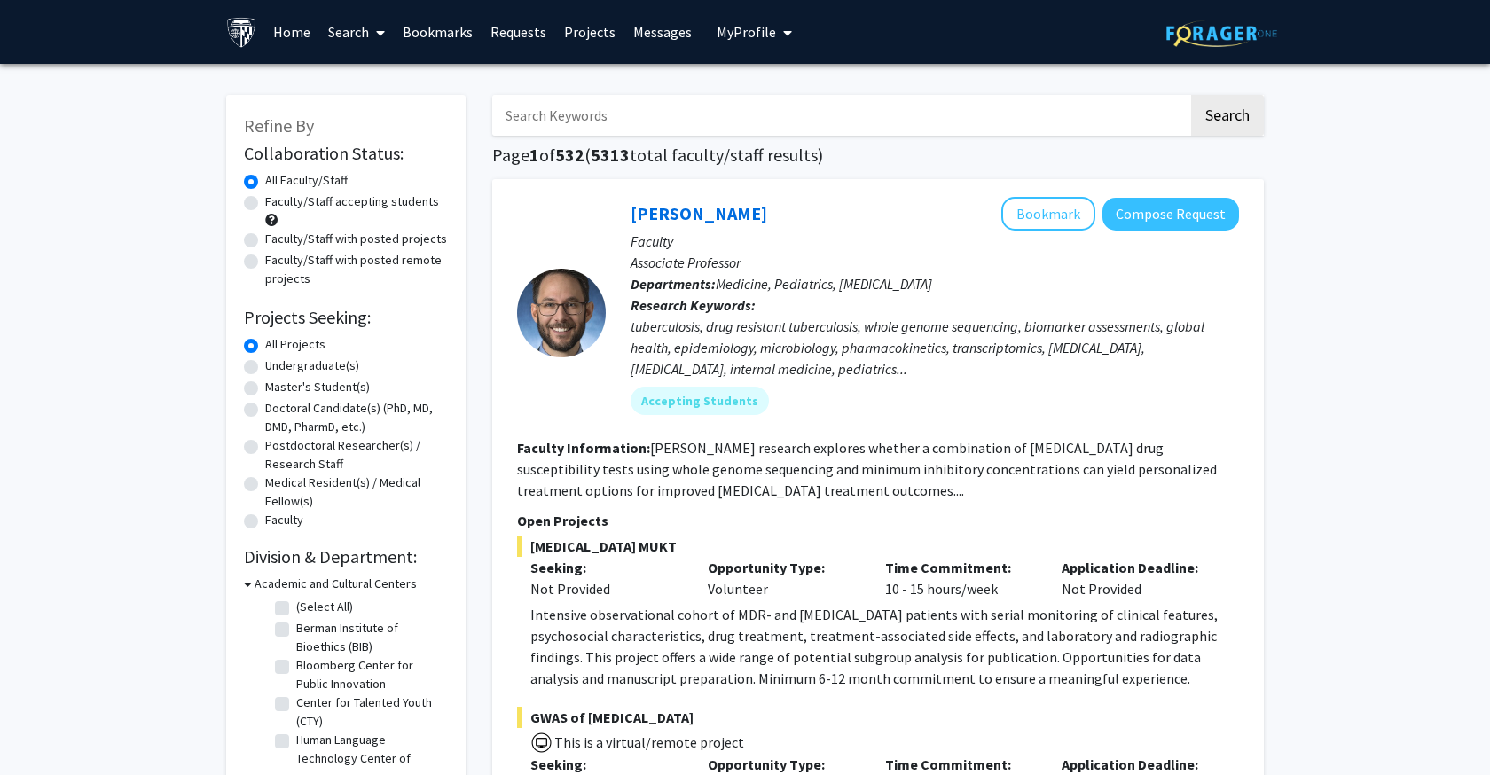
click at [546, 112] on input "Search Keywords" at bounding box center [840, 115] width 696 height 41
type input "gray"
click at [1227, 118] on button "Search" at bounding box center [1227, 115] width 73 height 41
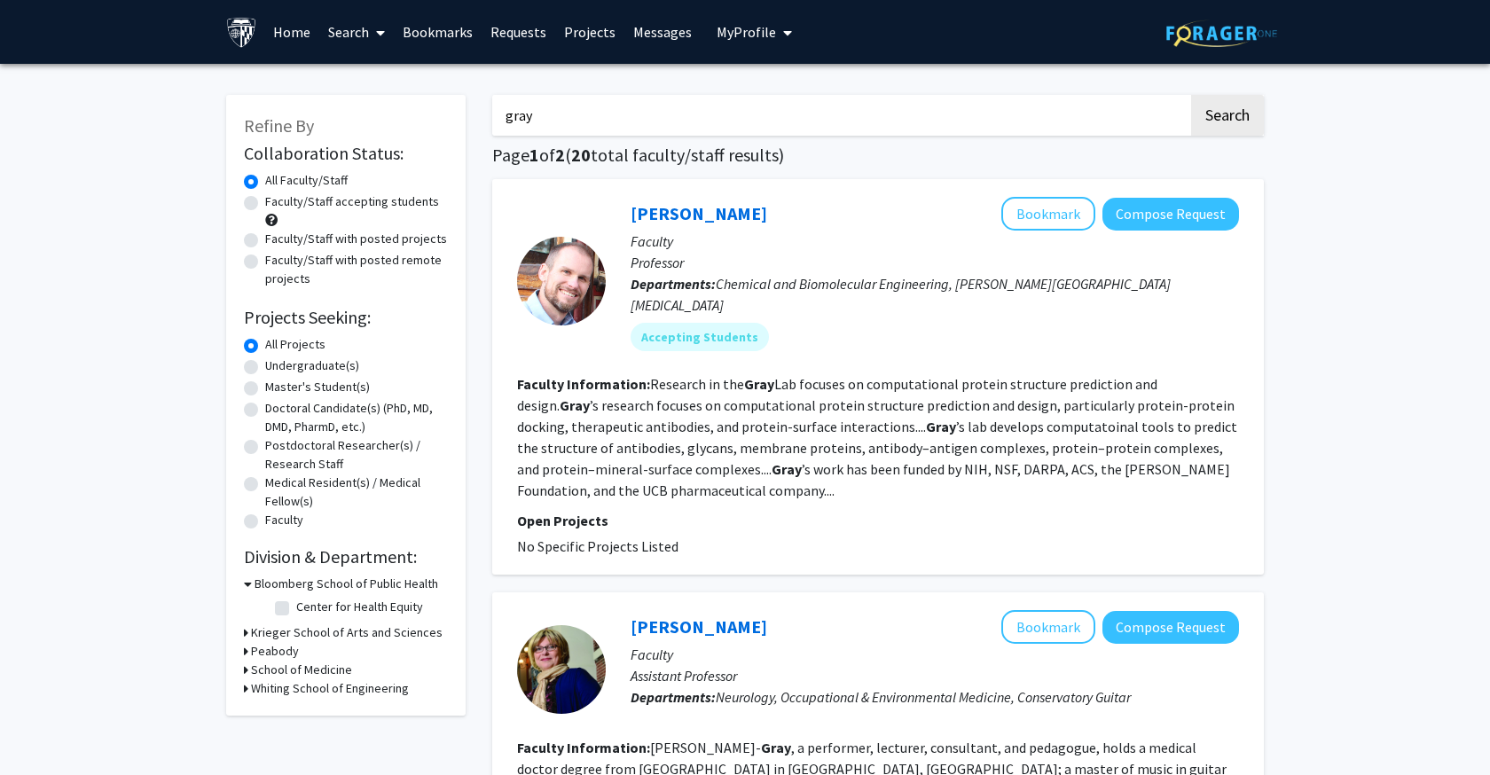
click at [818, 413] on fg-read-more "Research in the Gray Lab focuses on computational protein structure prediction …" at bounding box center [877, 437] width 720 height 124
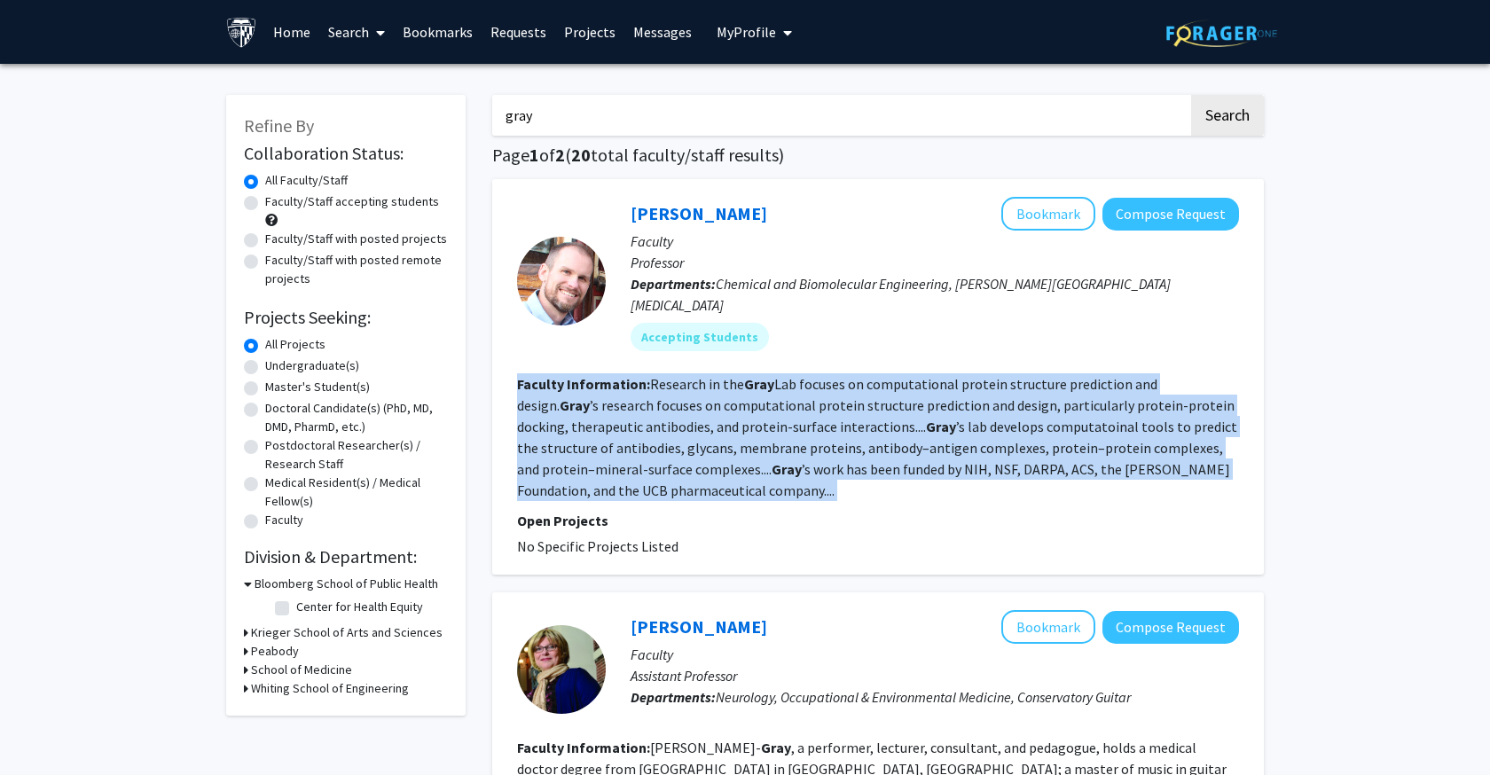
click at [818, 413] on fg-read-more "Research in the Gray Lab focuses on computational protein structure prediction …" at bounding box center [877, 437] width 720 height 124
click at [679, 217] on link "[PERSON_NAME]" at bounding box center [699, 213] width 137 height 22
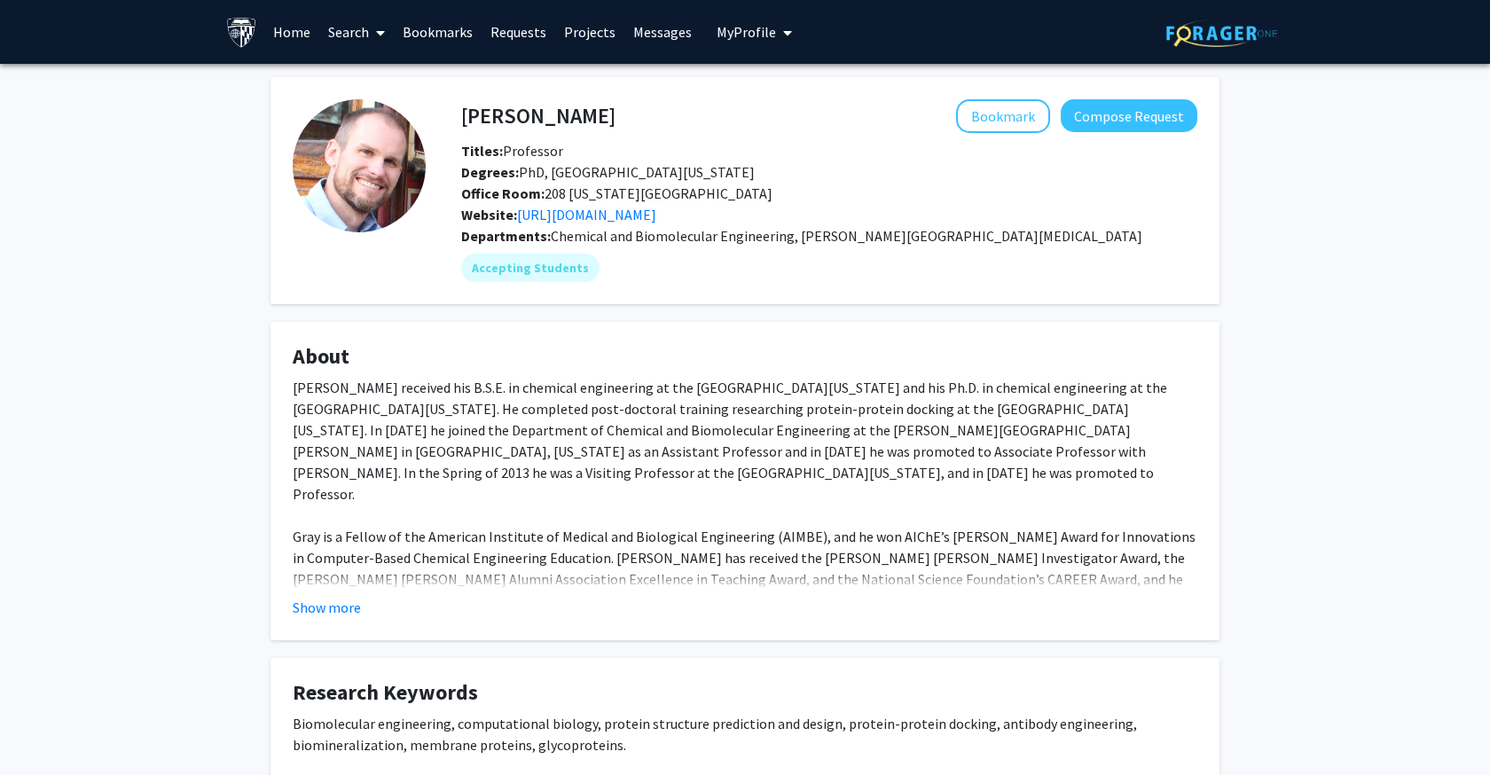
click at [560, 451] on div "[PERSON_NAME] received his B.S.E. in chemical engineering at the [GEOGRAPHIC_DA…" at bounding box center [745, 536] width 905 height 319
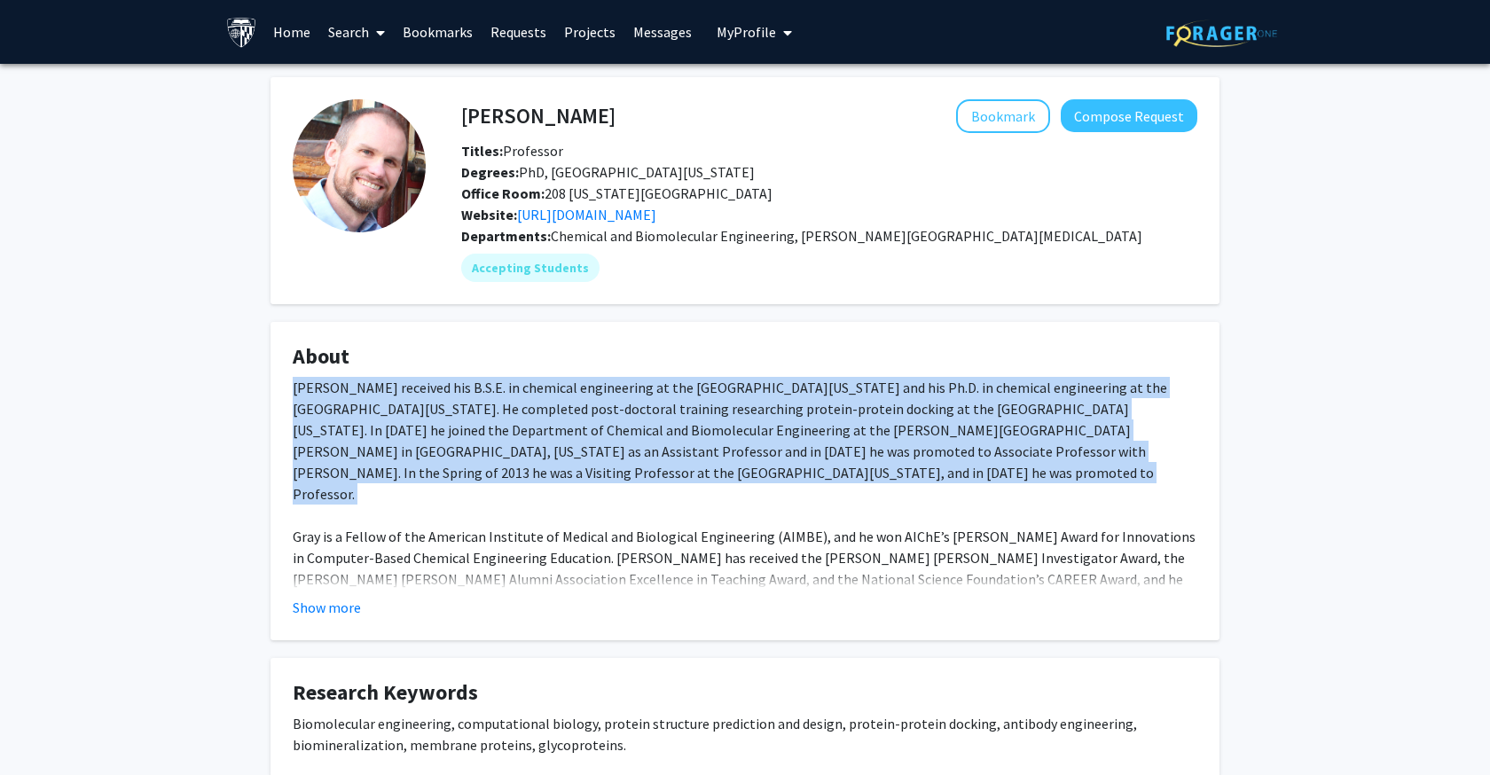
click at [560, 451] on div "[PERSON_NAME] received his B.S.E. in chemical engineering at the [GEOGRAPHIC_DA…" at bounding box center [745, 536] width 905 height 319
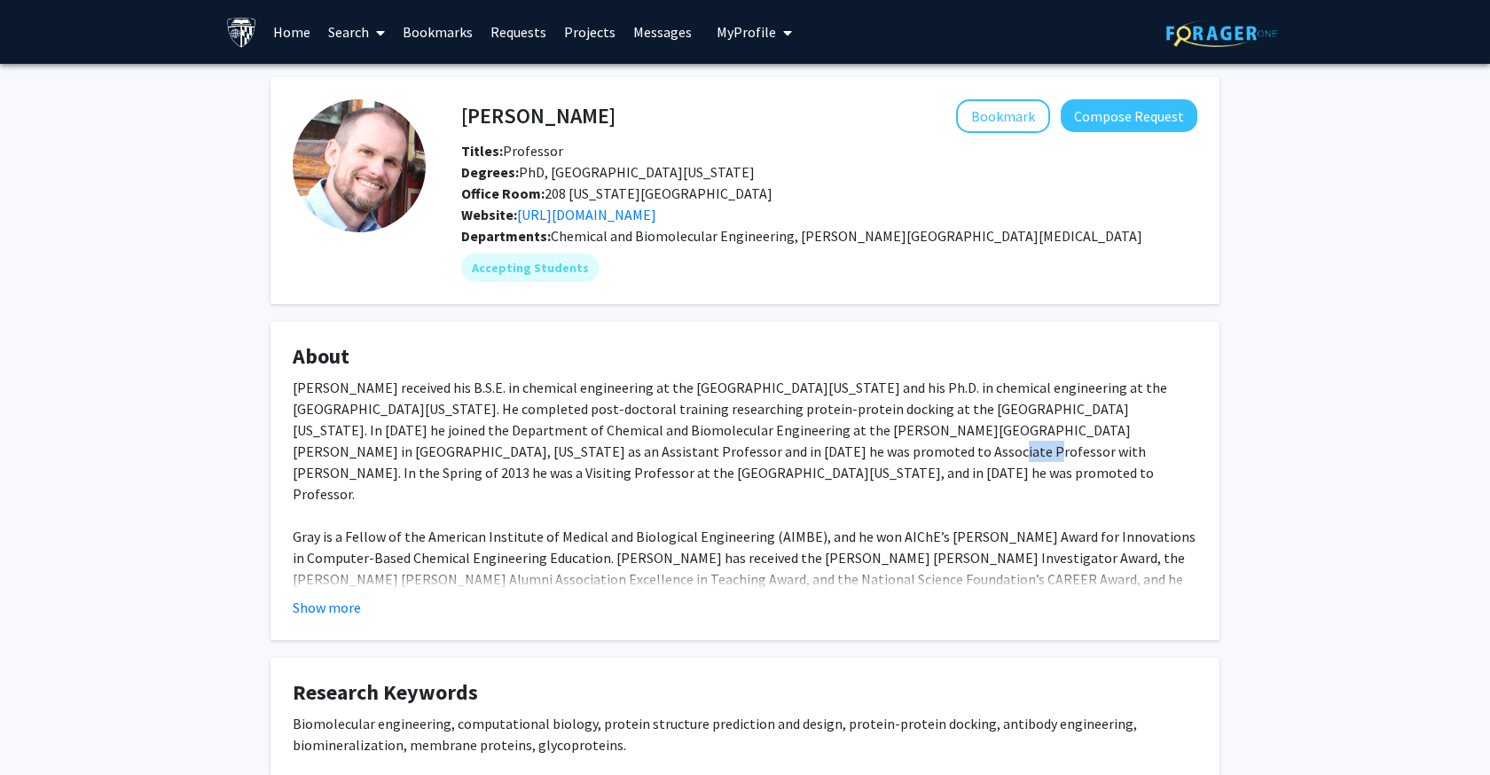
click at [560, 451] on div "[PERSON_NAME] received his B.S.E. in chemical engineering at the [GEOGRAPHIC_DA…" at bounding box center [745, 536] width 905 height 319
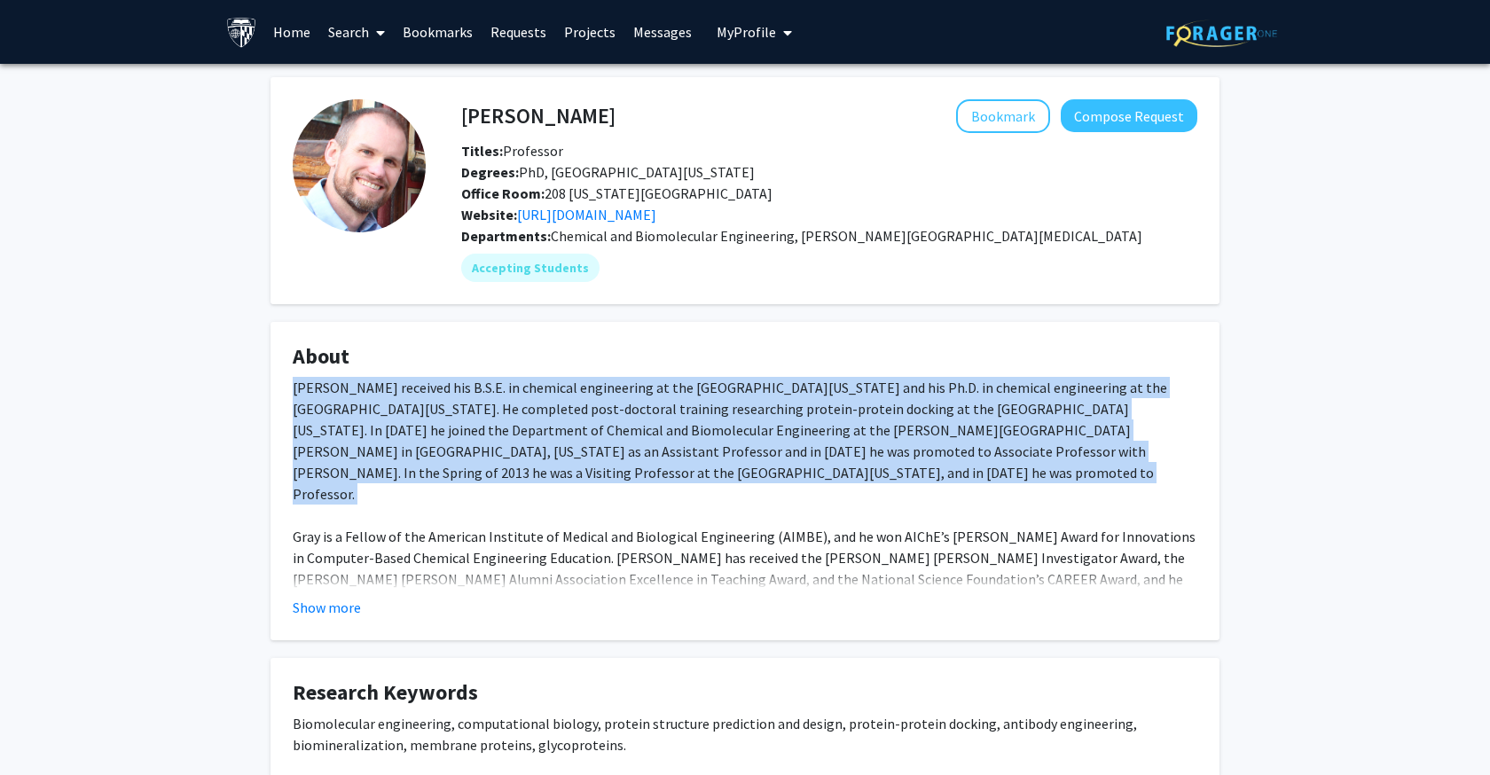
click at [560, 451] on div "[PERSON_NAME] received his B.S.E. in chemical engineering at the [GEOGRAPHIC_DA…" at bounding box center [745, 536] width 905 height 319
click at [599, 218] on link "[URL][DOMAIN_NAME]" at bounding box center [586, 215] width 139 height 18
drag, startPoint x: 680, startPoint y: 216, endPoint x: 520, endPoint y: 214, distance: 160.6
click at [520, 214] on div "Website: [URL][DOMAIN_NAME]" at bounding box center [829, 214] width 763 height 21
copy span "[URL][DOMAIN_NAME]"
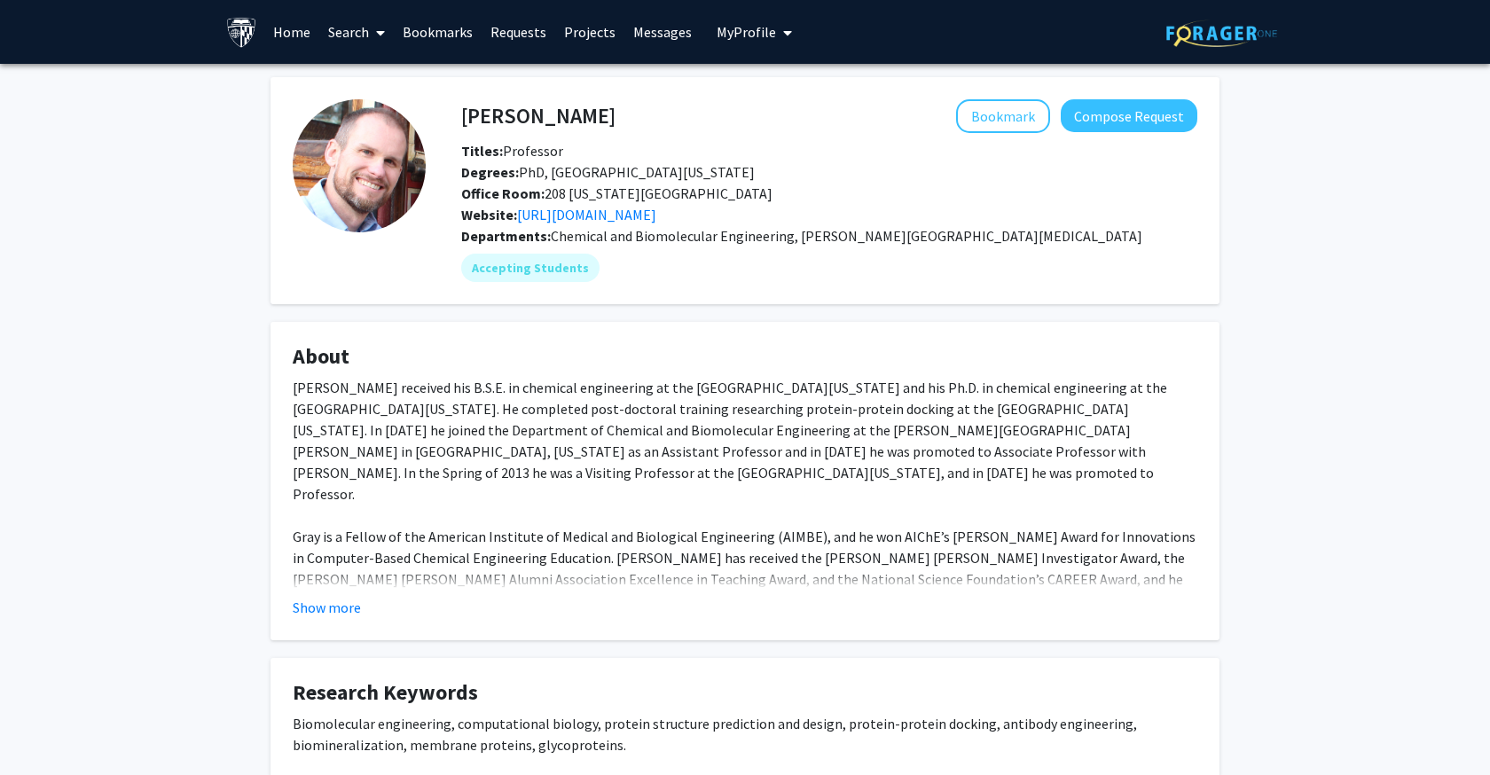
click at [360, 39] on link "Search" at bounding box center [356, 32] width 75 height 62
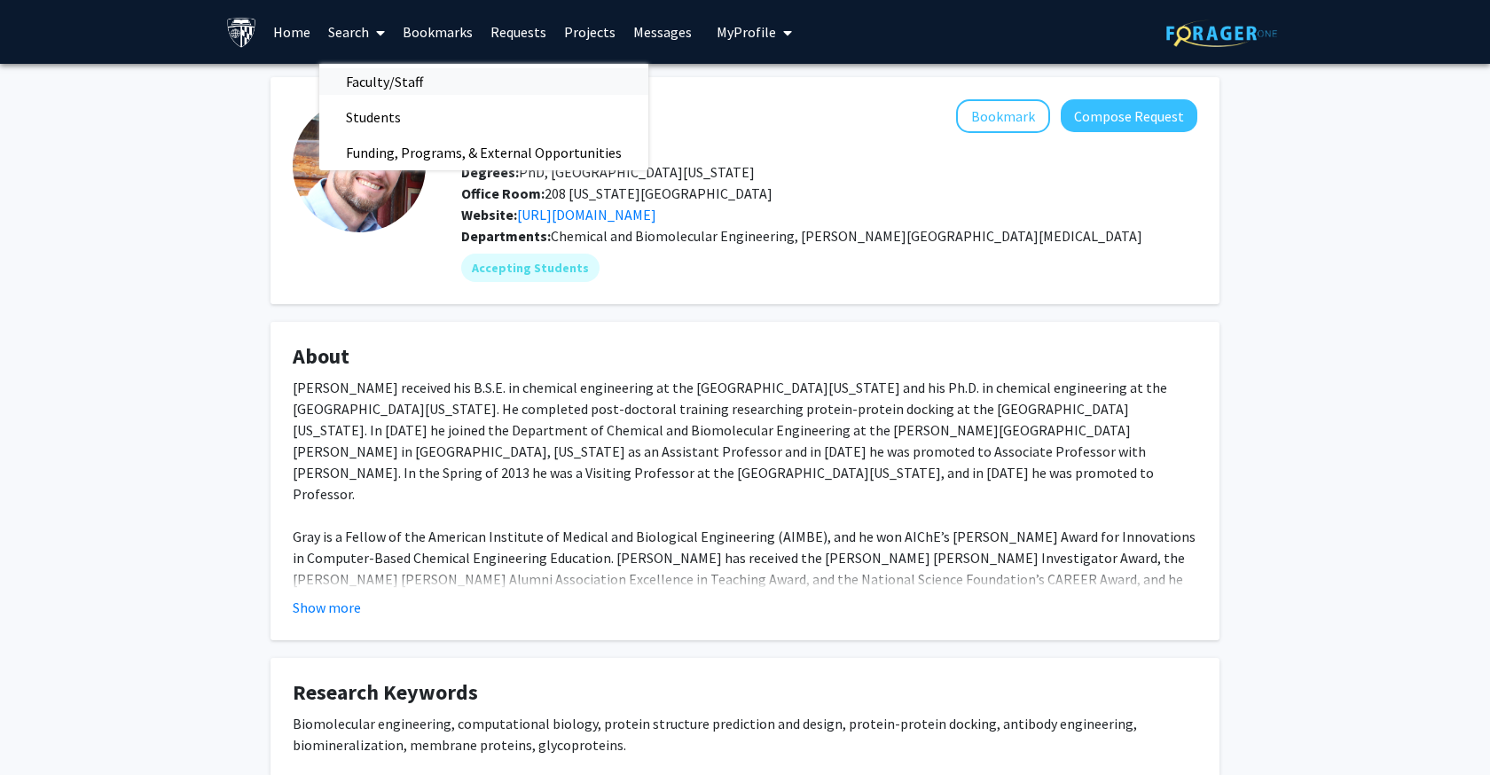
click at [376, 91] on span "Faculty/Staff" at bounding box center [384, 81] width 130 height 35
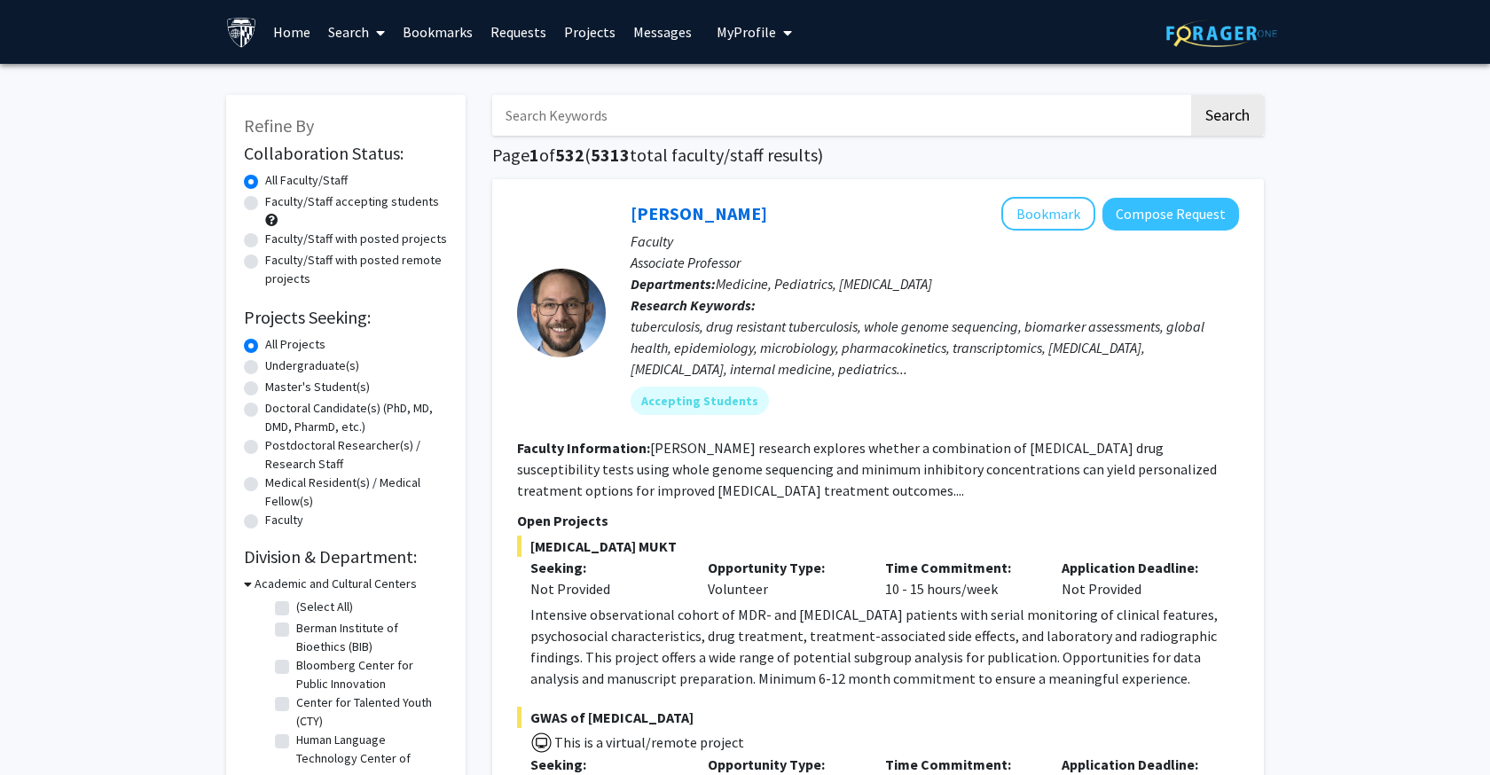
click at [553, 112] on input "Search Keywords" at bounding box center [840, 115] width 696 height 41
type input "[PERSON_NAME]"
click at [1227, 118] on button "Search" at bounding box center [1227, 115] width 73 height 41
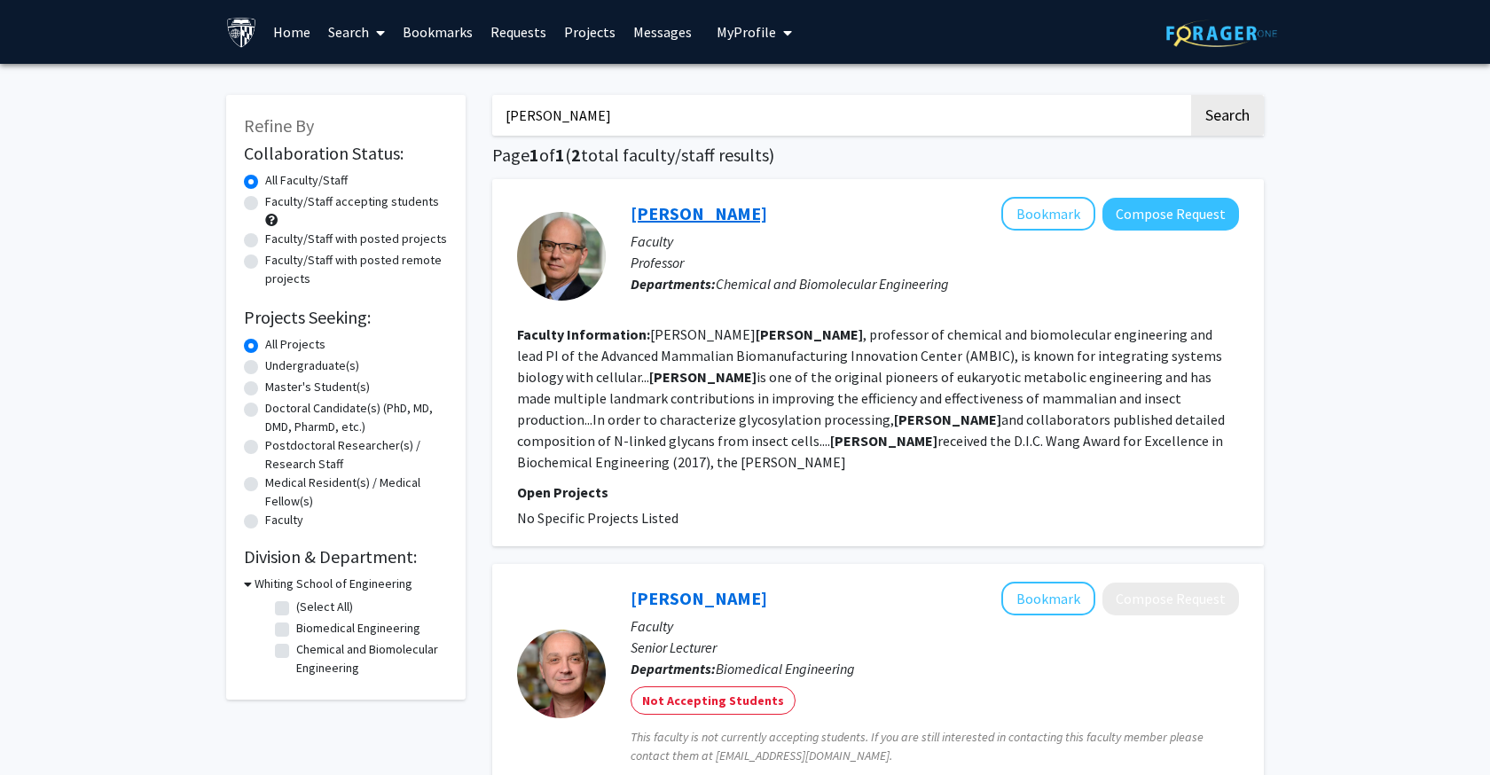
click at [688, 213] on link "[PERSON_NAME]" at bounding box center [699, 213] width 137 height 22
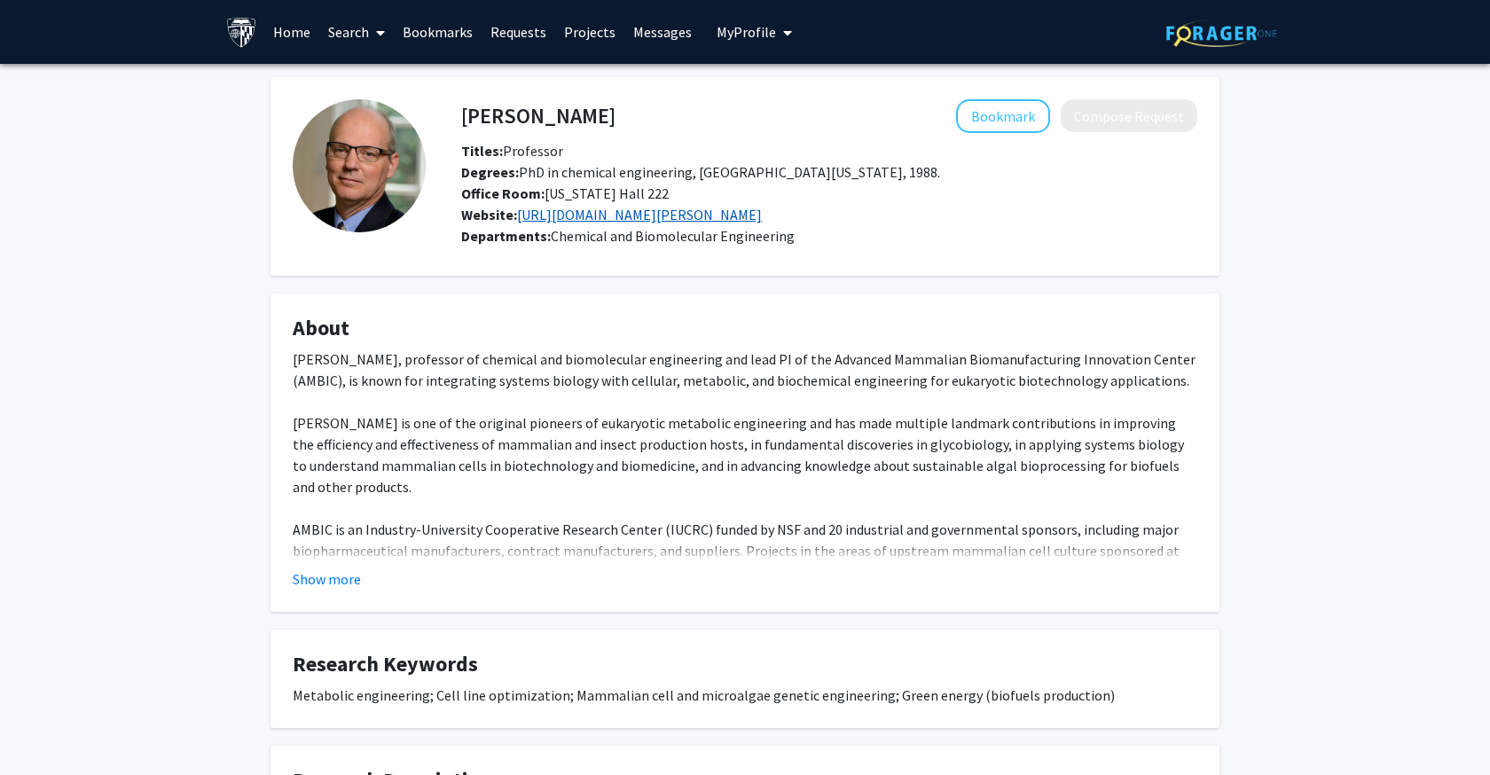
drag, startPoint x: 869, startPoint y: 213, endPoint x: 520, endPoint y: 217, distance: 349.5
click at [520, 217] on div "Website: [URL][DOMAIN_NAME][PERSON_NAME]" at bounding box center [829, 214] width 763 height 21
copy span "[URL][DOMAIN_NAME][PERSON_NAME]"
click at [326, 27] on link "Search" at bounding box center [356, 32] width 75 height 62
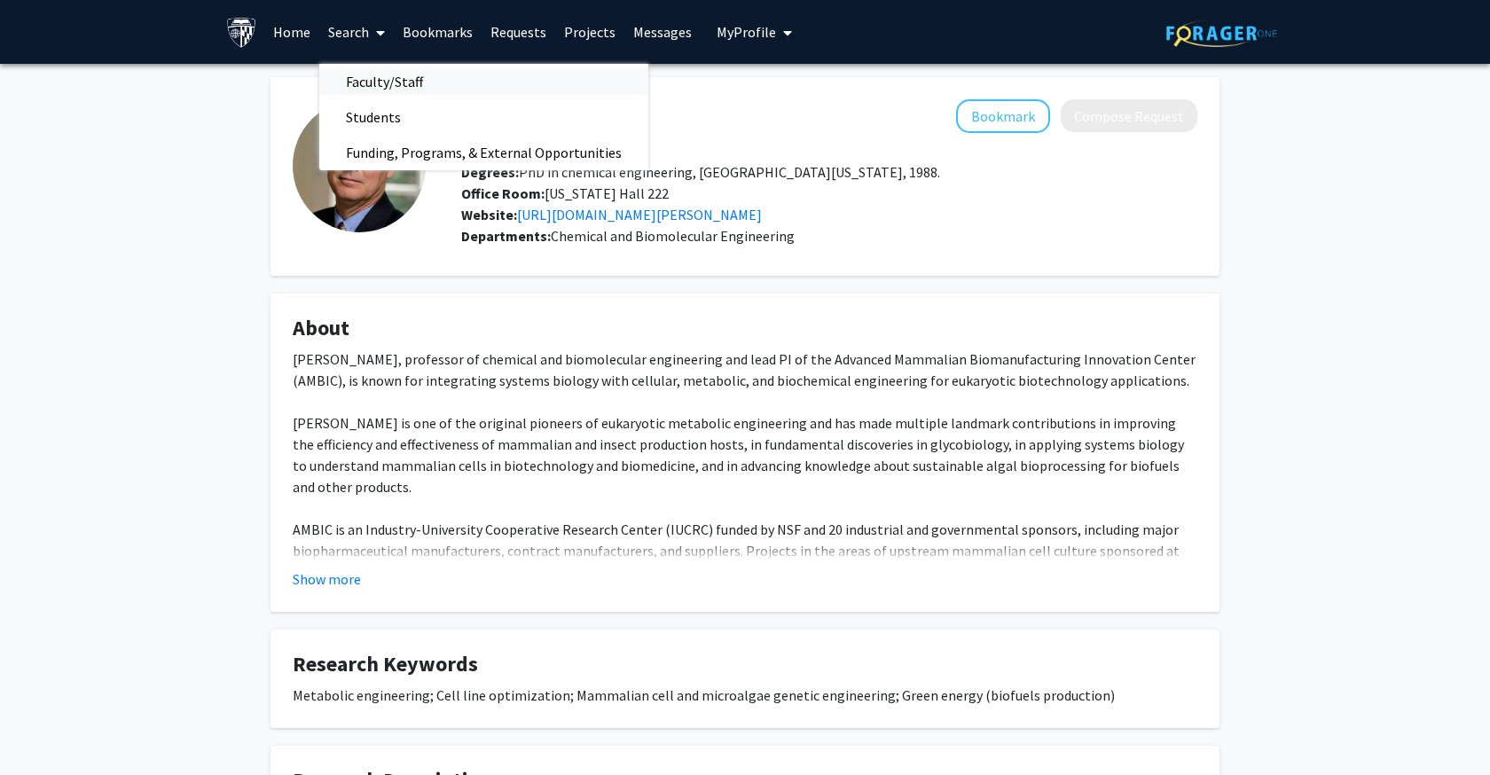
click at [373, 84] on span "Faculty/Staff" at bounding box center [384, 81] width 130 height 35
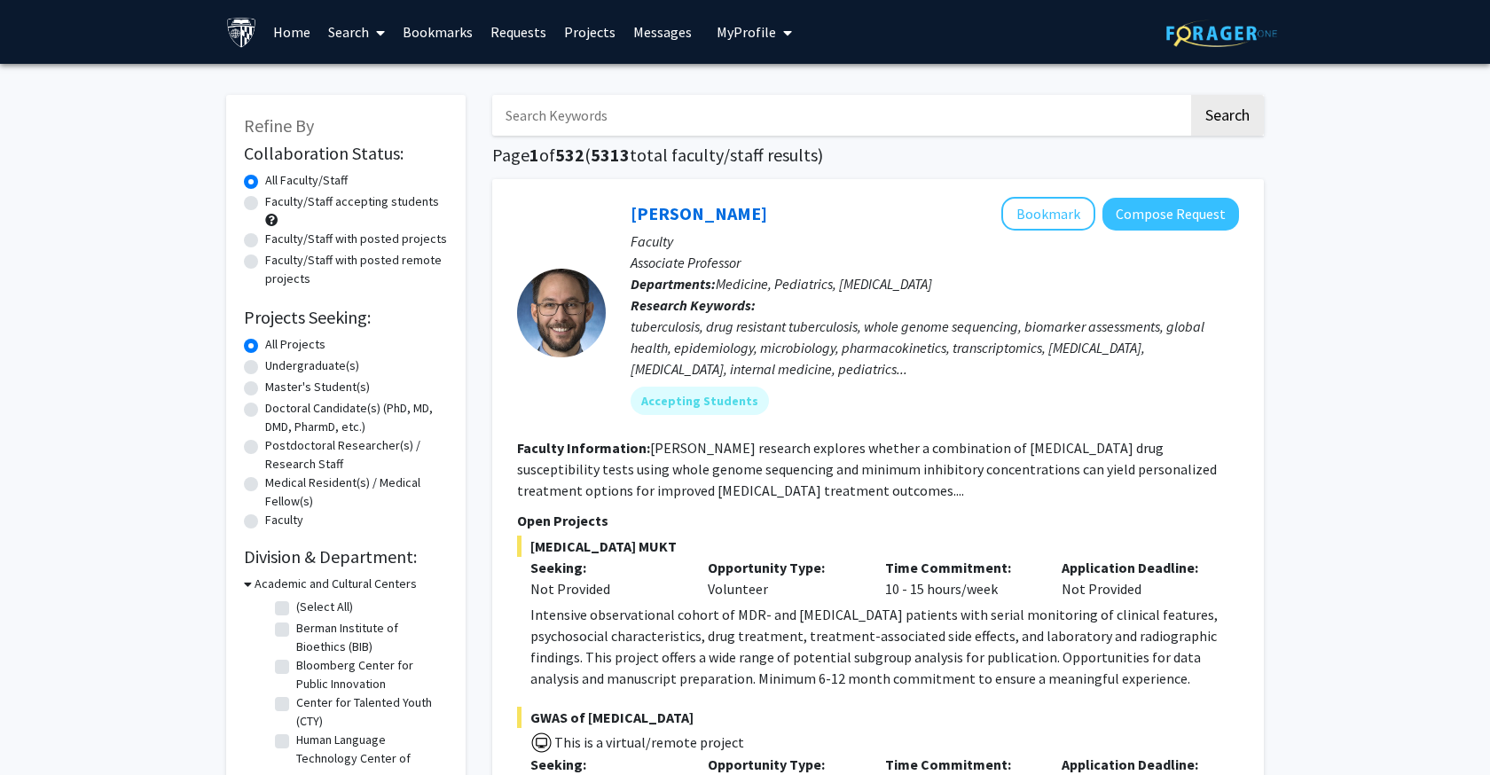
click at [582, 122] on input "Search Keywords" at bounding box center [840, 115] width 696 height 41
paste input "[PERSON_NAME]"
type input "[PERSON_NAME]"
click at [1227, 118] on button "Search" at bounding box center [1227, 115] width 73 height 41
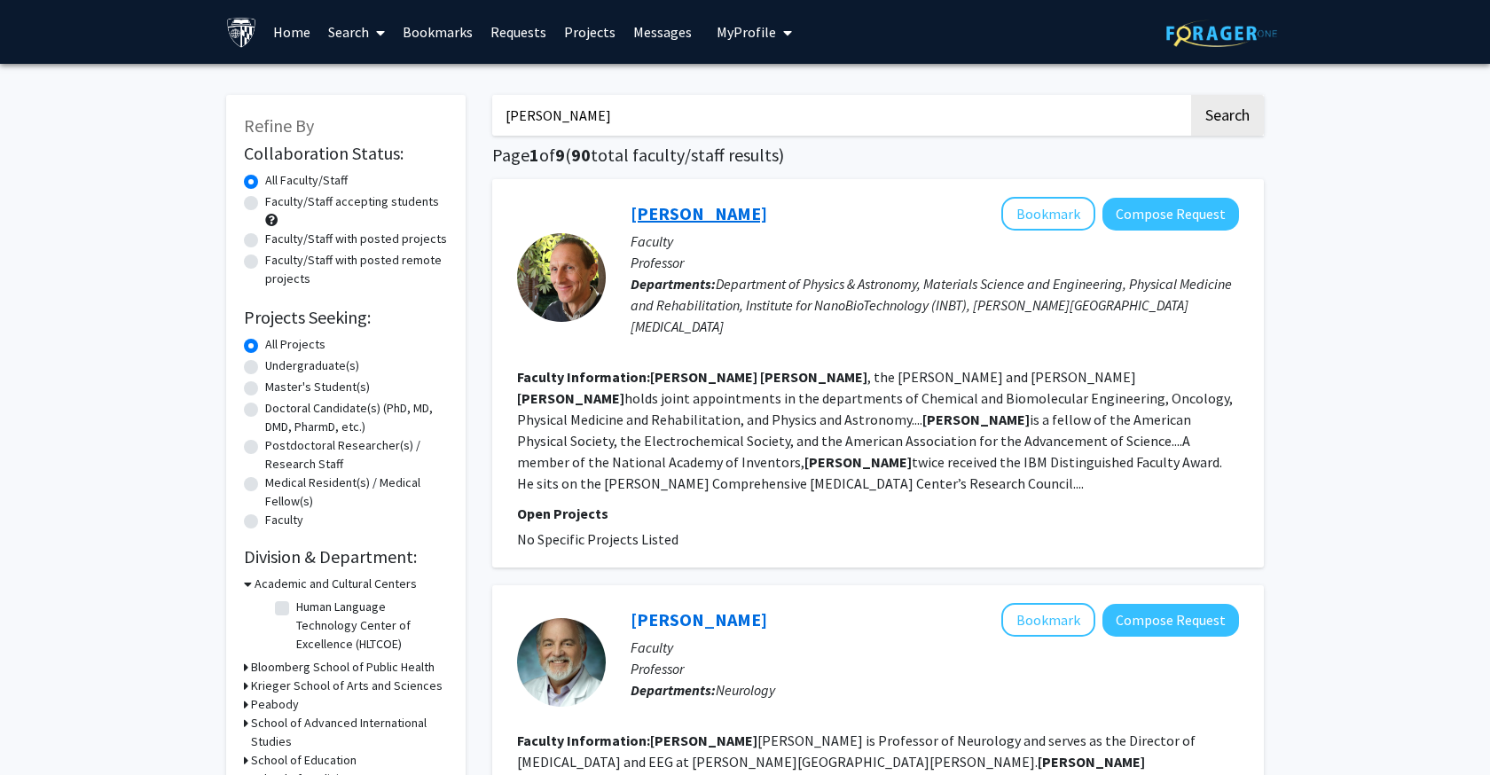
click at [690, 217] on link "[PERSON_NAME]" at bounding box center [699, 213] width 137 height 22
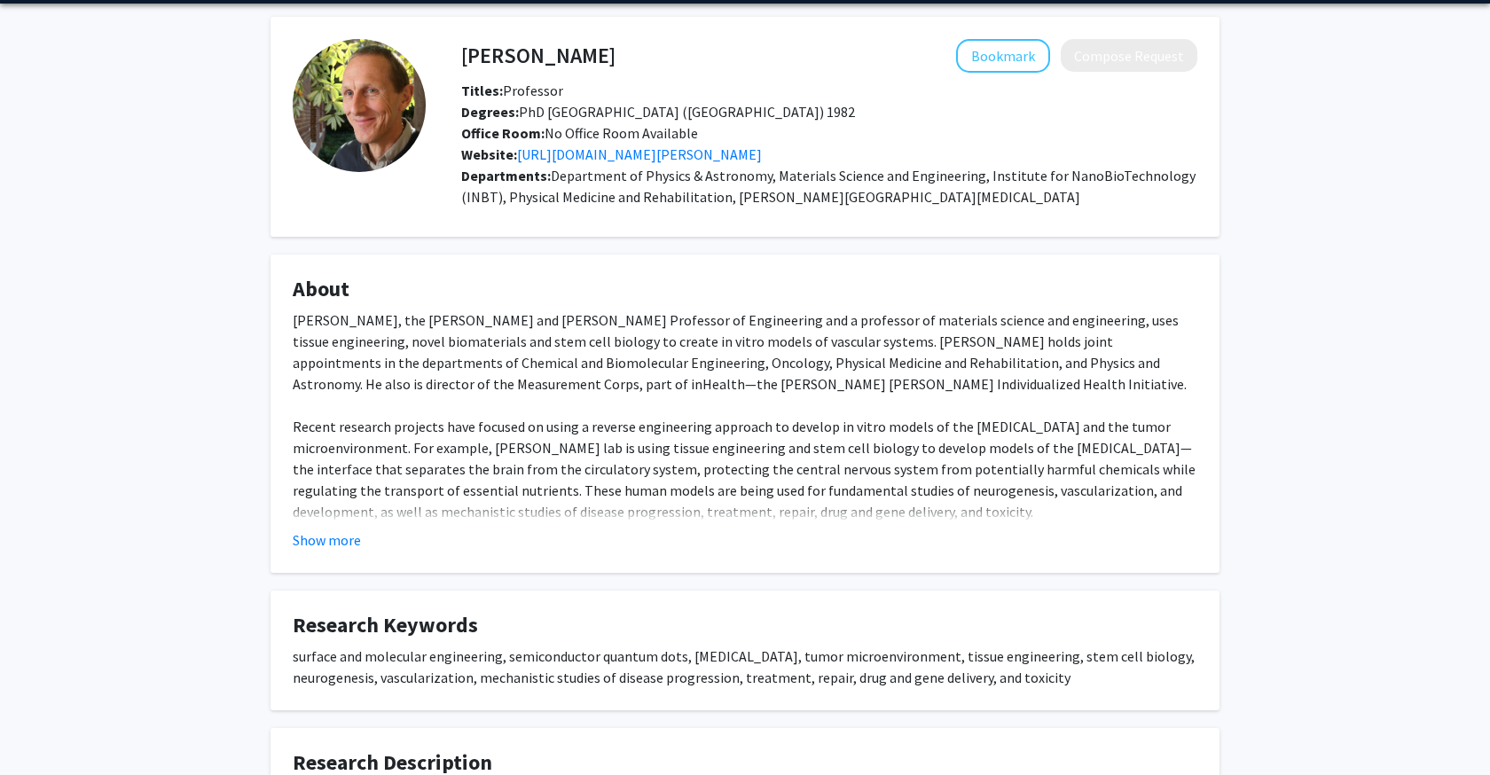
scroll to position [63, 0]
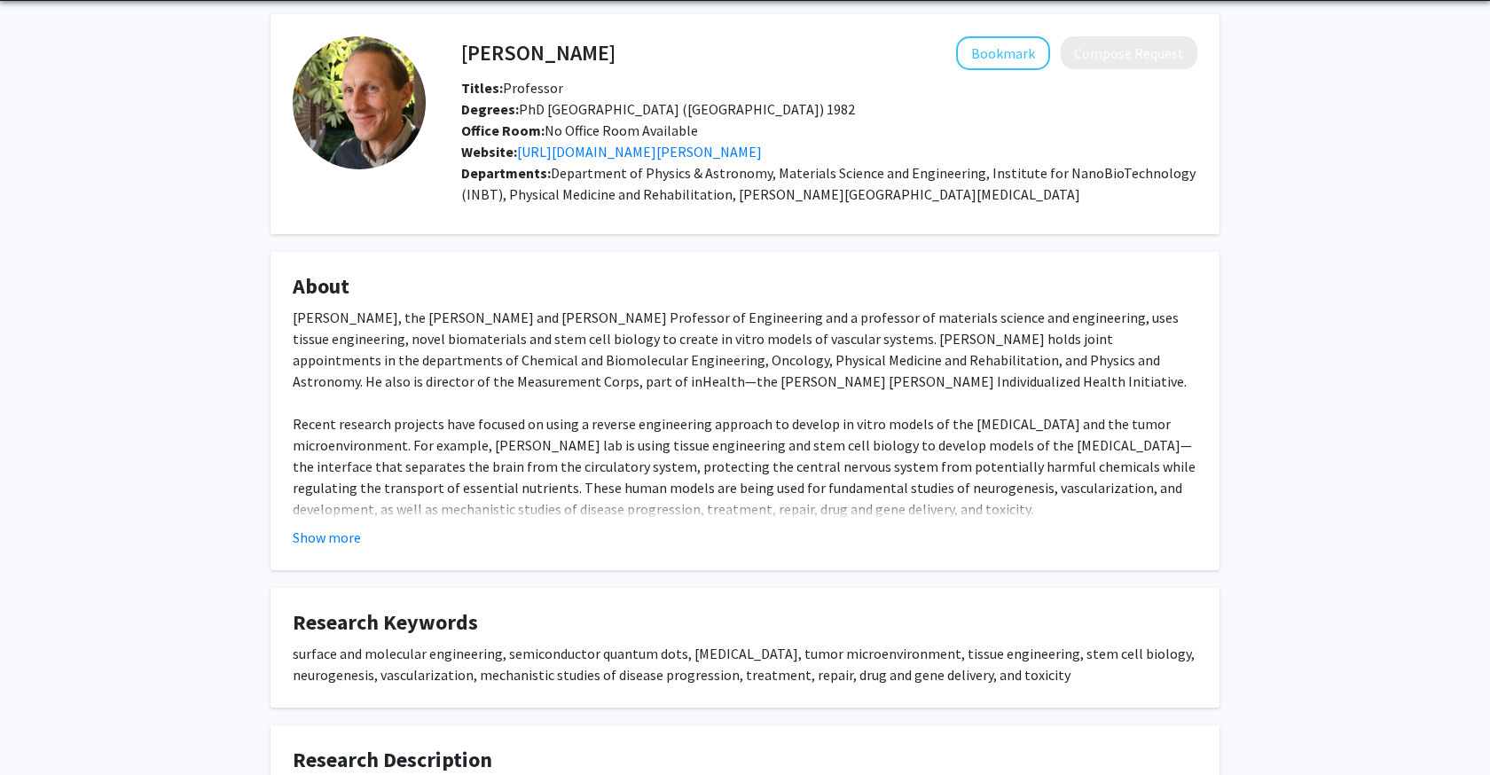
click at [731, 390] on div "[PERSON_NAME], the [PERSON_NAME] and [PERSON_NAME] Professor of Engineering and…" at bounding box center [745, 562] width 905 height 511
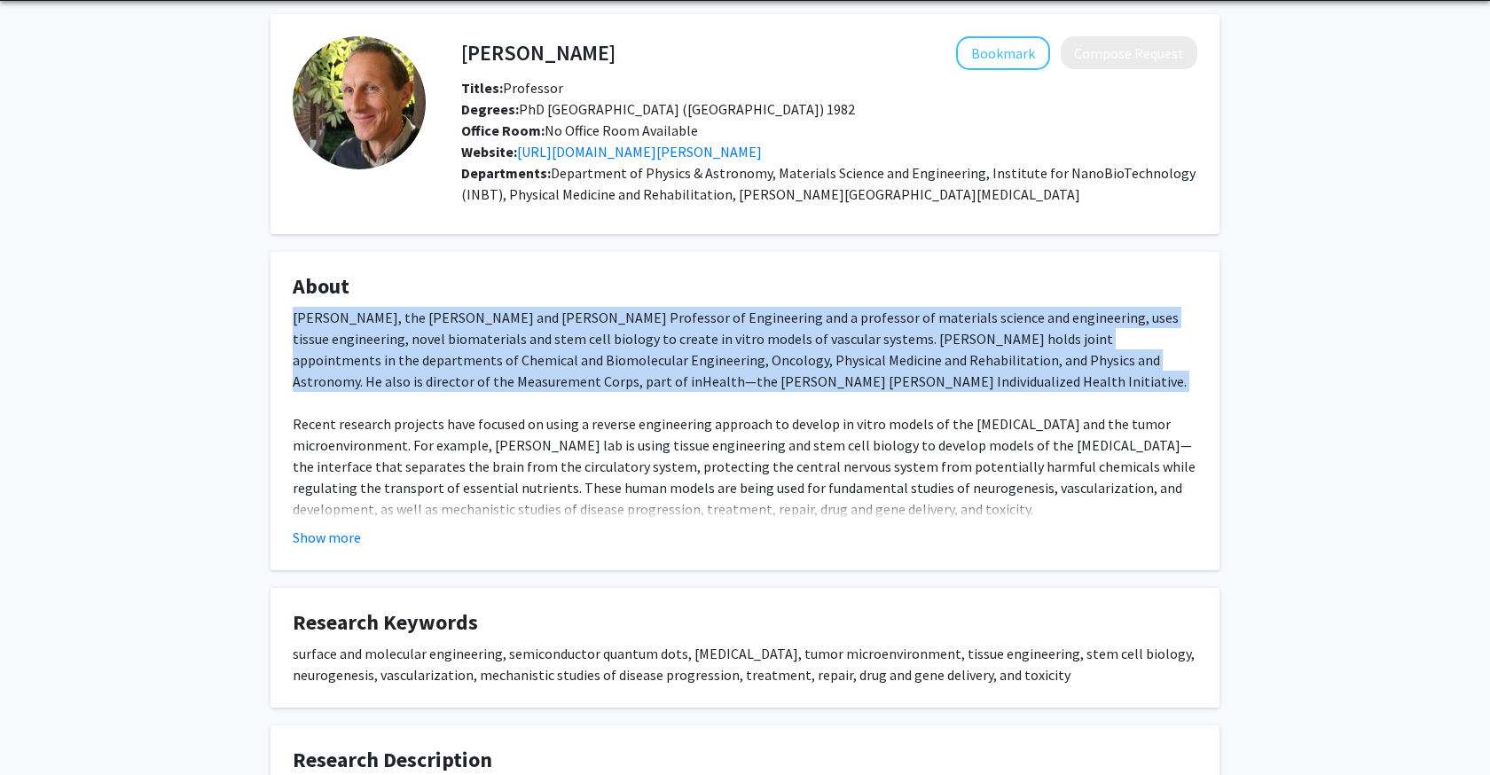
click at [731, 390] on div "[PERSON_NAME], the [PERSON_NAME] and [PERSON_NAME] Professor of Engineering and…" at bounding box center [745, 562] width 905 height 511
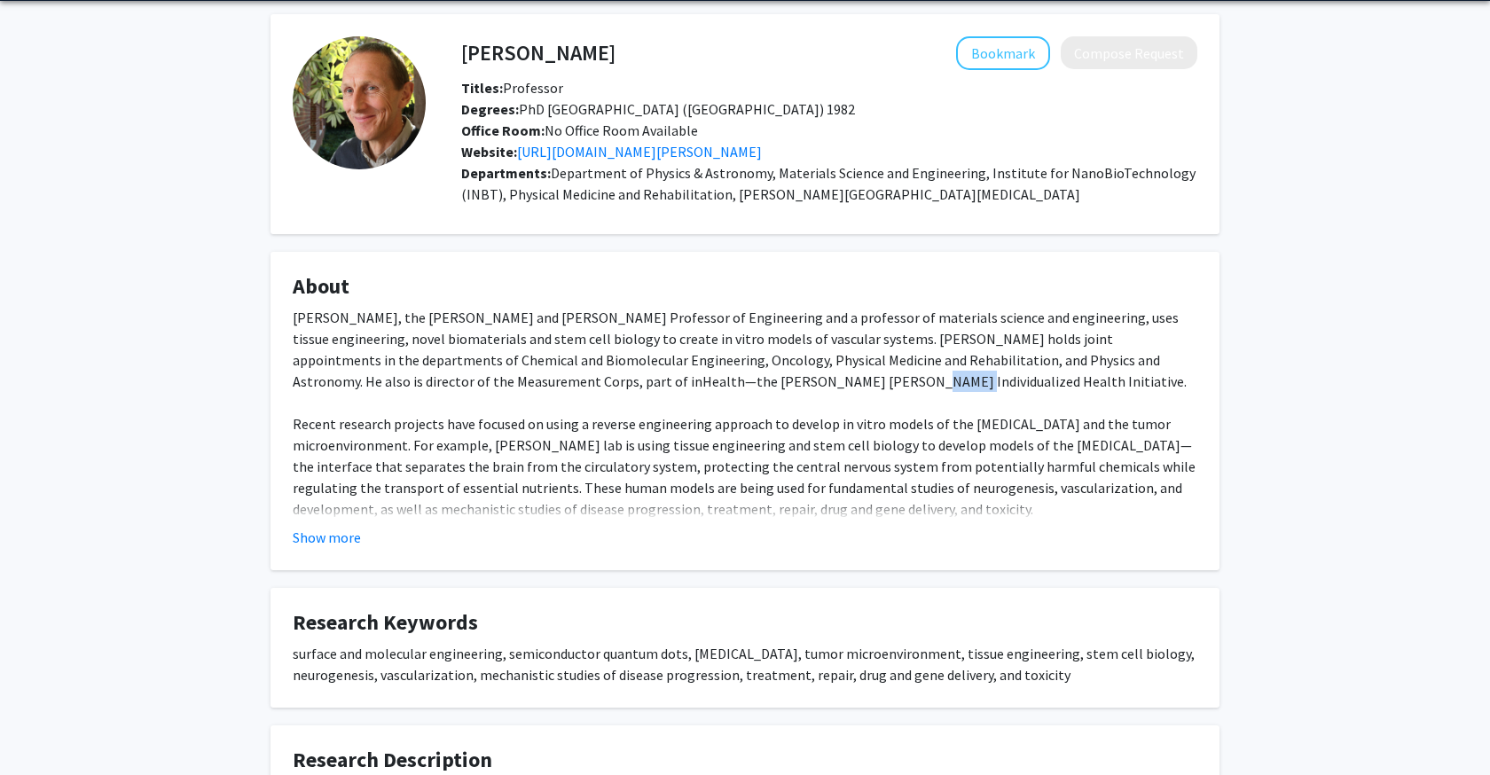
click at [731, 390] on div "[PERSON_NAME], the [PERSON_NAME] and [PERSON_NAME] Professor of Engineering and…" at bounding box center [745, 562] width 905 height 511
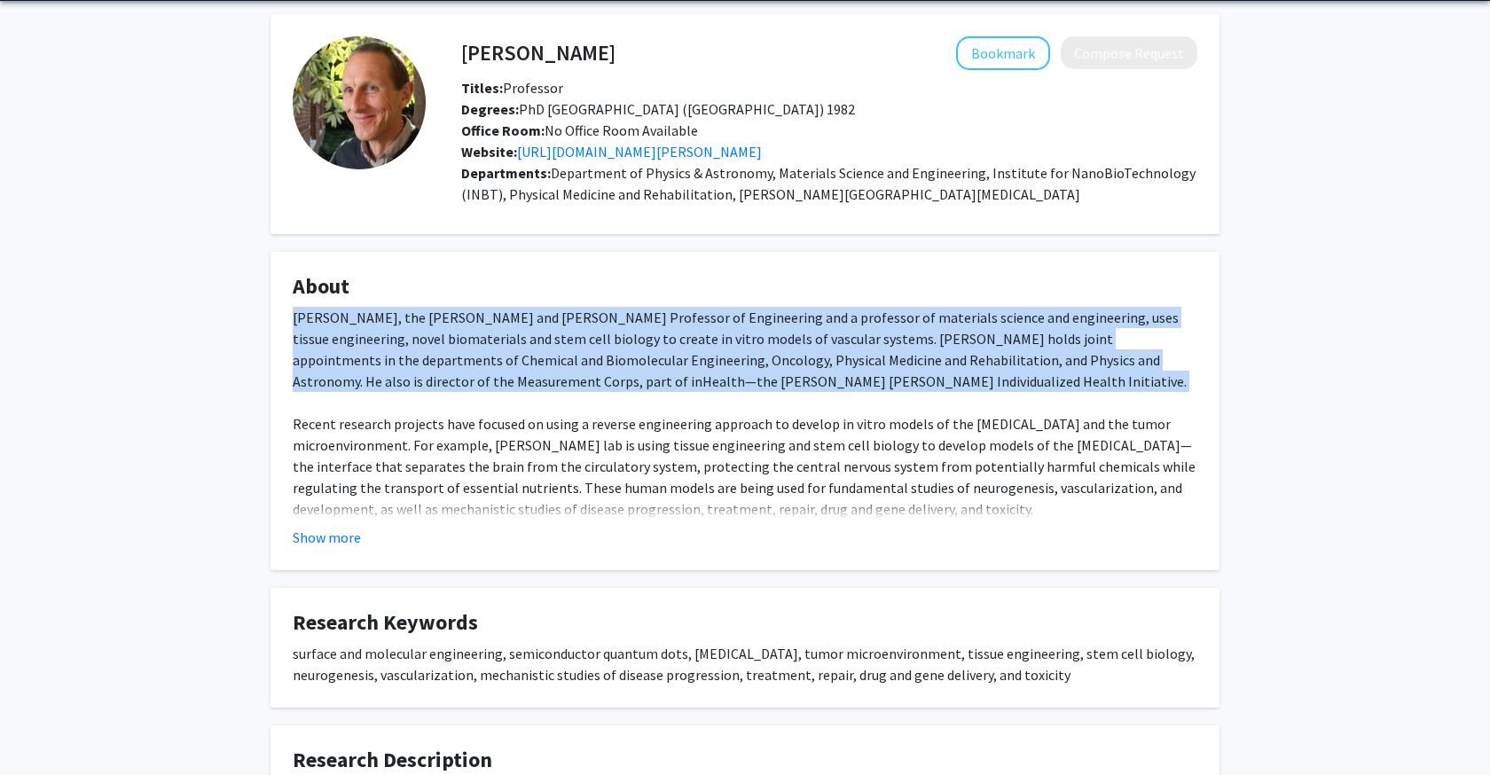
click at [731, 390] on div "[PERSON_NAME], the [PERSON_NAME] and [PERSON_NAME] Professor of Engineering and…" at bounding box center [745, 562] width 905 height 511
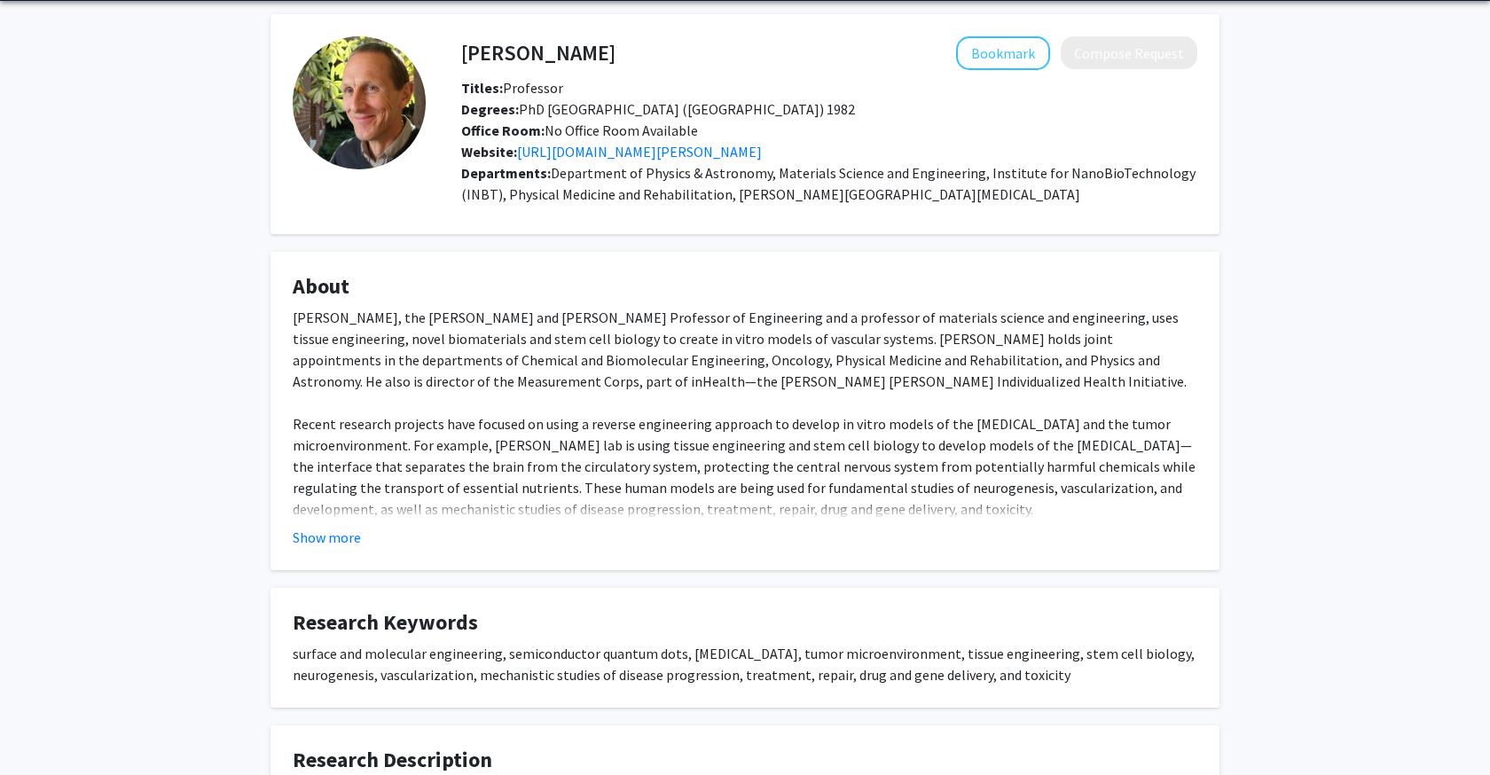
click at [698, 440] on div "[PERSON_NAME], the [PERSON_NAME] and [PERSON_NAME] Professor of Engineering and…" at bounding box center [745, 562] width 905 height 511
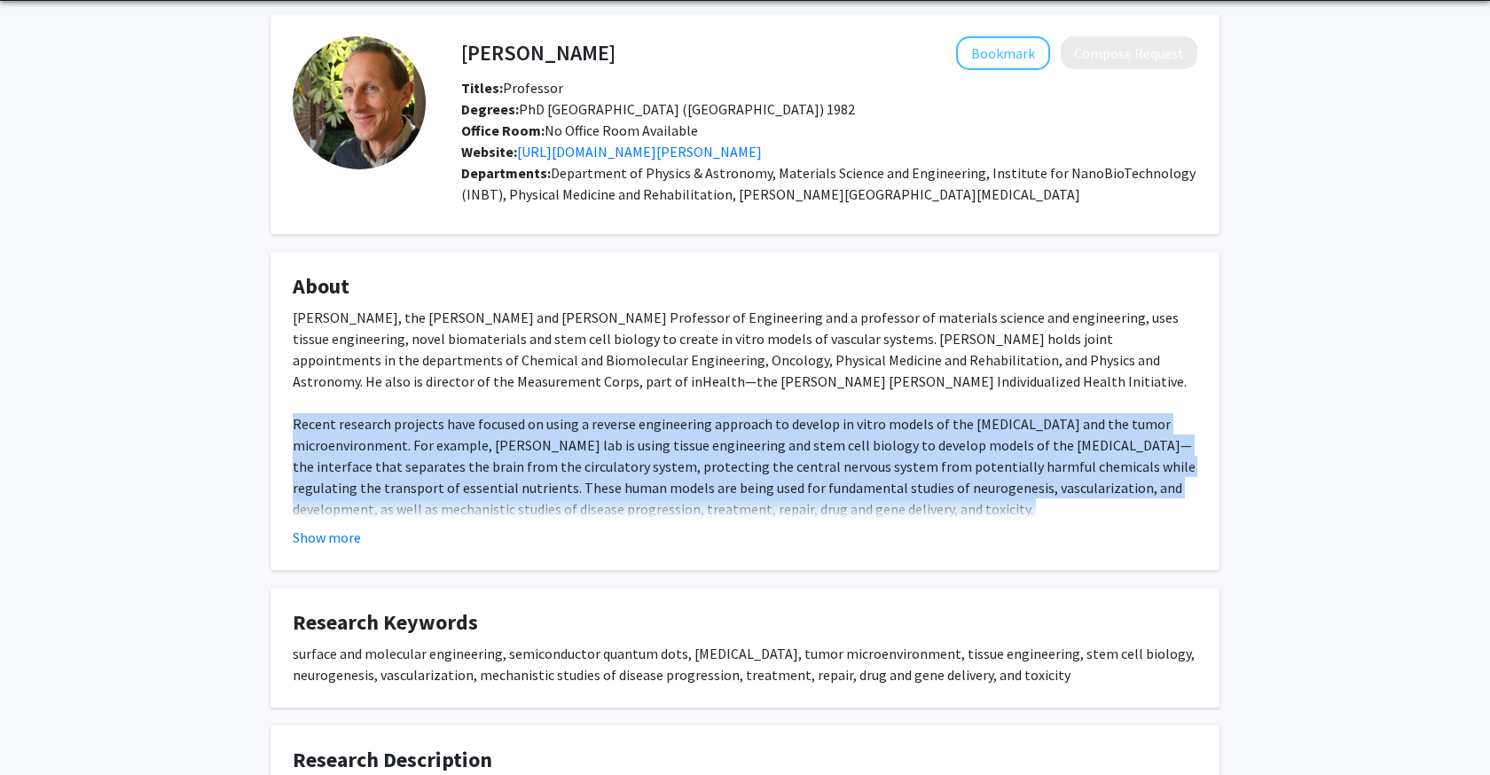
click at [698, 440] on div "[PERSON_NAME], the [PERSON_NAME] and [PERSON_NAME] Professor of Engineering and…" at bounding box center [745, 562] width 905 height 511
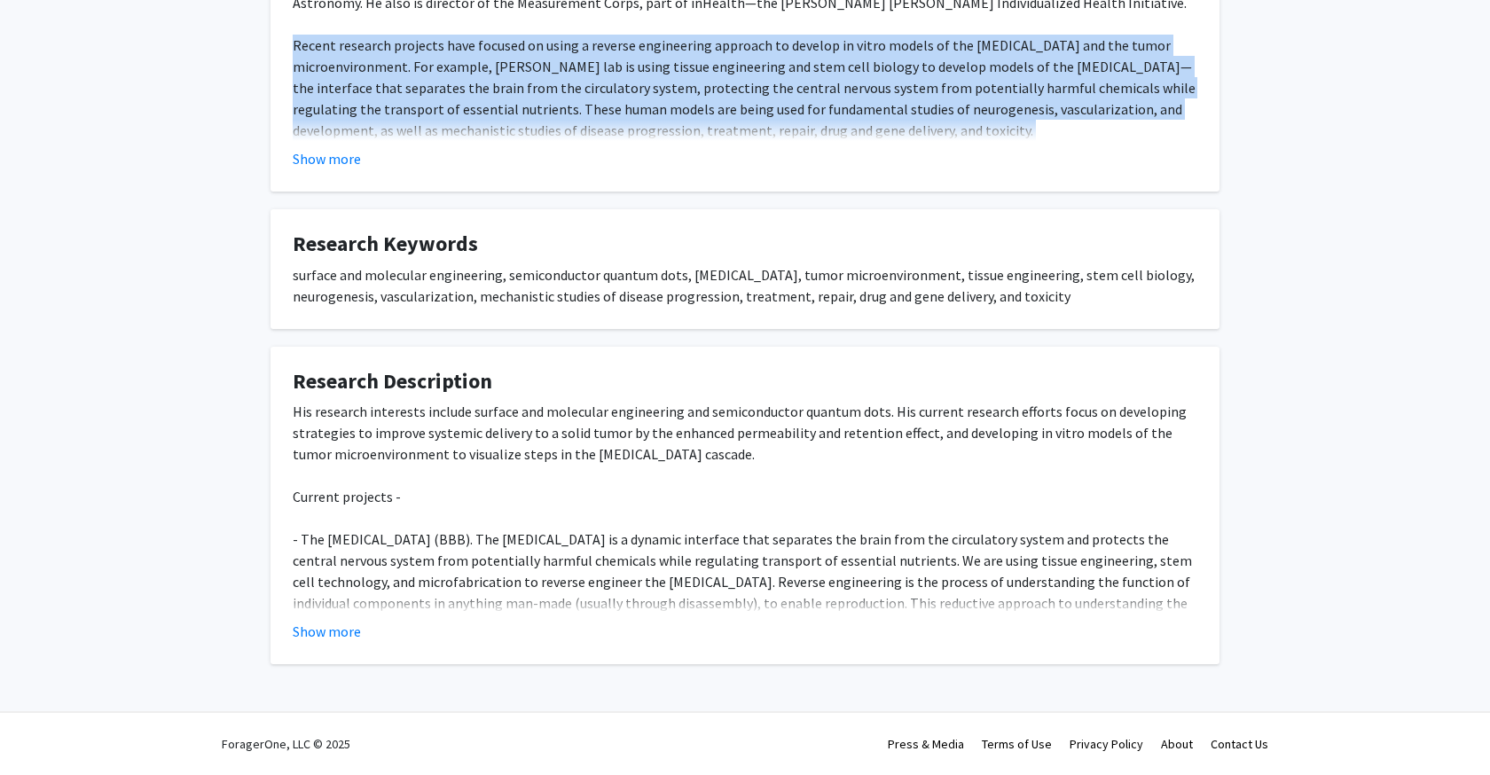
scroll to position [443, 0]
click at [326, 640] on button "Show more" at bounding box center [327, 631] width 68 height 21
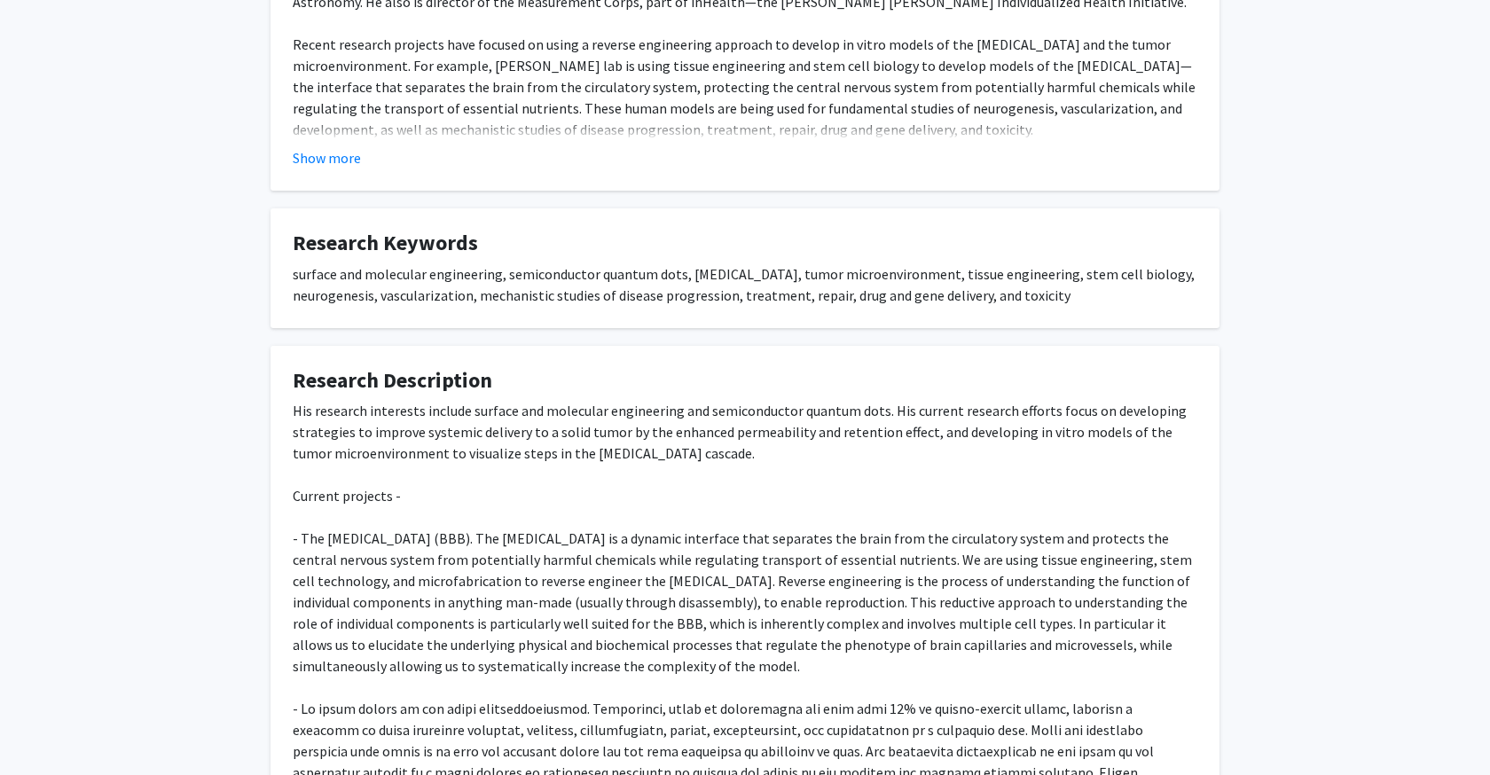
click at [402, 559] on div "His research interests include surface and molecular engineering and semiconduc…" at bounding box center [745, 708] width 905 height 617
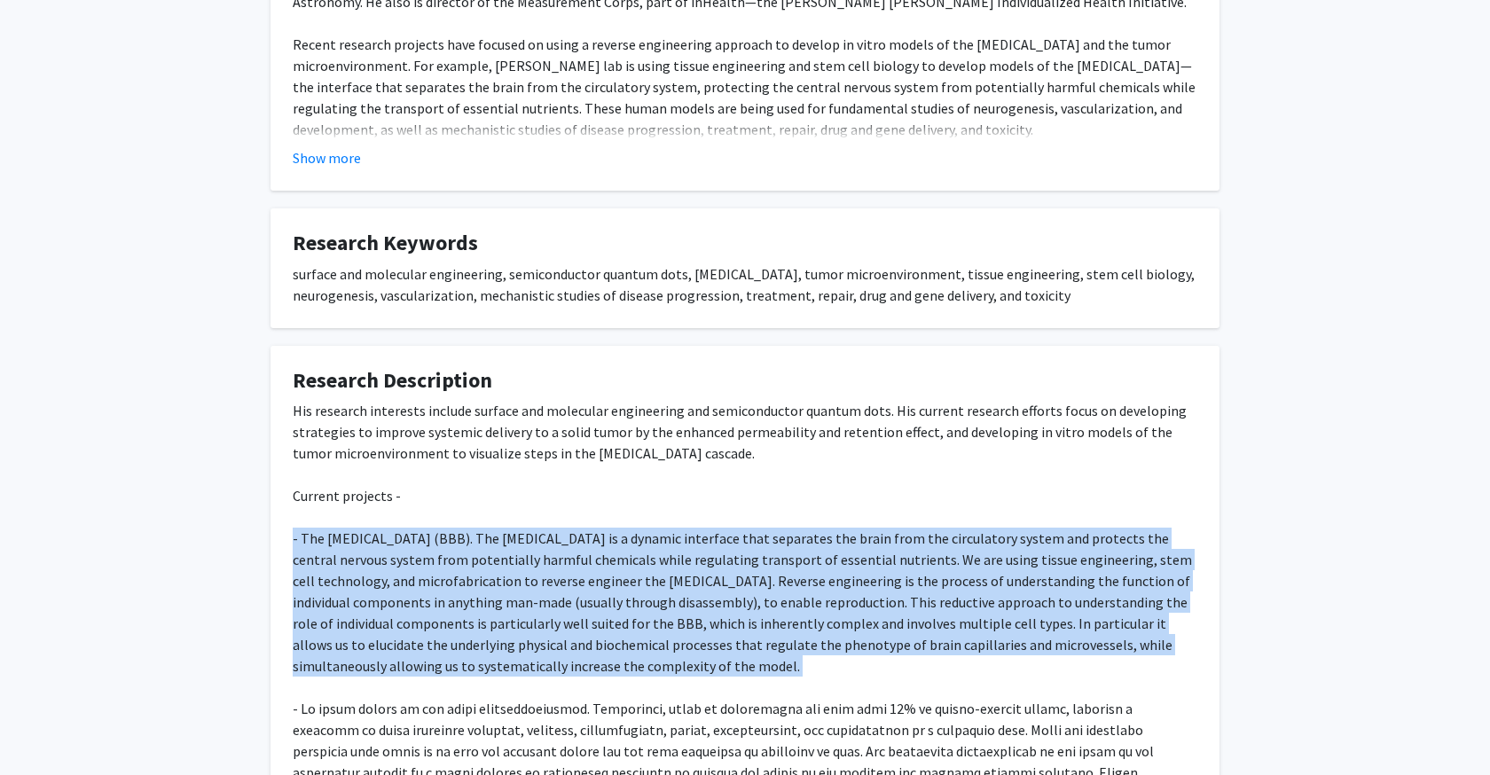
click at [402, 559] on div "His research interests include surface and molecular engineering and semiconduc…" at bounding box center [745, 708] width 905 height 617
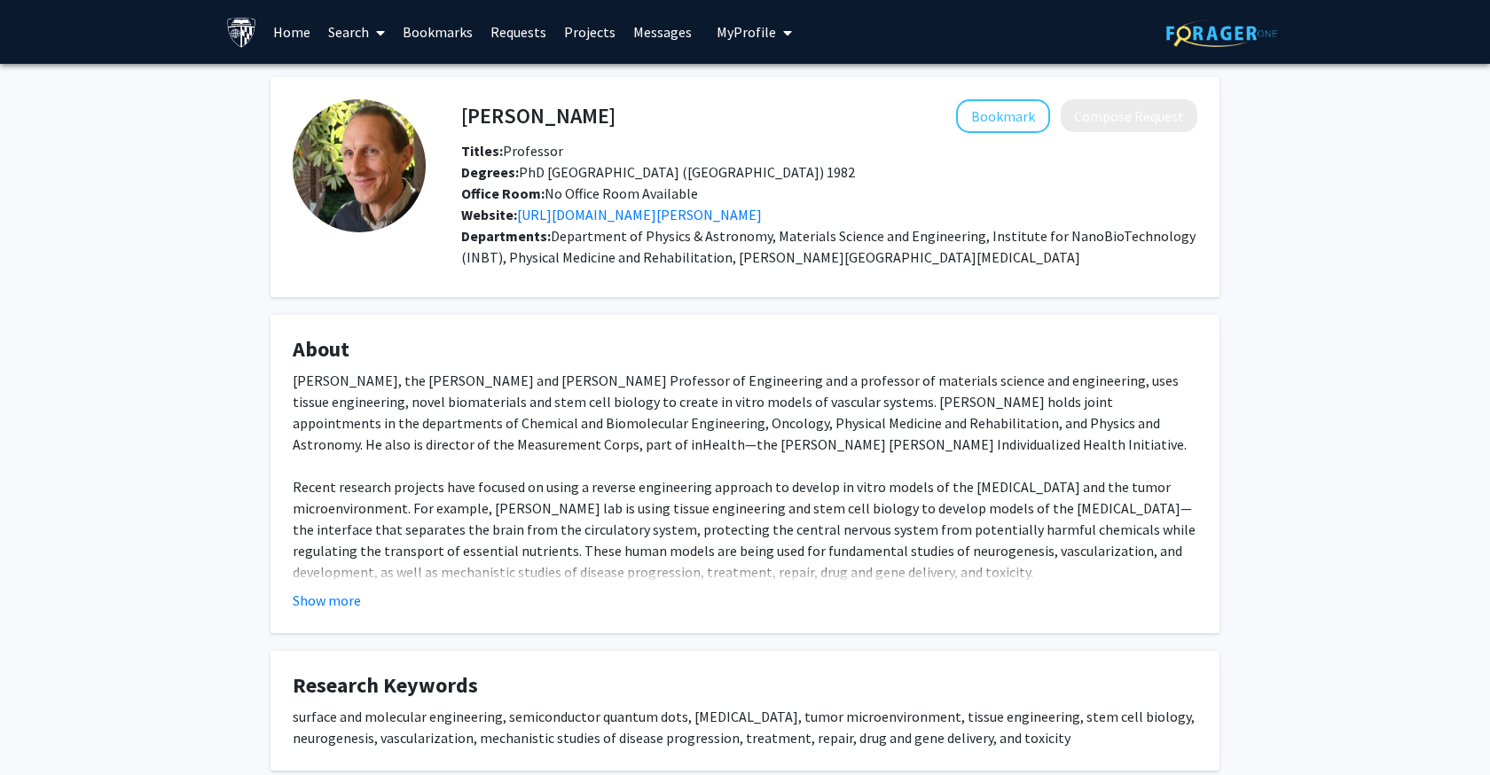
scroll to position [0, 0]
click at [366, 28] on link "Search" at bounding box center [356, 32] width 75 height 62
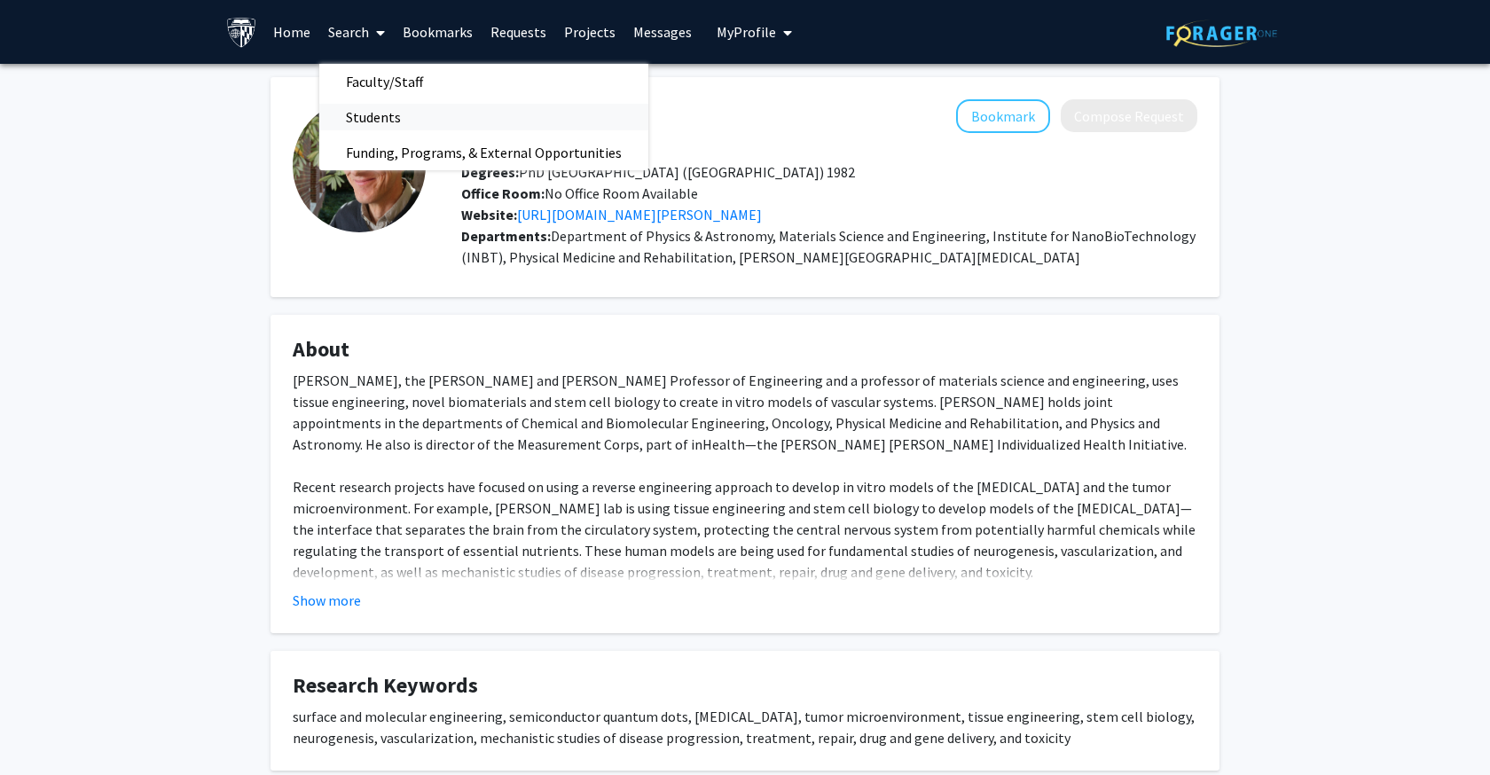
click at [394, 119] on span "Students" at bounding box center [373, 116] width 108 height 35
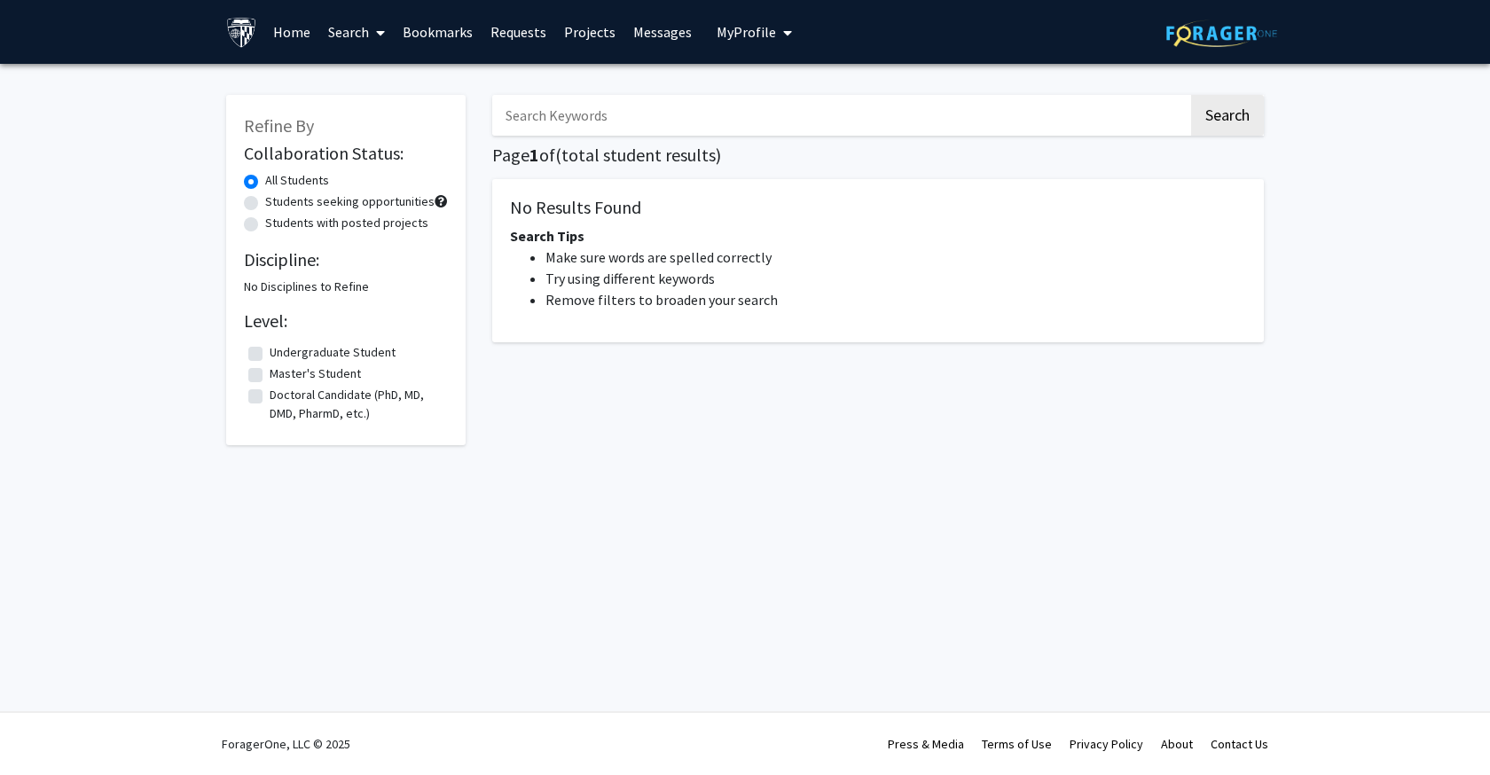
click at [614, 122] on input "Search Keywords" at bounding box center [840, 115] width 696 height 41
paste input "[PERSON_NAME]"
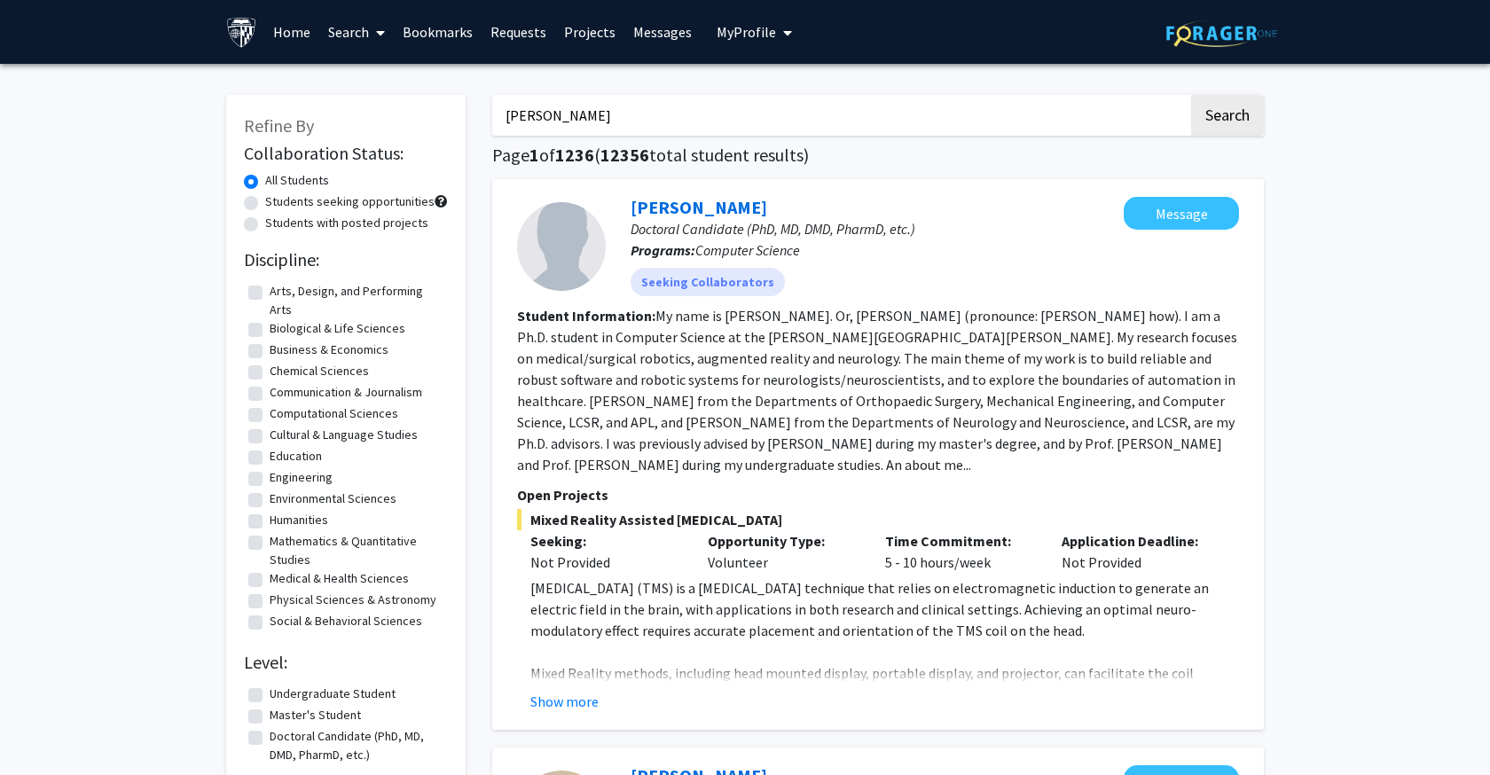
type input "[PERSON_NAME]"
click at [1227, 118] on button "Search" at bounding box center [1227, 115] width 73 height 41
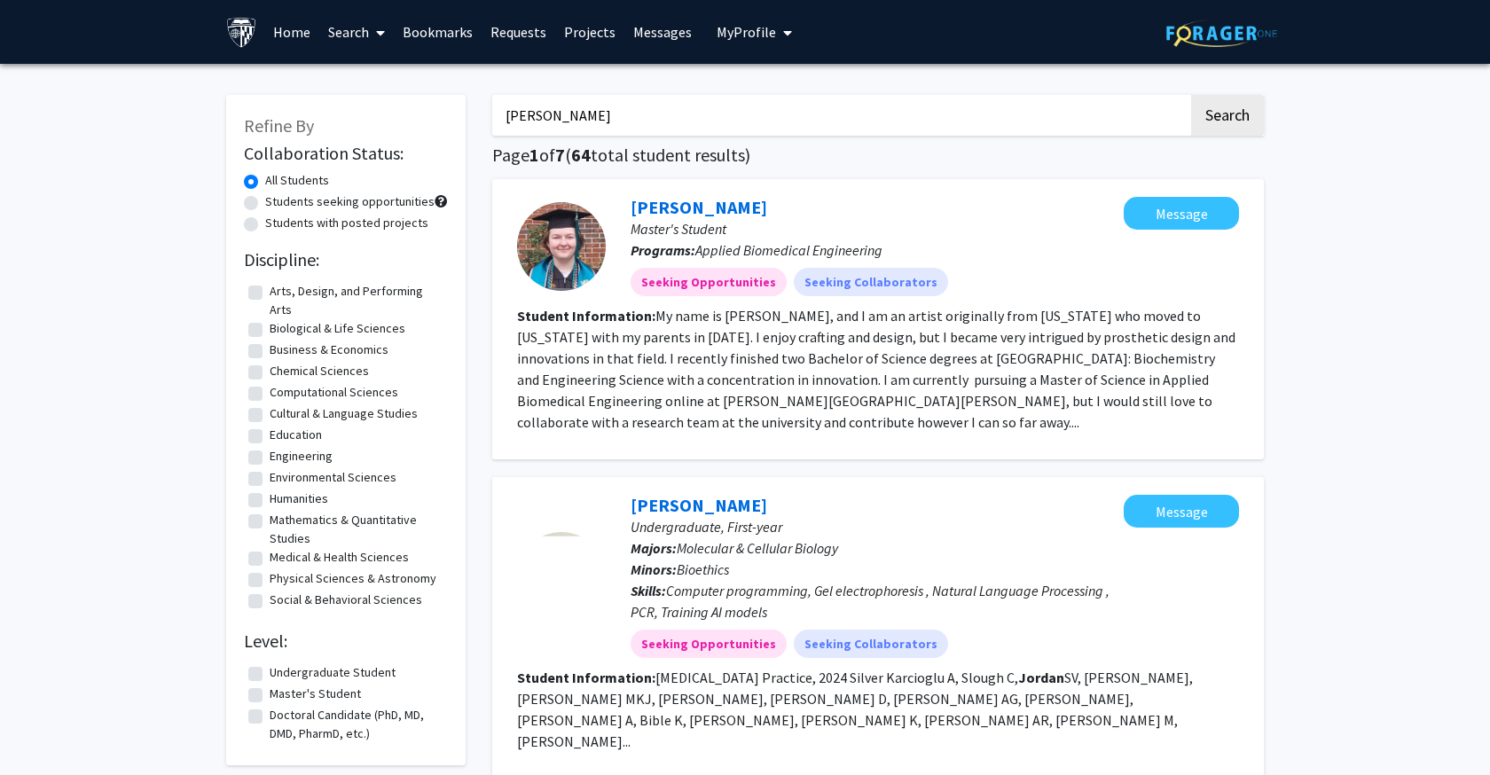
scroll to position [-1, 0]
click at [347, 31] on link "Search" at bounding box center [356, 32] width 75 height 62
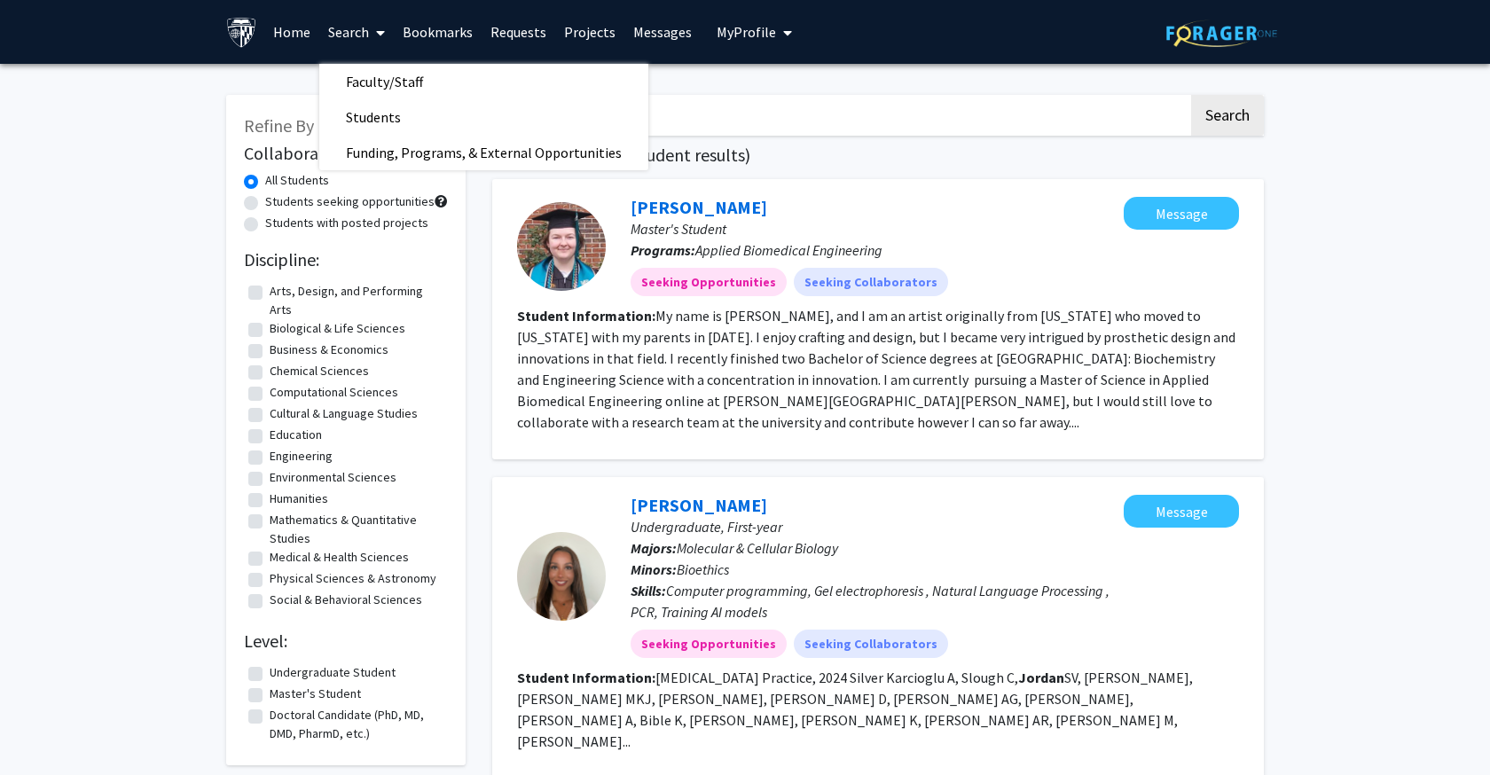
scroll to position [0, 0]
click at [381, 77] on span "Faculty/Staff" at bounding box center [384, 81] width 130 height 35
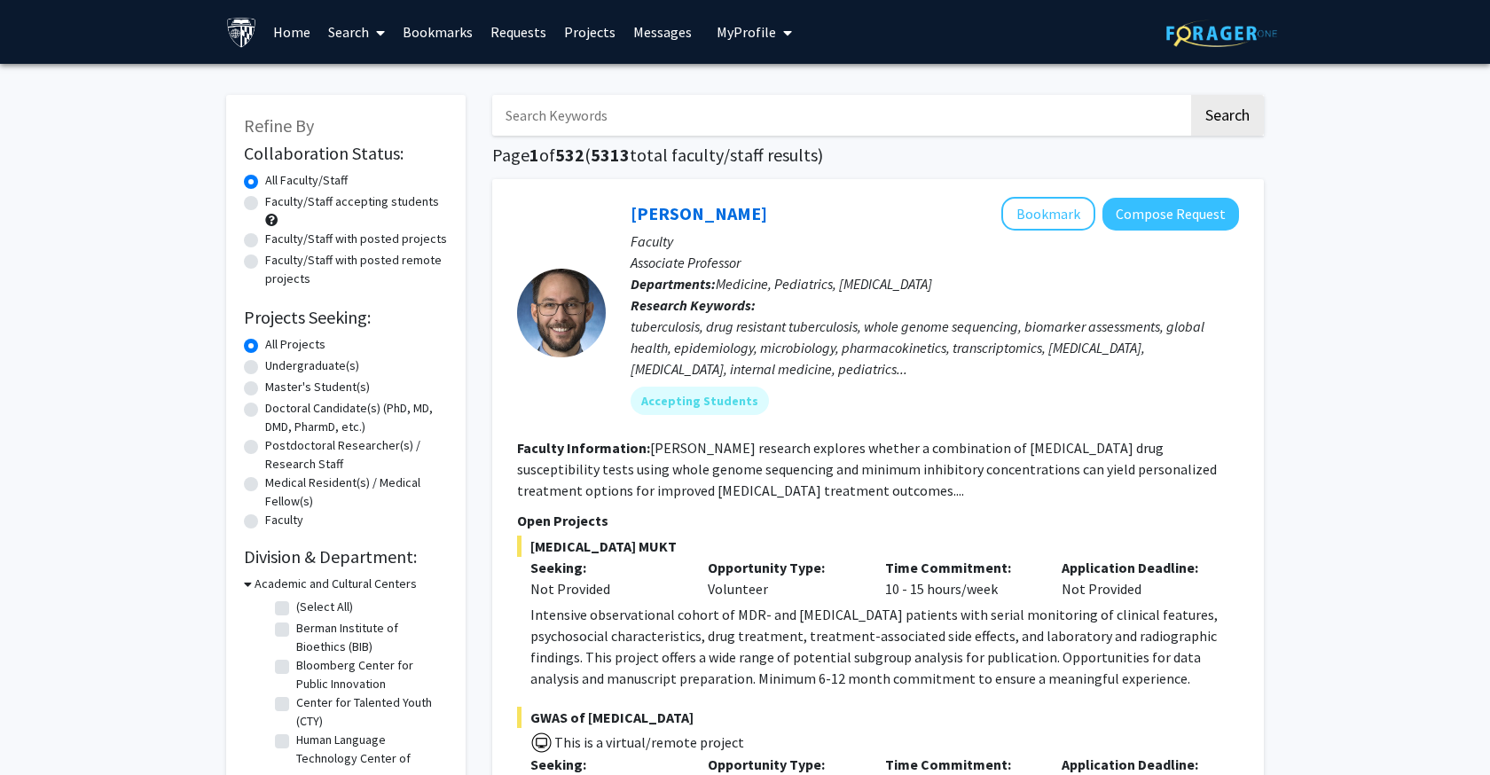
click at [553, 114] on input "Search Keywords" at bounding box center [840, 115] width 696 height 41
paste input "[PERSON_NAME]"
type input "[PERSON_NAME]"
click at [1227, 118] on button "Search" at bounding box center [1227, 115] width 73 height 41
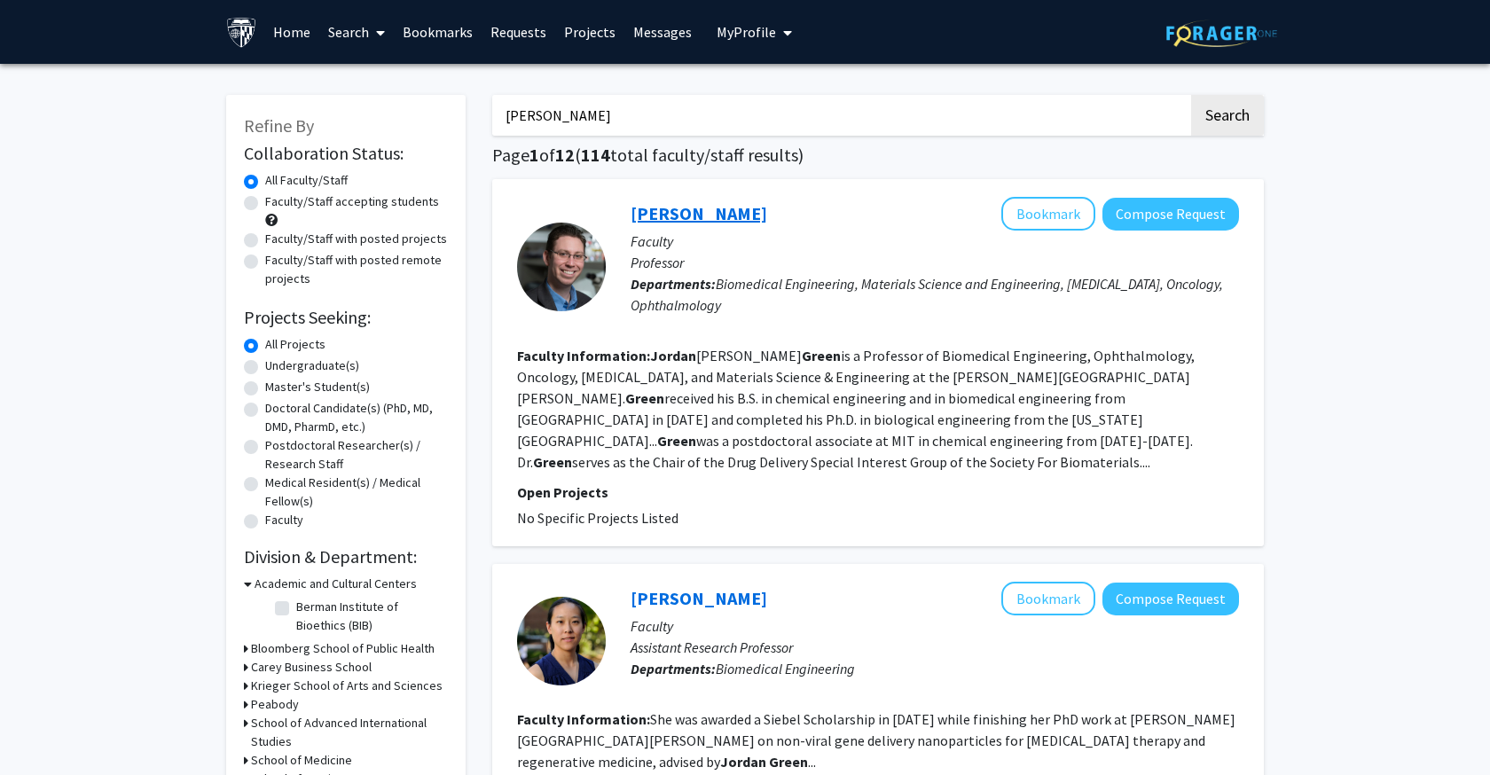
click at [671, 216] on link "[PERSON_NAME]" at bounding box center [699, 213] width 137 height 22
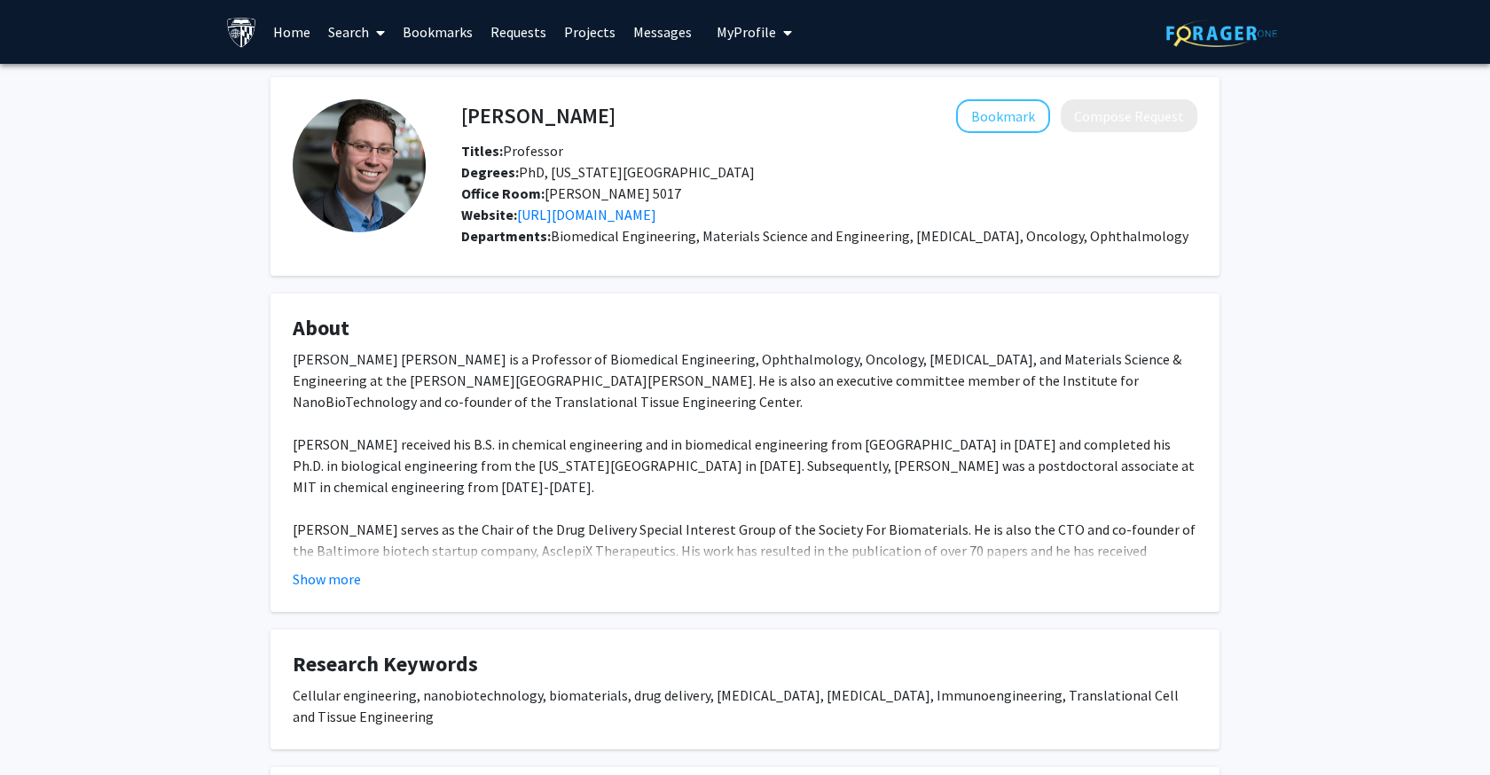
click at [614, 351] on div "[PERSON_NAME] [PERSON_NAME] is a Professor of Biomedical Engineering, Ophthalmo…" at bounding box center [745, 498] width 905 height 298
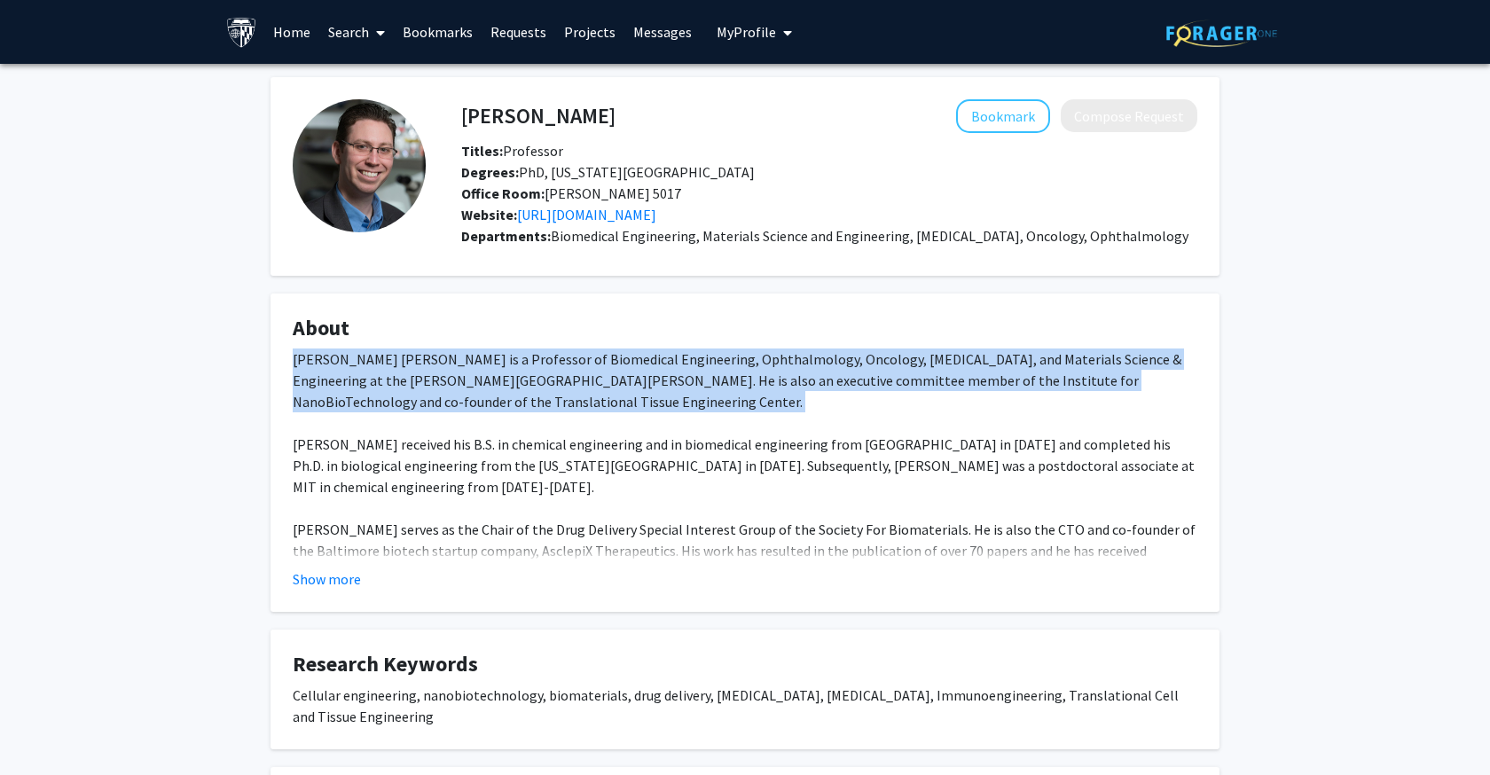
click at [614, 351] on div "[PERSON_NAME] [PERSON_NAME] is a Professor of Biomedical Engineering, Ophthalmo…" at bounding box center [745, 498] width 905 height 298
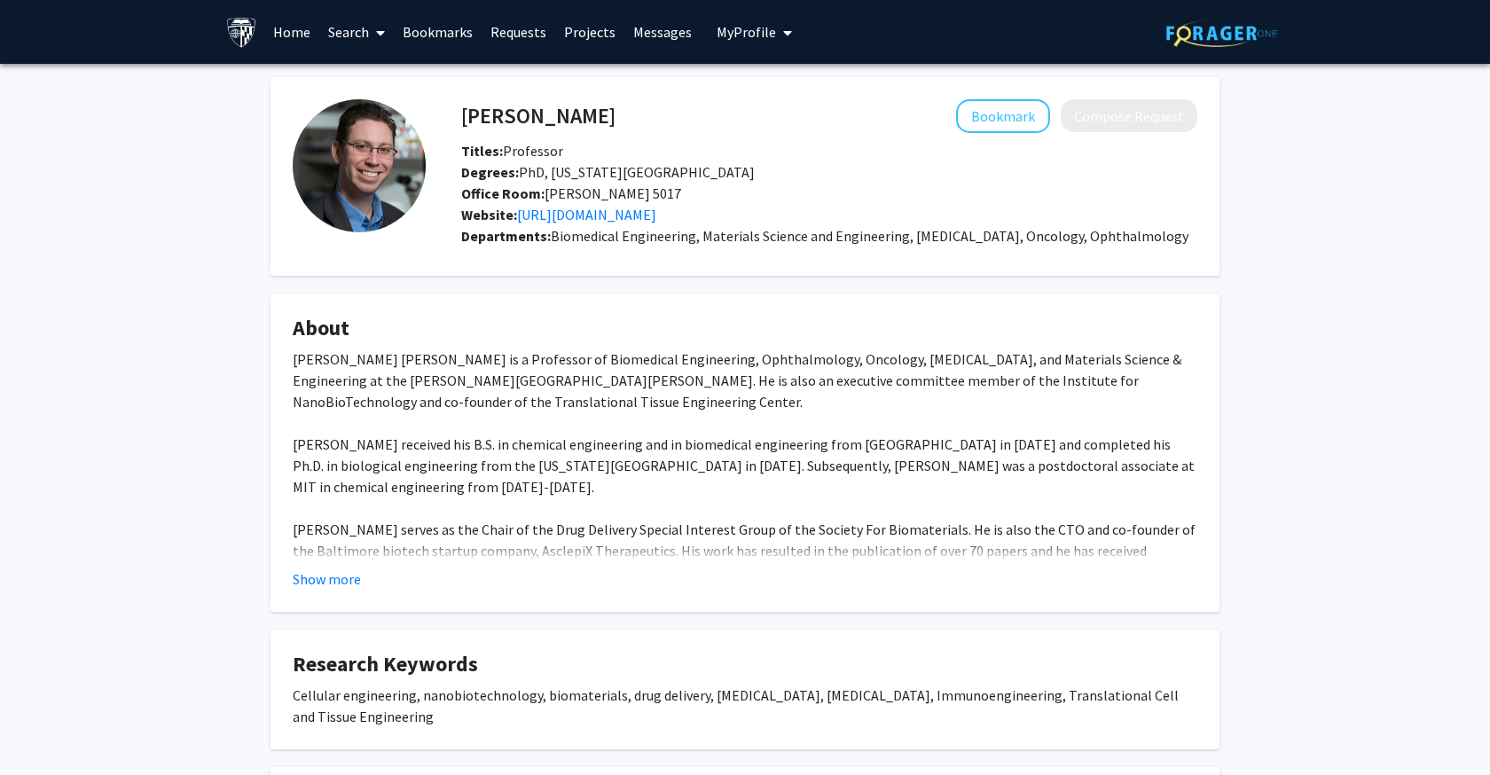
click at [669, 386] on div "[PERSON_NAME] [PERSON_NAME] is a Professor of Biomedical Engineering, Ophthalmo…" at bounding box center [745, 498] width 905 height 298
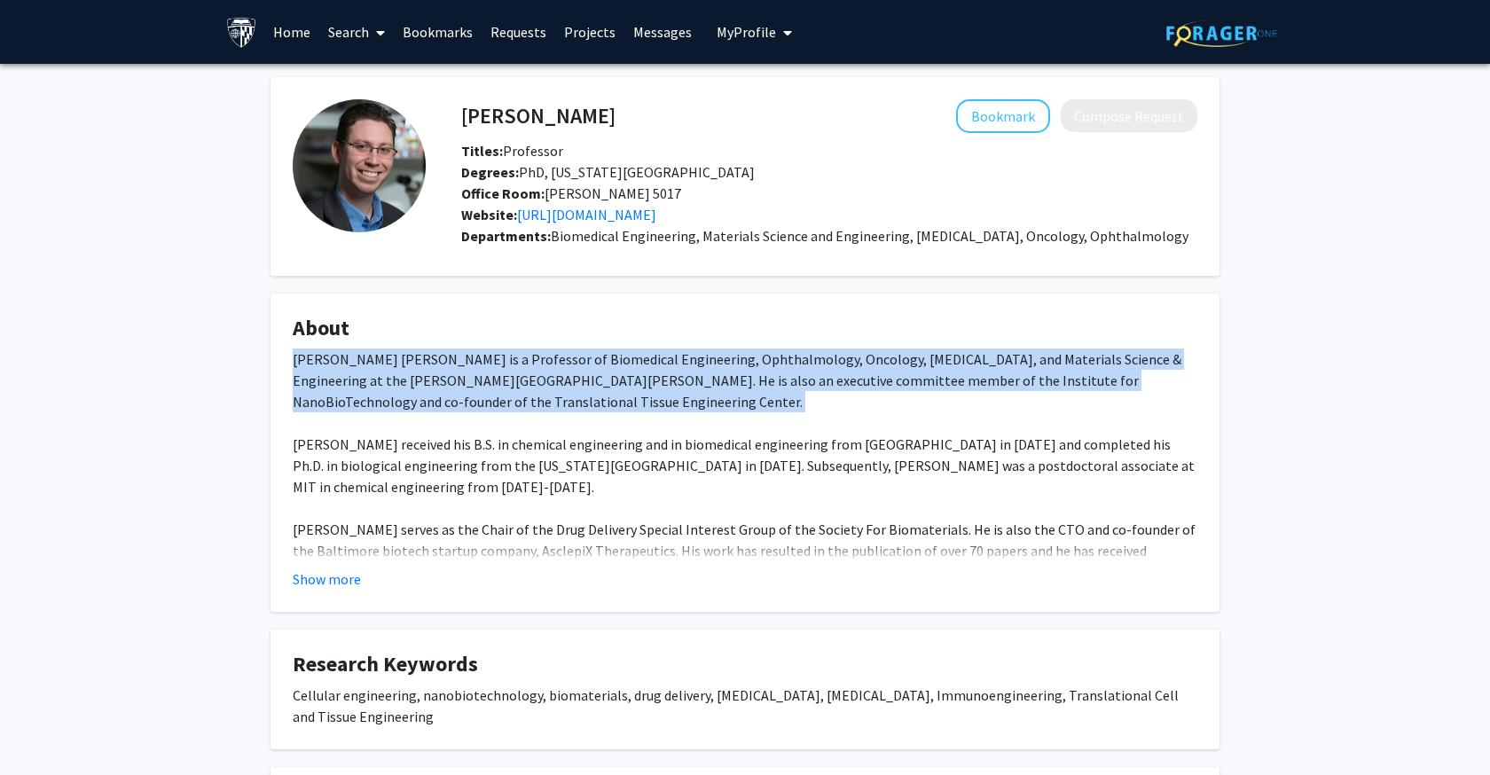
click at [669, 386] on div "[PERSON_NAME] [PERSON_NAME] is a Professor of Biomedical Engineering, Ophthalmo…" at bounding box center [745, 498] width 905 height 298
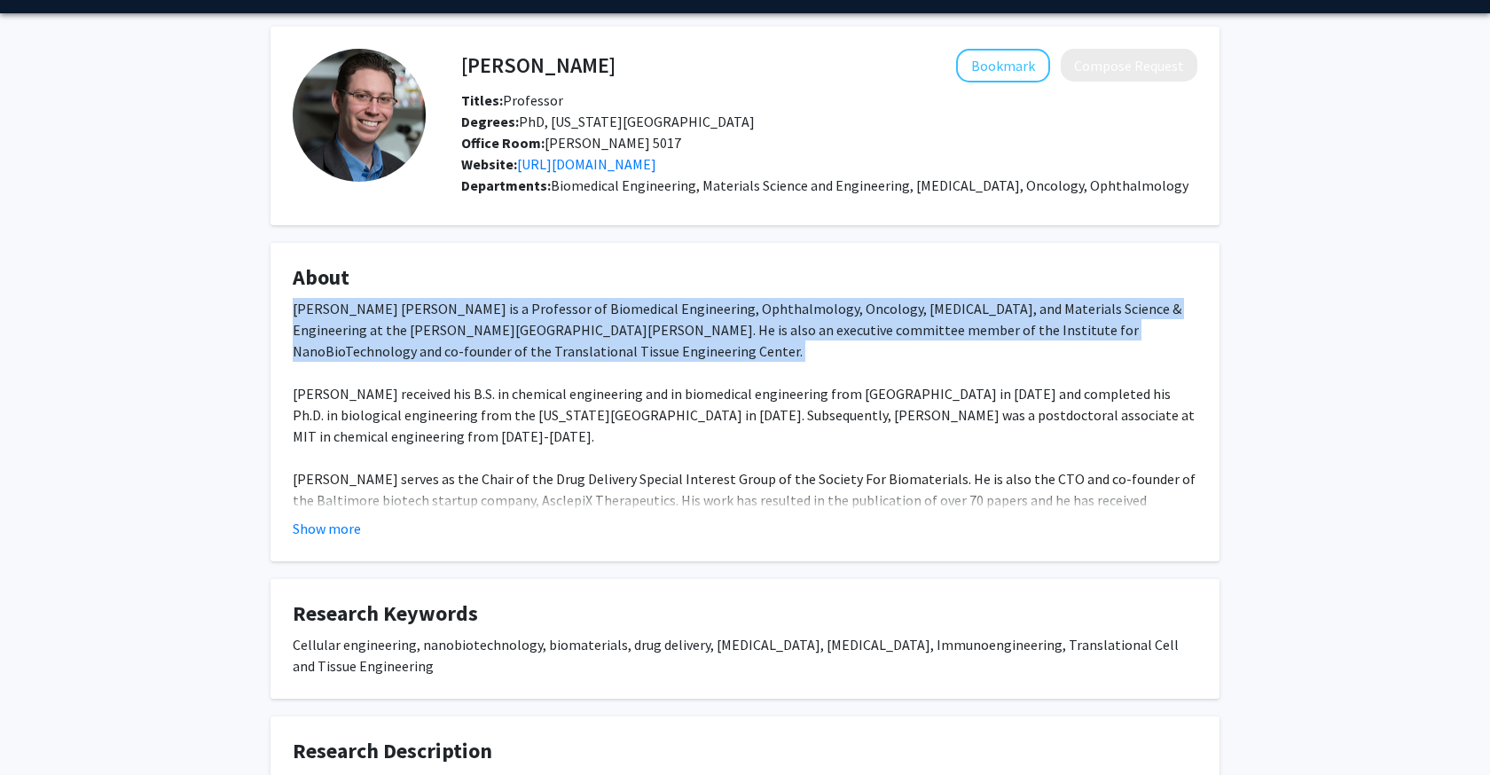
scroll to position [60, 0]
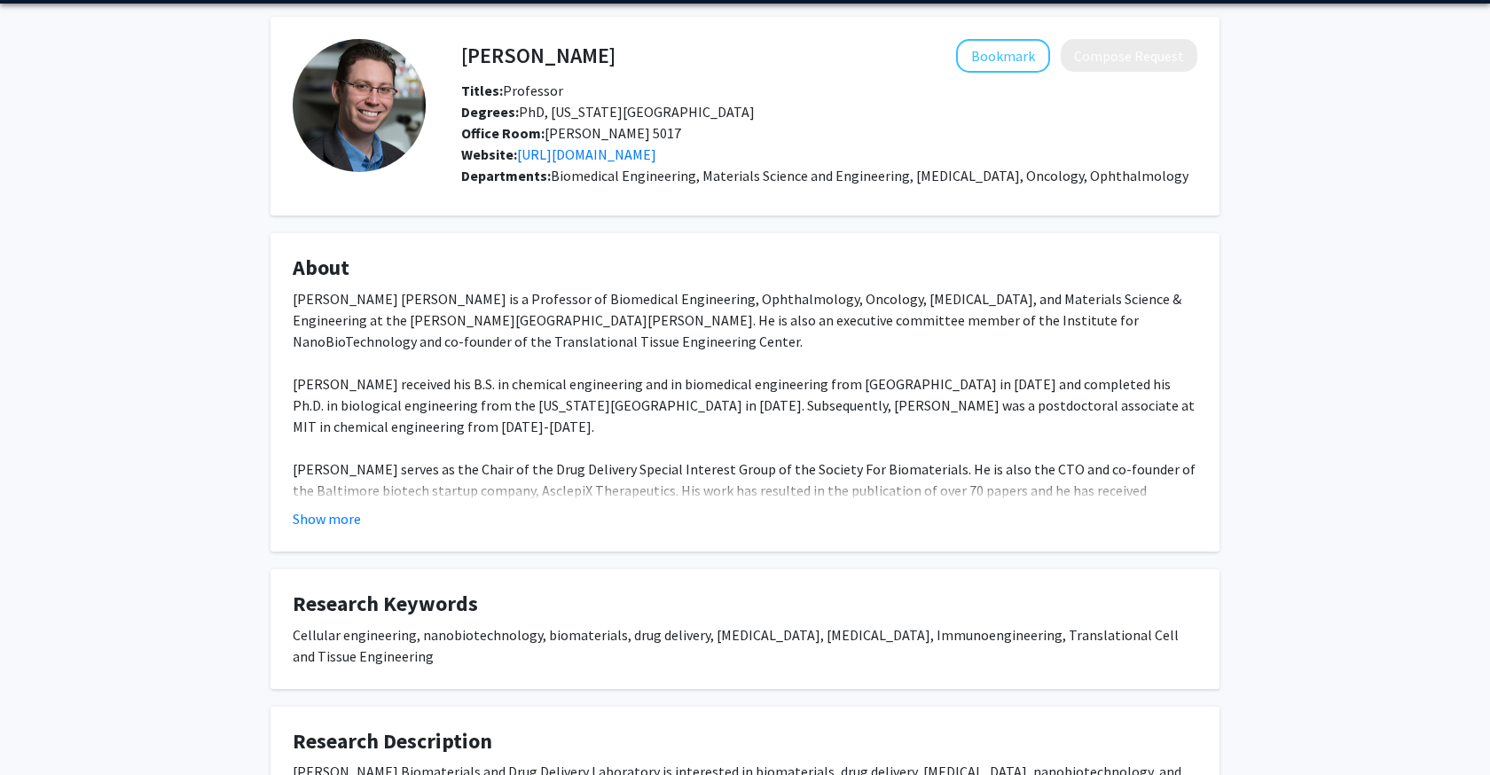
click at [663, 396] on div "[PERSON_NAME] [PERSON_NAME] is a Professor of Biomedical Engineering, Ophthalmo…" at bounding box center [745, 437] width 905 height 298
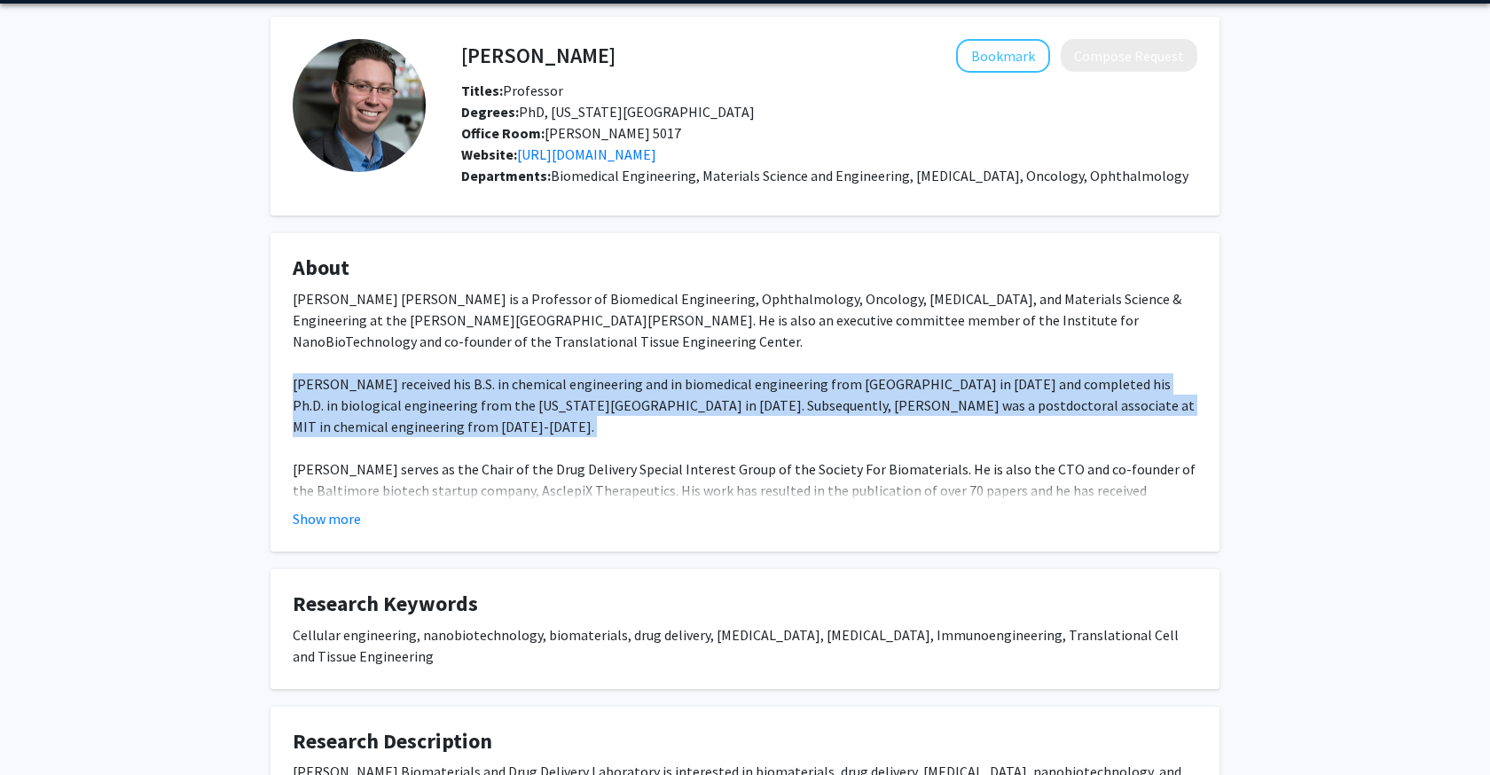
click at [663, 396] on div "[PERSON_NAME] [PERSON_NAME] is a Professor of Biomedical Engineering, Ophthalmo…" at bounding box center [745, 437] width 905 height 298
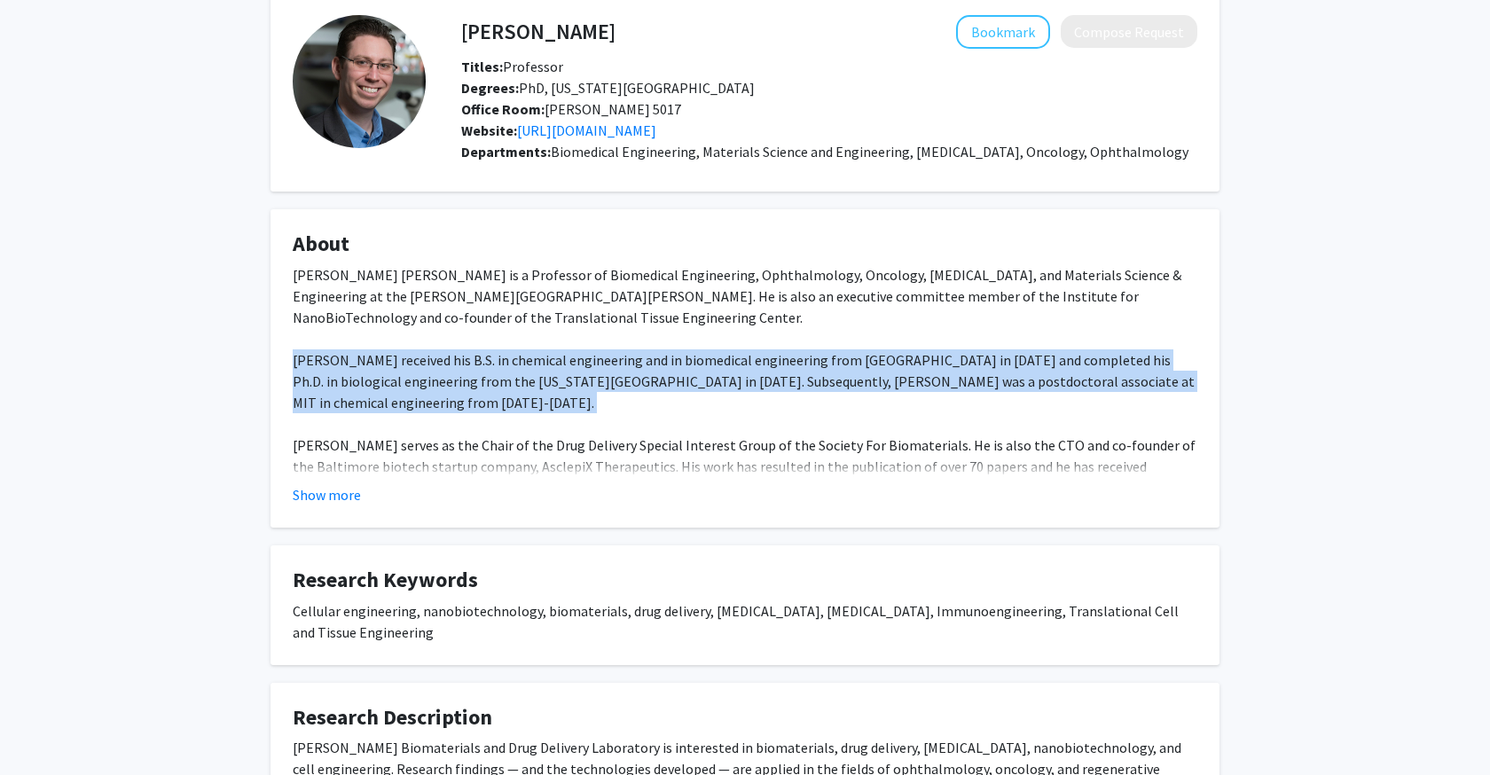
scroll to position [92, 0]
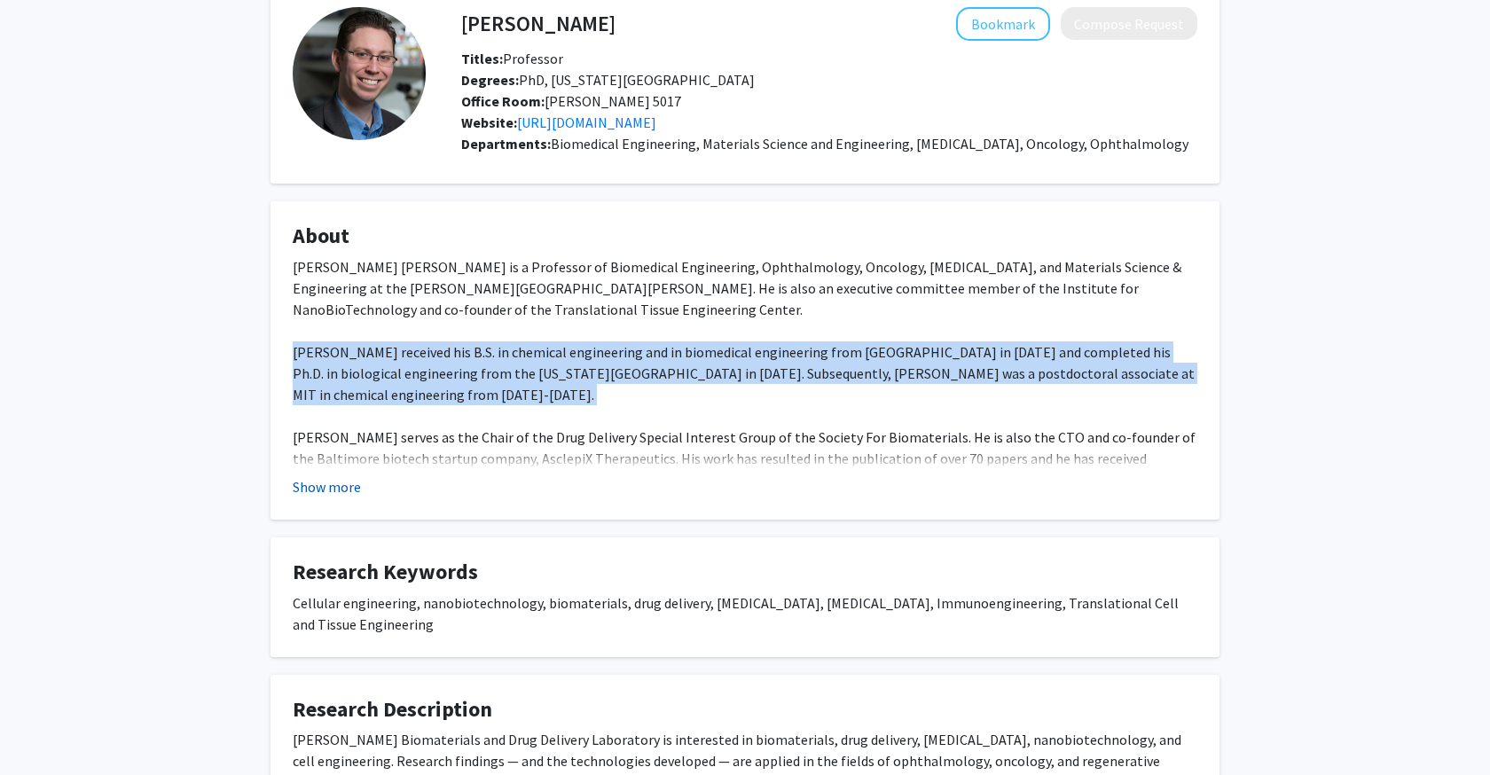
click at [323, 483] on button "Show more" at bounding box center [327, 486] width 68 height 21
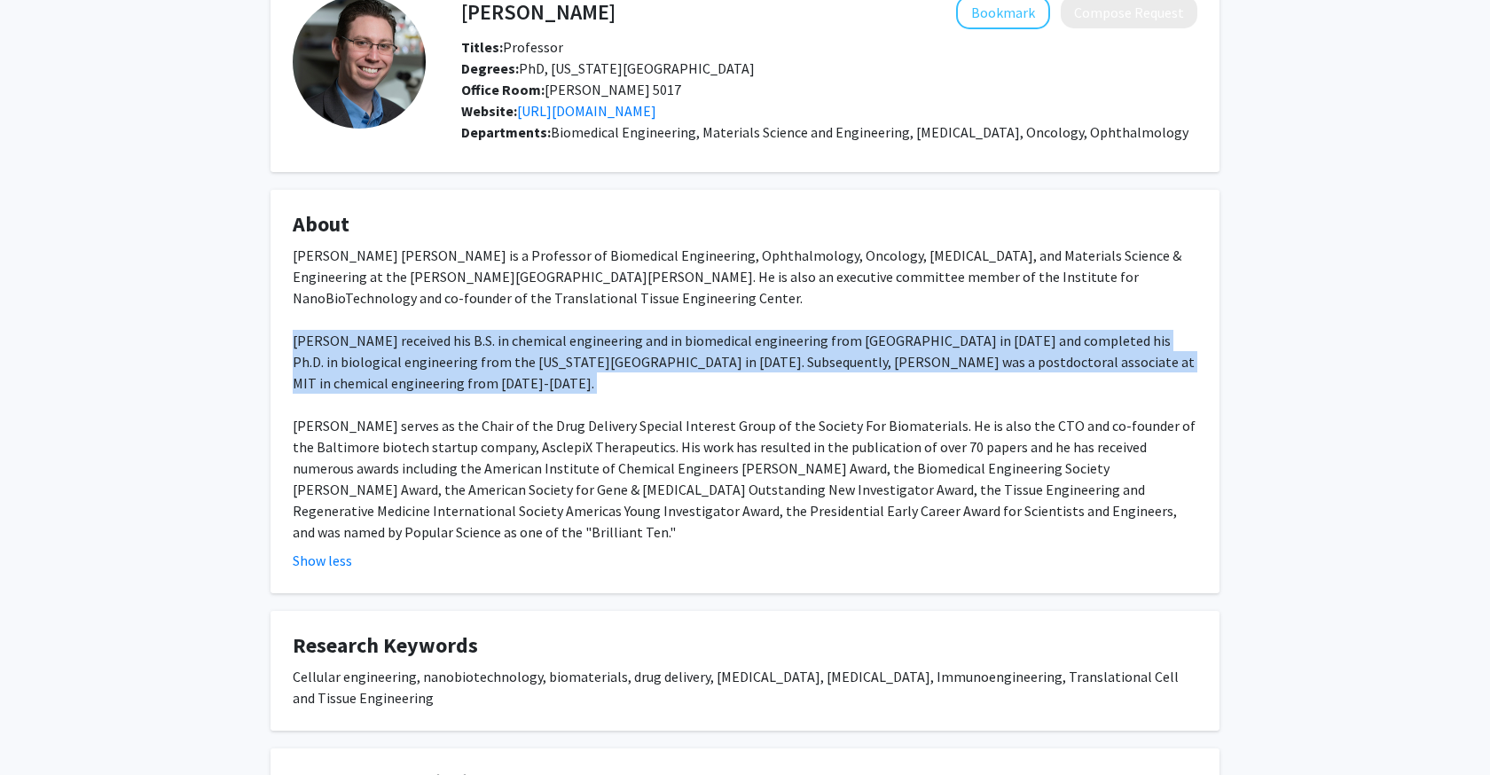
scroll to position [111, 0]
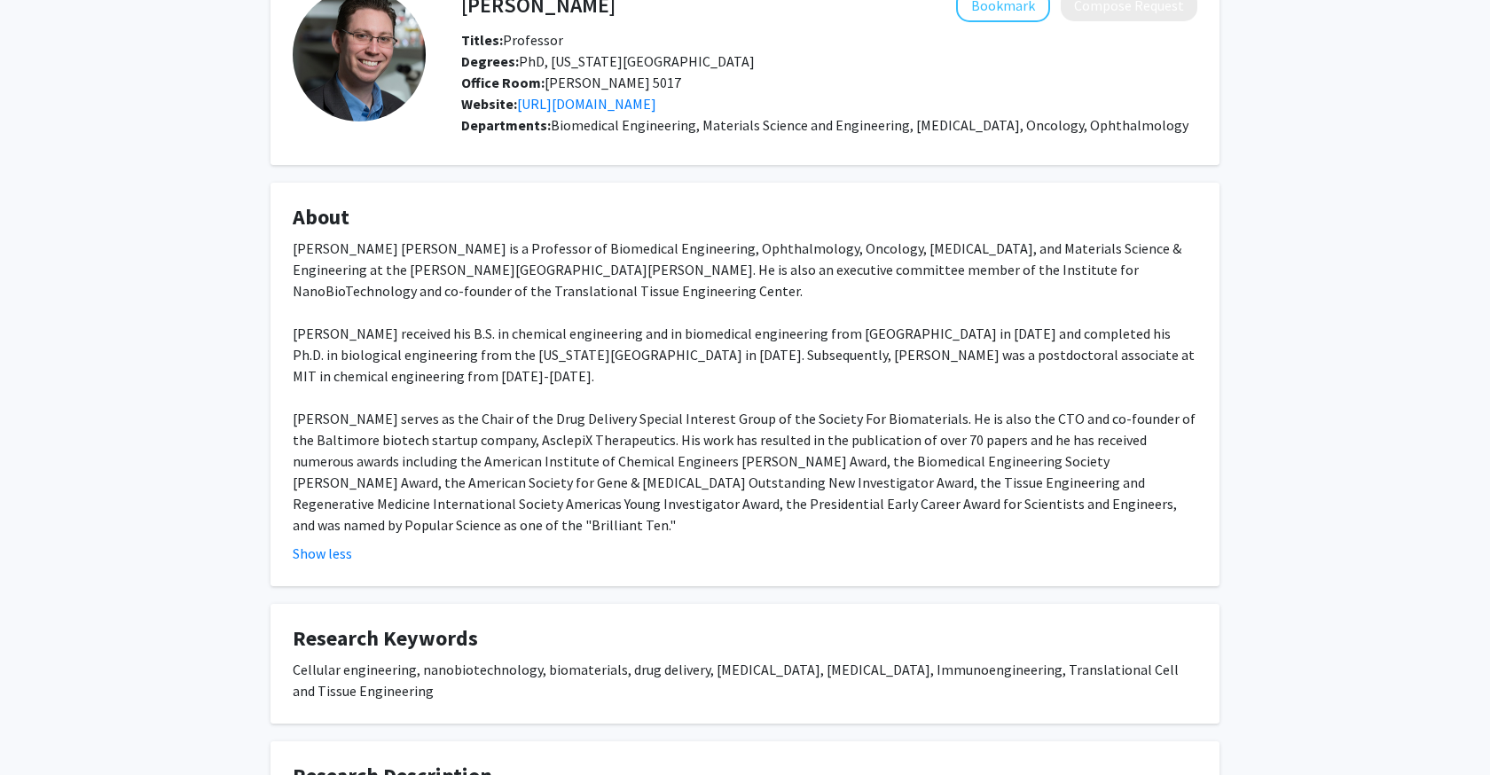
click at [420, 478] on div "[PERSON_NAME] [PERSON_NAME] is a Professor of Biomedical Engineering, Ophthalmo…" at bounding box center [745, 387] width 905 height 298
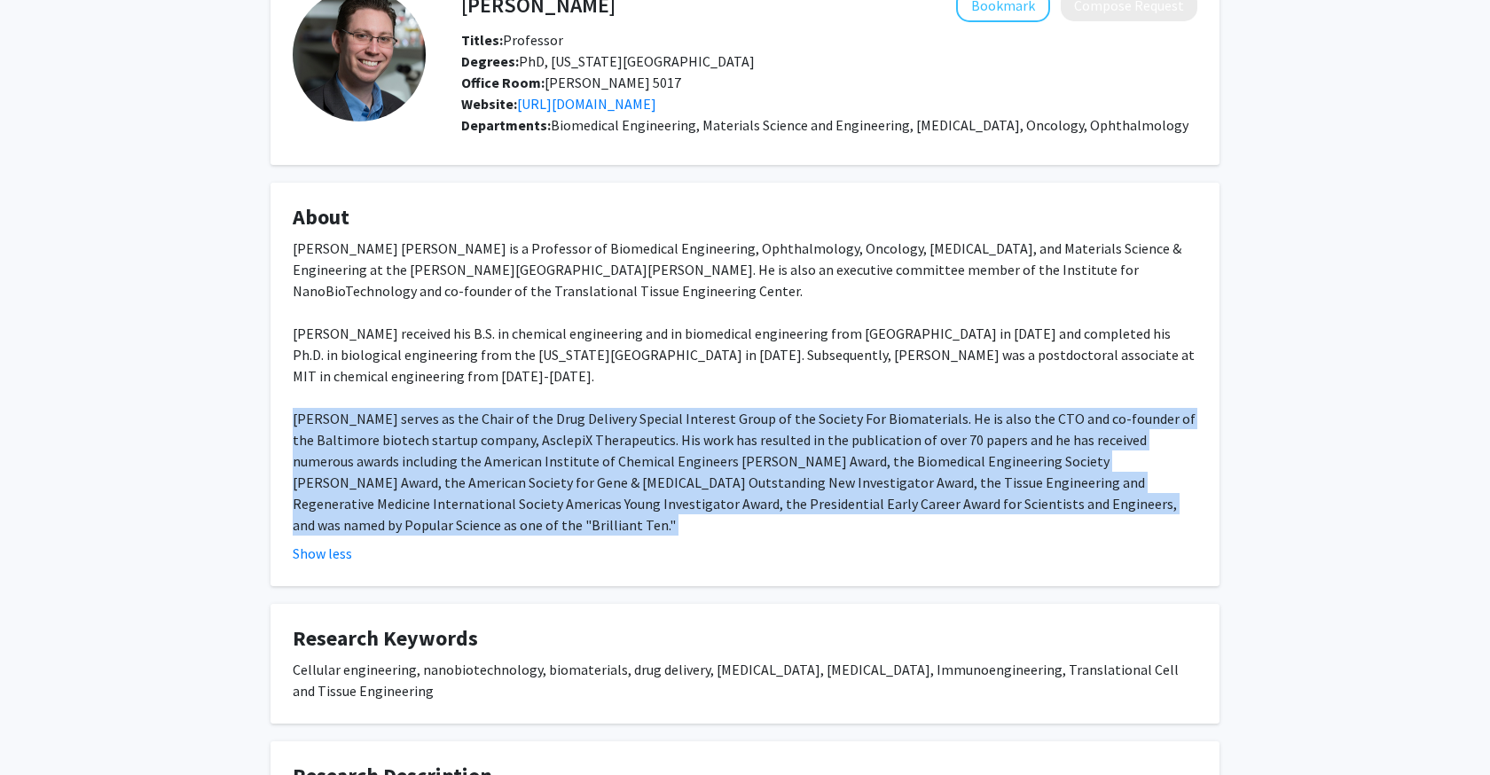
click at [420, 478] on div "[PERSON_NAME] [PERSON_NAME] is a Professor of Biomedical Engineering, Ophthalmo…" at bounding box center [745, 387] width 905 height 298
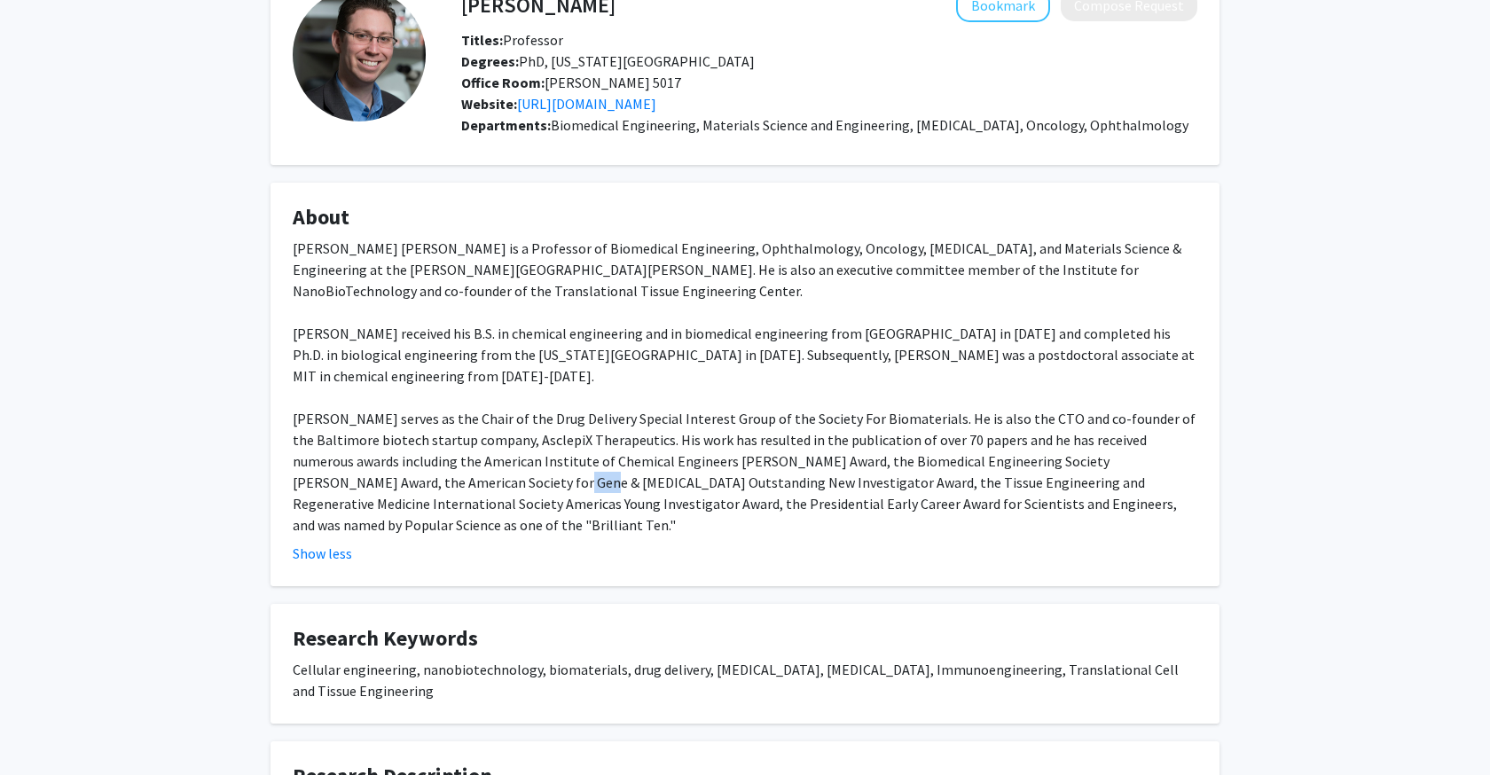
click at [420, 478] on div "[PERSON_NAME] [PERSON_NAME] is a Professor of Biomedical Engineering, Ophthalmo…" at bounding box center [745, 387] width 905 height 298
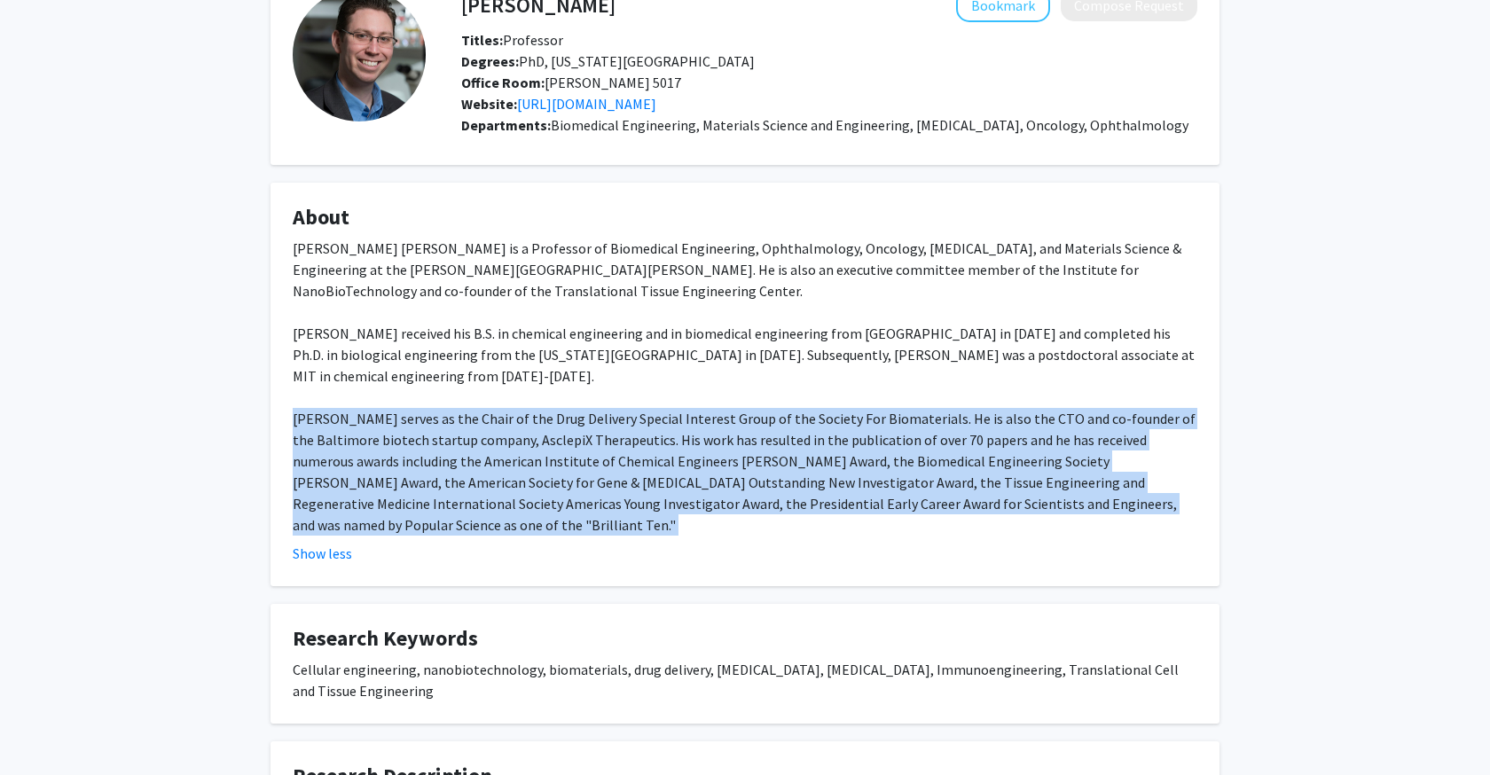
click at [420, 478] on div "[PERSON_NAME] [PERSON_NAME] is a Professor of Biomedical Engineering, Ophthalmo…" at bounding box center [745, 387] width 905 height 298
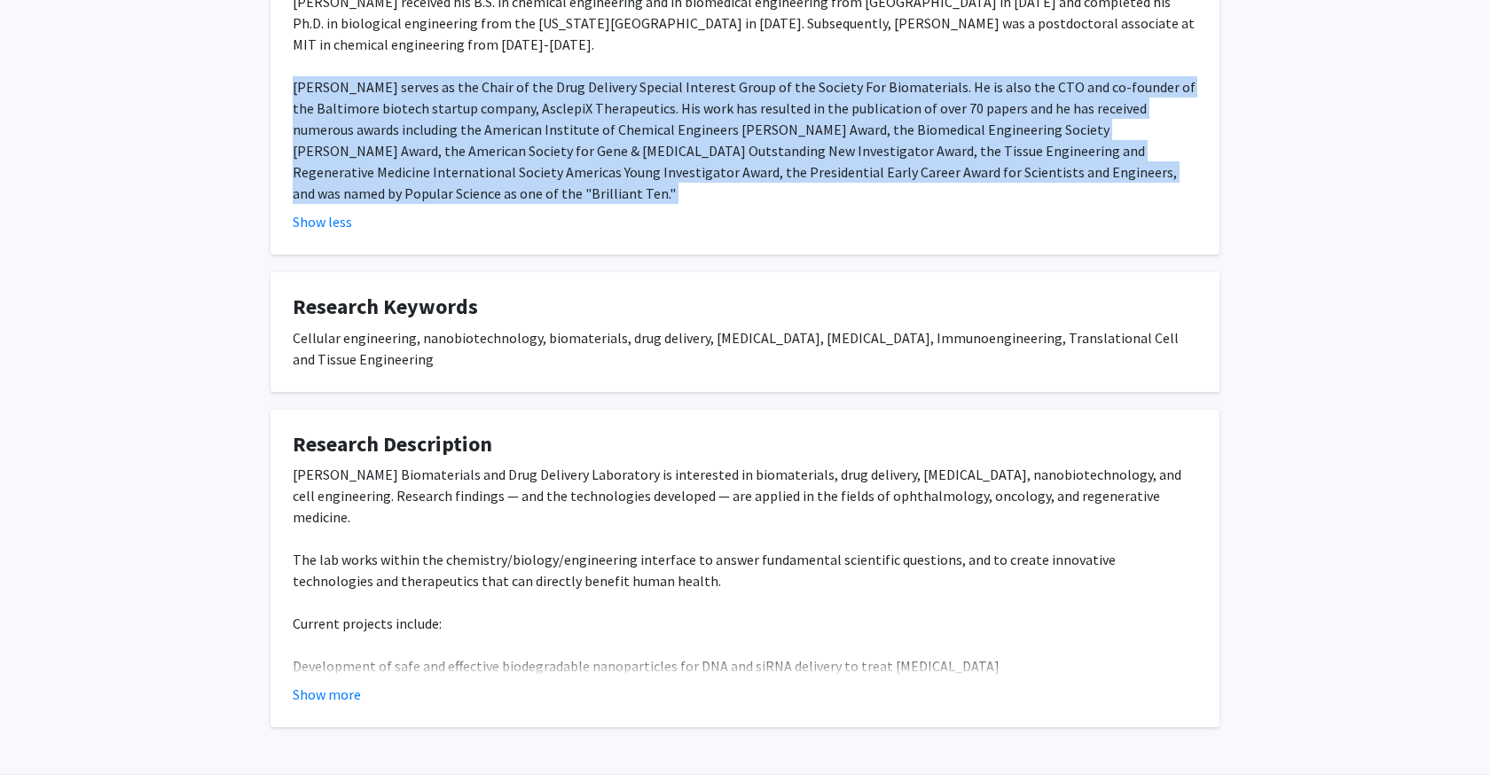
scroll to position [452, 0]
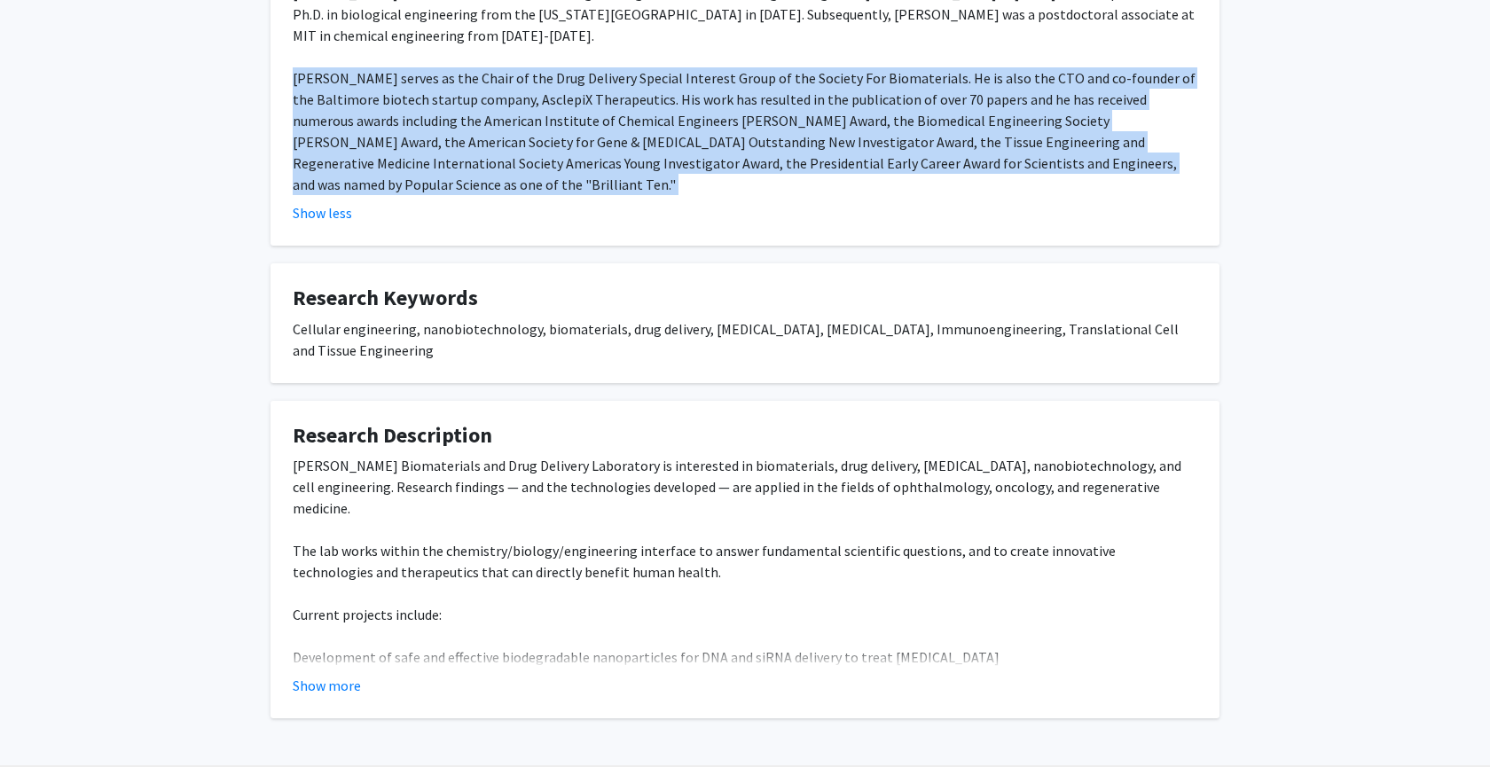
click at [509, 498] on div "[PERSON_NAME] Biomaterials and Drug Delivery Laboratory is interested in biomat…" at bounding box center [745, 593] width 905 height 277
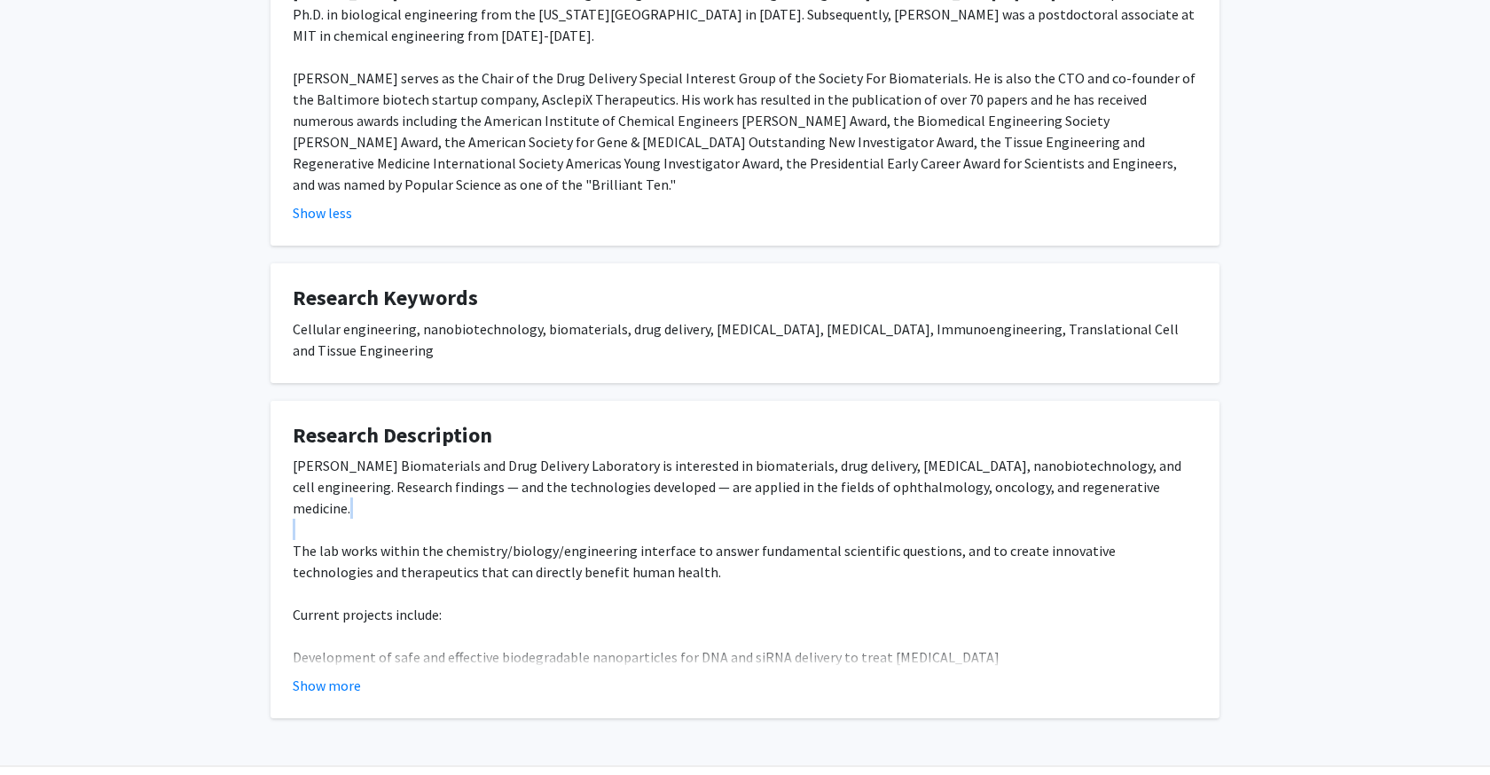
click at [509, 498] on div "[PERSON_NAME] Biomaterials and Drug Delivery Laboratory is interested in biomat…" at bounding box center [745, 593] width 905 height 277
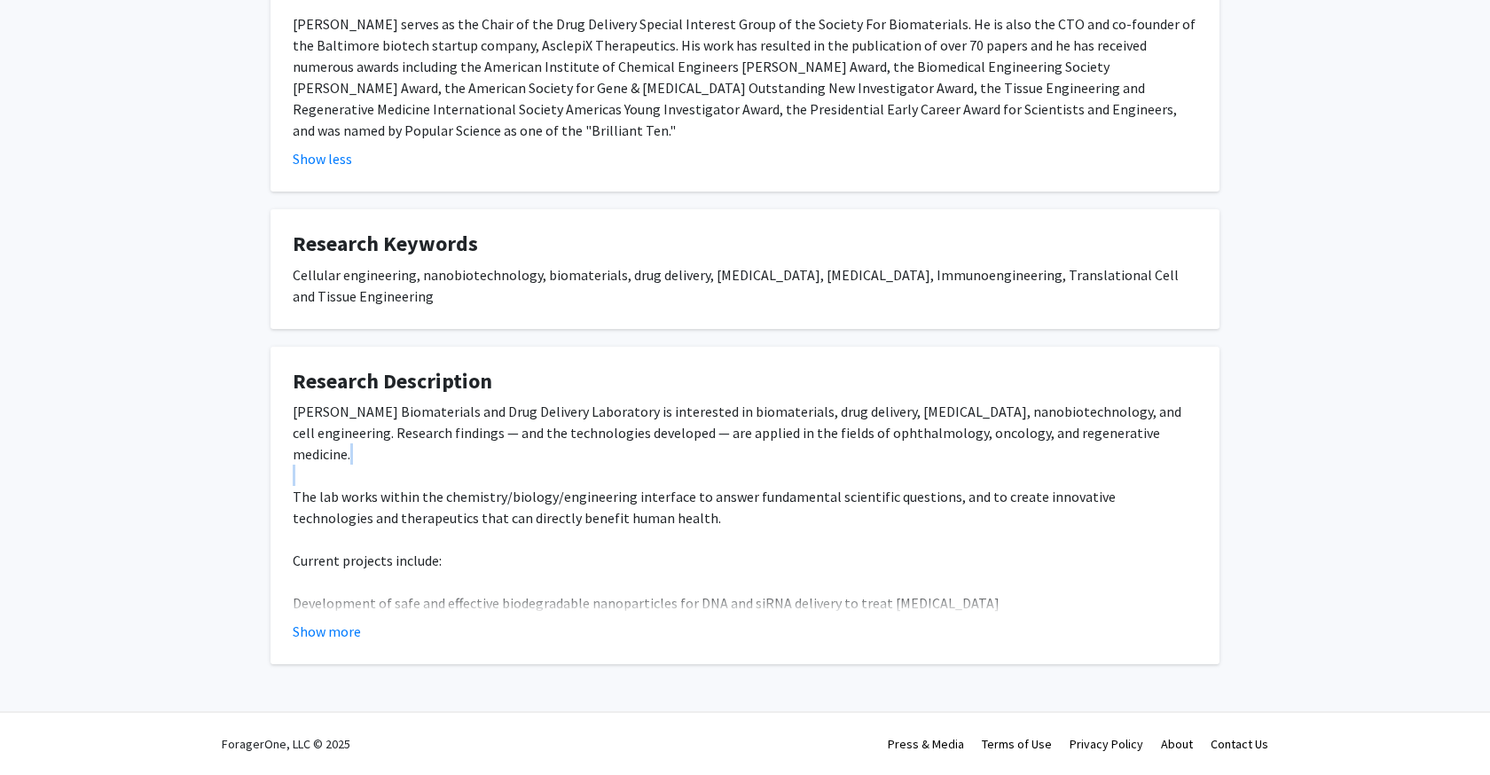
scroll to position [507, 0]
click at [349, 632] on button "Show more" at bounding box center [327, 631] width 68 height 21
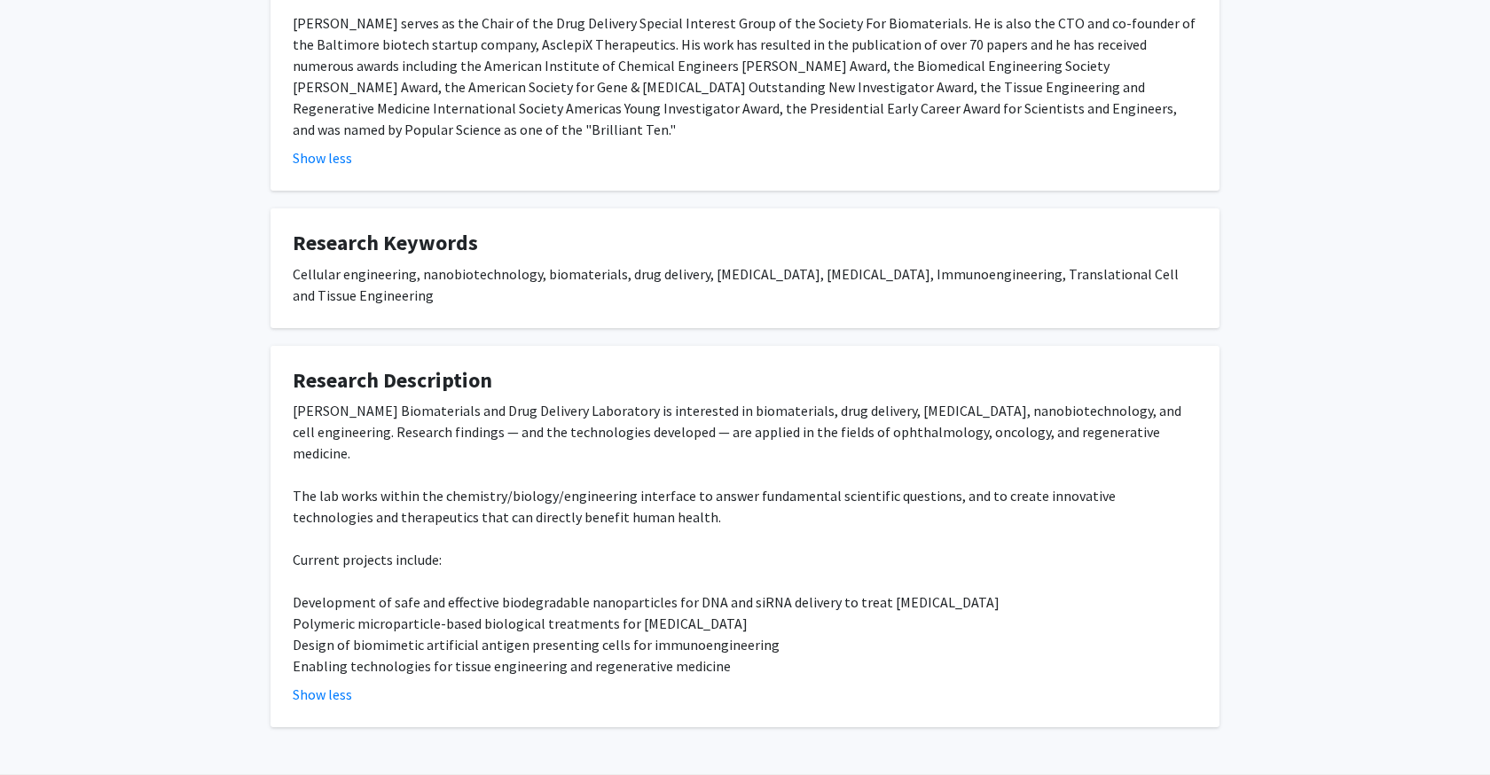
click at [473, 601] on div "[PERSON_NAME] Biomaterials and Drug Delivery Laboratory is interested in biomat…" at bounding box center [745, 538] width 905 height 277
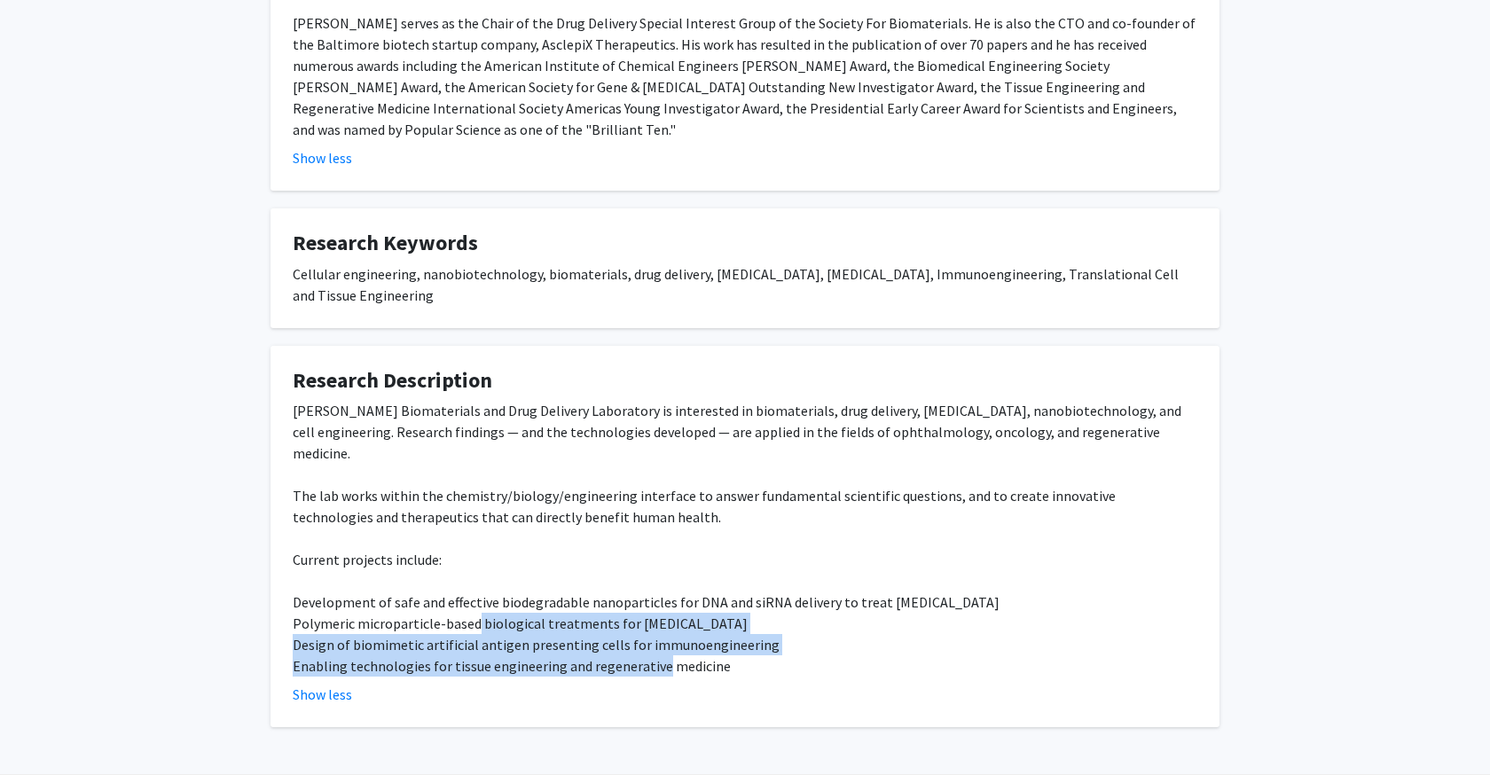
drag, startPoint x: 473, startPoint y: 601, endPoint x: 672, endPoint y: 645, distance: 203.6
click at [672, 645] on div "[PERSON_NAME] Biomaterials and Drug Delivery Laboratory is interested in biomat…" at bounding box center [745, 538] width 905 height 277
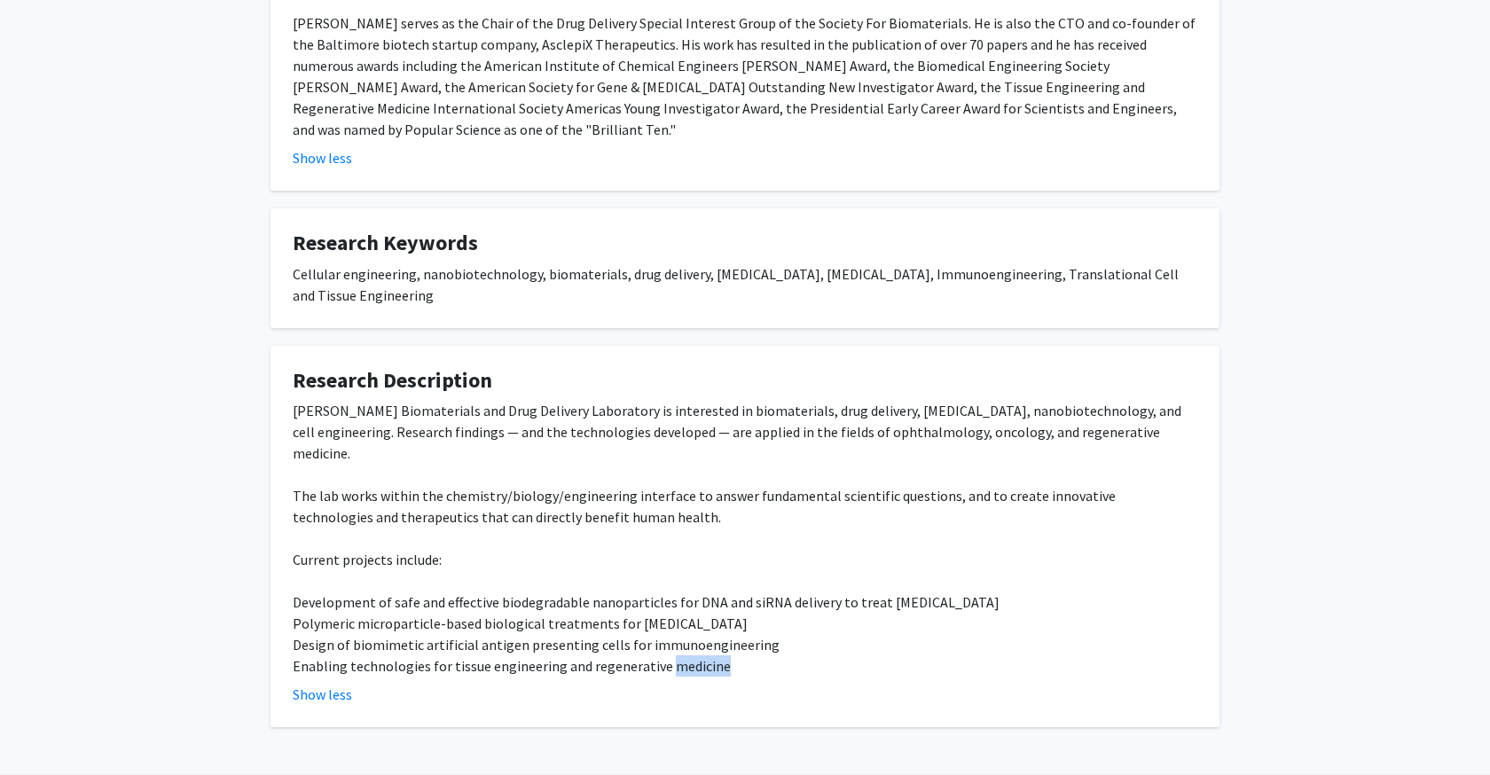
click at [672, 645] on div "[PERSON_NAME] Biomaterials and Drug Delivery Laboratory is interested in biomat…" at bounding box center [745, 538] width 905 height 277
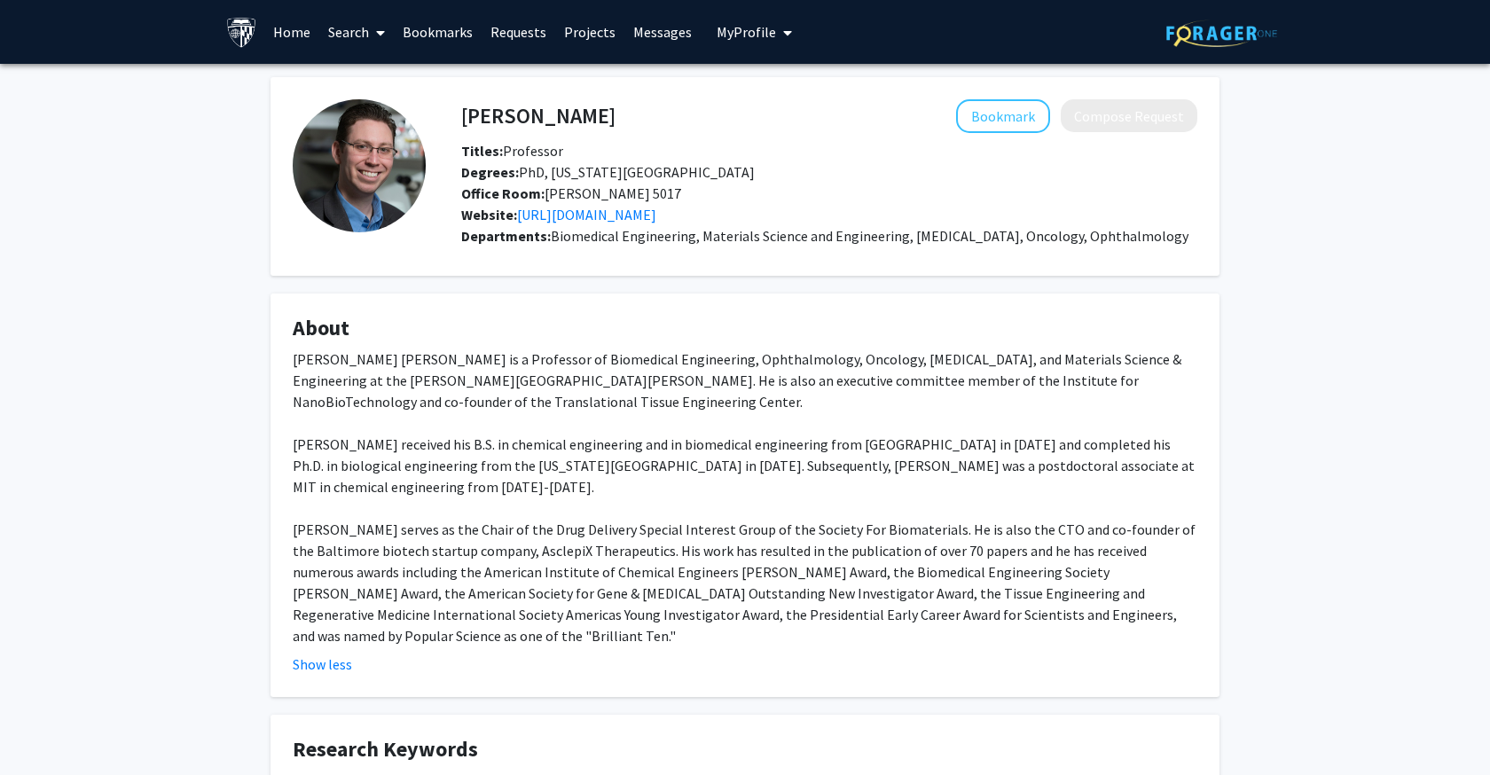
scroll to position [0, 0]
click at [613, 219] on link "[URL][DOMAIN_NAME]" at bounding box center [586, 215] width 139 height 18
click at [364, 20] on link "Search" at bounding box center [356, 32] width 75 height 62
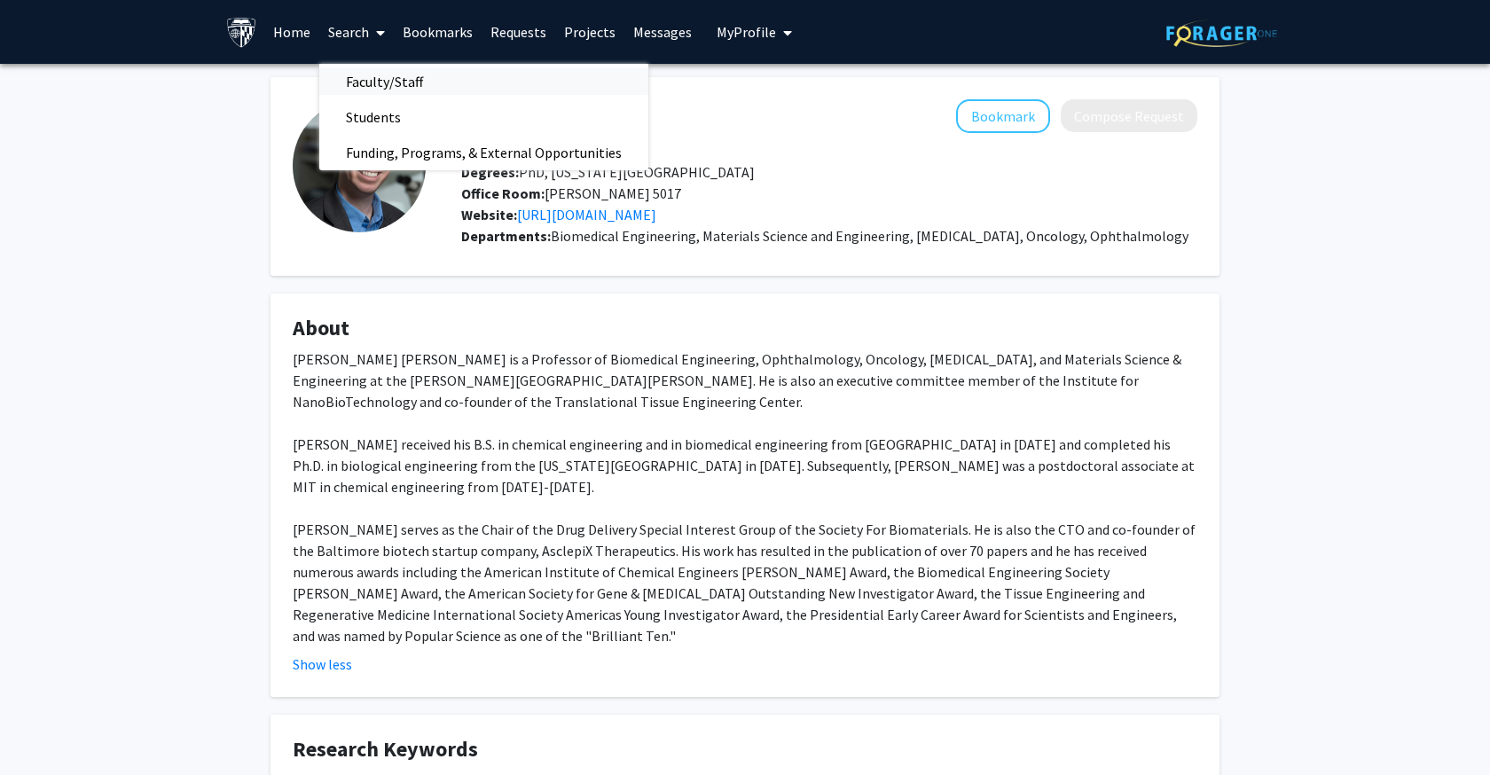
click at [357, 84] on span "Faculty/Staff" at bounding box center [384, 81] width 130 height 35
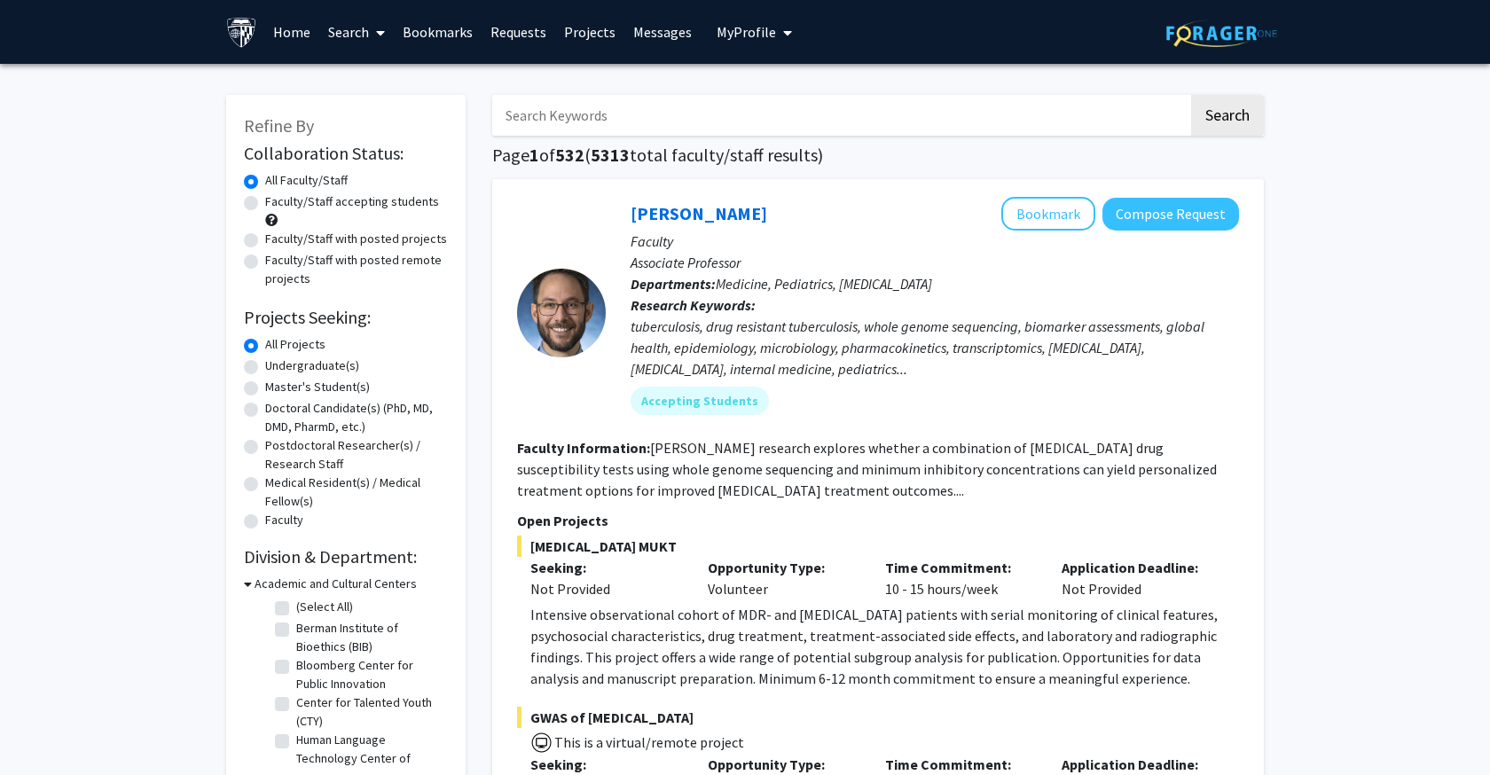
click at [575, 110] on input "Search Keywords" at bounding box center [840, 115] width 696 height 41
type input "b"
type input "vaccines"
click at [1227, 118] on button "Search" at bounding box center [1227, 115] width 73 height 41
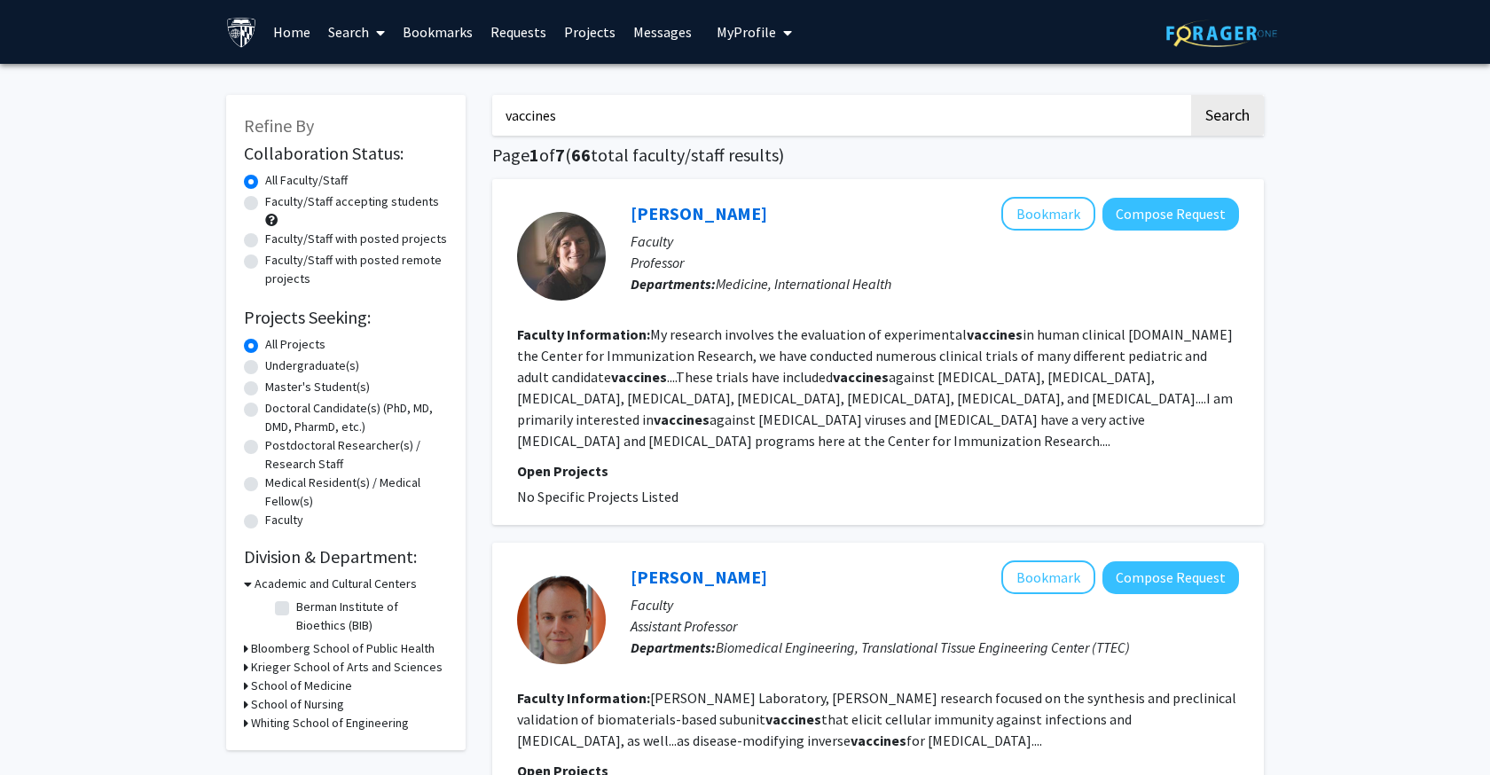
click at [265, 371] on label "Undergraduate(s)" at bounding box center [312, 366] width 94 height 19
click at [265, 368] on input "Undergraduate(s)" at bounding box center [271, 363] width 12 height 12
radio input "true"
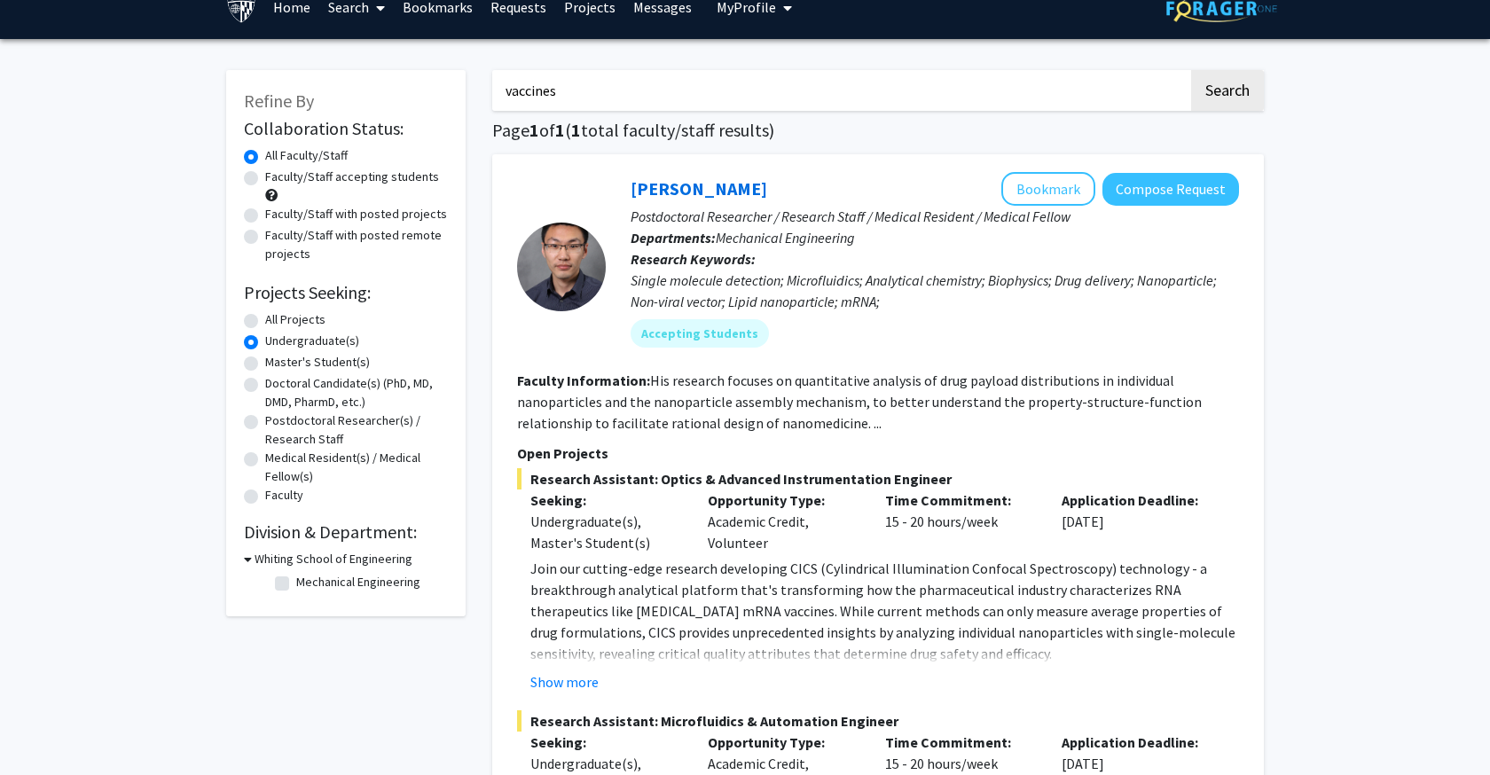
scroll to position [31, 0]
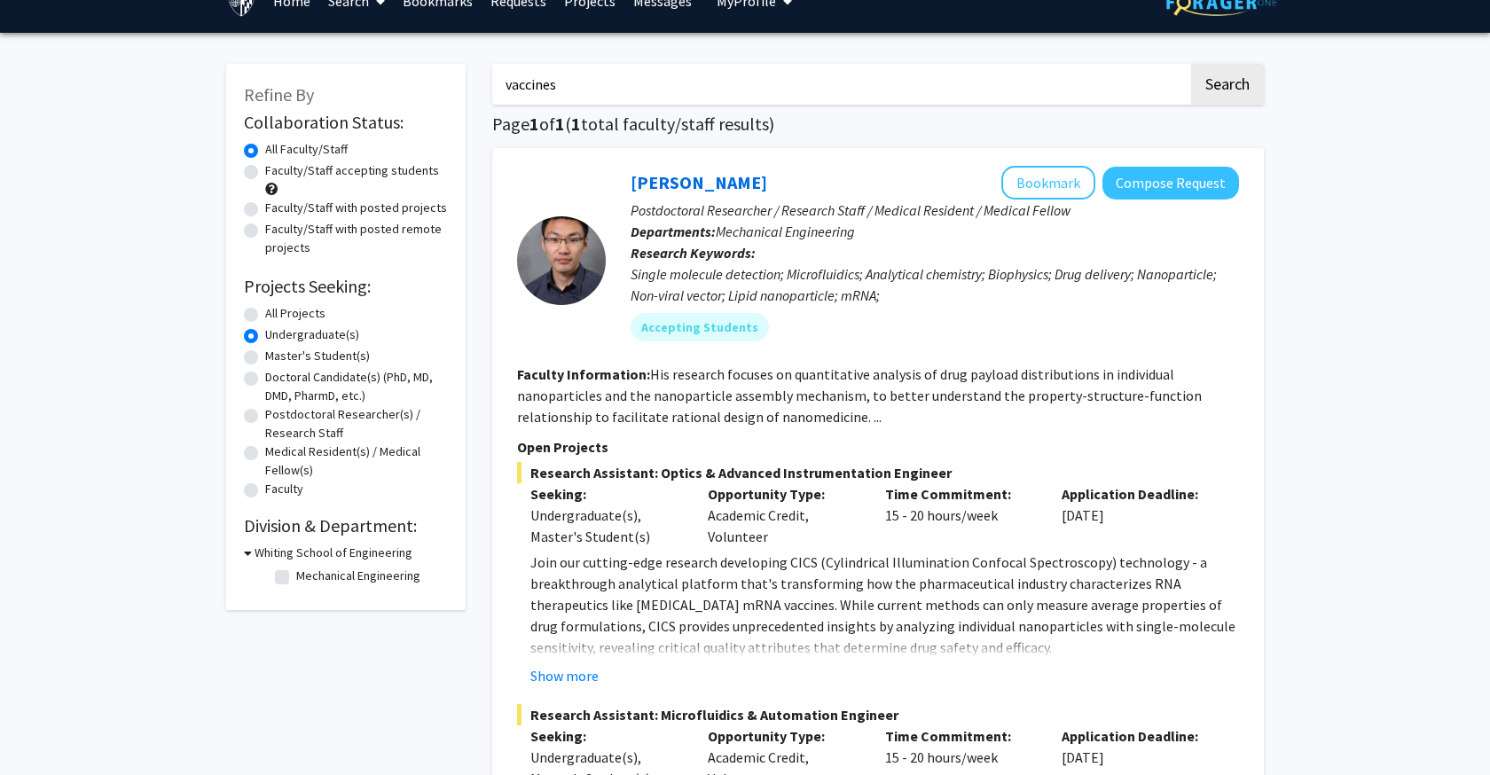
click at [265, 171] on label "Faculty/Staff accepting students" at bounding box center [352, 170] width 174 height 19
click at [265, 171] on input "Faculty/Staff accepting students" at bounding box center [271, 167] width 12 height 12
radio input "true"
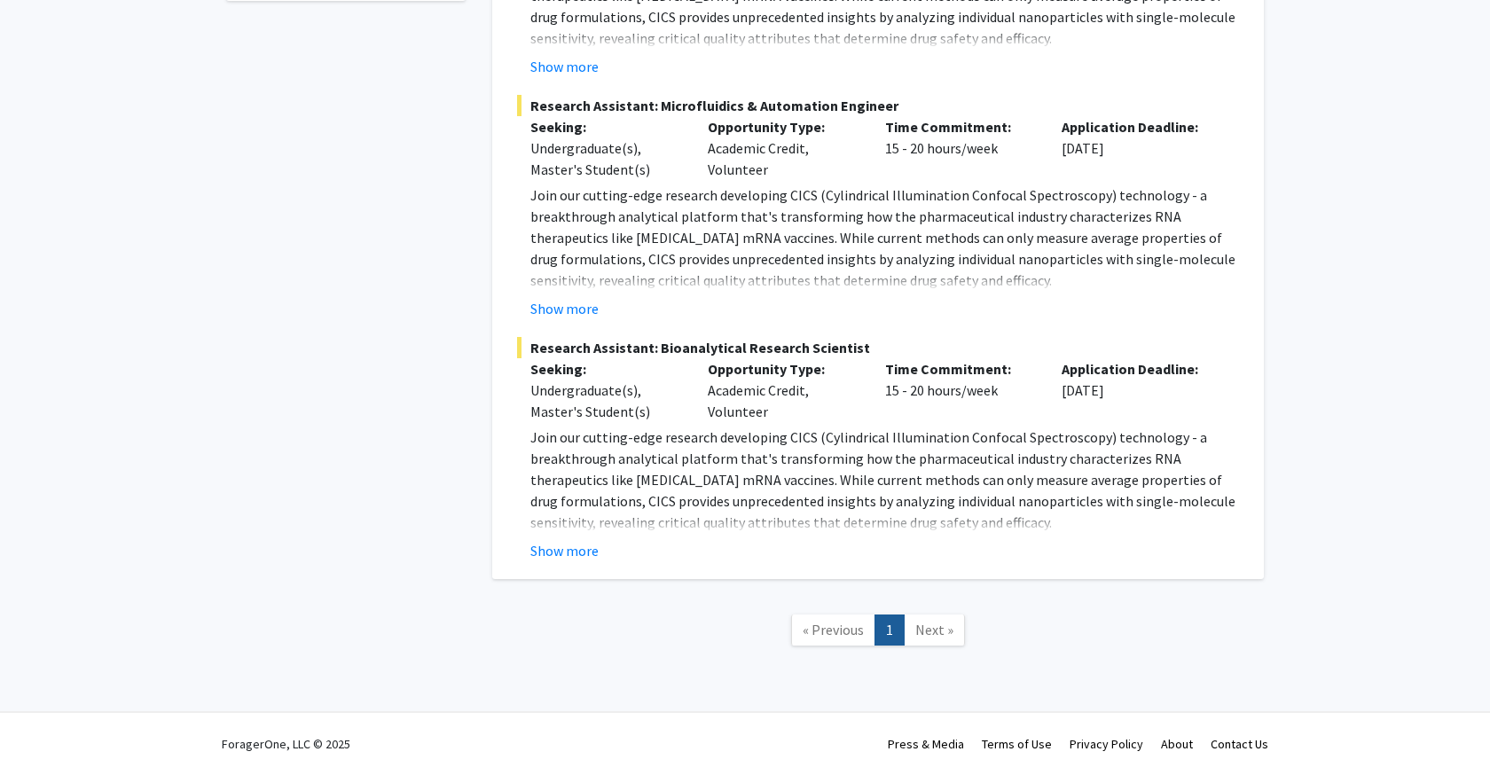
scroll to position [642, 0]
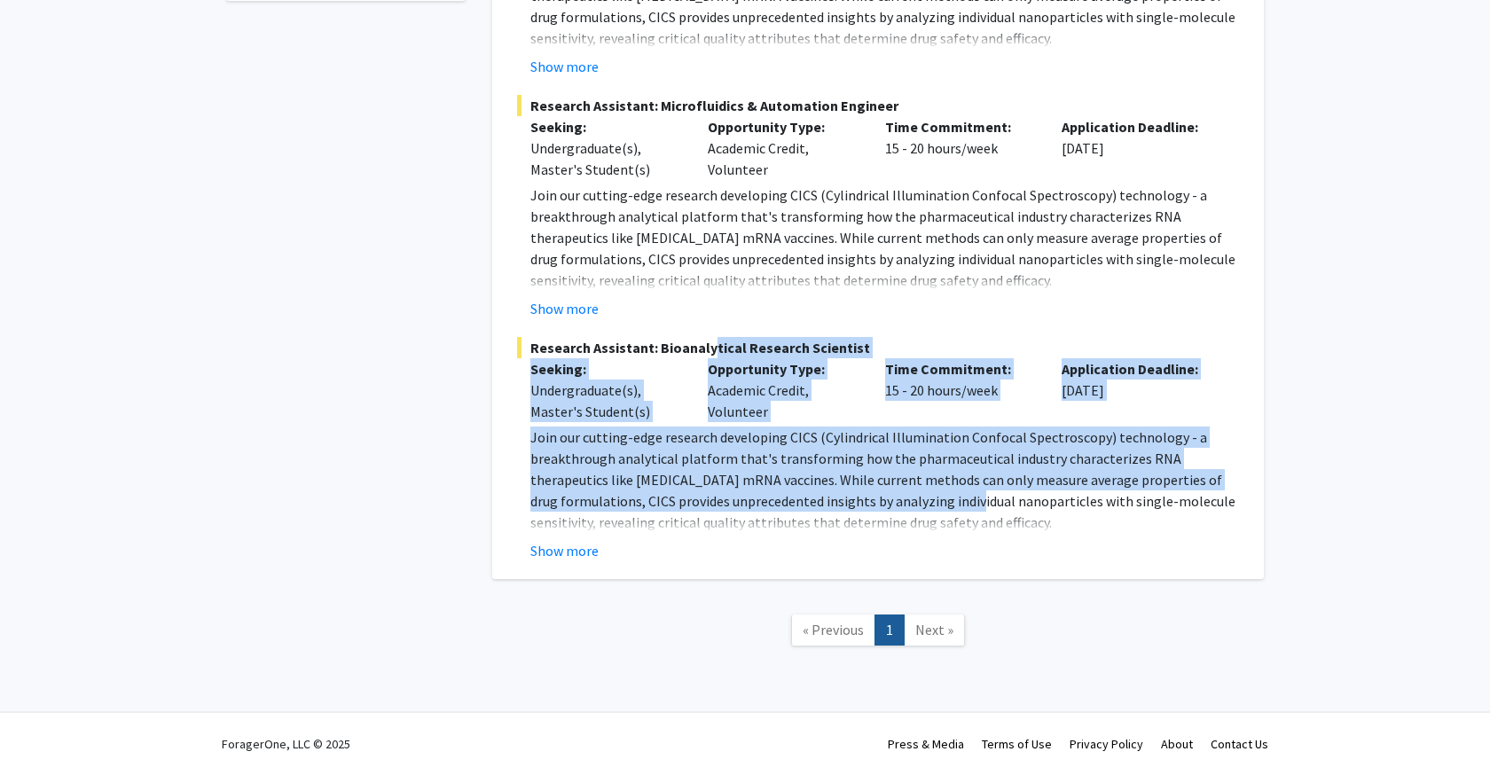
drag, startPoint x: 703, startPoint y: 353, endPoint x: 867, endPoint y: 497, distance: 217.5
click at [867, 496] on div "Research Assistant: Bioanalytical Research Scientist Seeking: Undergraduate(s),…" at bounding box center [878, 449] width 722 height 224
click at [867, 497] on p "Join our cutting-edge research developing CICS (Cylindrical Illumination Confoc…" at bounding box center [884, 480] width 709 height 106
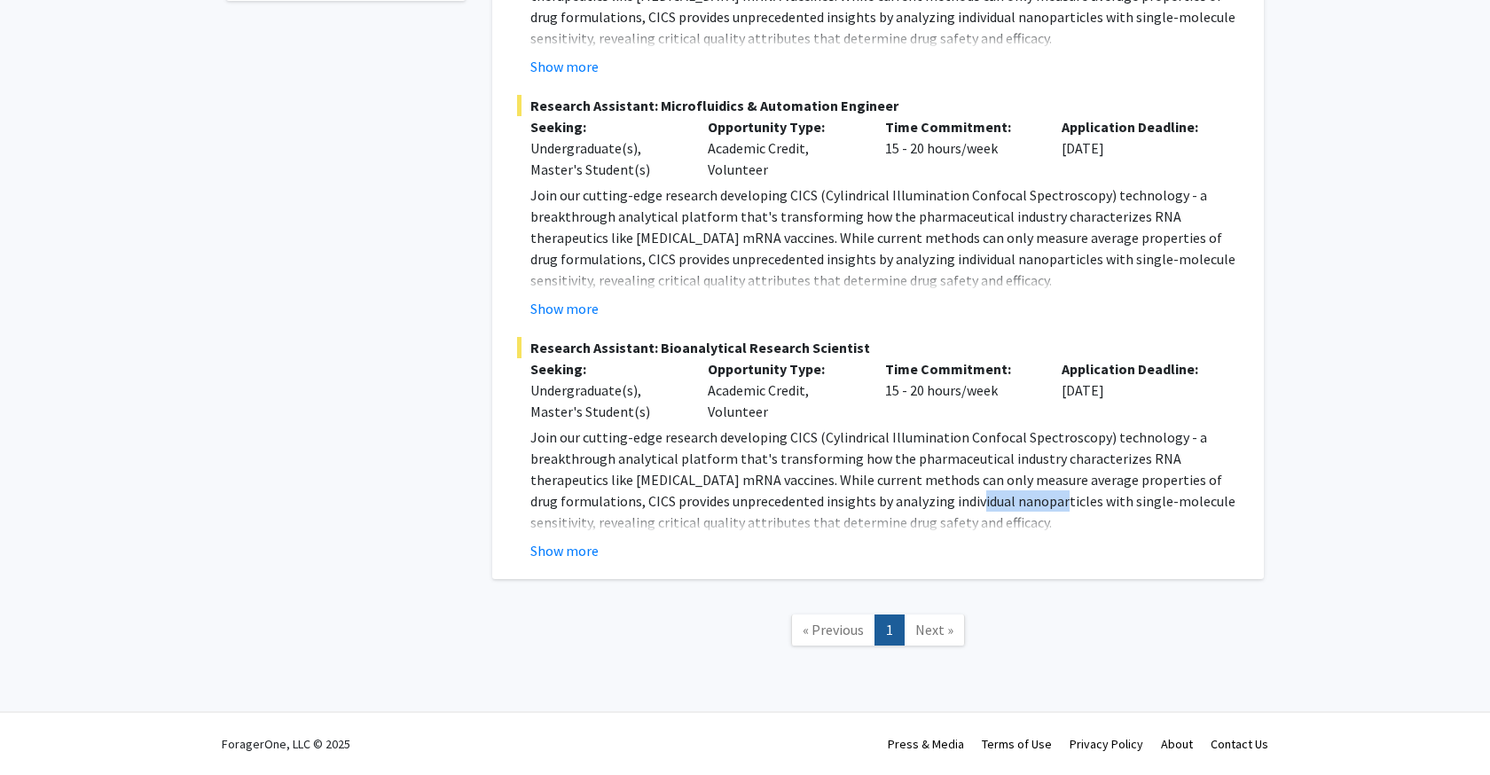
click at [867, 497] on p "Join our cutting-edge research developing CICS (Cylindrical Illumination Confoc…" at bounding box center [884, 480] width 709 height 106
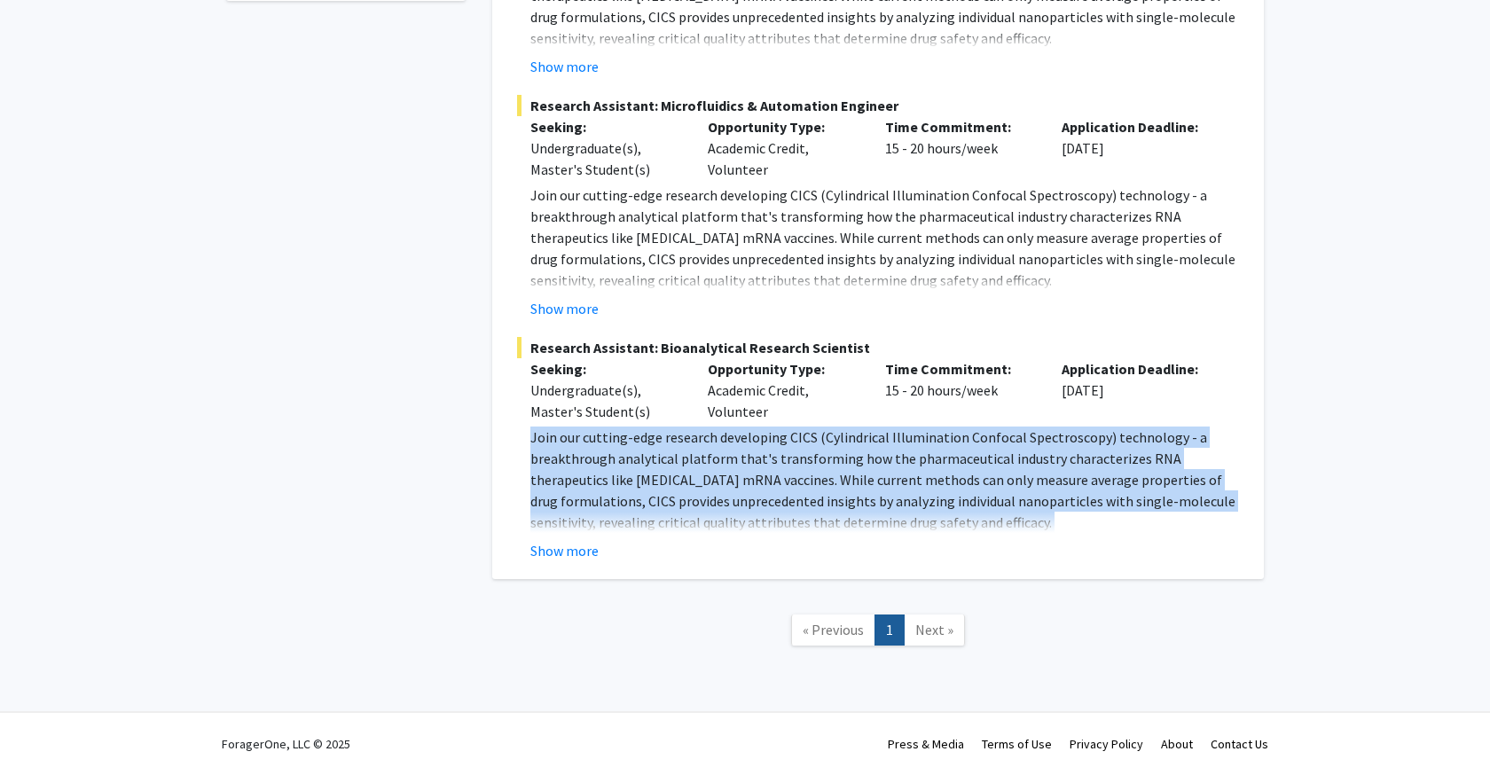
click at [867, 497] on p "Join our cutting-edge research developing CICS (Cylindrical Illumination Confoc…" at bounding box center [884, 480] width 709 height 106
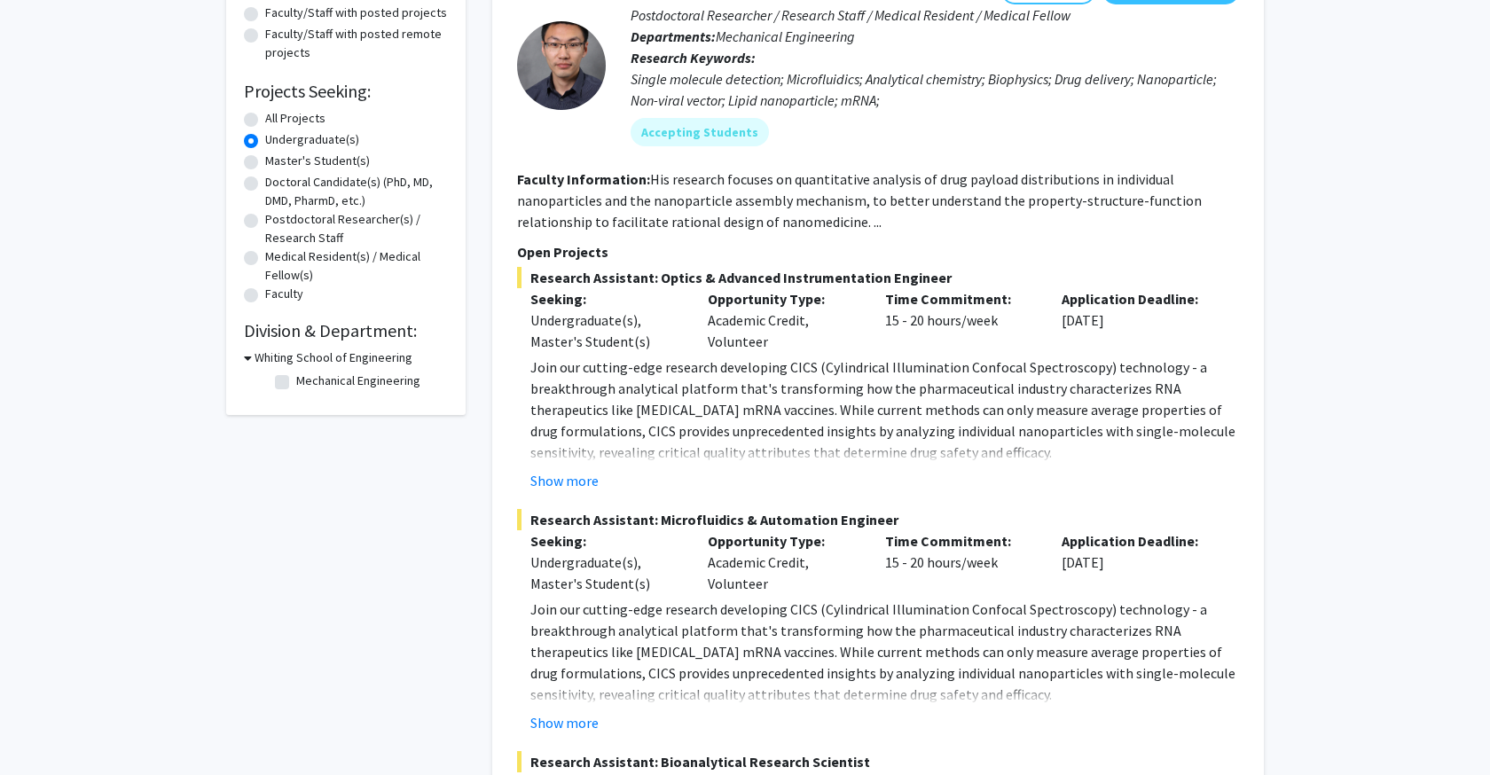
scroll to position [140, 0]
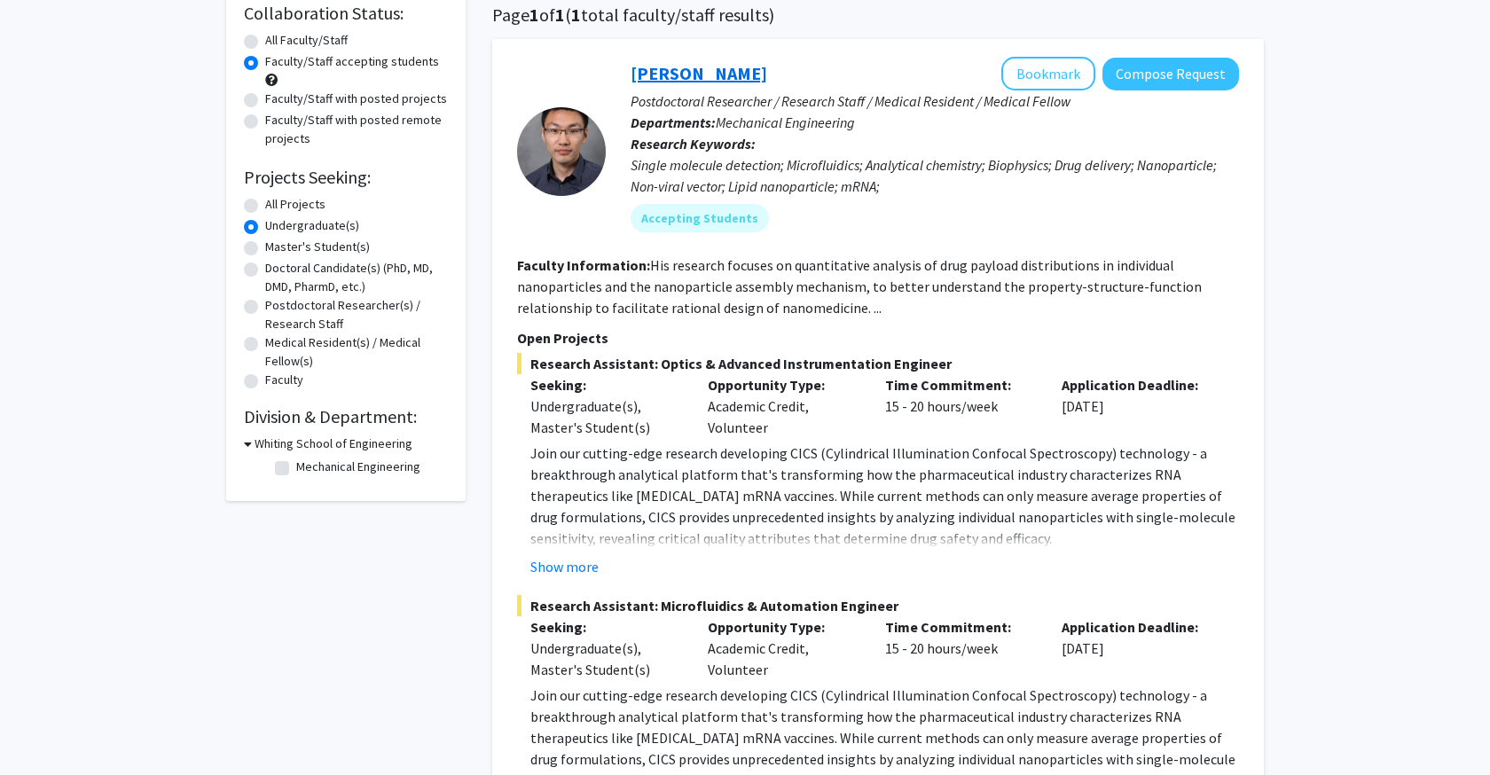
click at [656, 73] on link "[PERSON_NAME]" at bounding box center [699, 73] width 137 height 22
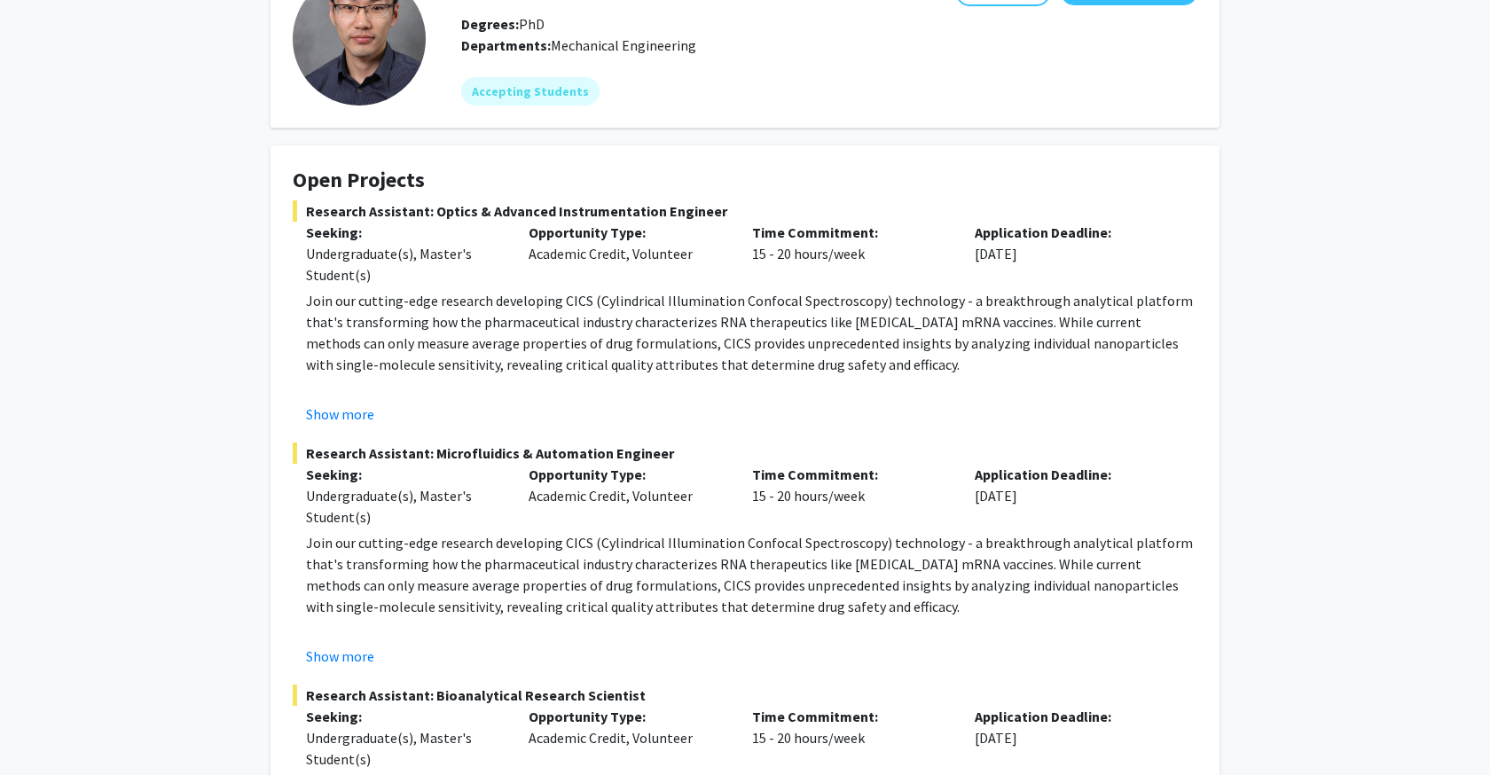
scroll to position [135, 0]
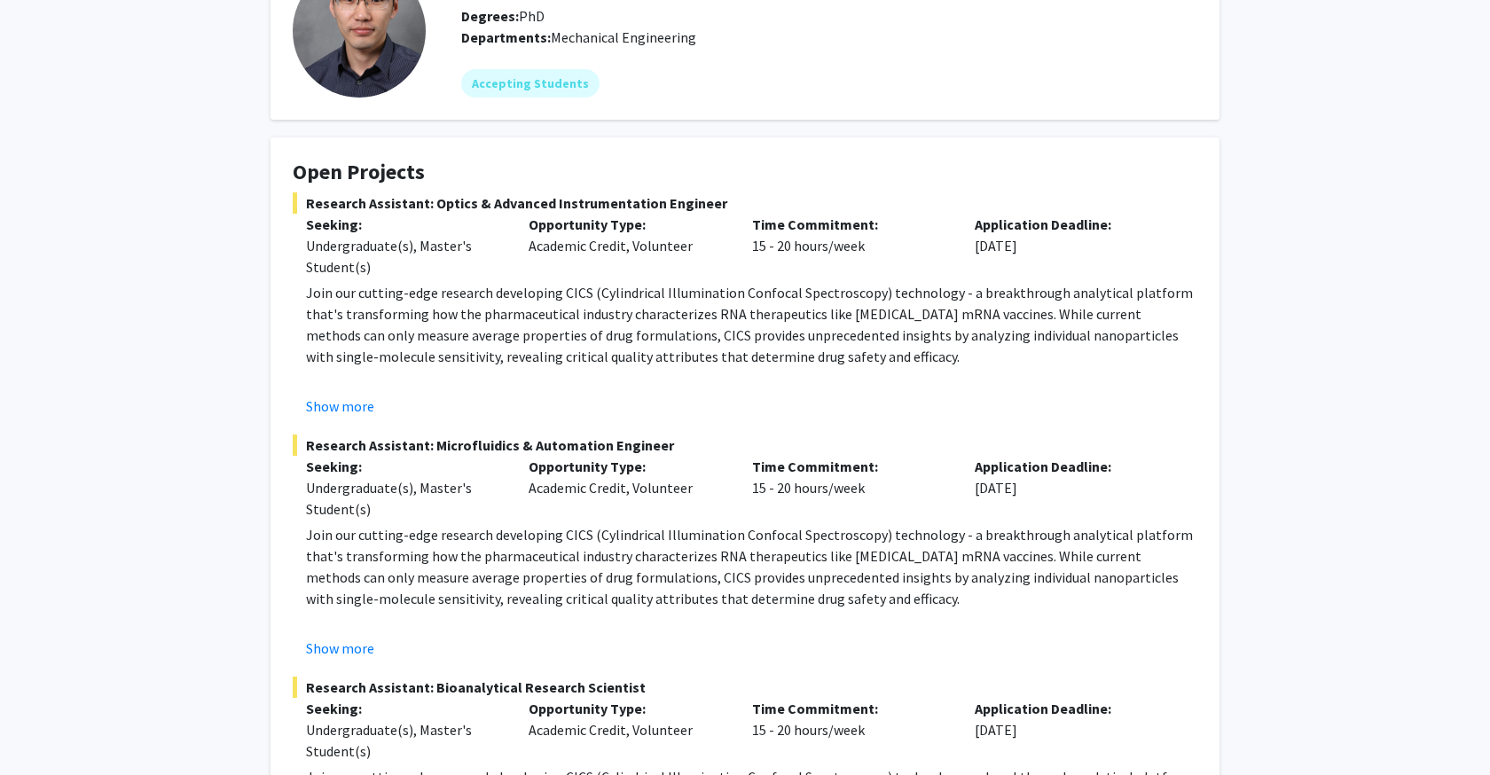
click at [686, 336] on p "Join our cutting-edge research developing CICS (Cylindrical Illumination Confoc…" at bounding box center [752, 324] width 892 height 85
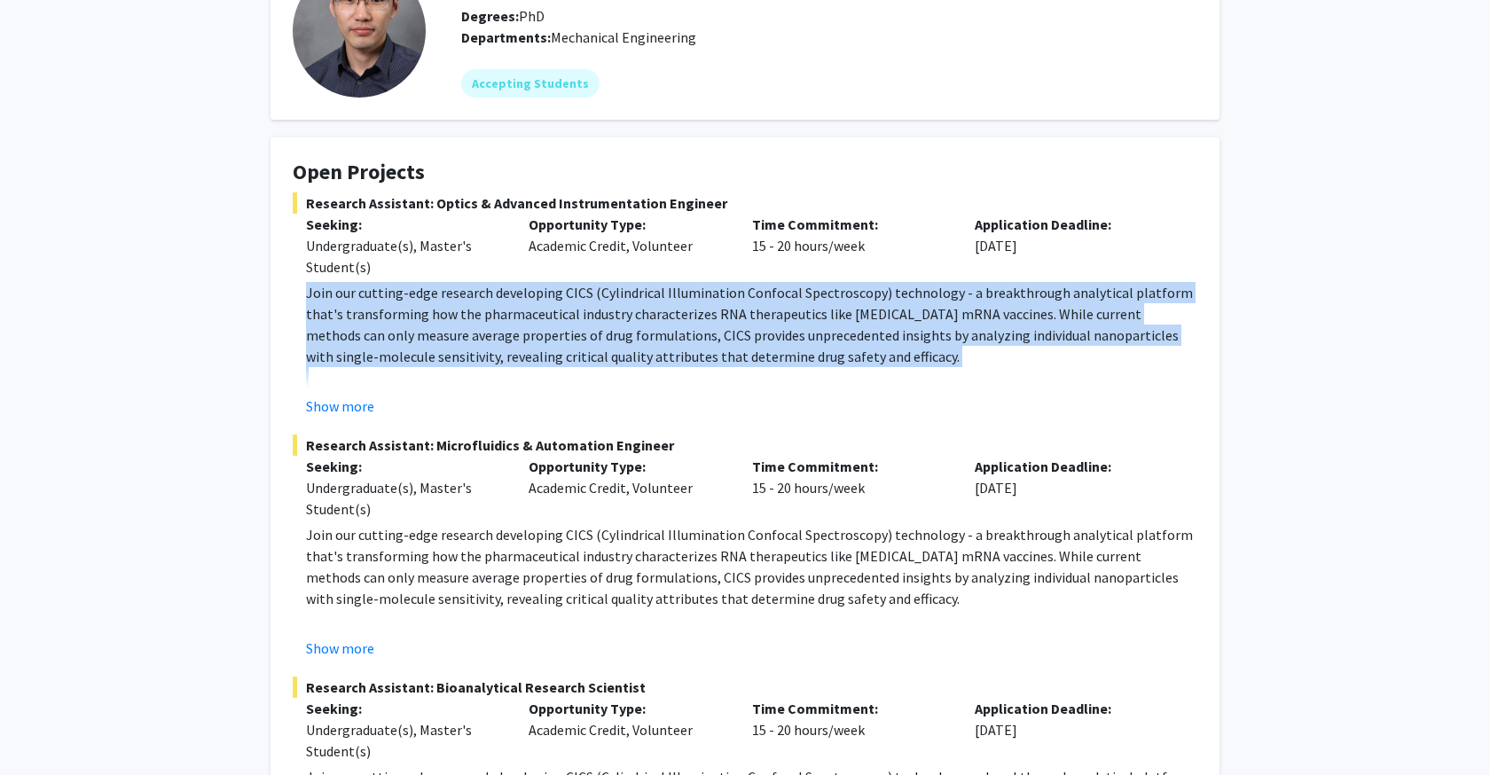
click at [686, 336] on p "Join our cutting-edge research developing CICS (Cylindrical Illumination Confoc…" at bounding box center [752, 324] width 892 height 85
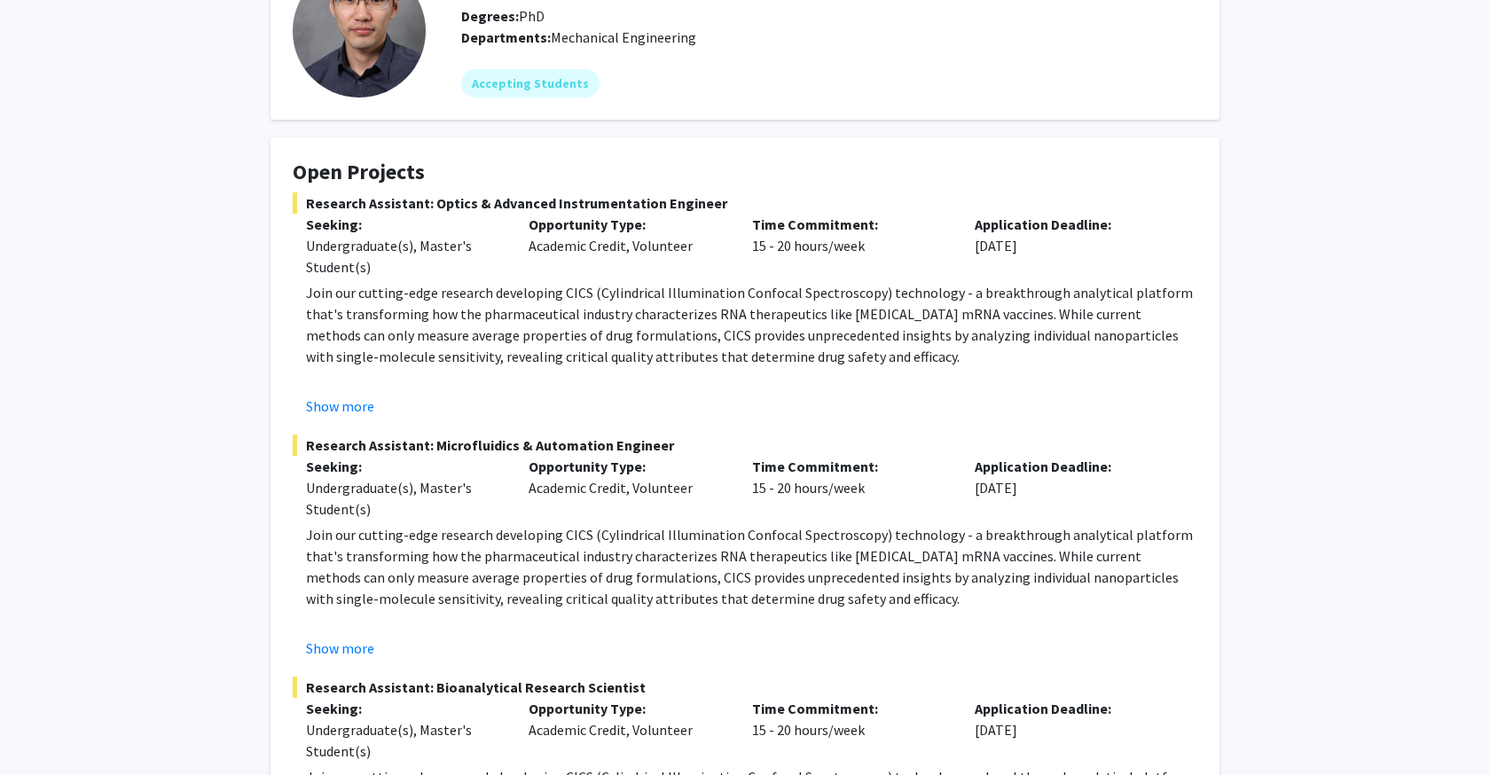
click at [686, 336] on p "Join our cutting-edge research developing CICS (Cylindrical Illumination Confoc…" at bounding box center [752, 324] width 892 height 85
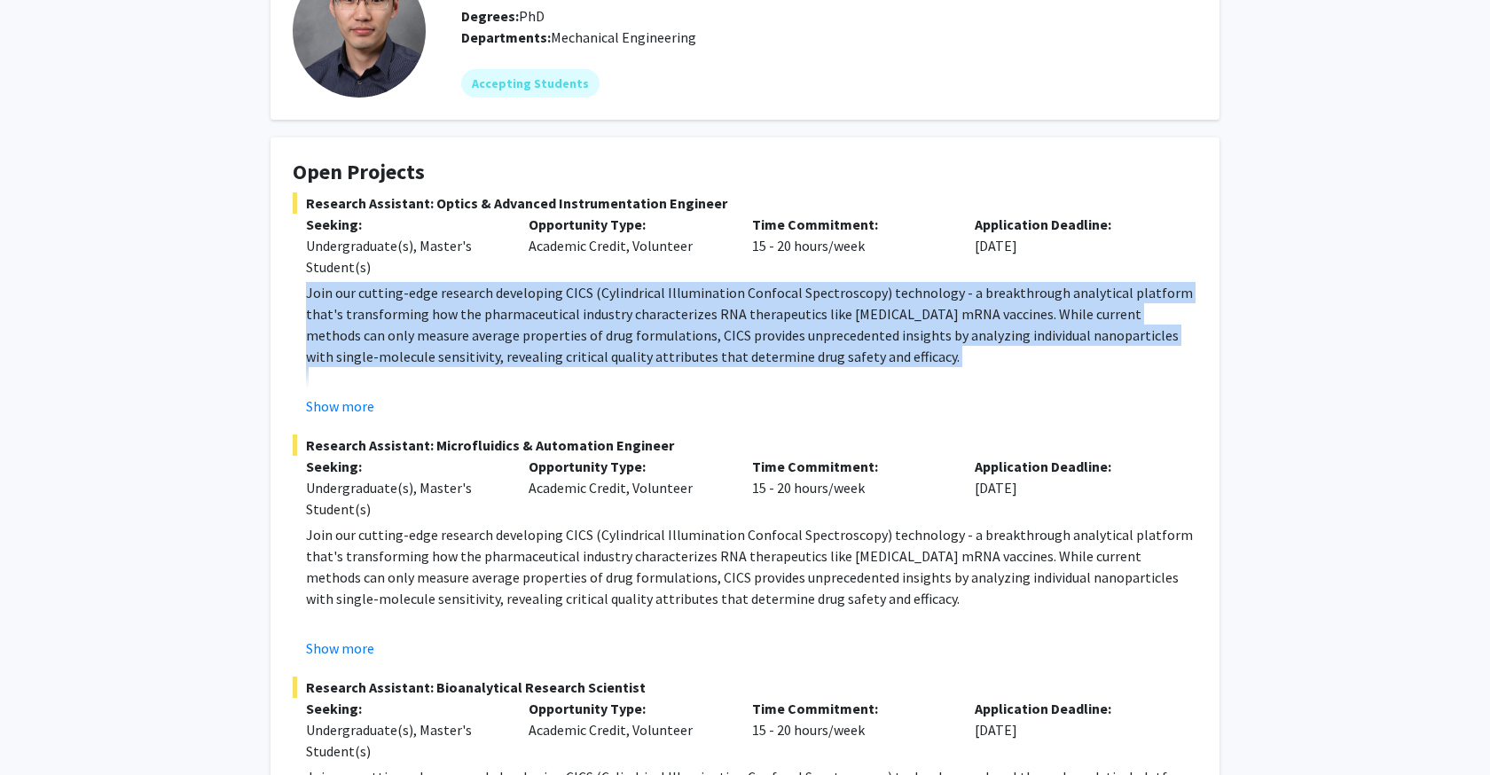
click at [686, 336] on p "Join our cutting-edge research developing CICS (Cylindrical Illumination Confoc…" at bounding box center [752, 324] width 892 height 85
click at [686, 335] on p "Join our cutting-edge research developing CICS (Cylindrical Illumination Confoc…" at bounding box center [752, 324] width 892 height 85
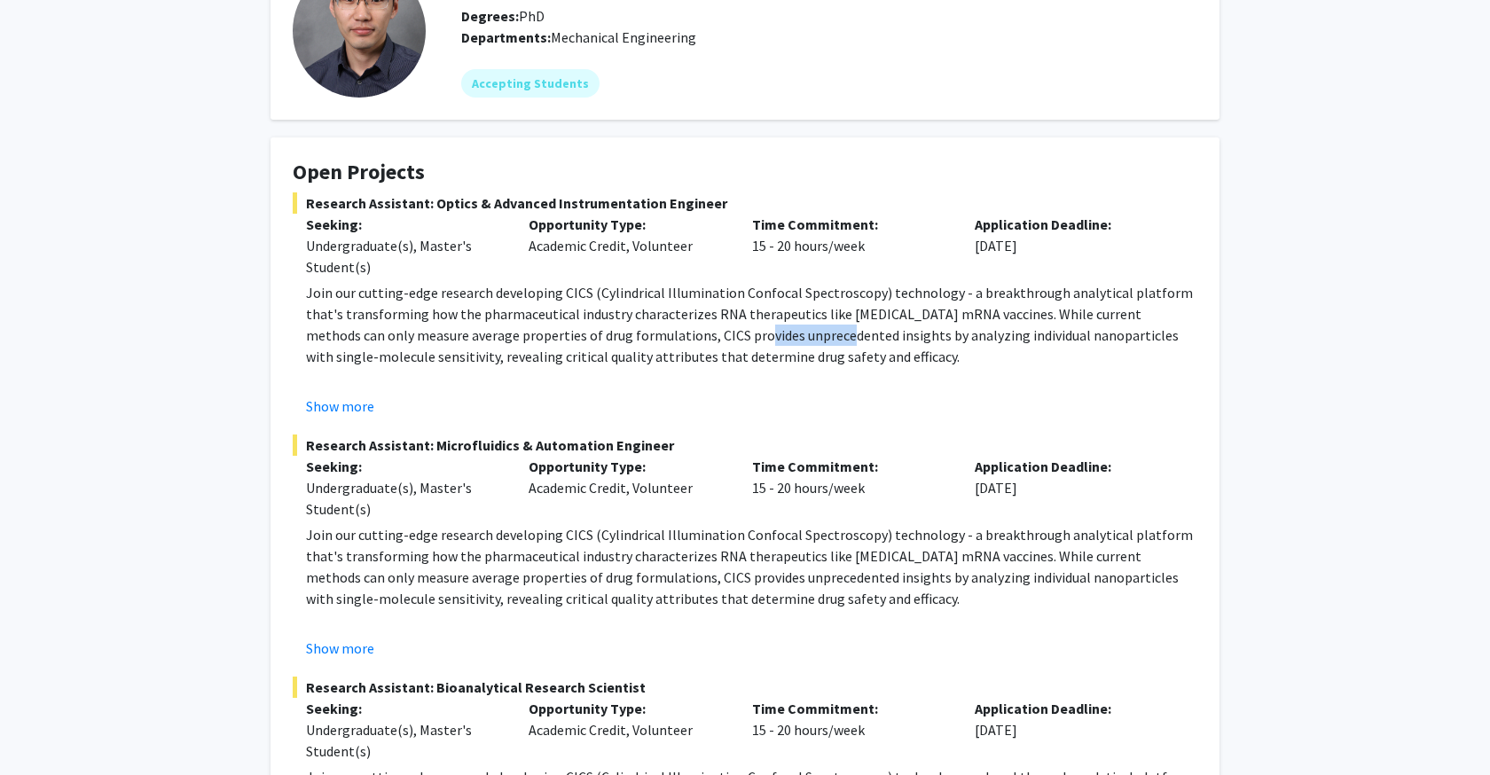
click at [686, 335] on p "Join our cutting-edge research developing CICS (Cylindrical Illumination Confoc…" at bounding box center [752, 324] width 892 height 85
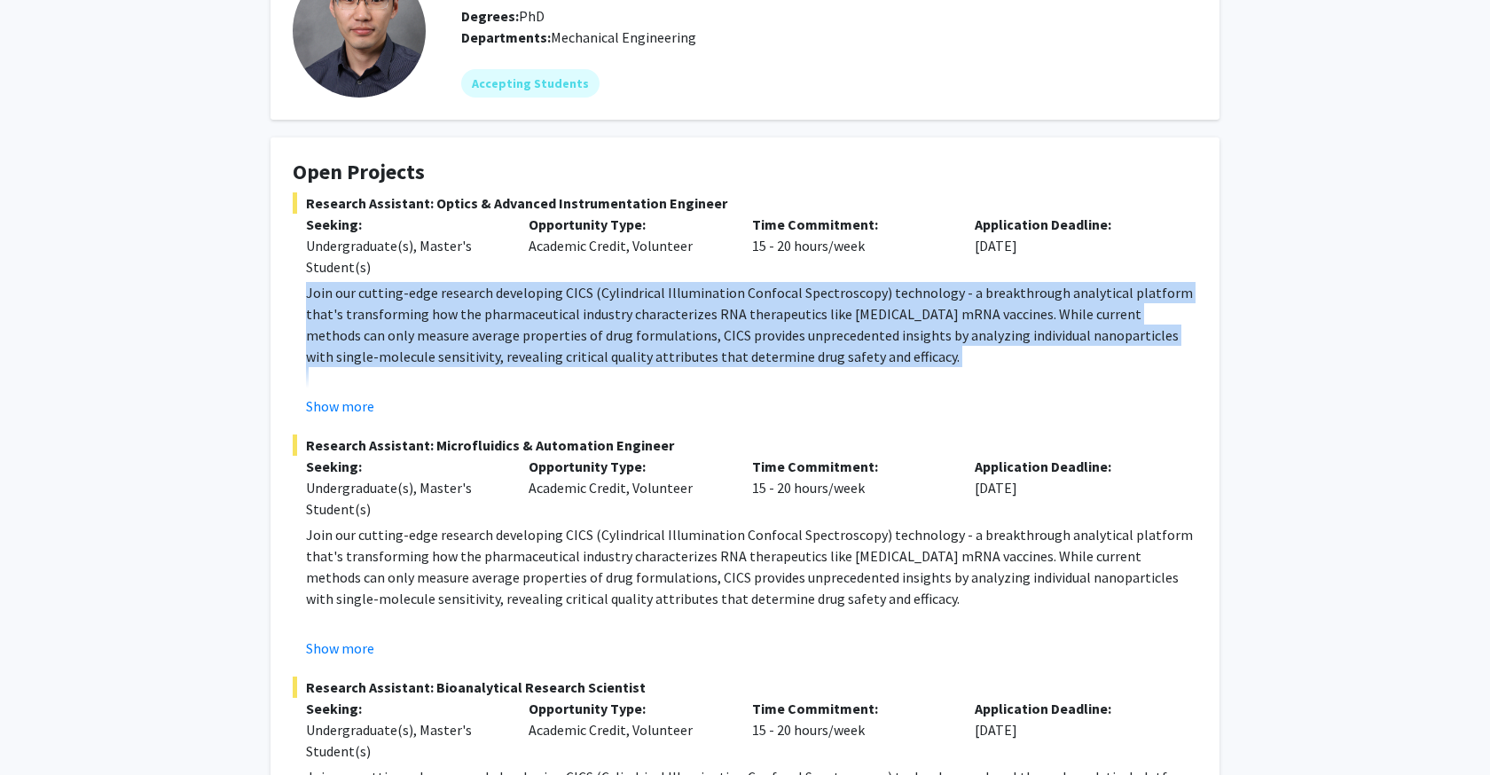
click at [686, 335] on p "Join our cutting-edge research developing CICS (Cylindrical Illumination Confoc…" at bounding box center [752, 324] width 892 height 85
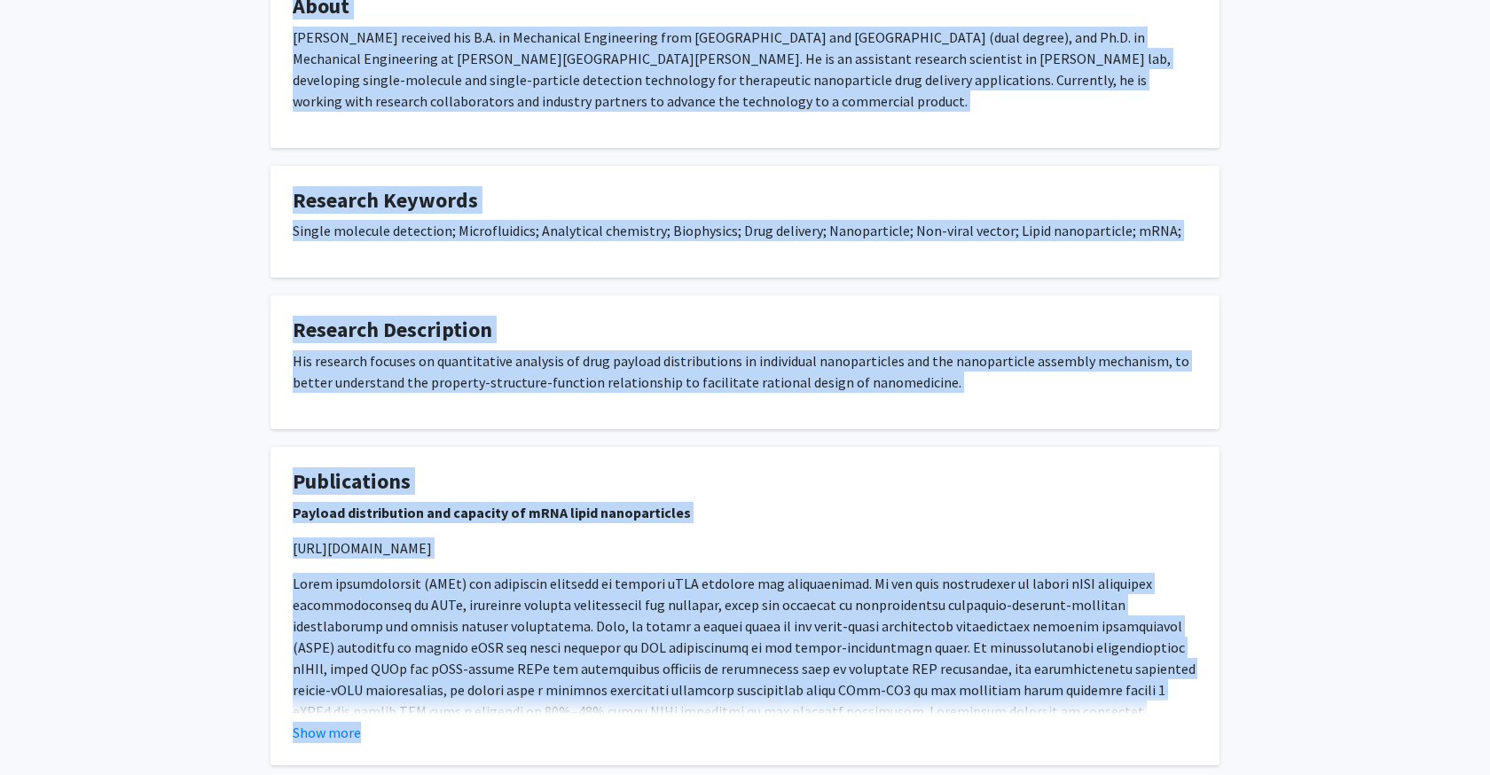
scroll to position [1205, 0]
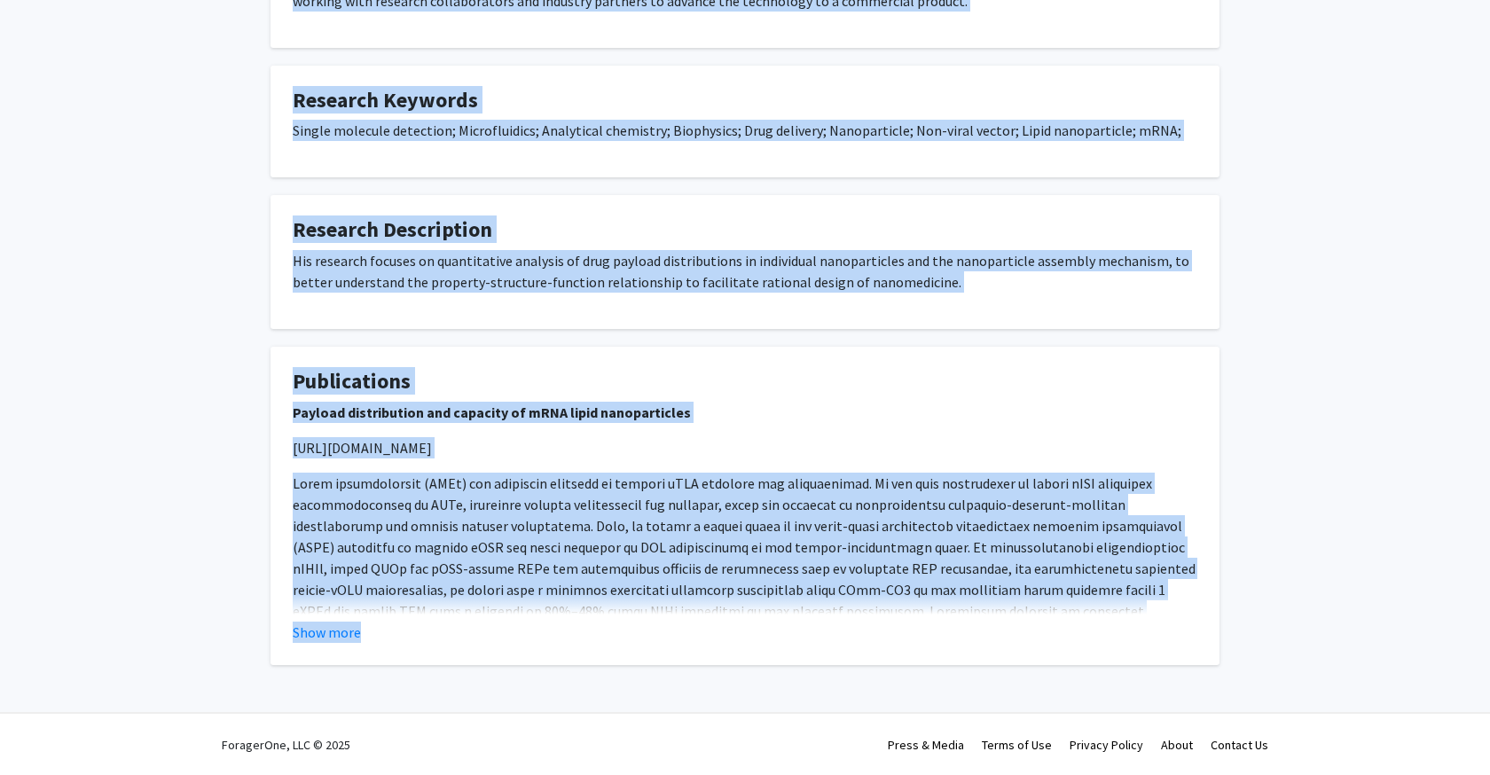
drag, startPoint x: 287, startPoint y: 302, endPoint x: 646, endPoint y: 837, distance: 644.4
copy div "Open Projects Research Assistant: Optics & Advanced Instrumentation Engineer Se…"
click at [1158, 247] on fg-card-title "Research Description" at bounding box center [745, 233] width 905 height 33
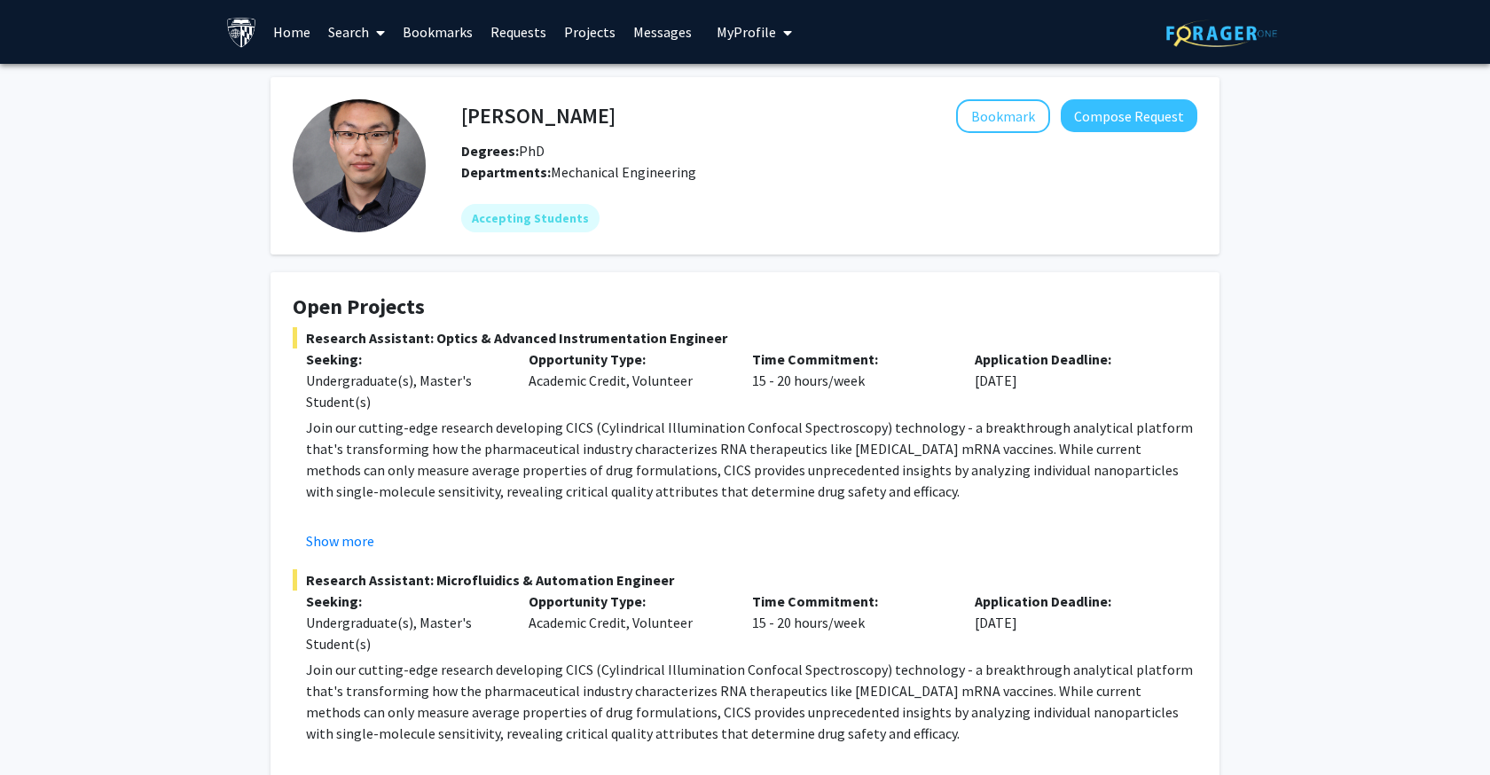
scroll to position [0, 0]
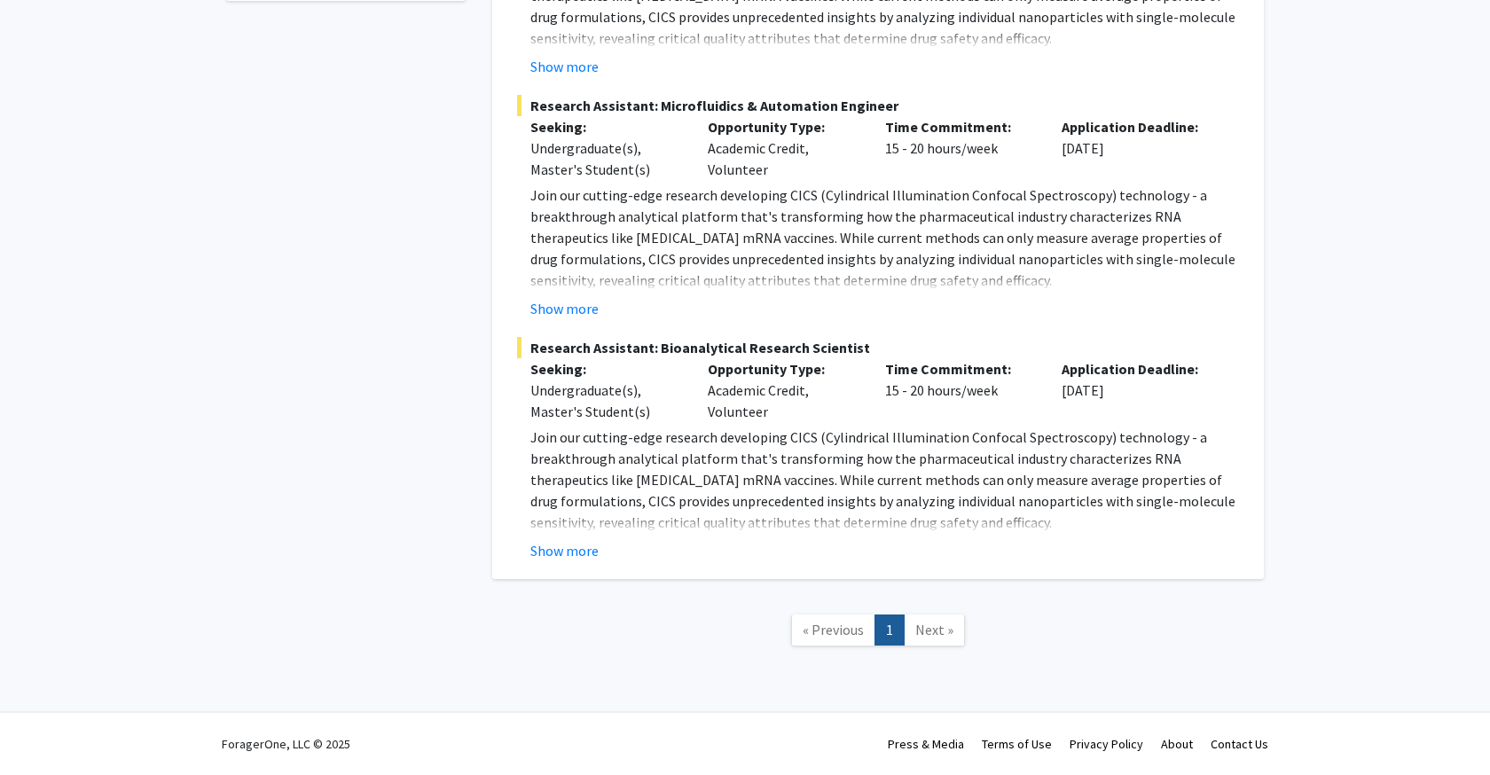
click at [931, 632] on span "Next »" at bounding box center [934, 630] width 38 height 18
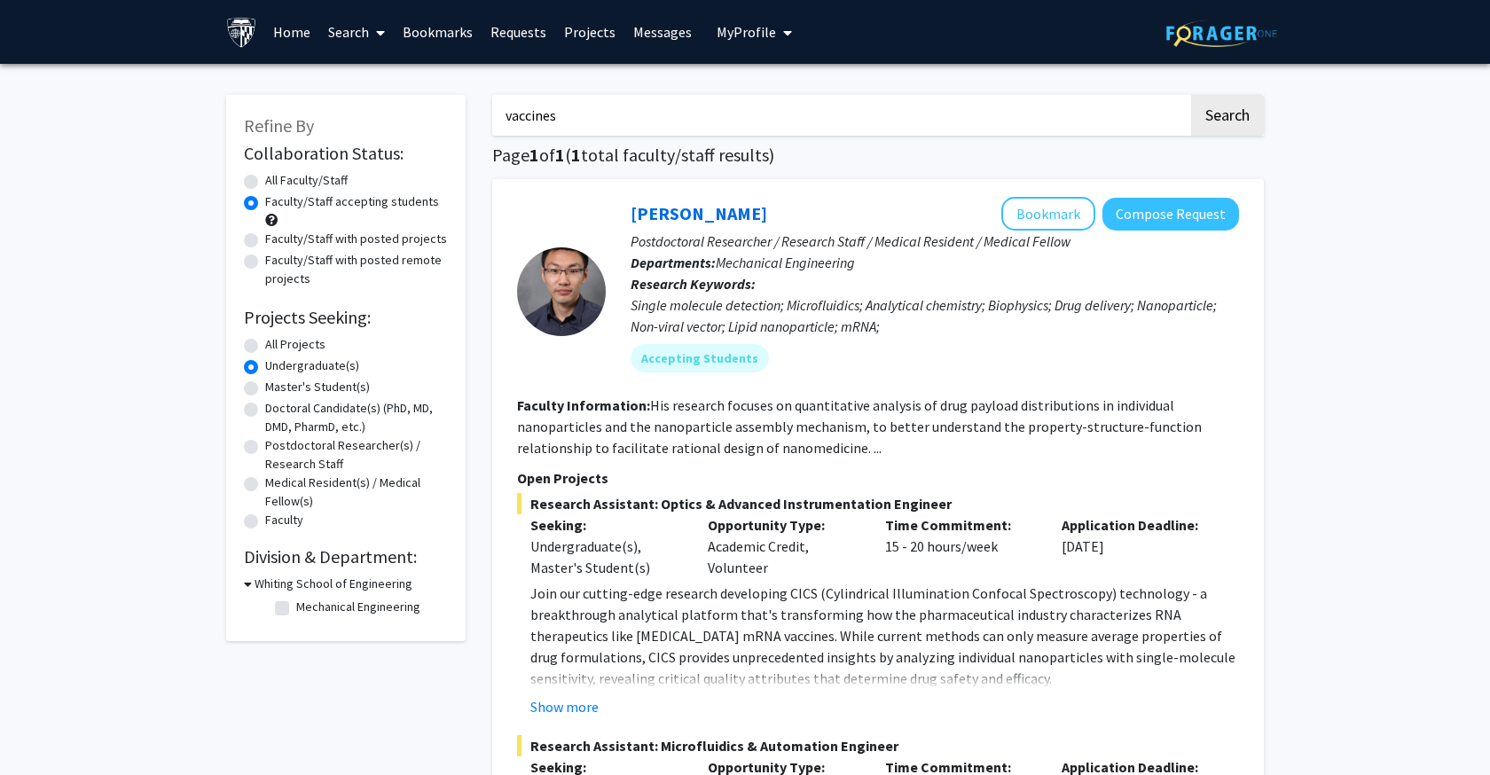
click at [783, 35] on icon "My profile dropdown to access profile and logout" at bounding box center [787, 33] width 9 height 14
click at [338, 37] on link "Search" at bounding box center [356, 32] width 75 height 62
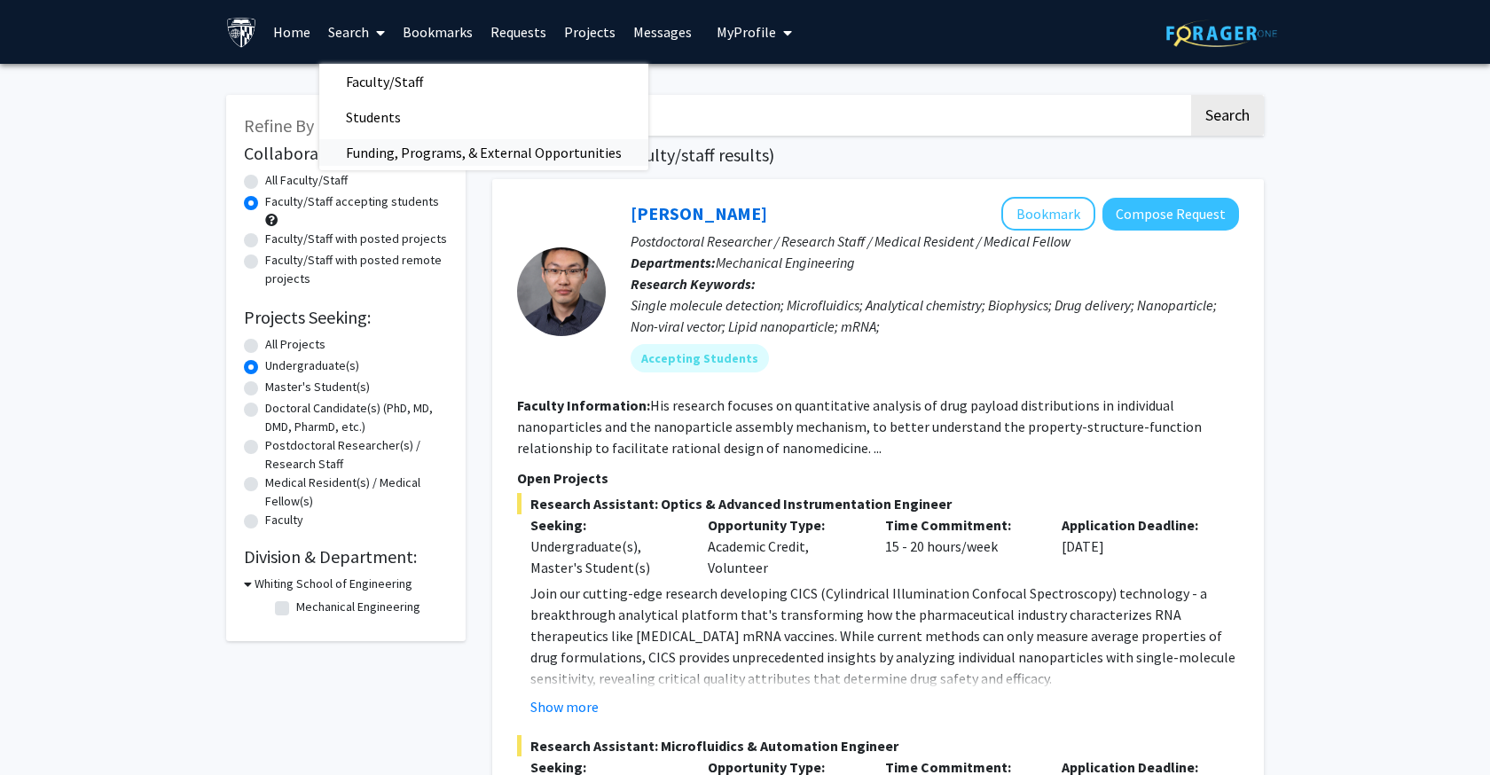
click at [413, 158] on span "Funding, Programs, & External Opportunities" at bounding box center [483, 152] width 329 height 35
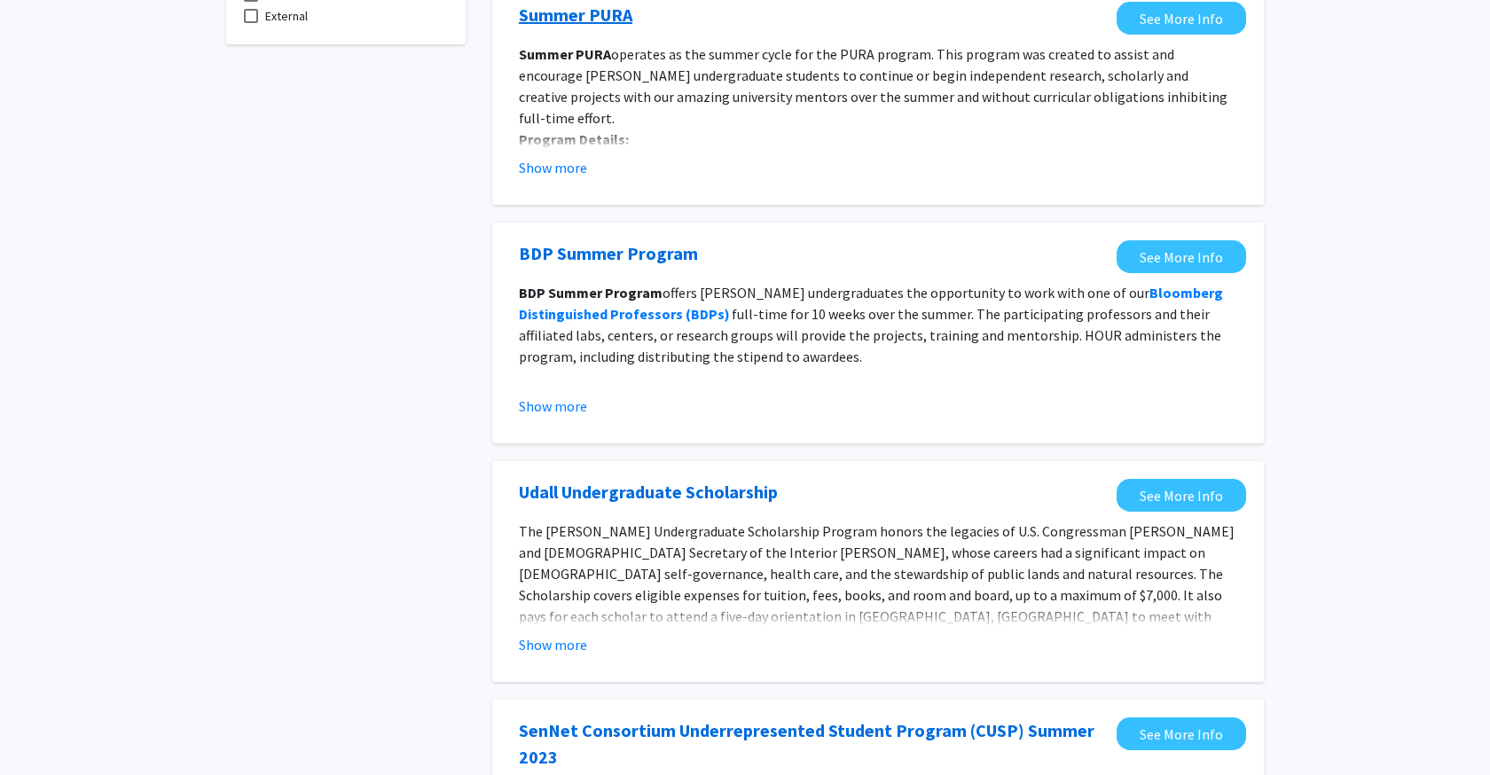
scroll to position [226, 0]
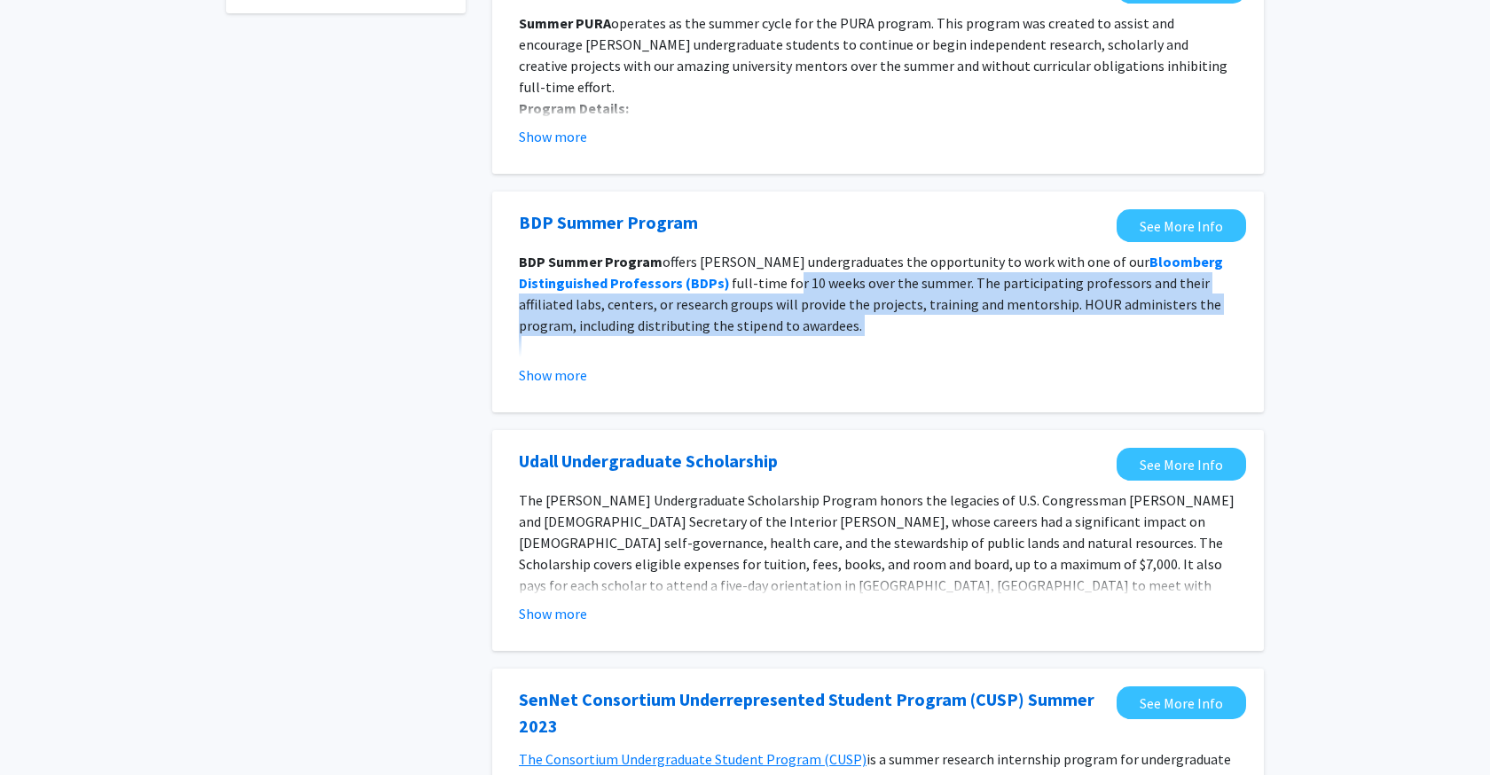
drag, startPoint x: 784, startPoint y: 279, endPoint x: 880, endPoint y: 340, distance: 113.7
click at [880, 340] on div "BDP Summer Program offers [PERSON_NAME] undergraduates the opportunity to work …" at bounding box center [878, 421] width 719 height 341
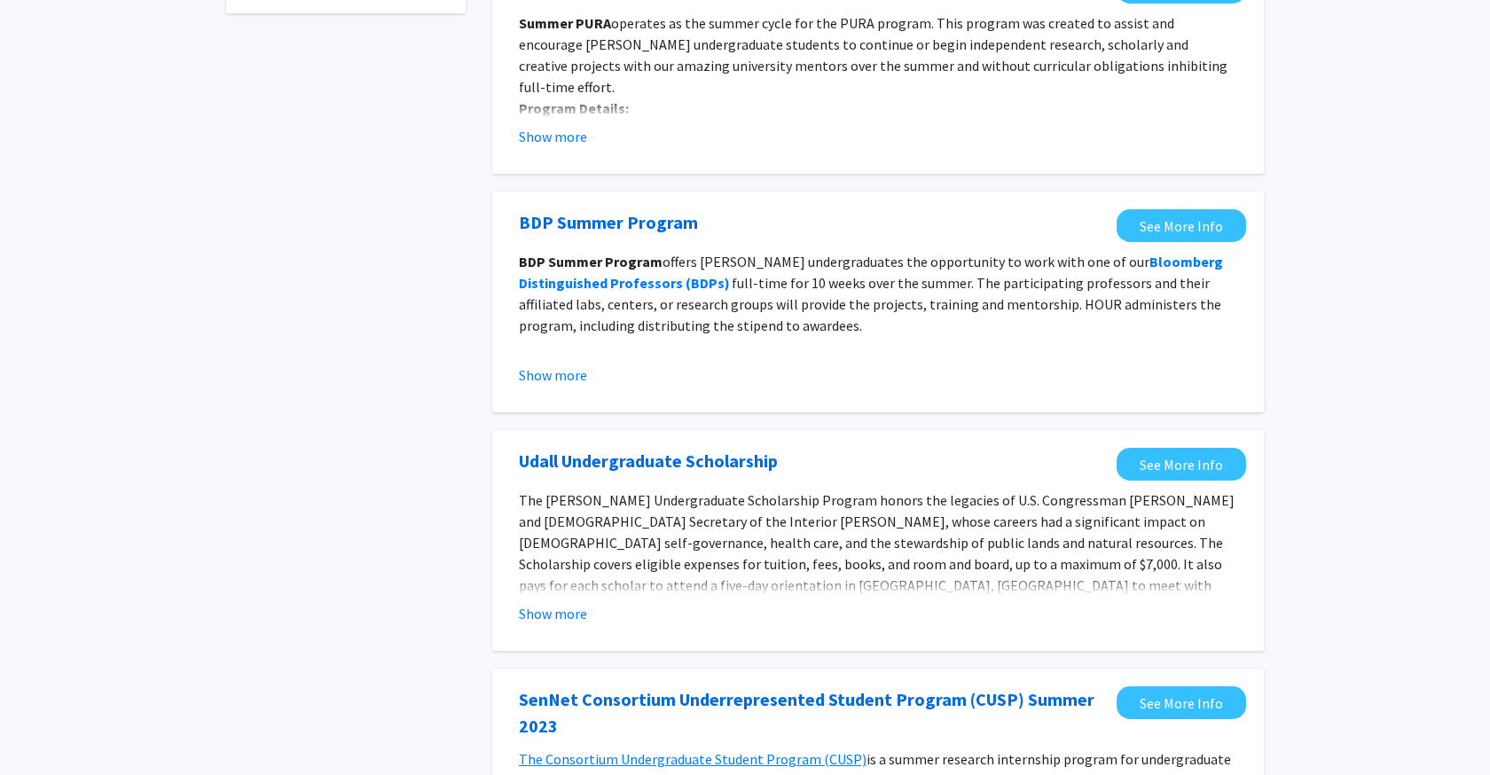
click at [852, 326] on p "BDP Summer Program offers [PERSON_NAME] undergraduates the opportunity to work …" at bounding box center [878, 293] width 719 height 85
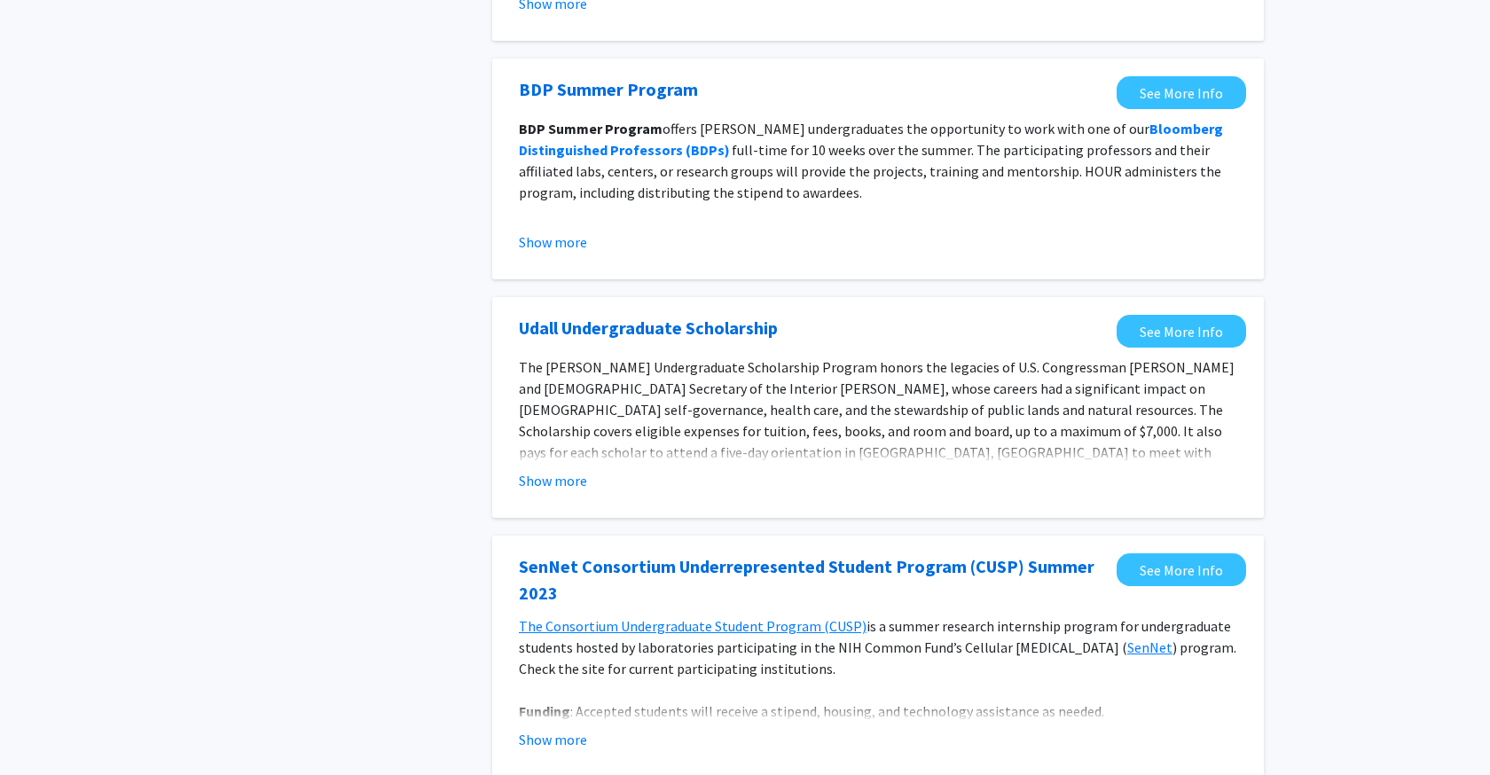
scroll to position [381, 0]
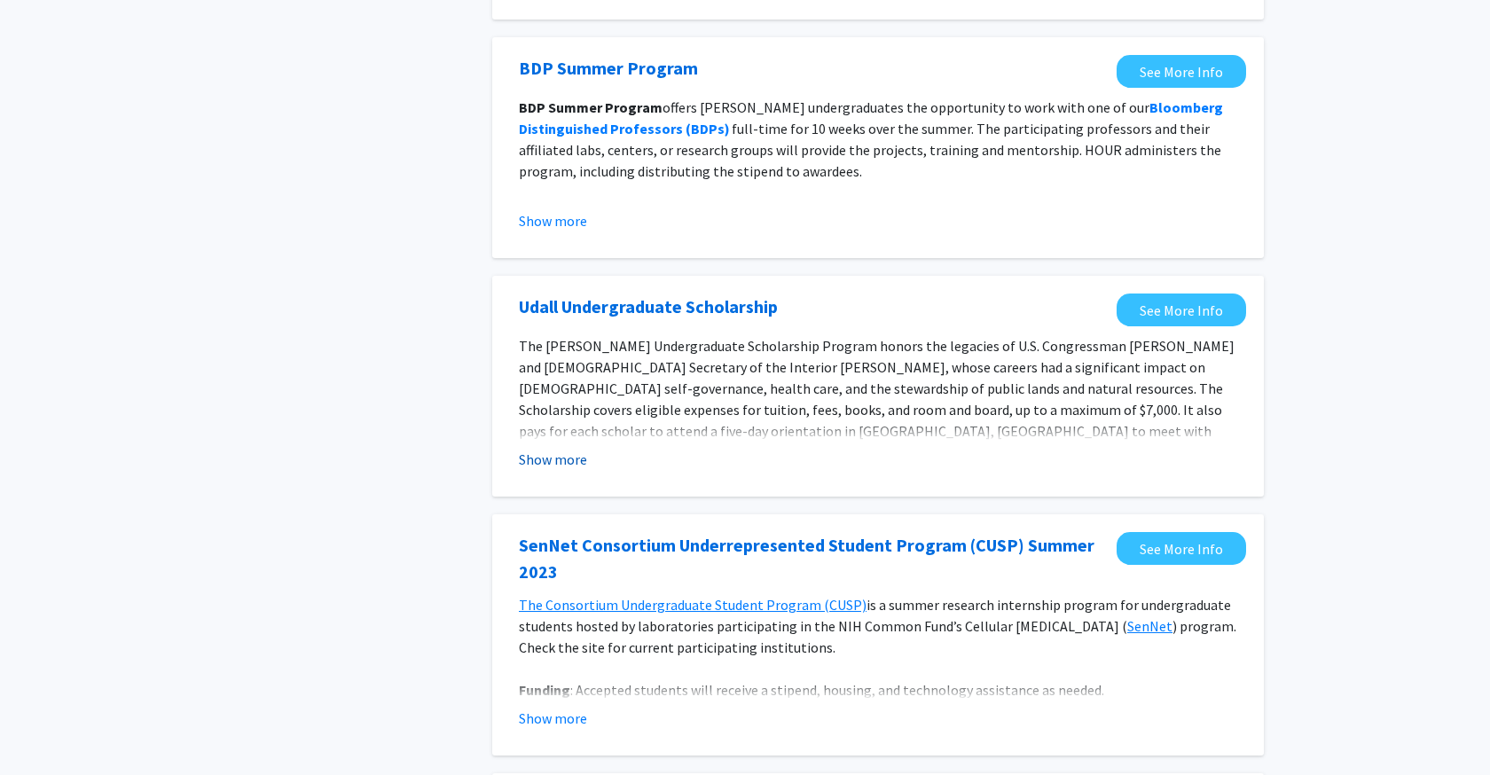
click at [562, 470] on button "Show more" at bounding box center [553, 459] width 68 height 21
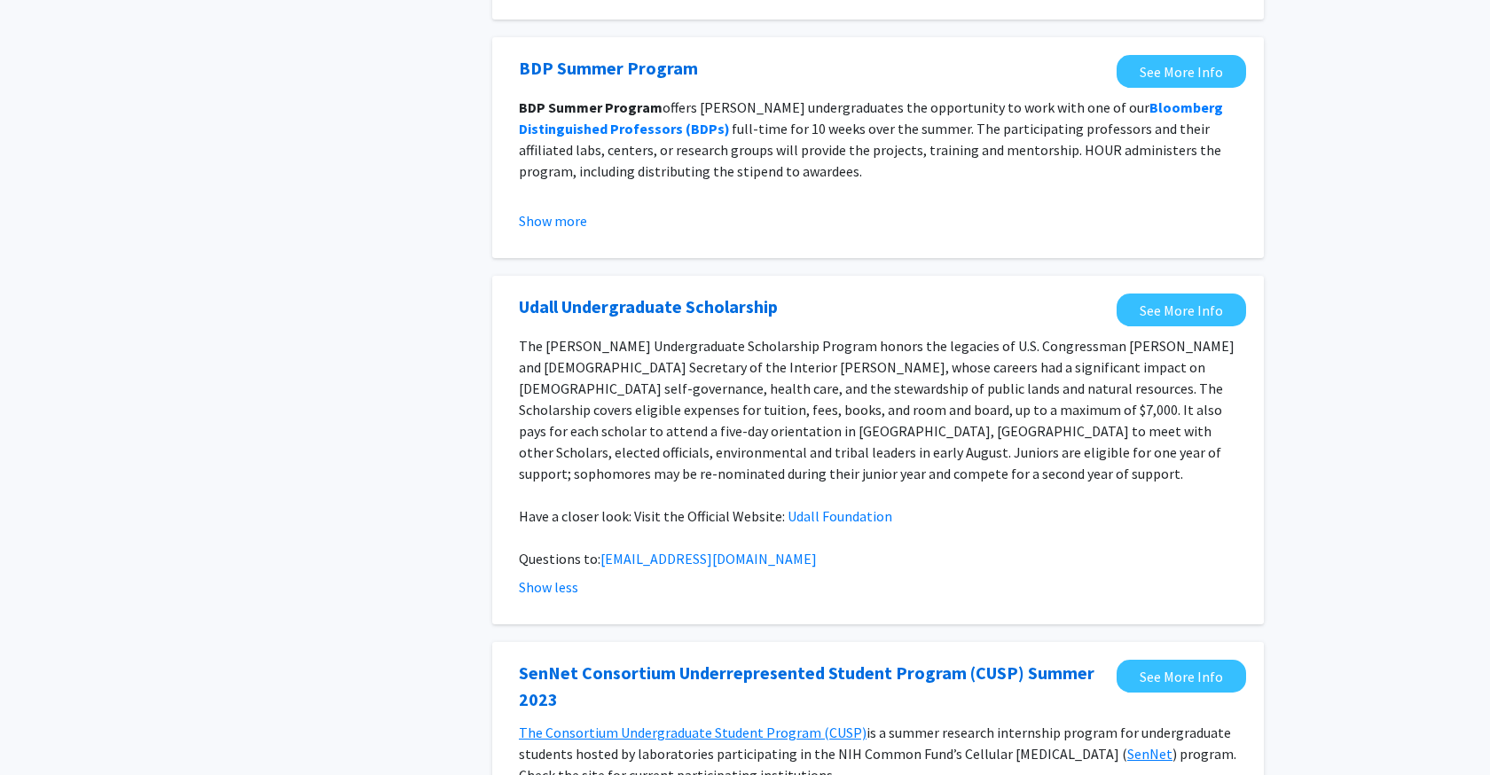
click at [800, 393] on span "The [PERSON_NAME] Undergraduate Scholarship Program honors the legacies of U.S.…" at bounding box center [877, 409] width 716 height 145
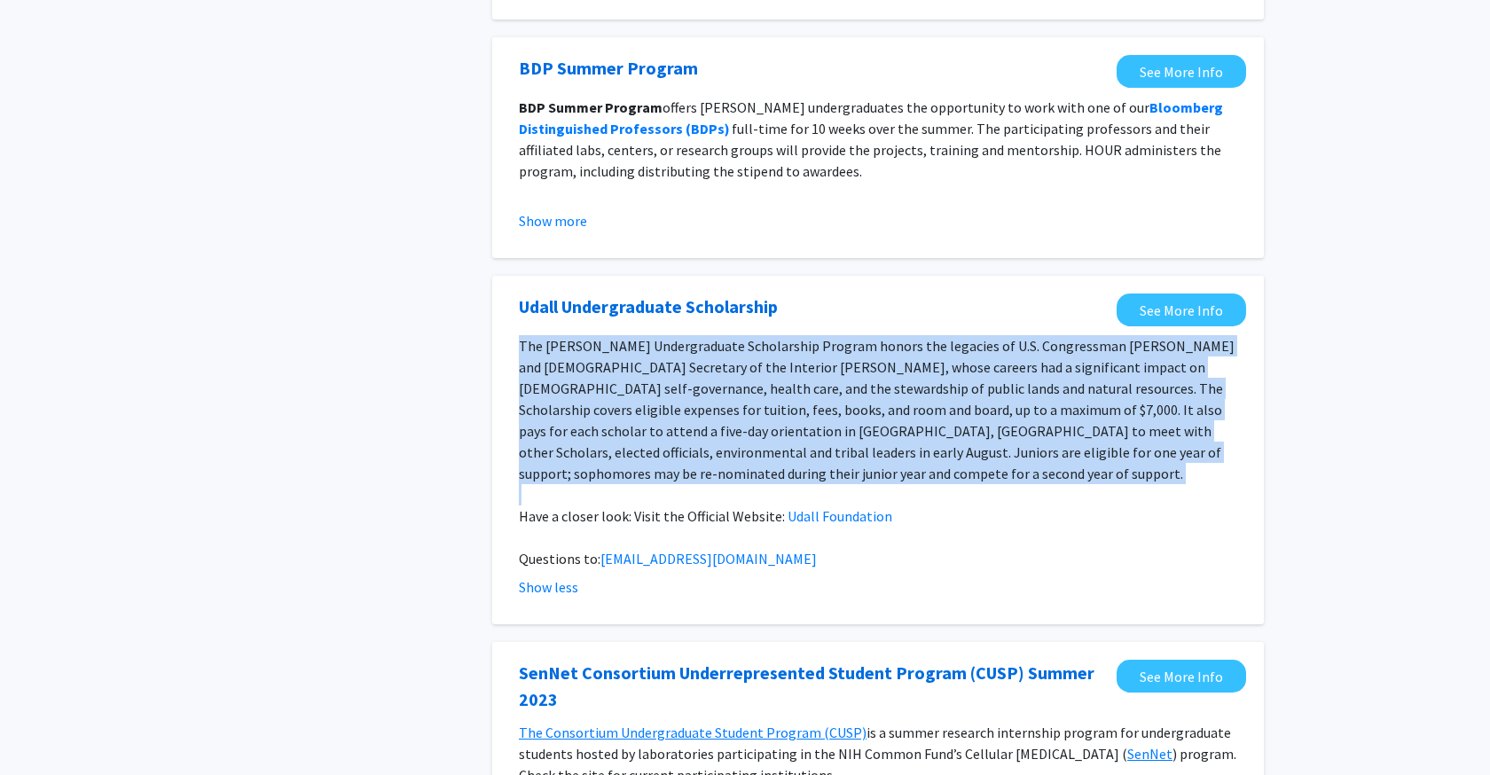
click at [800, 393] on span "The [PERSON_NAME] Undergraduate Scholarship Program honors the legacies of U.S.…" at bounding box center [877, 409] width 716 height 145
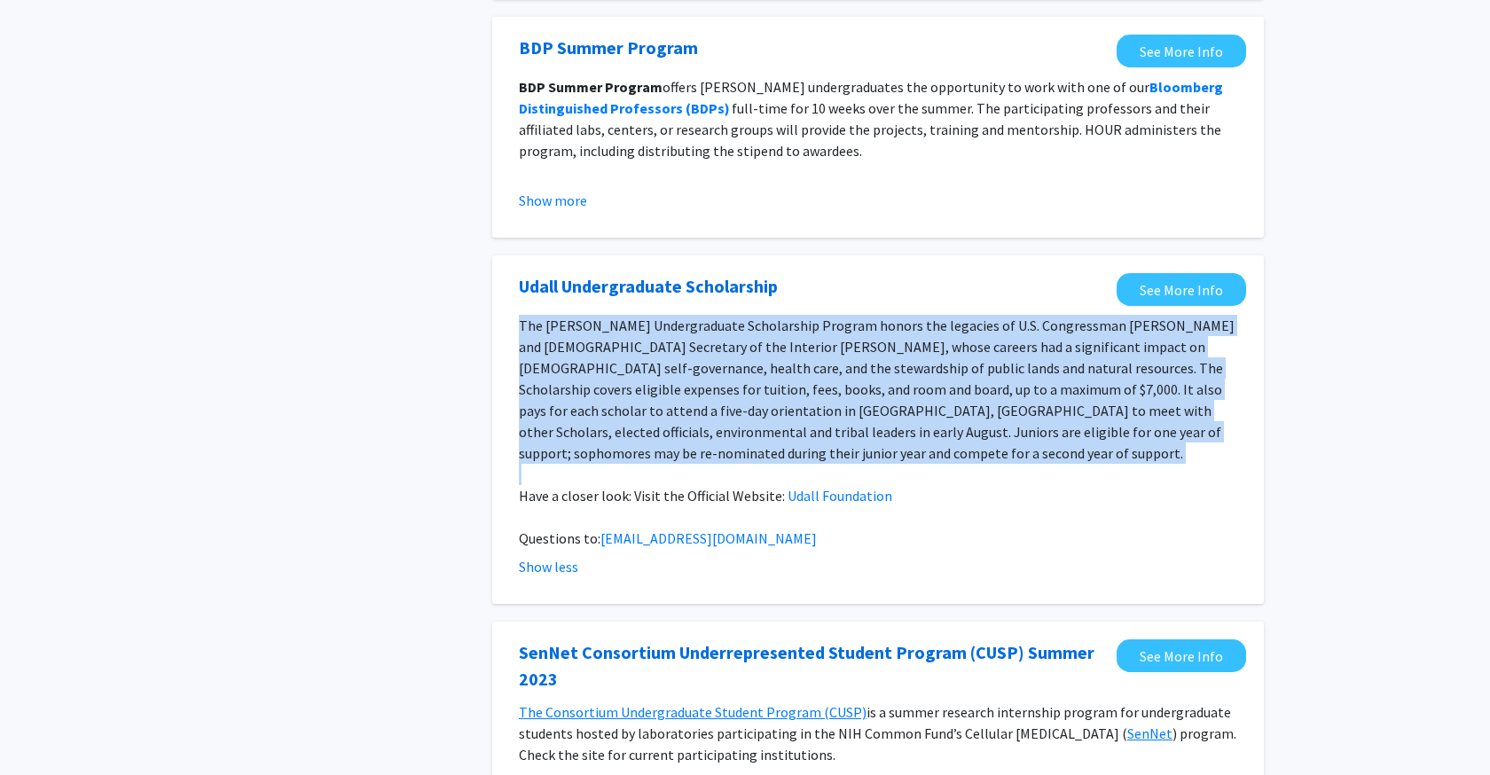
scroll to position [408, 0]
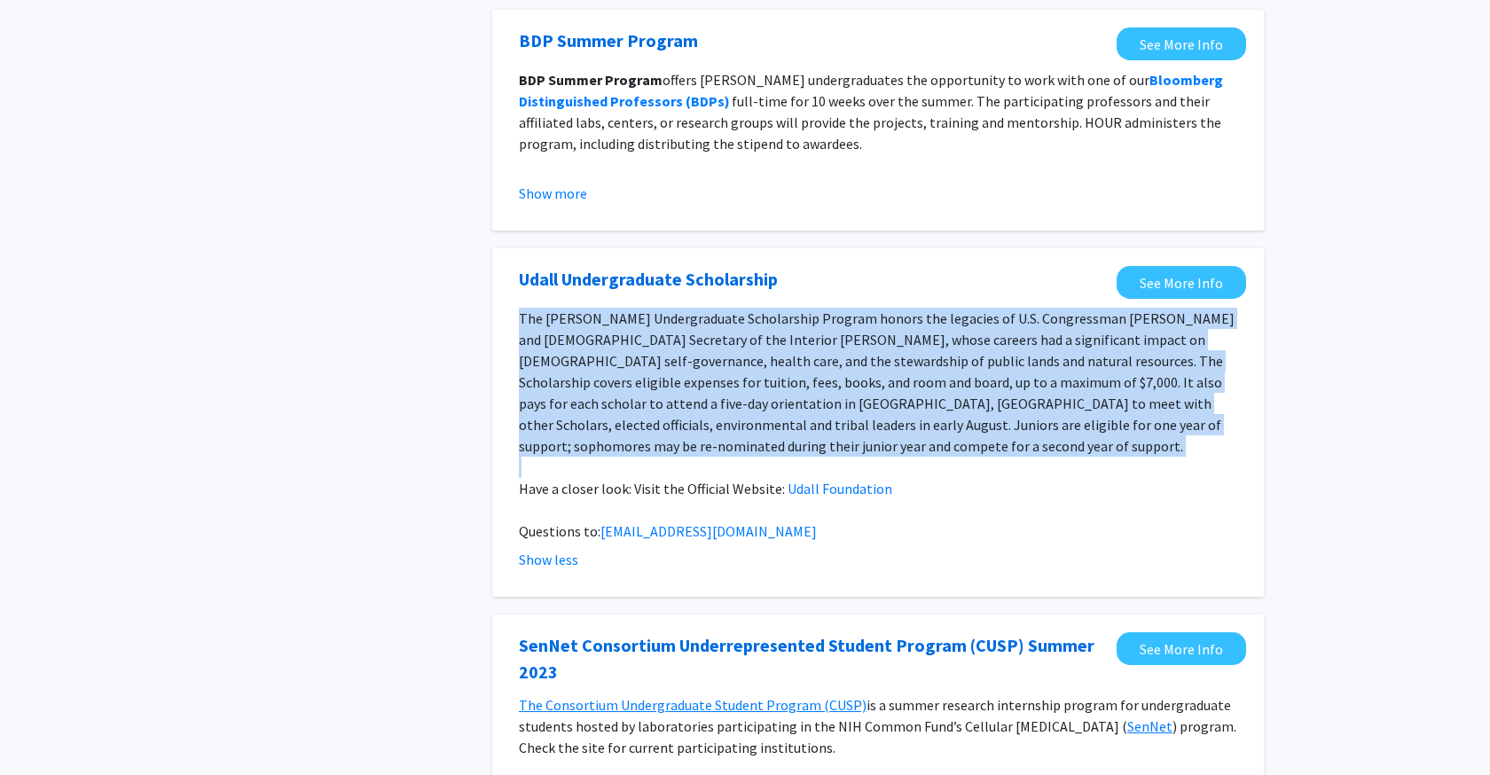
click at [800, 393] on span "The [PERSON_NAME] Undergraduate Scholarship Program honors the legacies of U.S.…" at bounding box center [877, 382] width 716 height 145
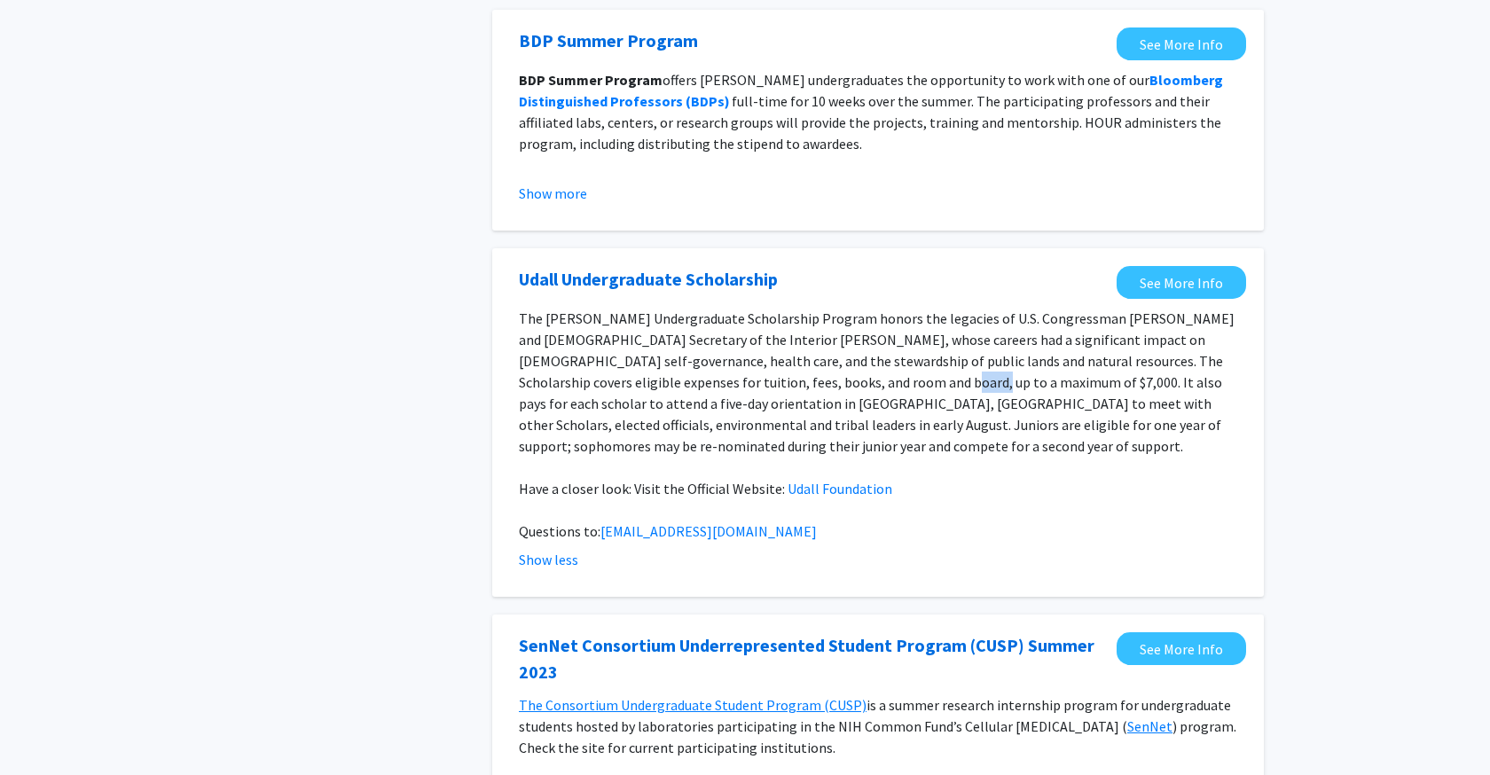
click at [800, 393] on span "The [PERSON_NAME] Undergraduate Scholarship Program honors the legacies of U.S.…" at bounding box center [877, 382] width 716 height 145
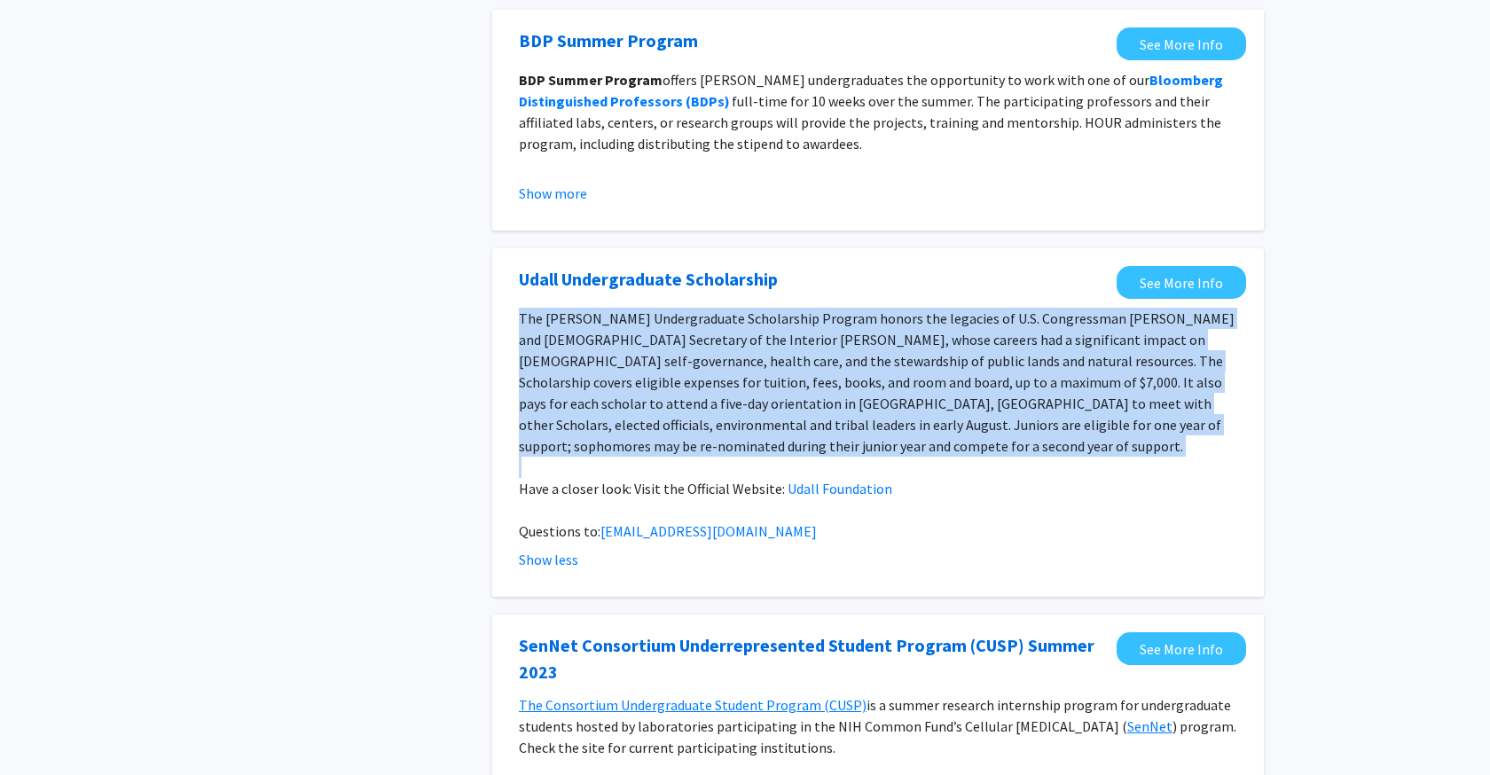
click at [800, 393] on span "The [PERSON_NAME] Undergraduate Scholarship Program honors the legacies of U.S.…" at bounding box center [877, 382] width 716 height 145
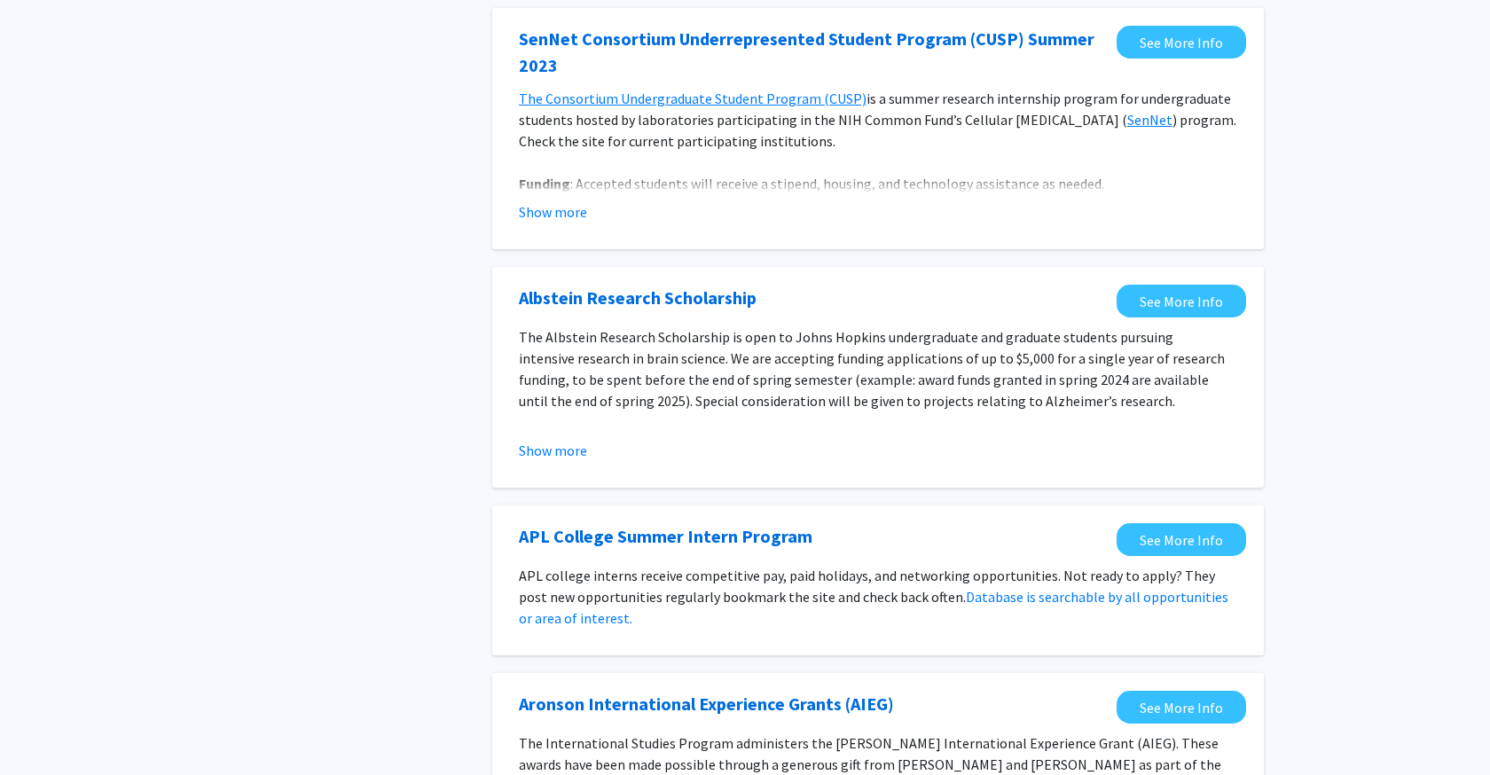
scroll to position [1029, 0]
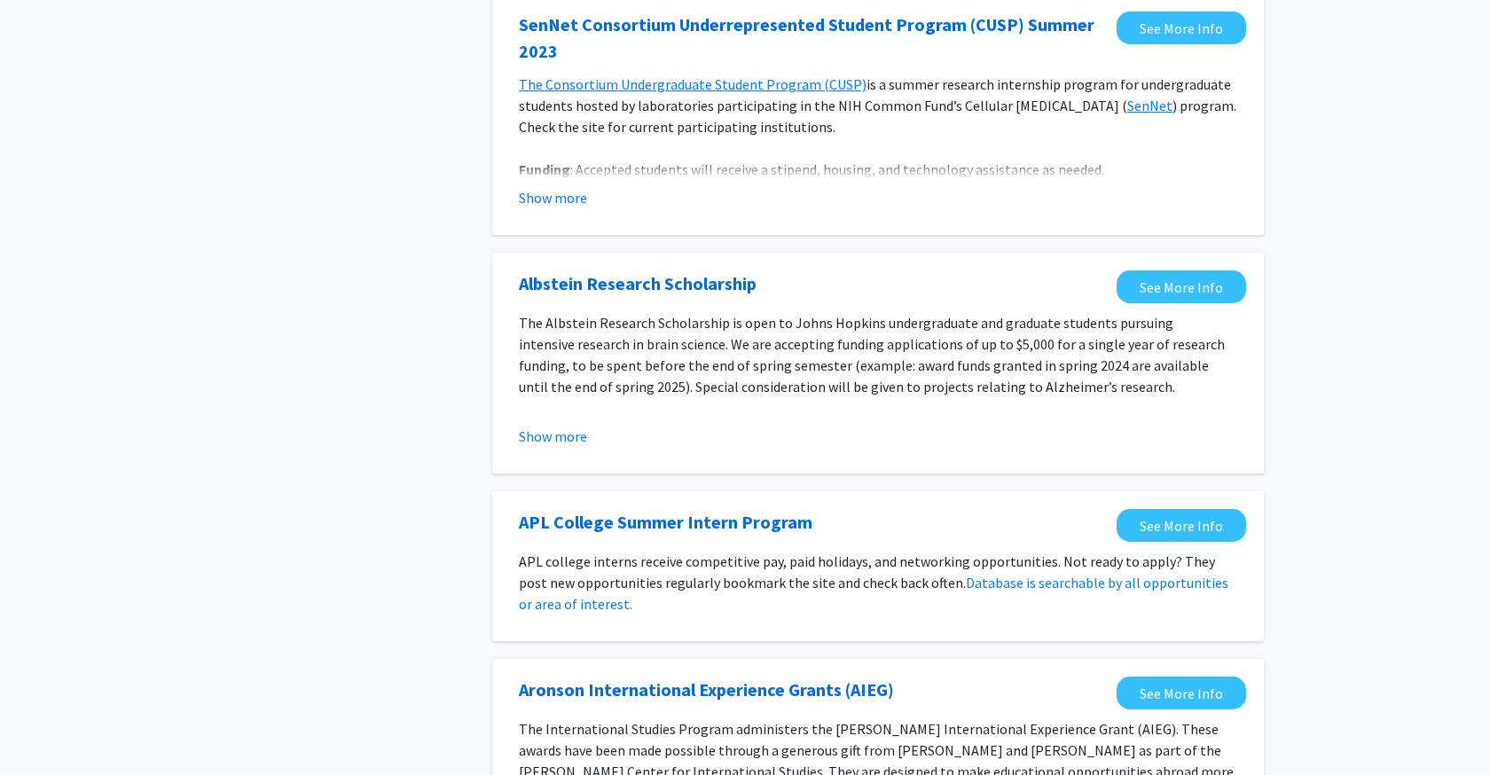
click at [773, 332] on p "The Albstein Research Scholarship is open to Johns Hopkins undergraduate and gr…" at bounding box center [878, 354] width 719 height 85
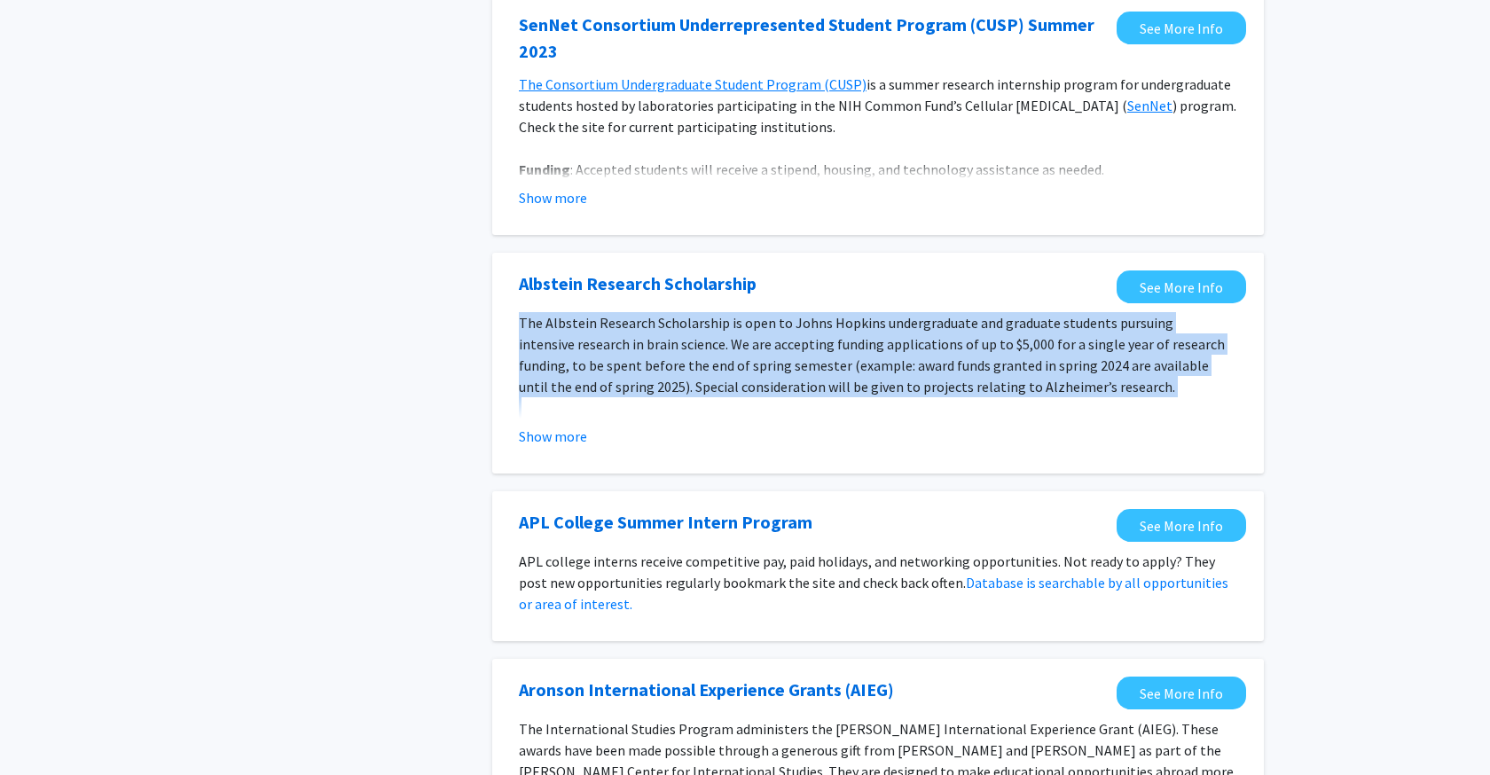
click at [773, 332] on p "The Albstein Research Scholarship is open to Johns Hopkins undergraduate and gr…" at bounding box center [878, 354] width 719 height 85
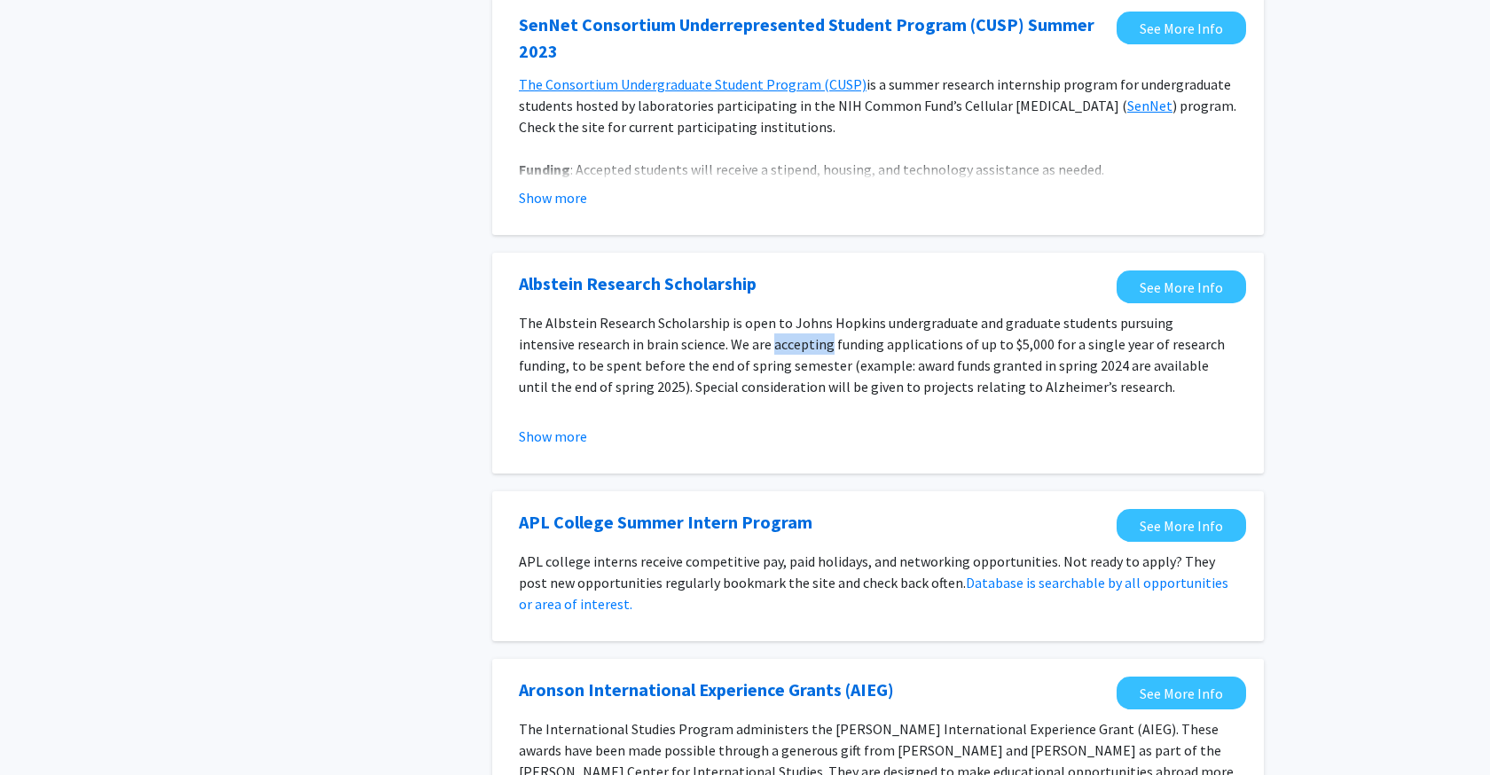
click at [773, 332] on p "The Albstein Research Scholarship is open to Johns Hopkins undergraduate and gr…" at bounding box center [878, 354] width 719 height 85
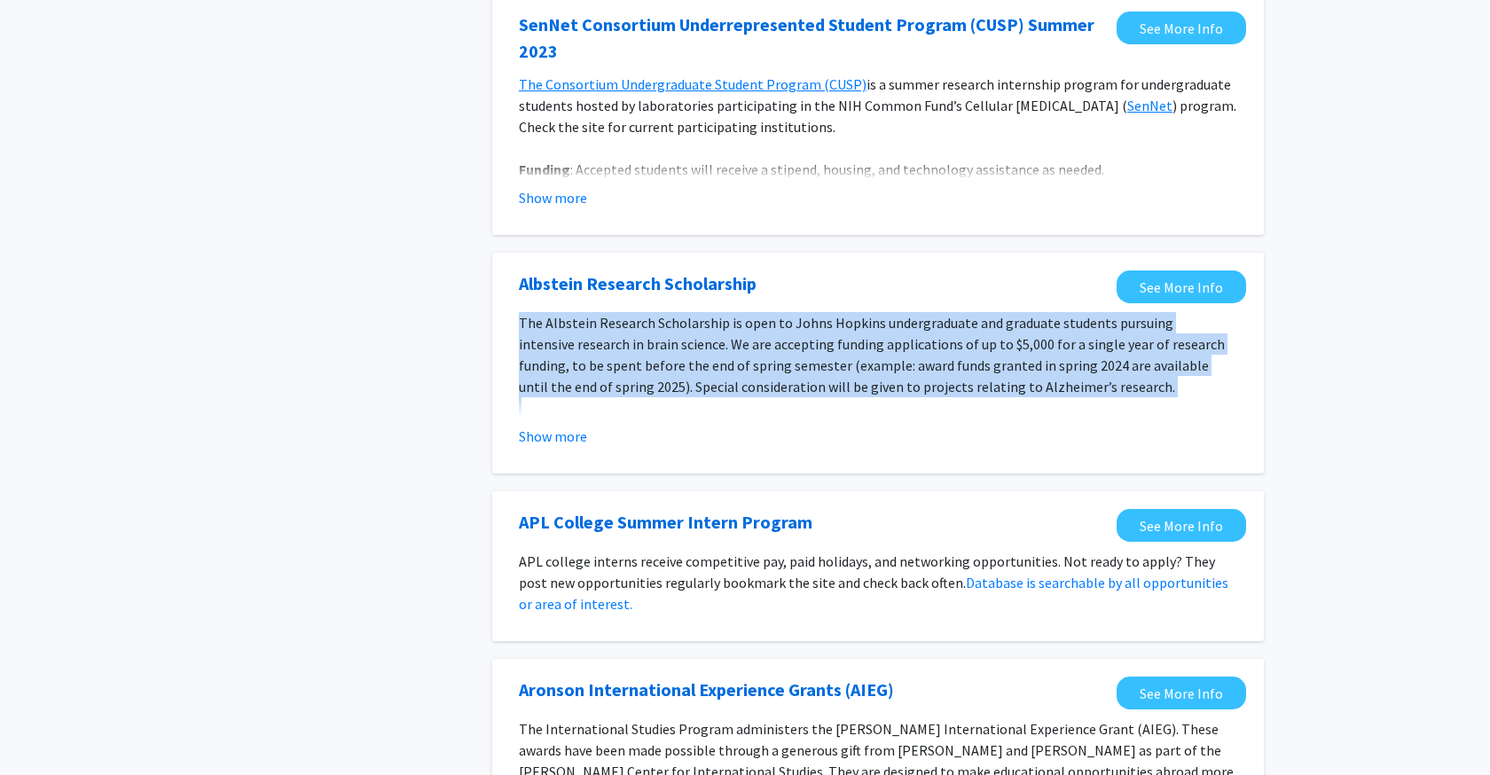
click at [773, 332] on p "The Albstein Research Scholarship is open to Johns Hopkins undergraduate and gr…" at bounding box center [878, 354] width 719 height 85
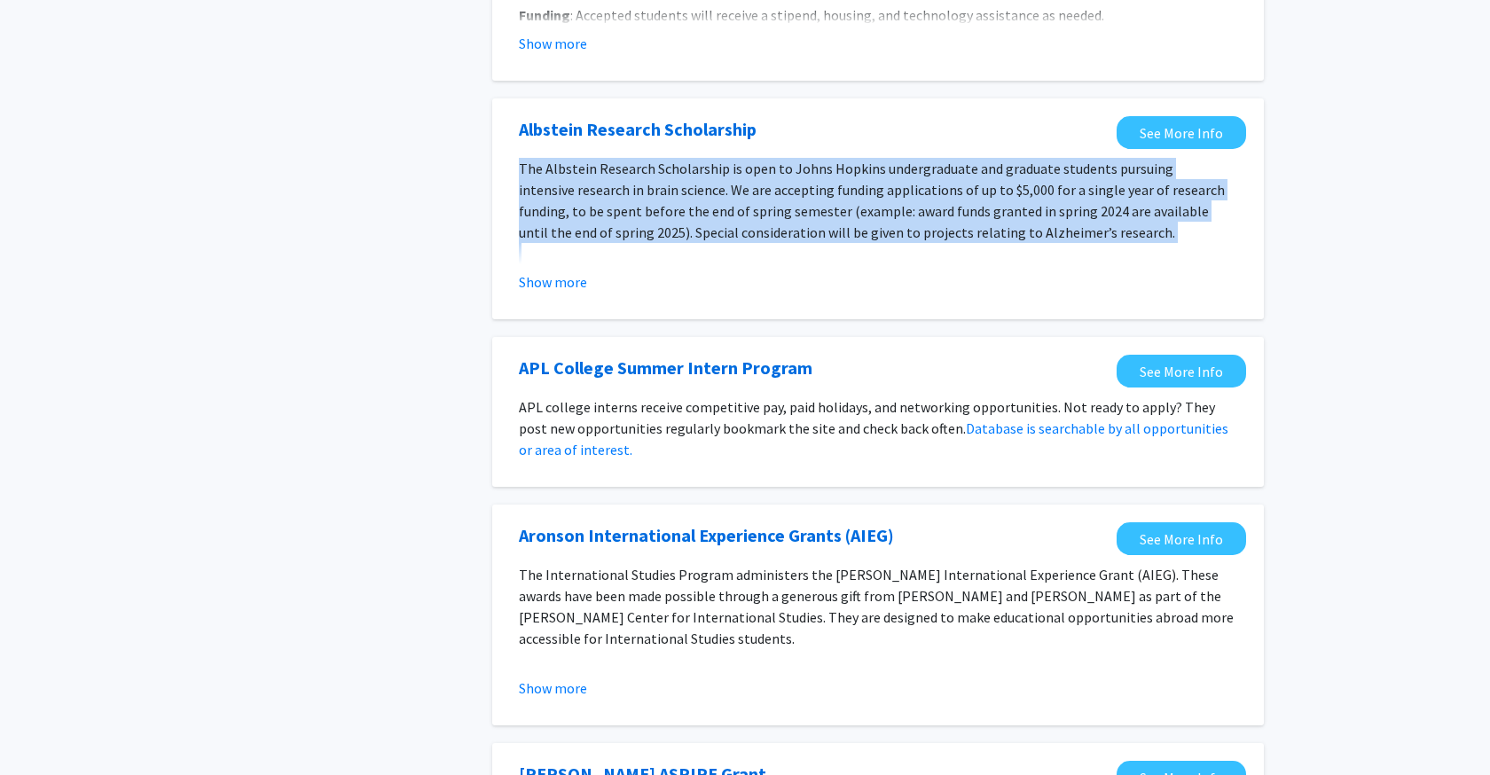
scroll to position [1220, 0]
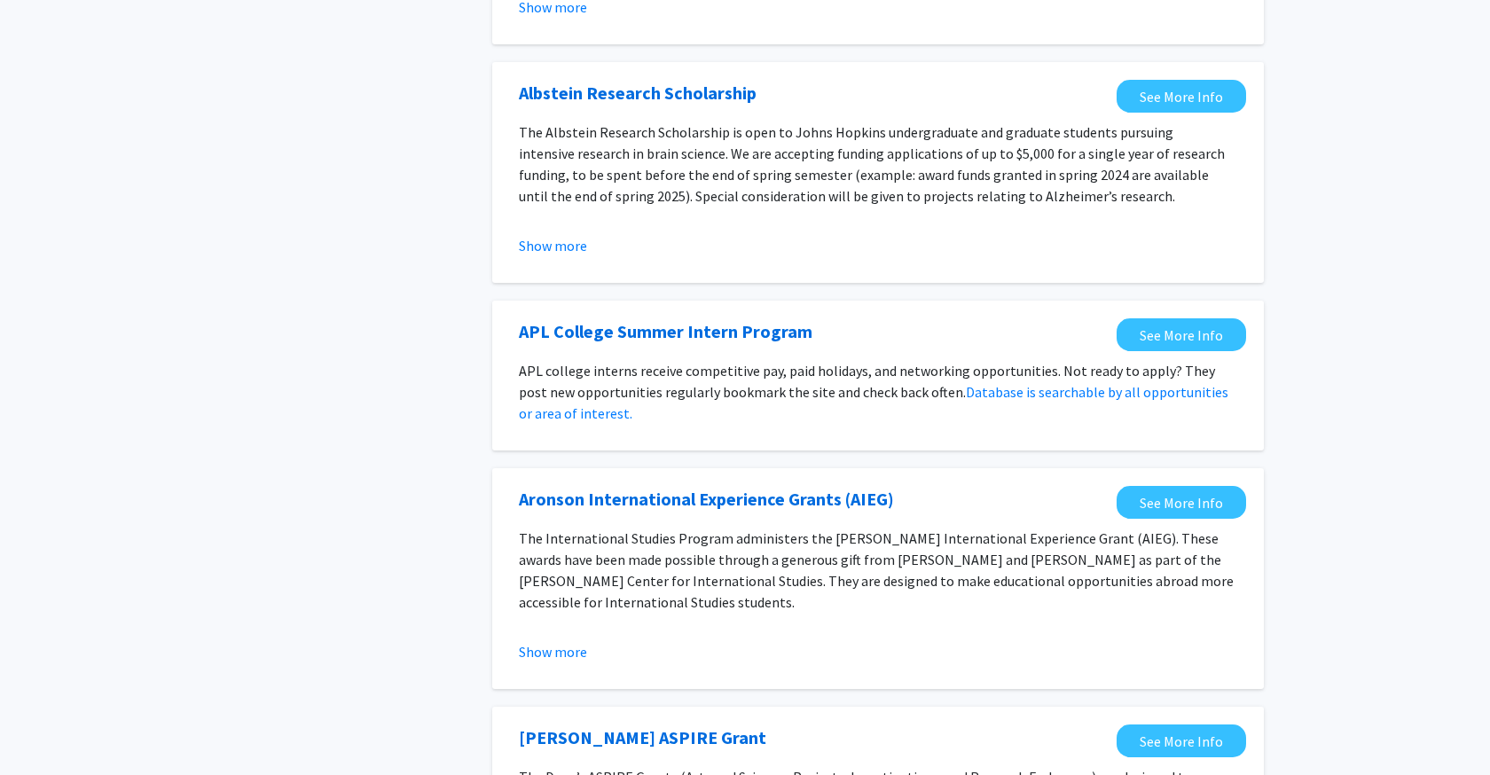
click at [789, 372] on p "APL college interns receive competitive pay, paid holidays, and networking oppo…" at bounding box center [878, 392] width 719 height 64
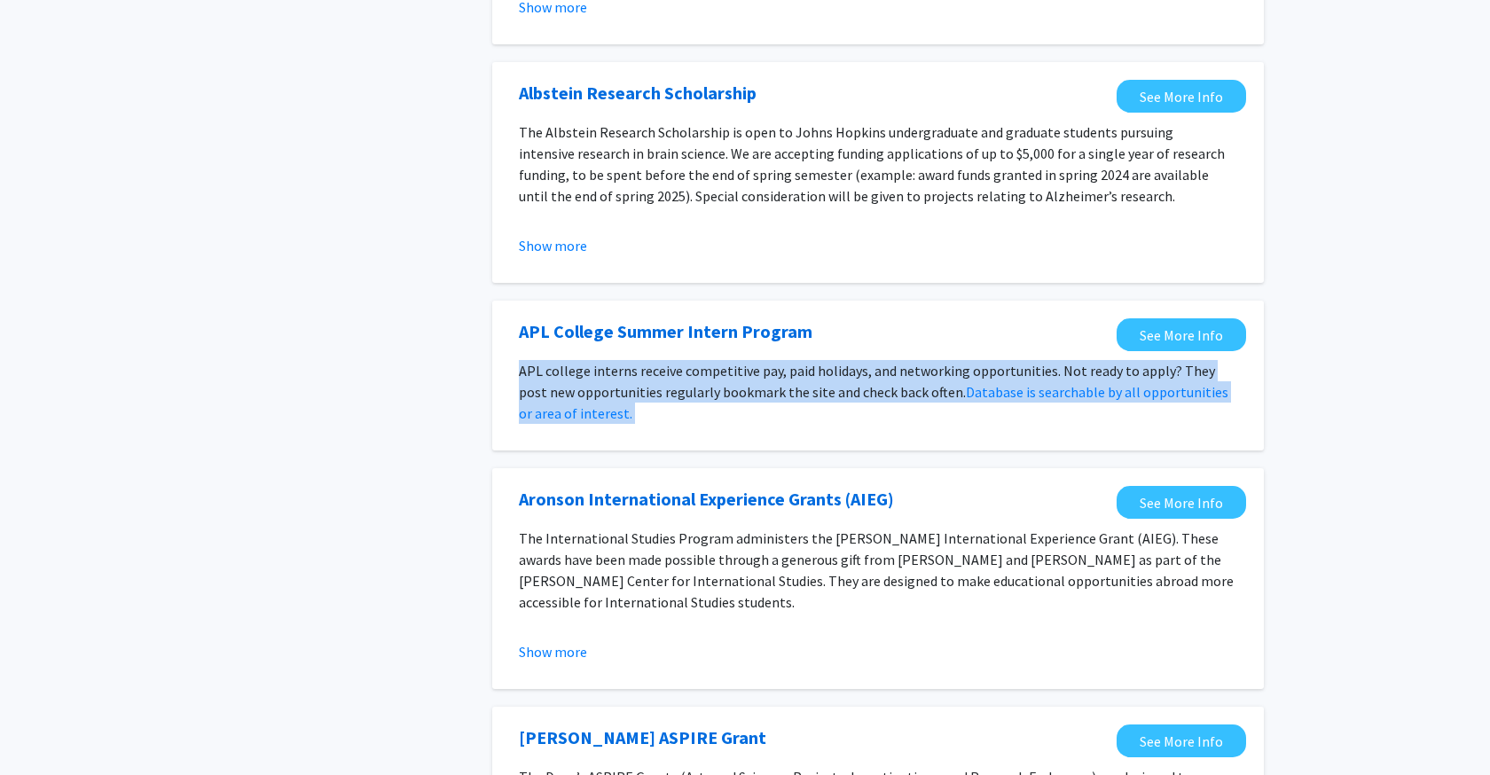
click at [789, 372] on p "APL college interns receive competitive pay, paid holidays, and networking oppo…" at bounding box center [878, 392] width 719 height 64
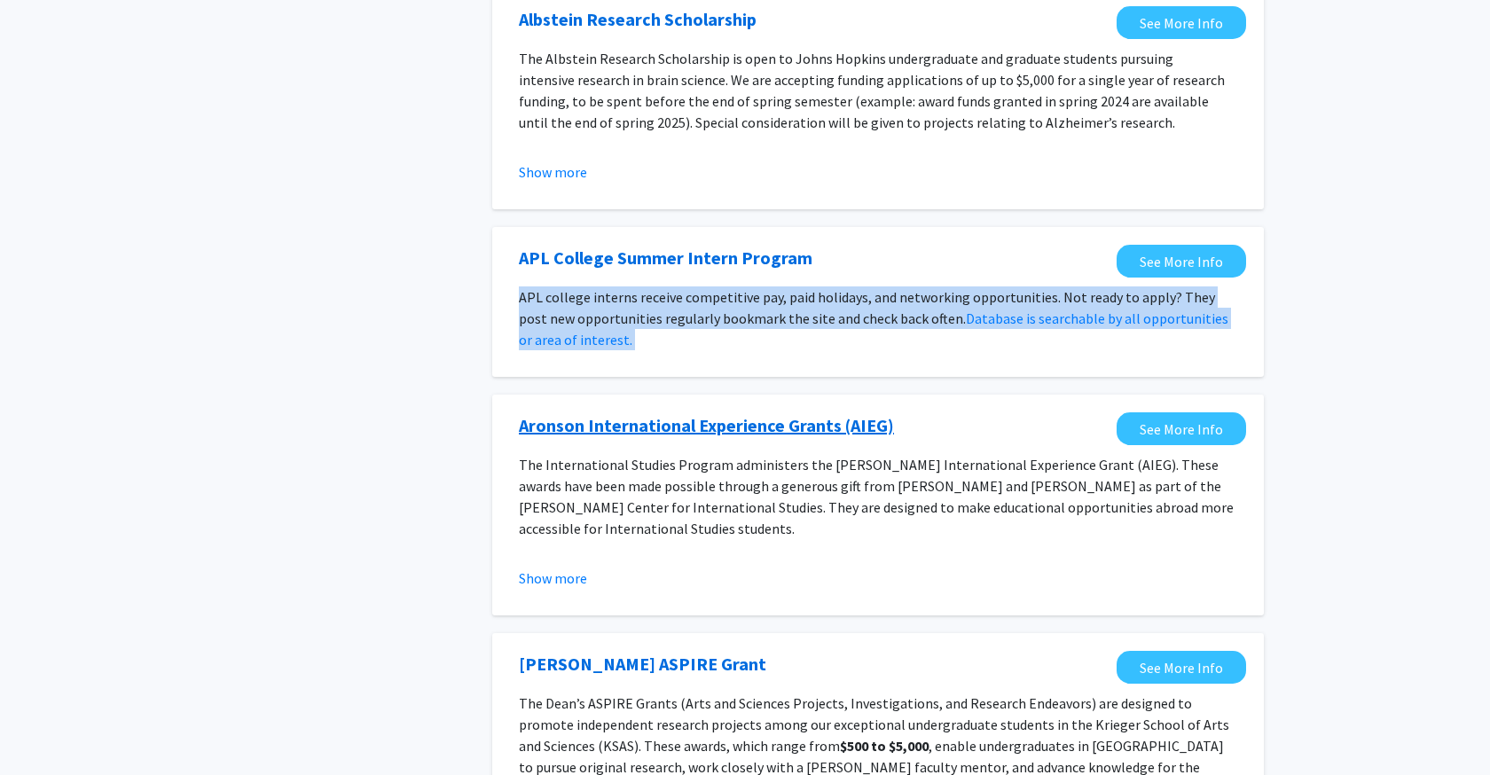
scroll to position [1293, 0]
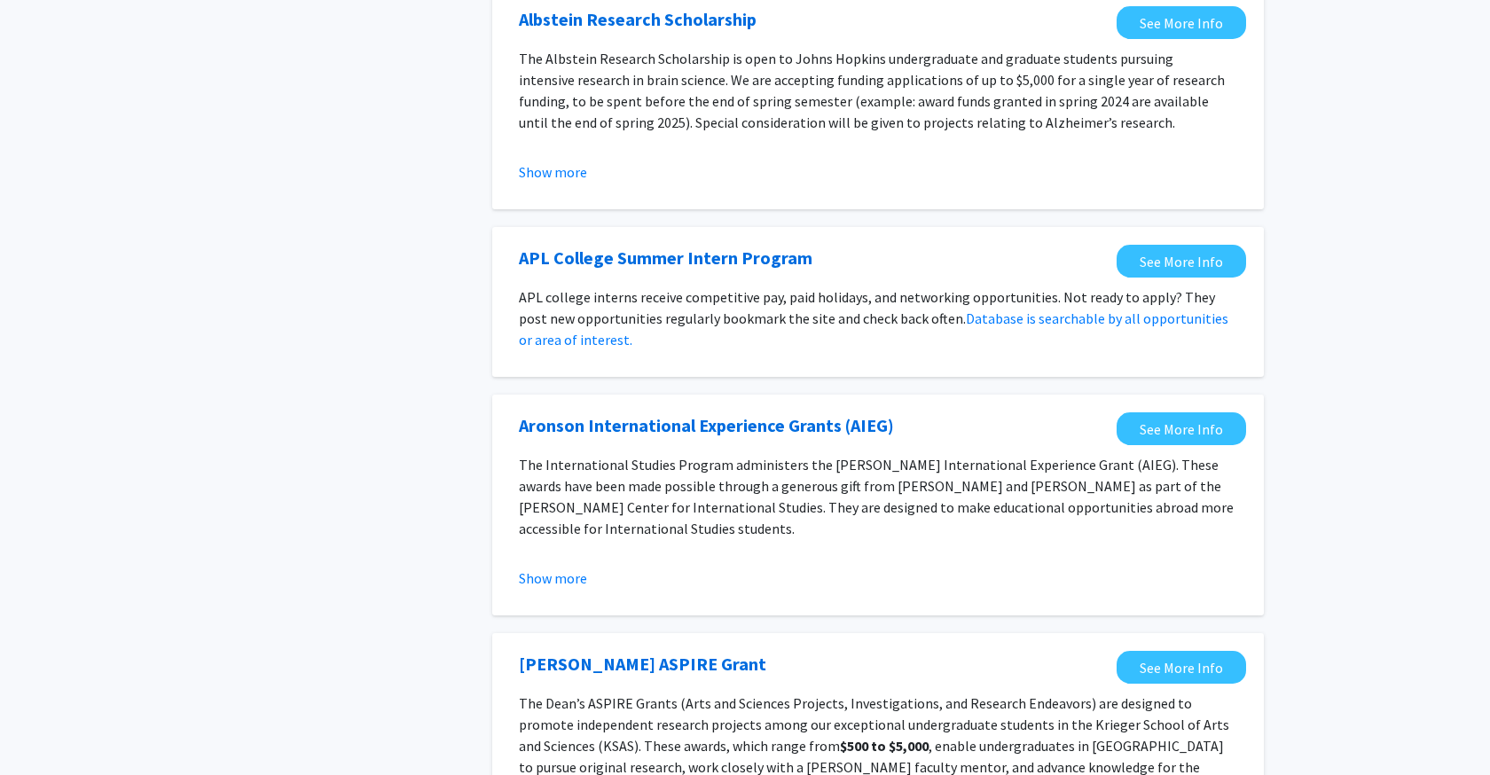
click at [795, 475] on p "The International Studies Program administers the [PERSON_NAME] International E…" at bounding box center [878, 496] width 719 height 85
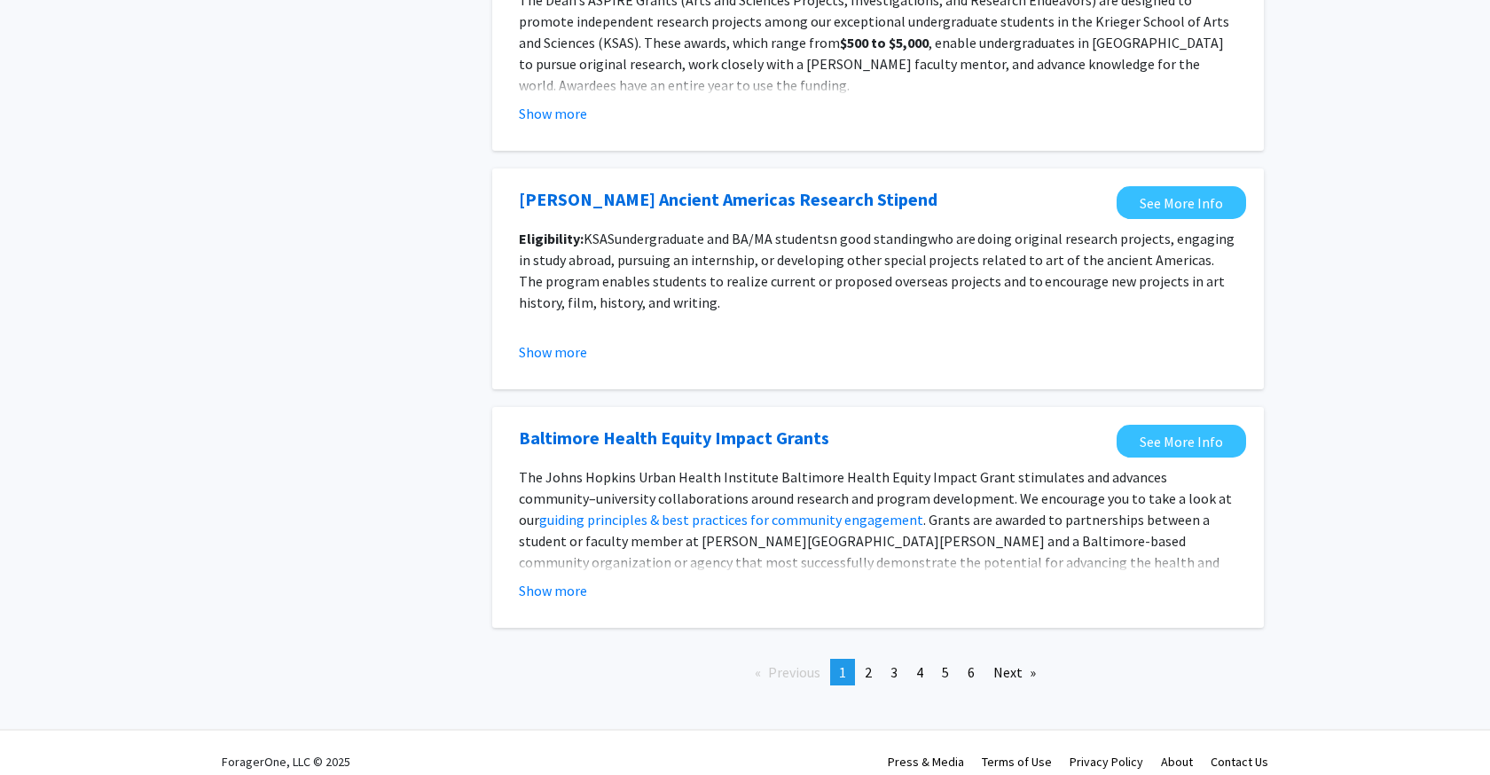
scroll to position [1996, 0]
click at [871, 664] on span "2" at bounding box center [868, 673] width 7 height 18
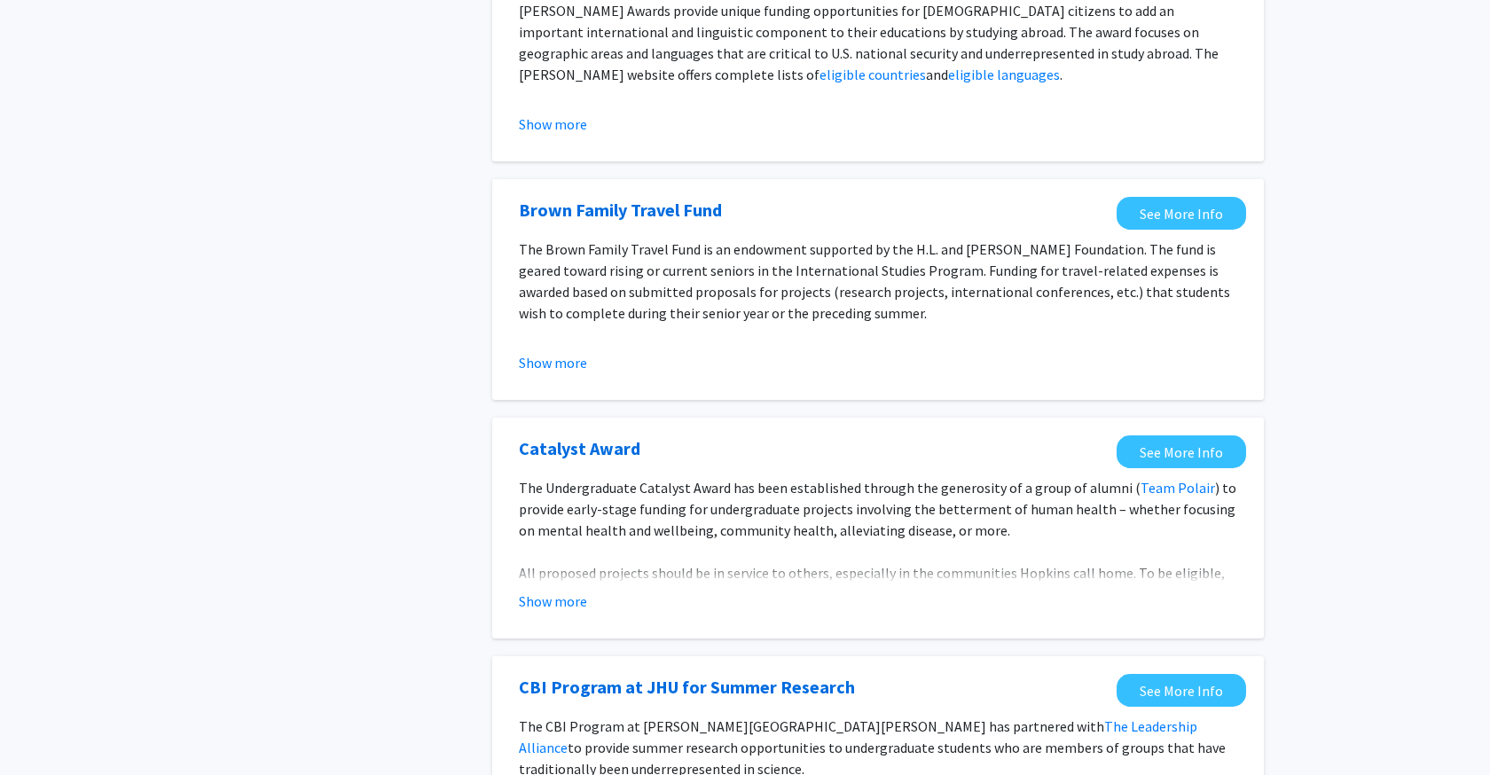
scroll to position [570, 0]
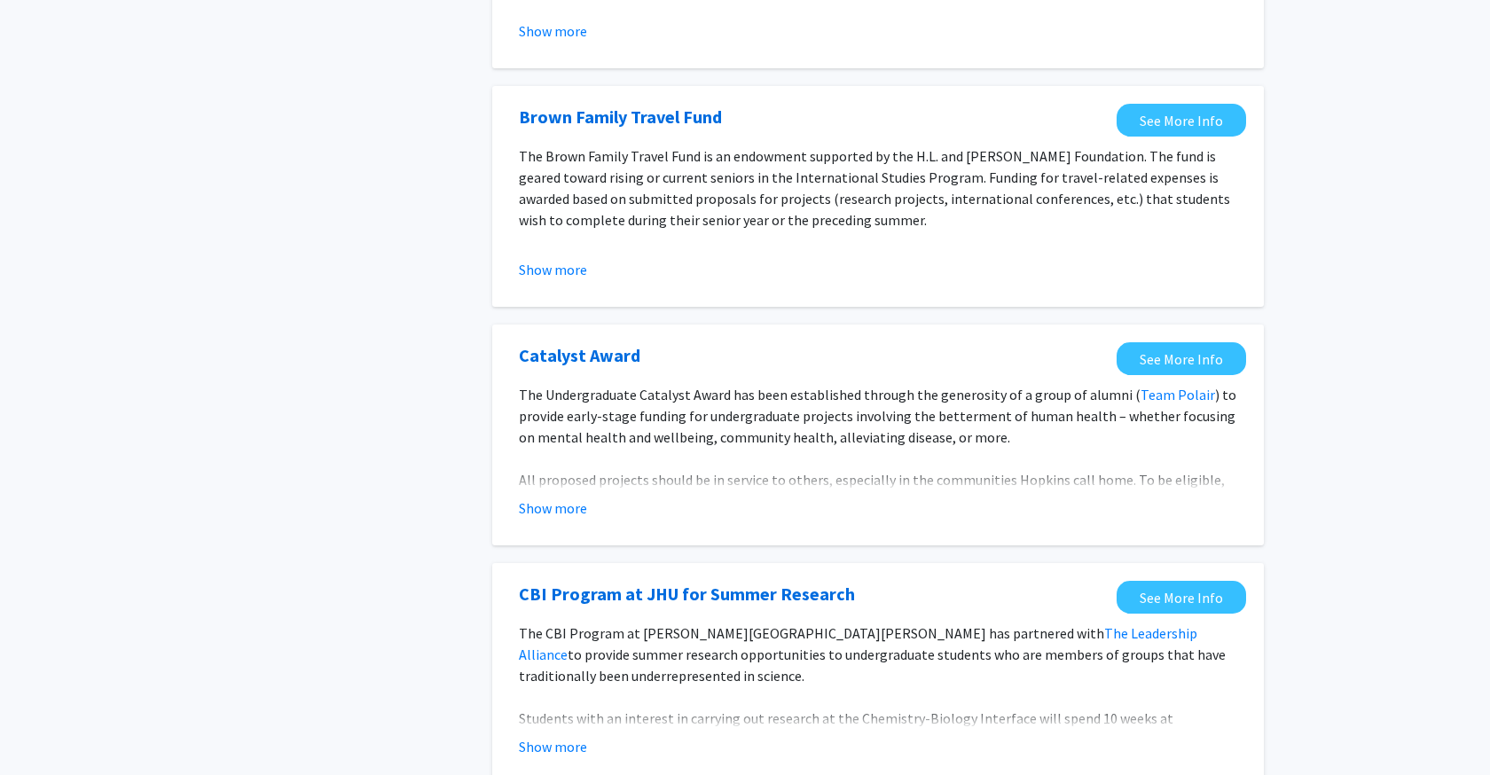
click at [759, 444] on p "The Undergraduate Catalyst Award has been established through the generosity of…" at bounding box center [878, 416] width 719 height 64
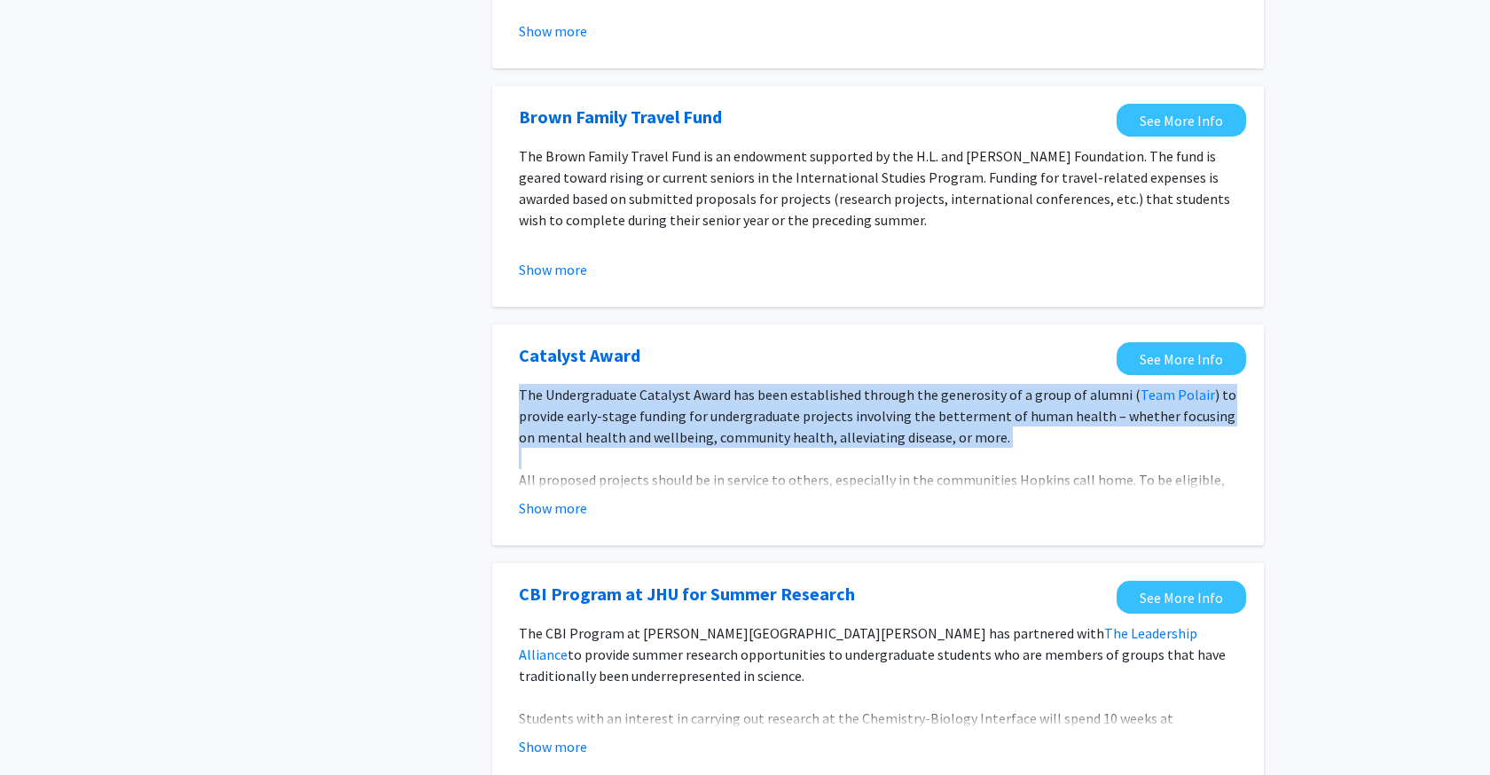
click at [759, 444] on p "The Undergraduate Catalyst Award has been established through the generosity of…" at bounding box center [878, 416] width 719 height 64
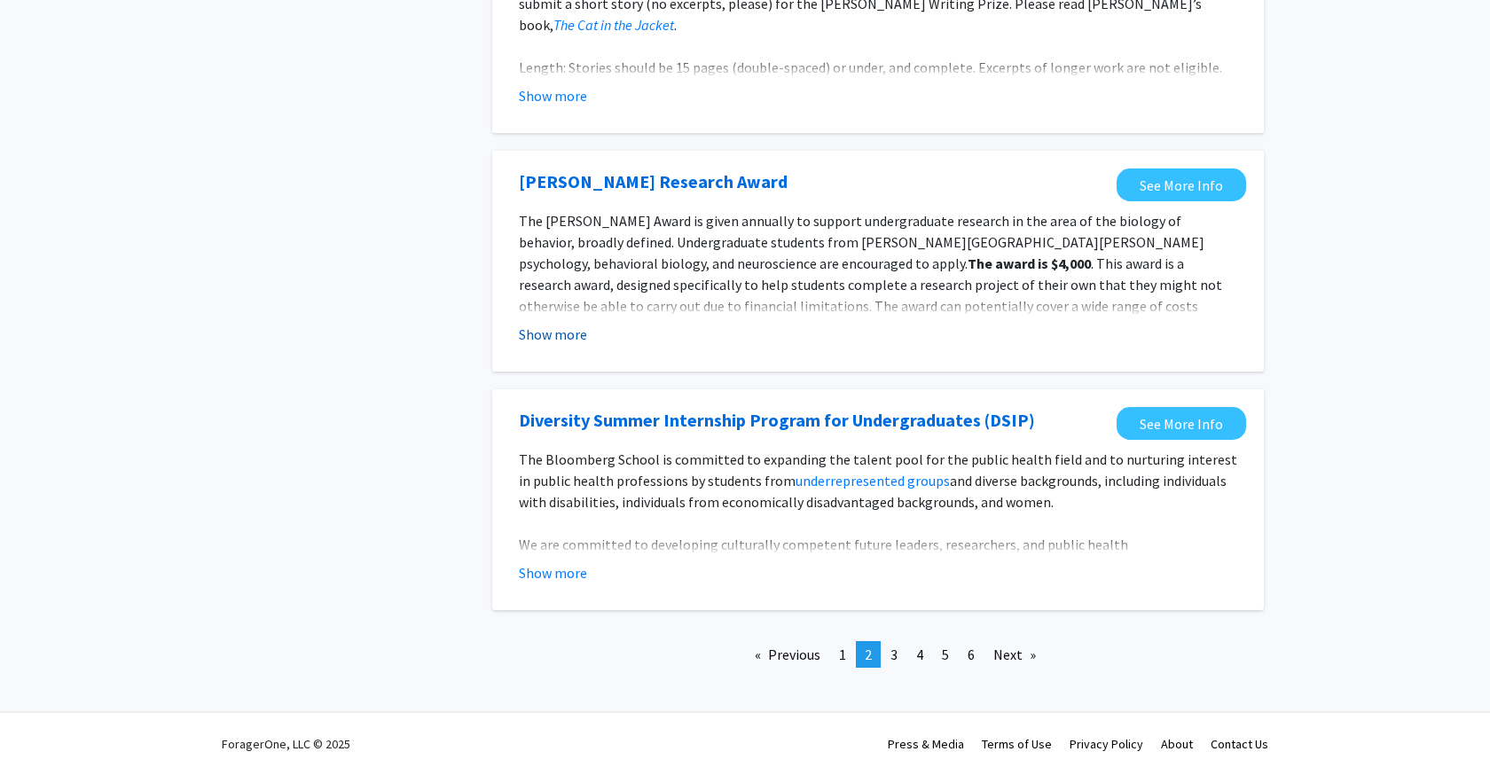
scroll to position [1960, 0]
click at [894, 655] on span "3" at bounding box center [894, 655] width 7 height 18
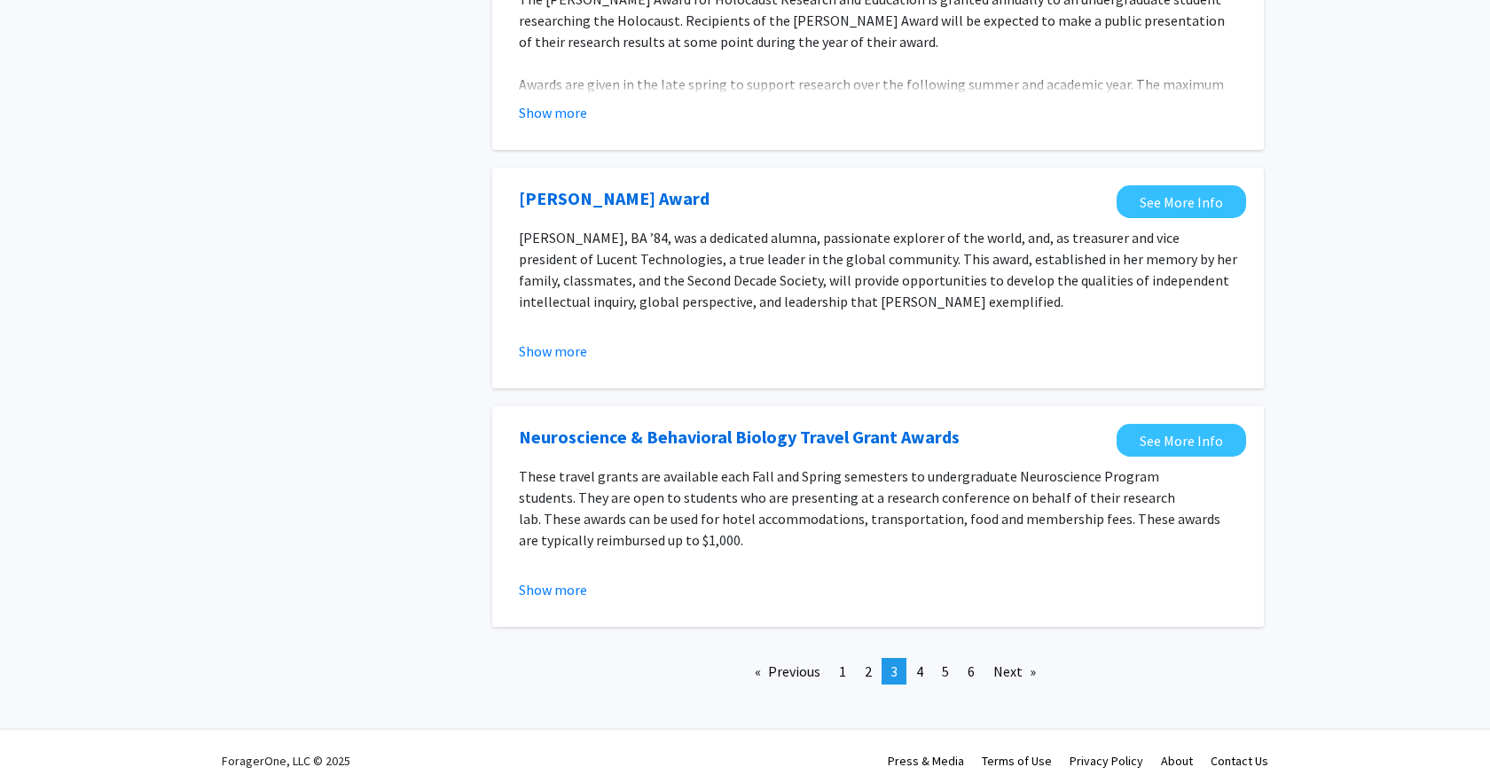
scroll to position [1912, 0]
click at [923, 664] on span "4" at bounding box center [919, 673] width 7 height 18
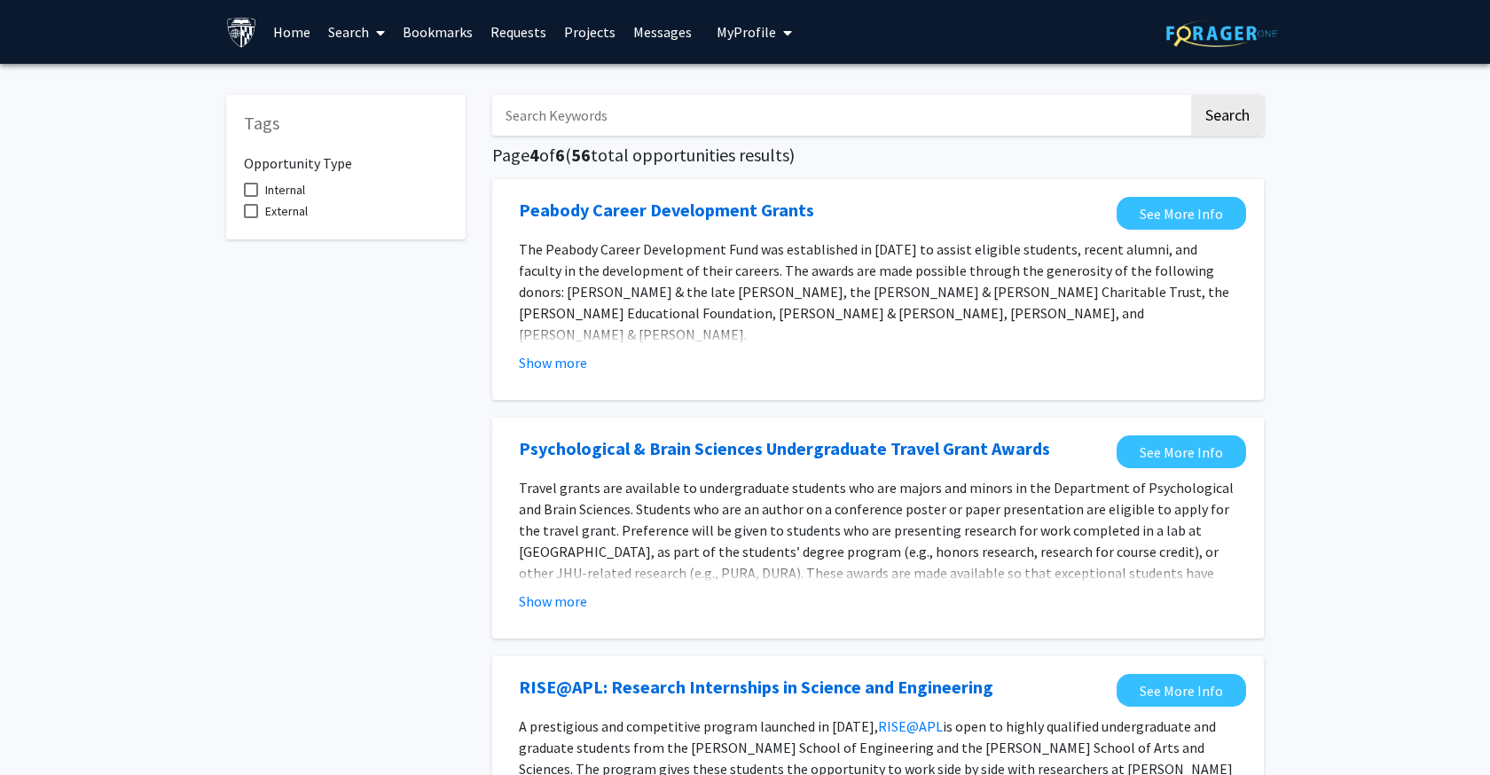
click at [336, 37] on link "Search" at bounding box center [356, 32] width 75 height 62
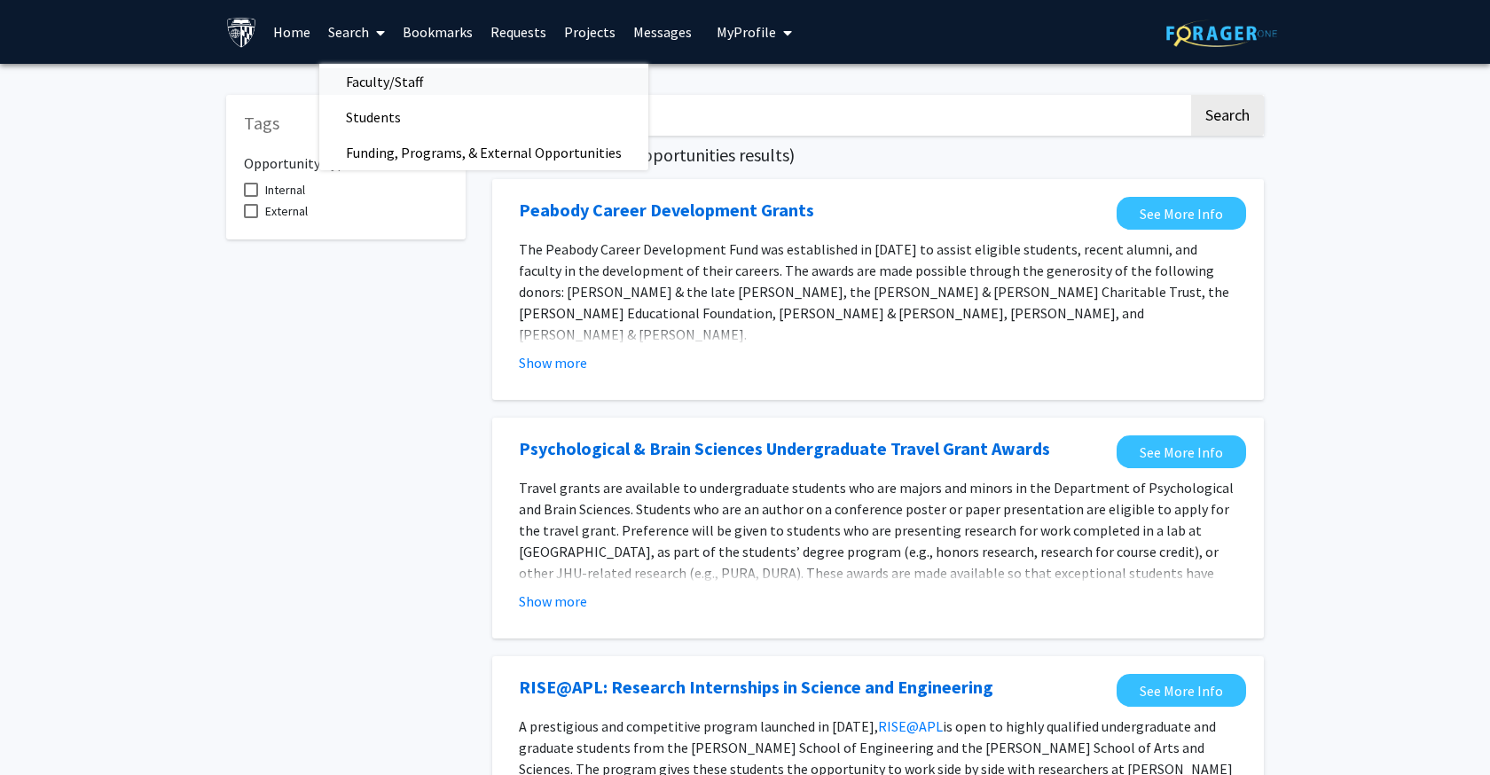
click at [381, 85] on span "Faculty/Staff" at bounding box center [384, 81] width 130 height 35
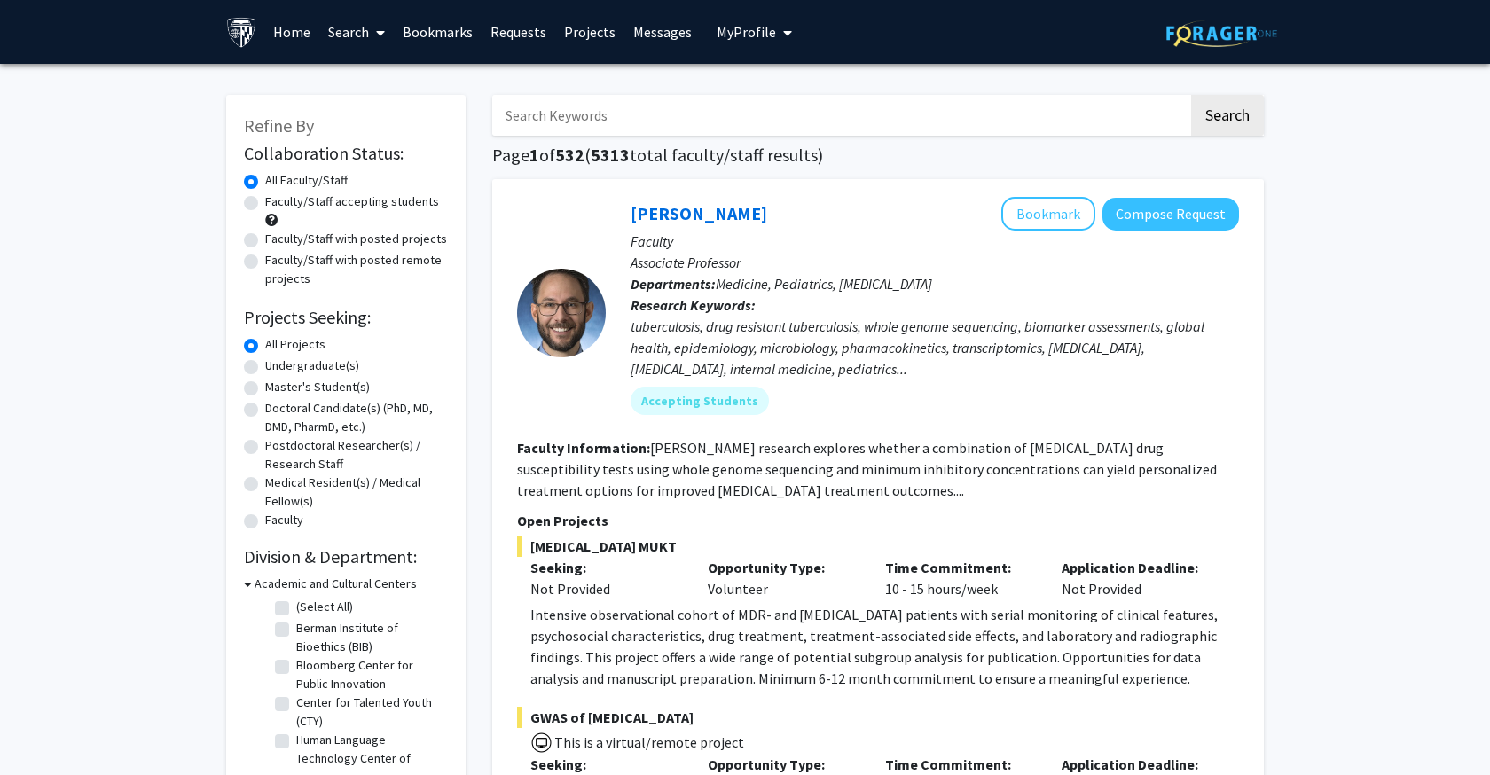
click at [265, 201] on label "Faculty/Staff accepting students" at bounding box center [352, 201] width 174 height 19
click at [265, 201] on input "Faculty/Staff accepting students" at bounding box center [271, 198] width 12 height 12
radio input "true"
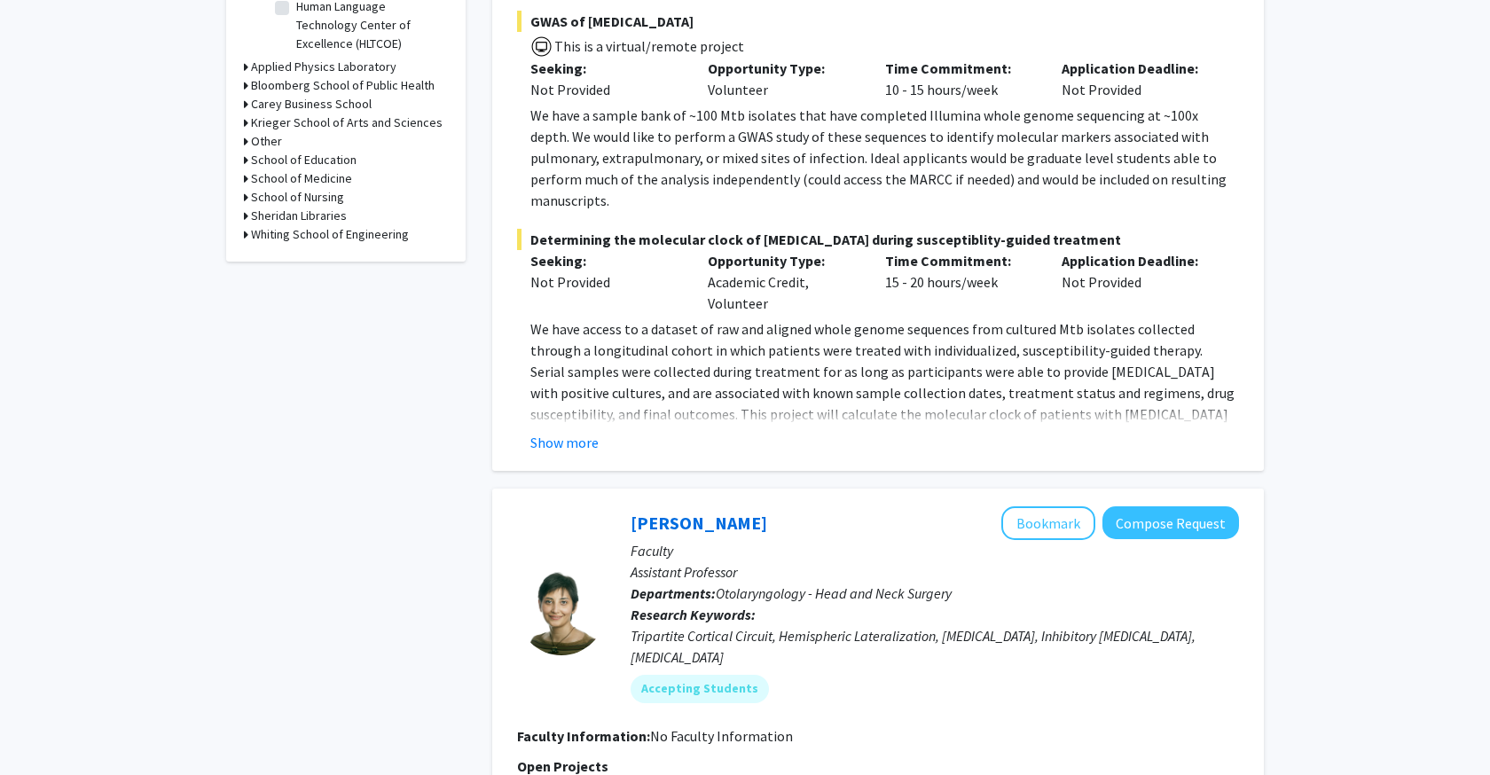
scroll to position [694, 0]
click at [249, 240] on div "Whiting School of Engineering" at bounding box center [346, 237] width 204 height 19
click at [244, 239] on icon at bounding box center [246, 237] width 4 height 19
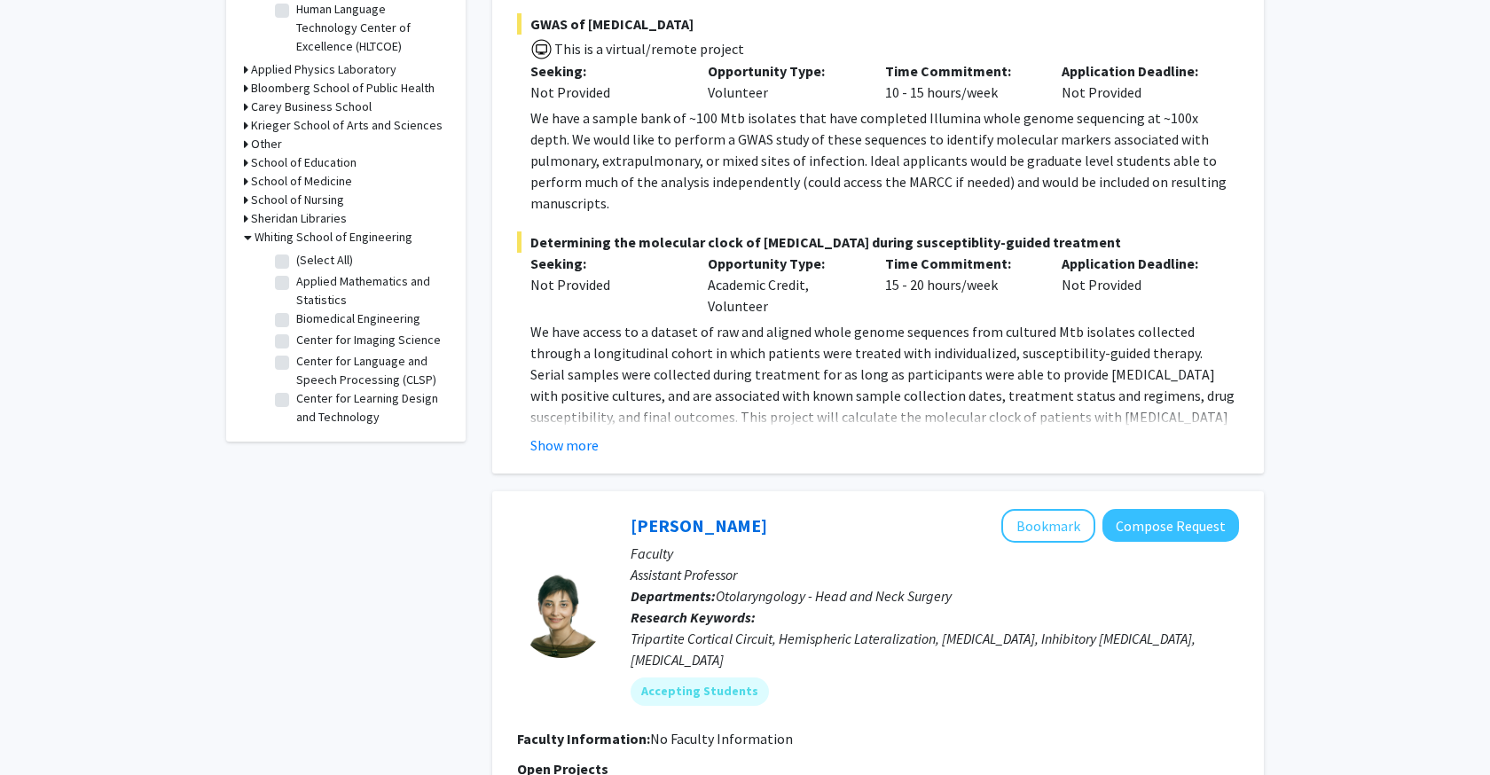
click at [296, 263] on label "(Select All)" at bounding box center [324, 260] width 57 height 19
click at [296, 263] on input "(Select All)" at bounding box center [302, 257] width 12 height 12
checkbox input "true"
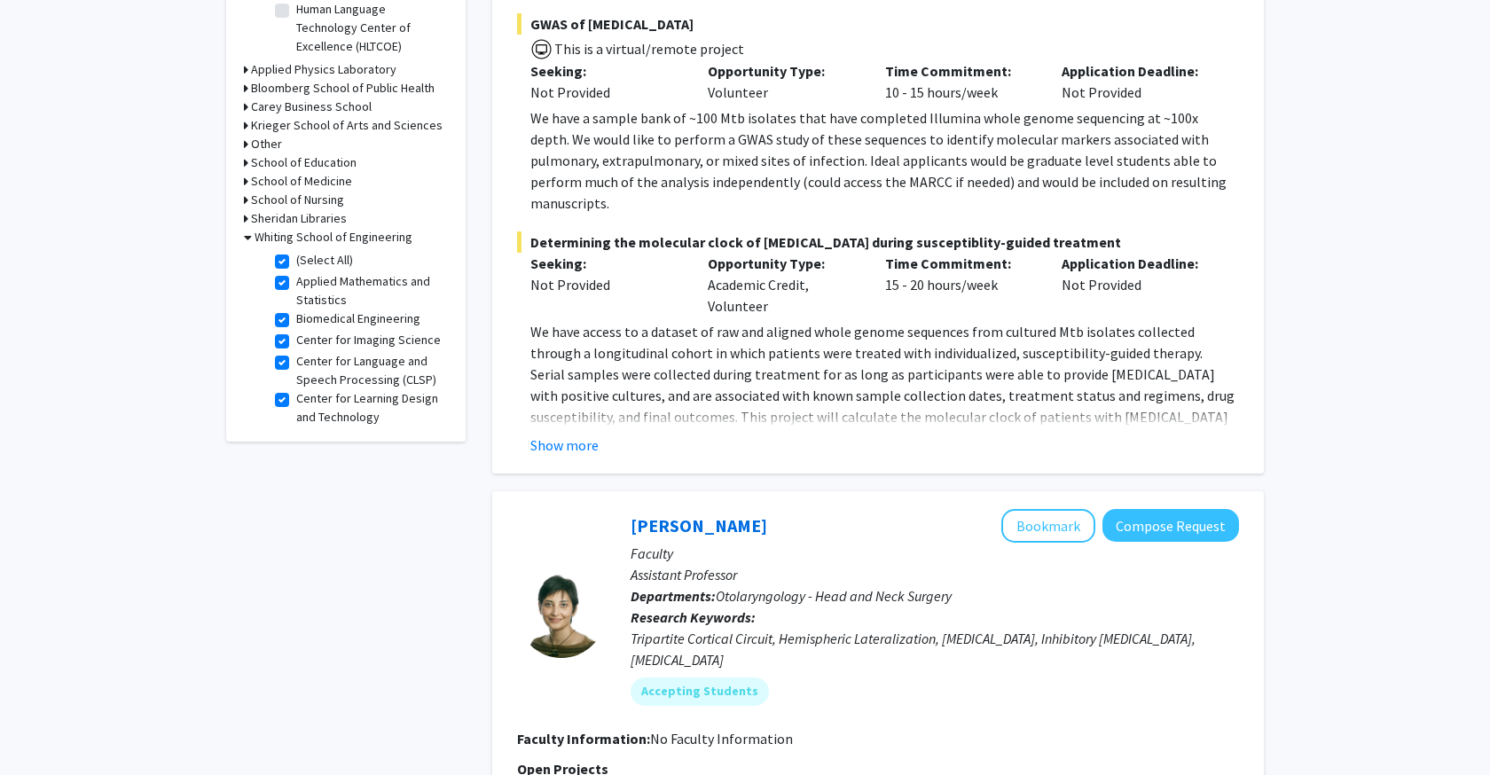
checkbox input "true"
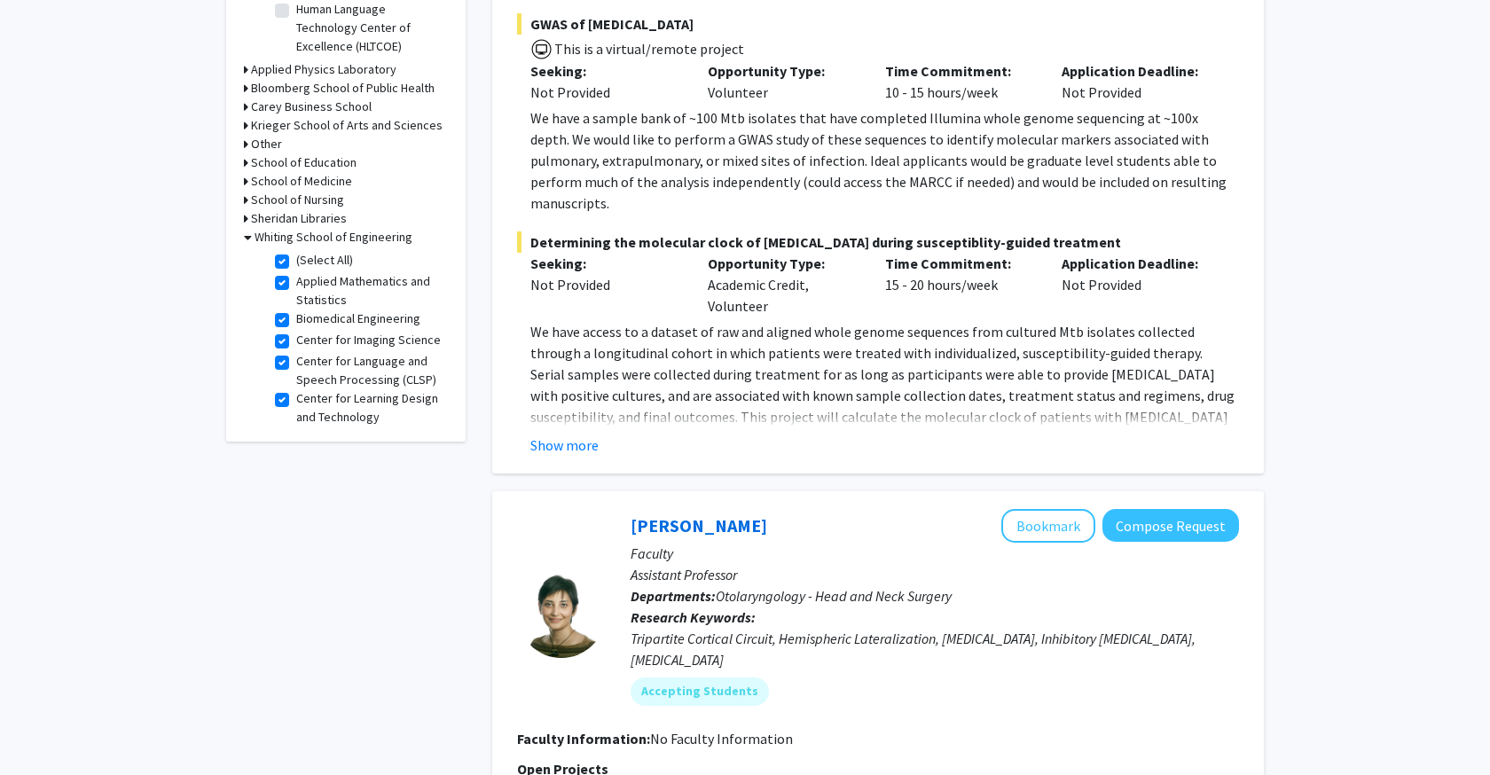
checkbox input "true"
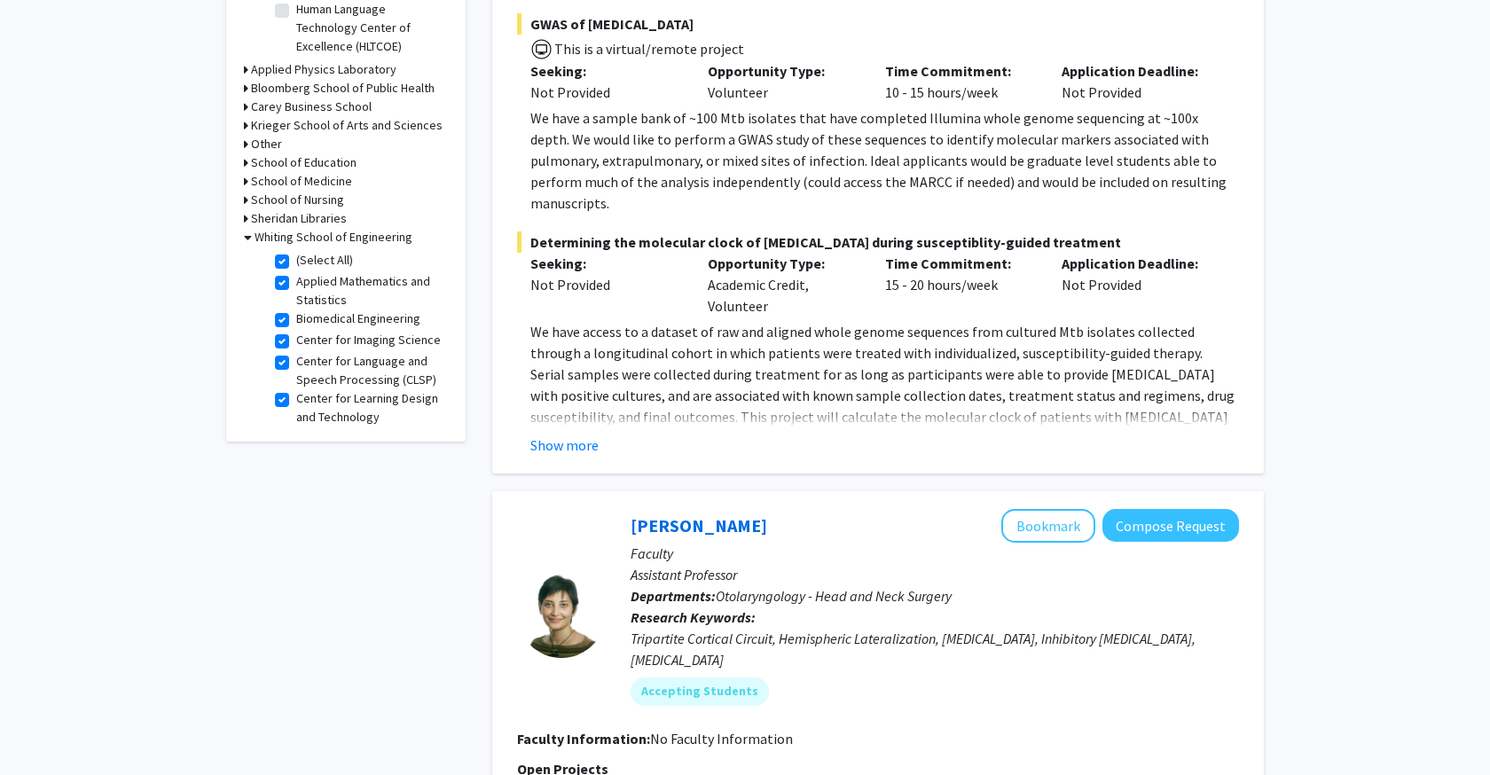
checkbox input "true"
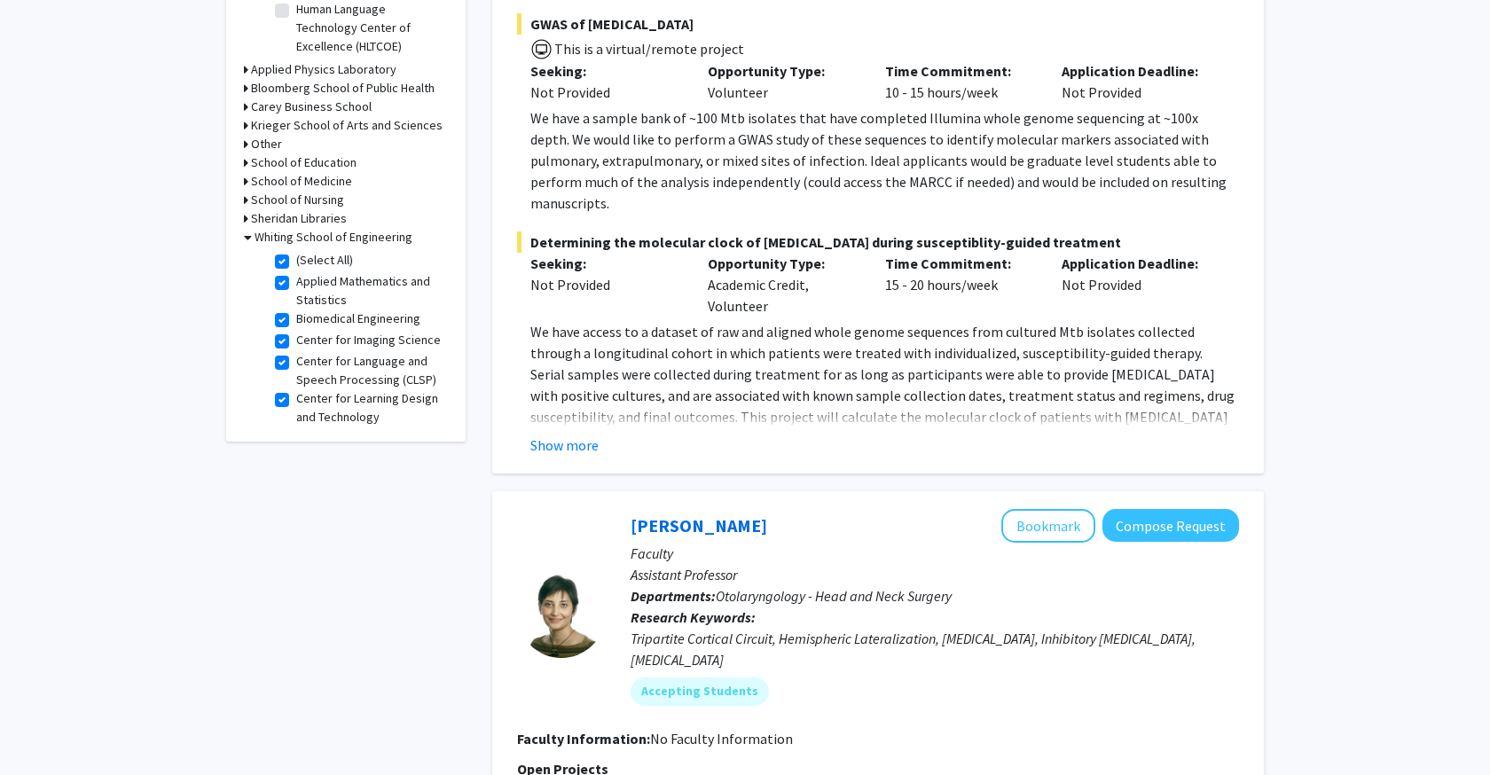
checkbox input "true"
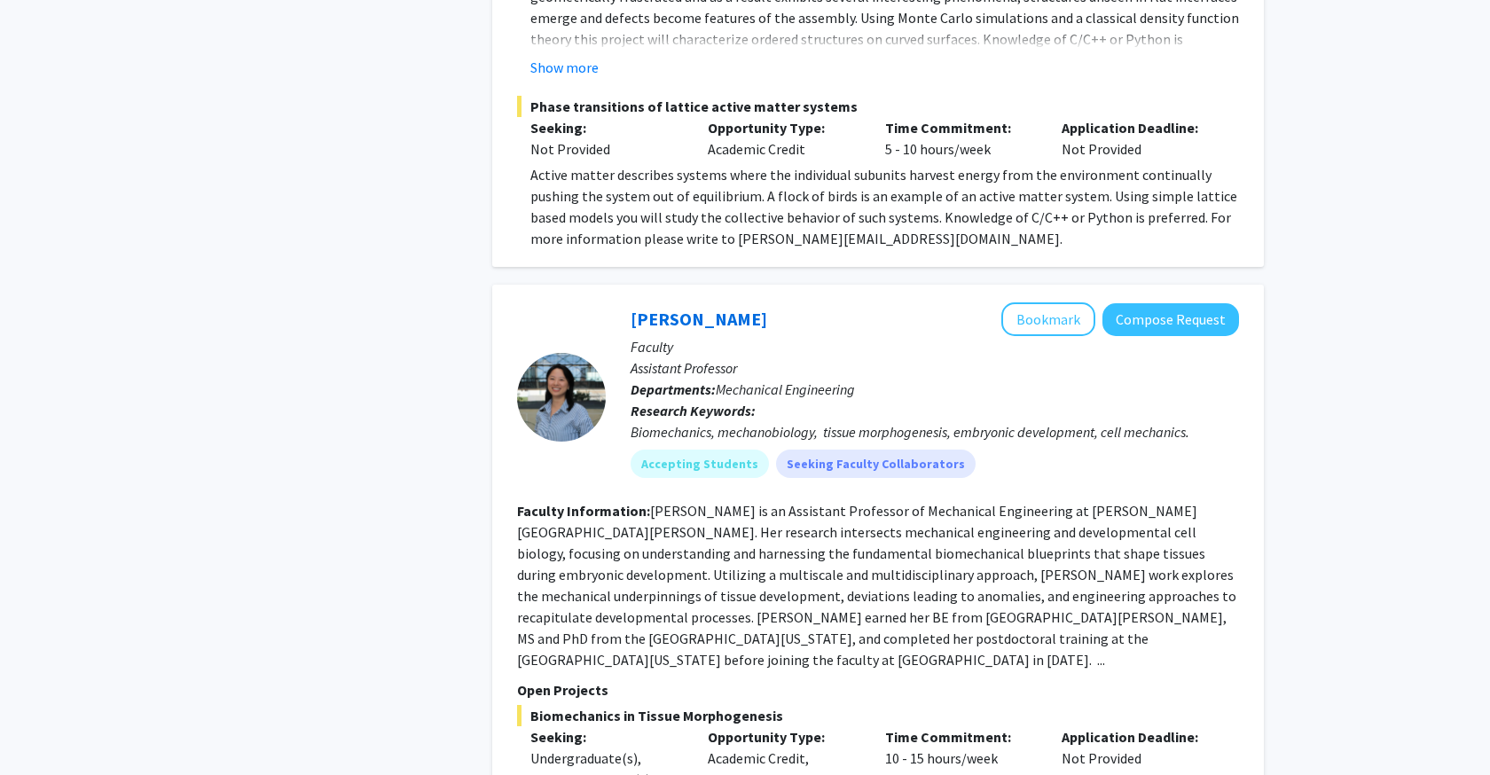
scroll to position [2903, 0]
click at [707, 501] on fg-read-more "[PERSON_NAME] is an Assistant Professor of Mechanical Engineering at [PERSON_NA…" at bounding box center [876, 584] width 719 height 167
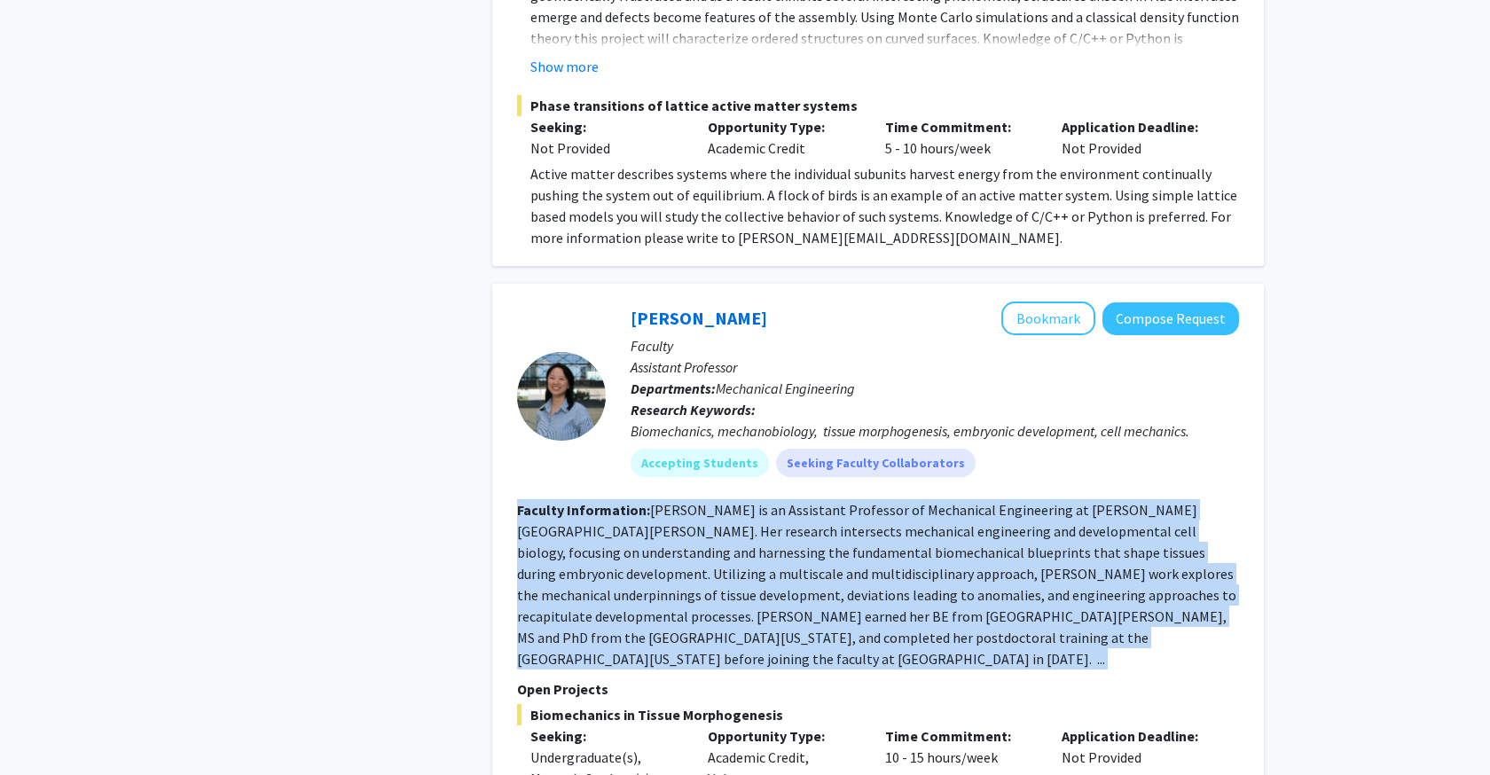
click at [707, 501] on fg-read-more "[PERSON_NAME] is an Assistant Professor of Mechanical Engineering at [PERSON_NA…" at bounding box center [876, 584] width 719 height 167
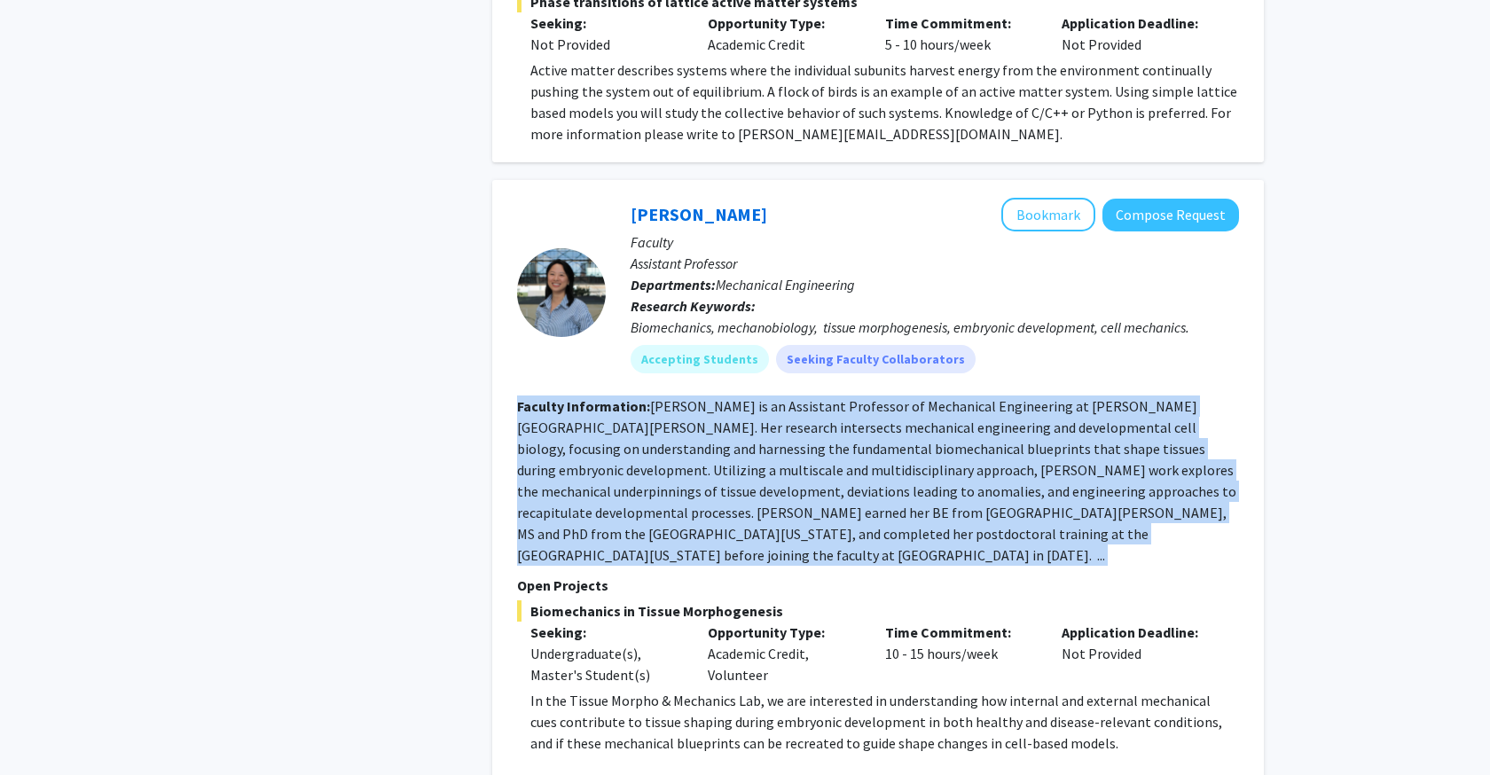
scroll to position [3143, 0]
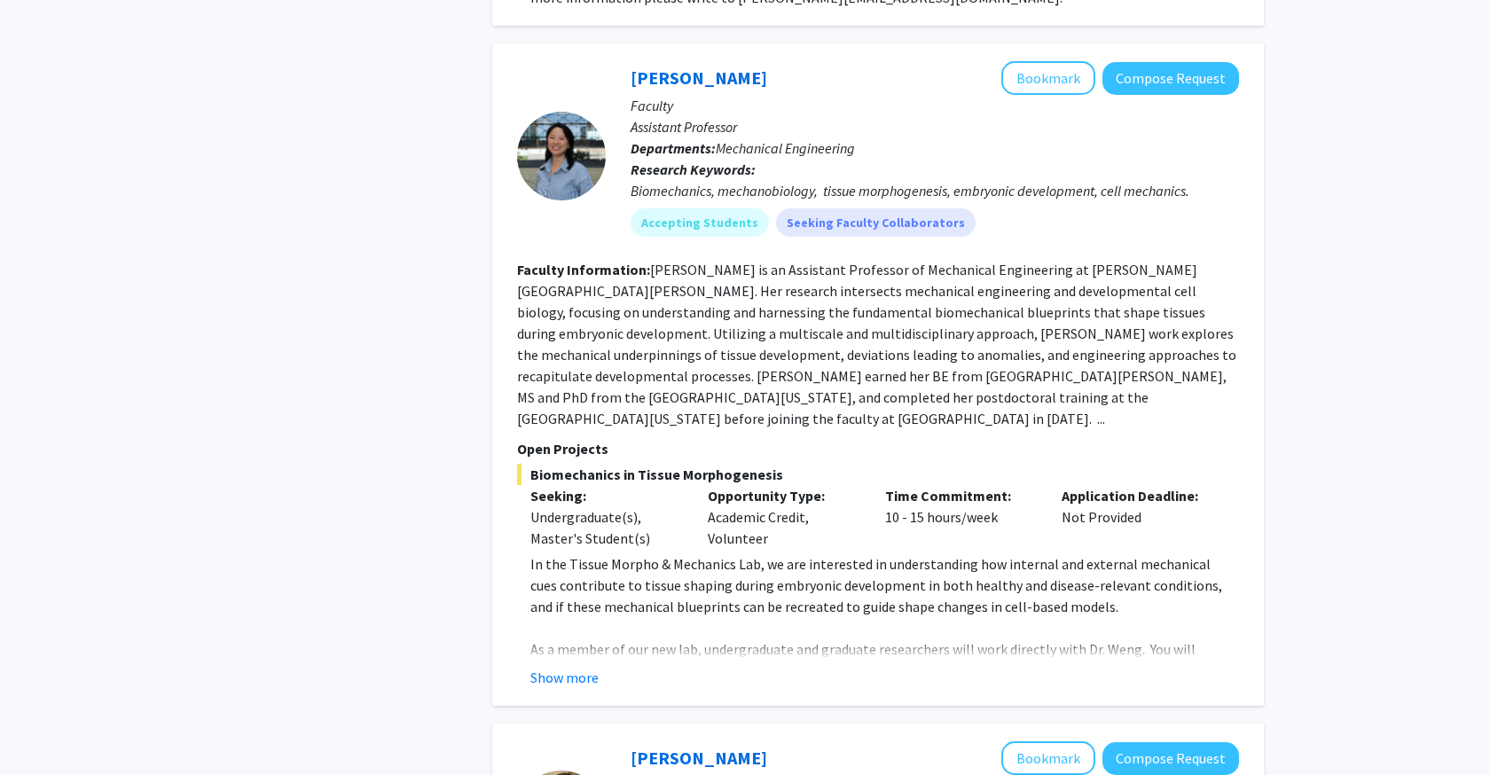
click at [707, 554] on p "In the Tissue Morpho & Mechanics Lab, we are interested in understanding how in…" at bounding box center [884, 586] width 709 height 64
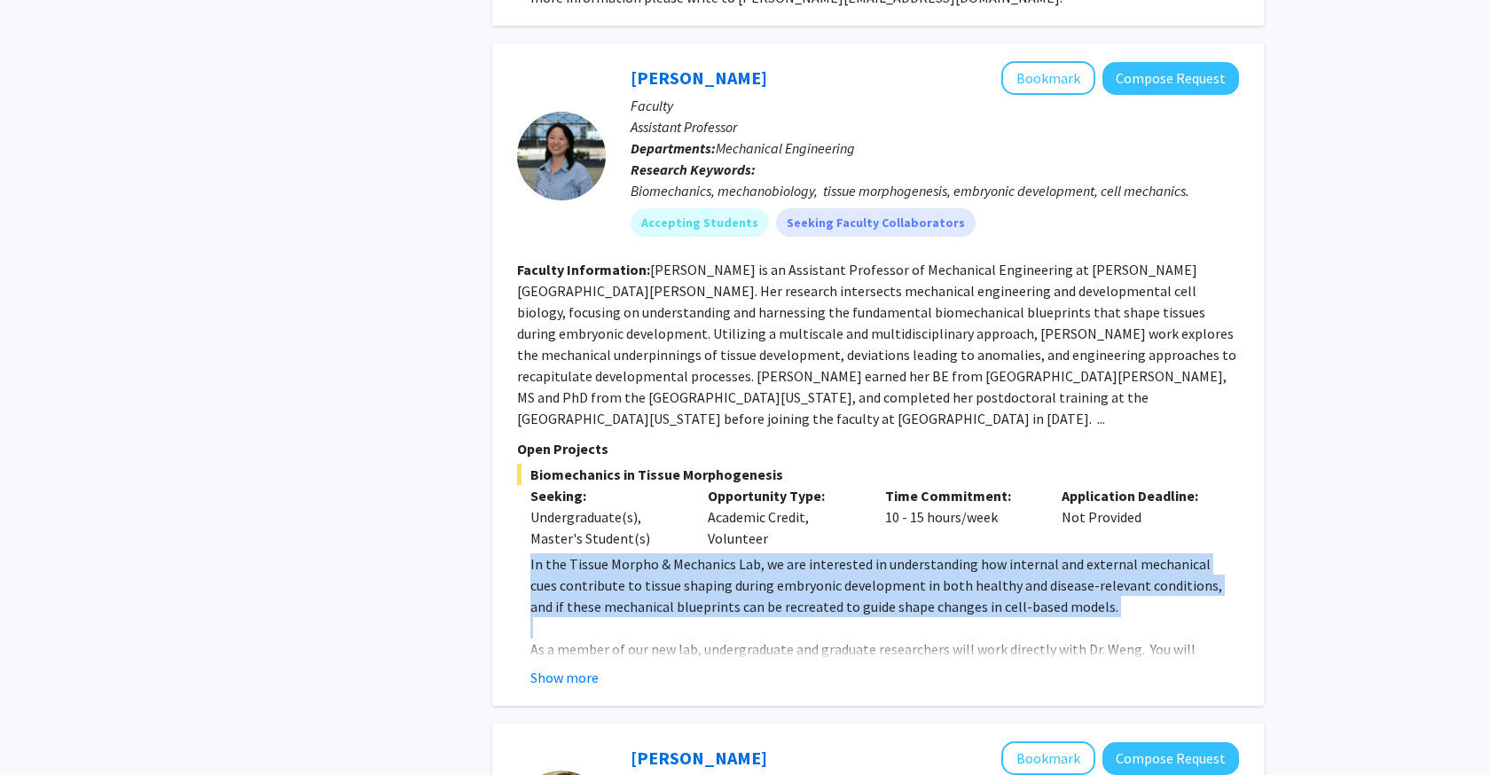
click at [707, 554] on p "In the Tissue Morpho & Mechanics Lab, we are interested in understanding how in…" at bounding box center [884, 586] width 709 height 64
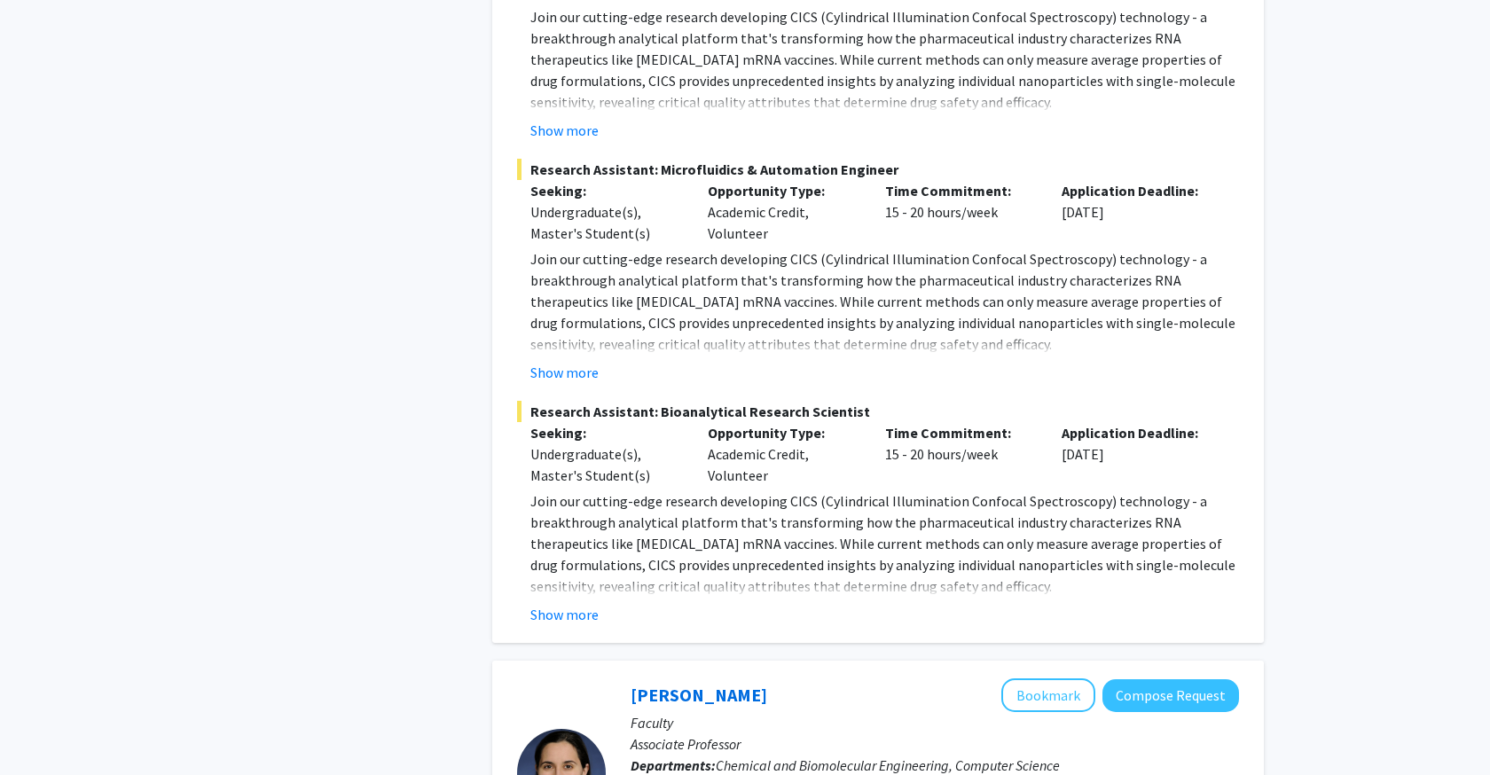
scroll to position [5877, 0]
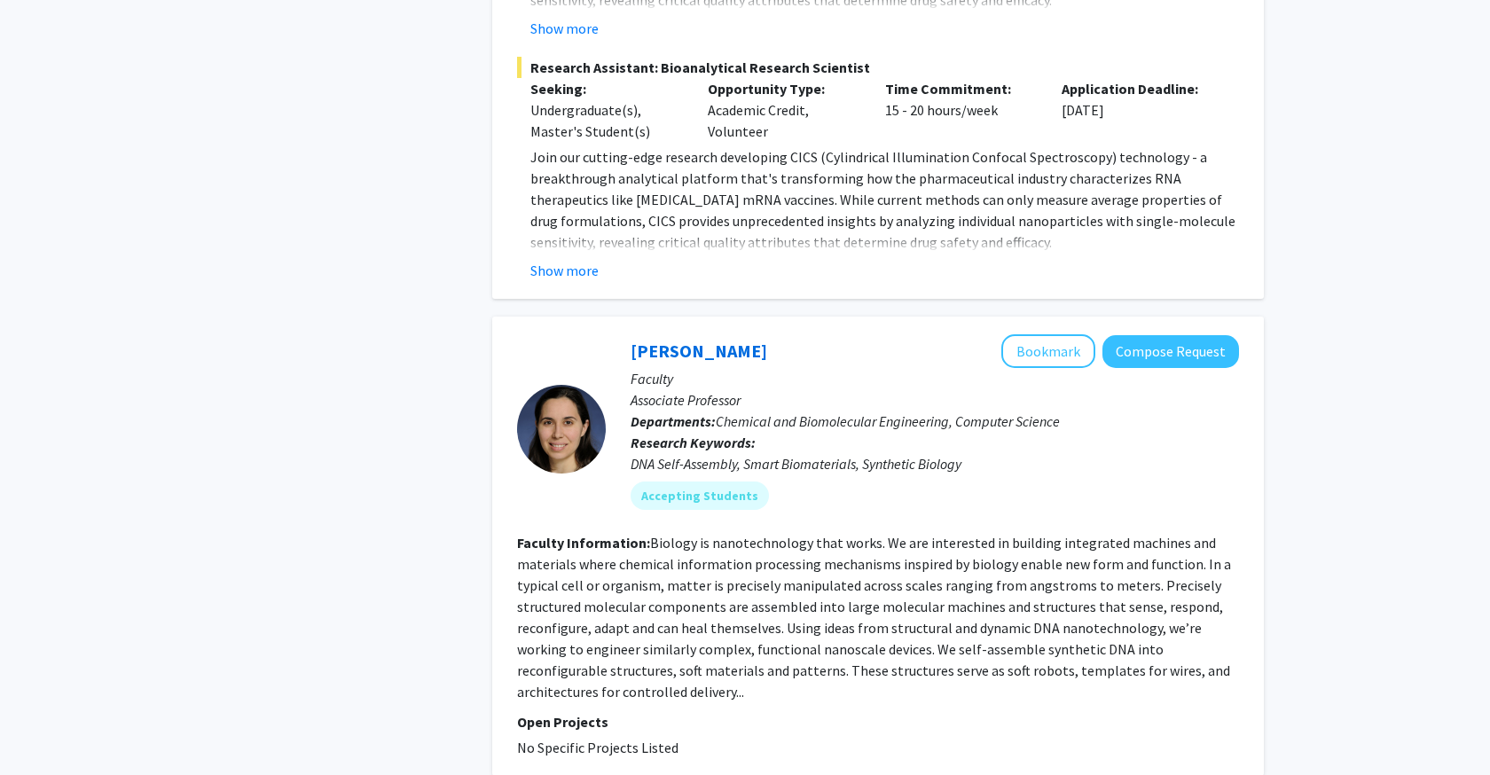
click at [684, 532] on section "Faculty Information: Biology is nanotechnology that works. We are interested in…" at bounding box center [878, 617] width 722 height 170
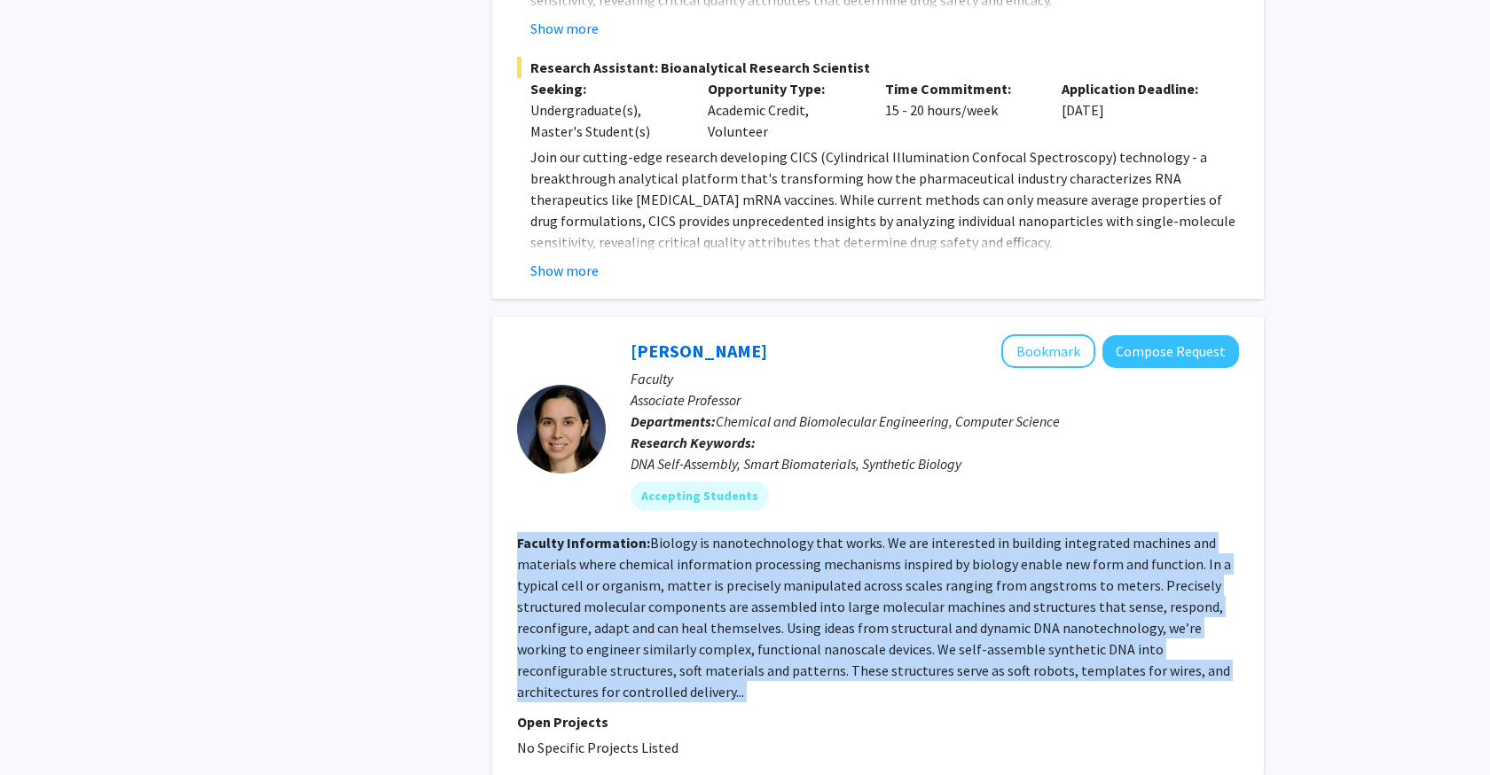
click at [684, 532] on section "Faculty Information: Biology is nanotechnology that works. We are interested in…" at bounding box center [878, 617] width 722 height 170
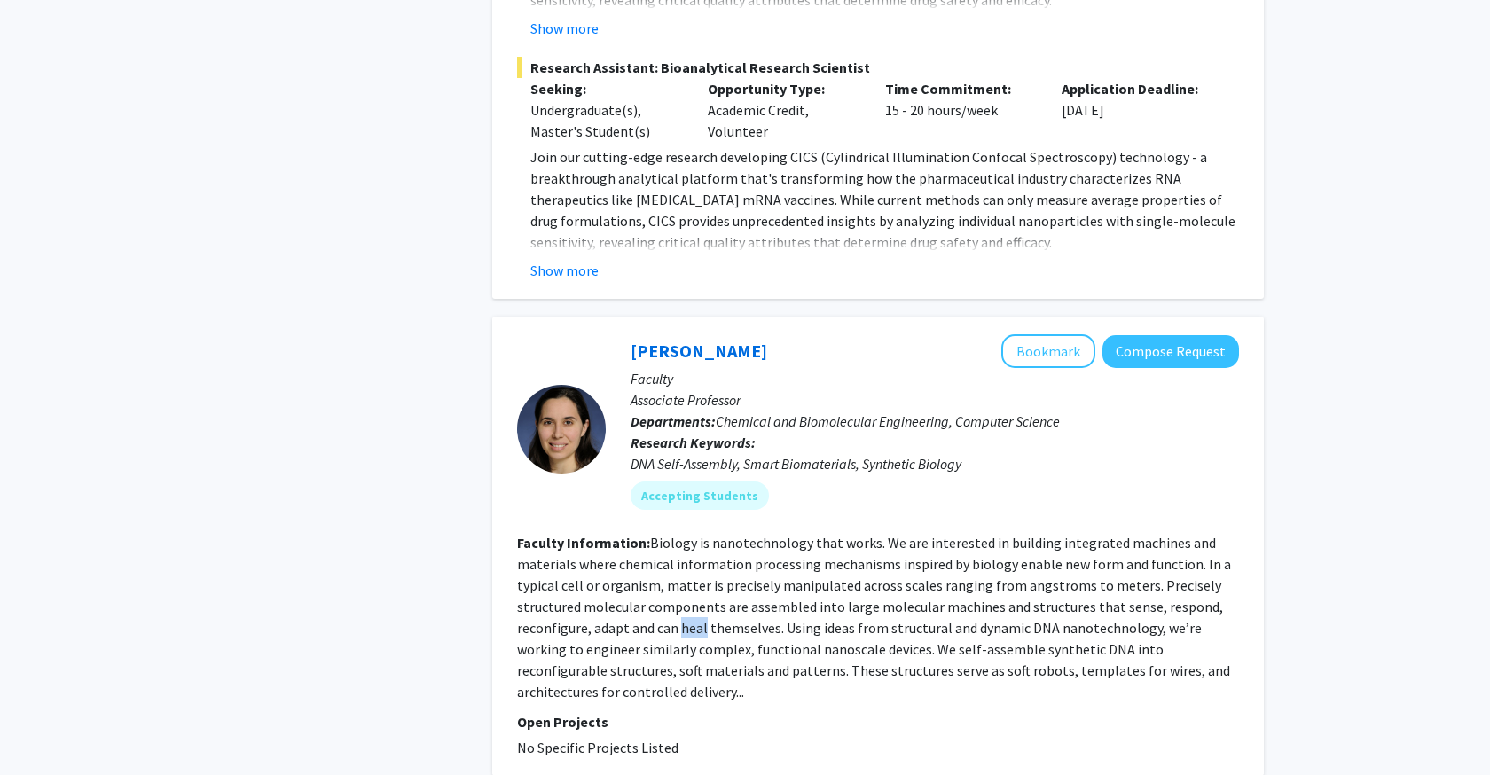
click at [684, 532] on section "Faculty Information: Biology is nanotechnology that works. We are interested in…" at bounding box center [878, 617] width 722 height 170
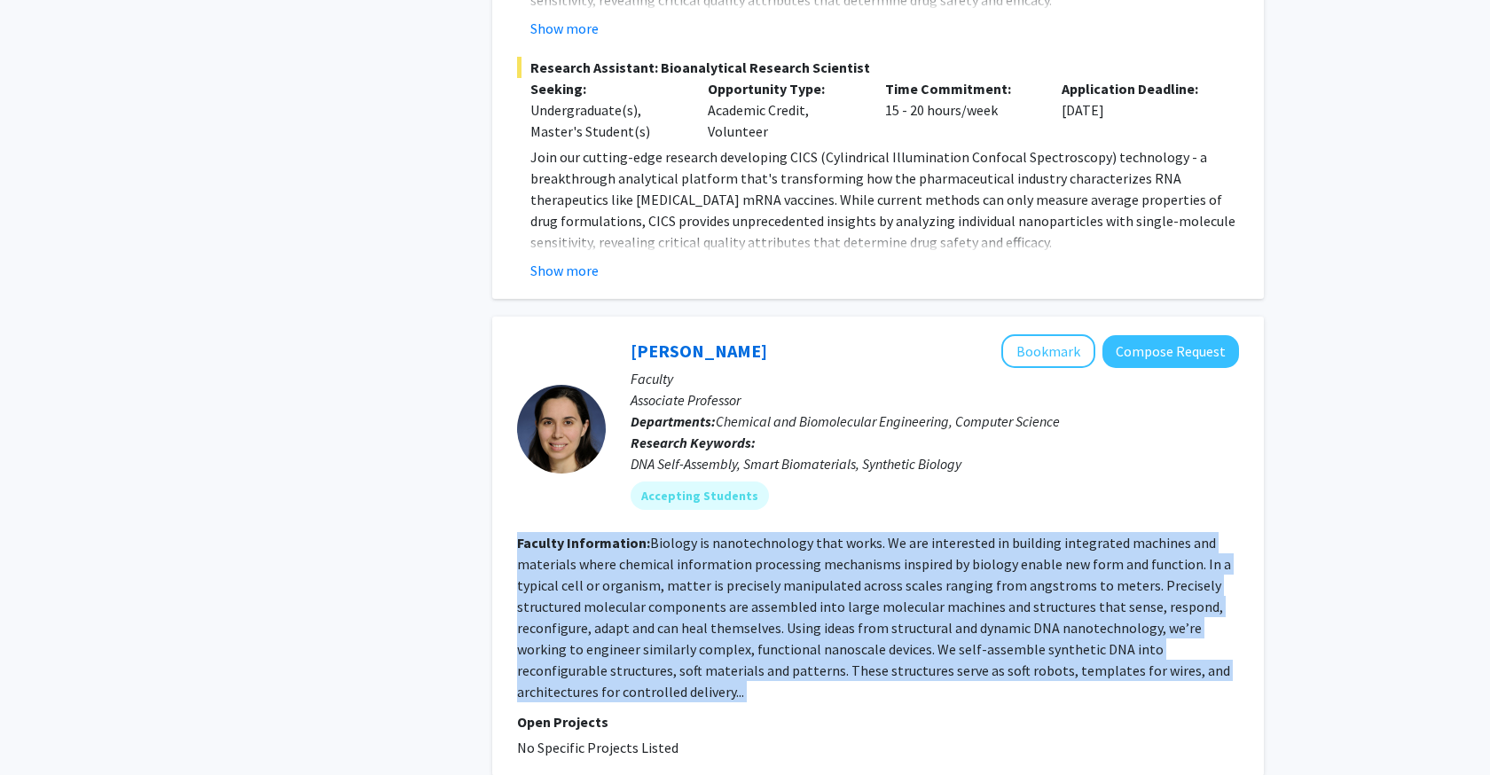
click at [684, 532] on section "Faculty Information: Biology is nanotechnology that works. We are interested in…" at bounding box center [878, 617] width 722 height 170
click at [588, 568] on fg-read-more "Biology is nanotechnology that works. We are interested in building integrated …" at bounding box center [874, 617] width 714 height 167
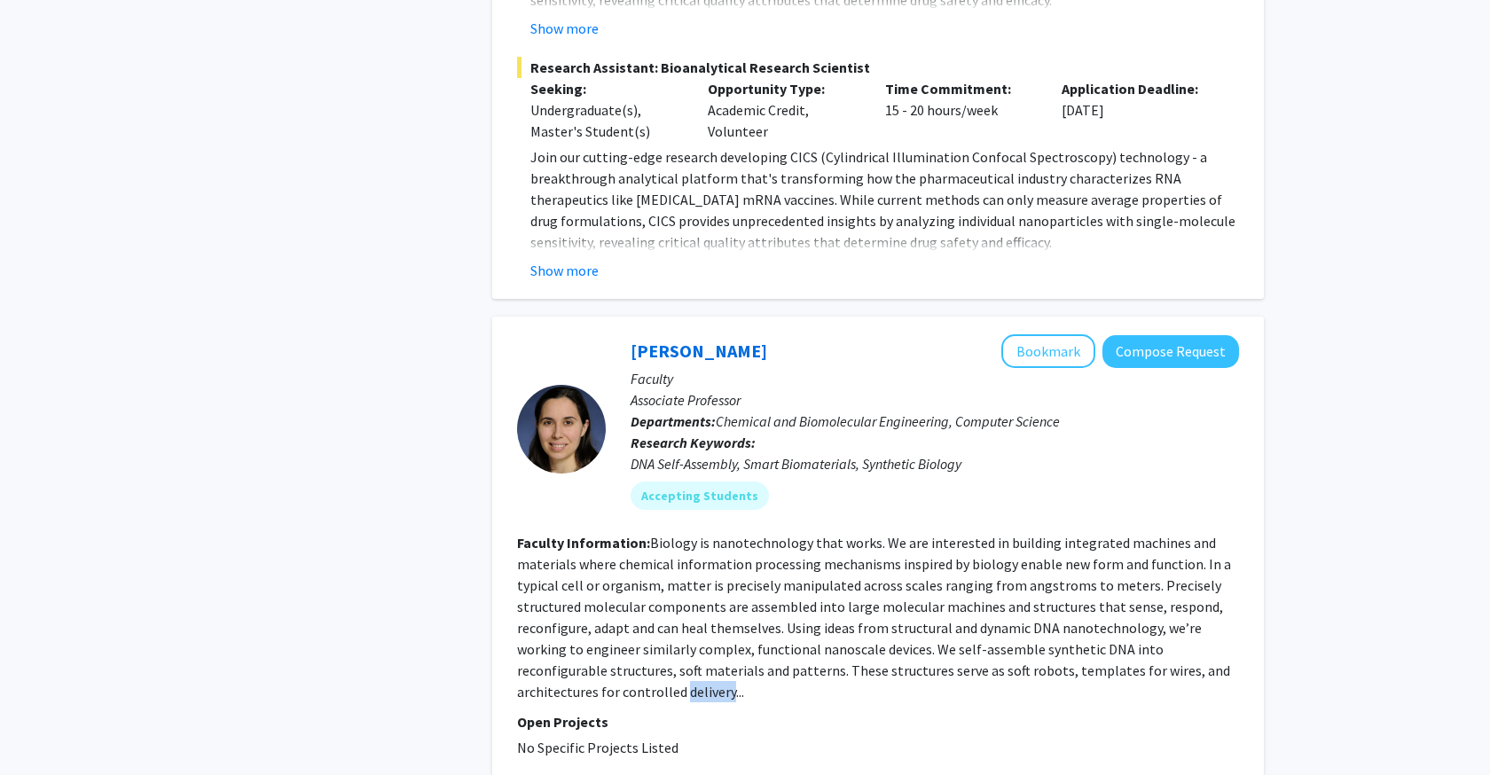
click at [588, 568] on fg-read-more "Biology is nanotechnology that works. We are interested in building integrated …" at bounding box center [874, 617] width 714 height 167
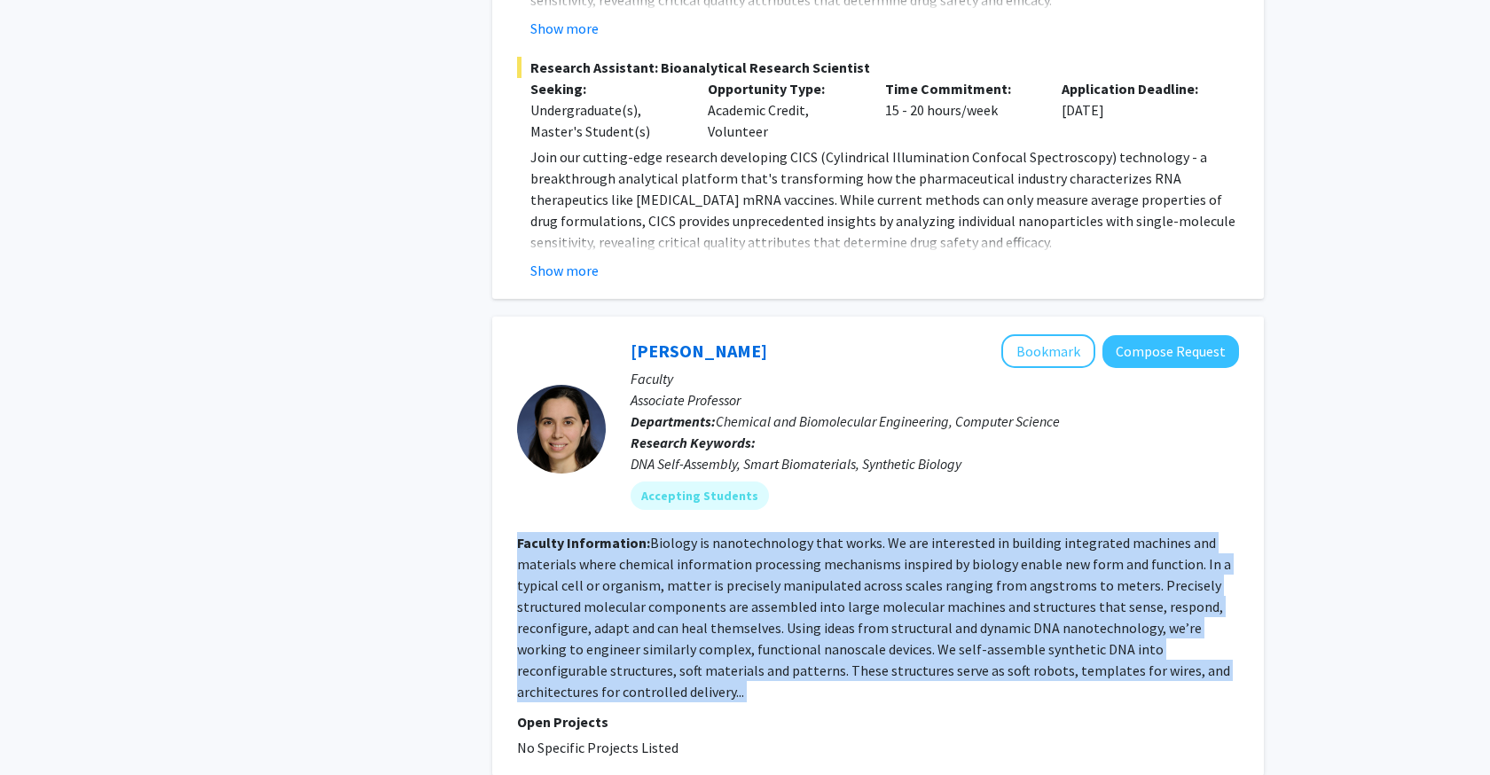
click at [588, 568] on fg-read-more "Biology is nanotechnology that works. We are interested in building integrated …" at bounding box center [874, 617] width 714 height 167
click at [694, 340] on link "[PERSON_NAME]" at bounding box center [699, 351] width 137 height 22
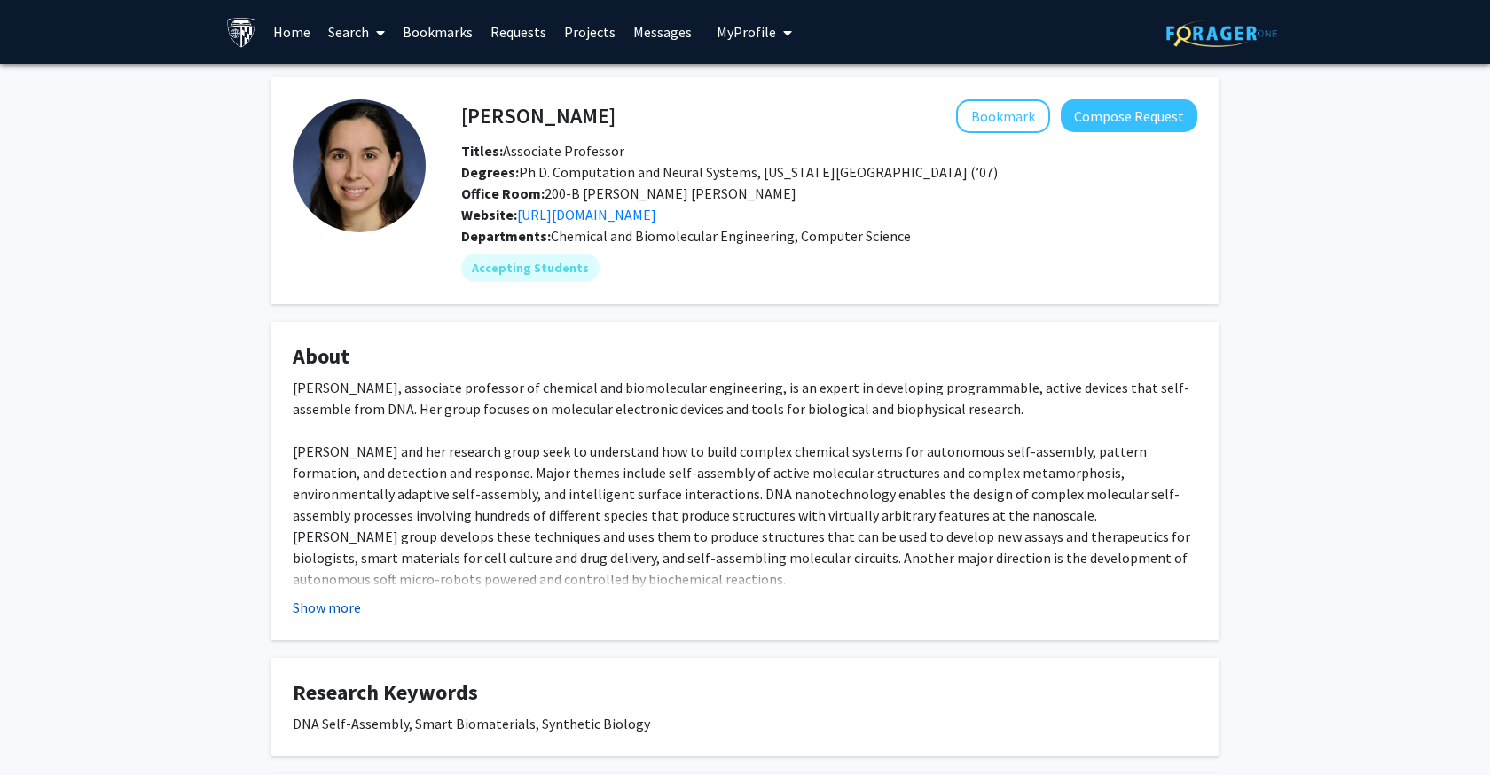
click at [356, 600] on button "Show more" at bounding box center [327, 607] width 68 height 21
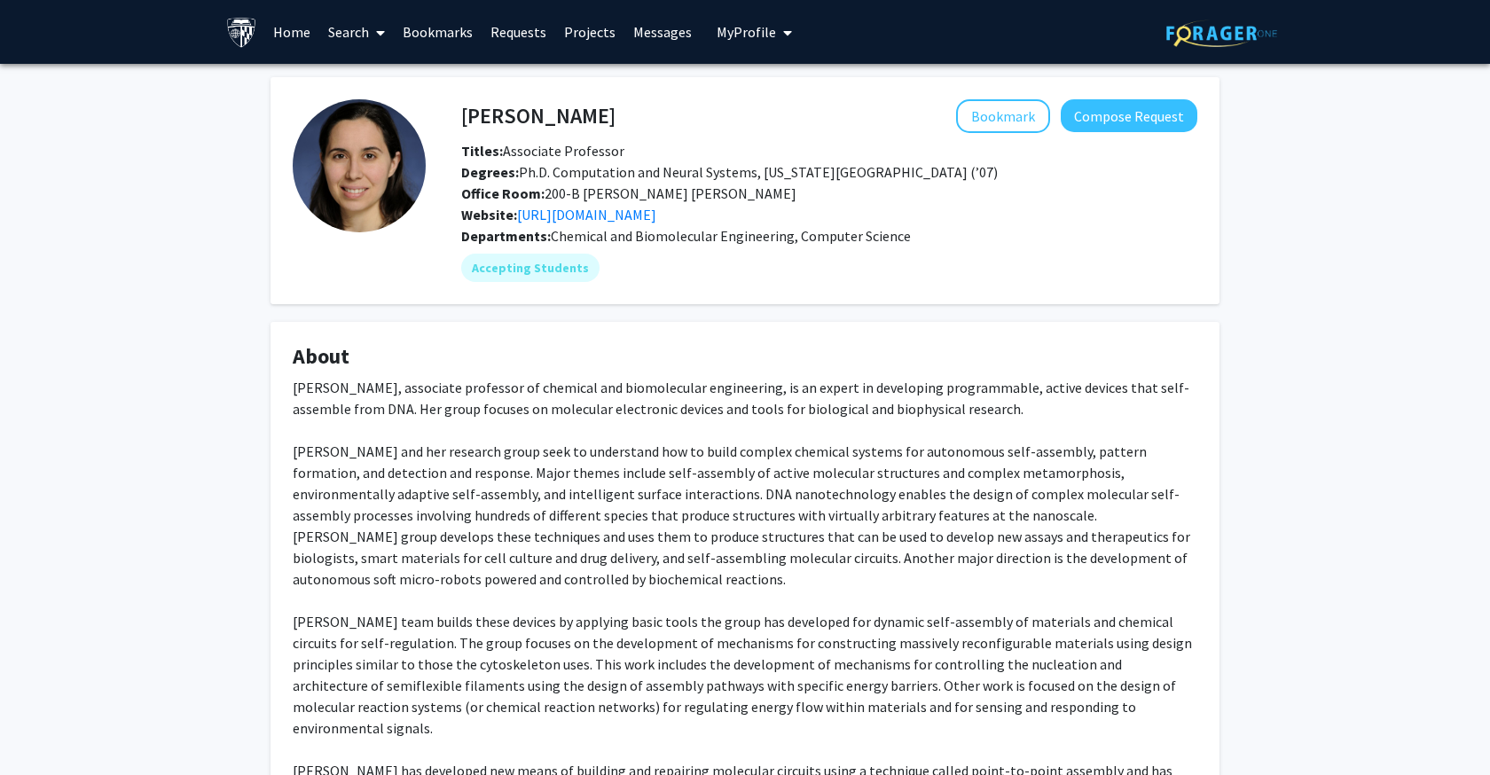
click at [492, 562] on div "[PERSON_NAME], associate professor of chemical and biomolecular engineering, is…" at bounding box center [745, 685] width 905 height 617
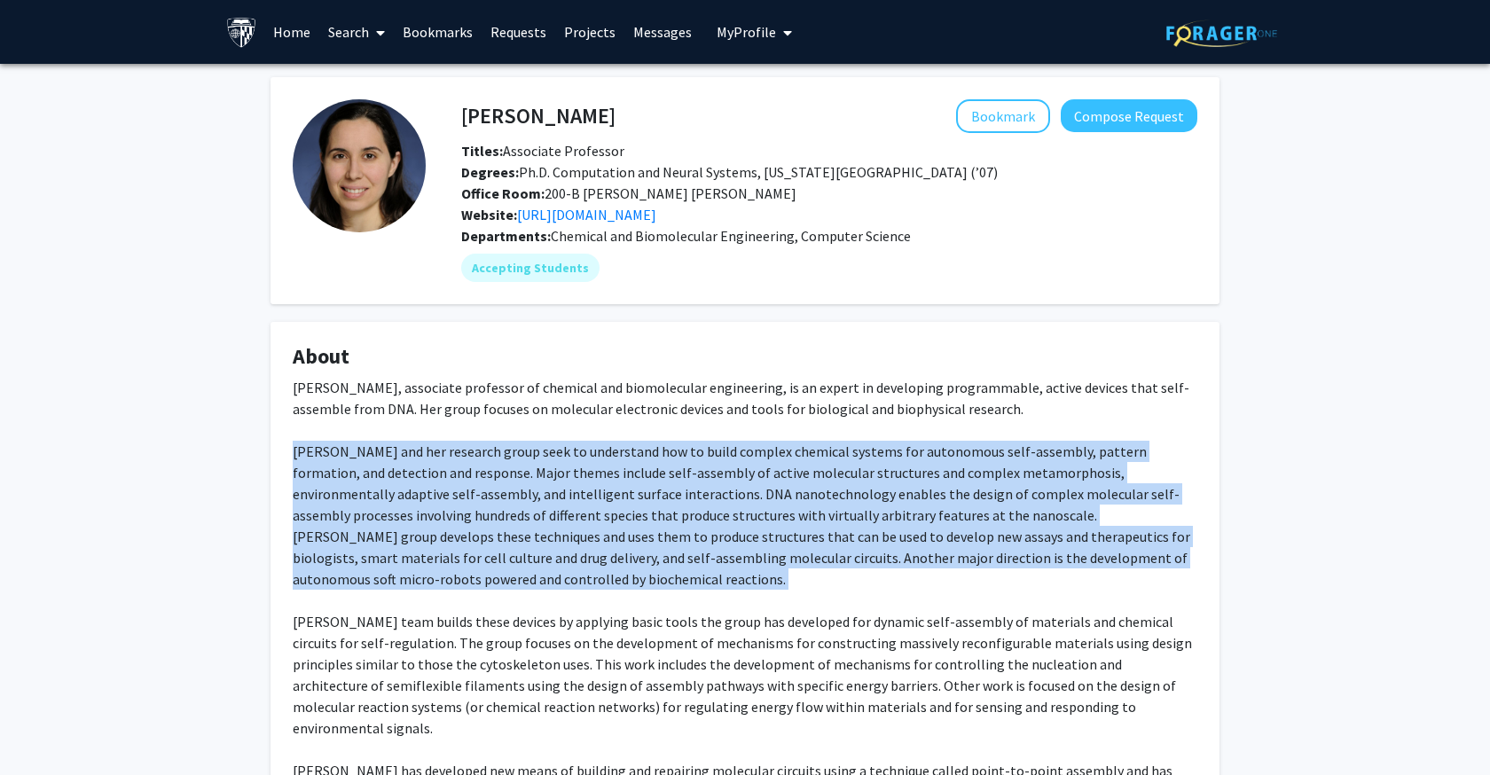
click at [492, 562] on div "[PERSON_NAME], associate professor of chemical and biomolecular engineering, is…" at bounding box center [745, 685] width 905 height 617
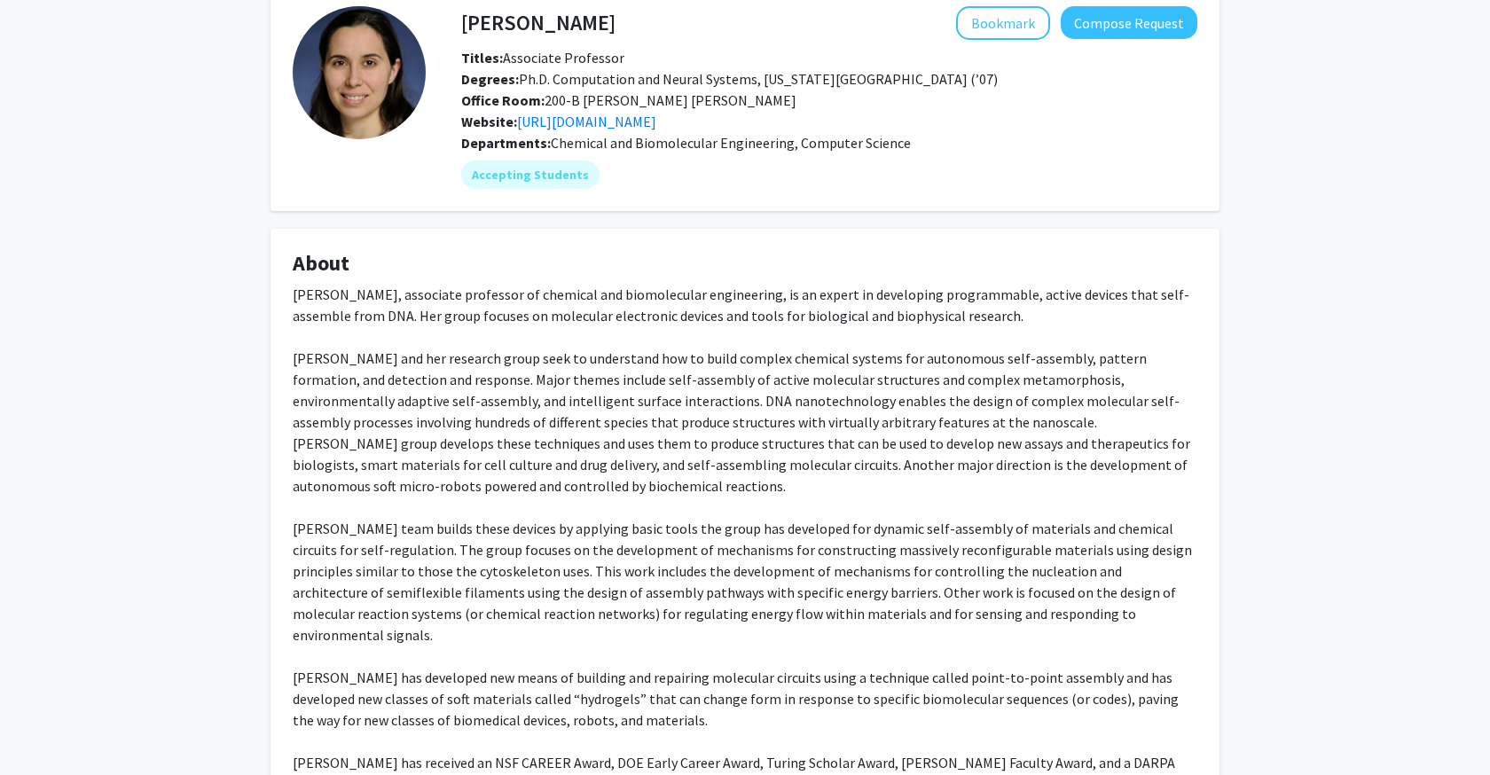
scroll to position [51, 0]
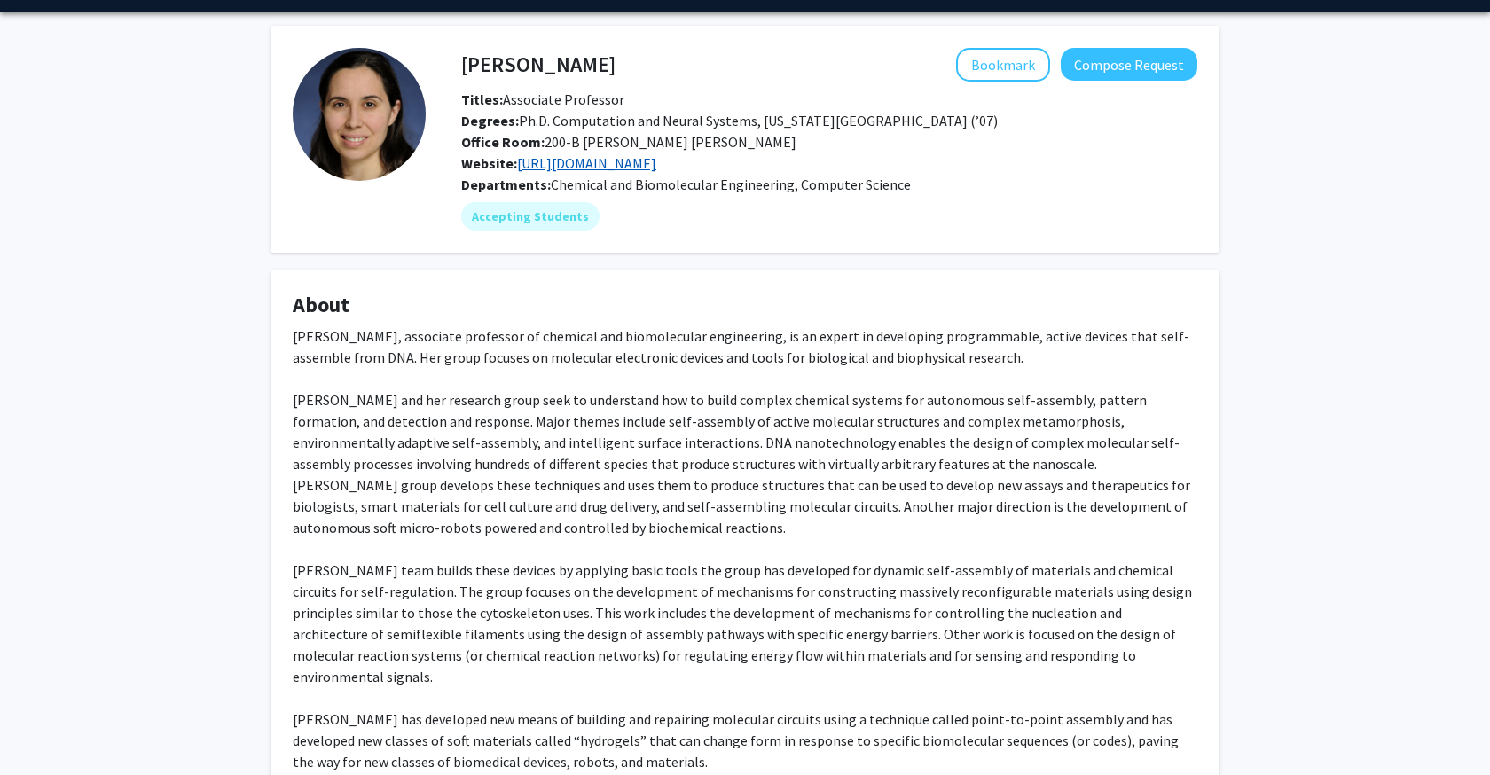
click at [608, 163] on link "[URL][DOMAIN_NAME]" at bounding box center [586, 163] width 139 height 18
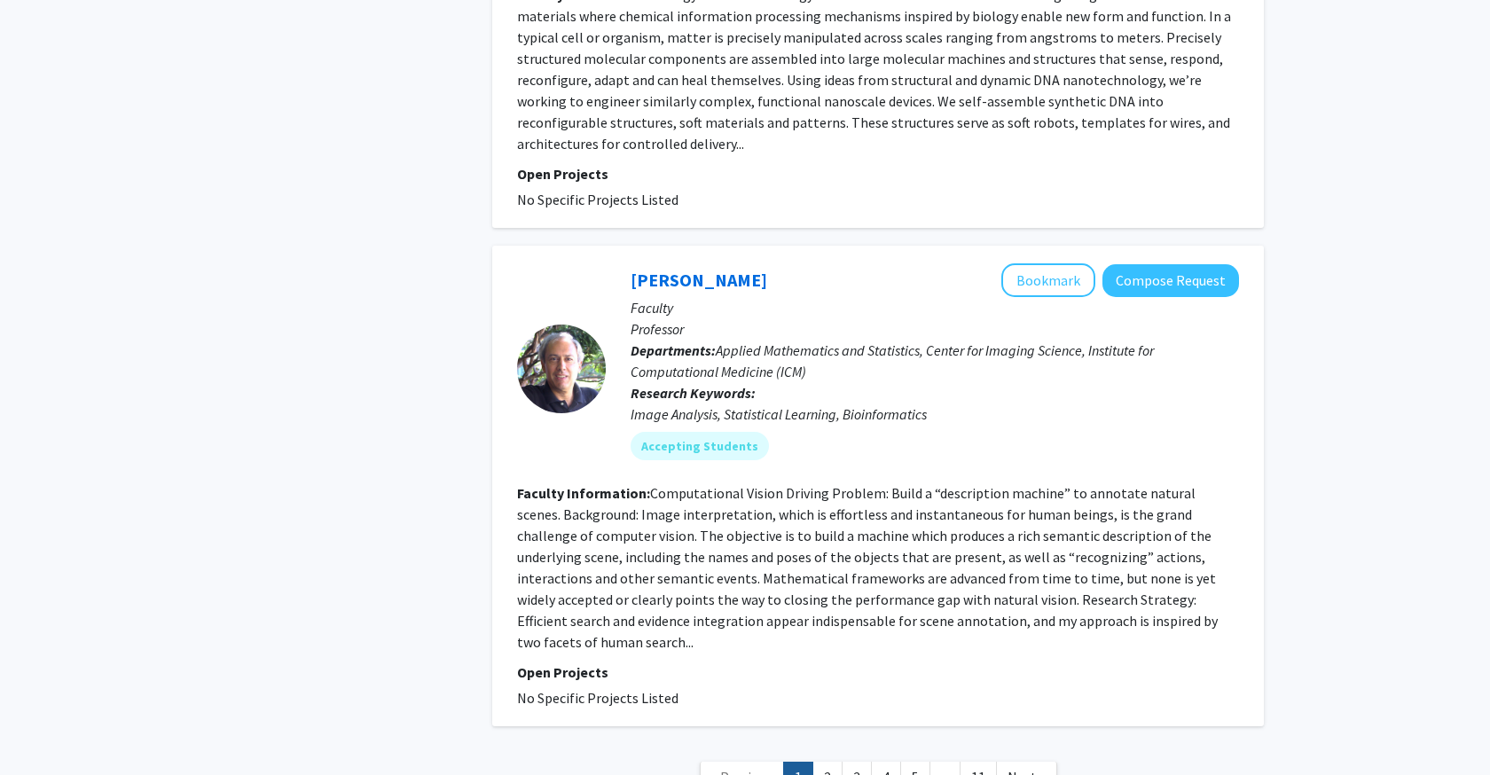
scroll to position [6402, 0]
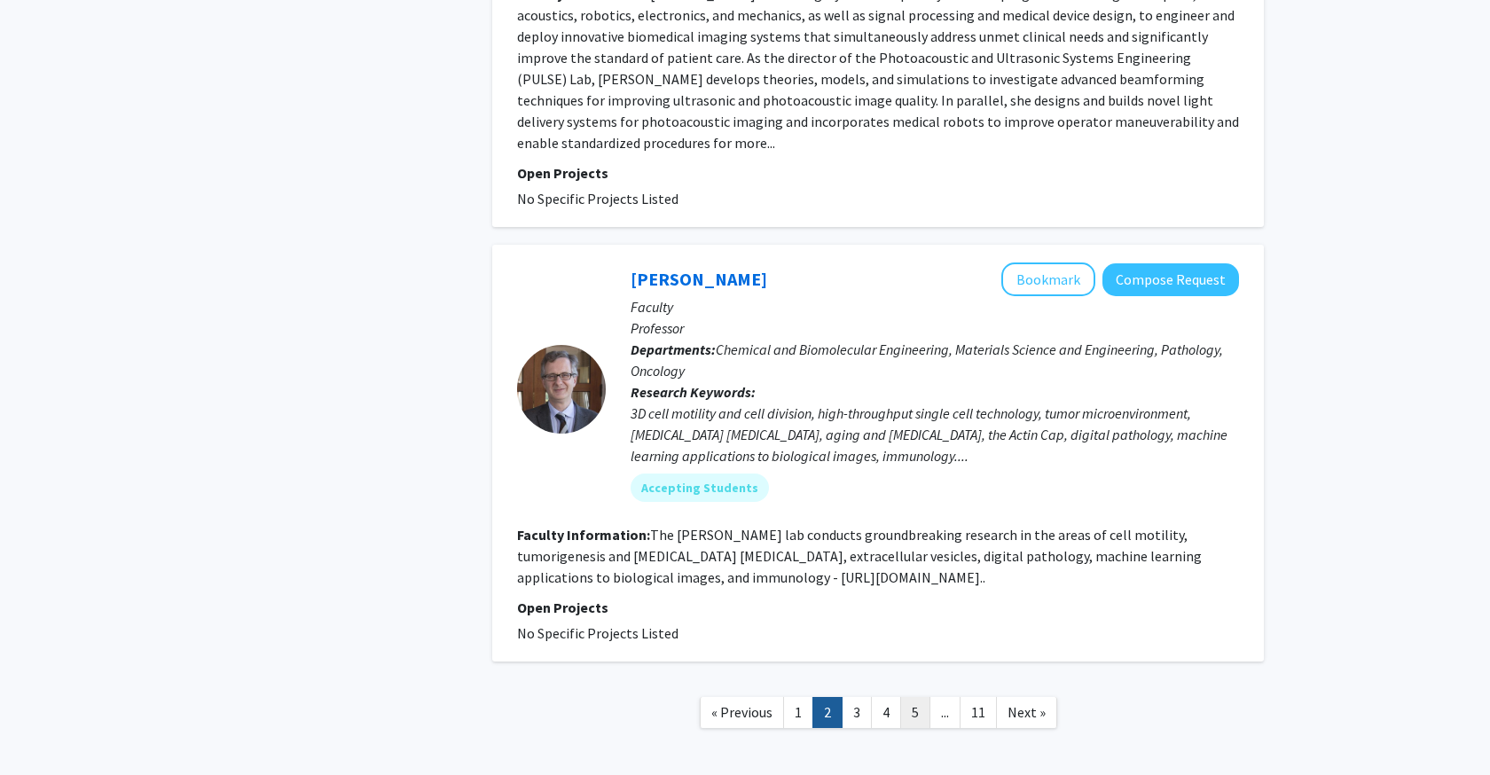
scroll to position [4427, 0]
click at [856, 698] on link "3" at bounding box center [857, 713] width 30 height 31
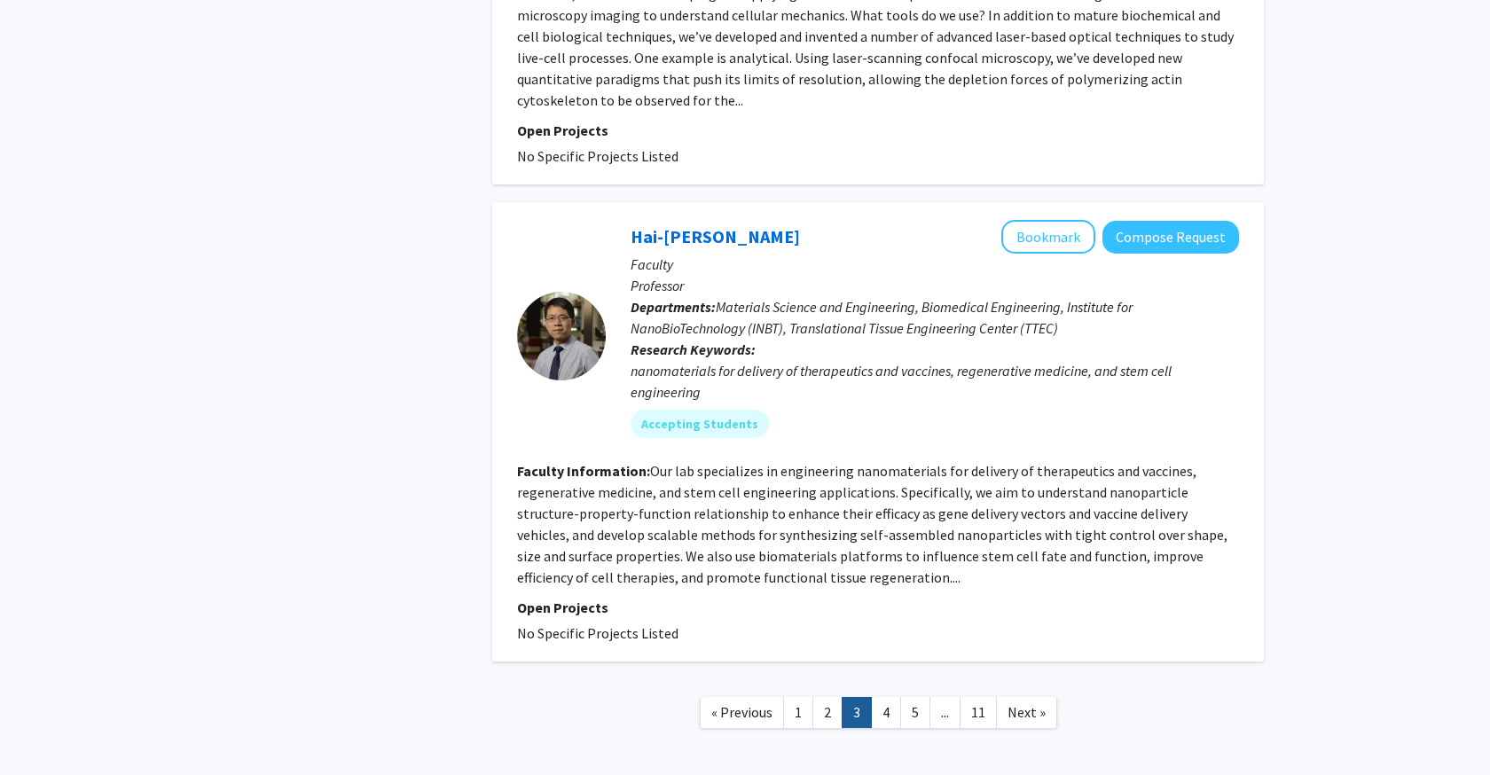
scroll to position [4101, 0]
click at [877, 698] on link "4" at bounding box center [886, 713] width 30 height 31
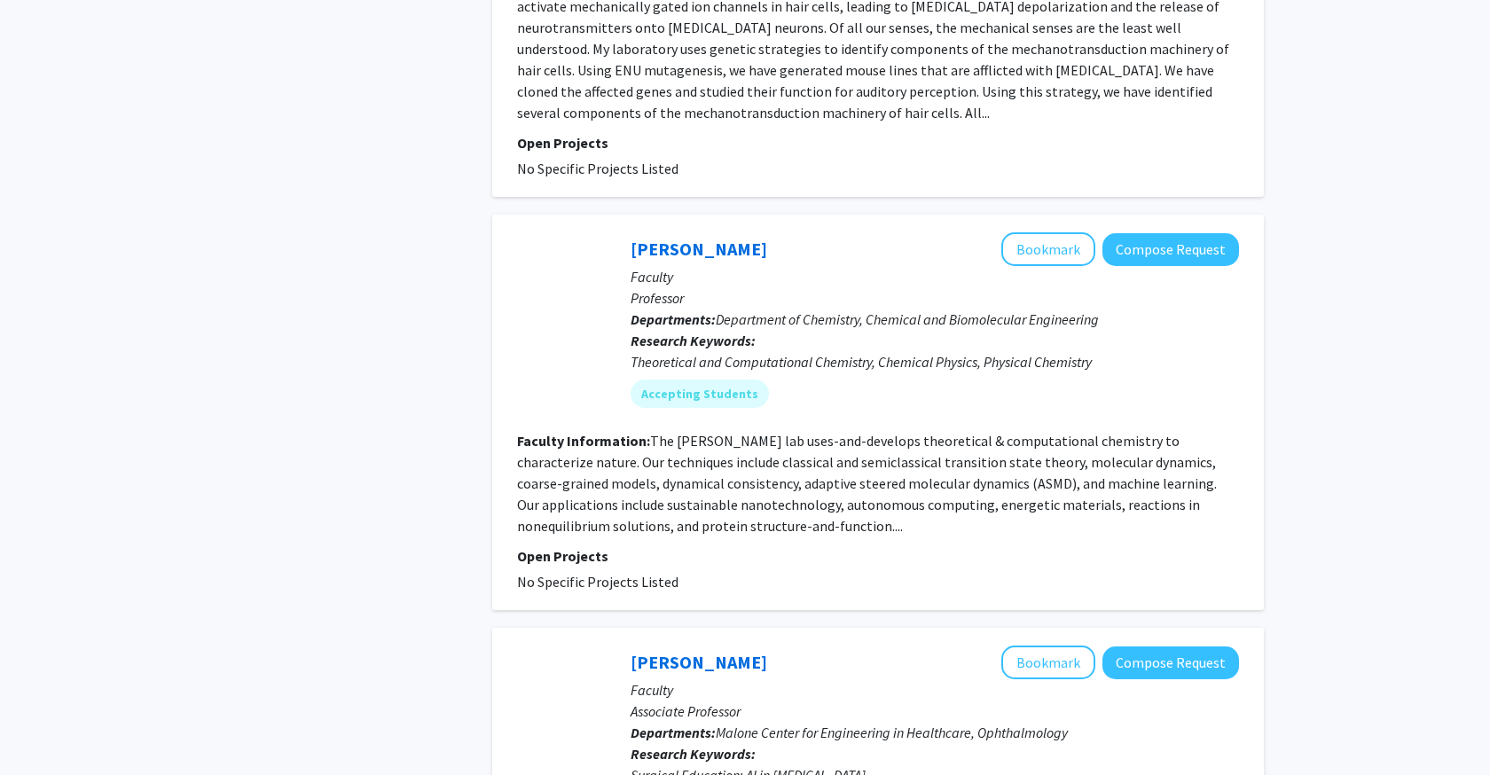
scroll to position [2381, 0]
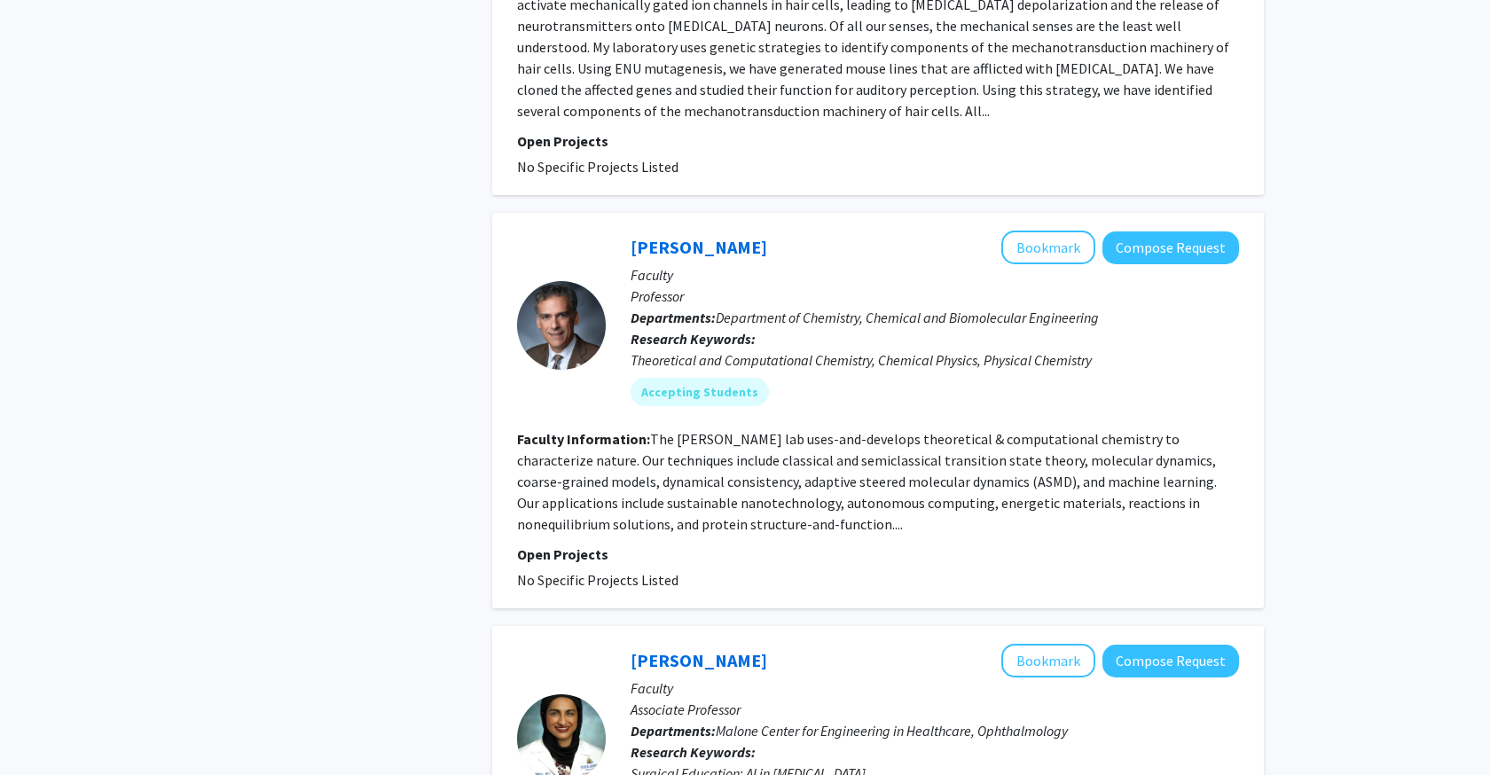
click at [784, 476] on fg-read-more "The [PERSON_NAME] lab uses-and-develops theoretical & computational chemistry t…" at bounding box center [867, 481] width 700 height 103
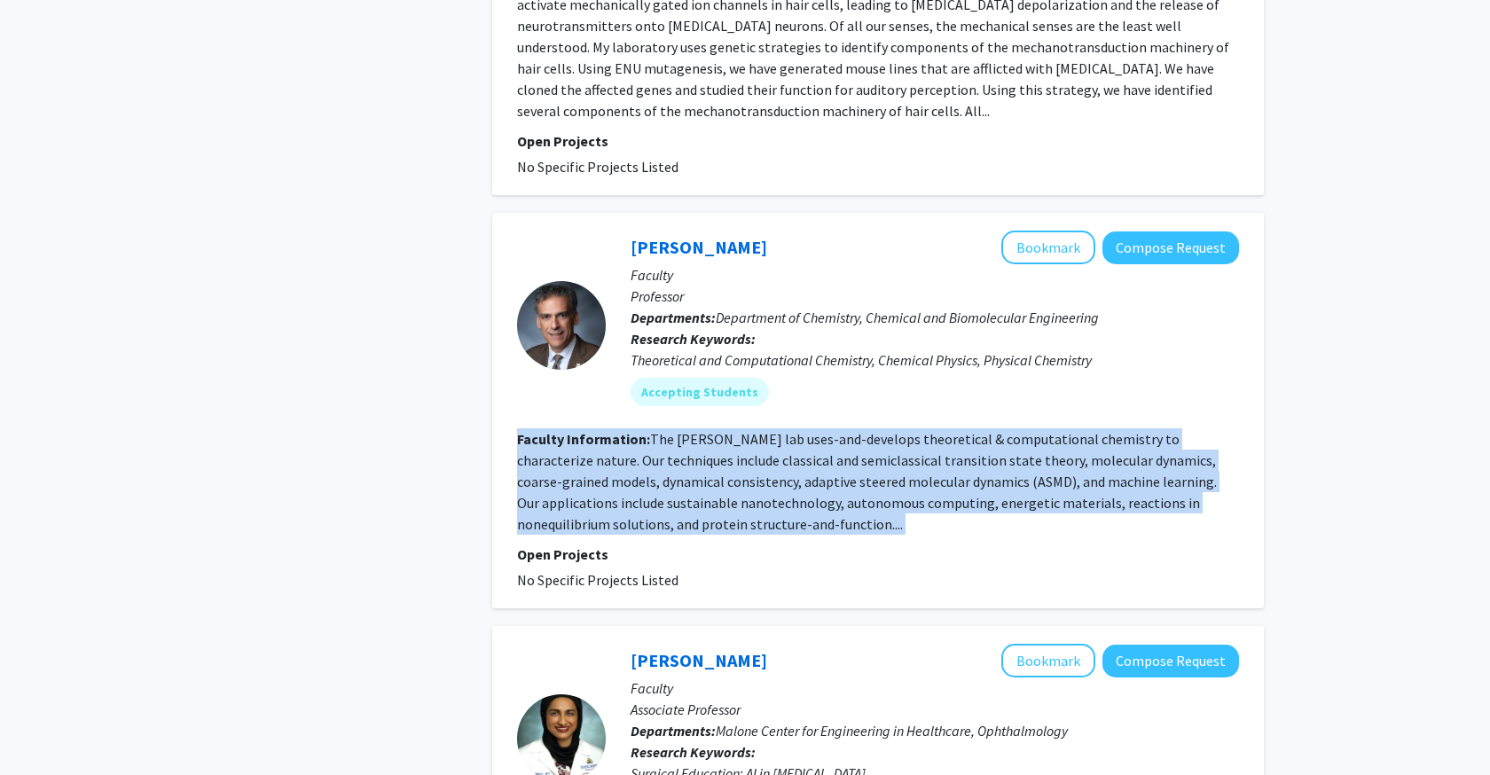
click at [784, 476] on fg-read-more "The [PERSON_NAME] lab uses-and-develops theoretical & computational chemistry t…" at bounding box center [867, 481] width 700 height 103
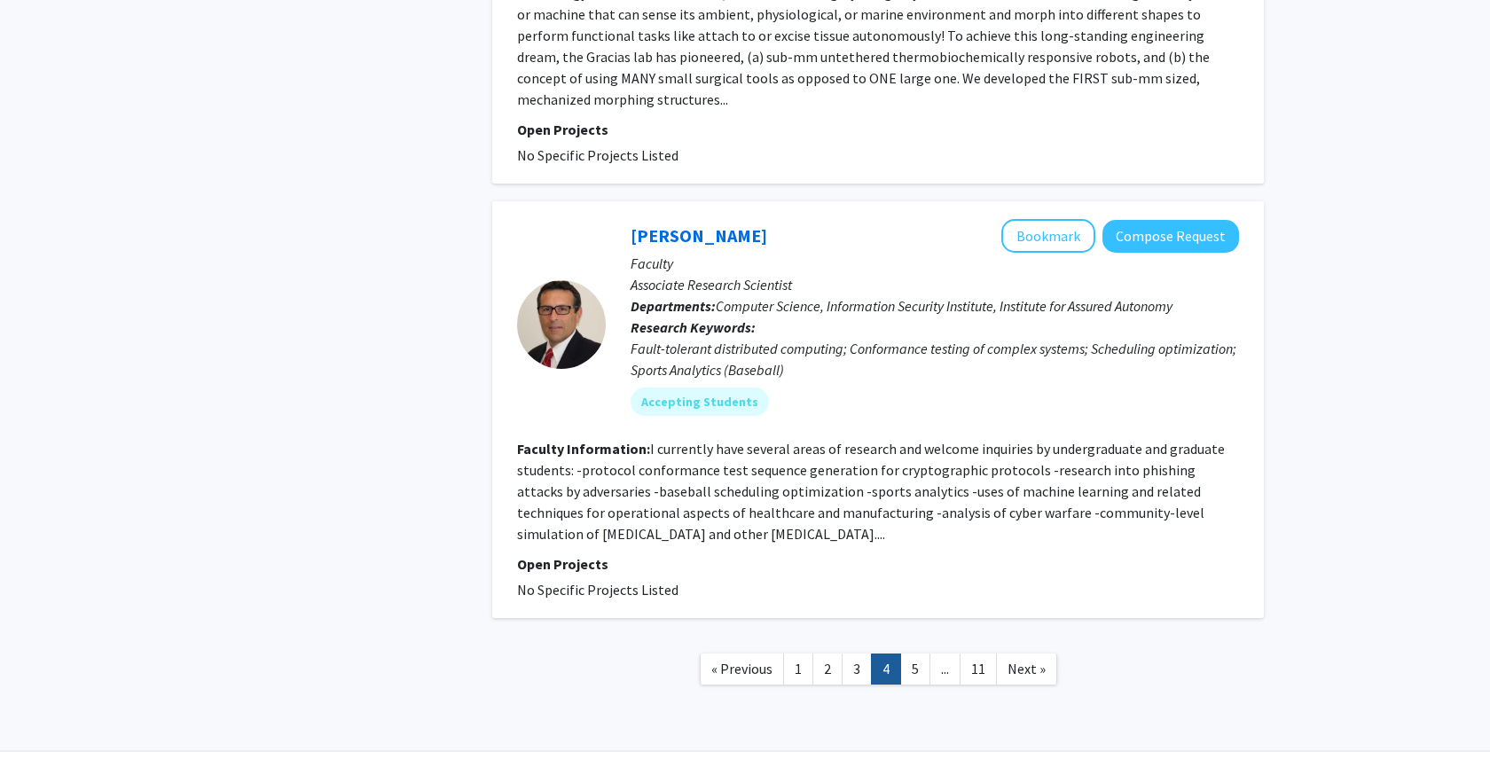
scroll to position [4193, 0]
